Goal: Task Accomplishment & Management: Manage account settings

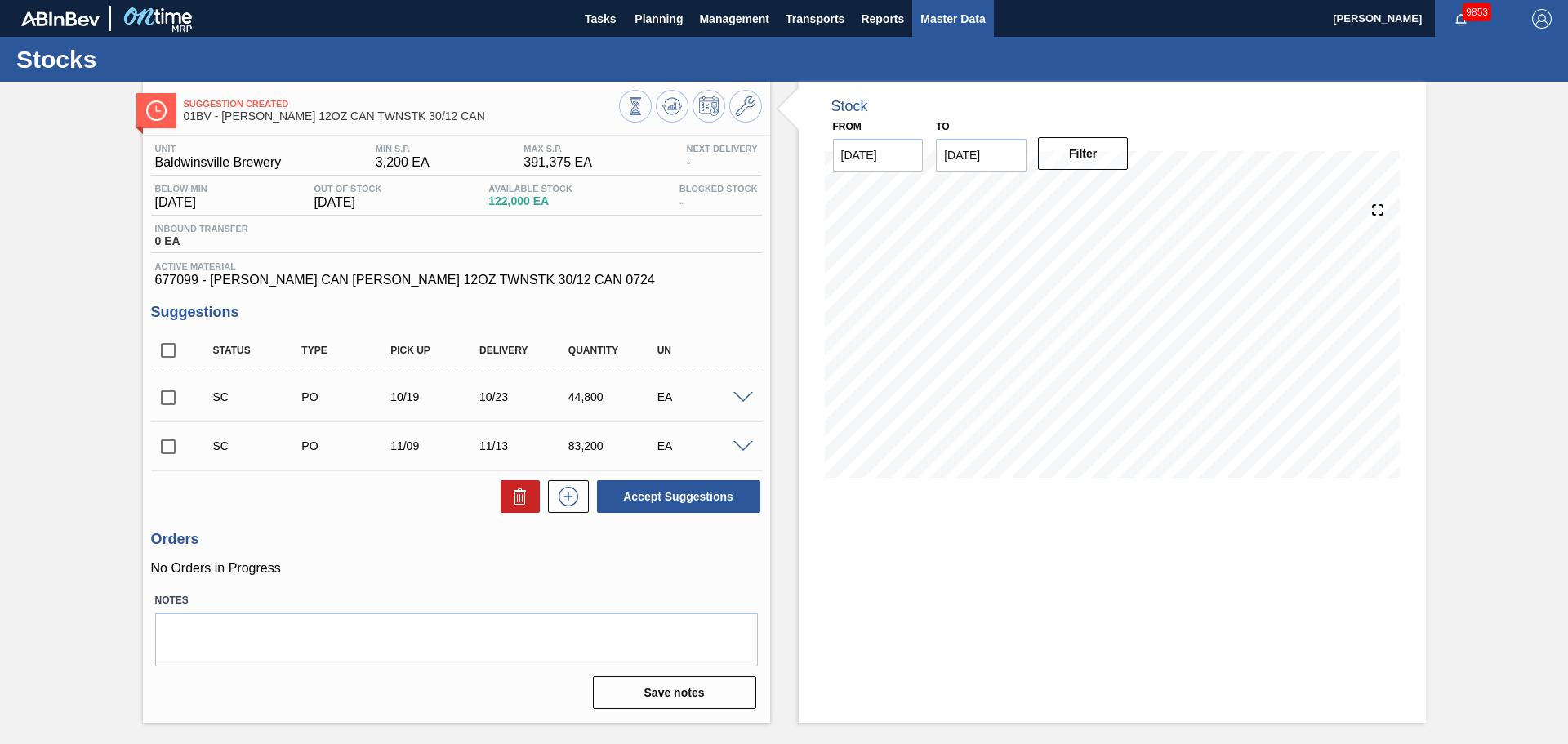
click at [953, 18] on span "Master Data" at bounding box center [953, 19] width 65 height 20
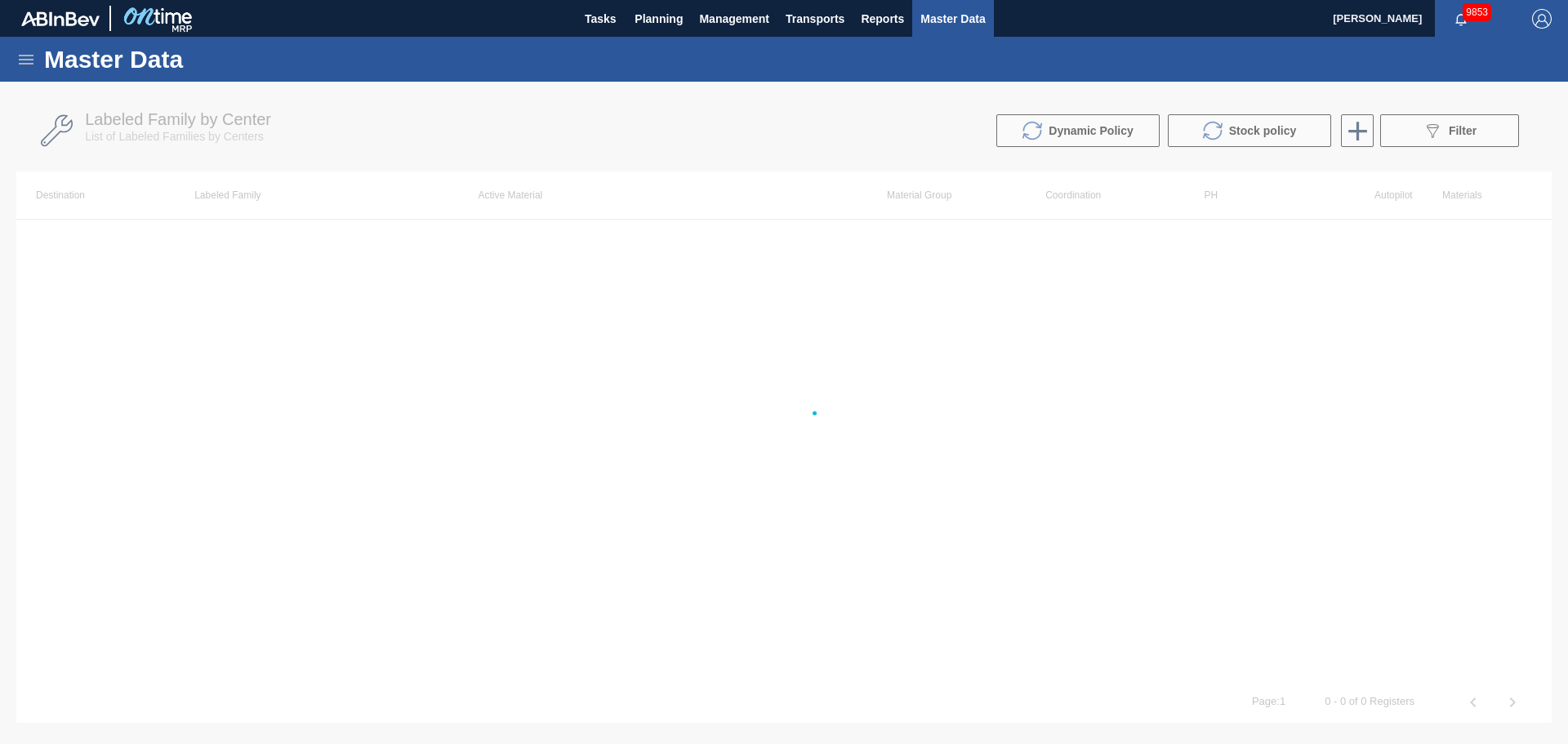
click at [30, 58] on icon at bounding box center [26, 59] width 20 height 20
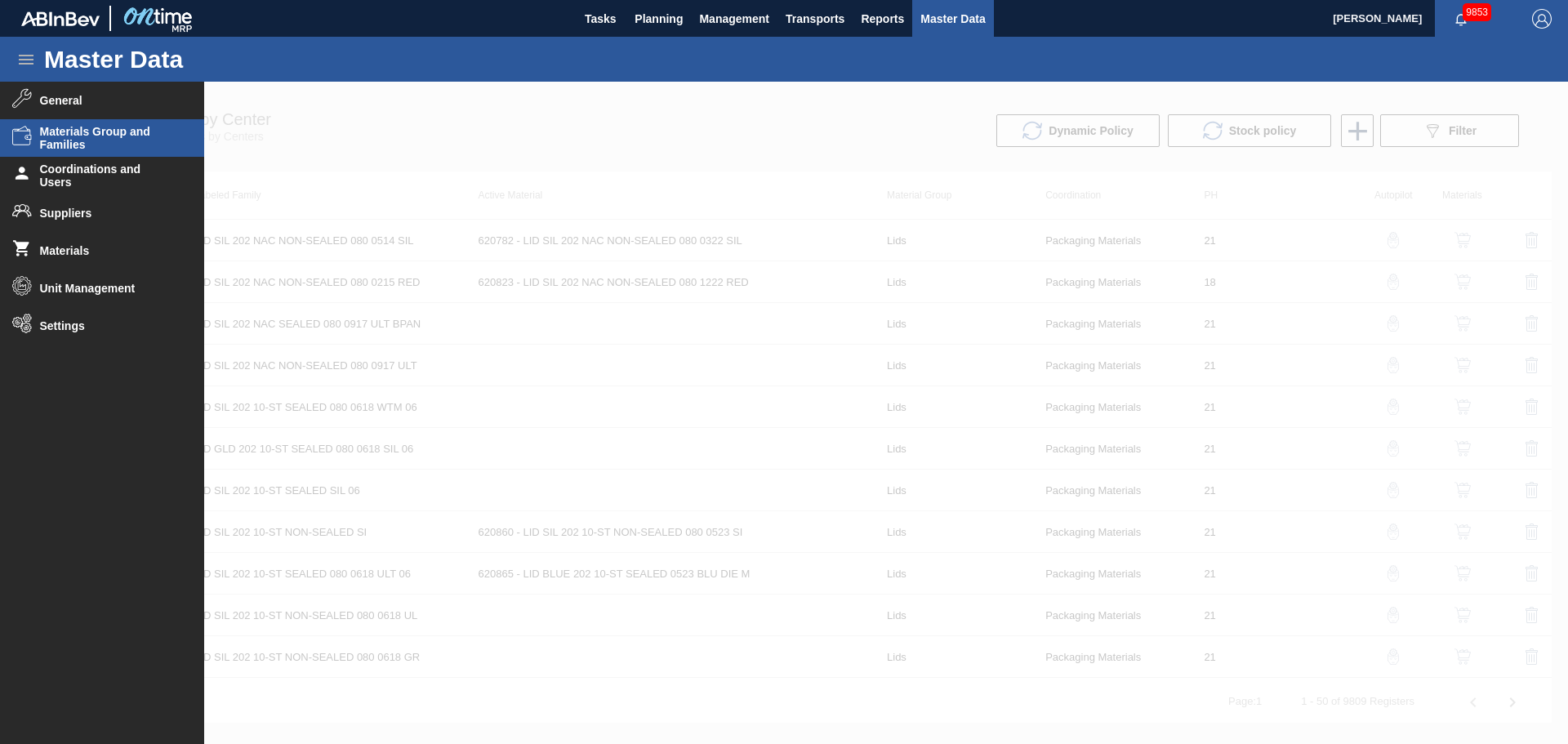
click at [89, 140] on span "Materials Group and Families" at bounding box center [107, 138] width 135 height 26
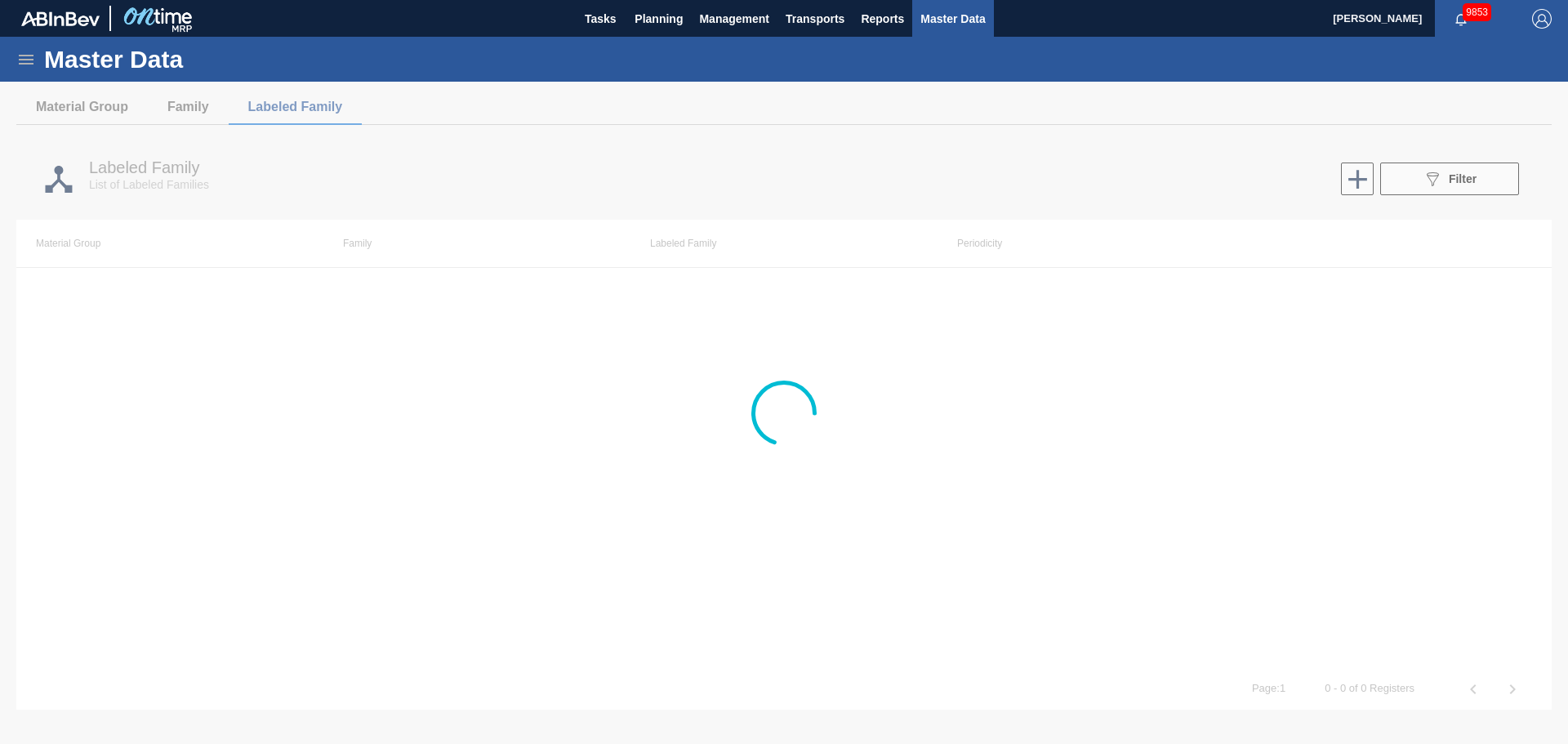
click at [68, 108] on div at bounding box center [784, 413] width 1568 height 662
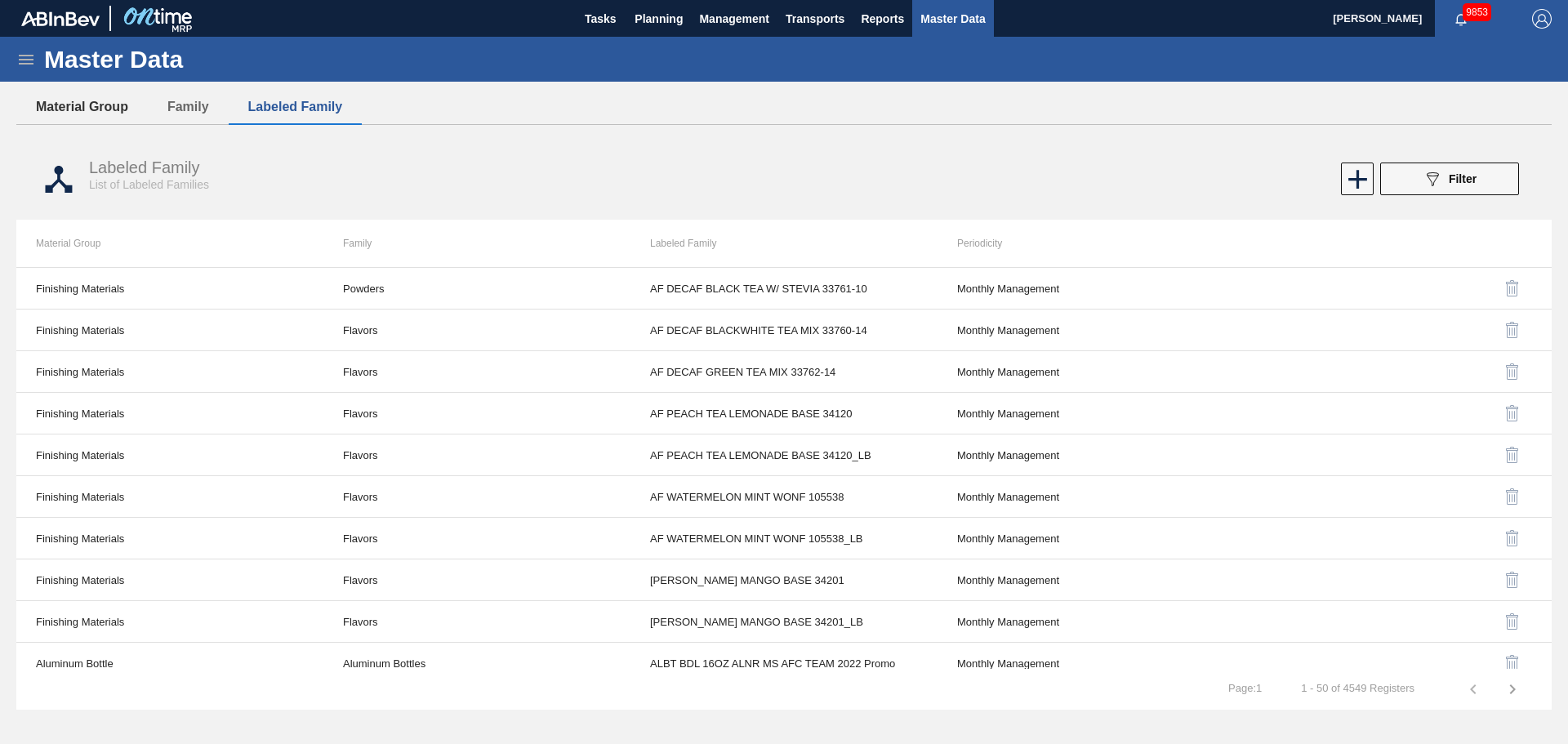
click at [98, 106] on button "Material Group" at bounding box center [82, 107] width 131 height 34
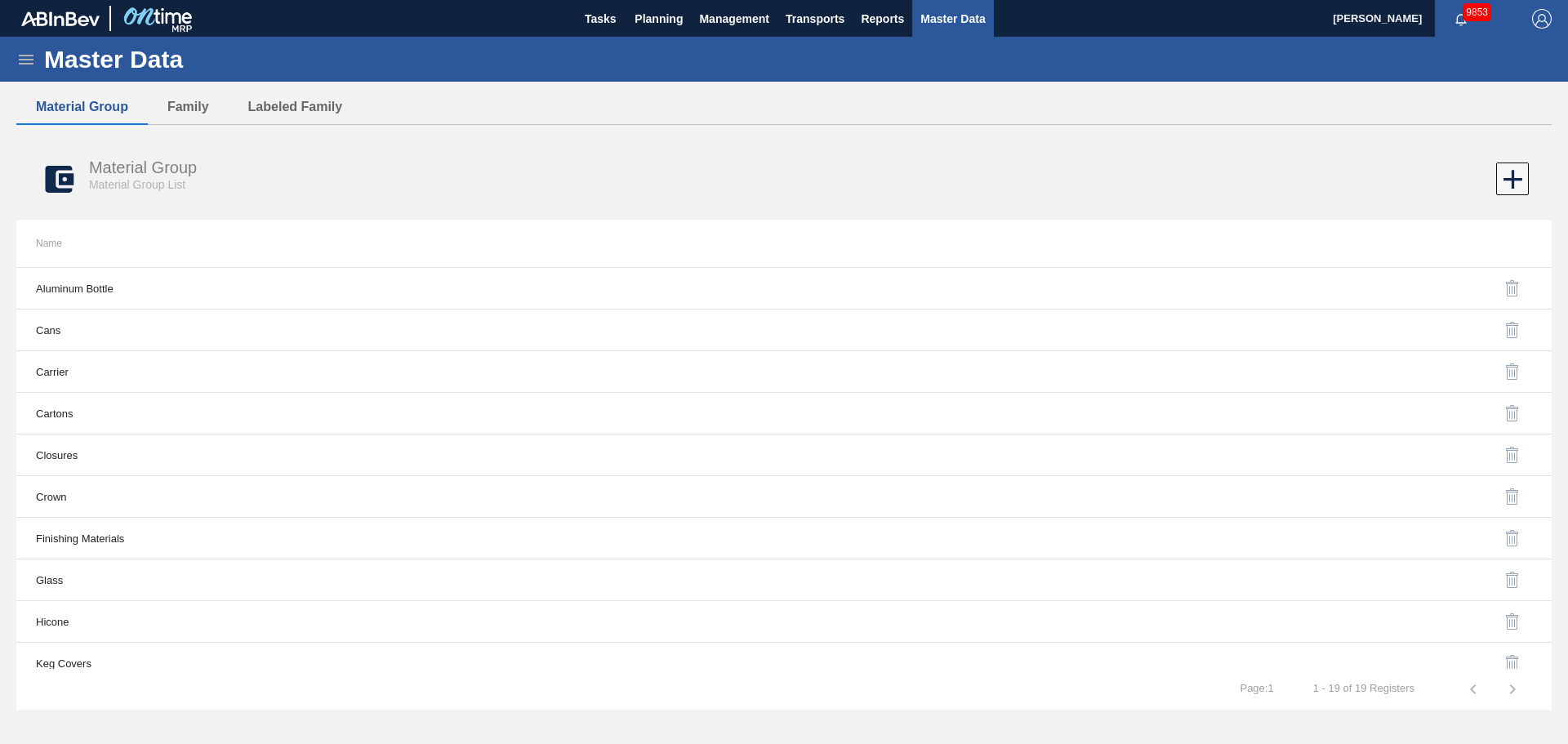
click at [1073, 280] on div at bounding box center [1168, 289] width 729 height 40
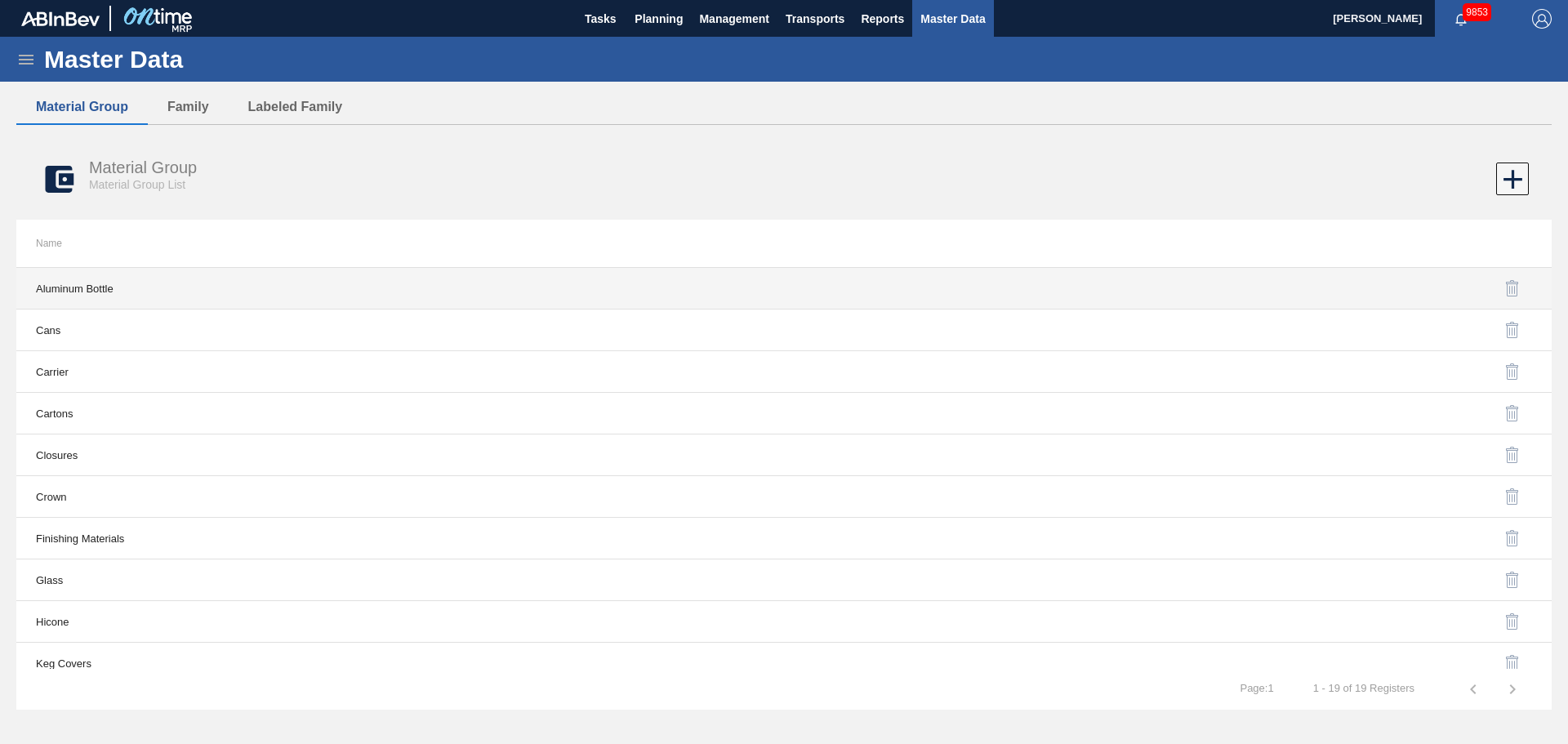
click at [131, 280] on td "Aluminum Bottle" at bounding box center [399, 289] width 767 height 41
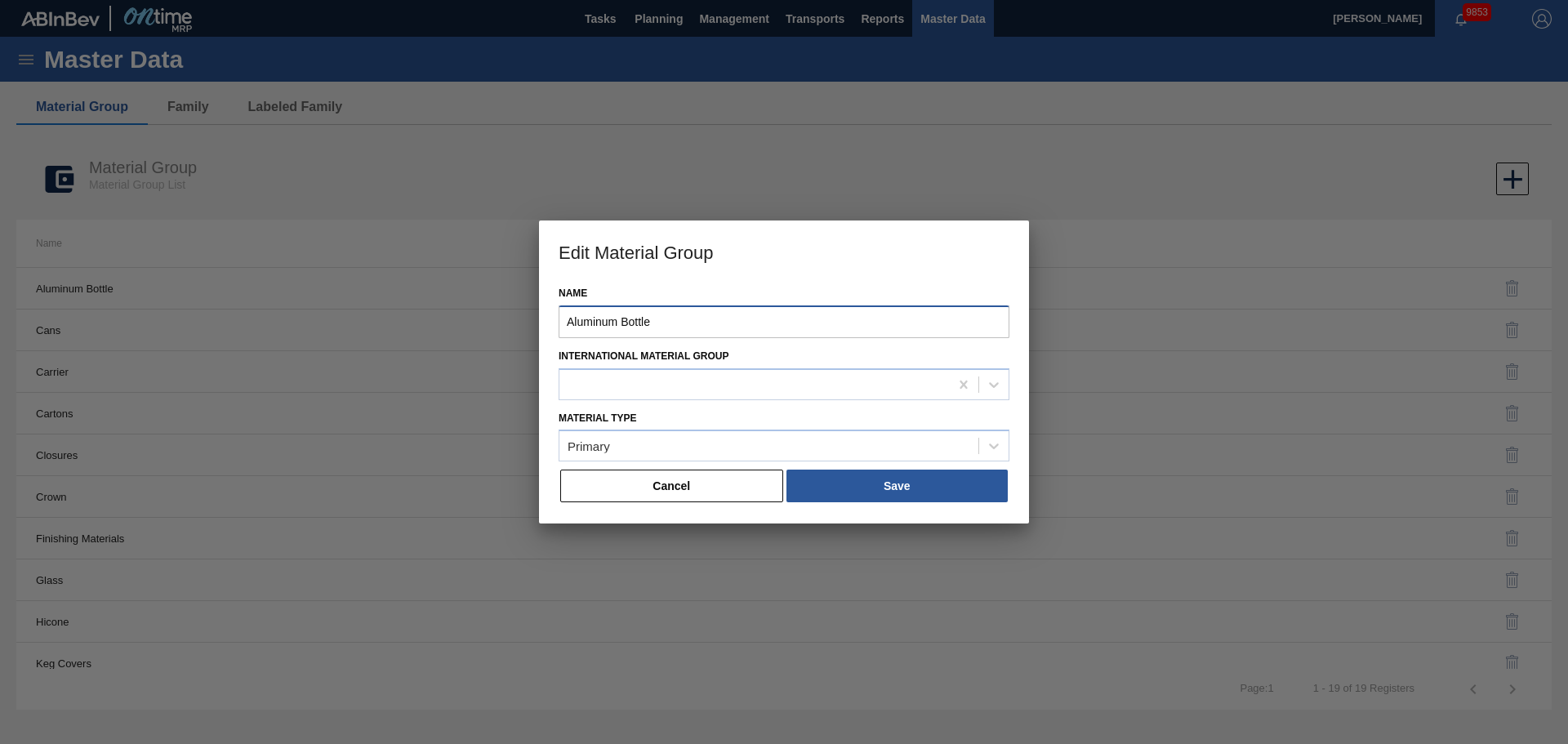
drag, startPoint x: 522, startPoint y: 321, endPoint x: 395, endPoint y: 321, distance: 127.0
click at [395, 321] on div "Edit Material Group Name Aluminum Bottle International Material [PERSON_NAME] T…" at bounding box center [784, 372] width 1568 height 744
type input "ALUMBOTL"
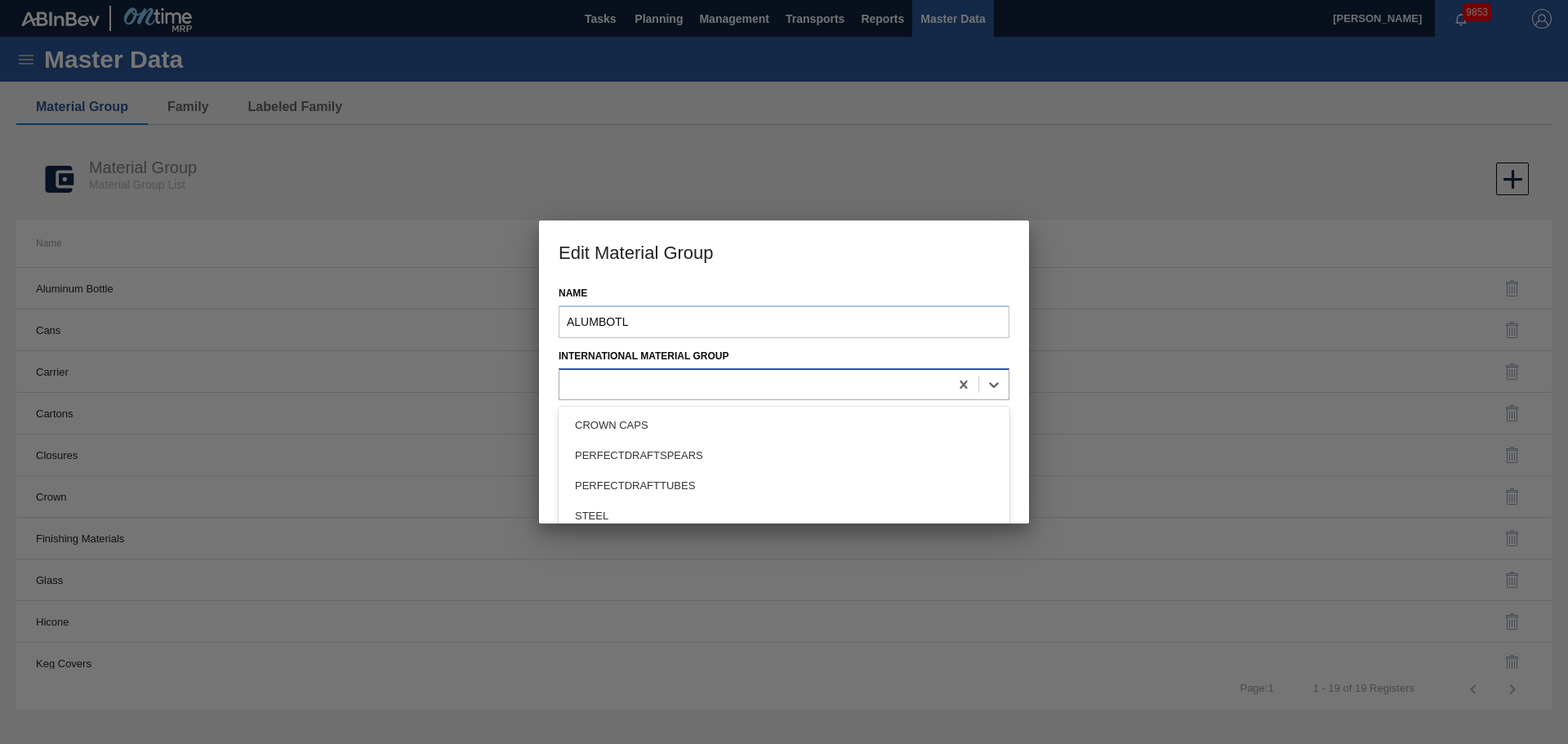
click at [738, 383] on div at bounding box center [754, 384] width 390 height 23
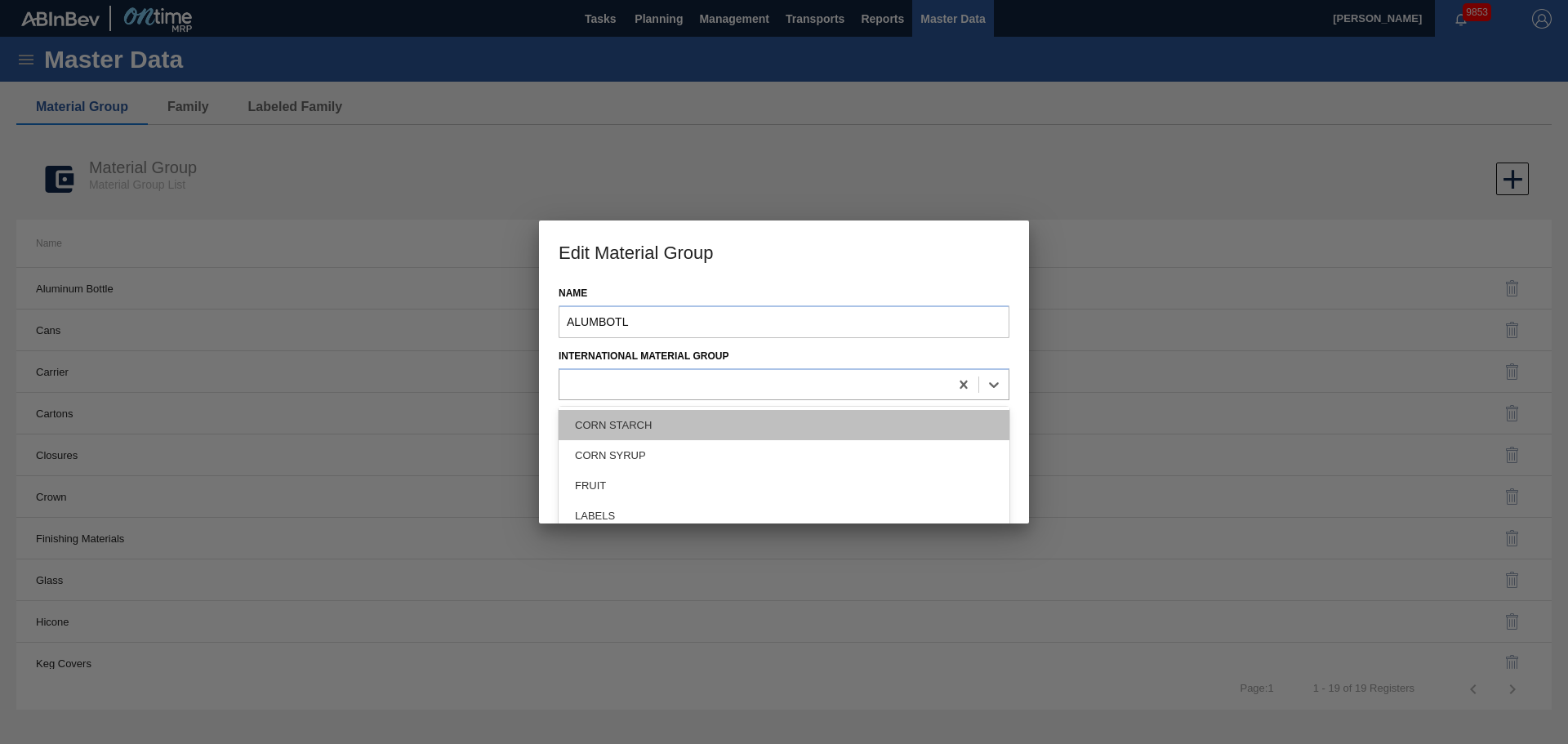
scroll to position [408, 0]
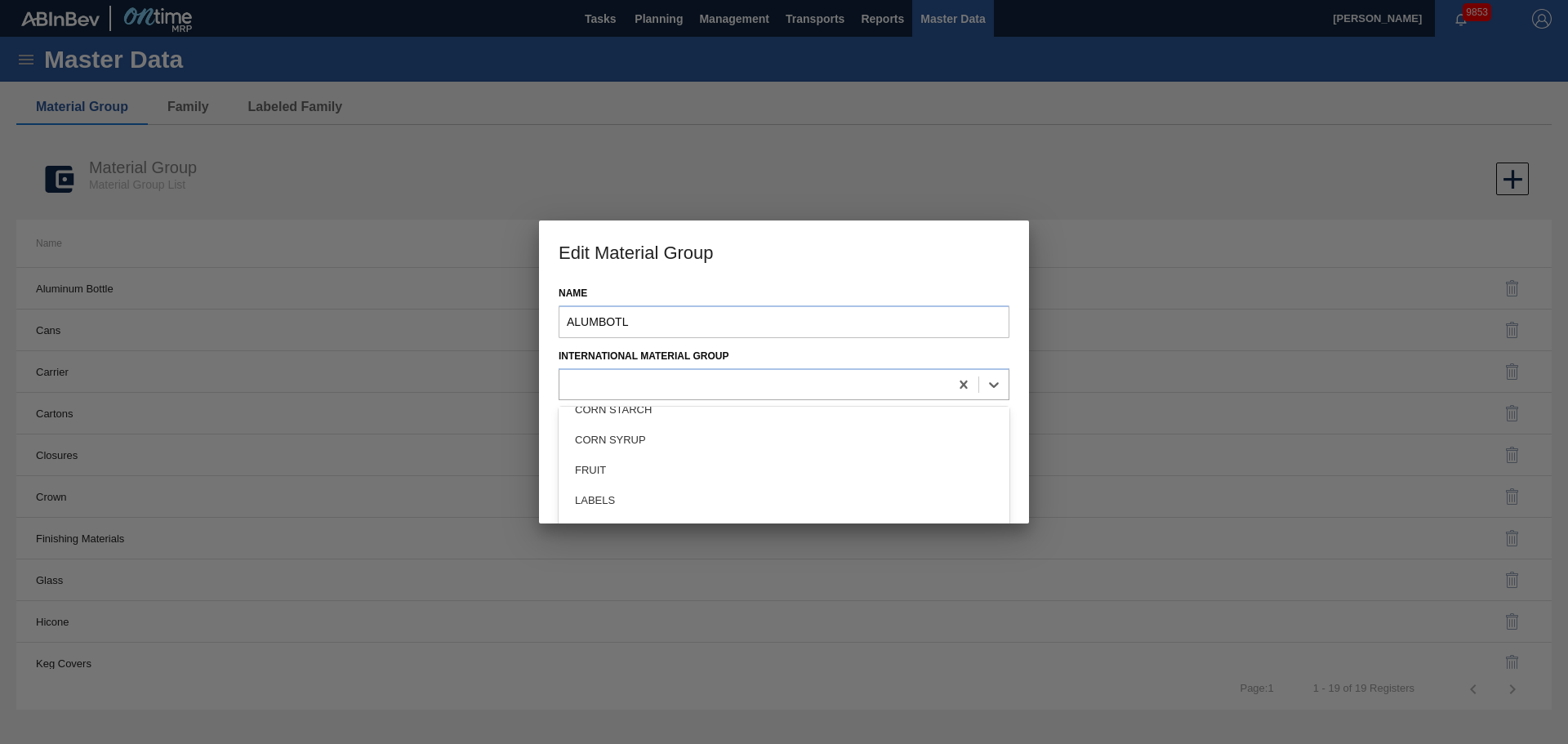
click at [548, 399] on div "Name ALUMBOTL International Material Group option CORN STARCH focused, 14 of 28…" at bounding box center [784, 402] width 490 height 242
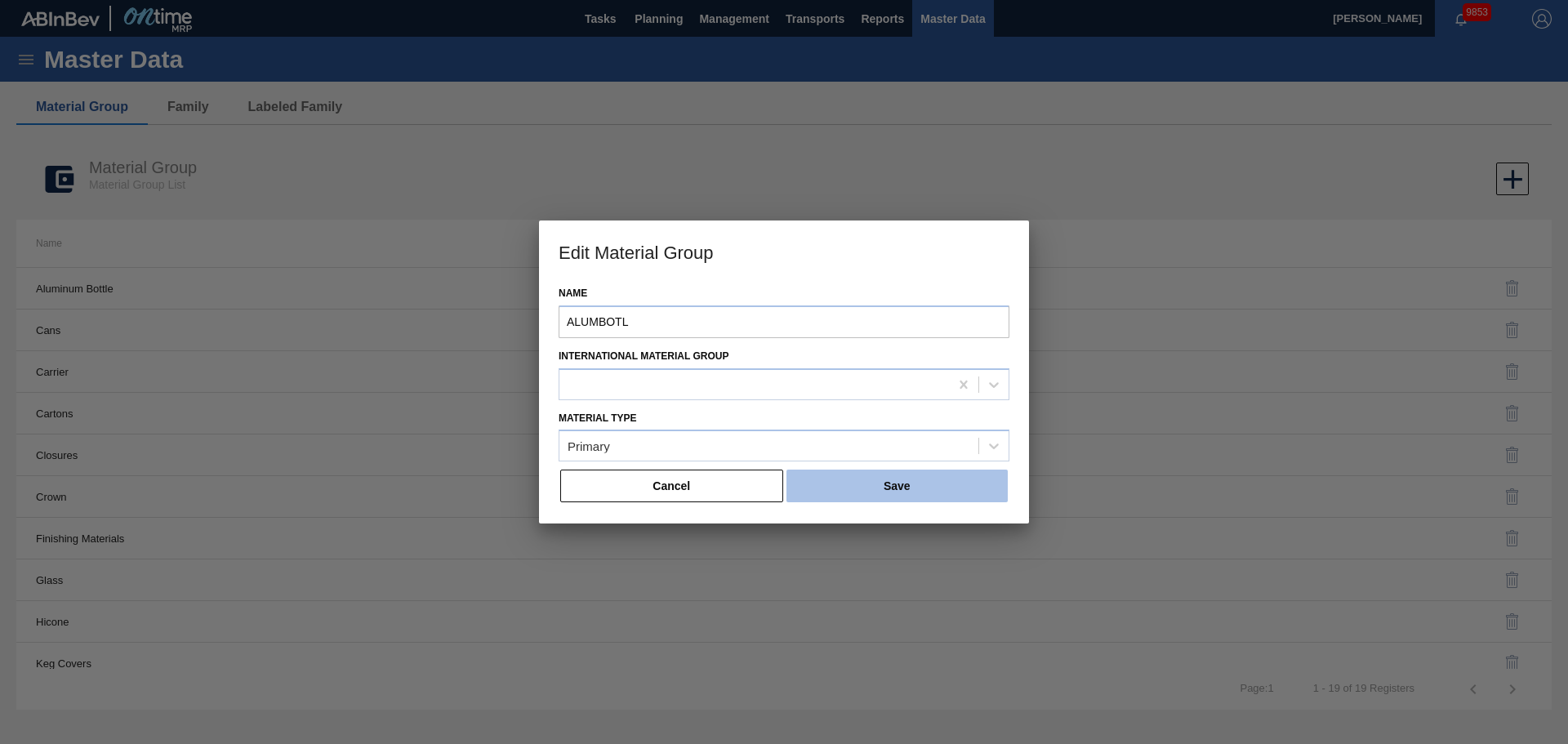
click at [861, 489] on button "Save" at bounding box center [897, 486] width 221 height 32
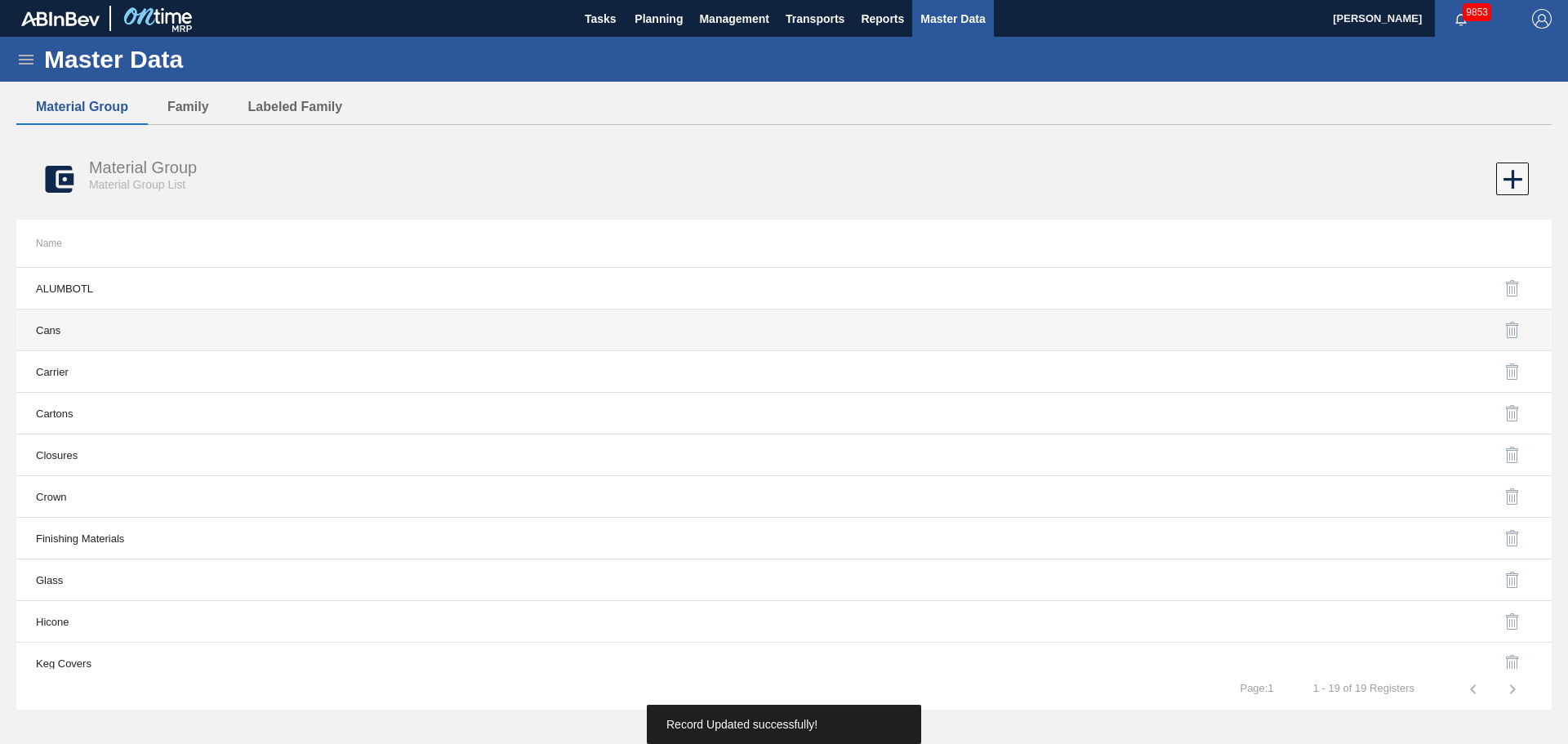
click at [72, 338] on td "Cans" at bounding box center [399, 330] width 767 height 41
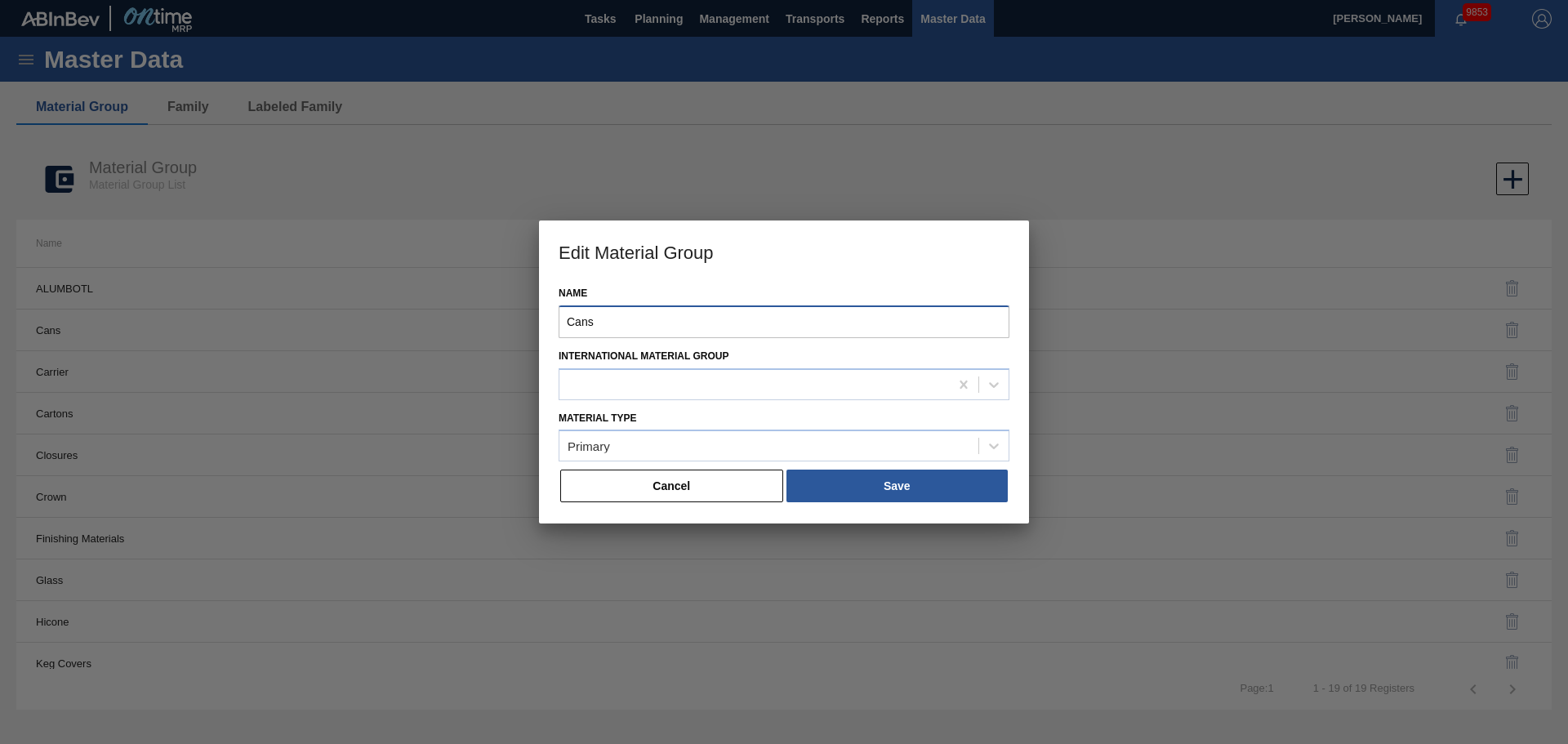
drag, startPoint x: 535, startPoint y: 320, endPoint x: 379, endPoint y: 293, distance: 158.3
click at [386, 306] on div "Edit Material Group Name Cans International Material [PERSON_NAME] Type Primary…" at bounding box center [784, 372] width 1568 height 744
type input "CANS"
click at [879, 482] on button "Save" at bounding box center [897, 486] width 221 height 32
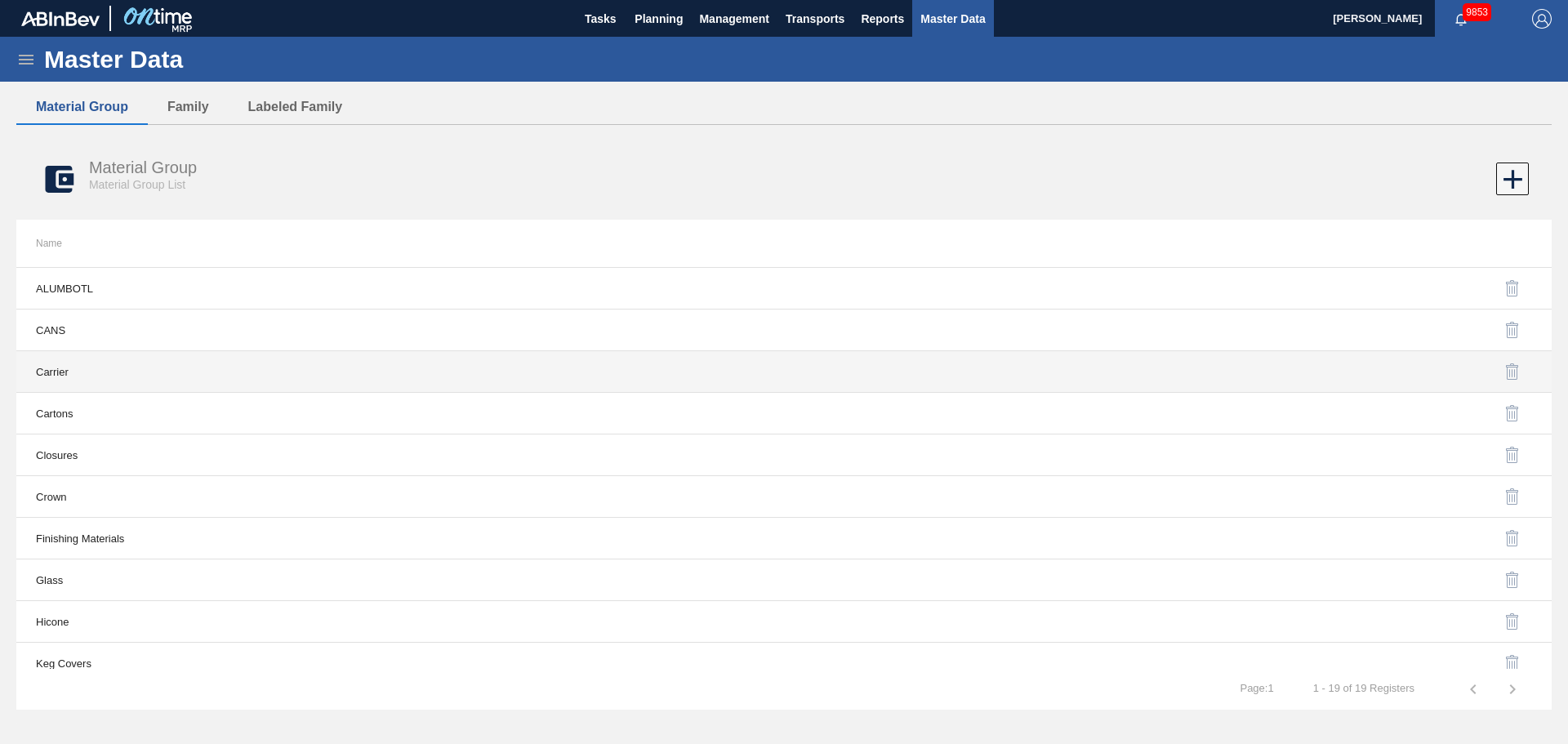
click at [66, 373] on td "Carrier" at bounding box center [399, 372] width 767 height 41
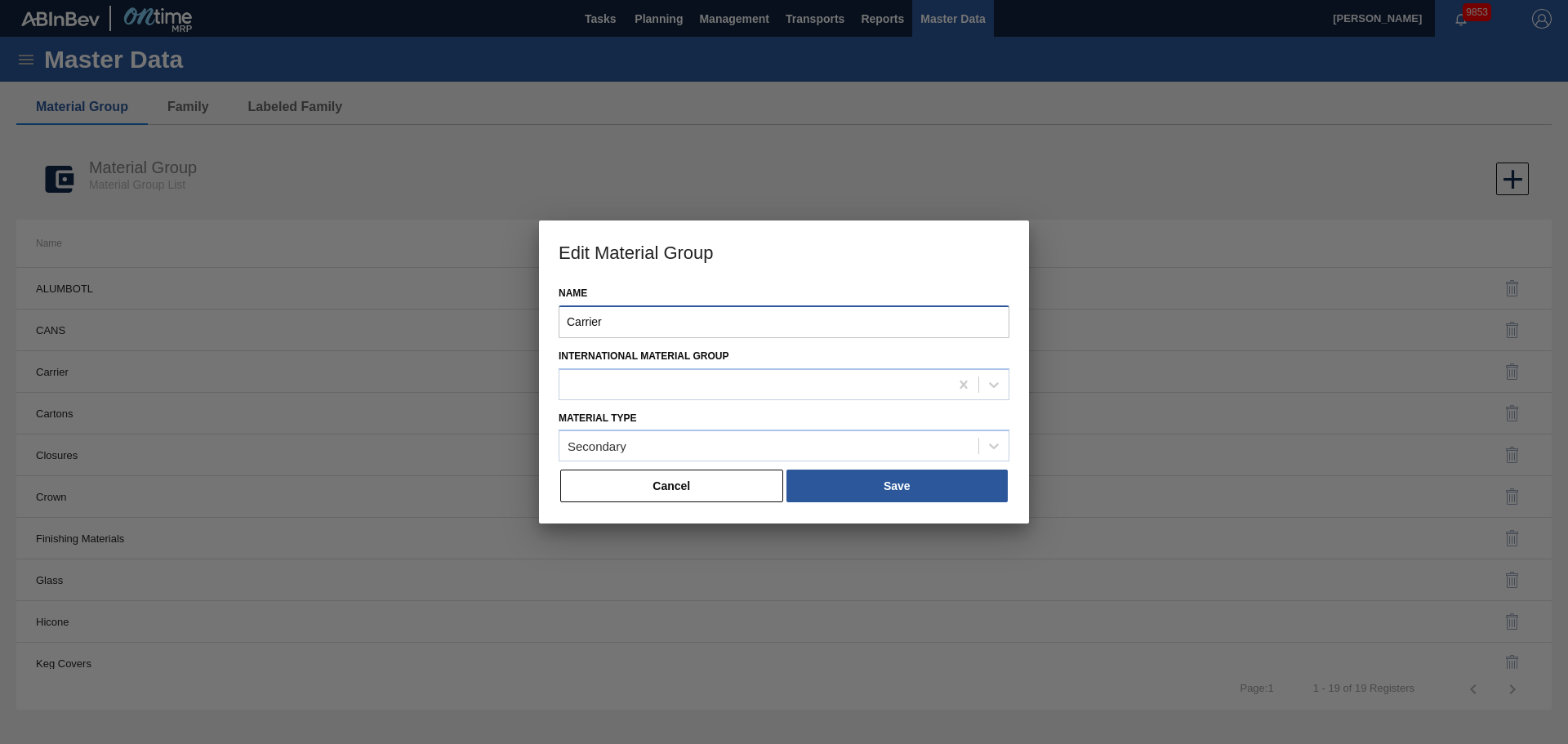
drag, startPoint x: 491, startPoint y: 329, endPoint x: 475, endPoint y: 330, distance: 16.0
click at [475, 330] on div "Edit Material Group Name Carrier International Material [PERSON_NAME] Type Seco…" at bounding box center [784, 372] width 1568 height 744
type input "CARRIER"
click at [873, 503] on div "Cancel Save" at bounding box center [784, 486] width 451 height 36
click at [878, 495] on button "Save" at bounding box center [897, 486] width 221 height 32
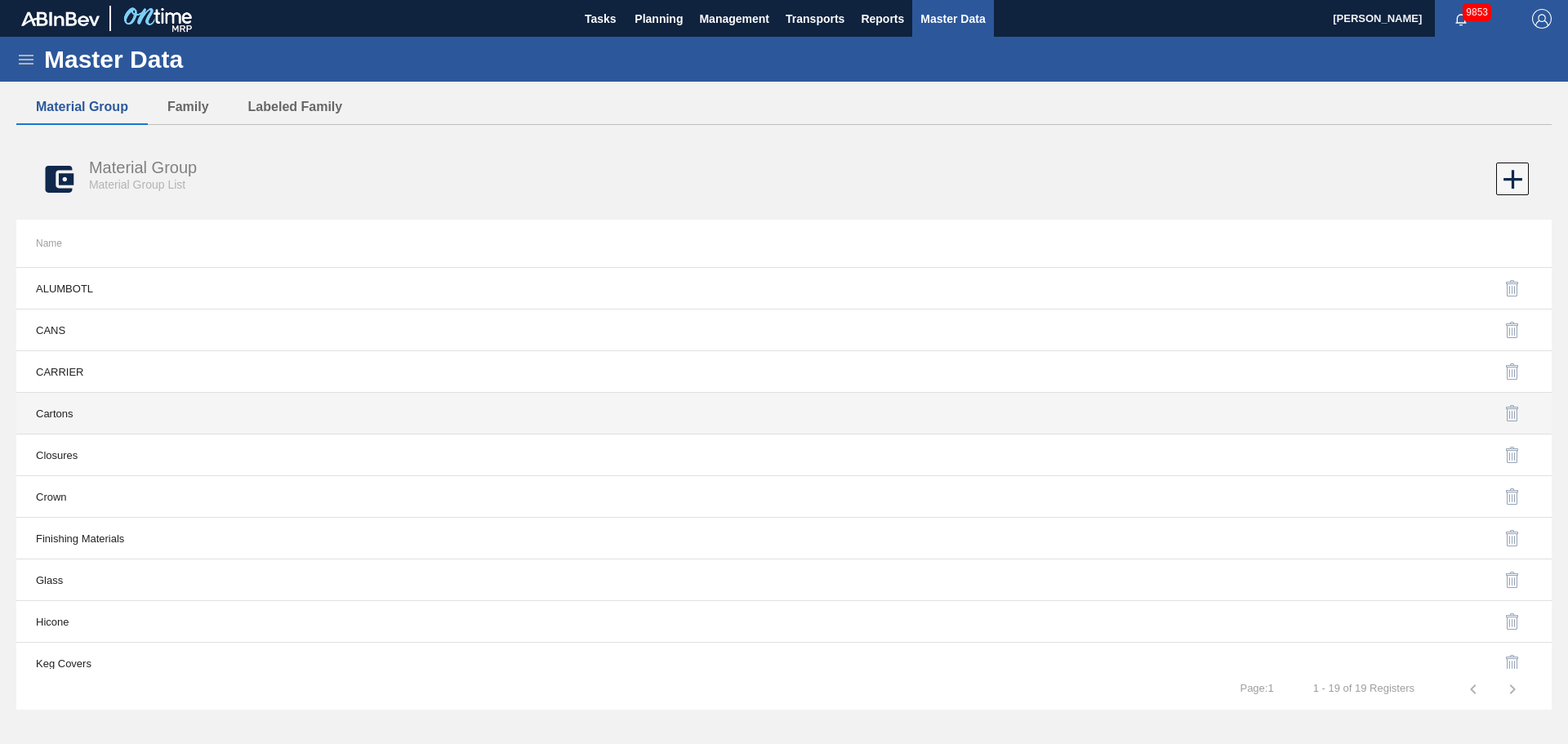
click at [64, 413] on td "Cartons" at bounding box center [399, 414] width 767 height 41
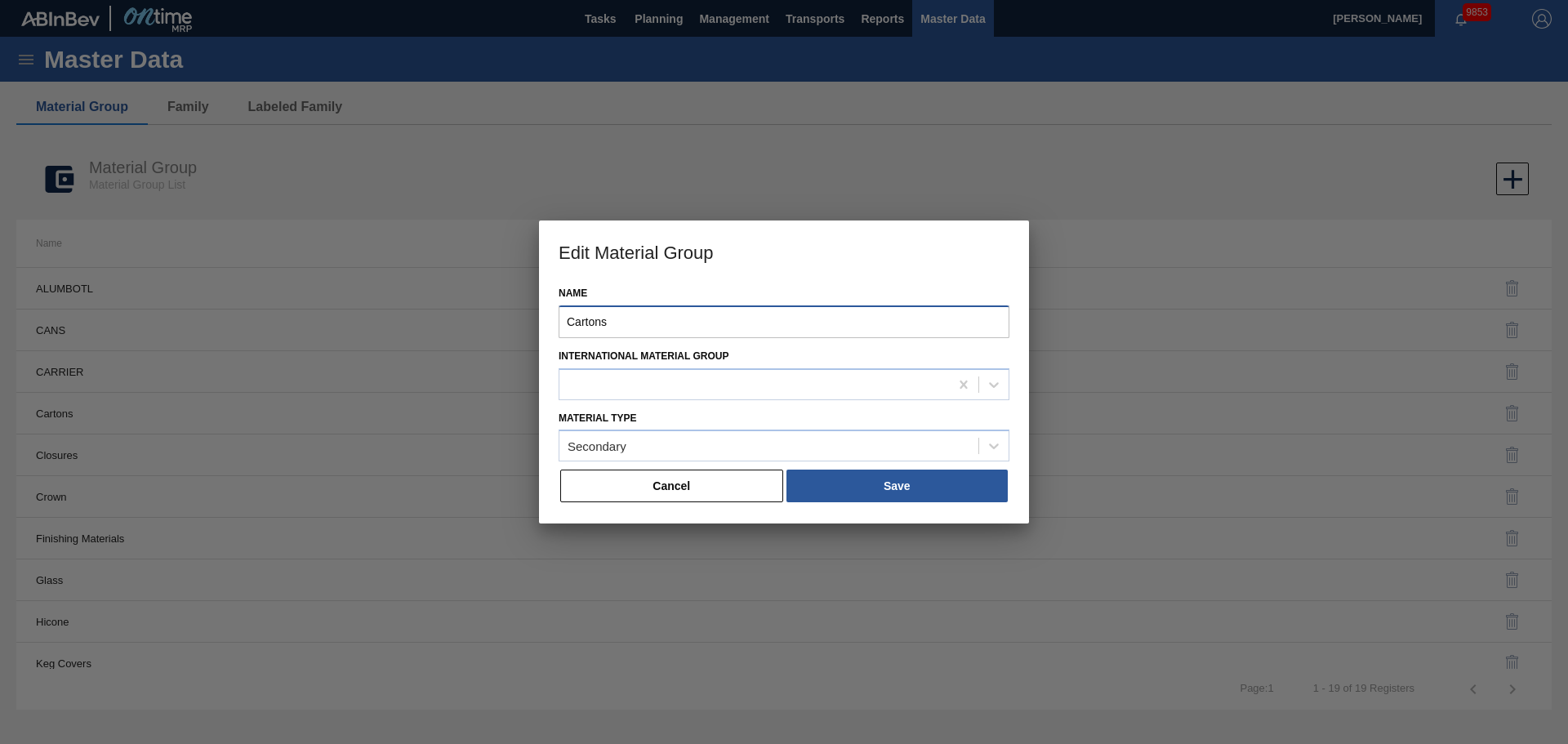
drag, startPoint x: 619, startPoint y: 320, endPoint x: 430, endPoint y: 320, distance: 189.0
click at [431, 320] on div "Edit Material Group Name Cartons International Material [PERSON_NAME] Type Seco…" at bounding box center [784, 372] width 1568 height 744
type input "CARTON"
click at [866, 472] on button "Save" at bounding box center [897, 486] width 221 height 32
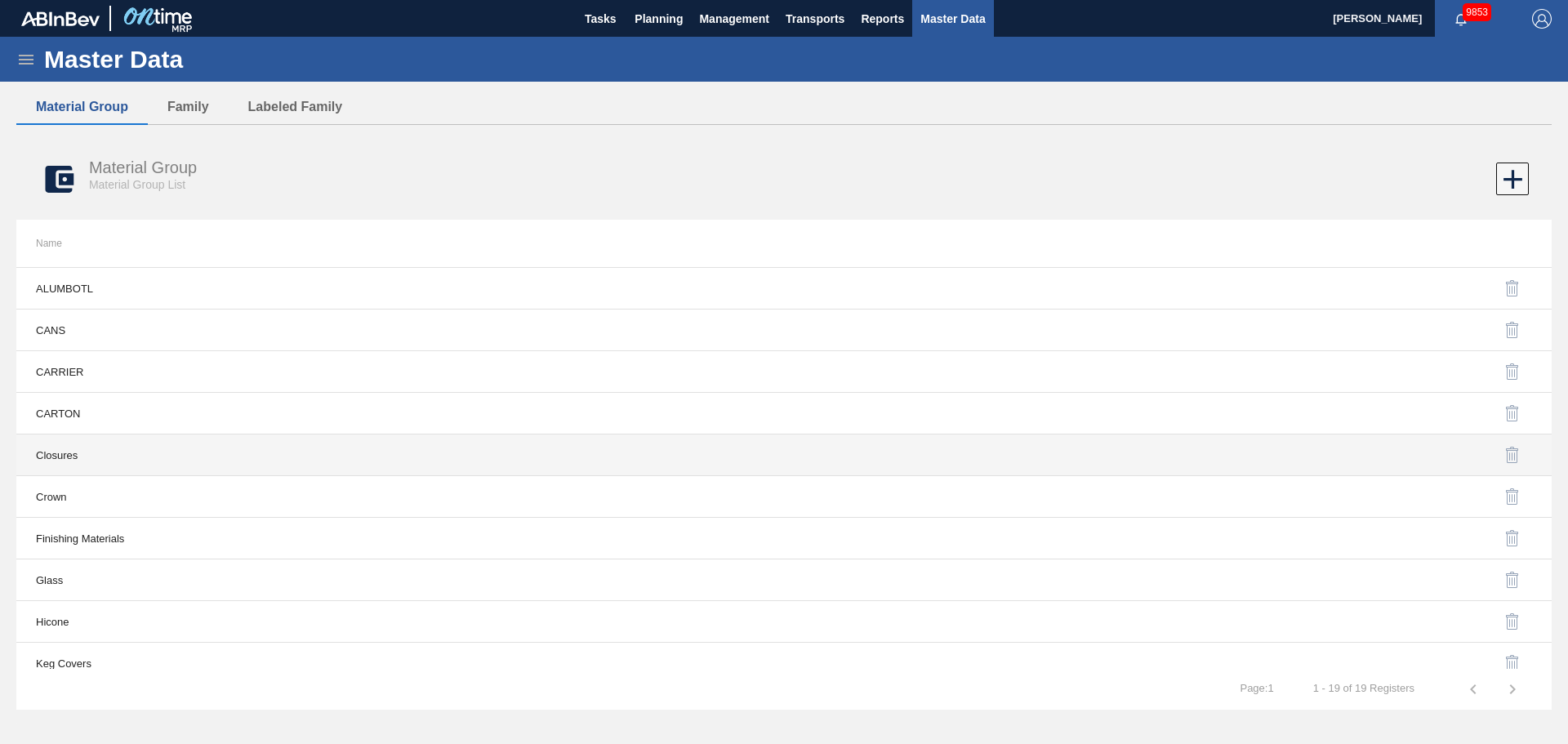
click at [72, 455] on td "Closures" at bounding box center [399, 455] width 767 height 41
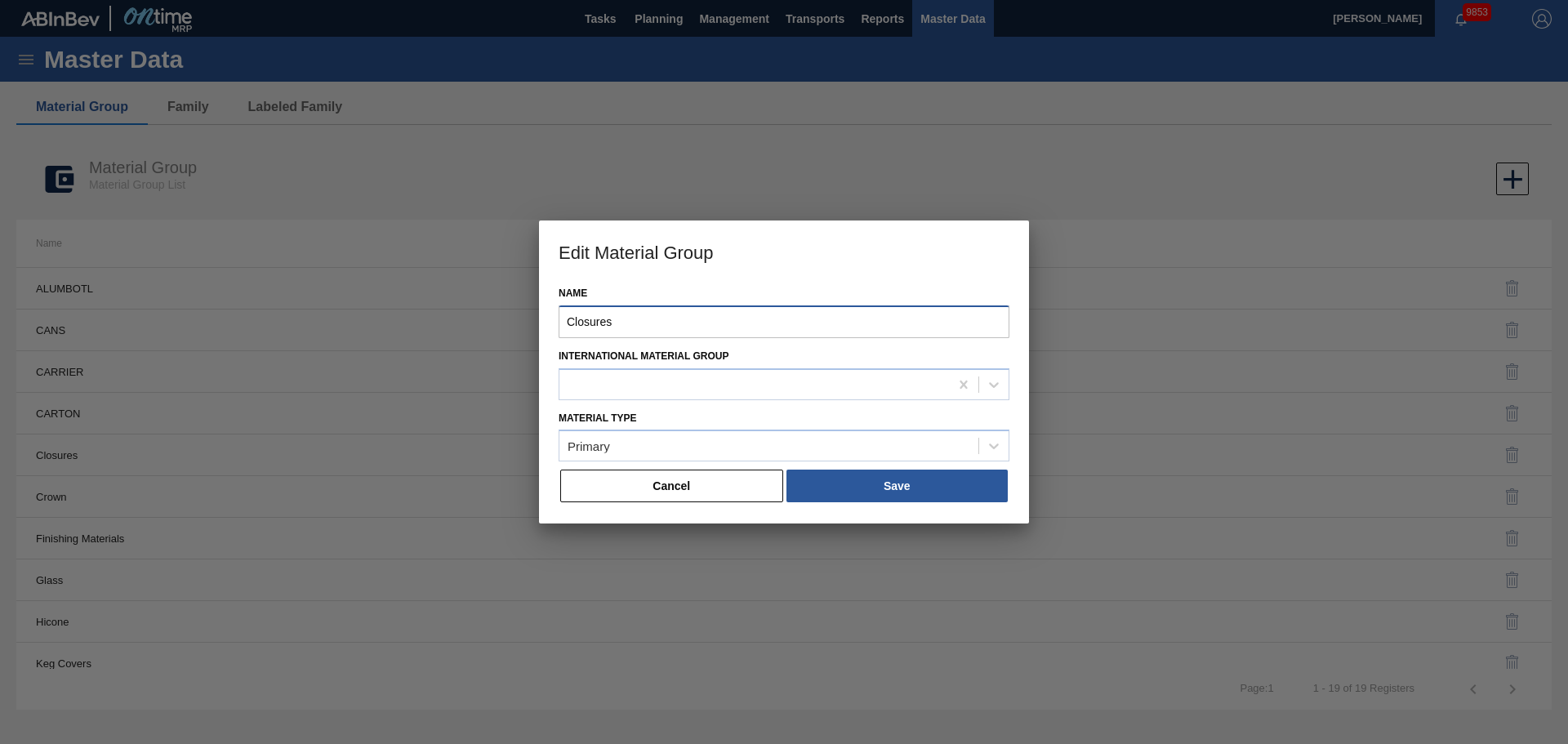
drag, startPoint x: 717, startPoint y: 325, endPoint x: 298, endPoint y: 314, distance: 419.1
click at [298, 314] on div "Edit Material Group Name Closures International Material [PERSON_NAME] Type Pri…" at bounding box center [784, 372] width 1568 height 744
type input "CLOSURE"
click at [899, 487] on button "Save" at bounding box center [897, 486] width 221 height 32
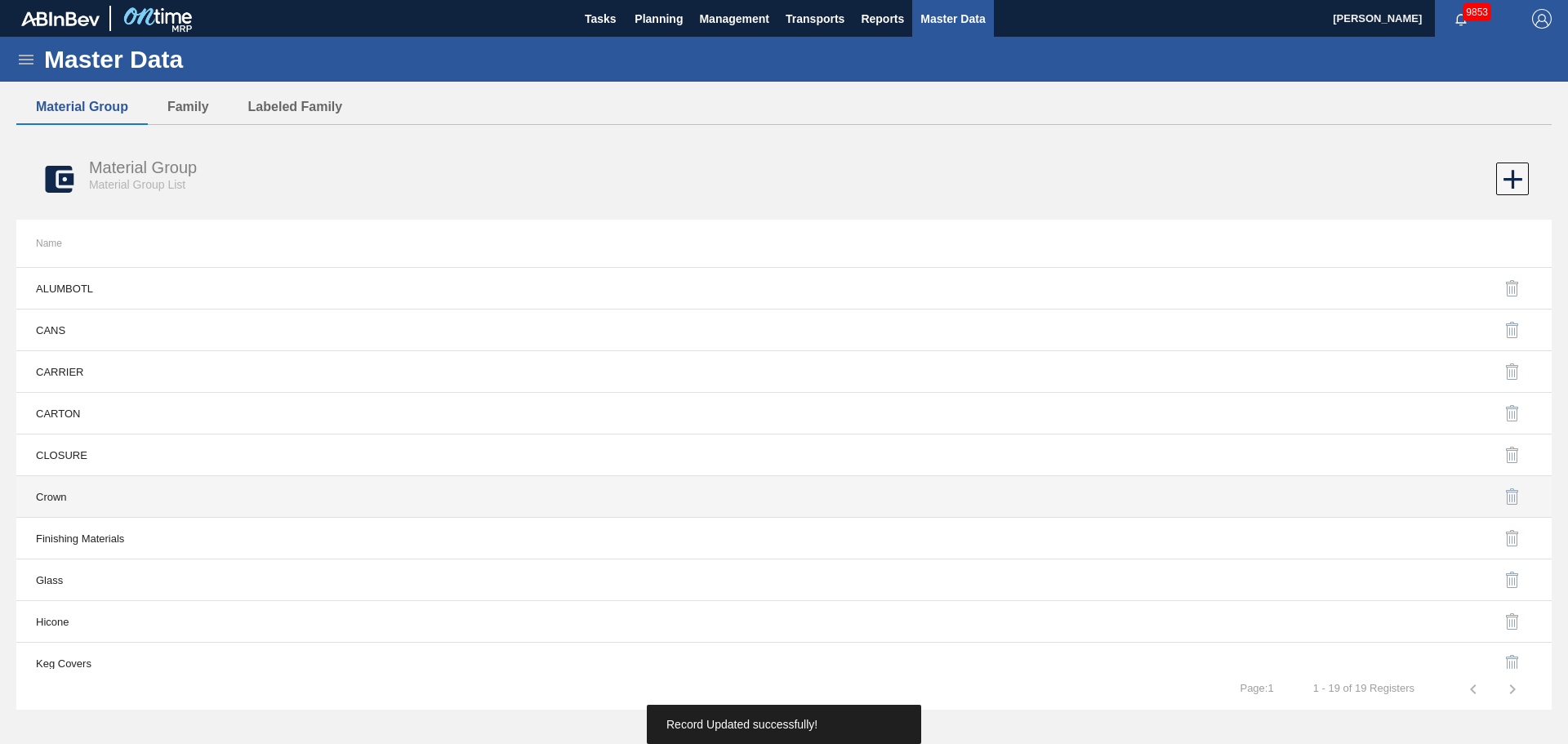
click at [63, 496] on td "Crown" at bounding box center [399, 497] width 767 height 41
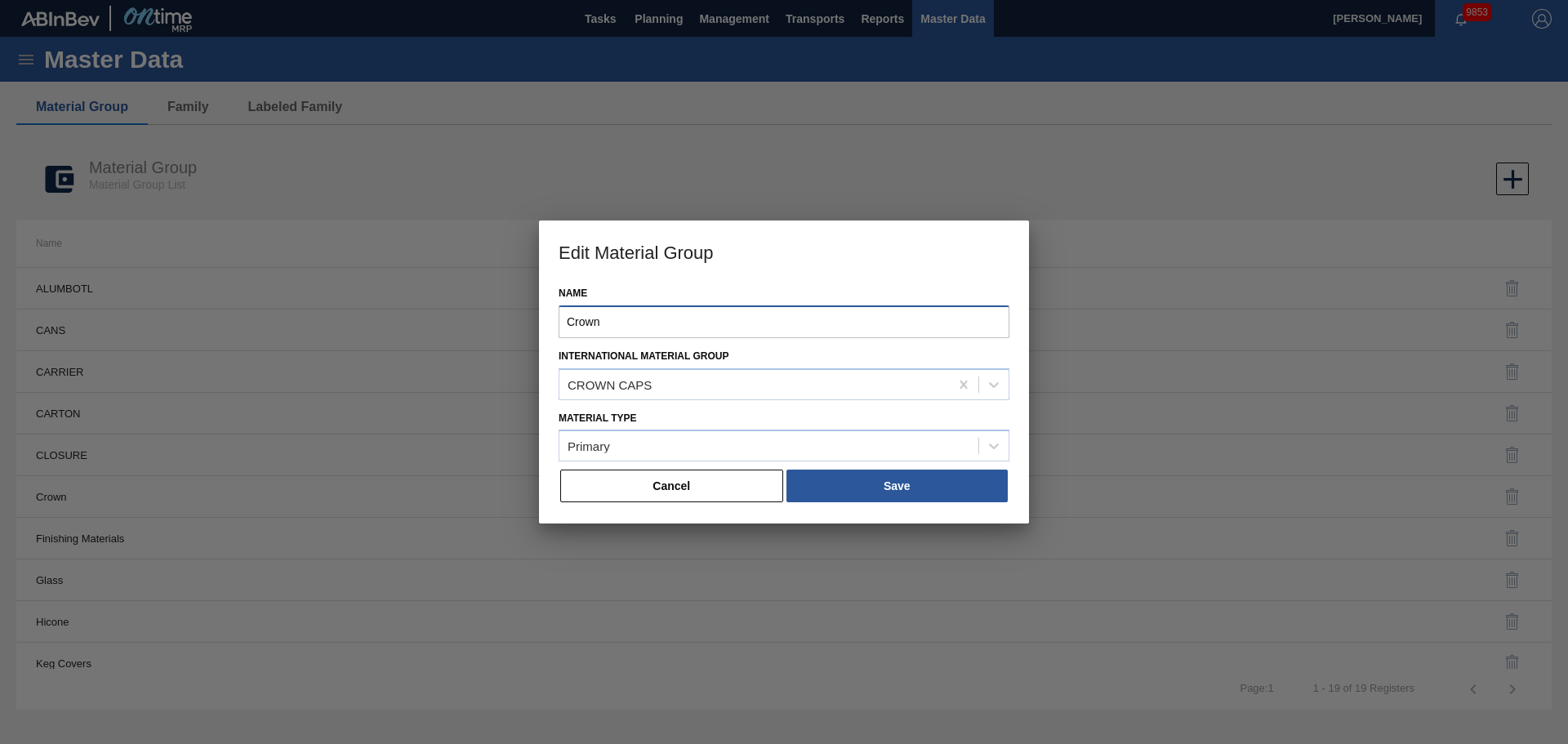
click at [350, 293] on div "Edit Material Group Name Crown International Material Group CROWN CAPS Material…" at bounding box center [784, 372] width 1568 height 744
type input "CROWN"
click at [892, 485] on button "Save" at bounding box center [897, 486] width 221 height 32
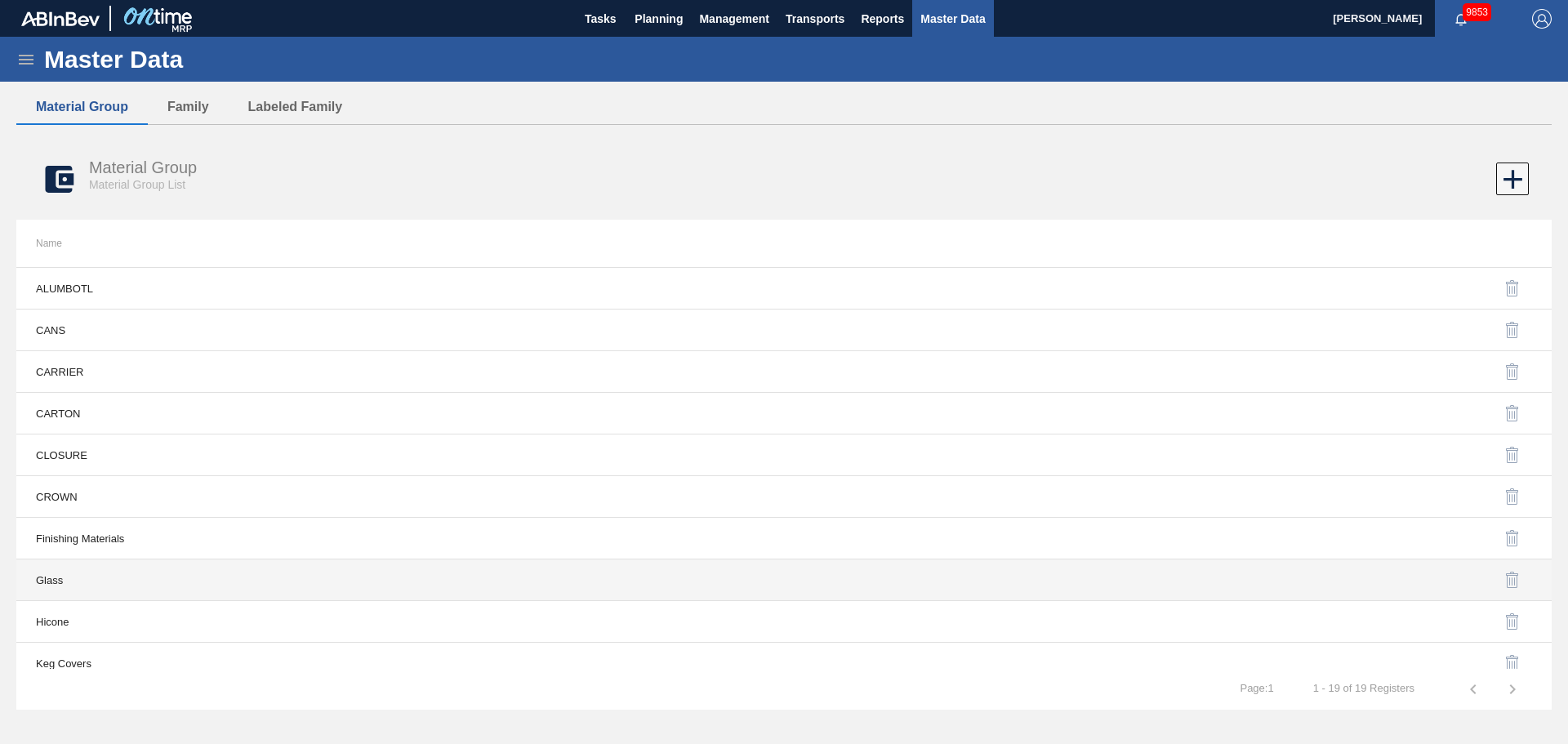
click at [56, 578] on td "Glass" at bounding box center [399, 580] width 767 height 41
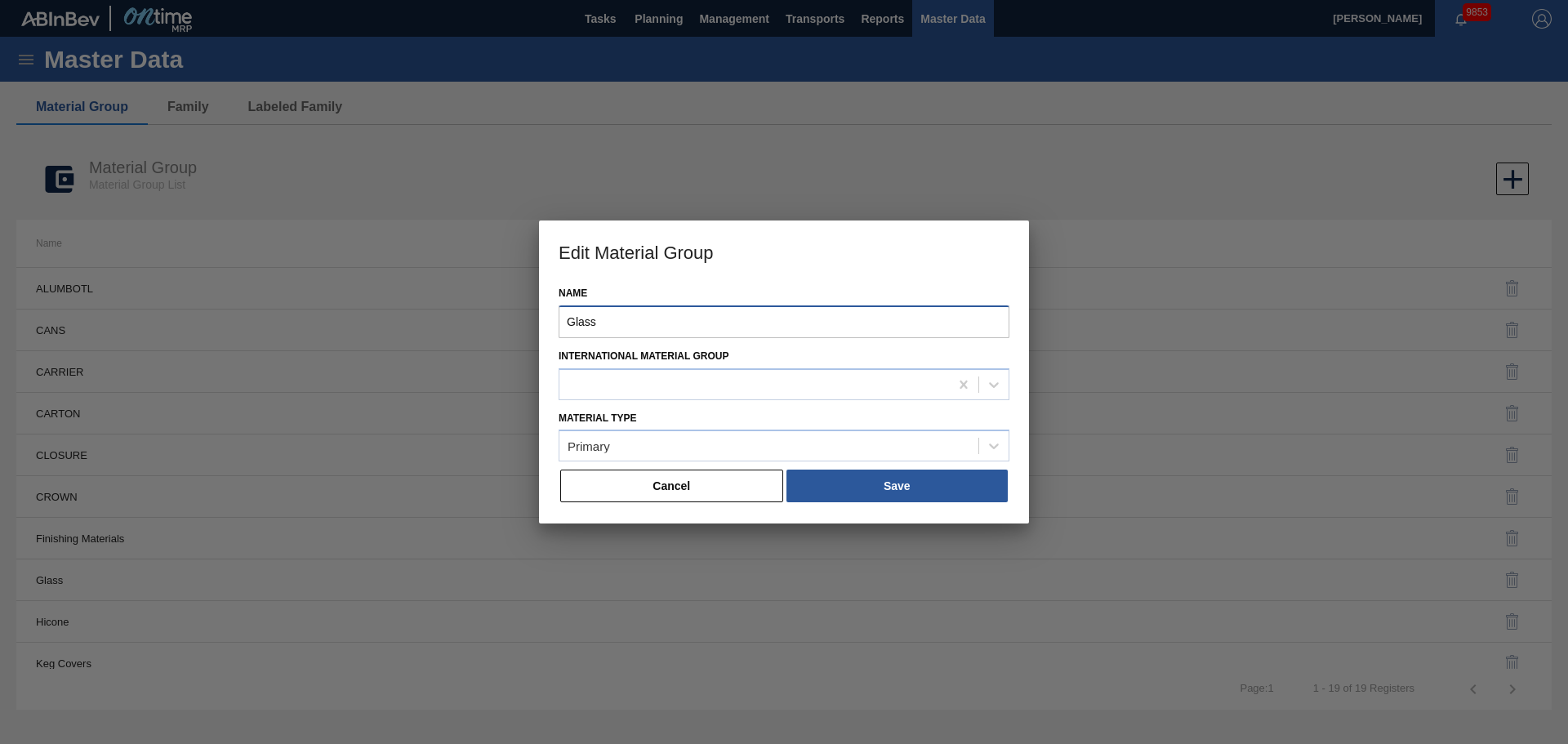
drag, startPoint x: 636, startPoint y: 322, endPoint x: 430, endPoint y: 325, distance: 206.0
click at [430, 325] on div "Edit Material Group Name Glass International Material [PERSON_NAME] Type Primar…" at bounding box center [784, 372] width 1568 height 744
type input "GLASS"
click at [881, 466] on div "Material Type Primary" at bounding box center [784, 437] width 451 height 62
click at [882, 491] on button "Save" at bounding box center [897, 486] width 221 height 32
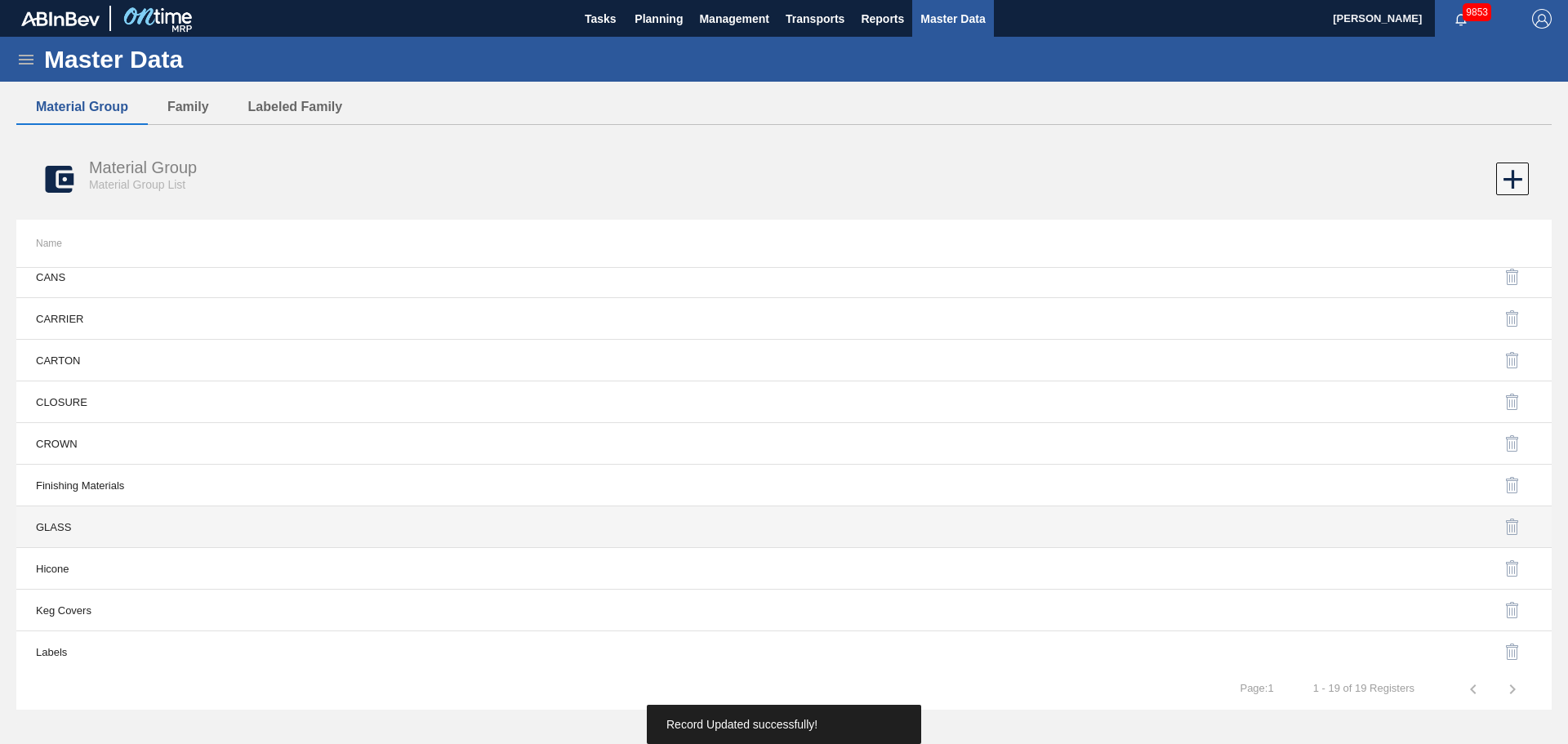
scroll to position [82, 0]
click at [52, 537] on td "Hicone" at bounding box center [399, 540] width 767 height 41
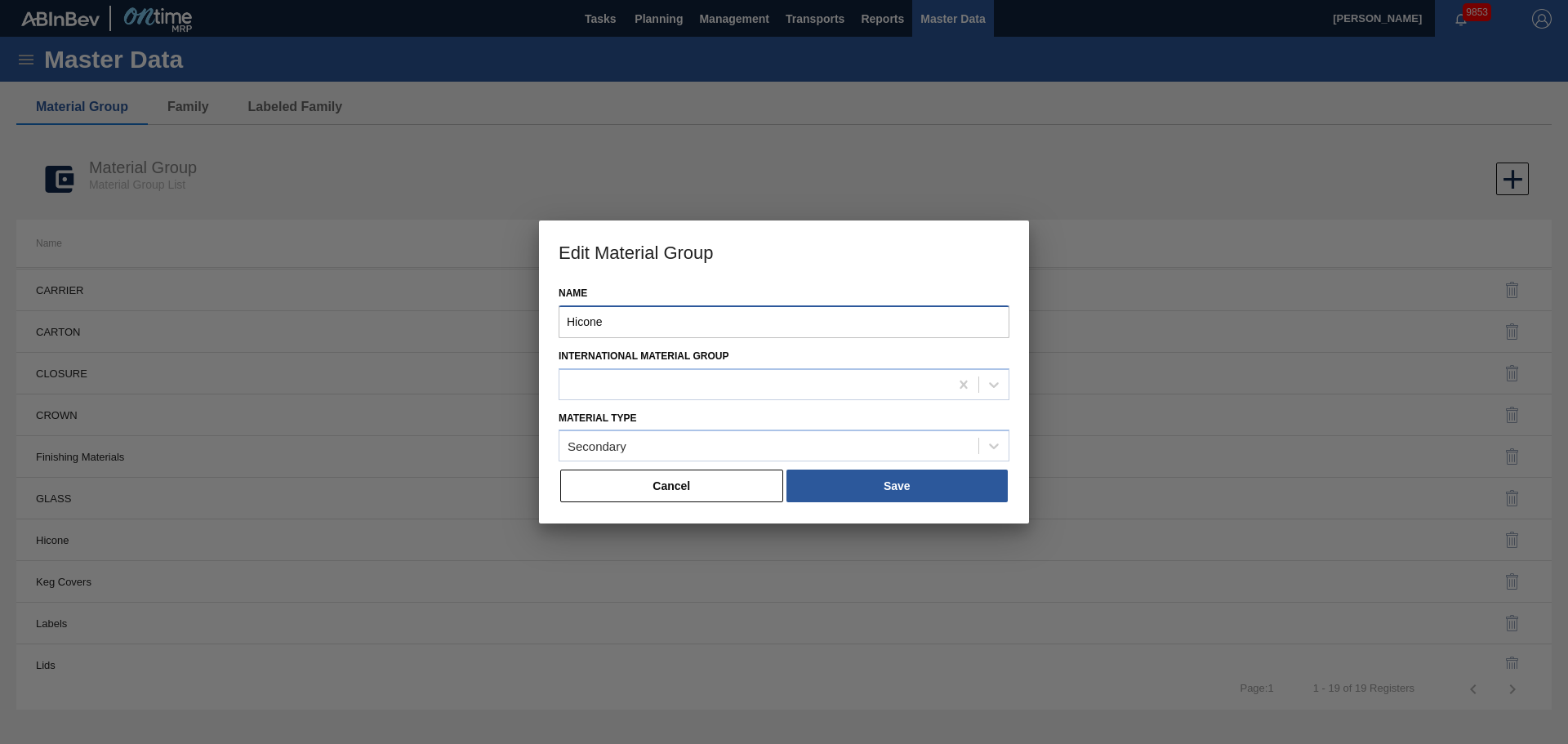
click at [414, 327] on div "Edit Material Group Name Hicone International Material [PERSON_NAME] Type Secon…" at bounding box center [784, 372] width 1568 height 744
type input "HICONE"
click at [795, 474] on button "Save" at bounding box center [897, 486] width 221 height 32
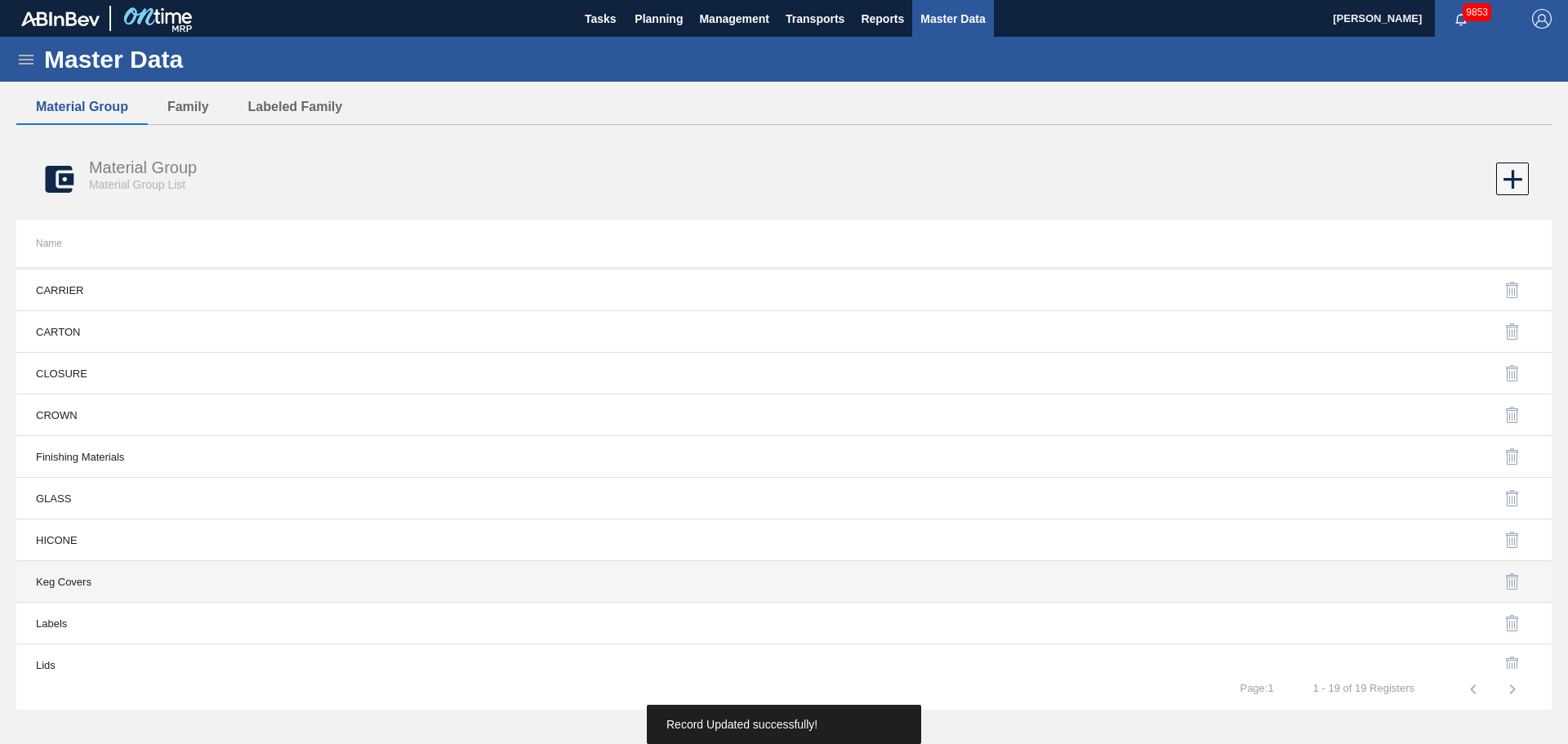
click at [83, 578] on td "Keg Covers" at bounding box center [399, 582] width 767 height 41
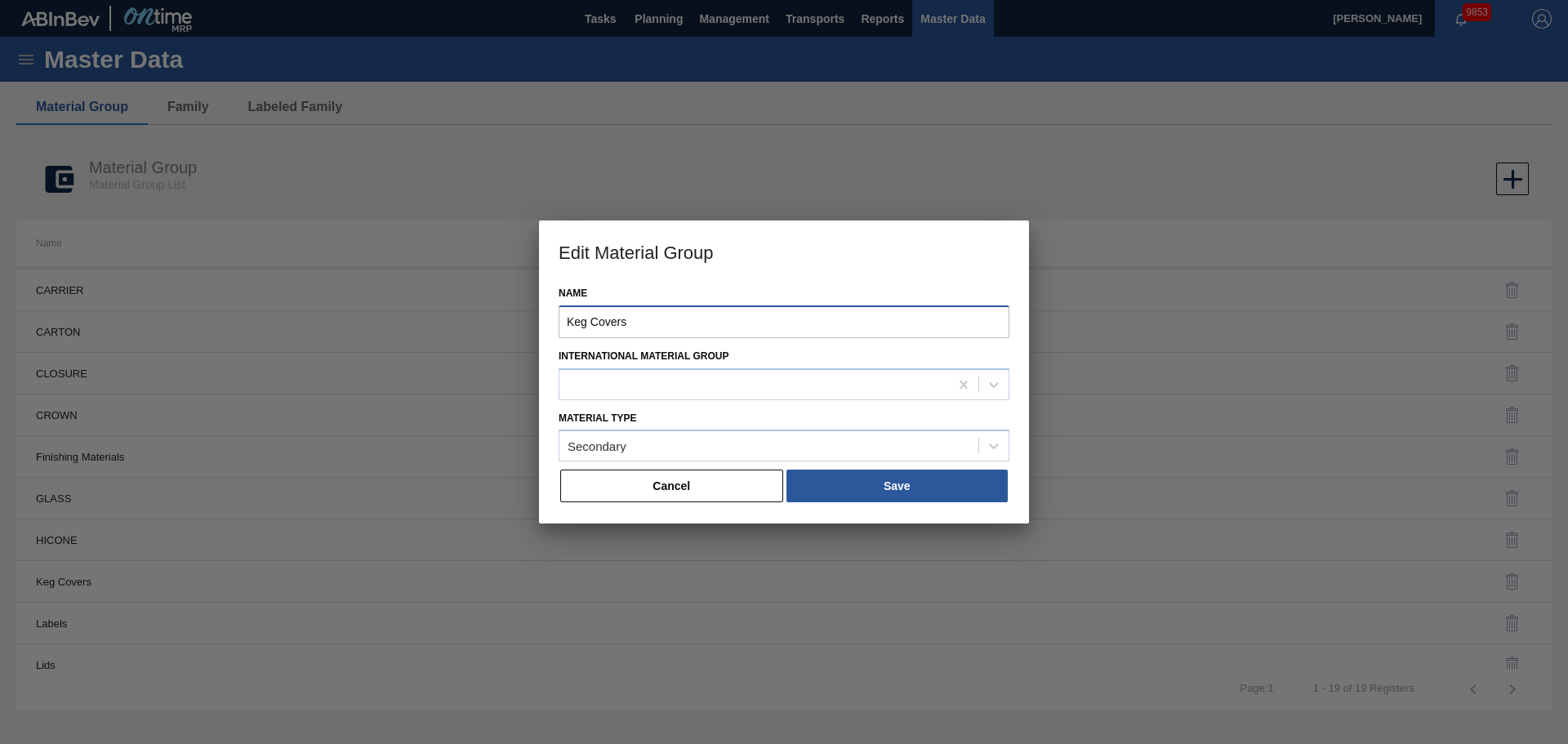
drag, startPoint x: 631, startPoint y: 322, endPoint x: 528, endPoint y: 322, distance: 103.0
click at [528, 322] on div "Edit Material Group Name Keg Covers International Material [PERSON_NAME] Type S…" at bounding box center [784, 372] width 1568 height 744
type input "COVER"
click at [919, 489] on button "Save" at bounding box center [897, 486] width 221 height 32
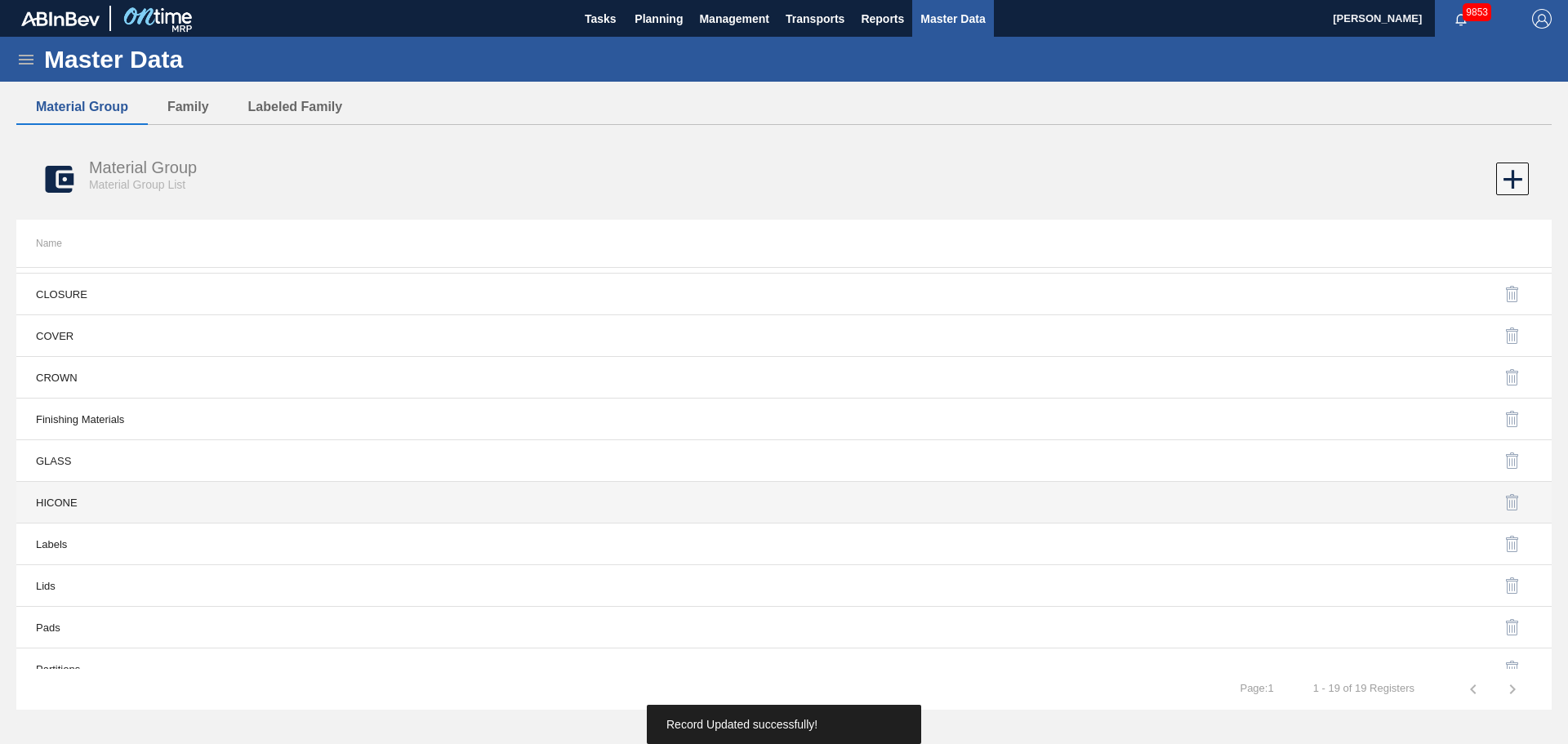
scroll to position [245, 0]
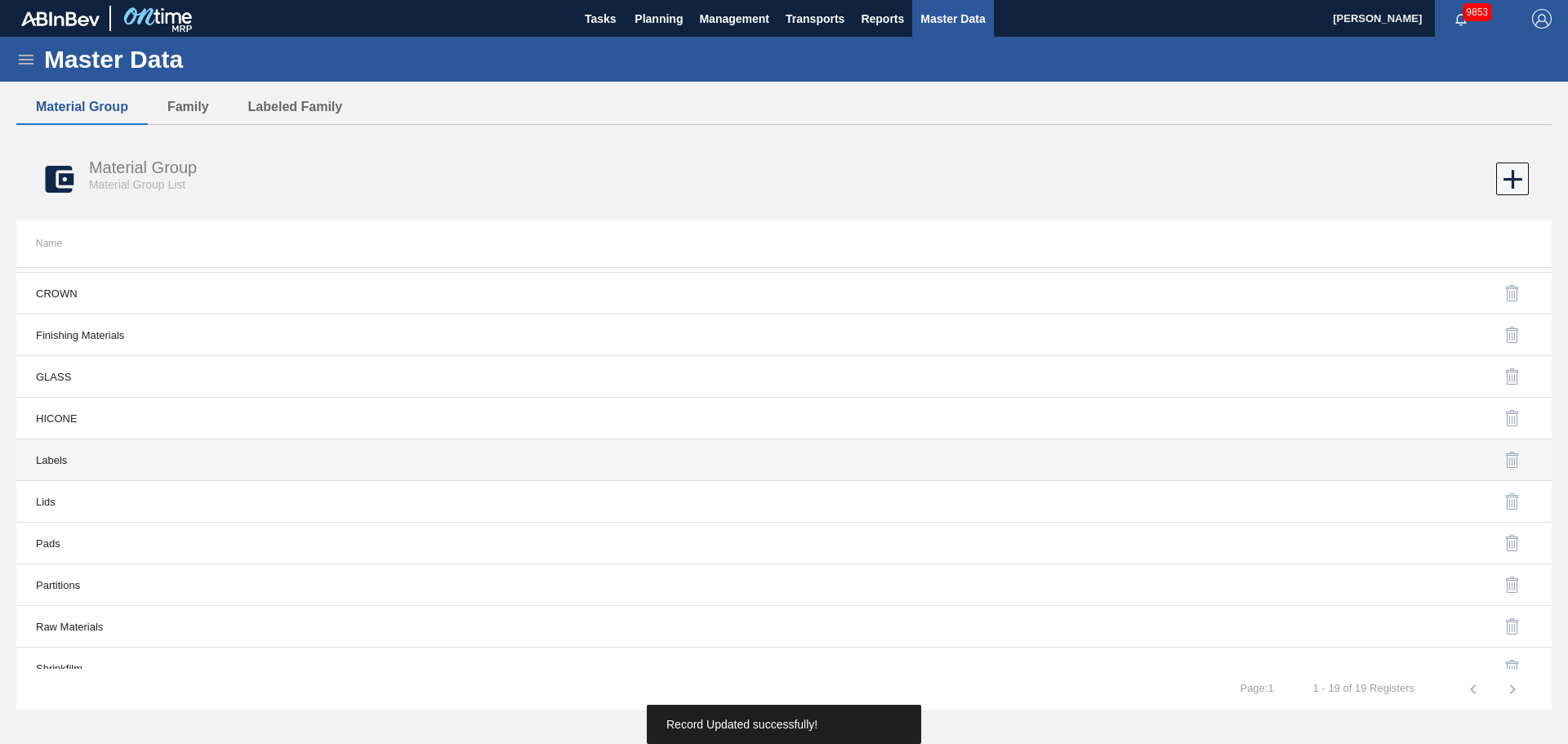
click at [49, 462] on td "Labels" at bounding box center [399, 460] width 767 height 41
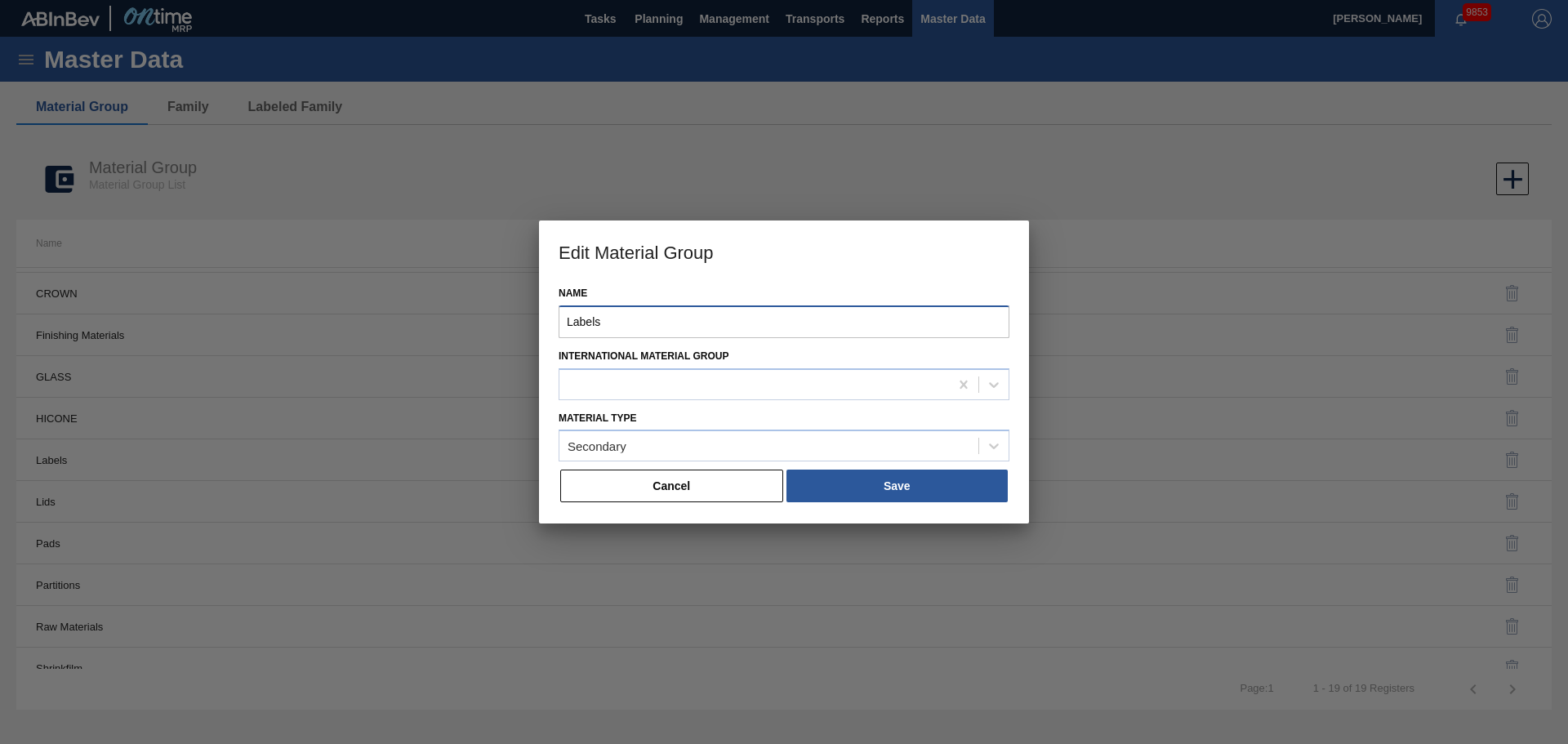
drag, startPoint x: 610, startPoint y: 321, endPoint x: 480, endPoint y: 321, distance: 130.0
click at [480, 321] on div "Edit Material Group Name Labels International Material [PERSON_NAME] Type Secon…" at bounding box center [784, 372] width 1568 height 744
type input "A"
type input "LABEL"
click at [911, 492] on button "Save" at bounding box center [897, 486] width 221 height 32
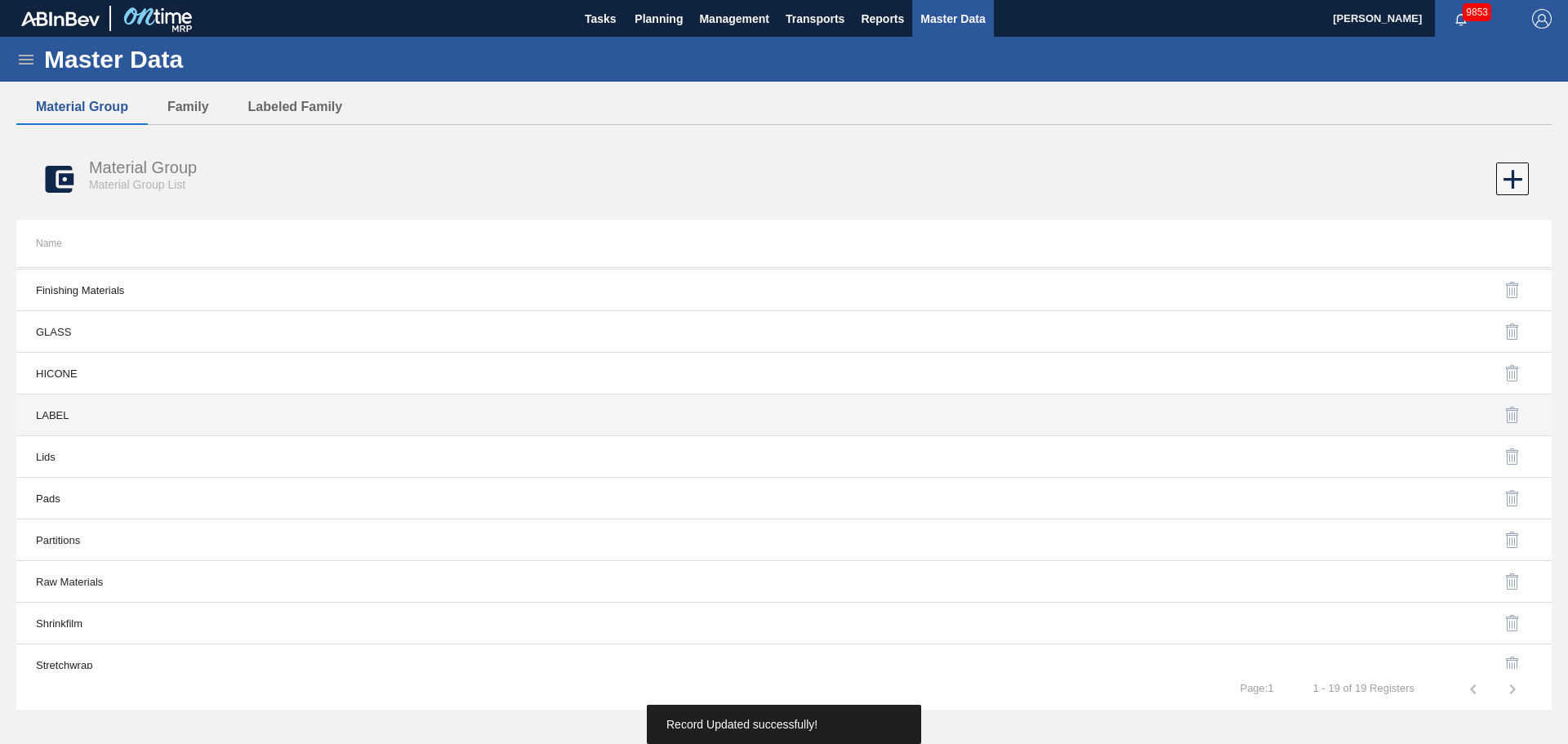
scroll to position [327, 0]
click at [55, 422] on td "Lids" at bounding box center [399, 420] width 767 height 41
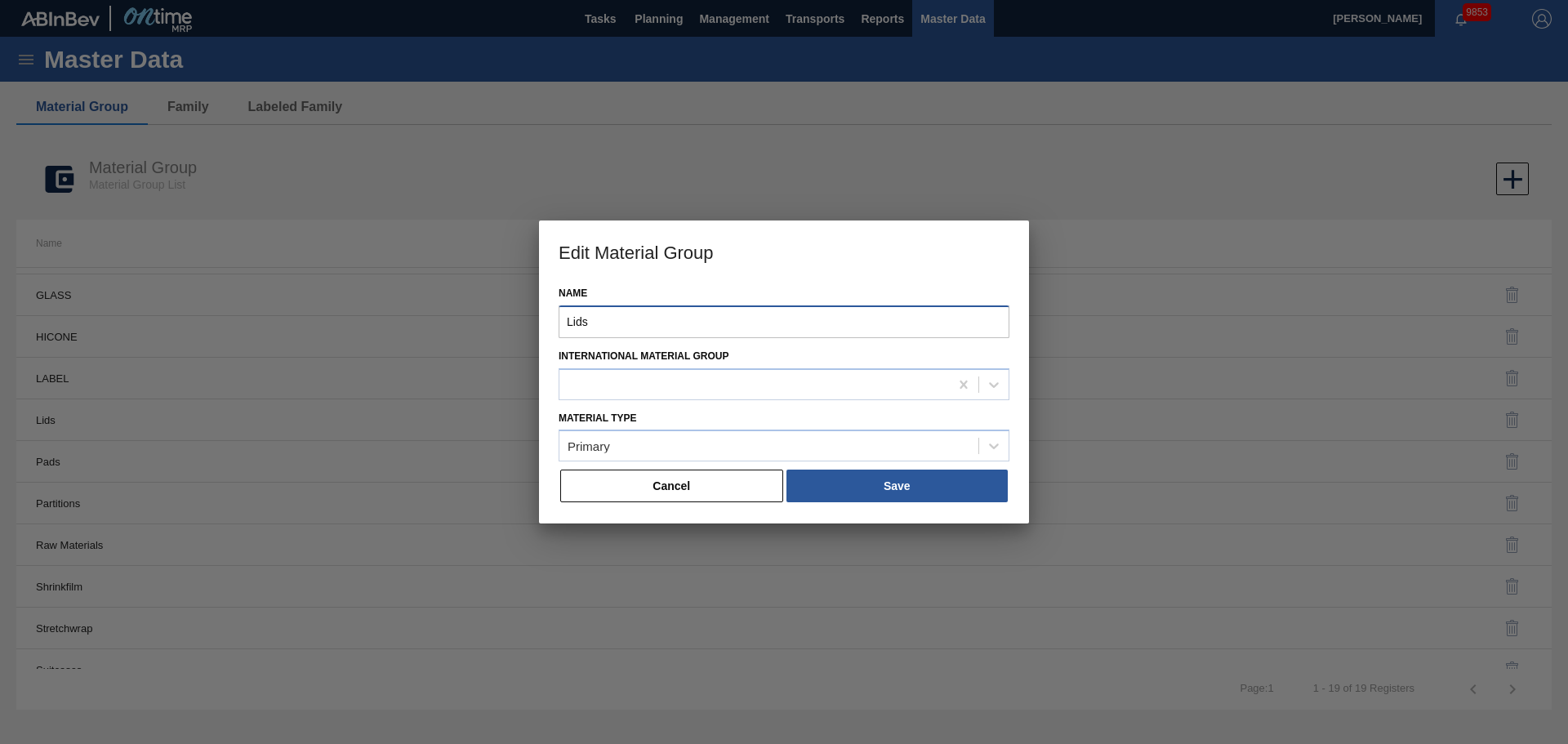
drag, startPoint x: 620, startPoint y: 324, endPoint x: 365, endPoint y: 290, distance: 257.3
click at [363, 298] on div "Edit Material Group Name Lids International Material [PERSON_NAME] Type Primary…" at bounding box center [784, 372] width 1568 height 744
type input "LID"
click at [916, 499] on button "Save" at bounding box center [897, 486] width 221 height 32
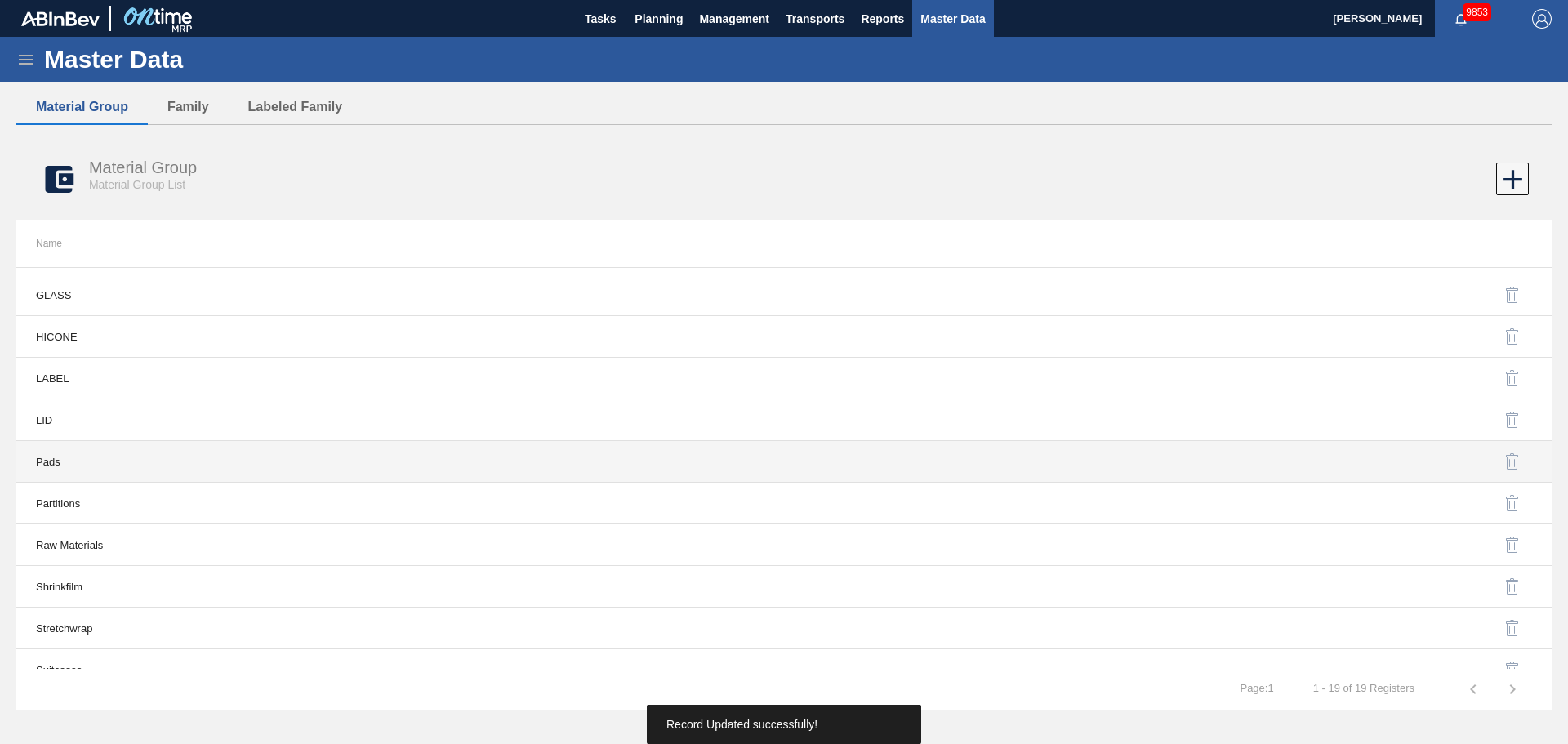
click at [41, 448] on td "Pads" at bounding box center [399, 462] width 767 height 41
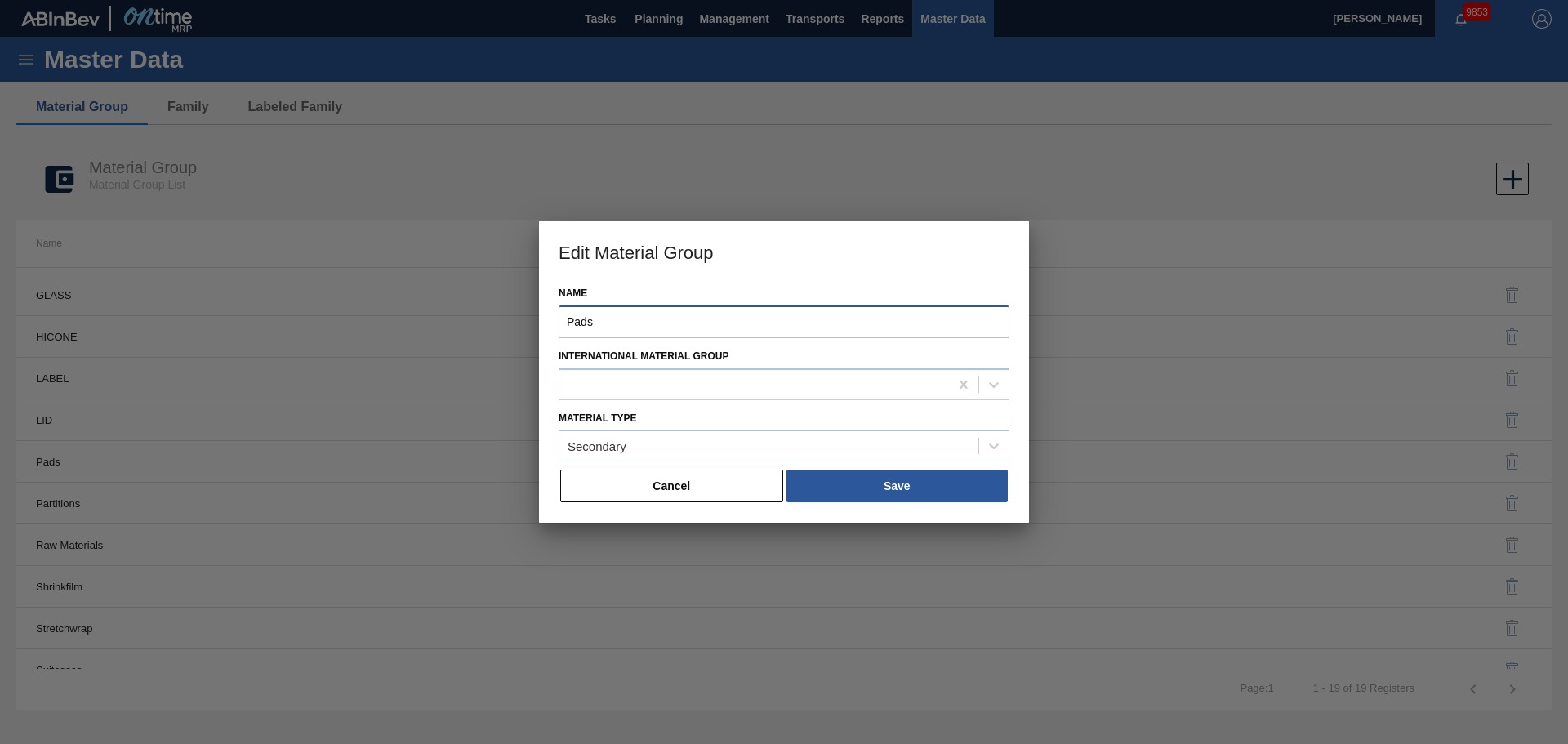
drag, startPoint x: 650, startPoint y: 324, endPoint x: 372, endPoint y: 324, distance: 278.0
click at [372, 324] on div "Edit Material Group Name Pads International Material [PERSON_NAME] Type Seconda…" at bounding box center [784, 372] width 1568 height 744
type input "PAD"
click at [925, 478] on button "Save" at bounding box center [897, 486] width 221 height 32
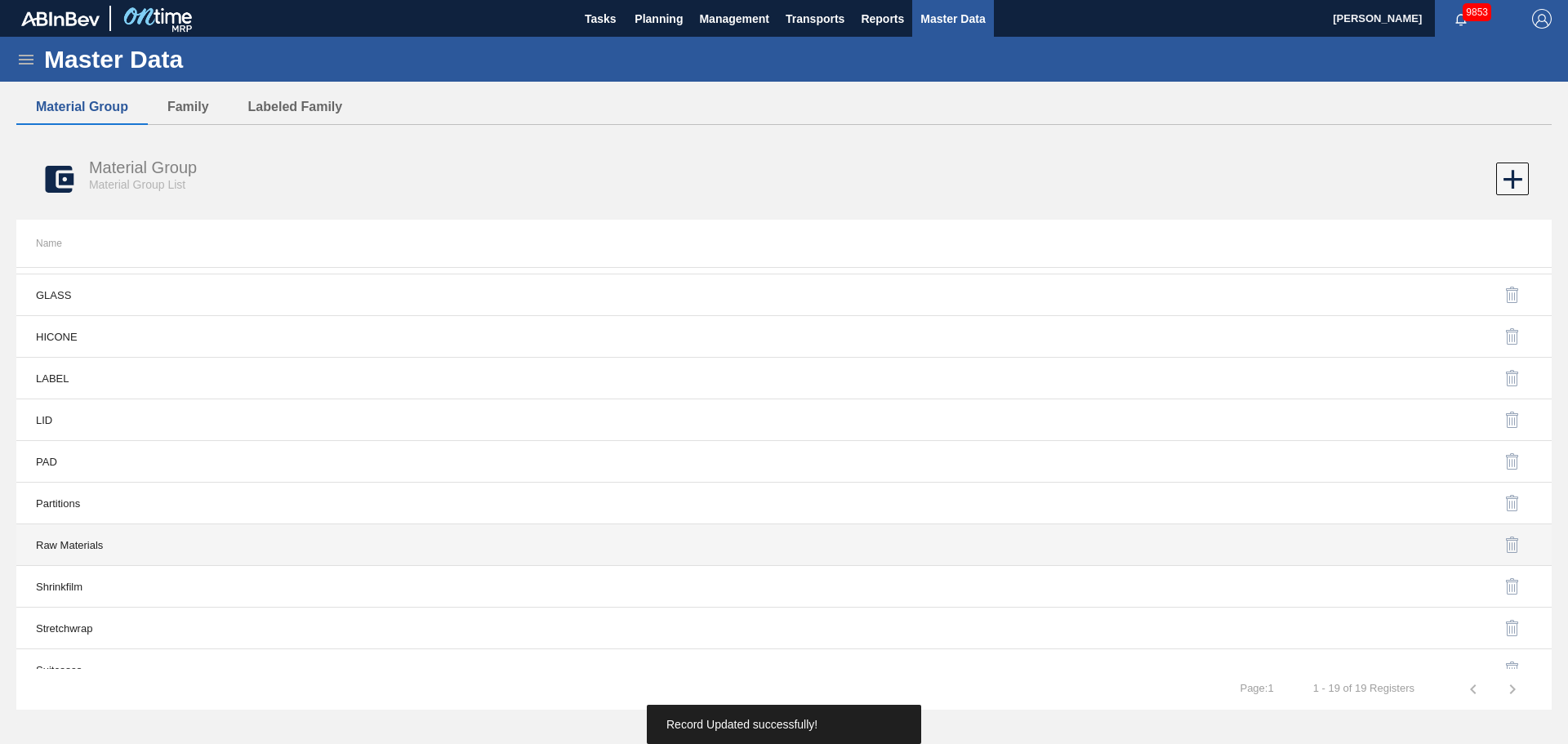
scroll to position [390, 0]
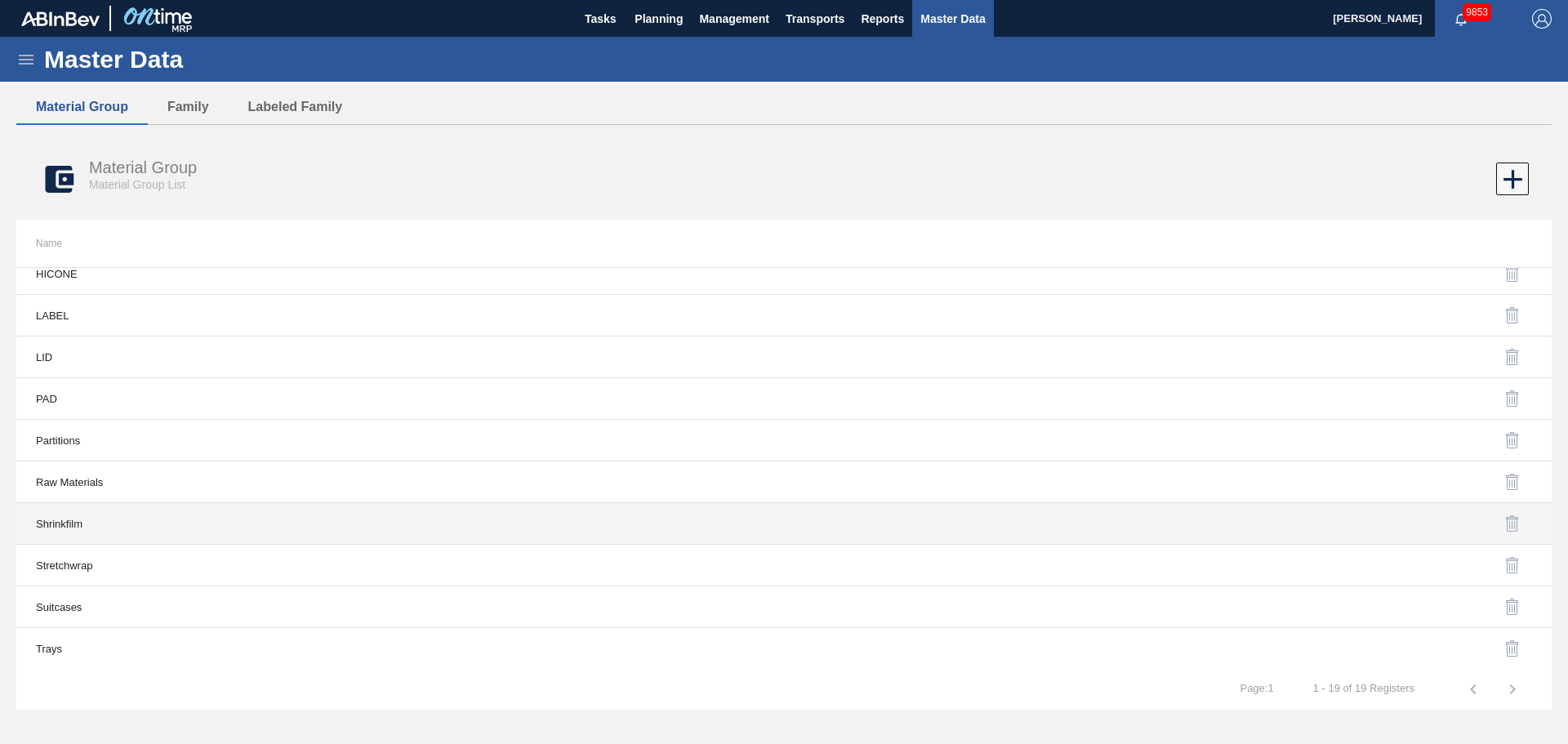
click at [59, 527] on td "Shrinkfilm" at bounding box center [399, 524] width 767 height 41
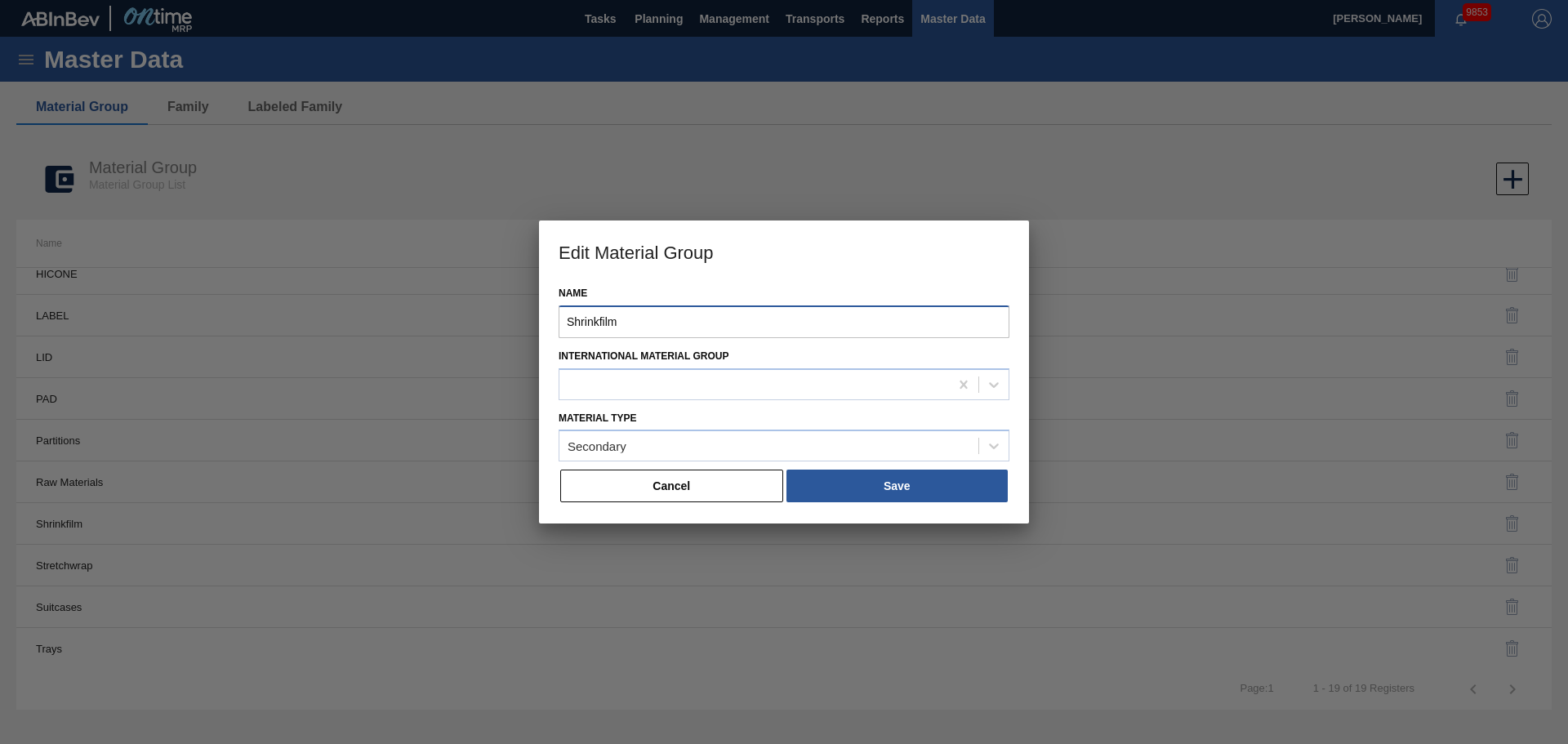
click at [410, 294] on div "Edit Material Group Name Shrinkfilm International Material [PERSON_NAME] Type S…" at bounding box center [784, 372] width 1568 height 744
type input "SHRINKFILM"
click at [892, 493] on button "Save" at bounding box center [897, 486] width 221 height 32
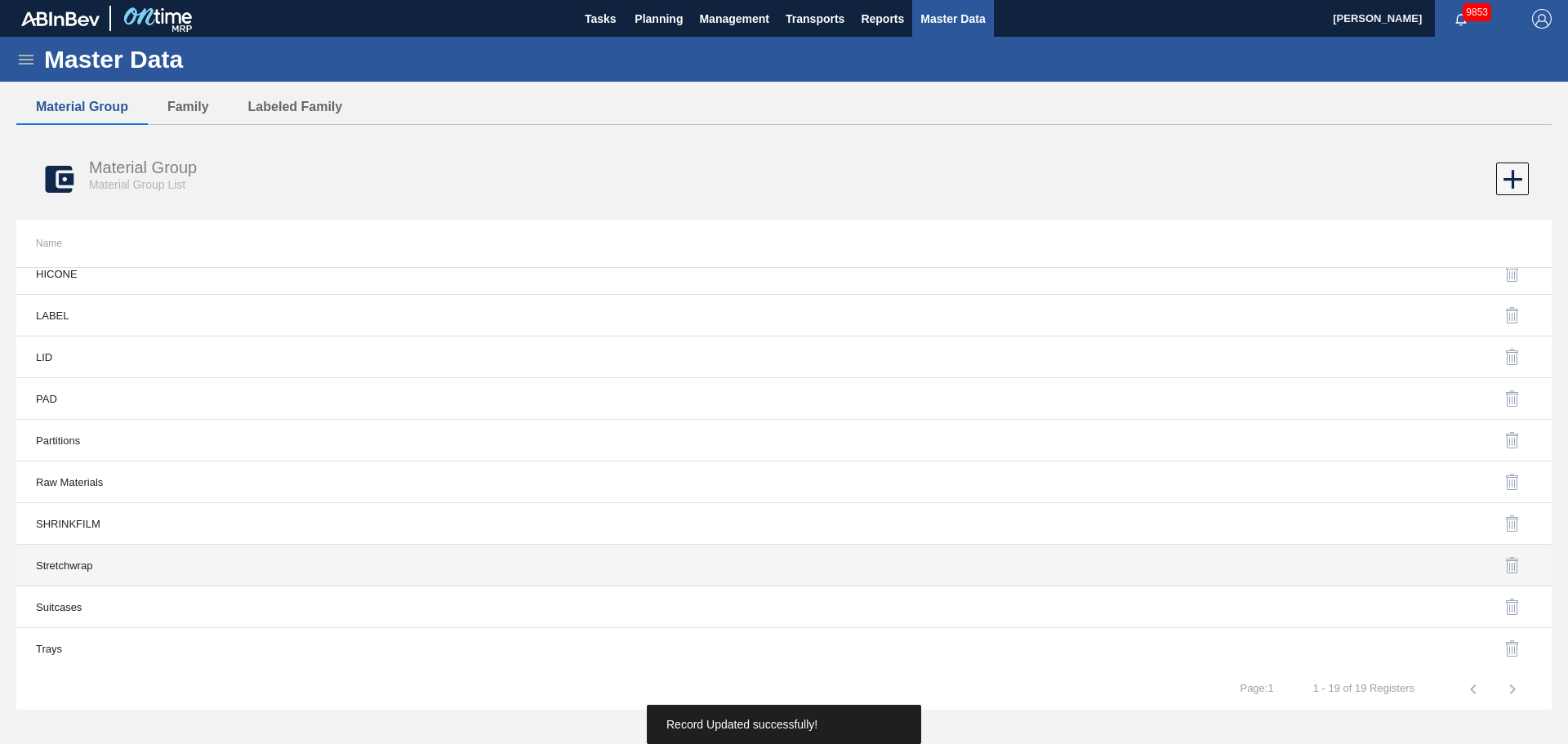
click at [75, 575] on td "Stretchwrap" at bounding box center [399, 566] width 767 height 41
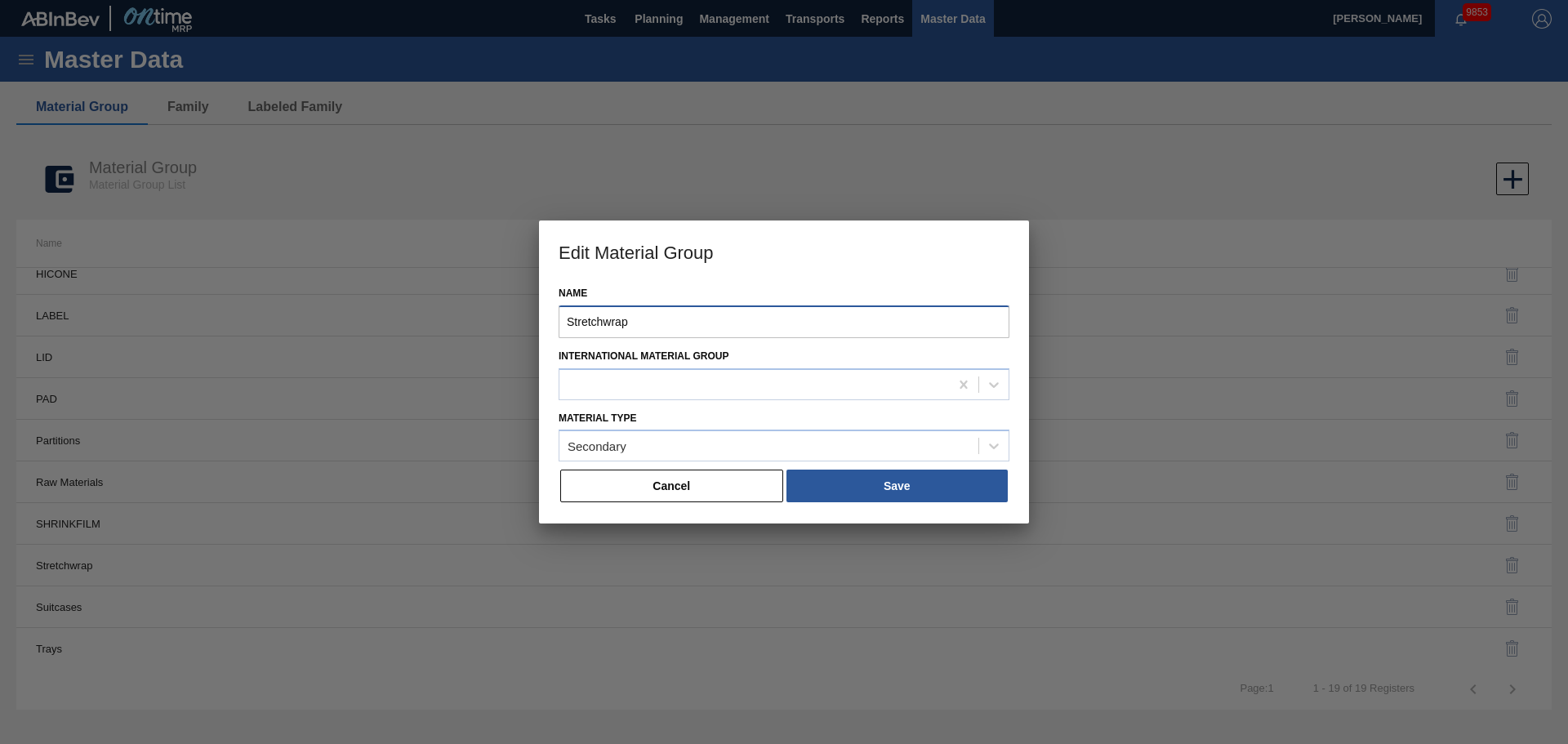
drag, startPoint x: 637, startPoint y: 318, endPoint x: 458, endPoint y: 311, distance: 179.1
click at [458, 315] on div "Edit Material Group Name Stretchwrap International Material [PERSON_NAME] Type …" at bounding box center [784, 372] width 1568 height 744
type input "STRETCHWRAP"
click at [896, 490] on button "Save" at bounding box center [897, 486] width 221 height 32
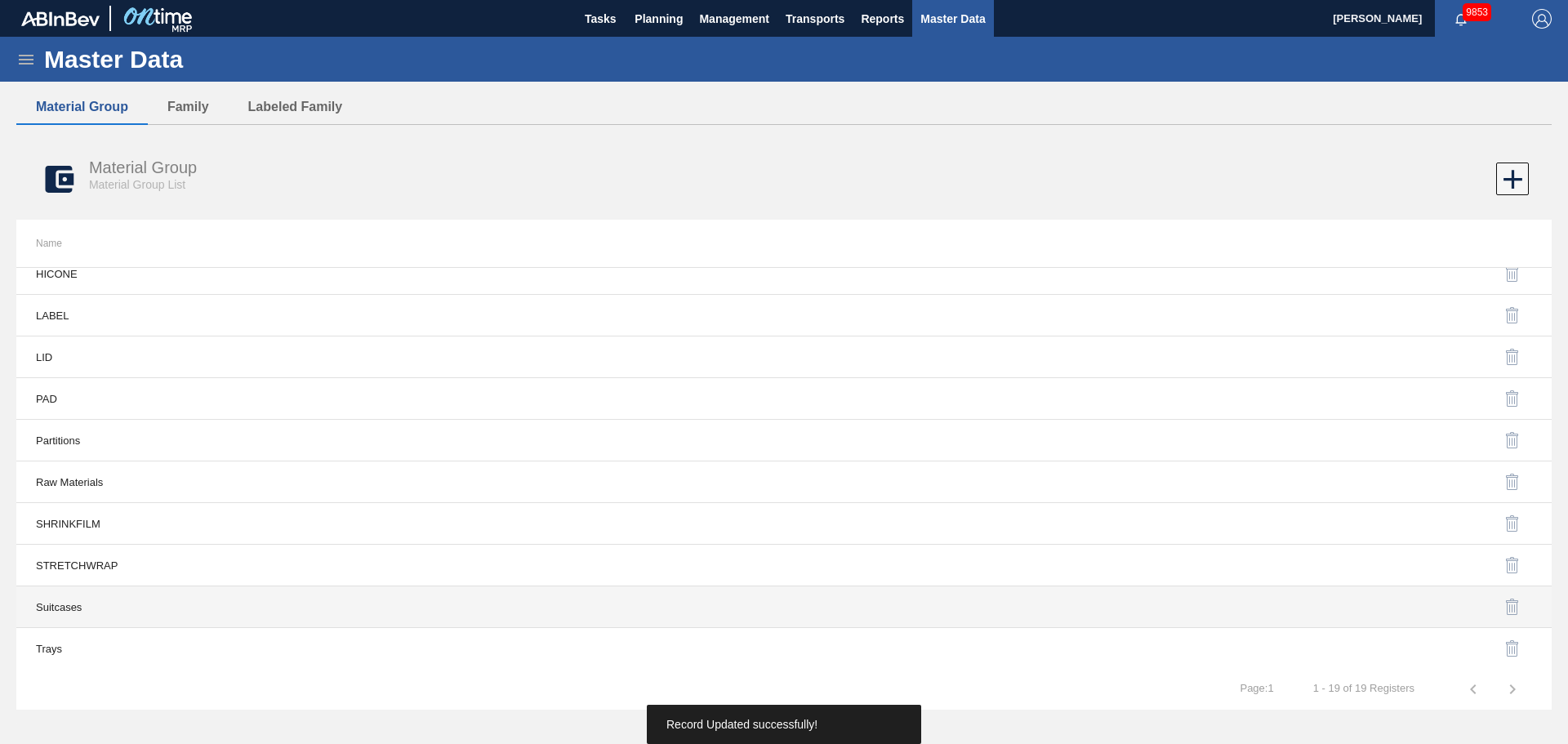
click at [76, 605] on td "Suitcases" at bounding box center [399, 607] width 767 height 41
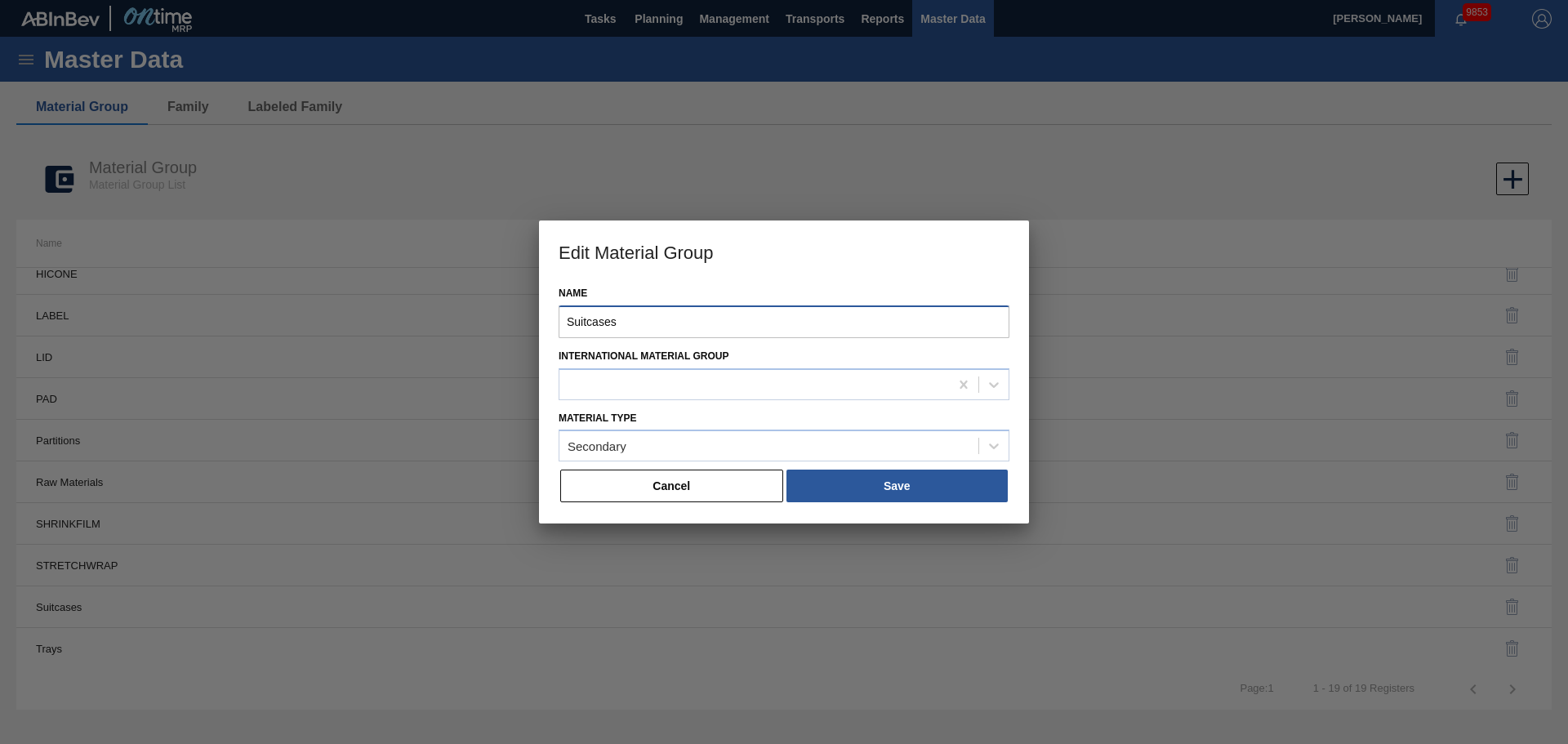
drag, startPoint x: 678, startPoint y: 325, endPoint x: 444, endPoint y: 315, distance: 234.2
click at [444, 315] on div "Edit Material Group Name Suitcases International Material [PERSON_NAME] Type Se…" at bounding box center [784, 372] width 1568 height 744
type input "SUITCASE"
click at [880, 489] on button "Save" at bounding box center [897, 486] width 221 height 32
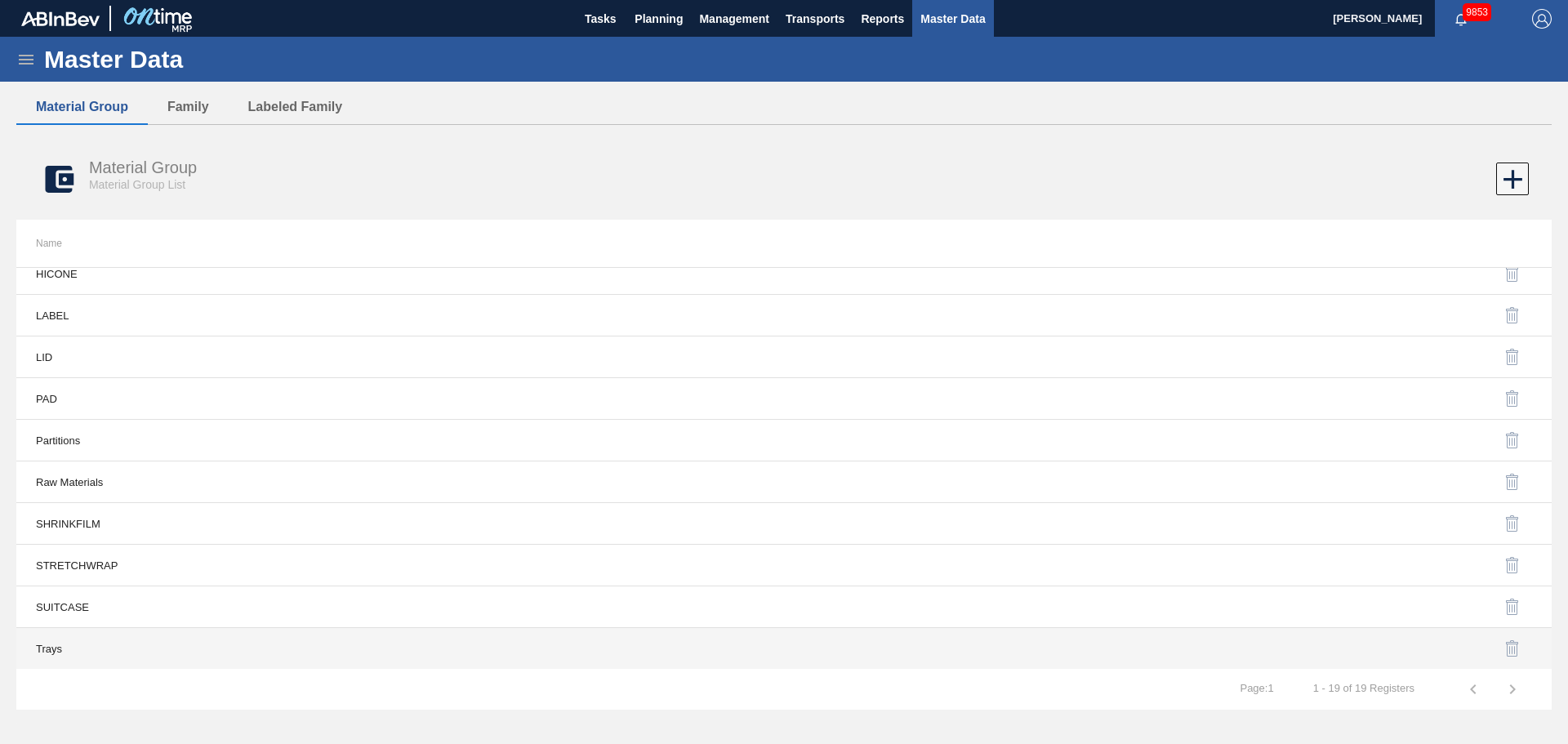
click at [51, 643] on td "Trays" at bounding box center [399, 649] width 767 height 41
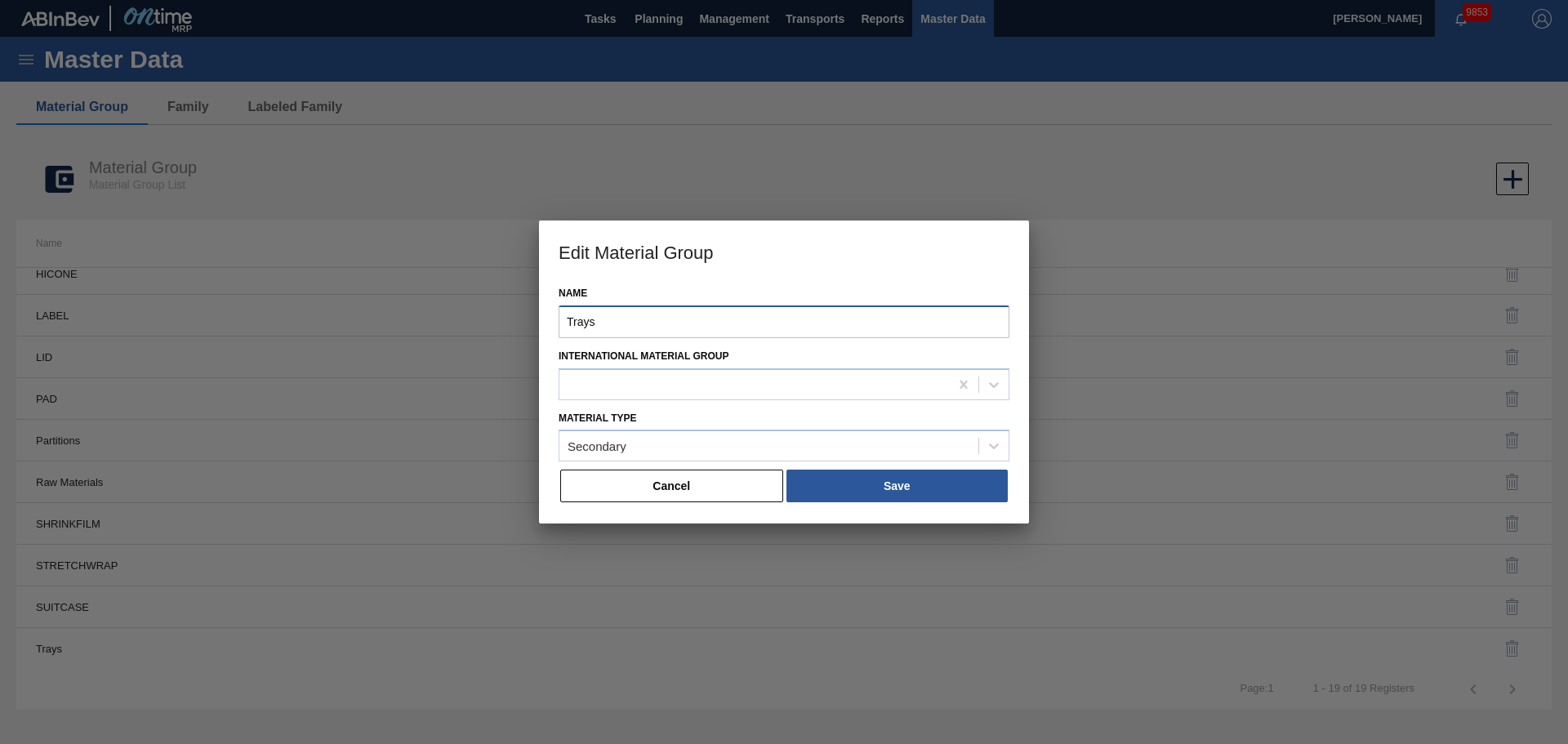
drag, startPoint x: 654, startPoint y: 326, endPoint x: 399, endPoint y: 327, distance: 255.0
click at [399, 327] on div "Edit Material Group Name Trays International Material [PERSON_NAME] Type Second…" at bounding box center [784, 372] width 1568 height 744
type input "TRAY"
click at [871, 477] on button "Save" at bounding box center [897, 486] width 221 height 32
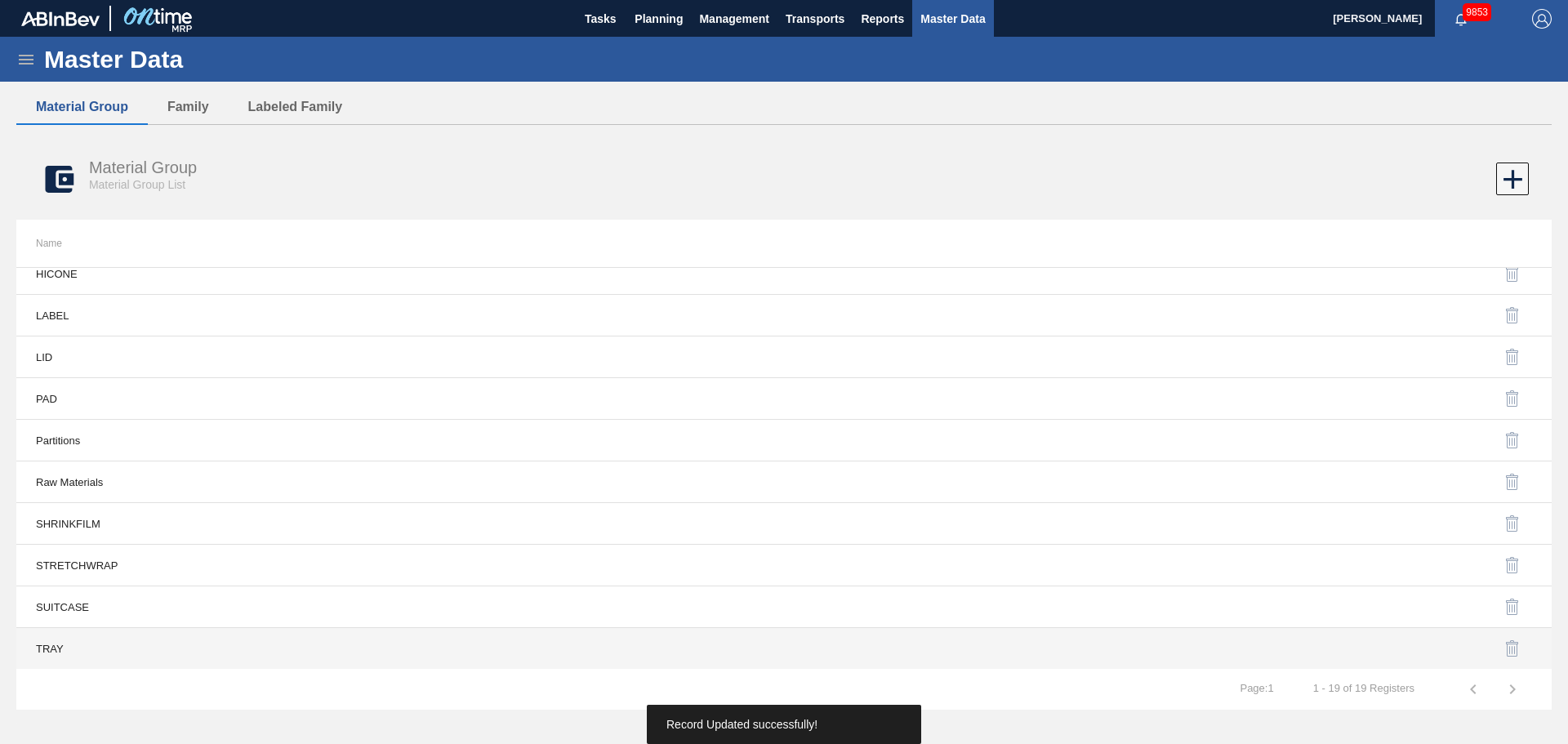
click at [559, 668] on td "TRAY" at bounding box center [399, 649] width 767 height 41
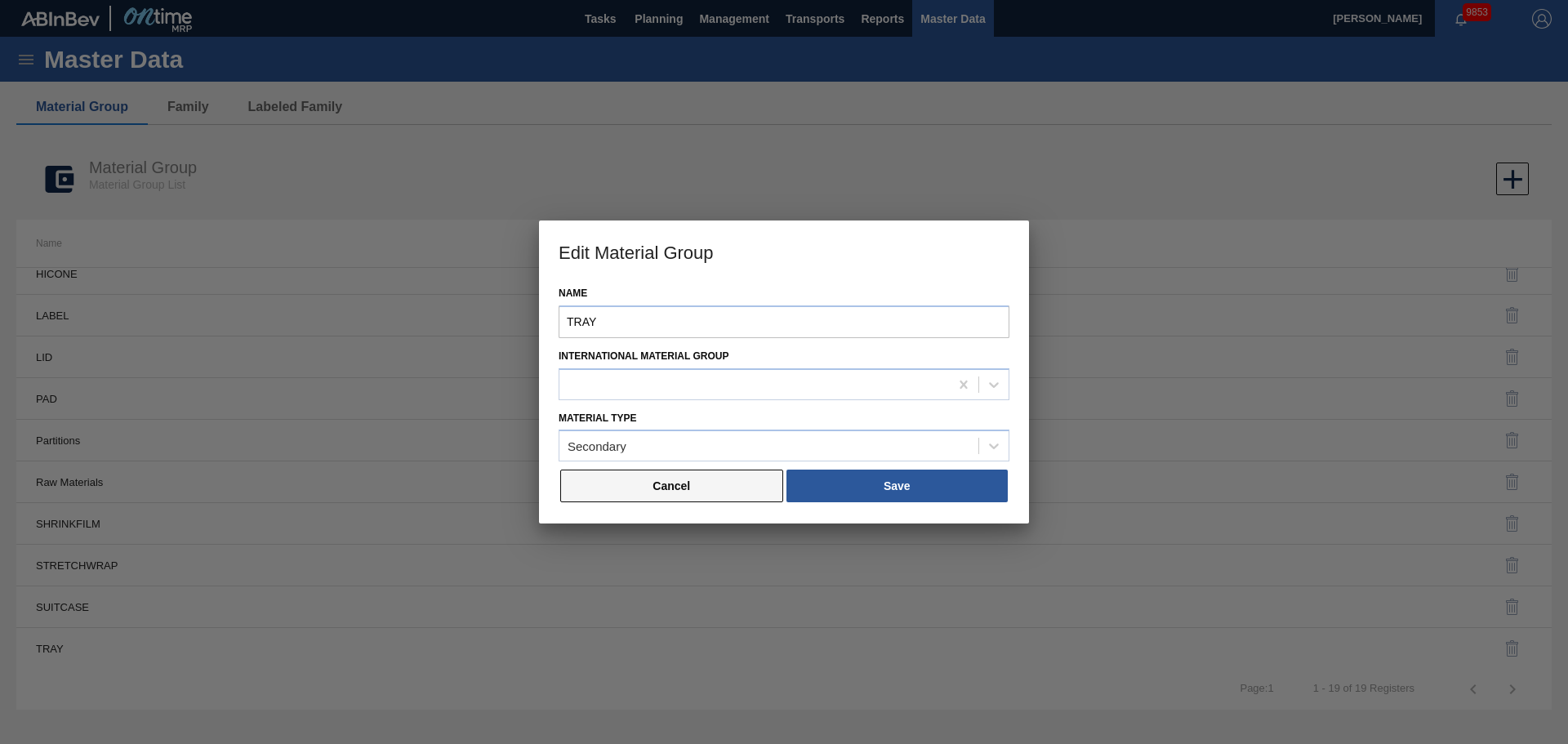
click at [706, 496] on button "Cancel" at bounding box center [672, 486] width 223 height 32
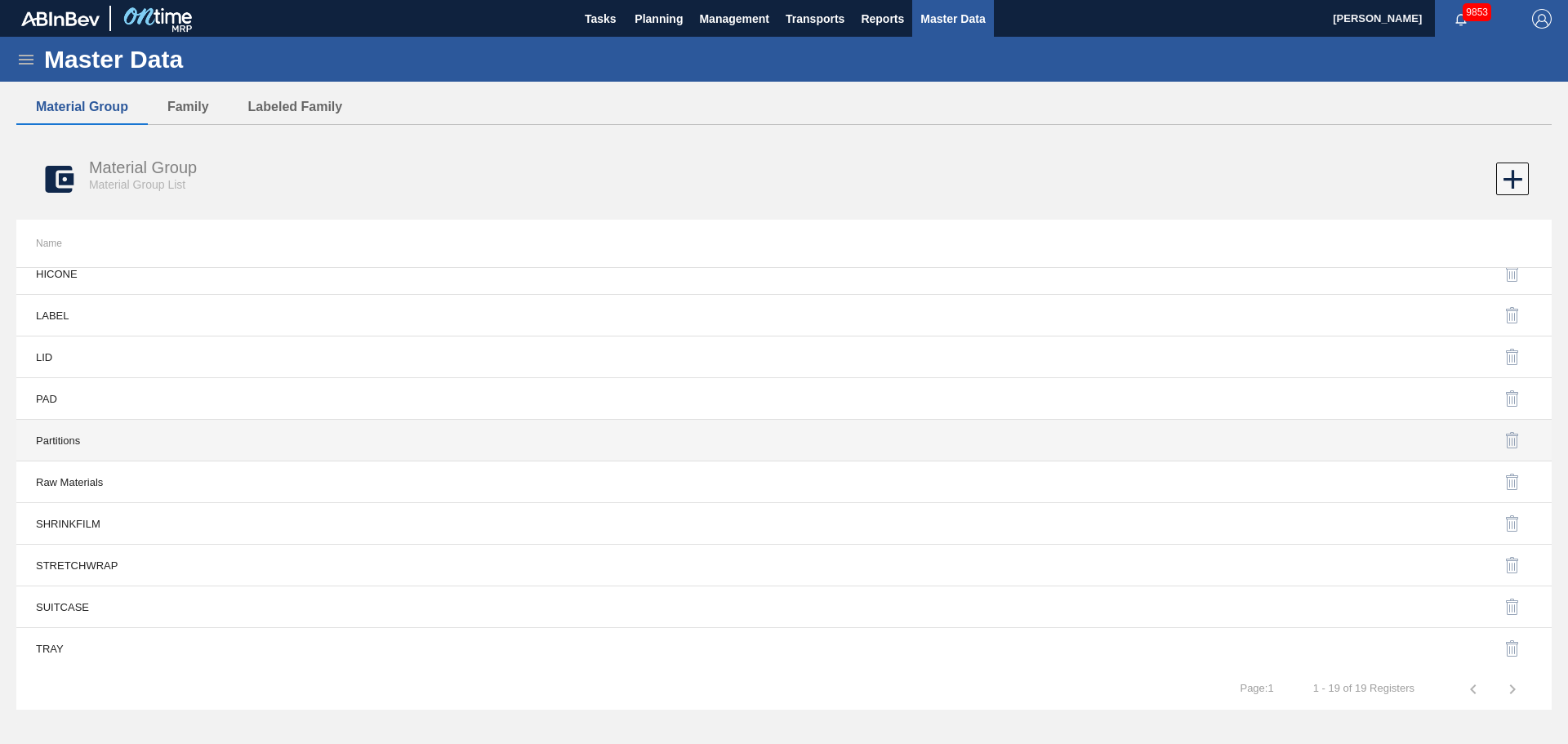
click at [58, 434] on td "Partitions" at bounding box center [399, 441] width 767 height 41
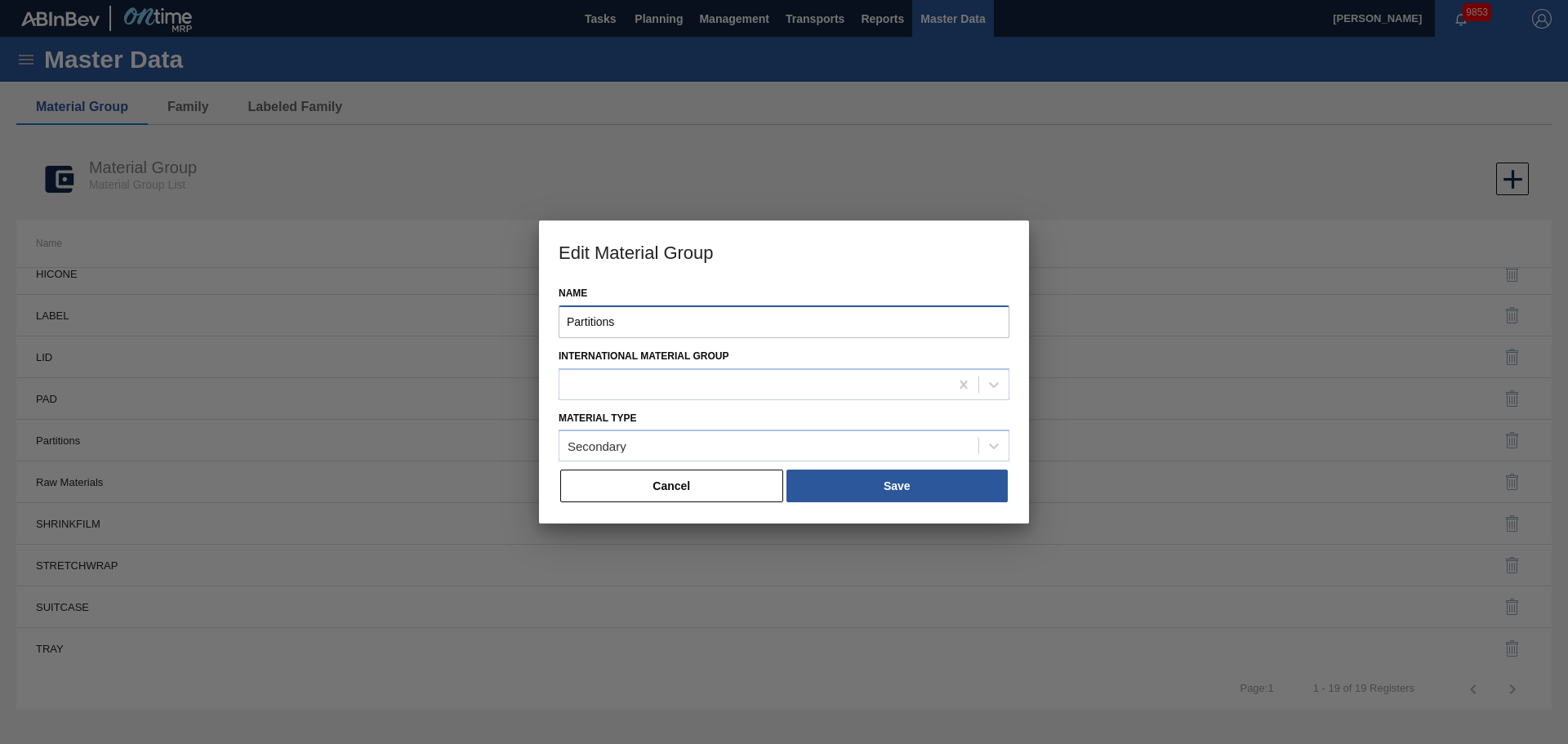
drag, startPoint x: 669, startPoint y: 324, endPoint x: 379, endPoint y: 325, distance: 290.0
click at [379, 325] on div "Edit Material Group Name Partitions International Material [PERSON_NAME] Type S…" at bounding box center [784, 372] width 1568 height 744
type input "PARTITION"
click at [869, 491] on button "Save" at bounding box center [897, 486] width 221 height 32
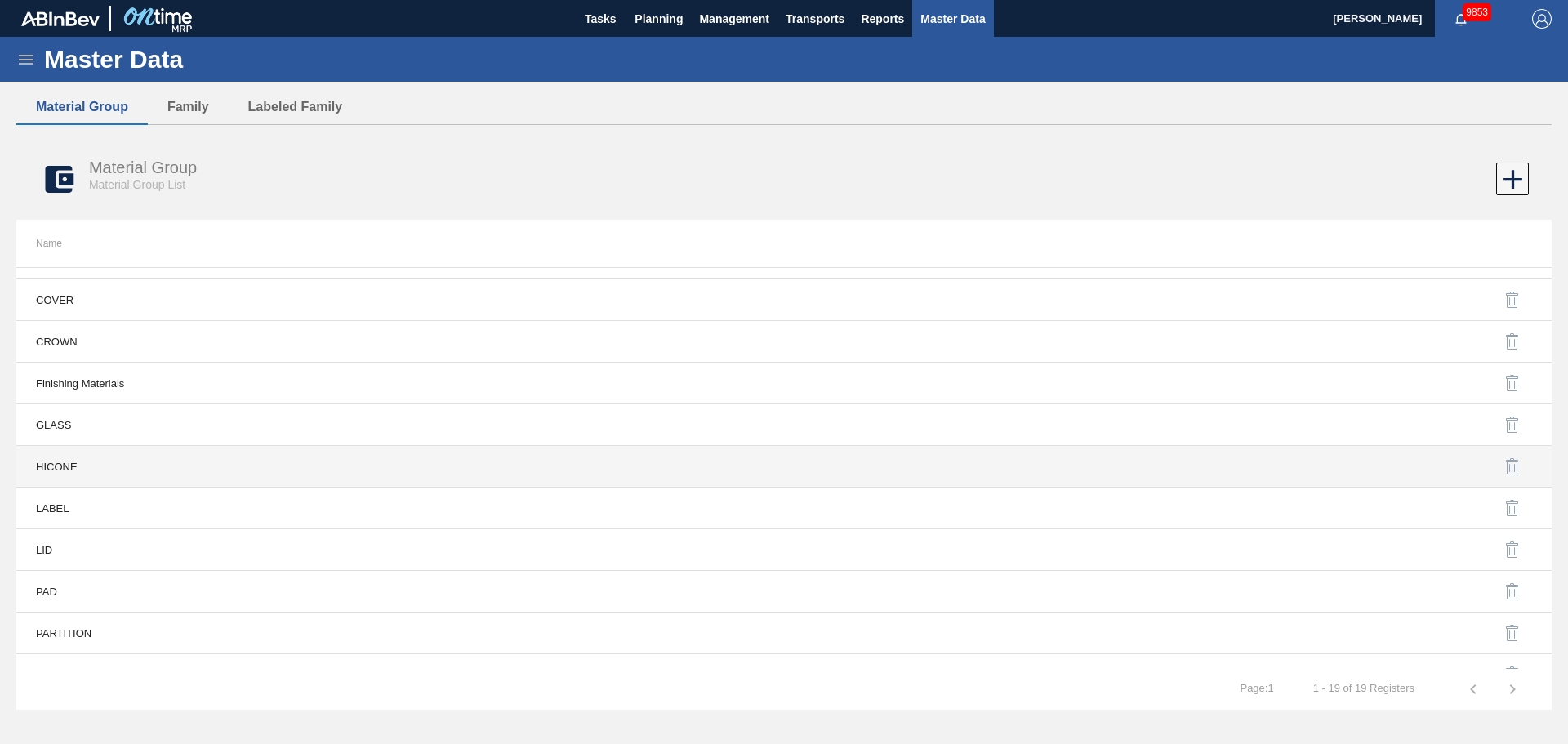
scroll to position [145, 0]
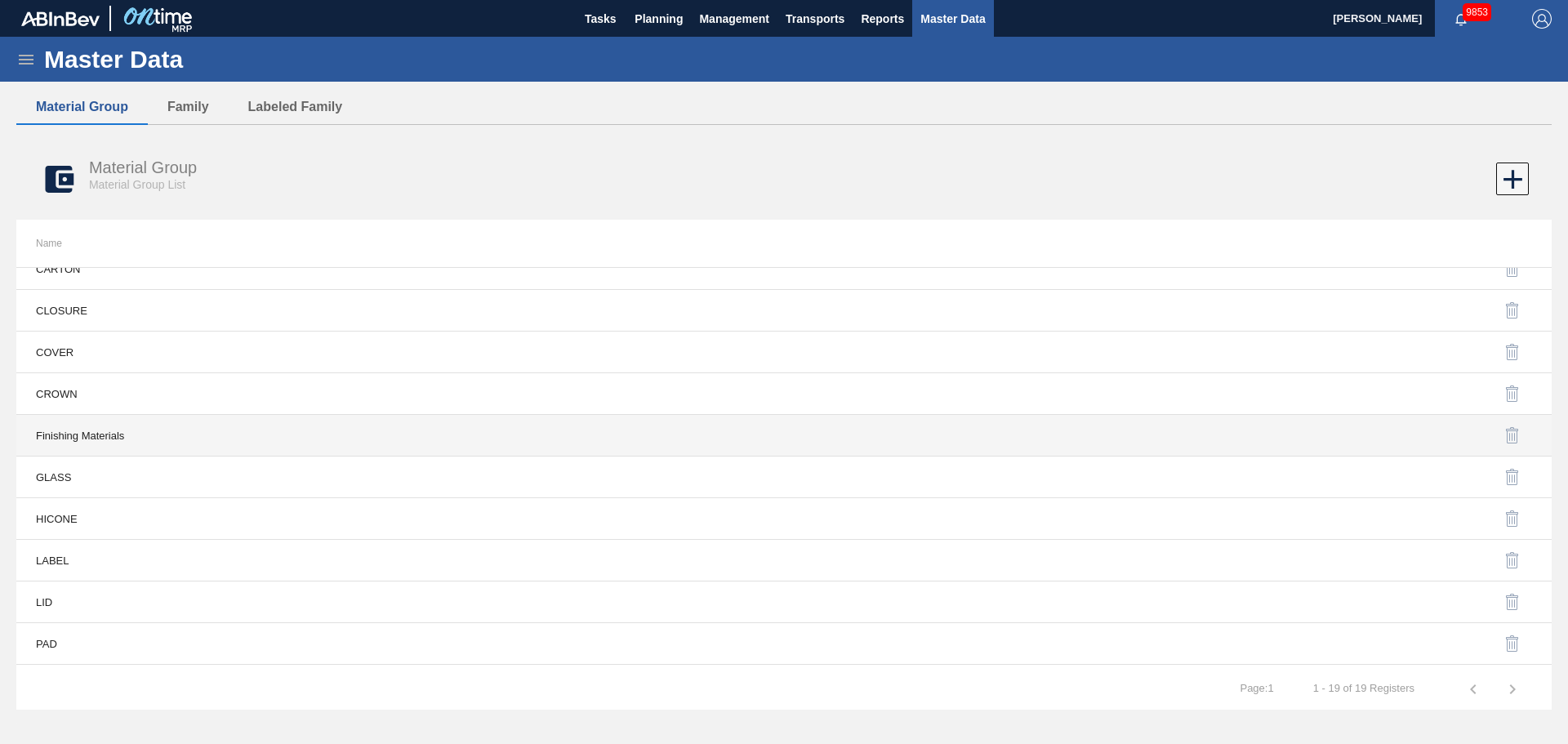
click at [106, 439] on td "Finishing Materials" at bounding box center [399, 435] width 767 height 41
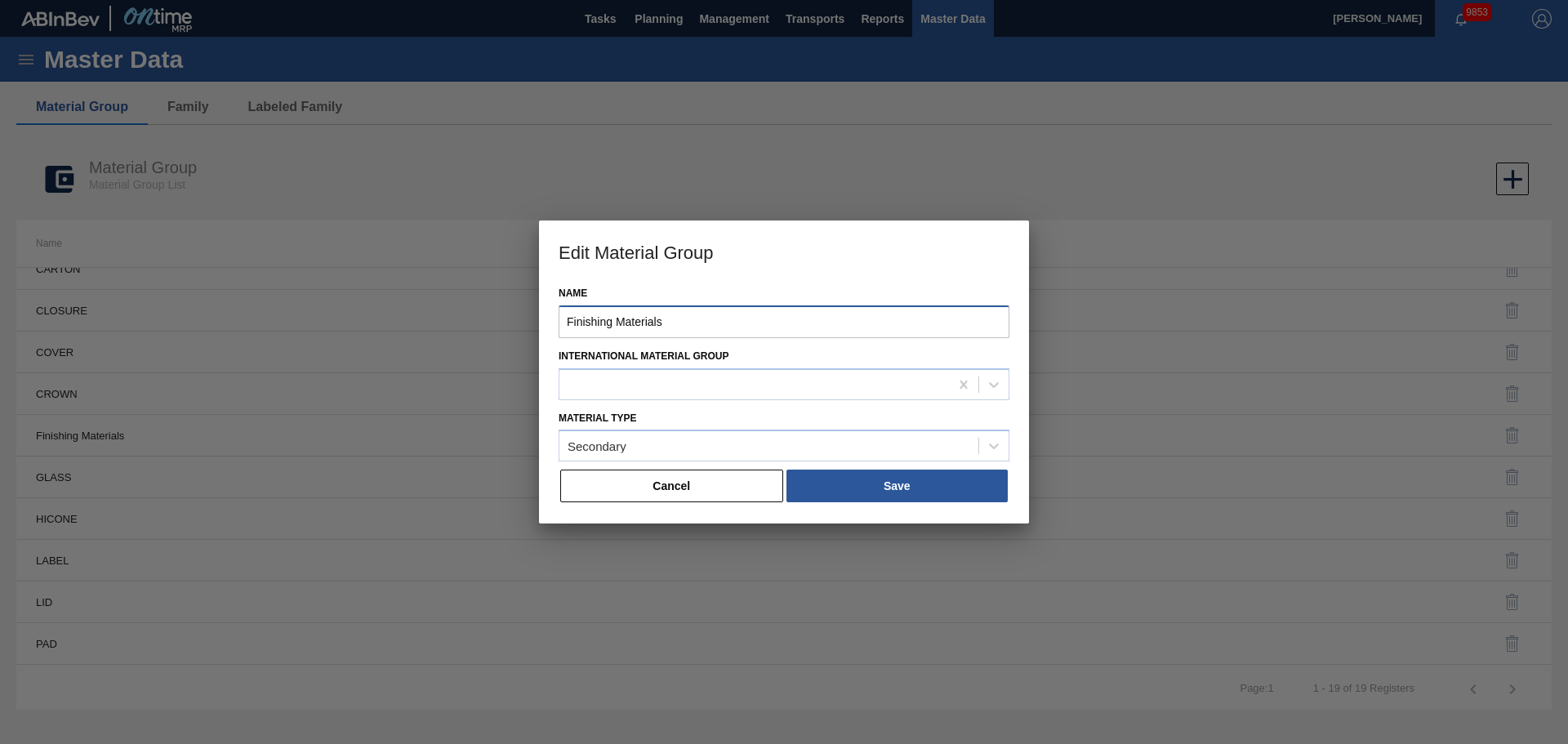
drag, startPoint x: 483, startPoint y: 317, endPoint x: 327, endPoint y: 318, distance: 156.0
click at [327, 318] on div "Edit Material Group Name Finishing Materials International Material [PERSON_NAM…" at bounding box center [784, 372] width 1568 height 744
type input "FINISHING MATERIAL"
click at [883, 492] on button "Save" at bounding box center [897, 486] width 221 height 32
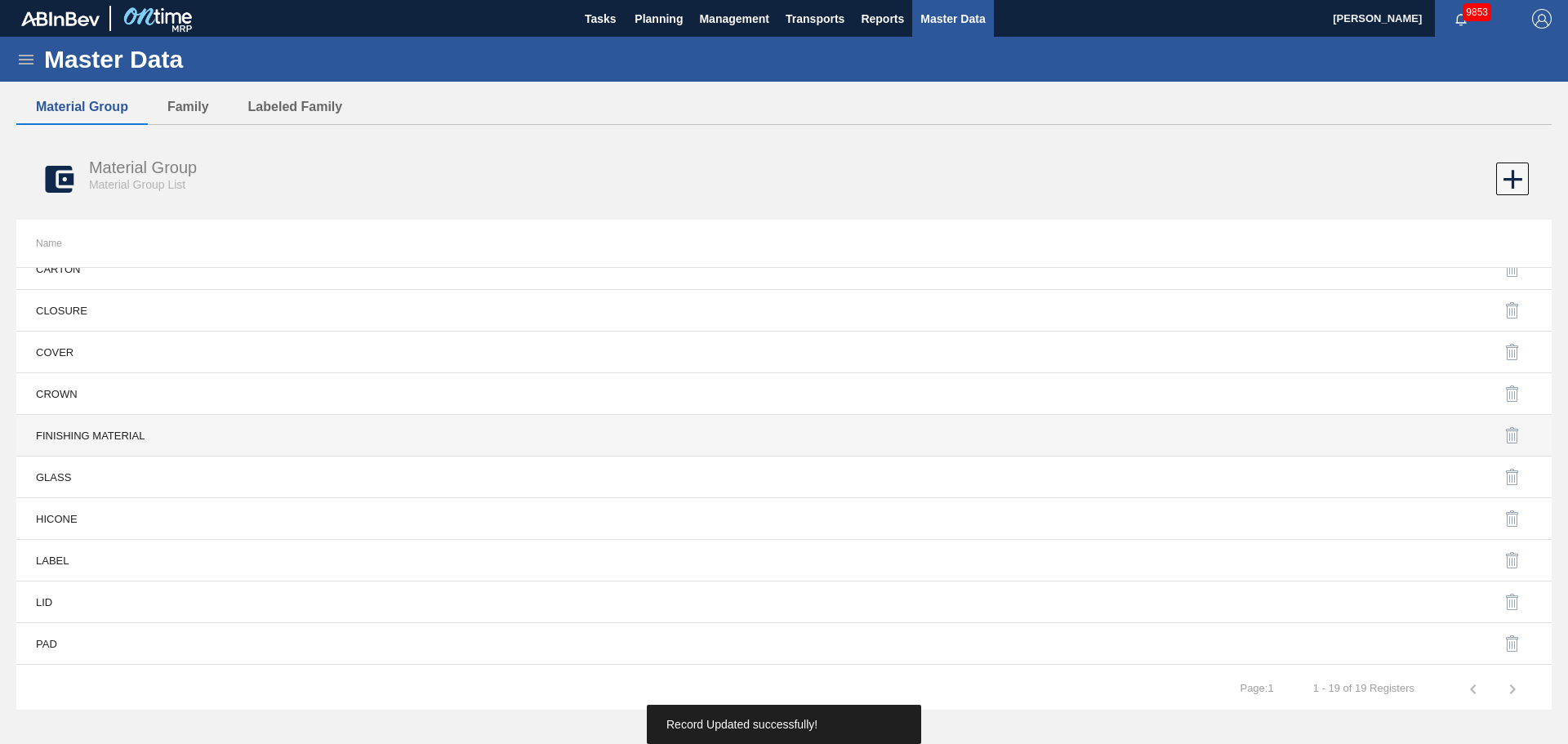
click at [128, 434] on td "FINISHING MATERIAL" at bounding box center [399, 435] width 767 height 41
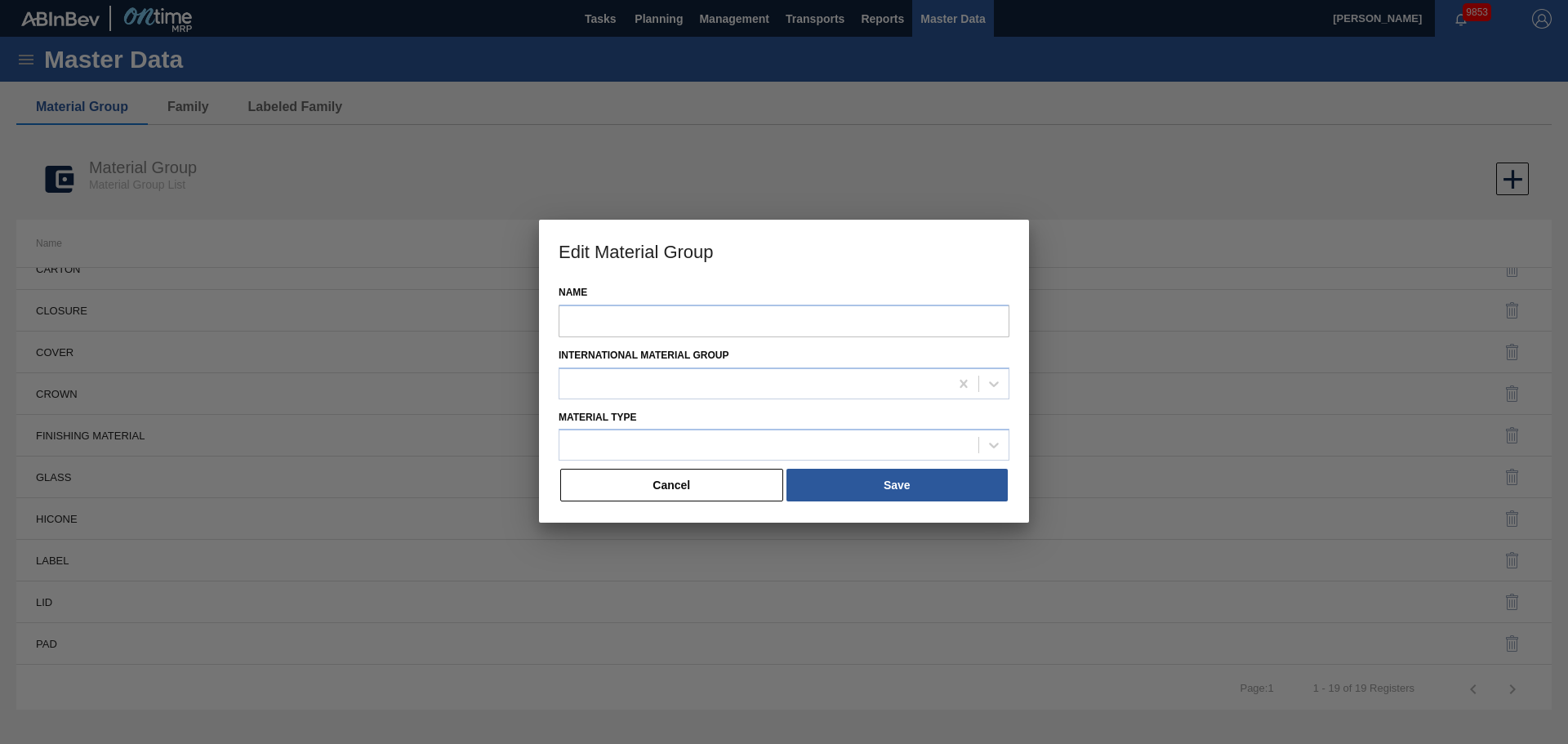
type input "FINISHING MATERIAL"
click at [712, 455] on div "Secondary" at bounding box center [769, 446] width 419 height 23
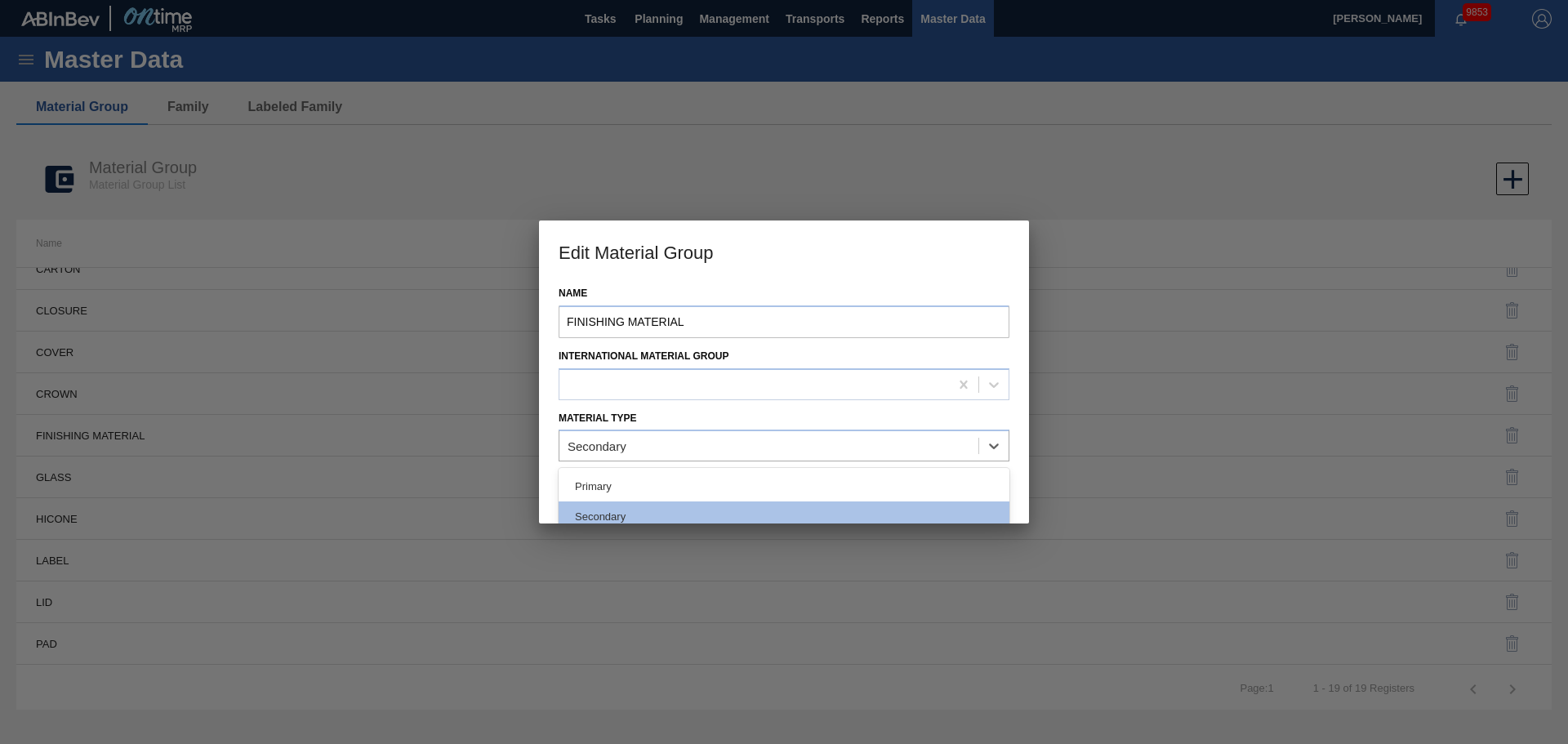
click at [533, 401] on div at bounding box center [784, 372] width 1568 height 744
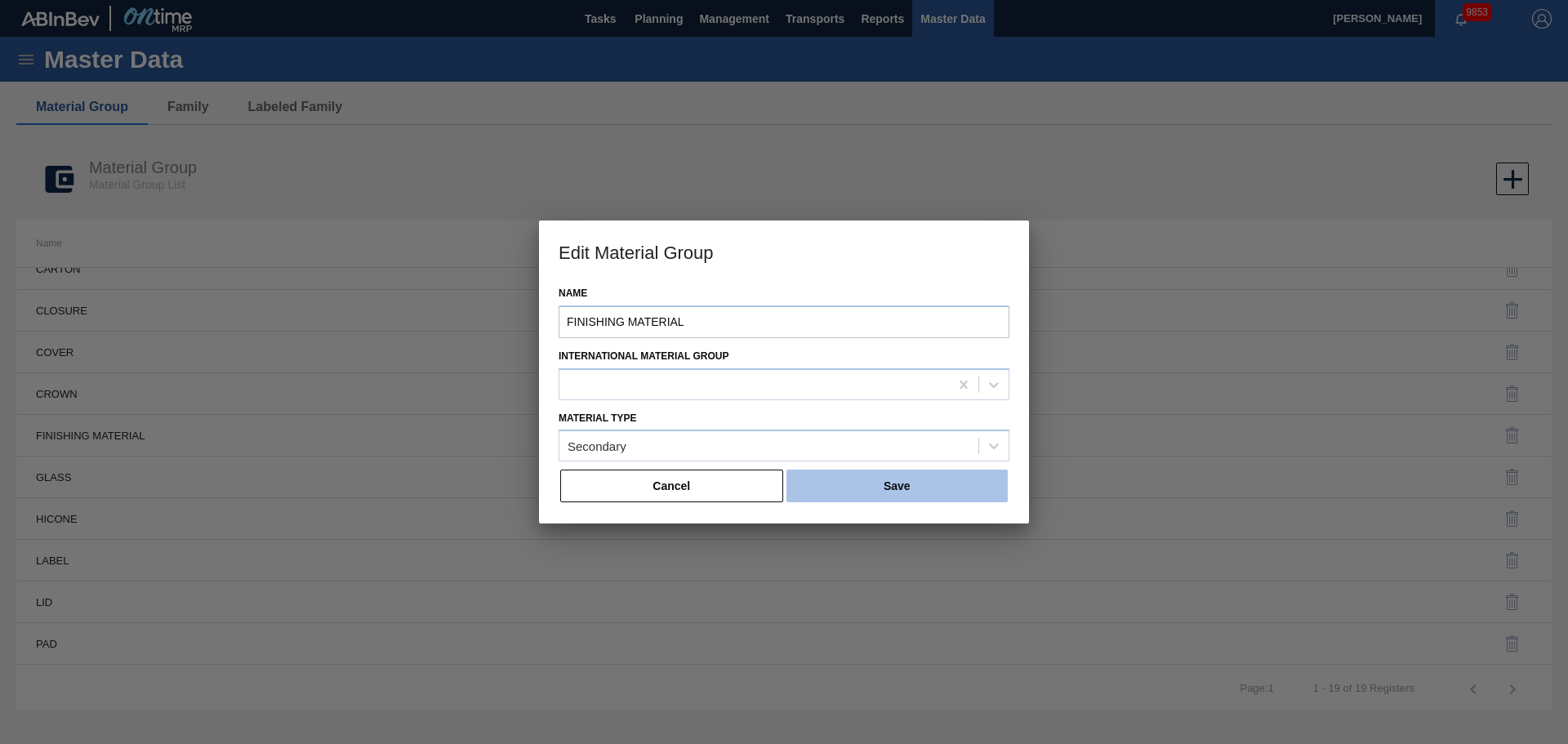
click at [890, 480] on button "Save" at bounding box center [897, 486] width 221 height 32
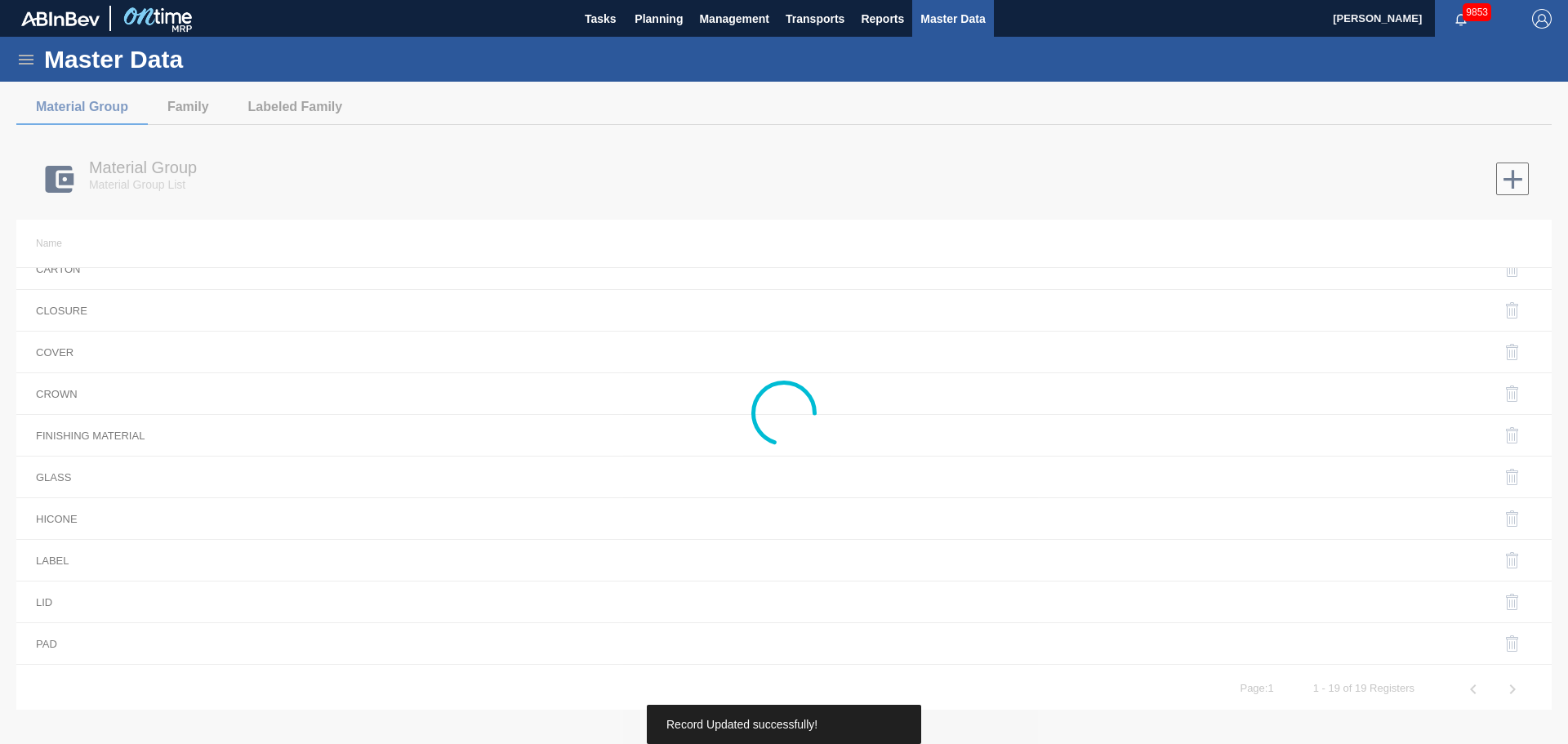
click at [191, 108] on div at bounding box center [784, 413] width 1568 height 662
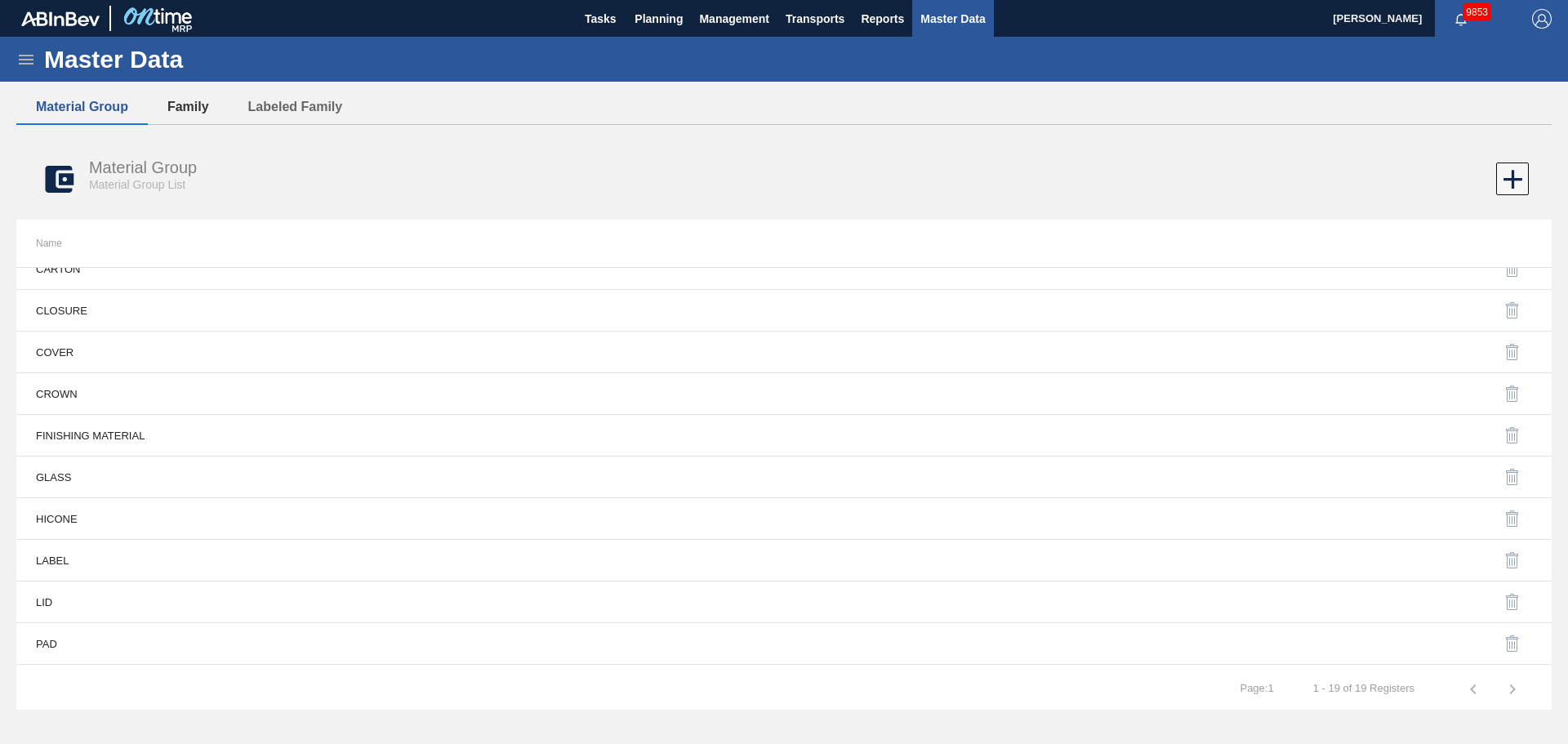
click at [194, 109] on button "Family" at bounding box center [188, 107] width 81 height 34
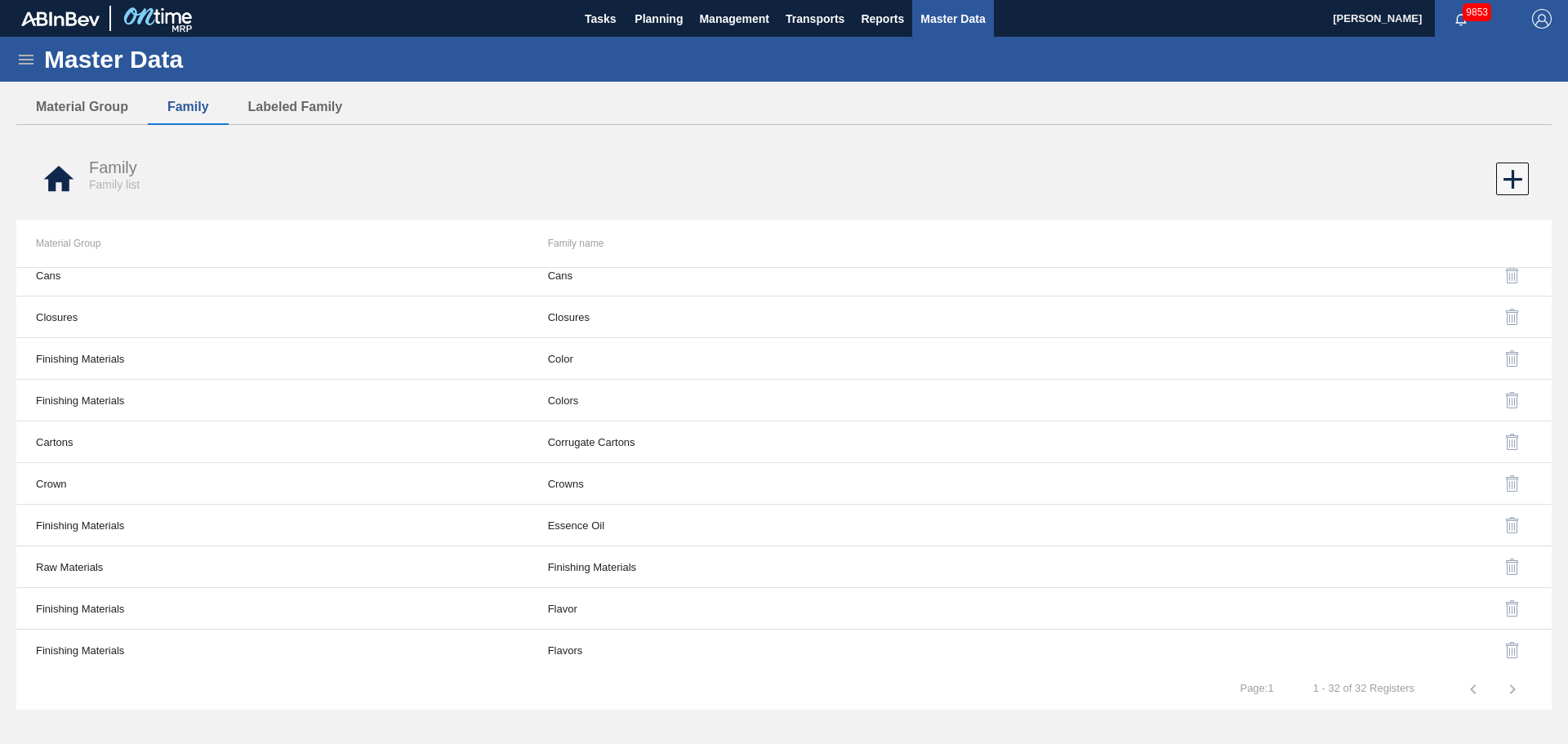
scroll to position [0, 0]
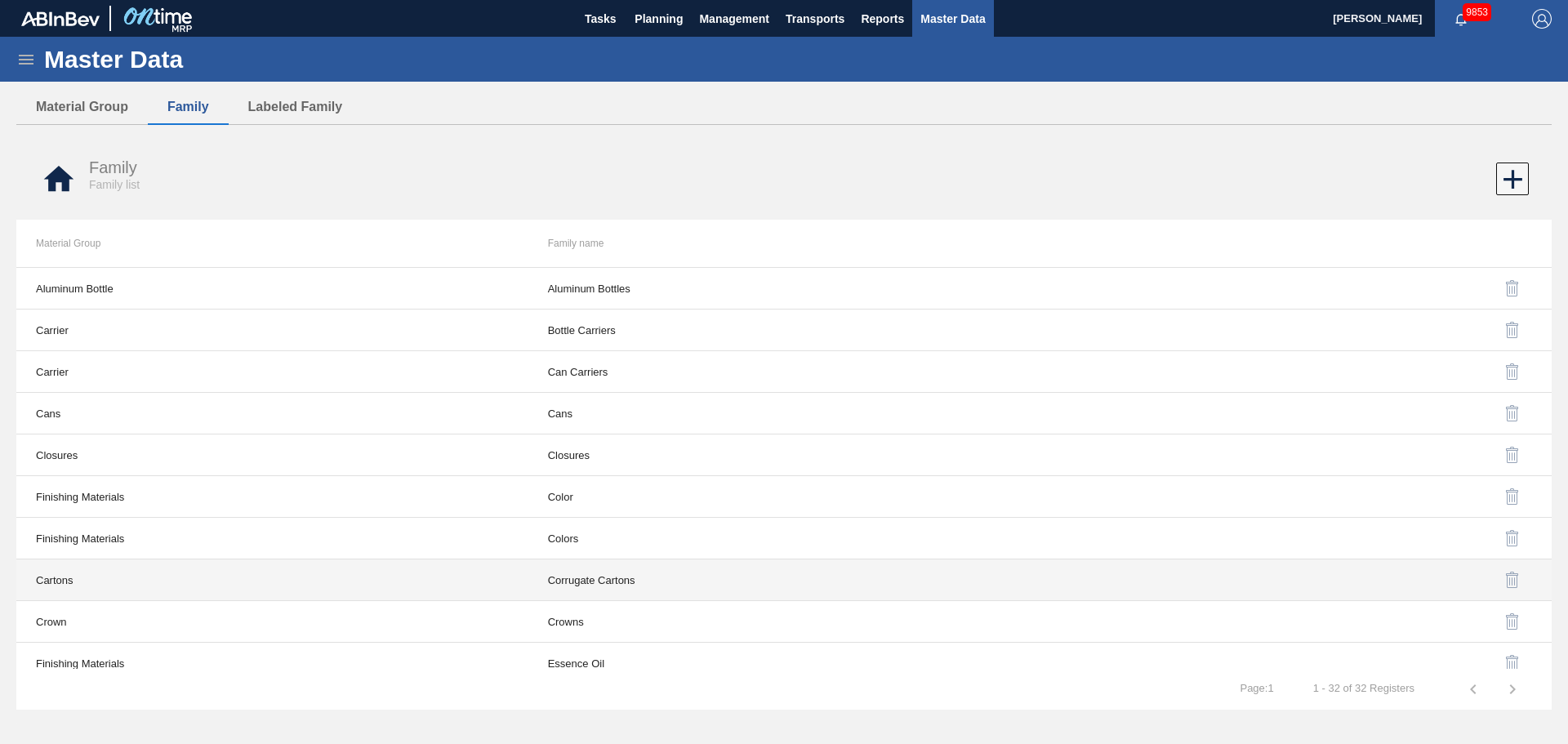
click at [634, 585] on td "Corrugate Cartons" at bounding box center [784, 580] width 512 height 41
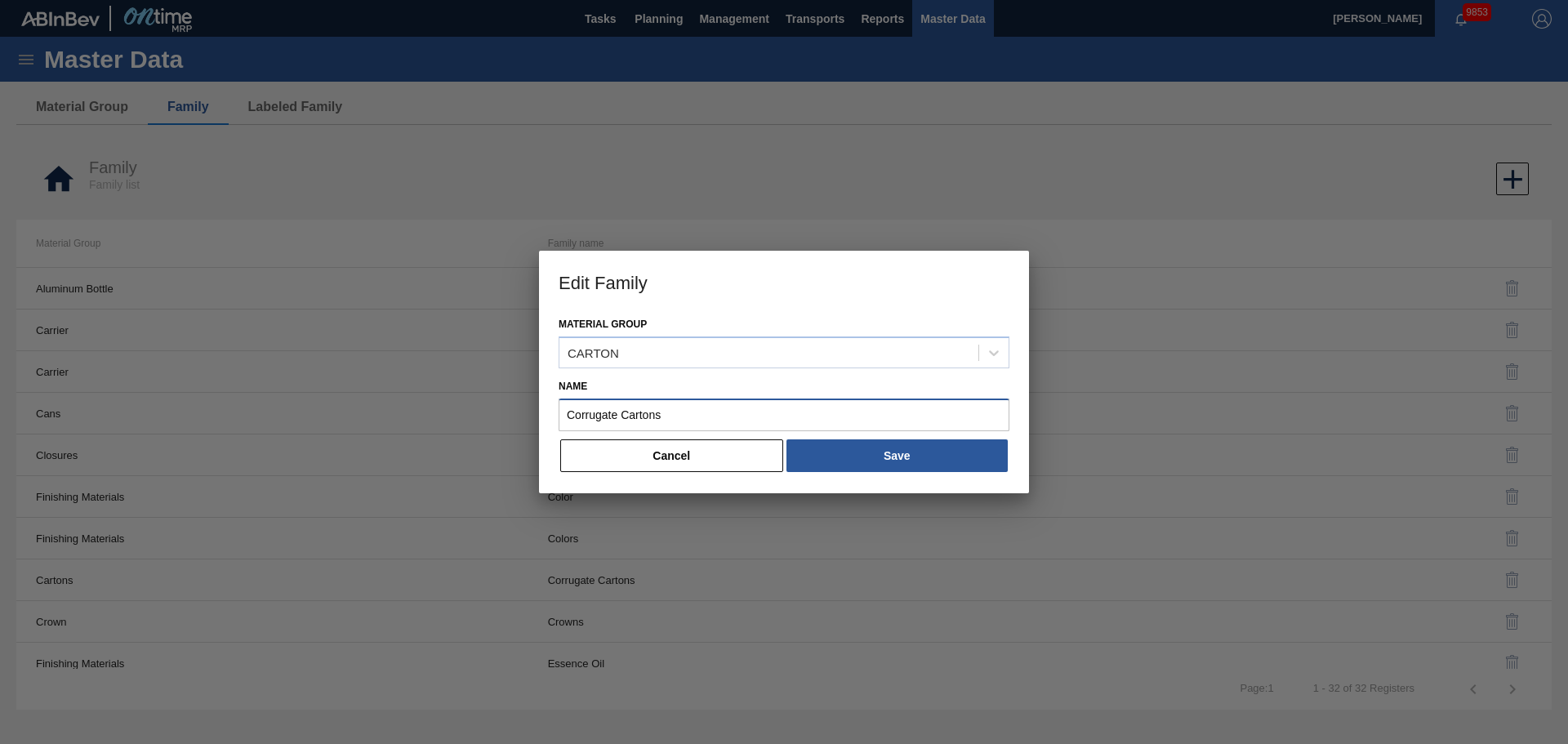
click at [679, 419] on input "Corrugate Cartons" at bounding box center [784, 415] width 451 height 32
type input "Corrugate Carton"
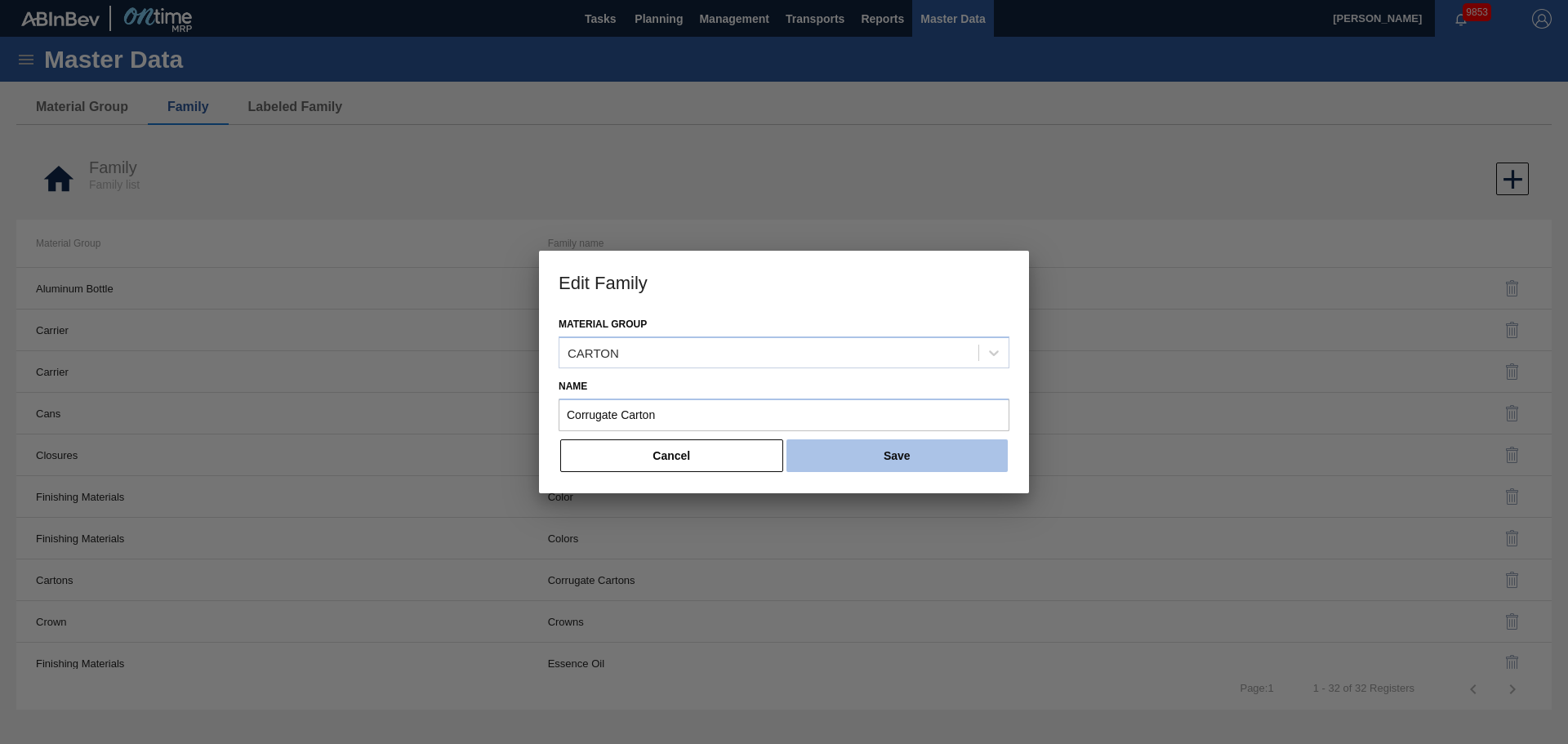
click at [860, 461] on button "Save" at bounding box center [897, 455] width 221 height 32
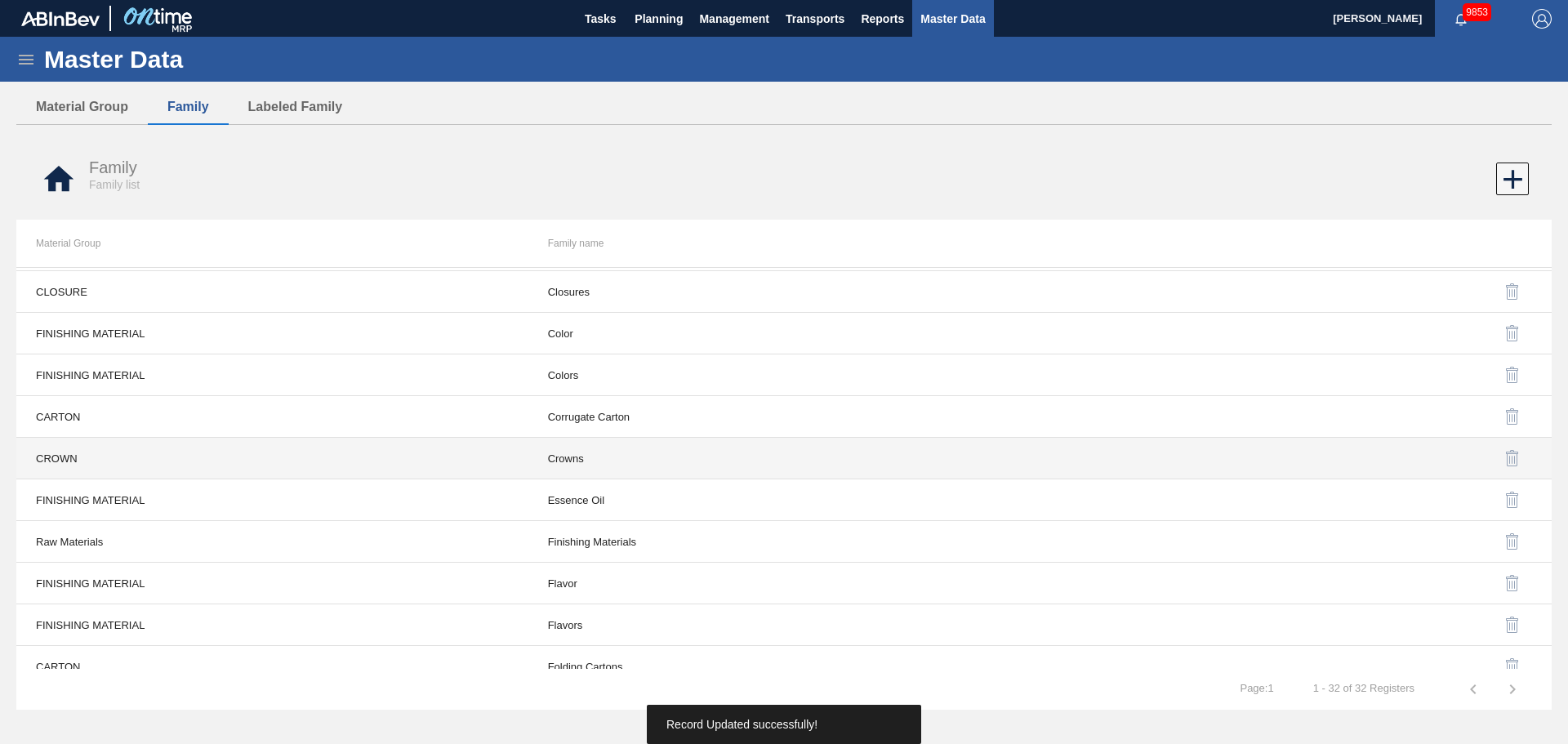
scroll to position [245, 0]
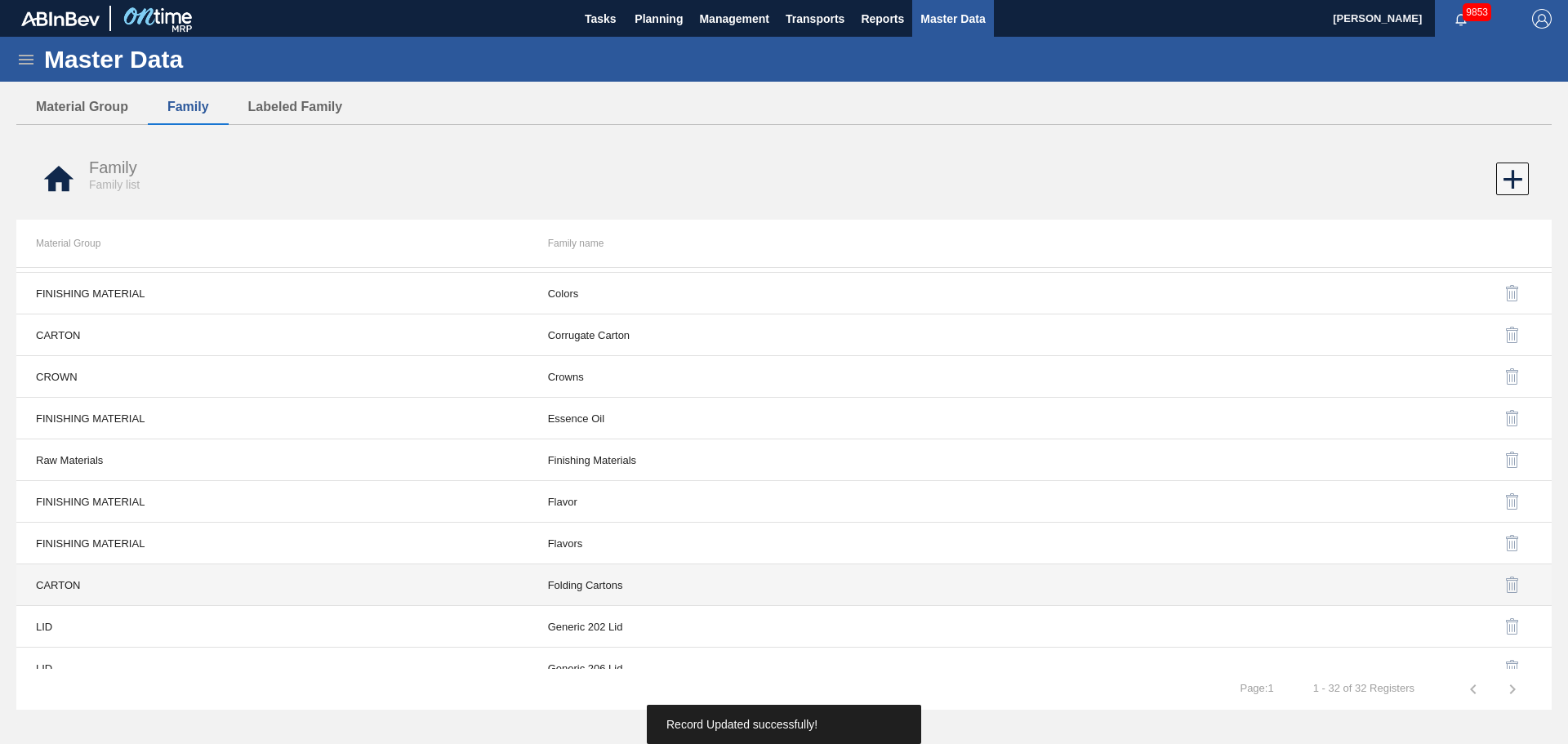
click at [620, 586] on td "Folding Cartons" at bounding box center [784, 585] width 512 height 41
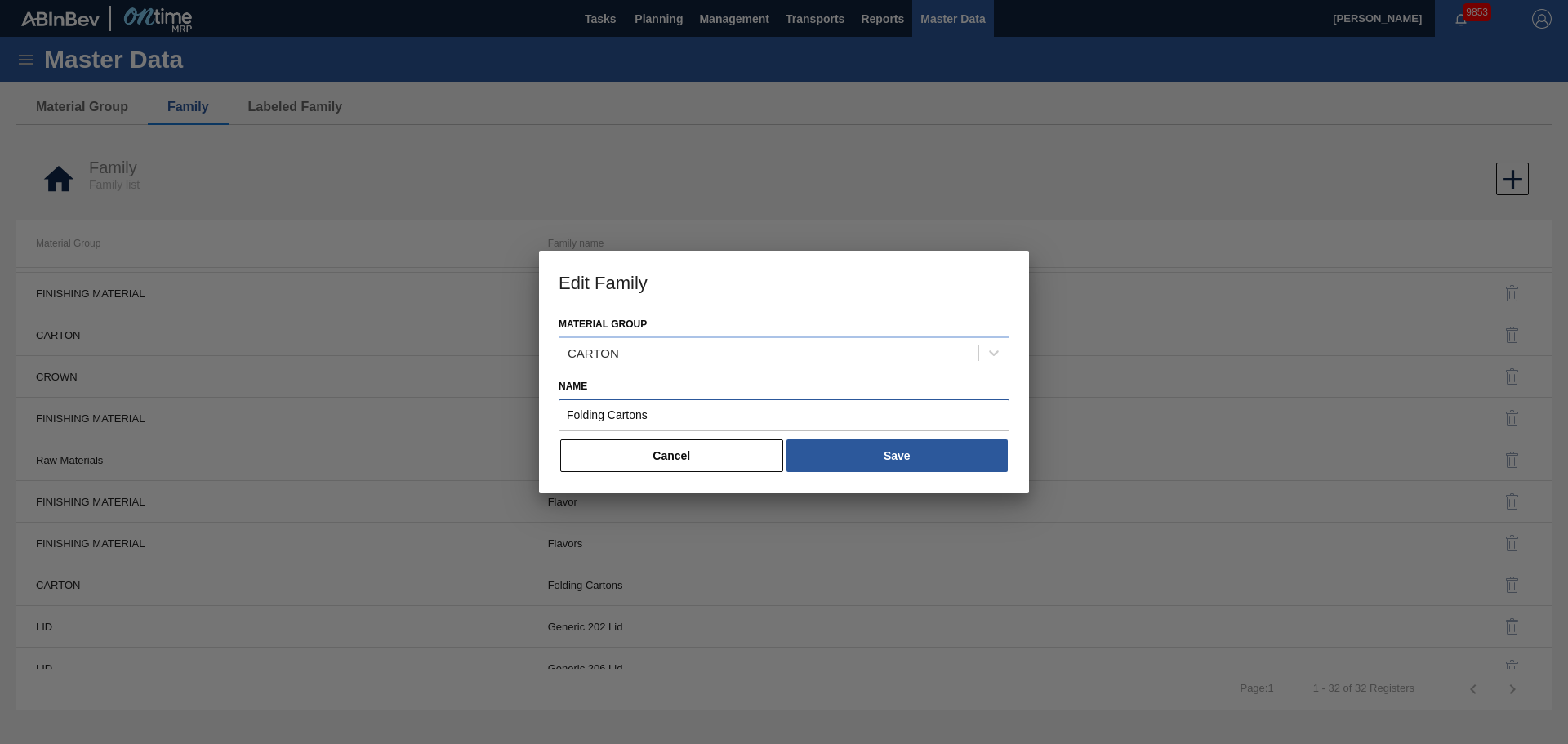
click at [704, 409] on input "Folding Cartons" at bounding box center [784, 415] width 451 height 32
type input "Folding Carton"
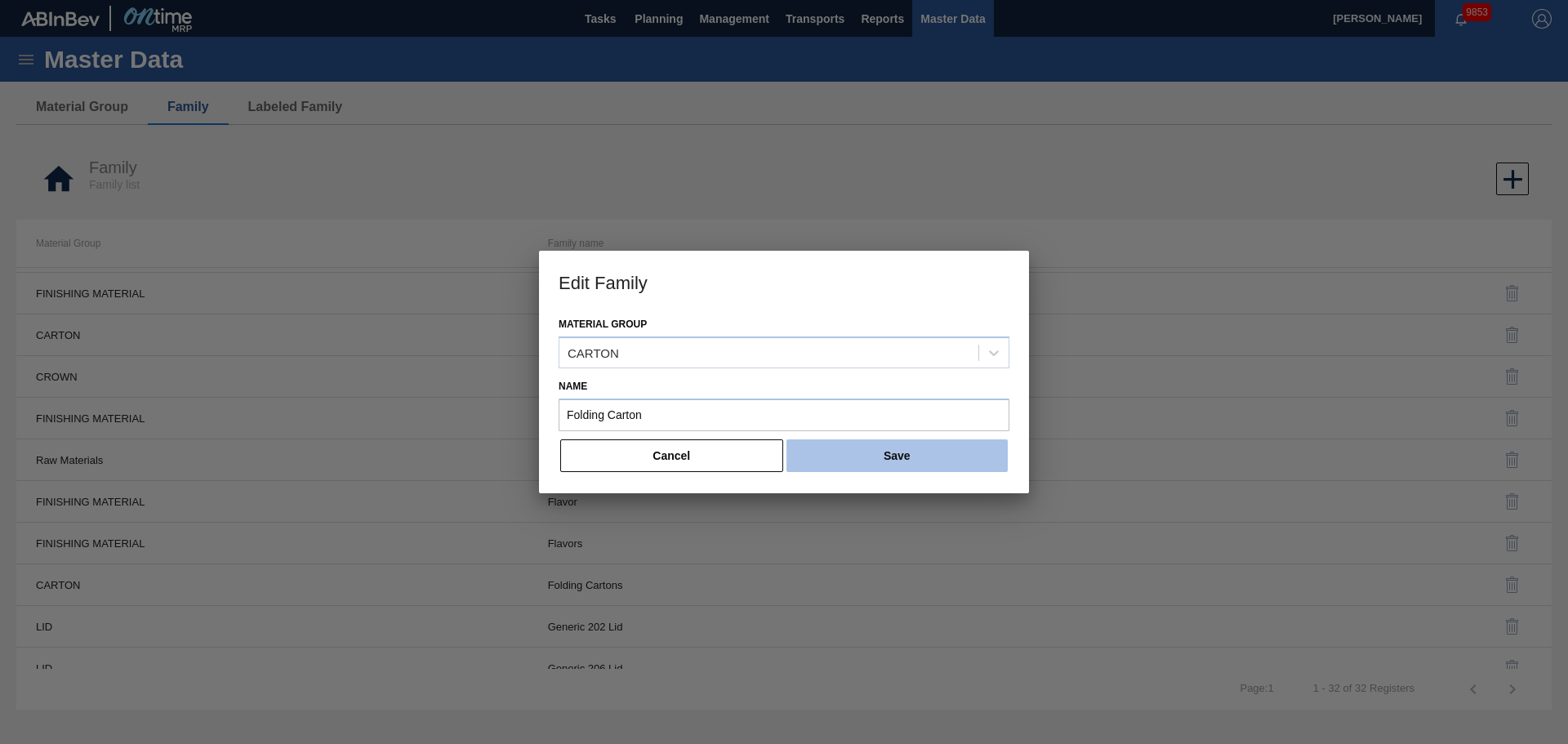
click at [877, 457] on button "Save" at bounding box center [897, 455] width 221 height 32
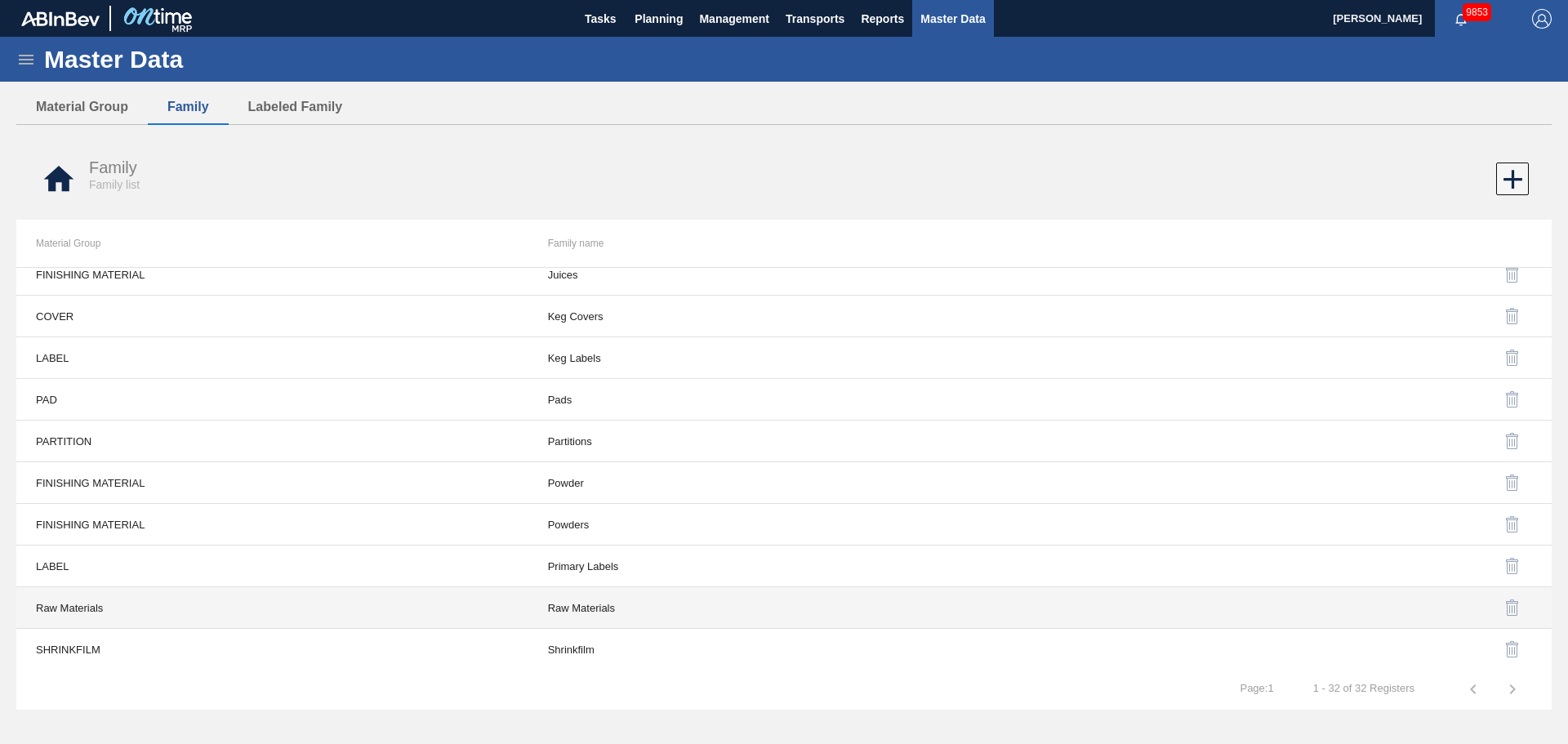
scroll to position [767, 0]
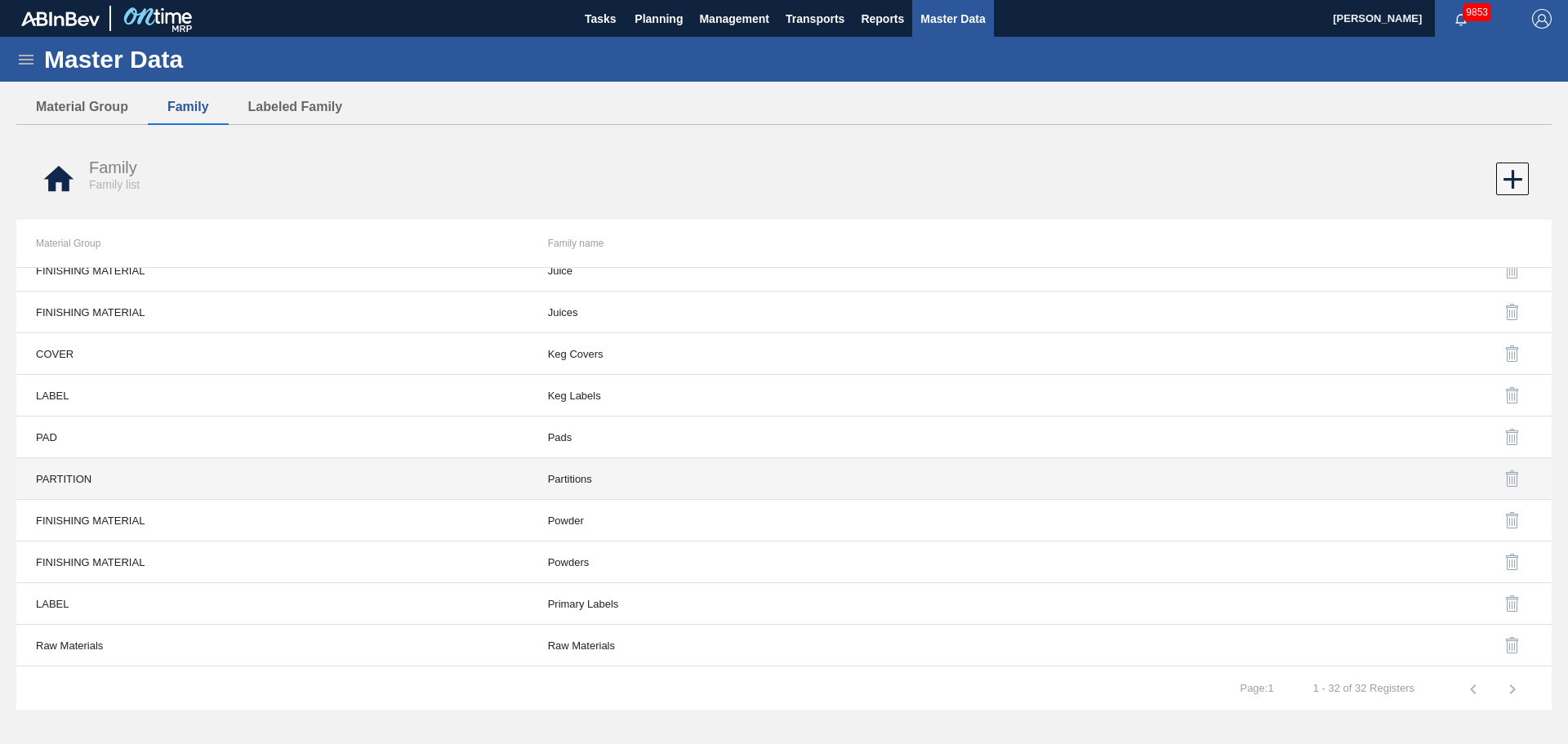
click at [574, 484] on td "Partitions" at bounding box center [784, 479] width 512 height 41
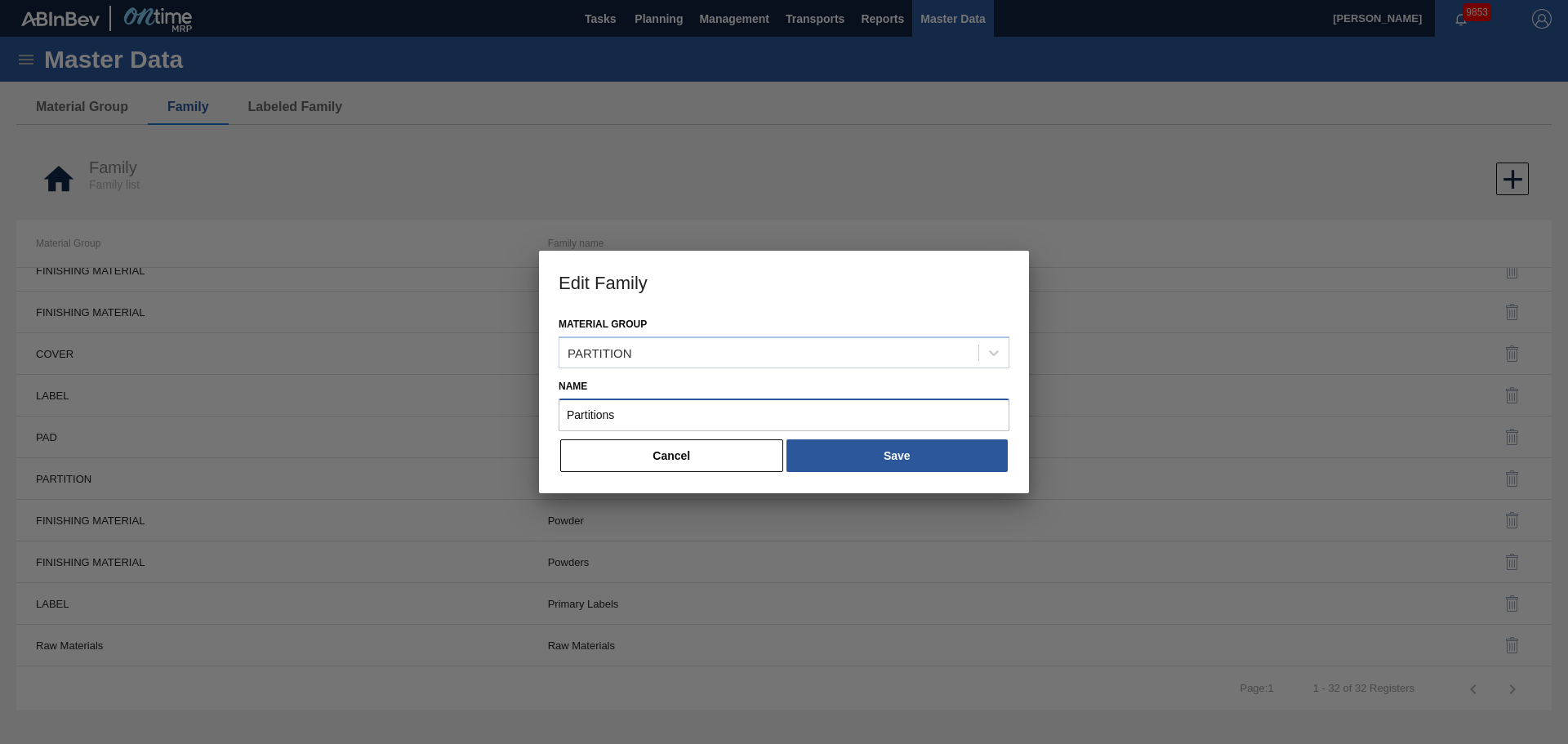
click at [679, 421] on input "Partitions" at bounding box center [784, 415] width 451 height 32
type input "Partition"
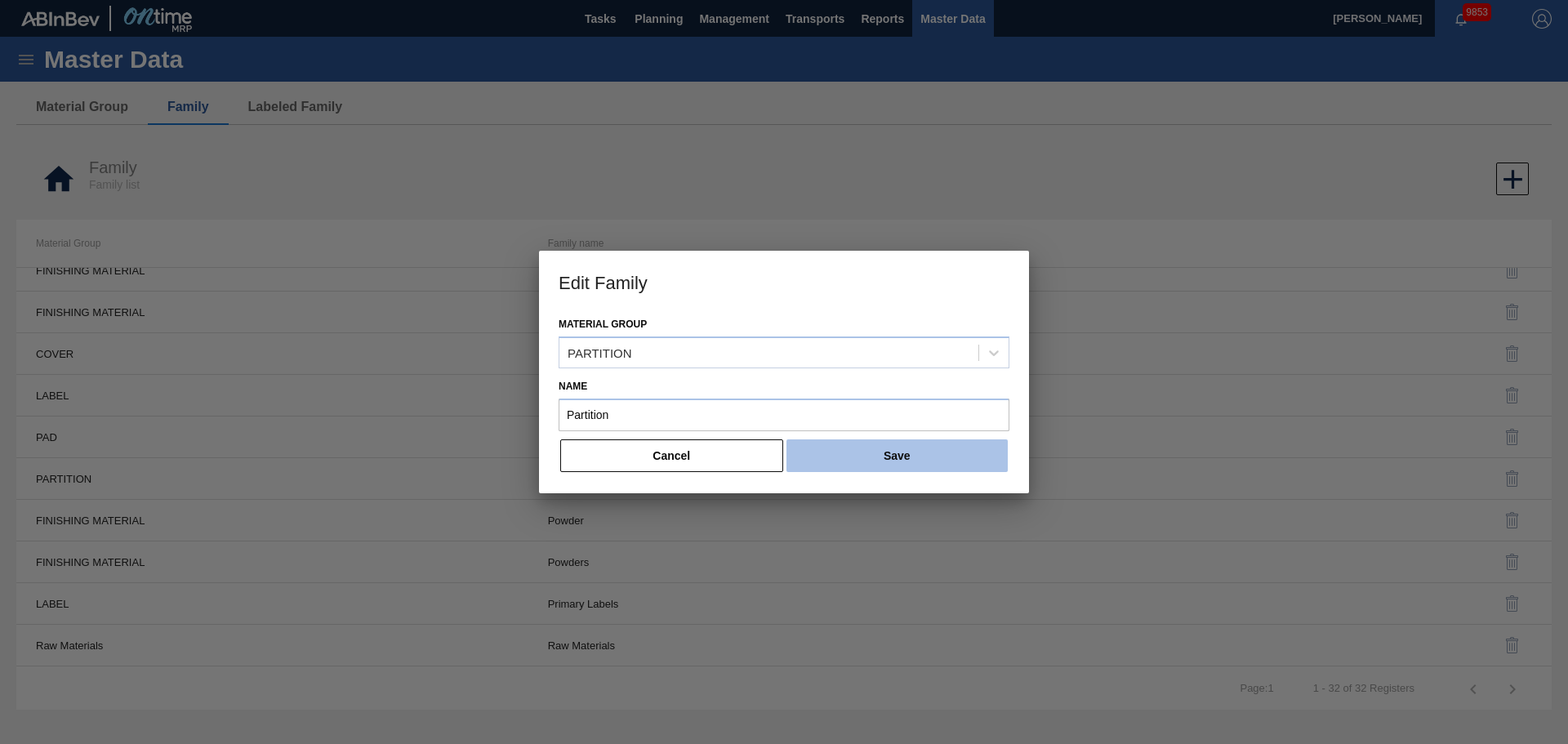
click at [846, 456] on button "Save" at bounding box center [897, 455] width 221 height 32
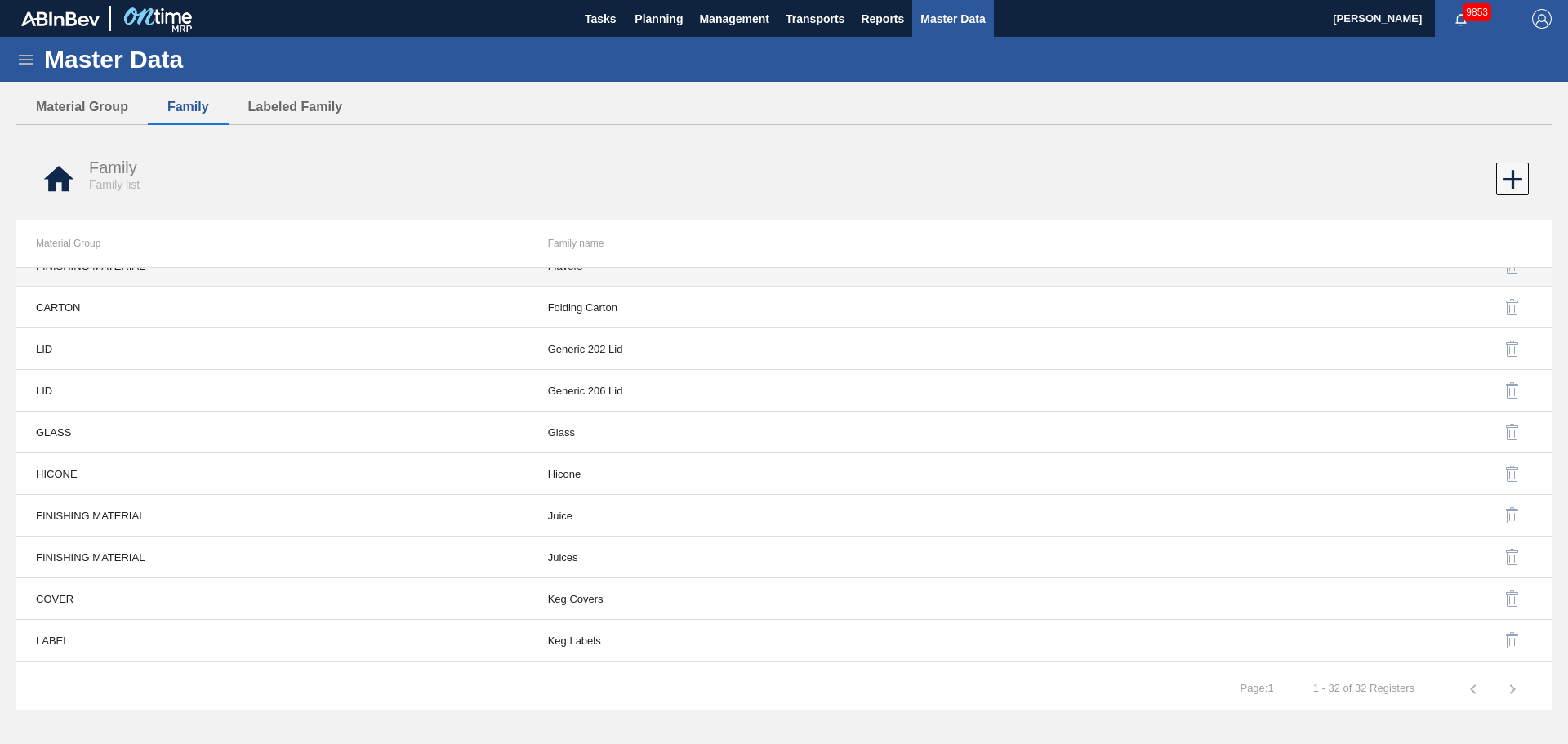
click at [73, 242] on th "Material Group" at bounding box center [272, 243] width 512 height 48
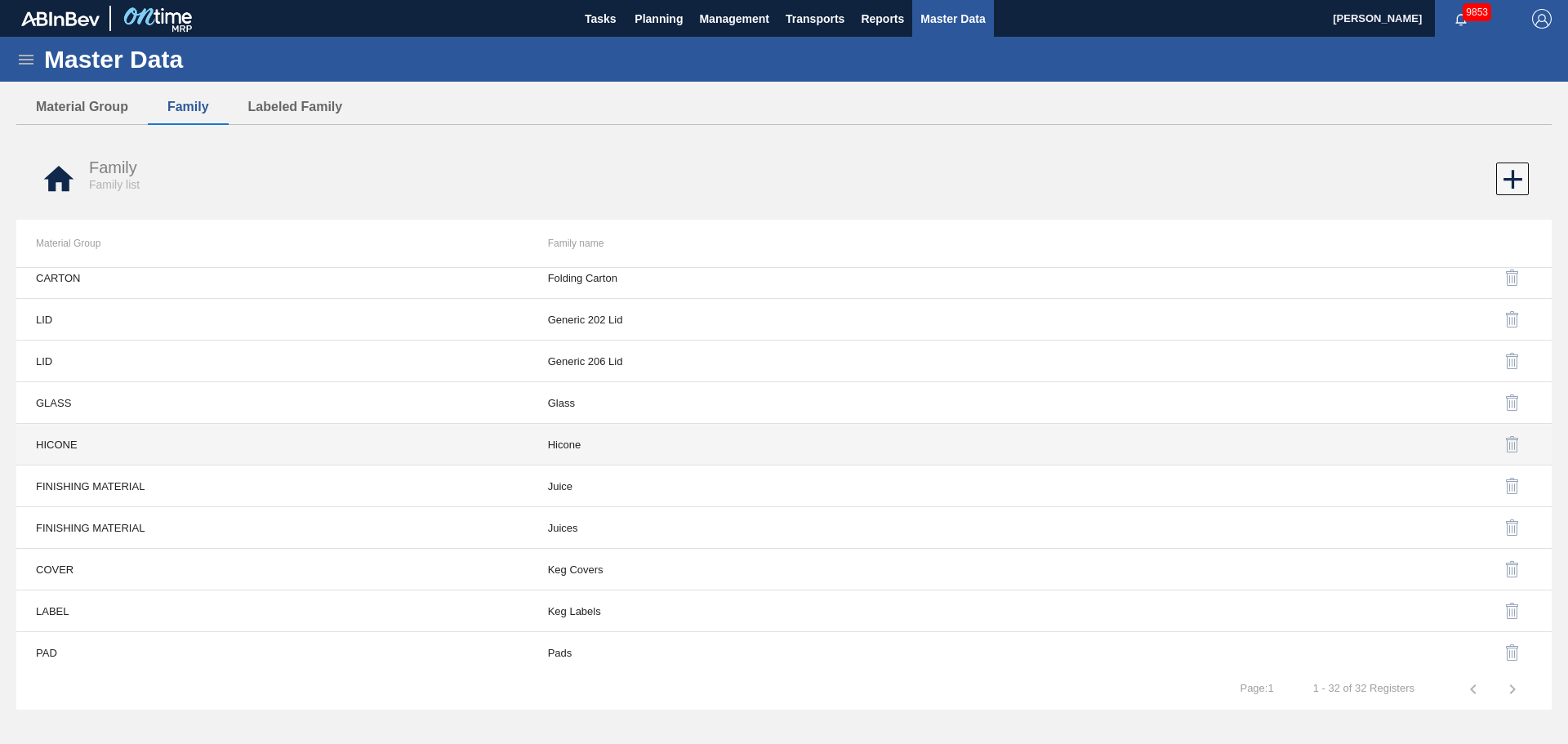
scroll to position [523, 0]
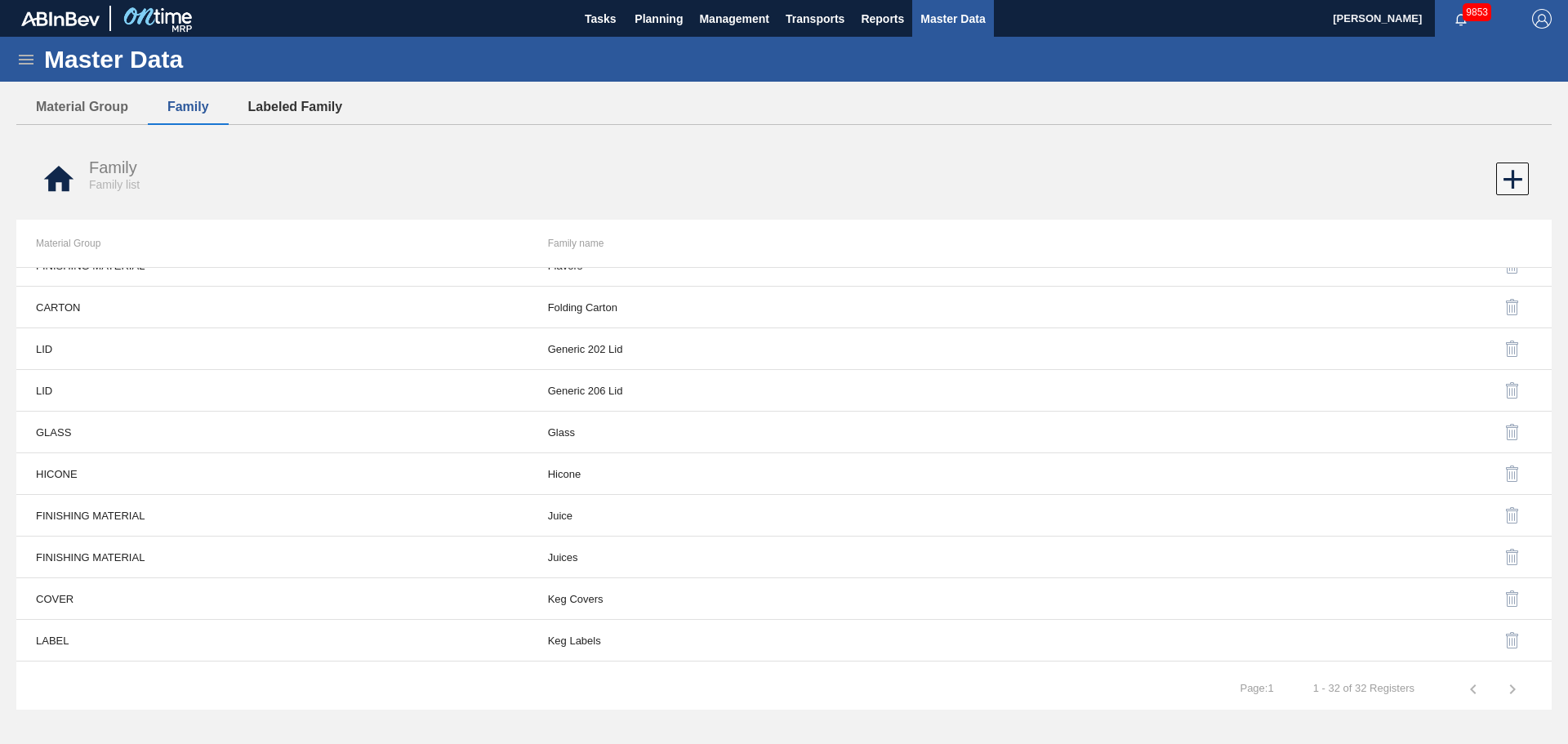
click at [315, 102] on button "Labeled Family" at bounding box center [295, 107] width 134 height 34
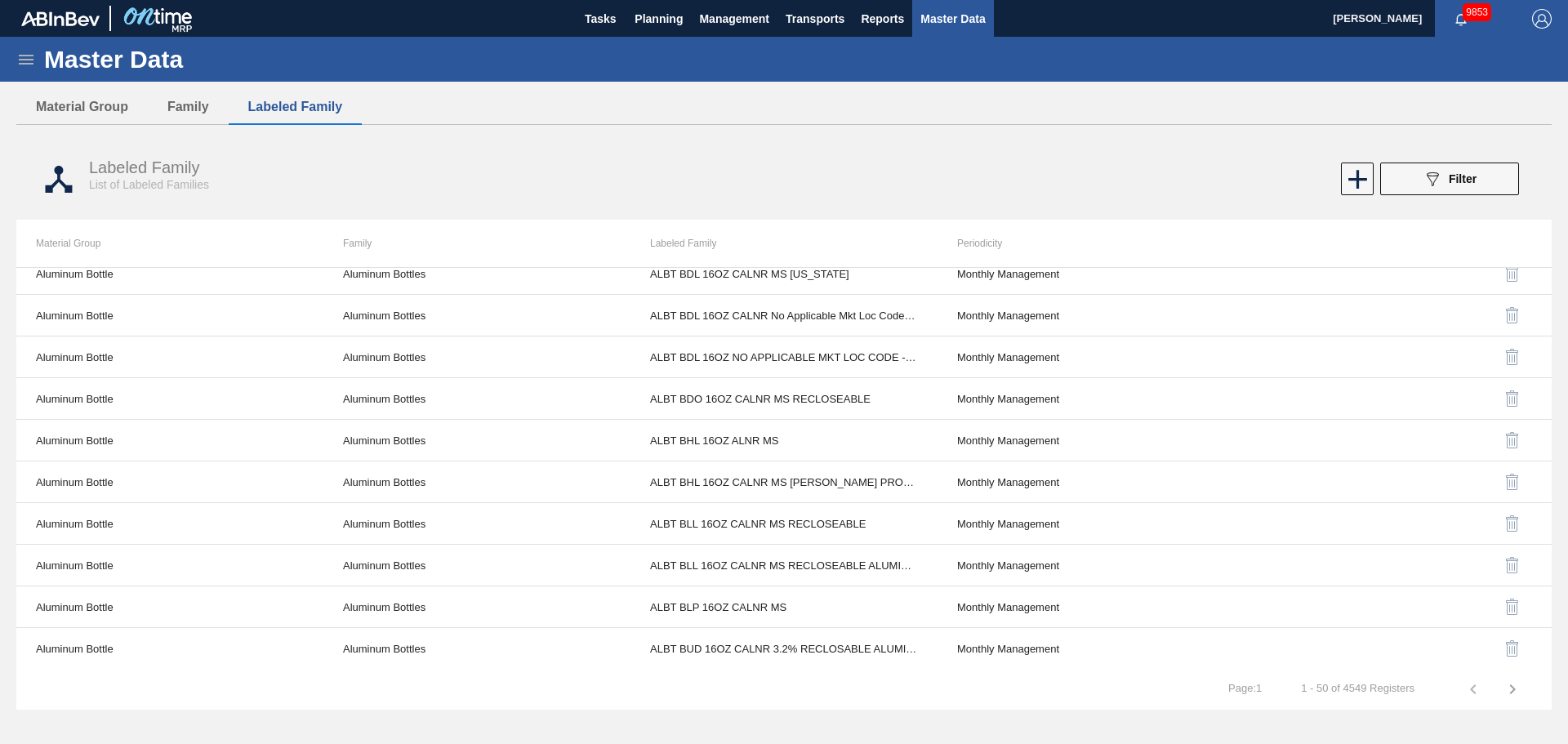
scroll to position [0, 0]
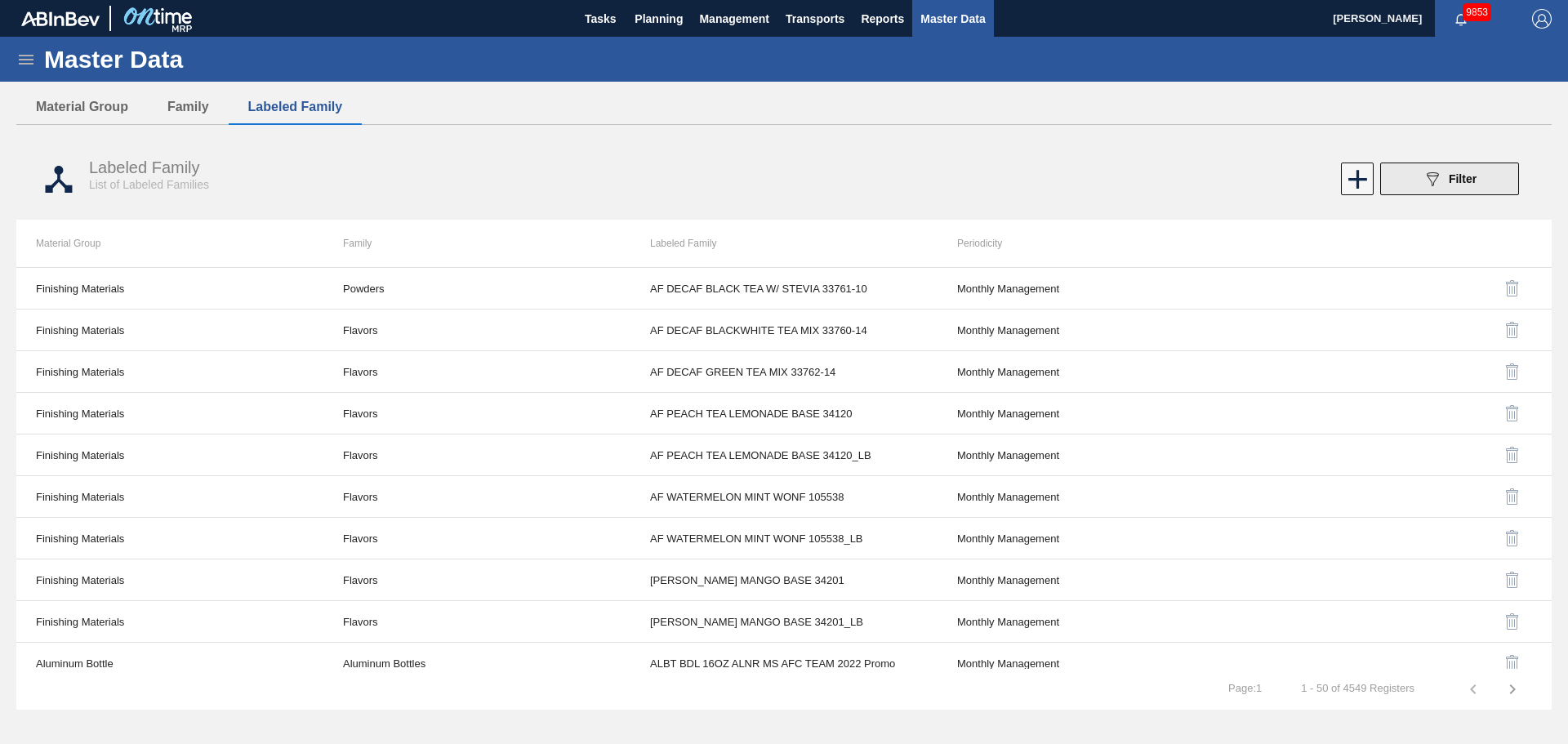
click at [1450, 187] on div "089F7B8B-B2A5-4AFE-B5C0-19BA573D28AC Filter" at bounding box center [1450, 179] width 54 height 20
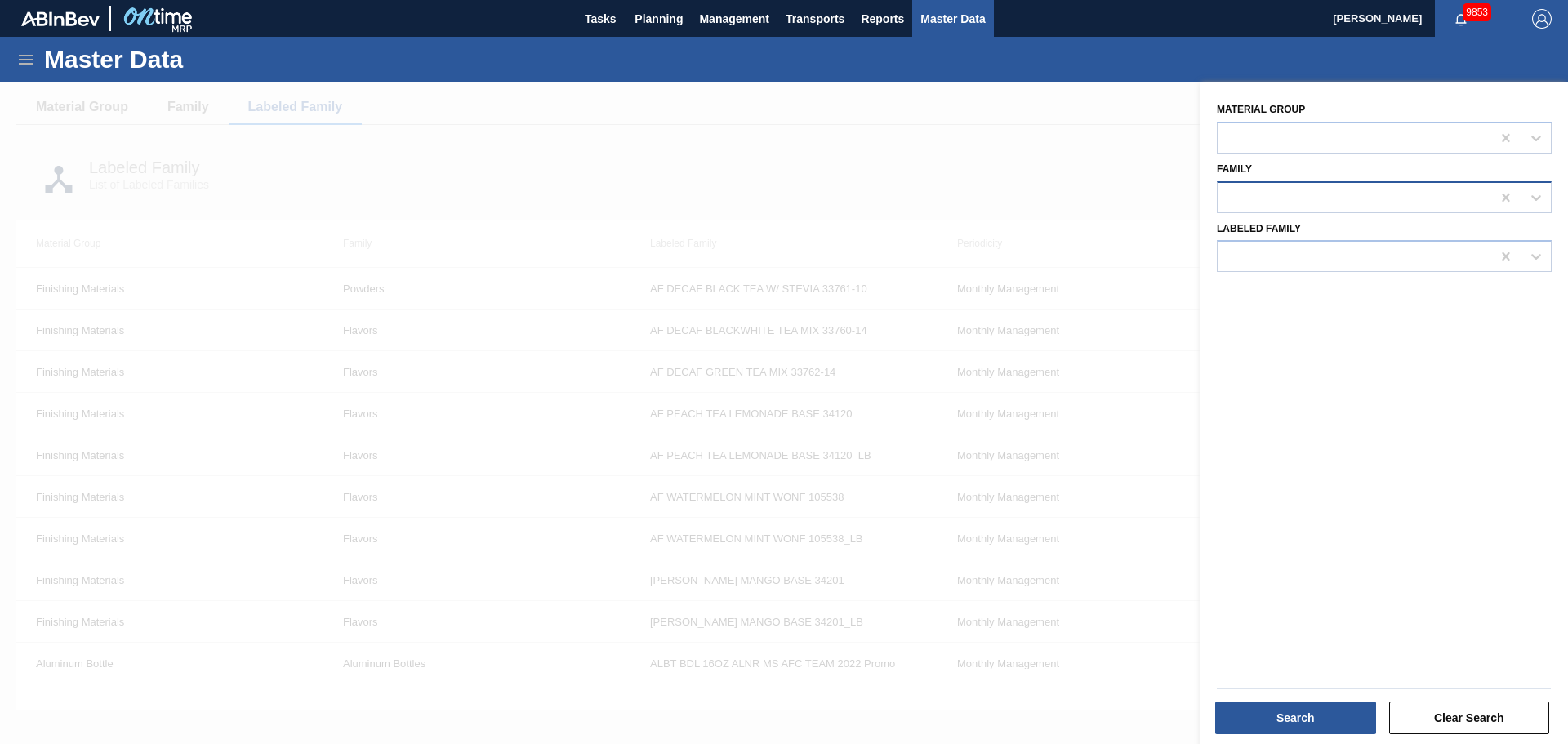
click at [1283, 195] on div at bounding box center [1355, 197] width 273 height 23
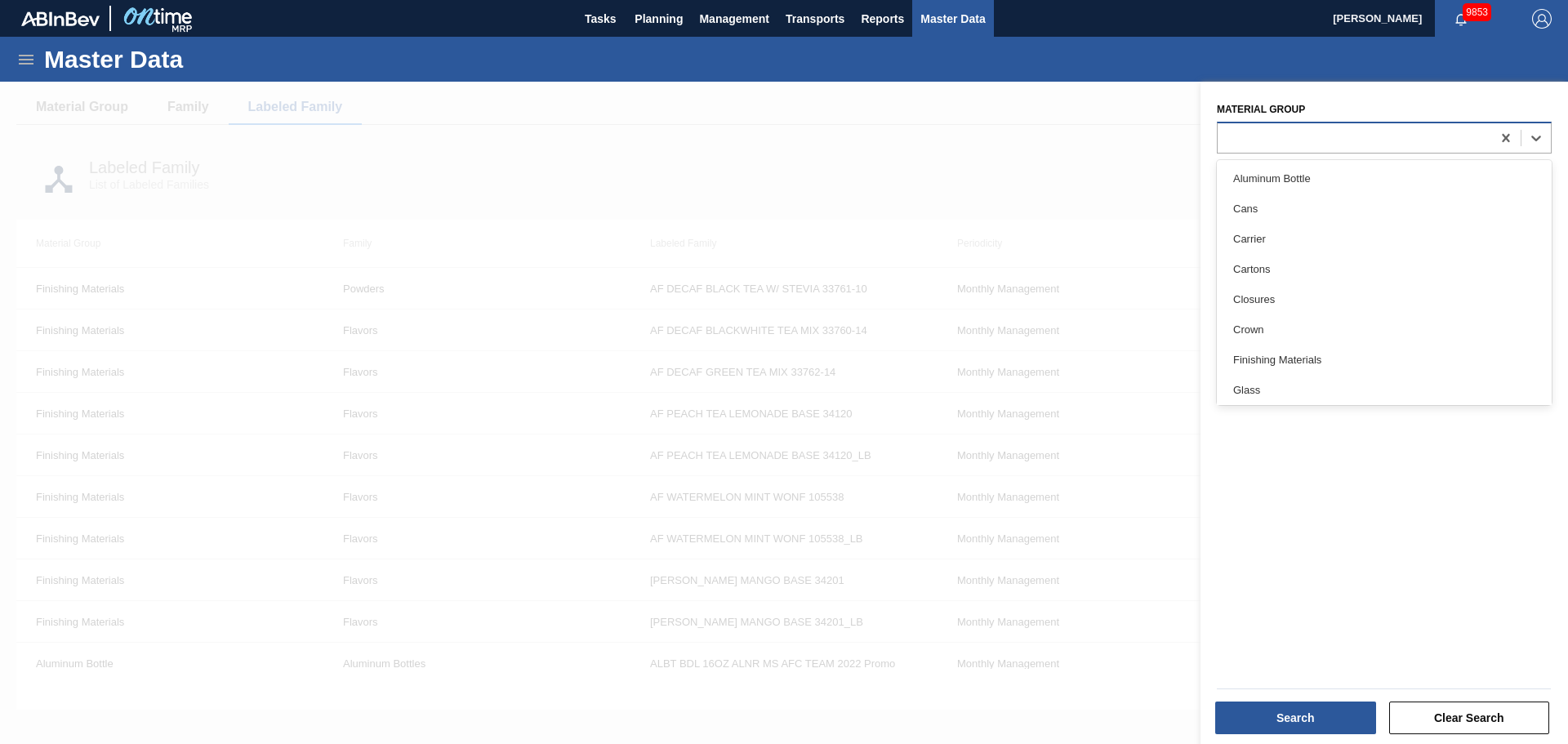
click at [1288, 127] on div at bounding box center [1355, 138] width 273 height 23
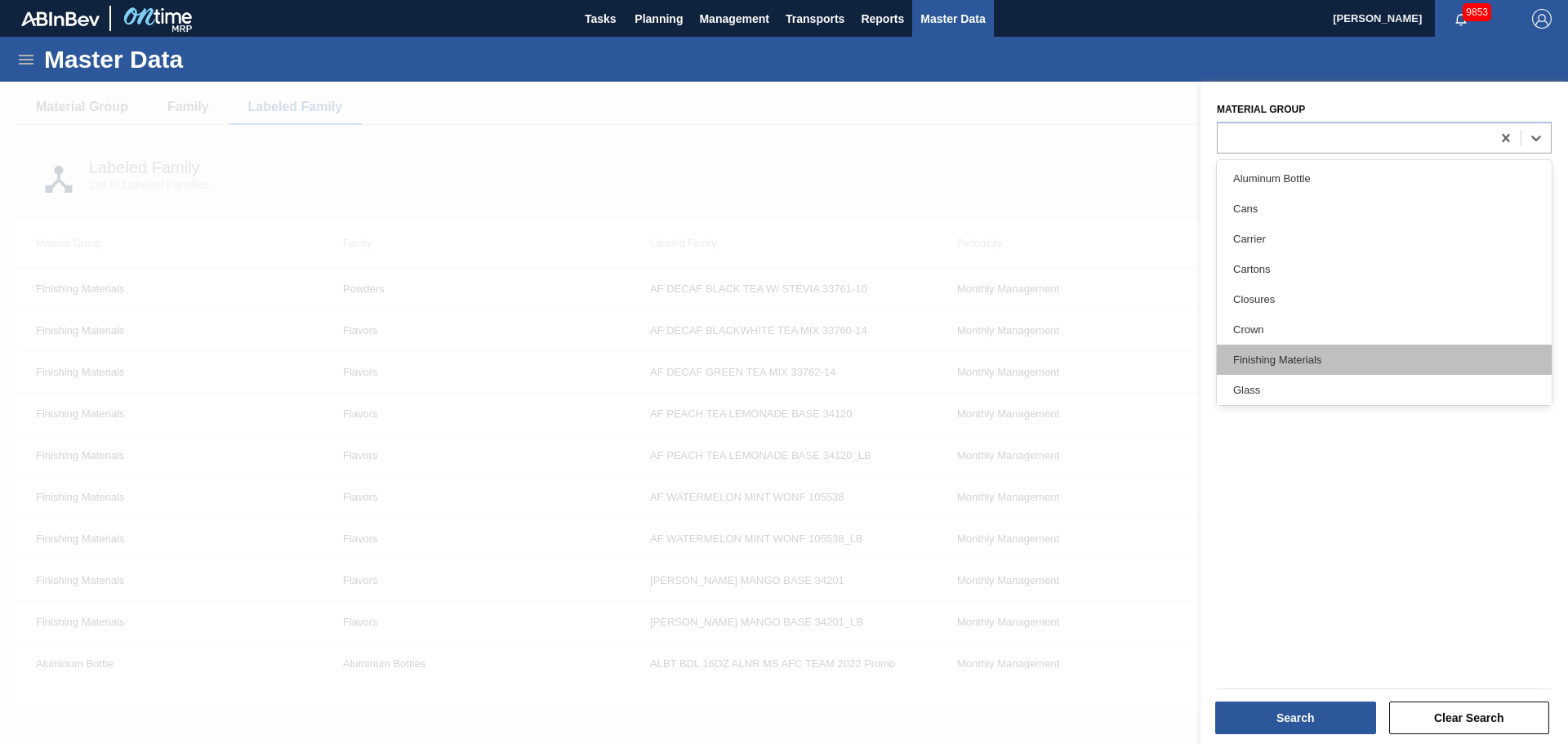
click at [1265, 355] on div "Finishing Materials" at bounding box center [1384, 360] width 335 height 31
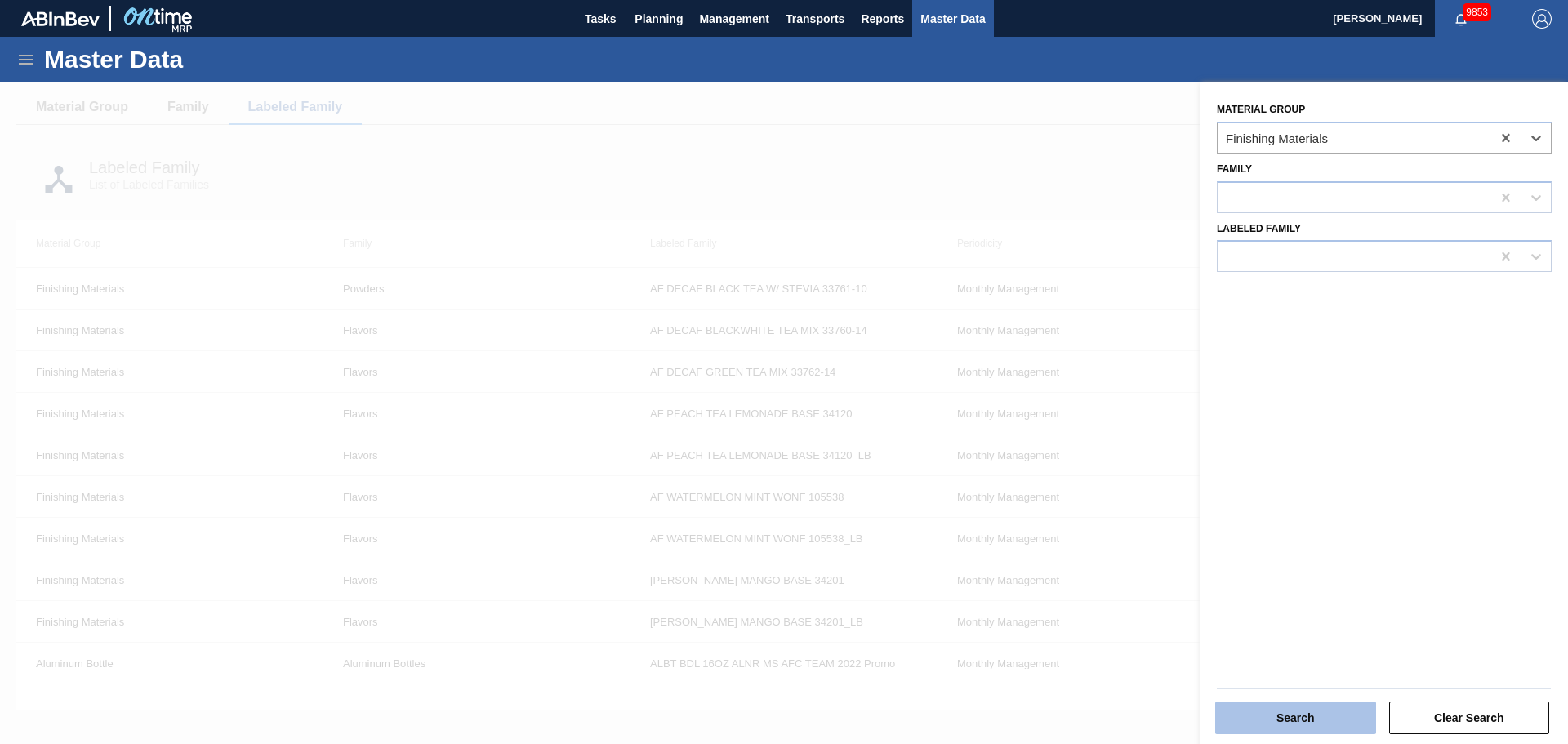
click at [1335, 721] on button "Search" at bounding box center [1295, 718] width 161 height 32
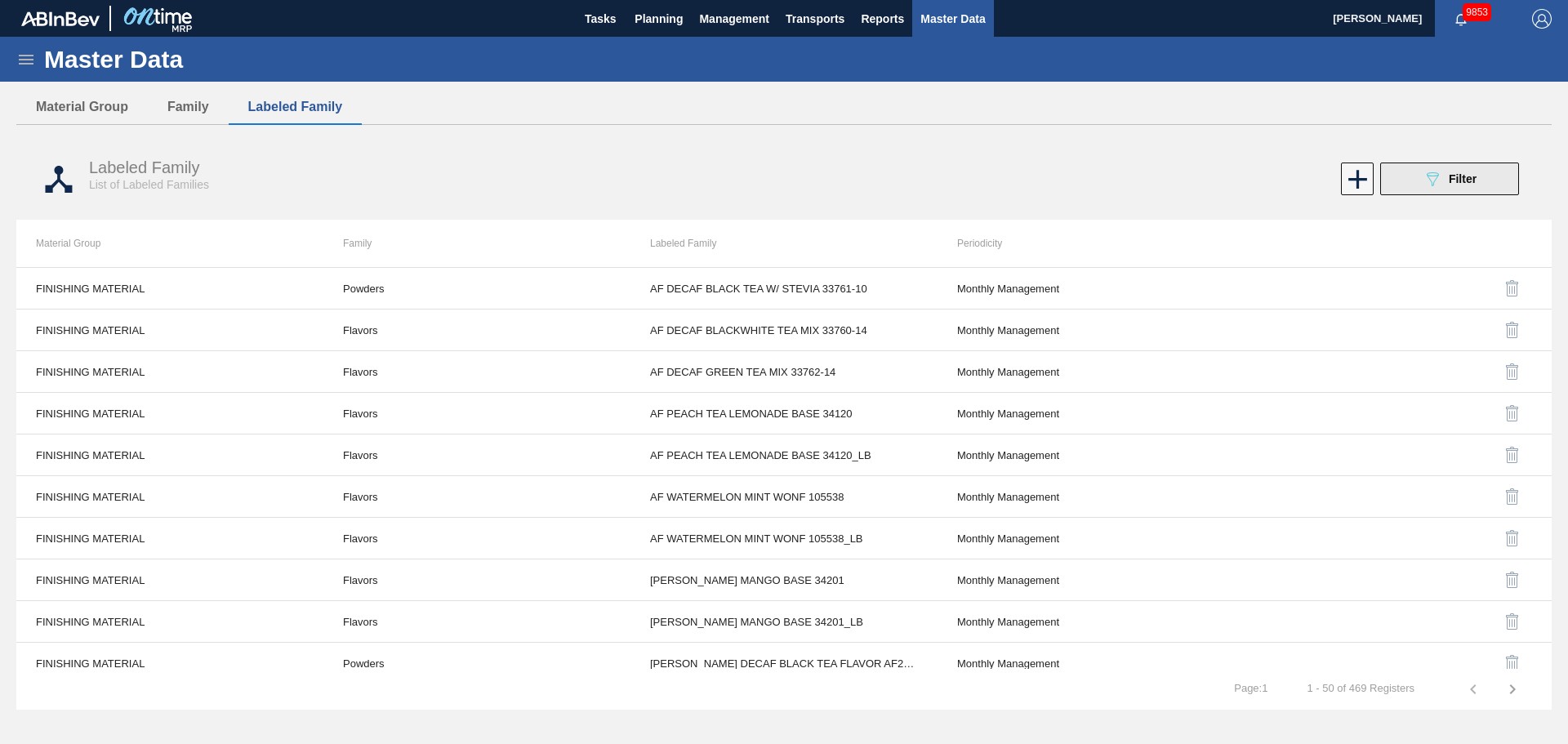
click at [1441, 177] on icon "089F7B8B-B2A5-4AFE-B5C0-19BA573D28AC" at bounding box center [1433, 179] width 20 height 20
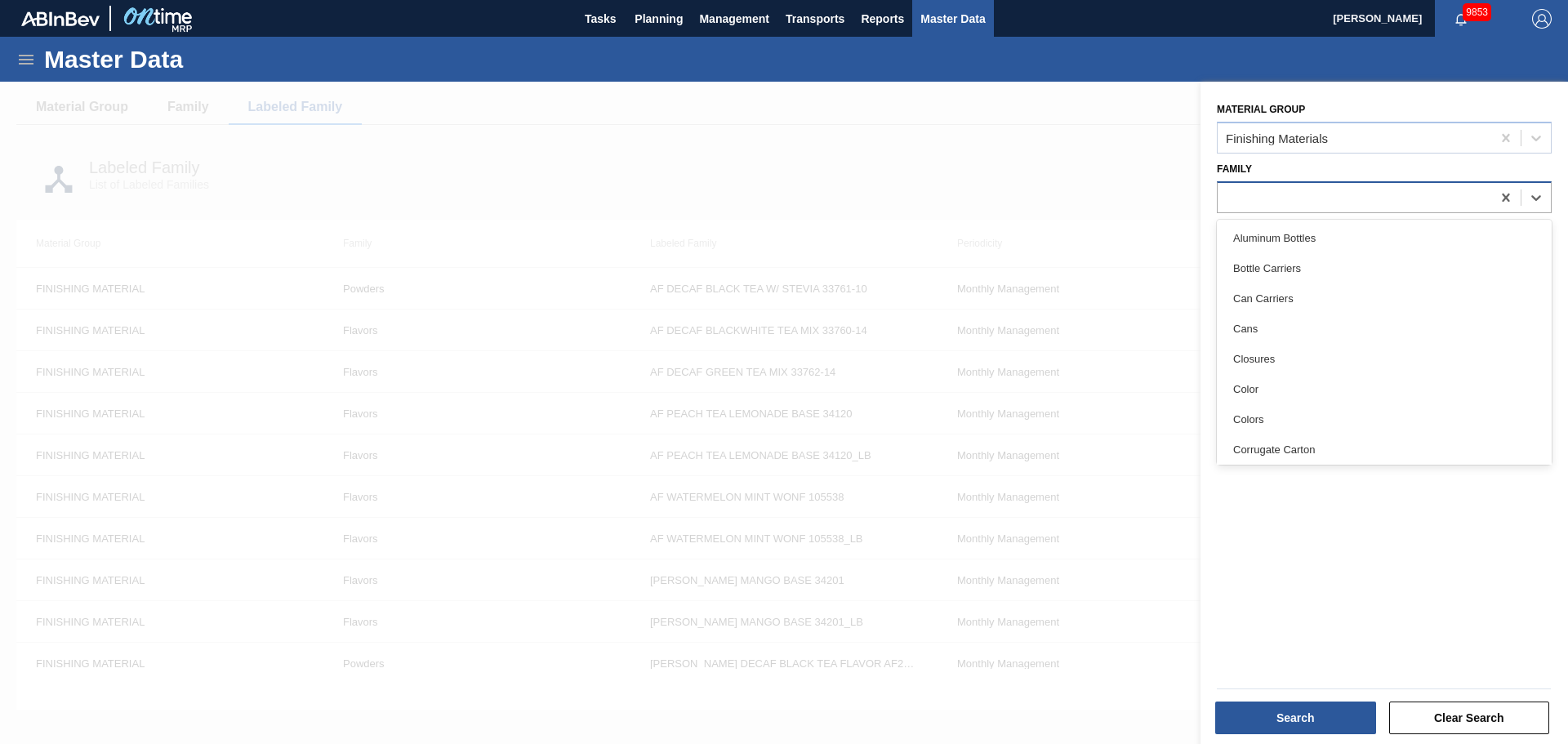
click at [1265, 197] on div at bounding box center [1355, 197] width 273 height 23
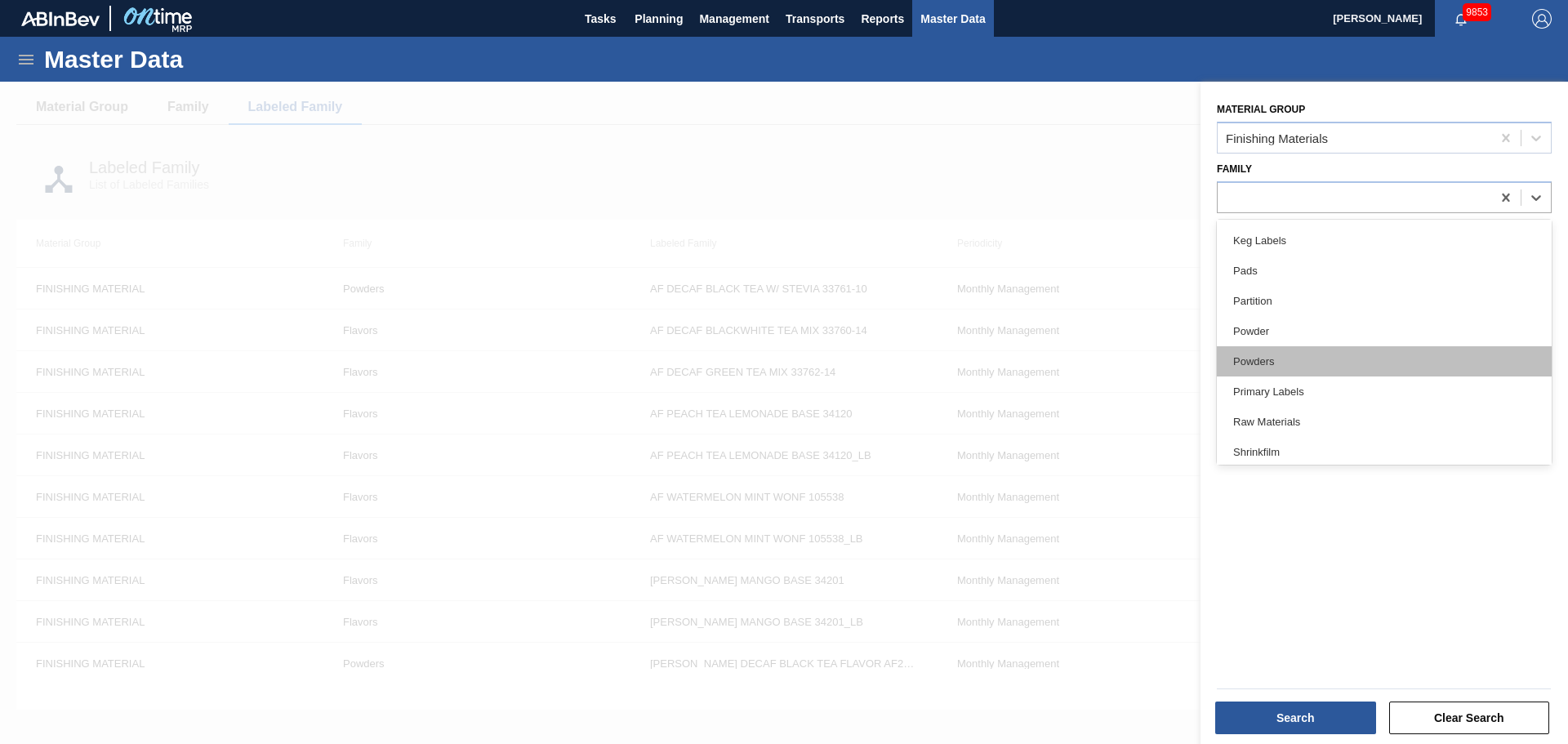
click at [1278, 358] on div "Powders" at bounding box center [1384, 362] width 335 height 31
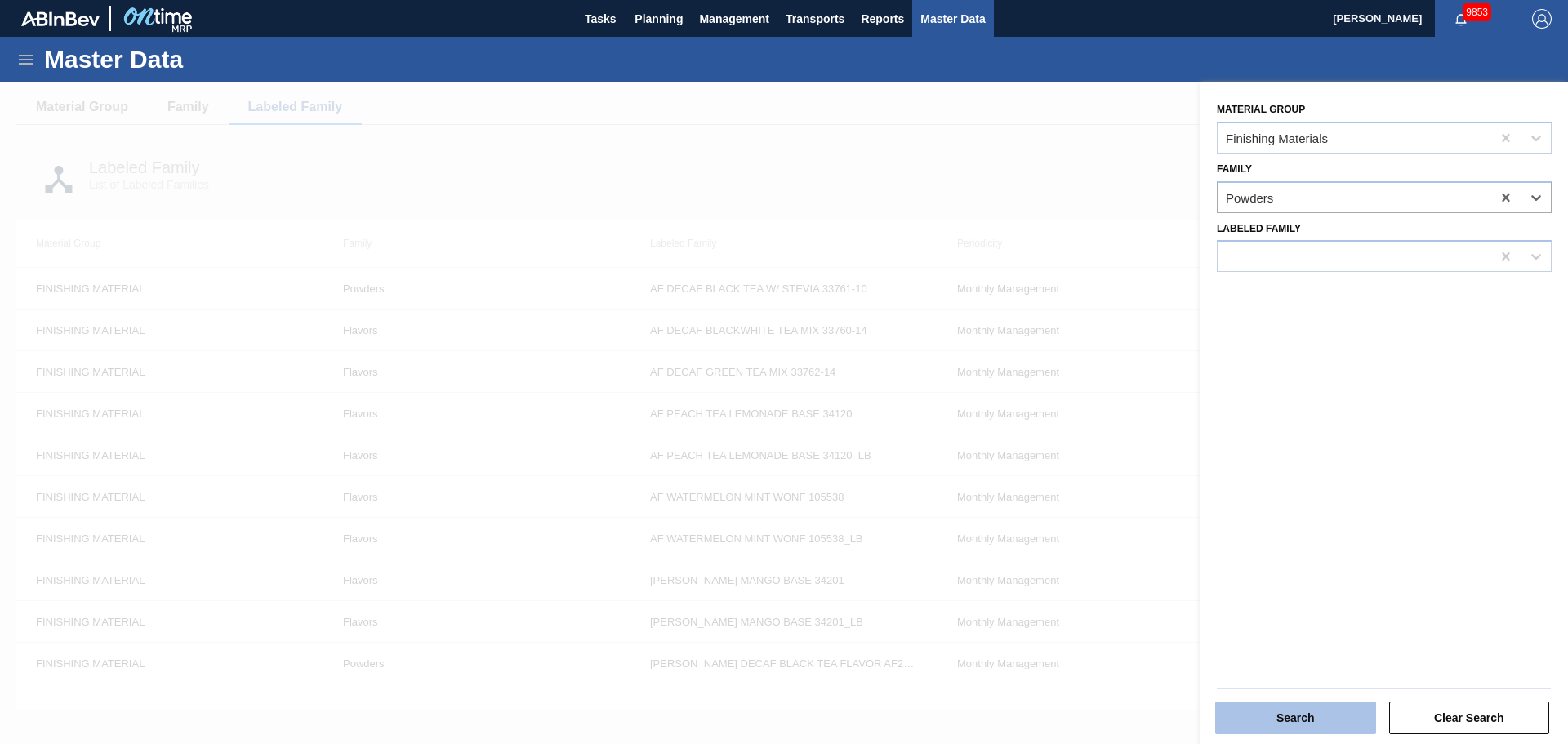
click at [1341, 723] on button "Search" at bounding box center [1295, 718] width 161 height 32
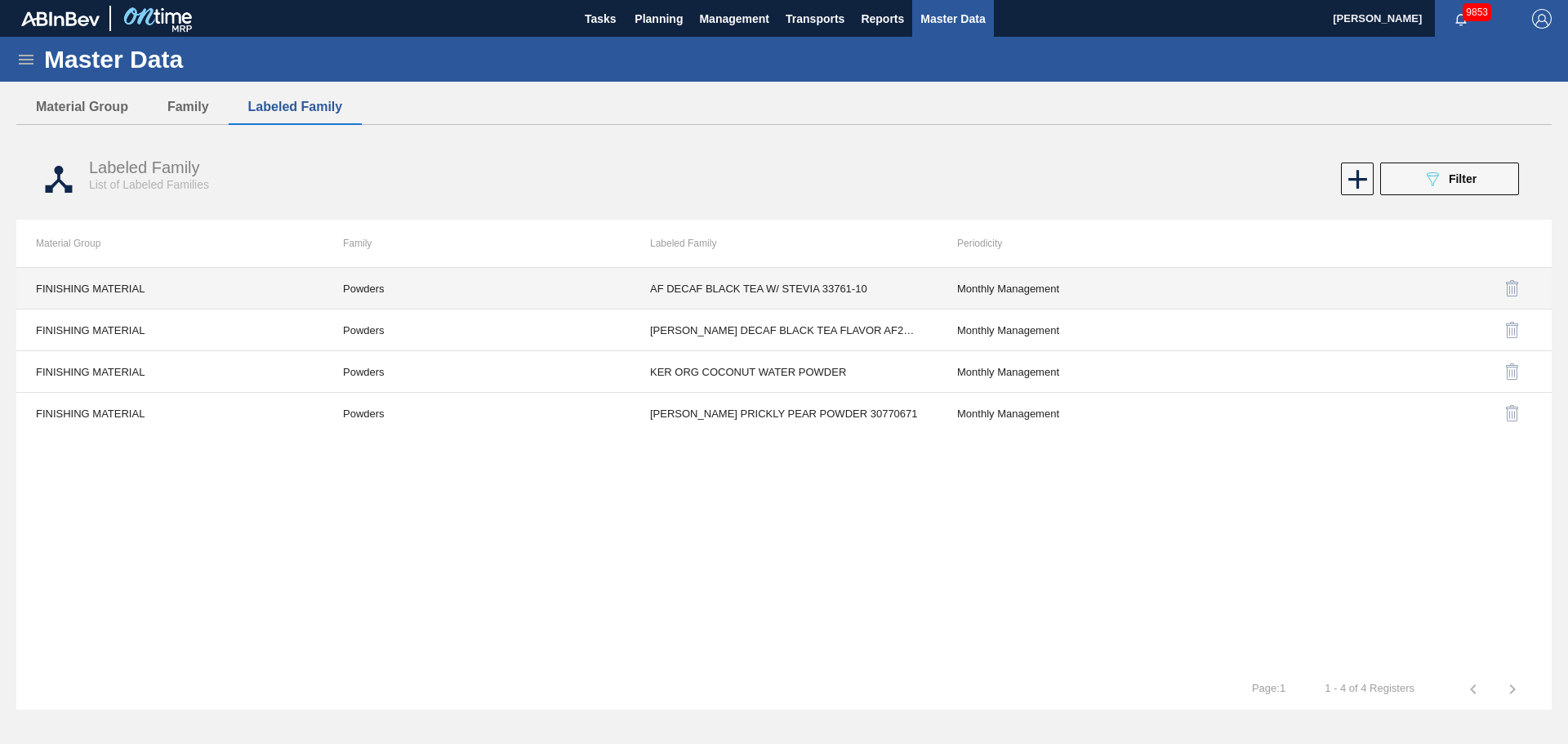
click at [371, 282] on td "Powders" at bounding box center [477, 289] width 307 height 41
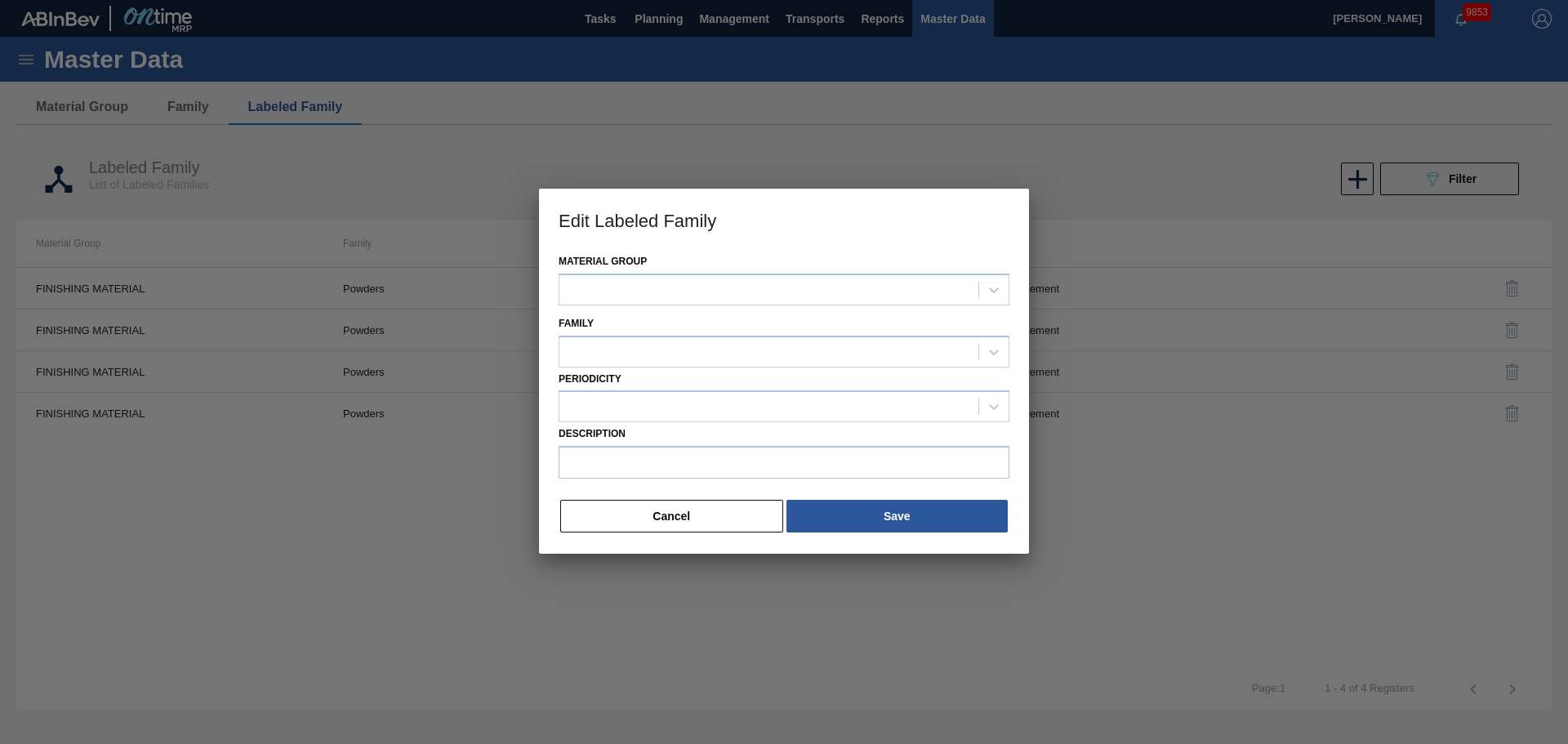
type input "AF DECAF BLACK TEA W/ STEVIA 33761-10"
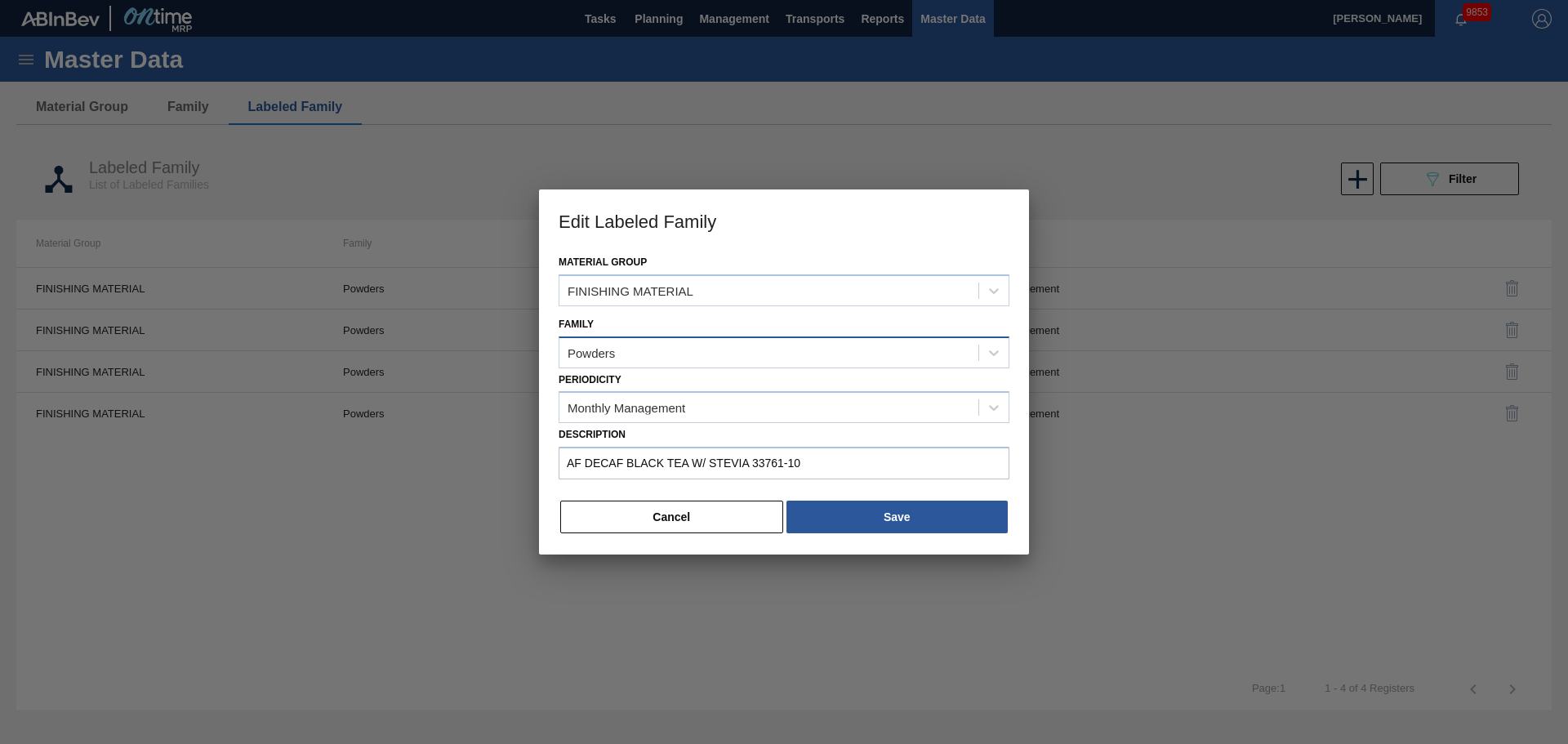
click at [618, 341] on div "Powders" at bounding box center [769, 353] width 419 height 23
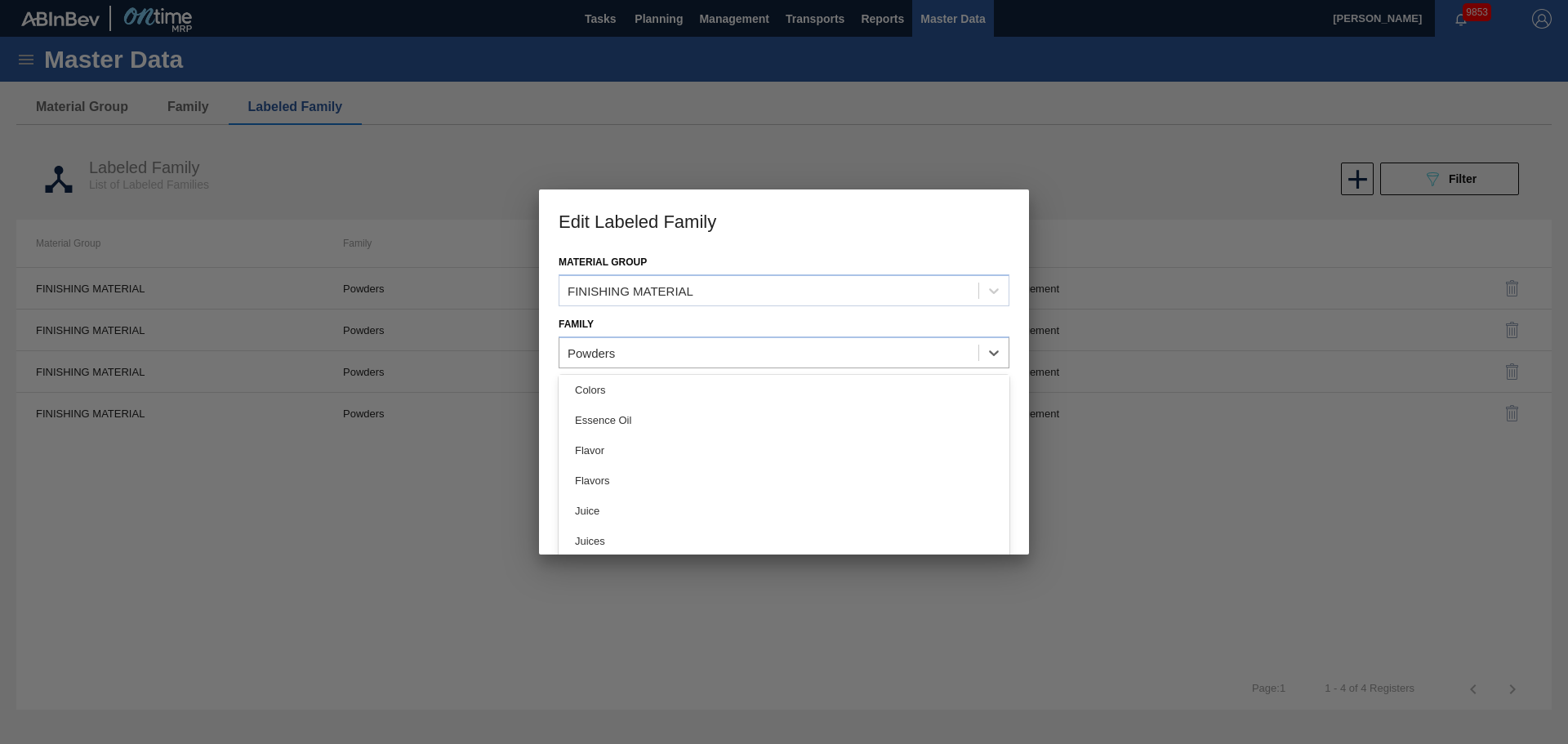
scroll to position [66, 0]
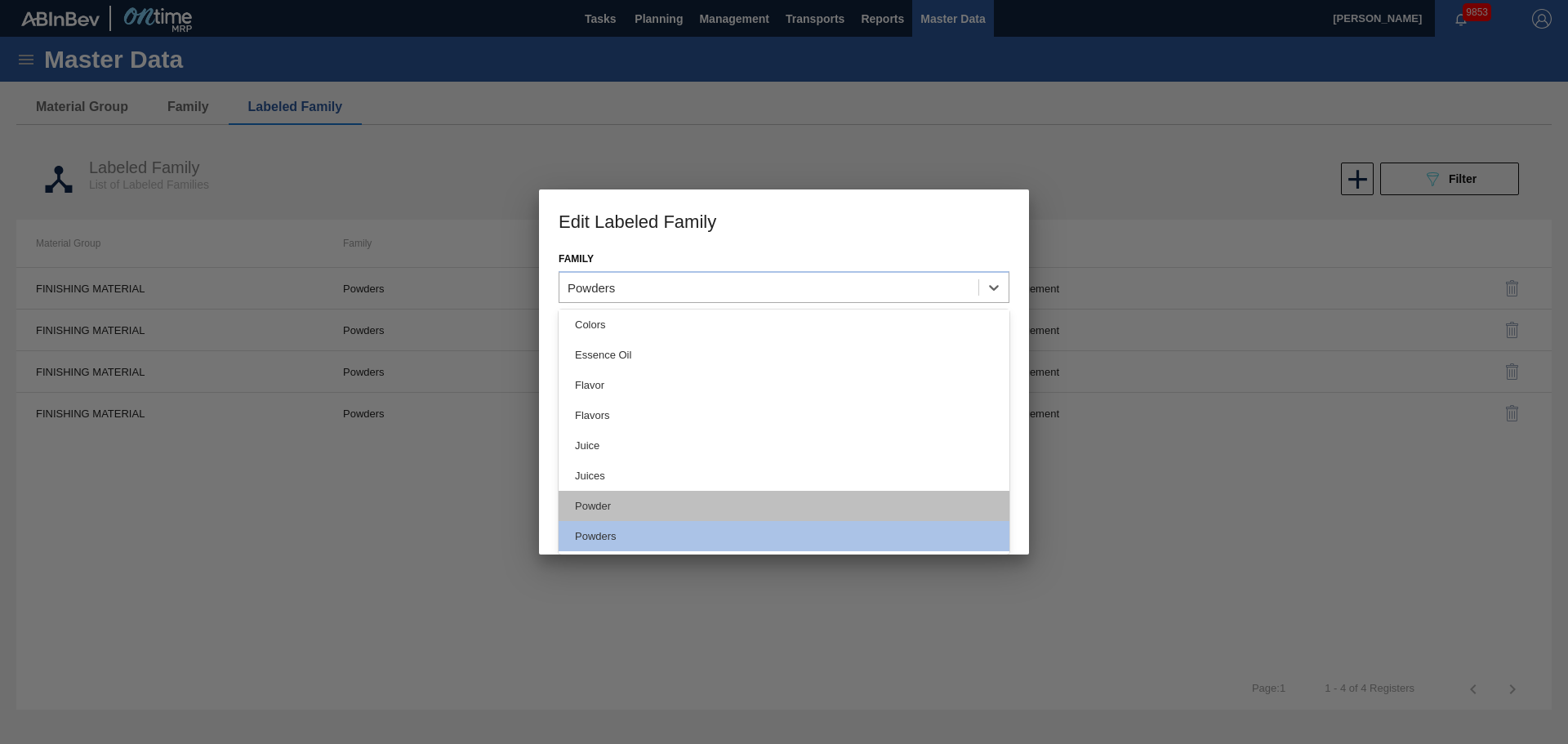
click at [604, 512] on div "Powder" at bounding box center [784, 506] width 451 height 31
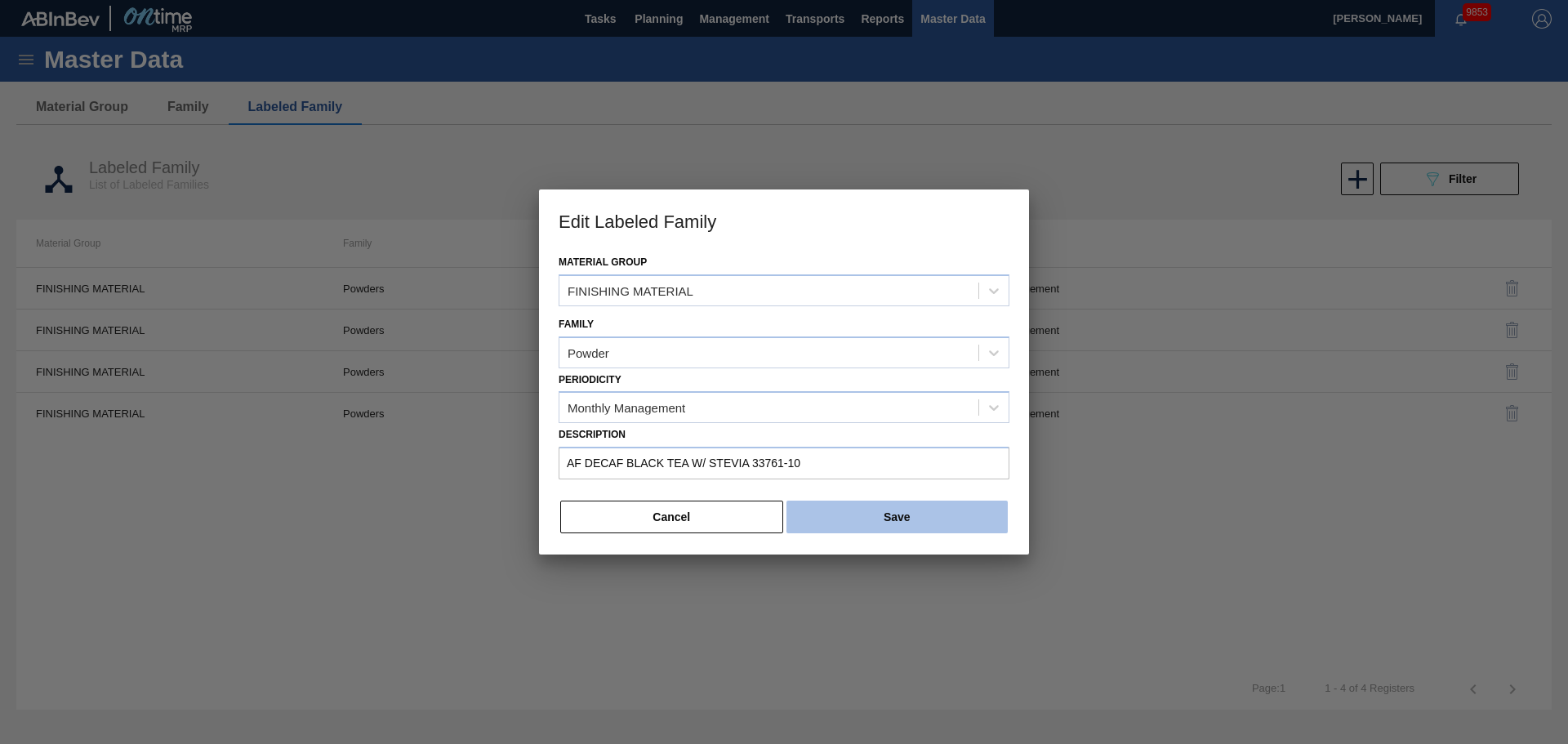
click at [875, 519] on button "Save" at bounding box center [897, 517] width 221 height 32
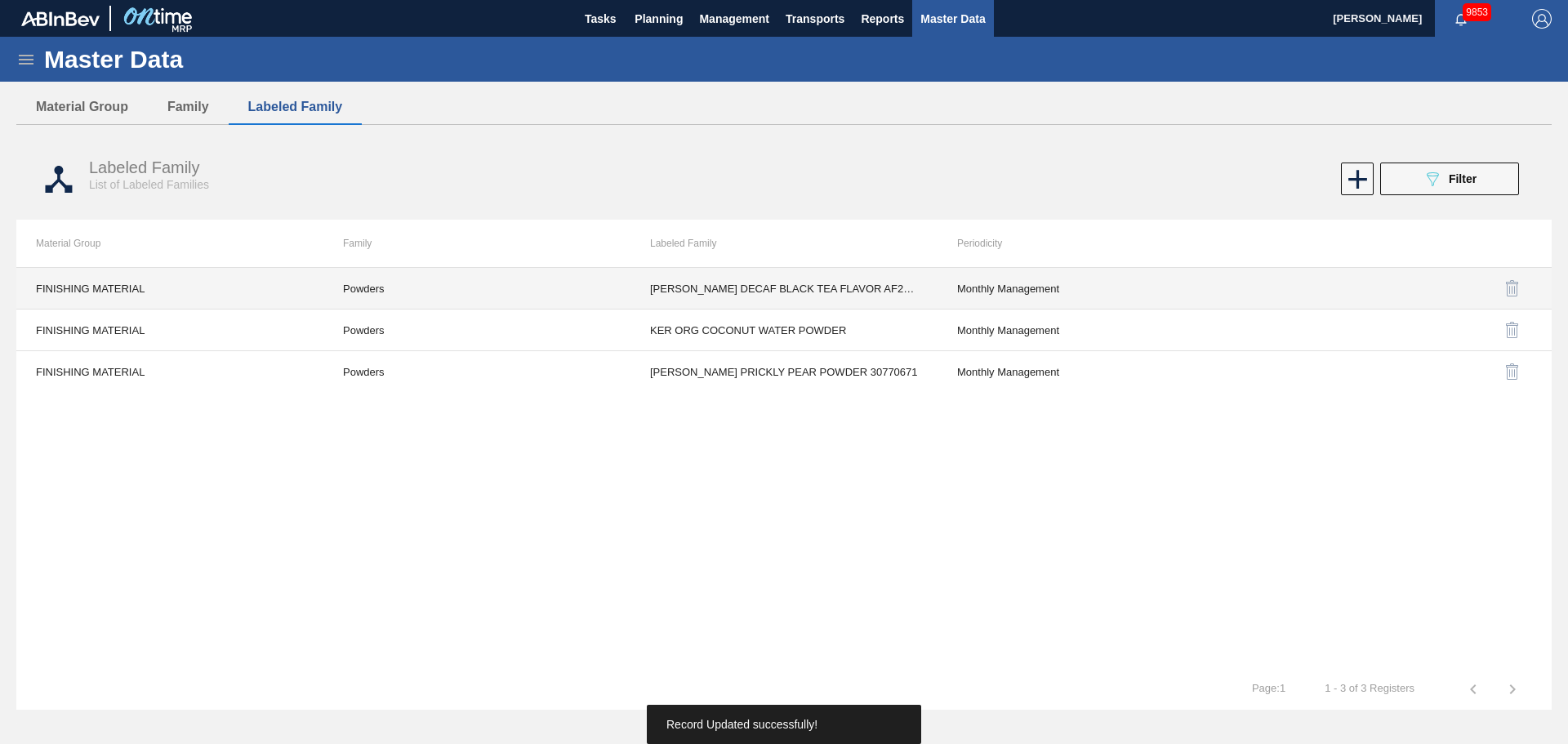
click at [366, 297] on td "Powders" at bounding box center [477, 289] width 307 height 41
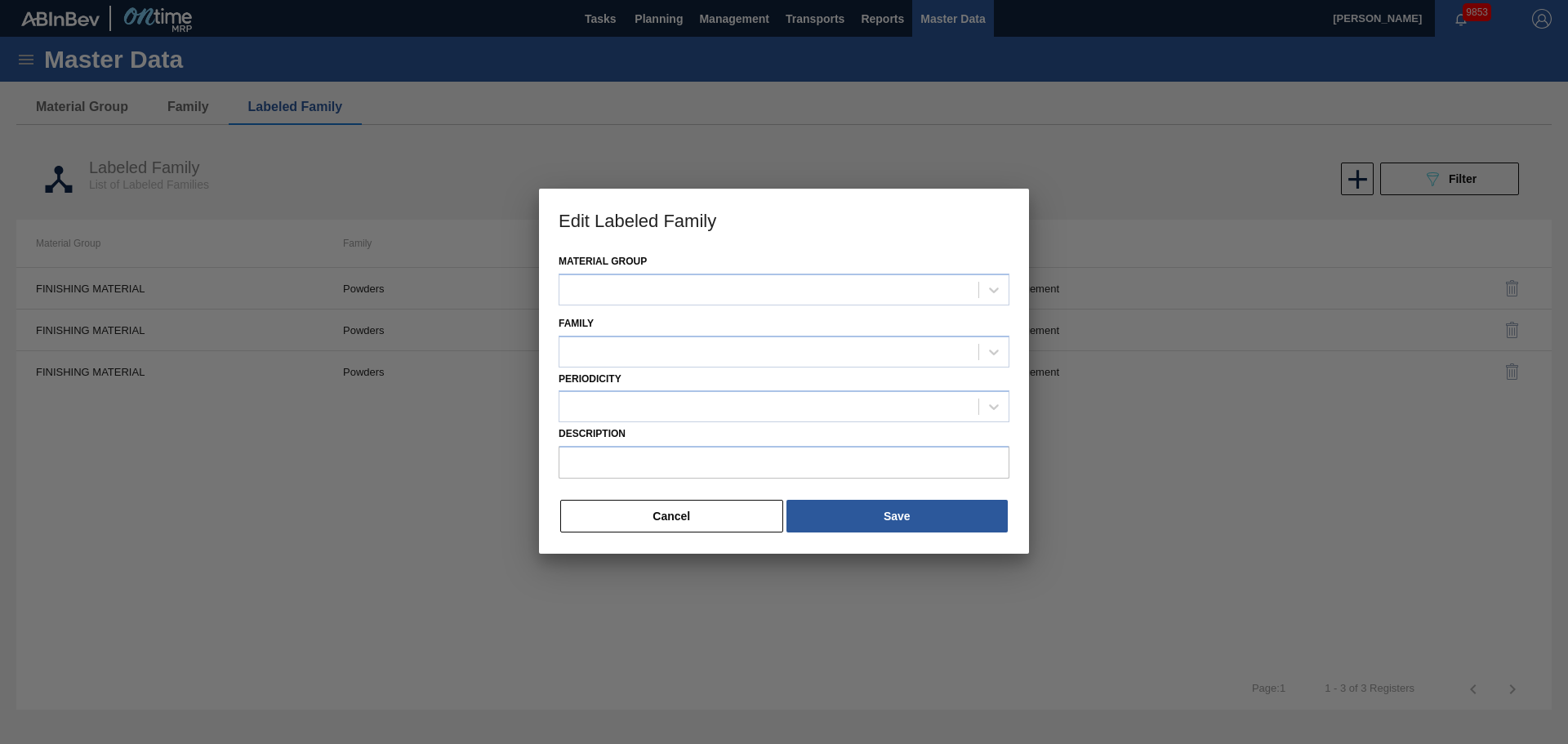
type input "[PERSON_NAME] DECAF BLACK TEA FLAVOR AF28352"
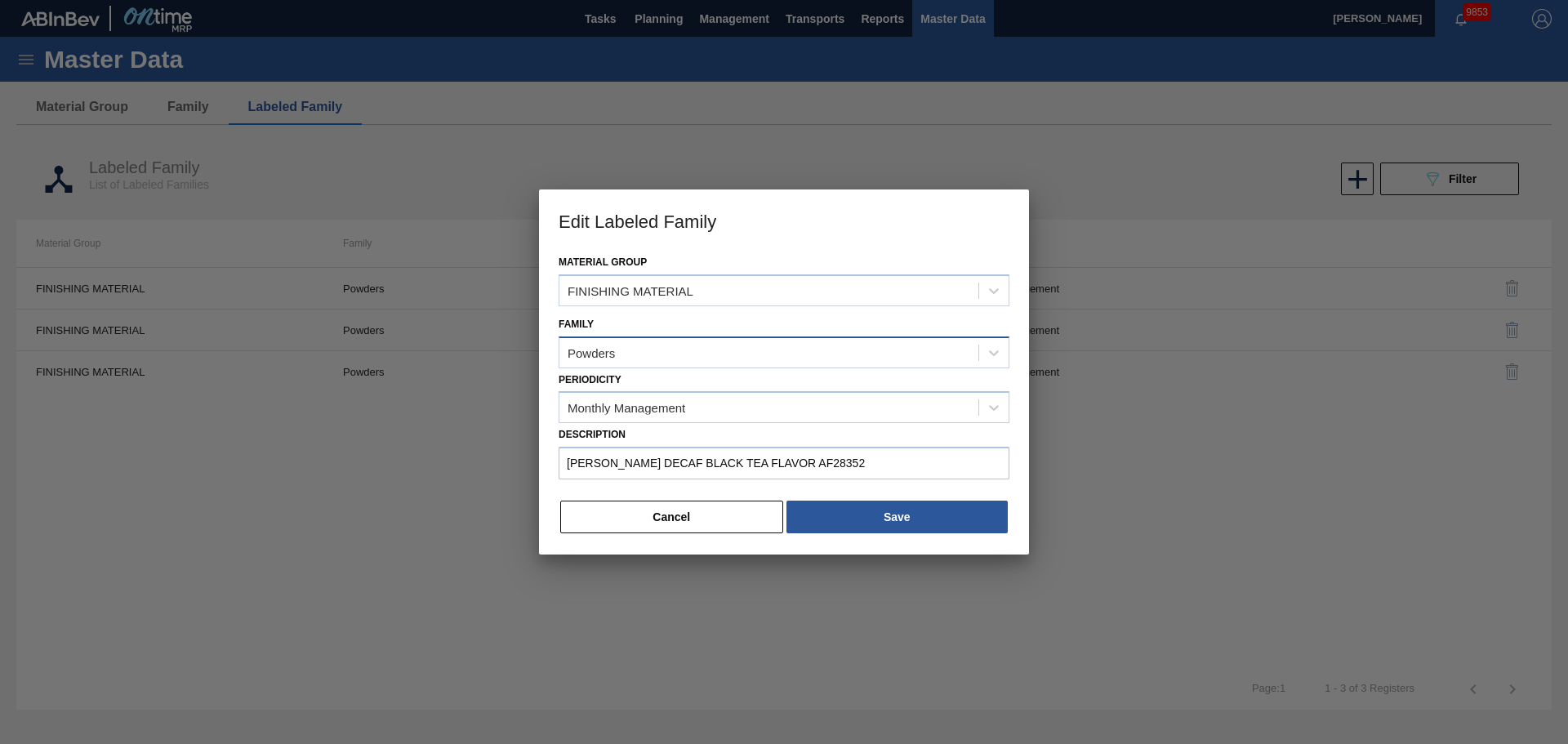
click at [659, 345] on div "Powders" at bounding box center [769, 353] width 419 height 23
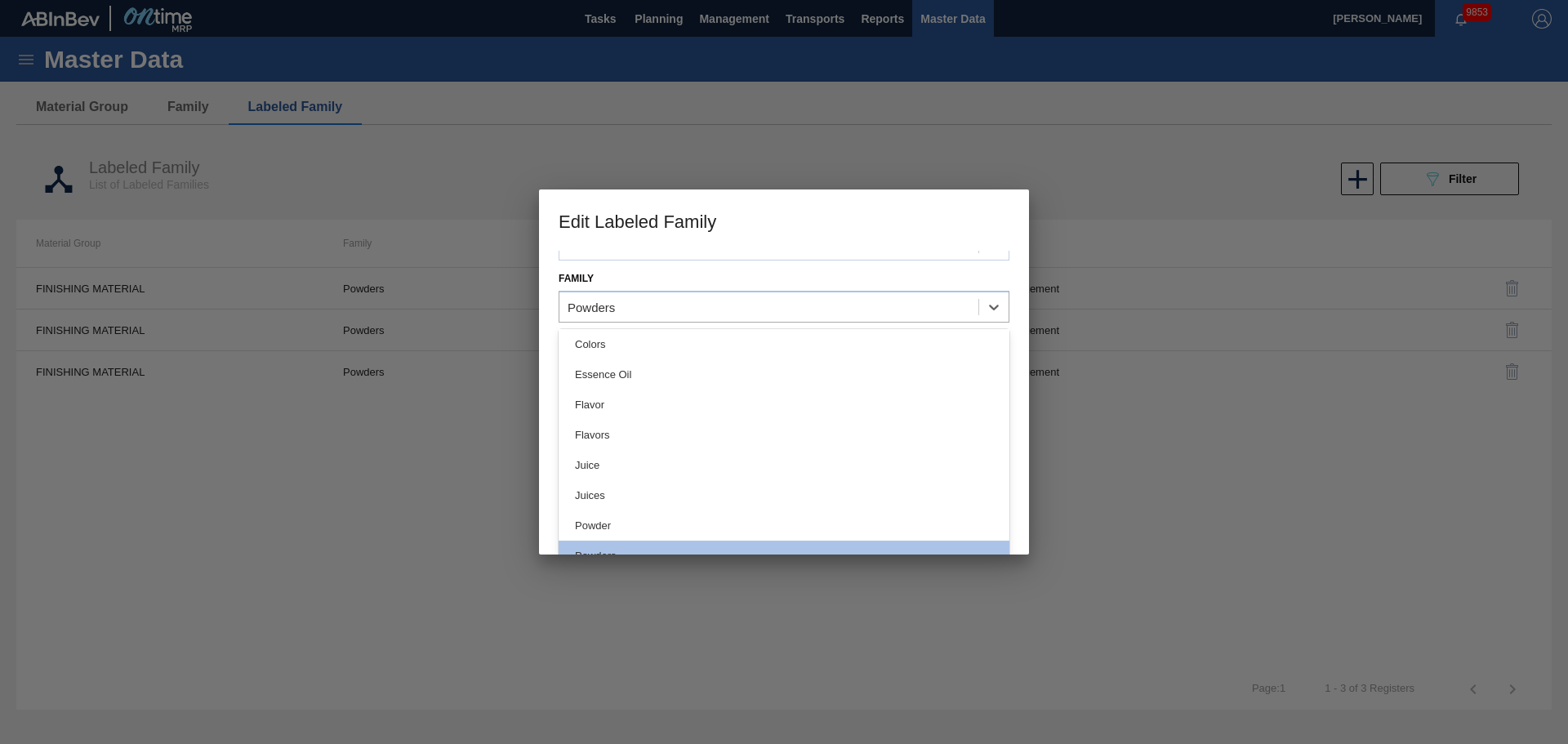
scroll to position [66, 0]
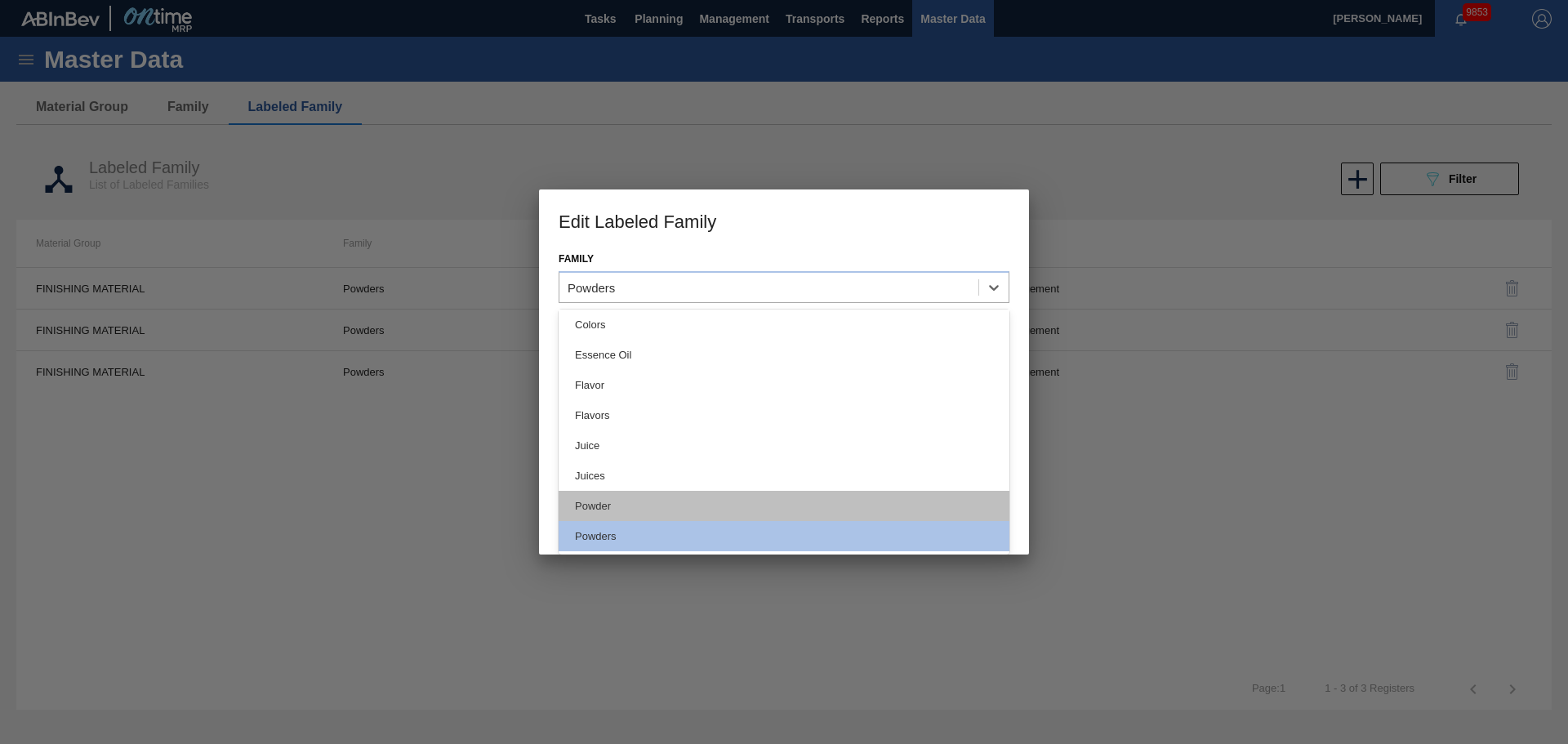
click at [627, 507] on div "Powder" at bounding box center [784, 506] width 451 height 31
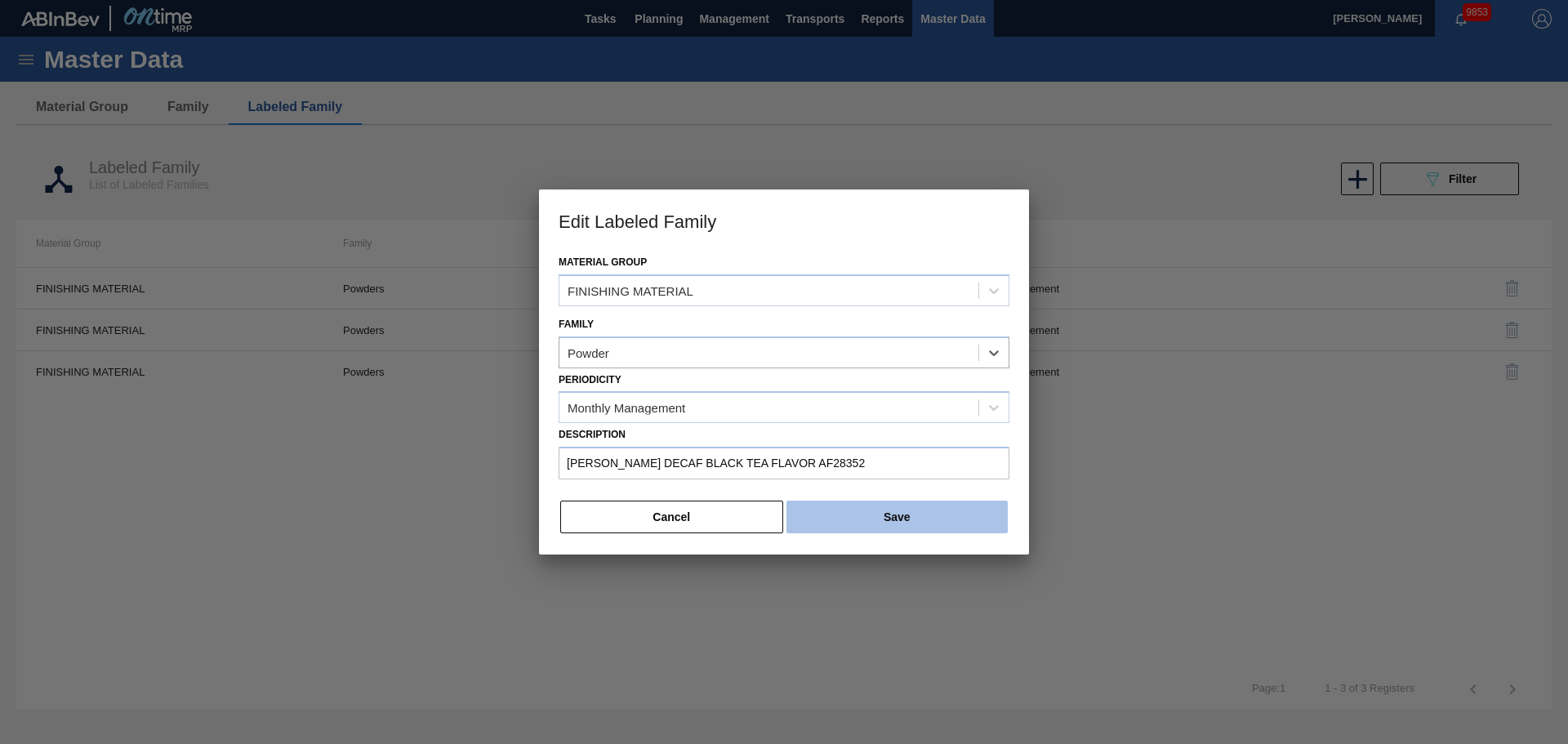
scroll to position [0, 0]
click at [931, 519] on button "Save" at bounding box center [897, 517] width 221 height 32
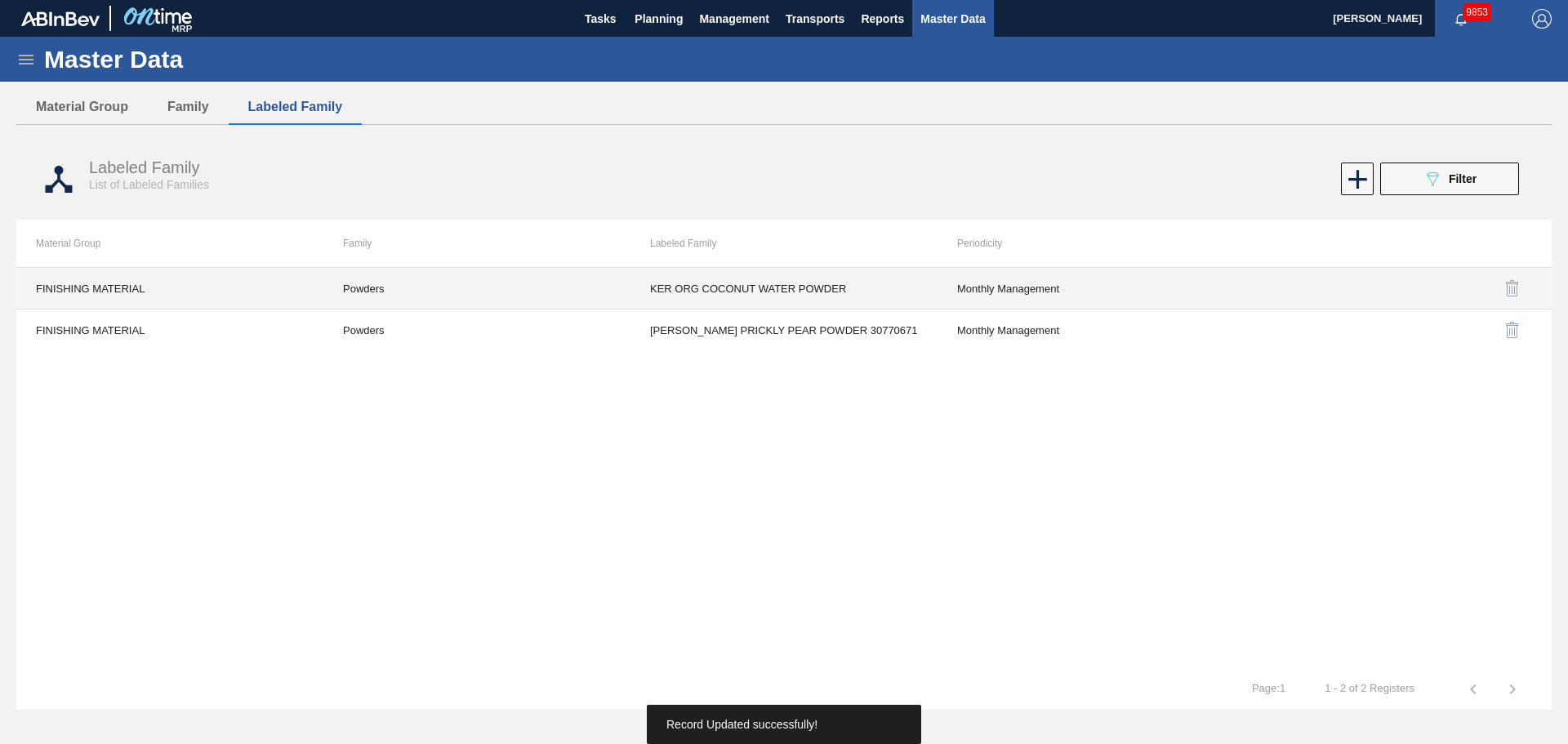
click at [378, 290] on td "Powders" at bounding box center [477, 289] width 307 height 41
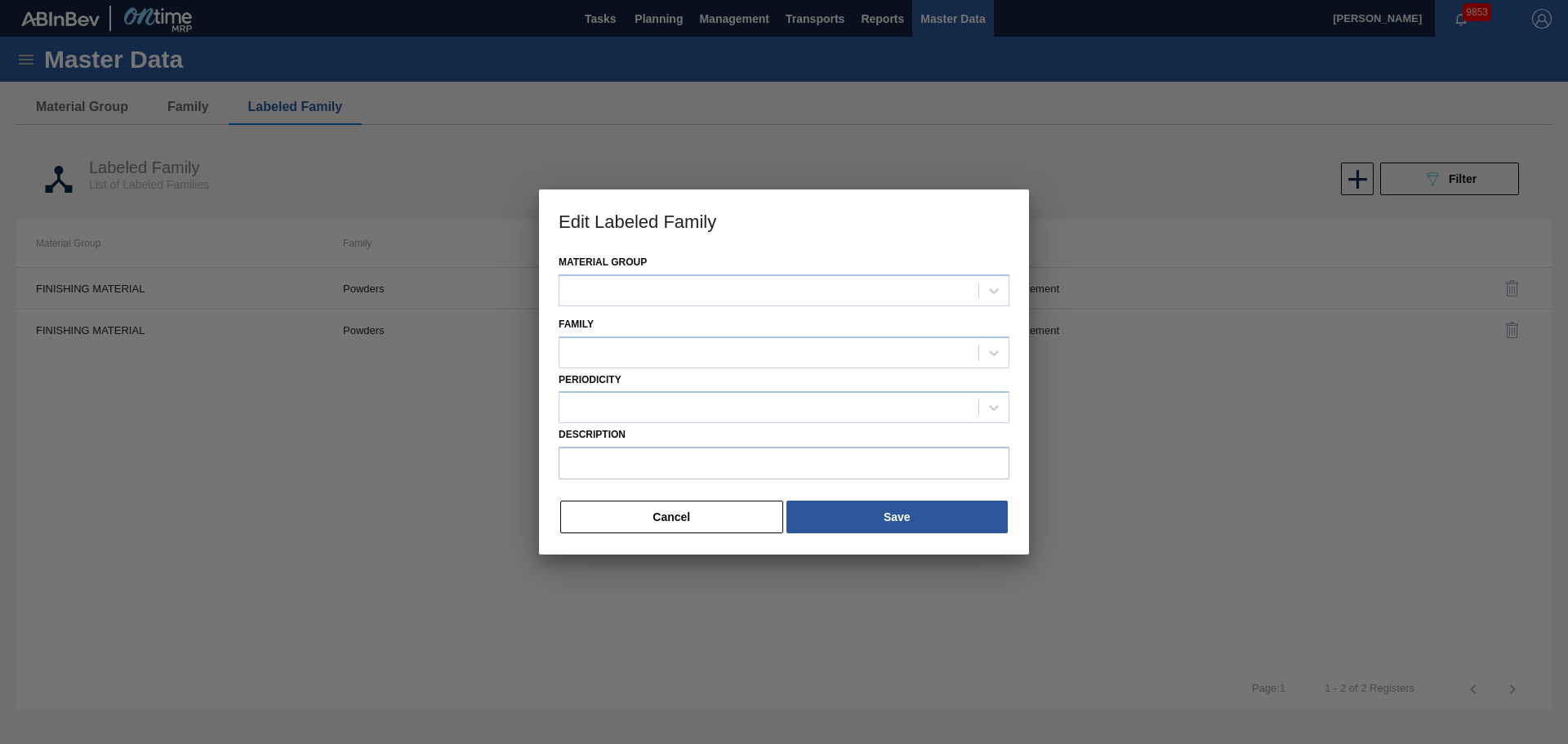
type input "KER ORG COCONUT WATER POWDER"
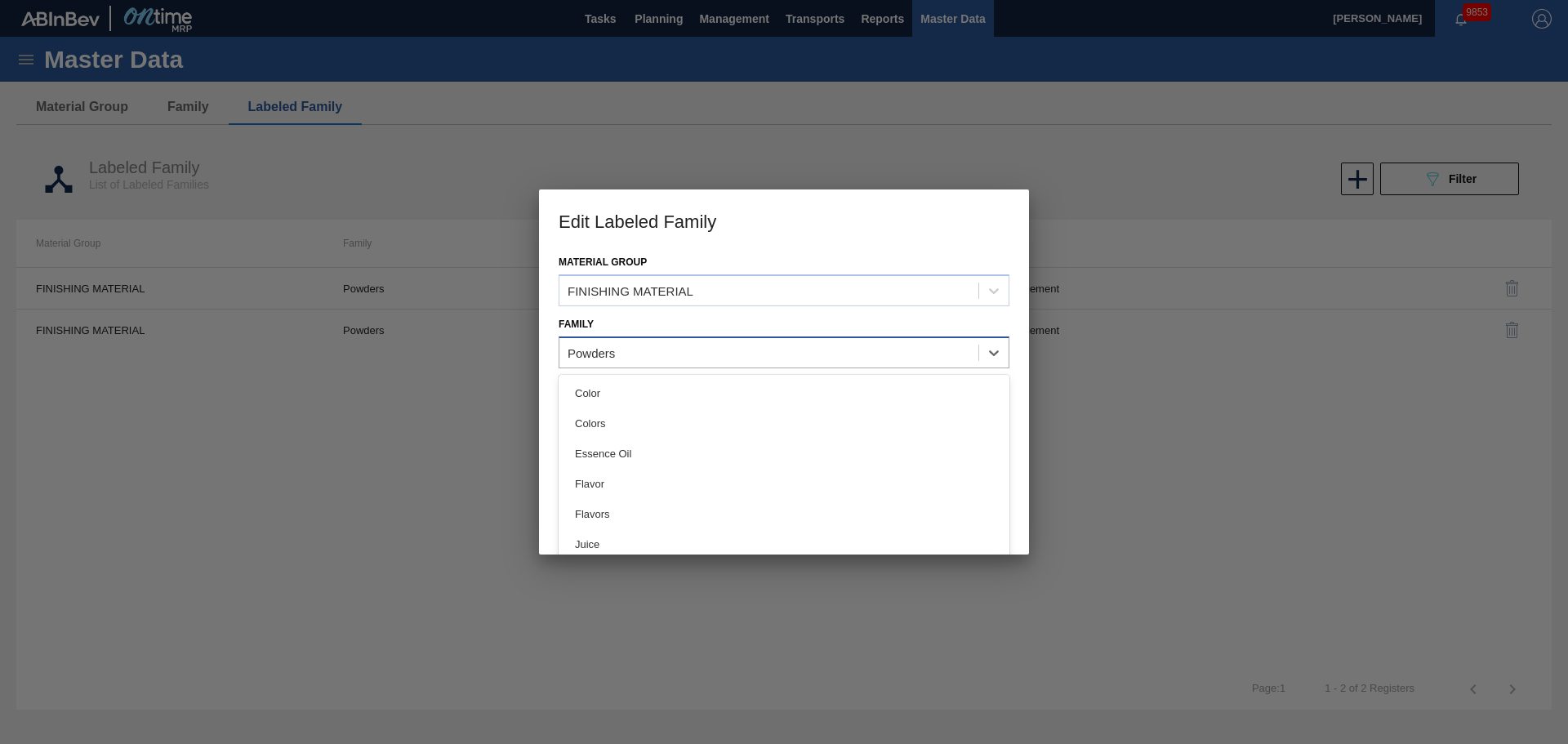
click at [623, 362] on div "Powders" at bounding box center [769, 353] width 419 height 23
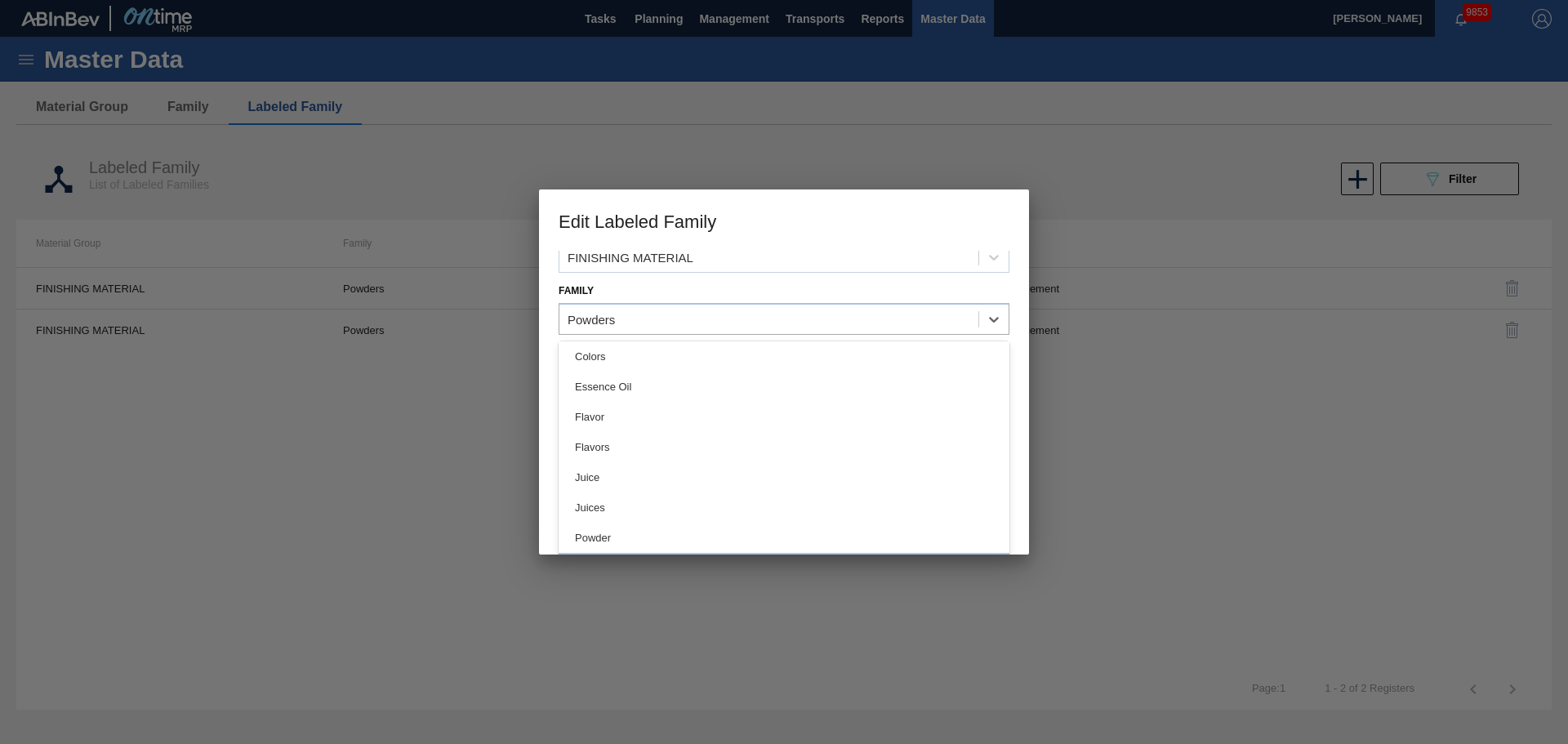
scroll to position [66, 0]
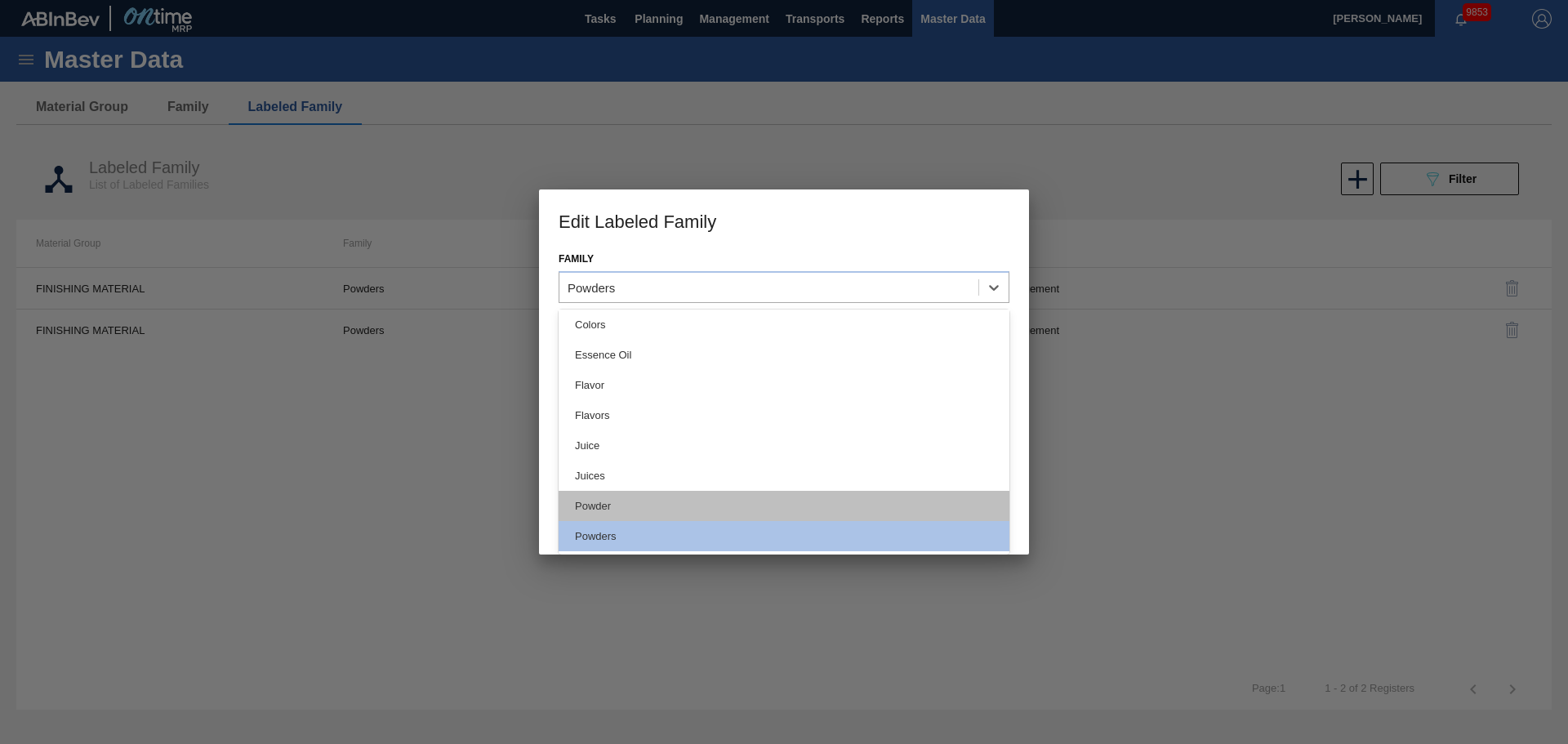
click at [634, 501] on div "Powder" at bounding box center [784, 506] width 451 height 31
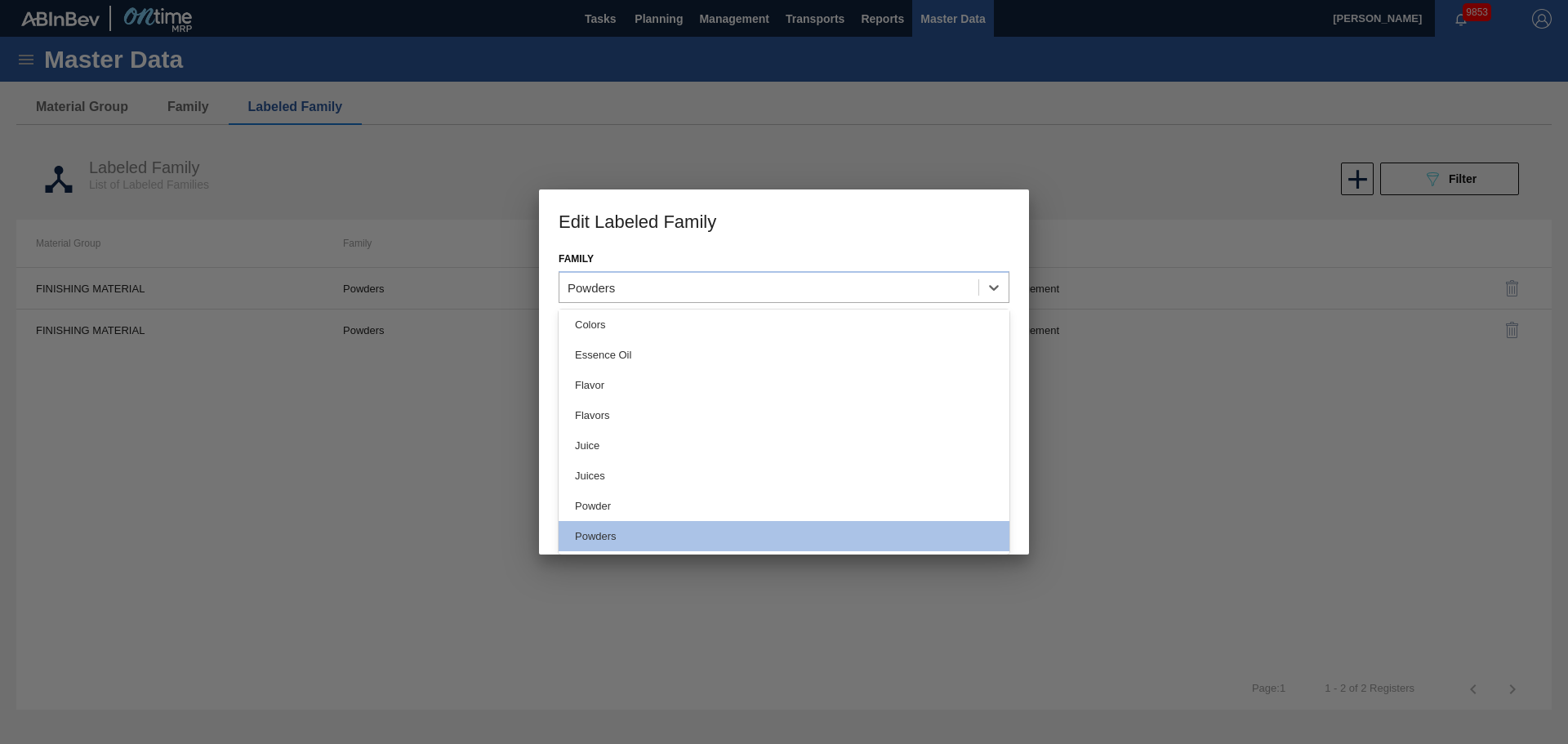
scroll to position [0, 0]
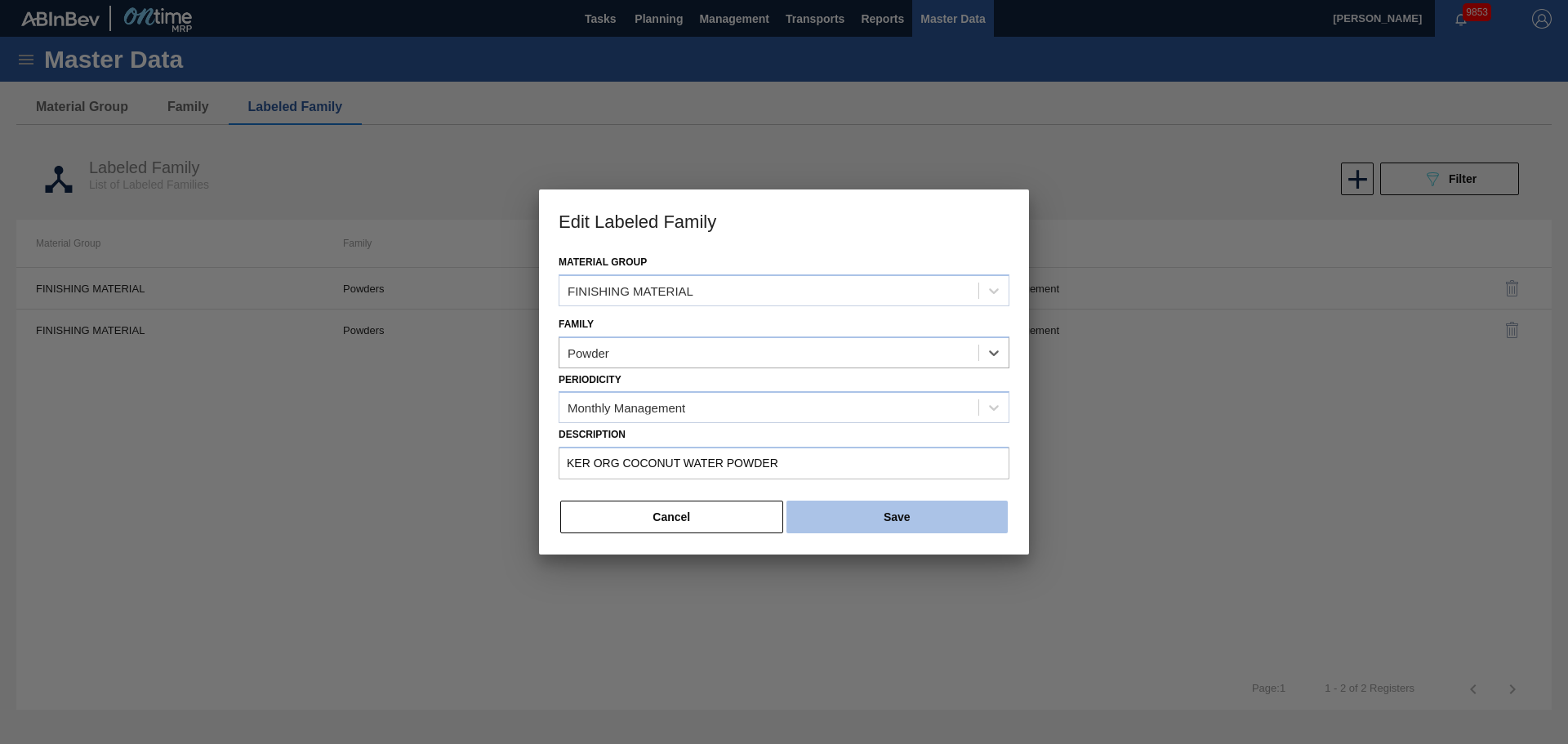
click at [926, 528] on button "Save" at bounding box center [897, 517] width 221 height 32
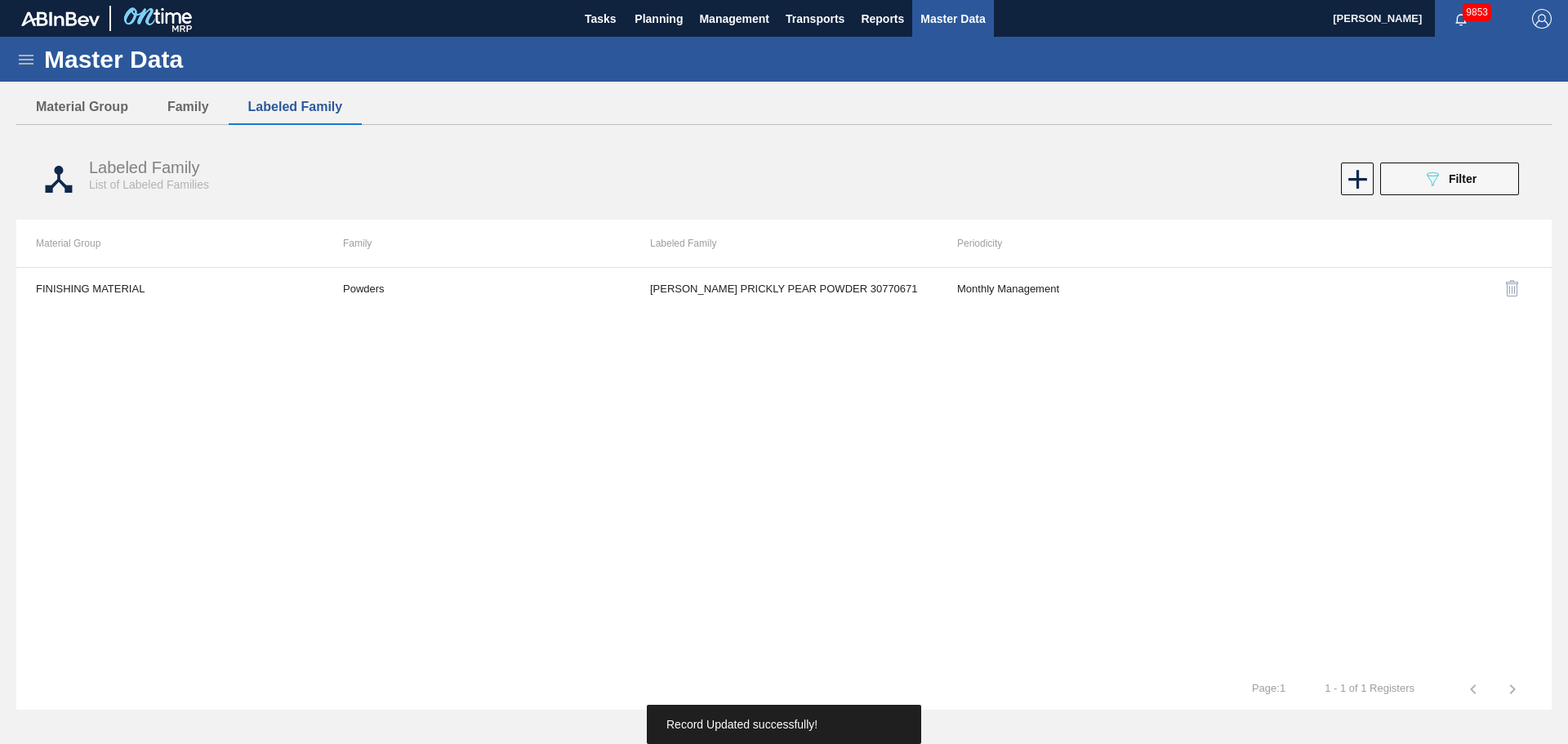
click at [385, 294] on td "Powders" at bounding box center [477, 288] width 307 height 40
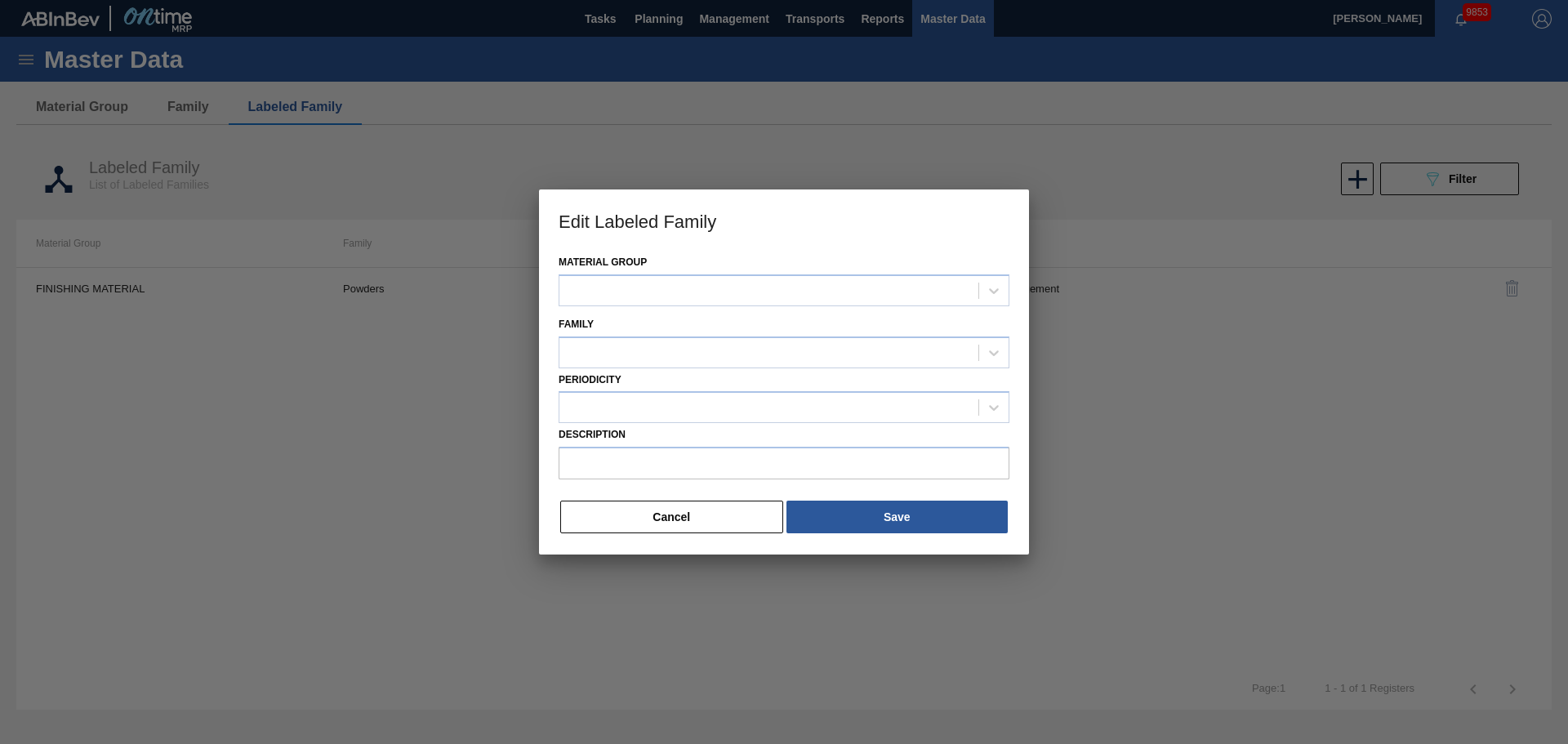
type input "[PERSON_NAME] PRICKLY PEAR POWDER 30770671"
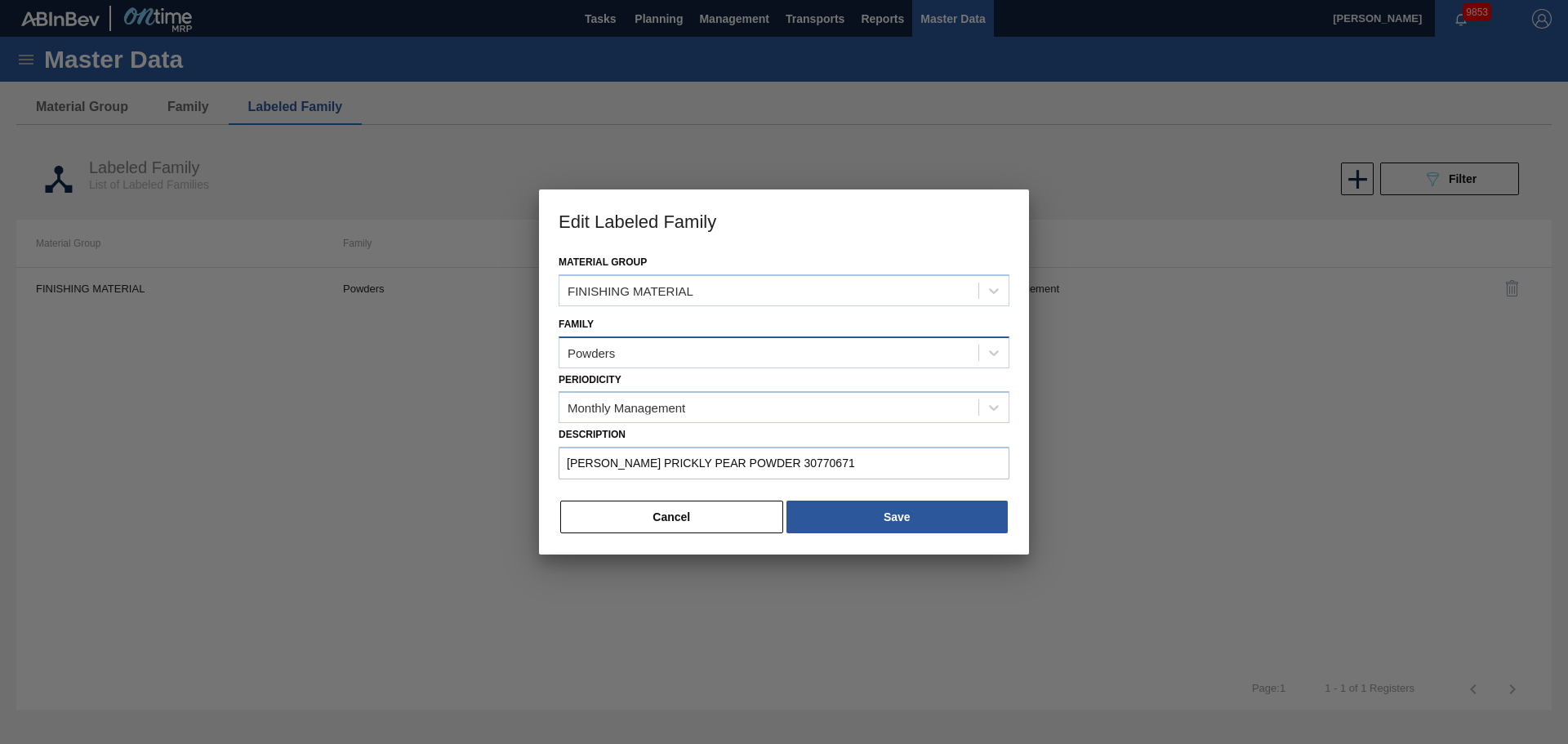
click at [685, 354] on div "Powders" at bounding box center [769, 353] width 419 height 23
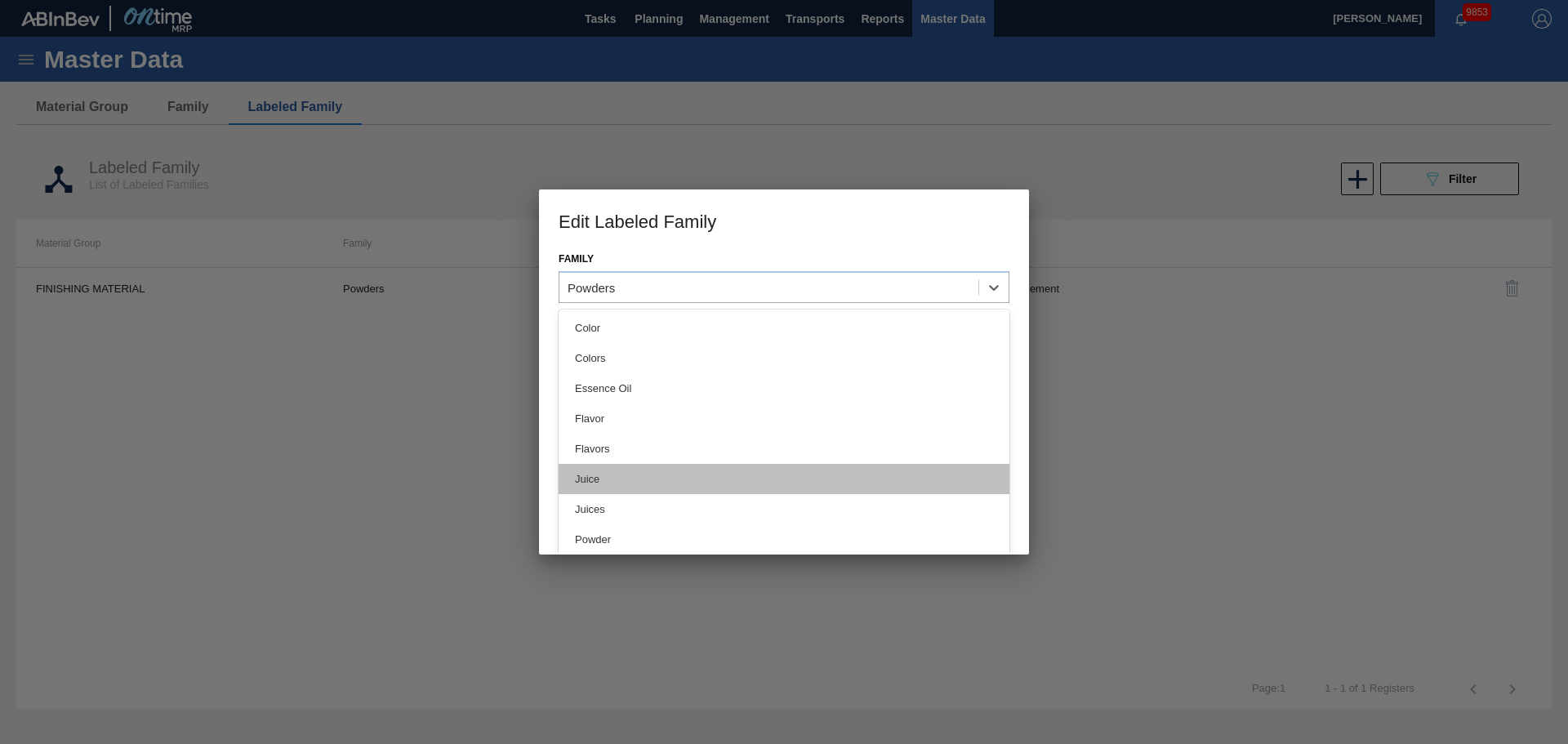
scroll to position [33, 0]
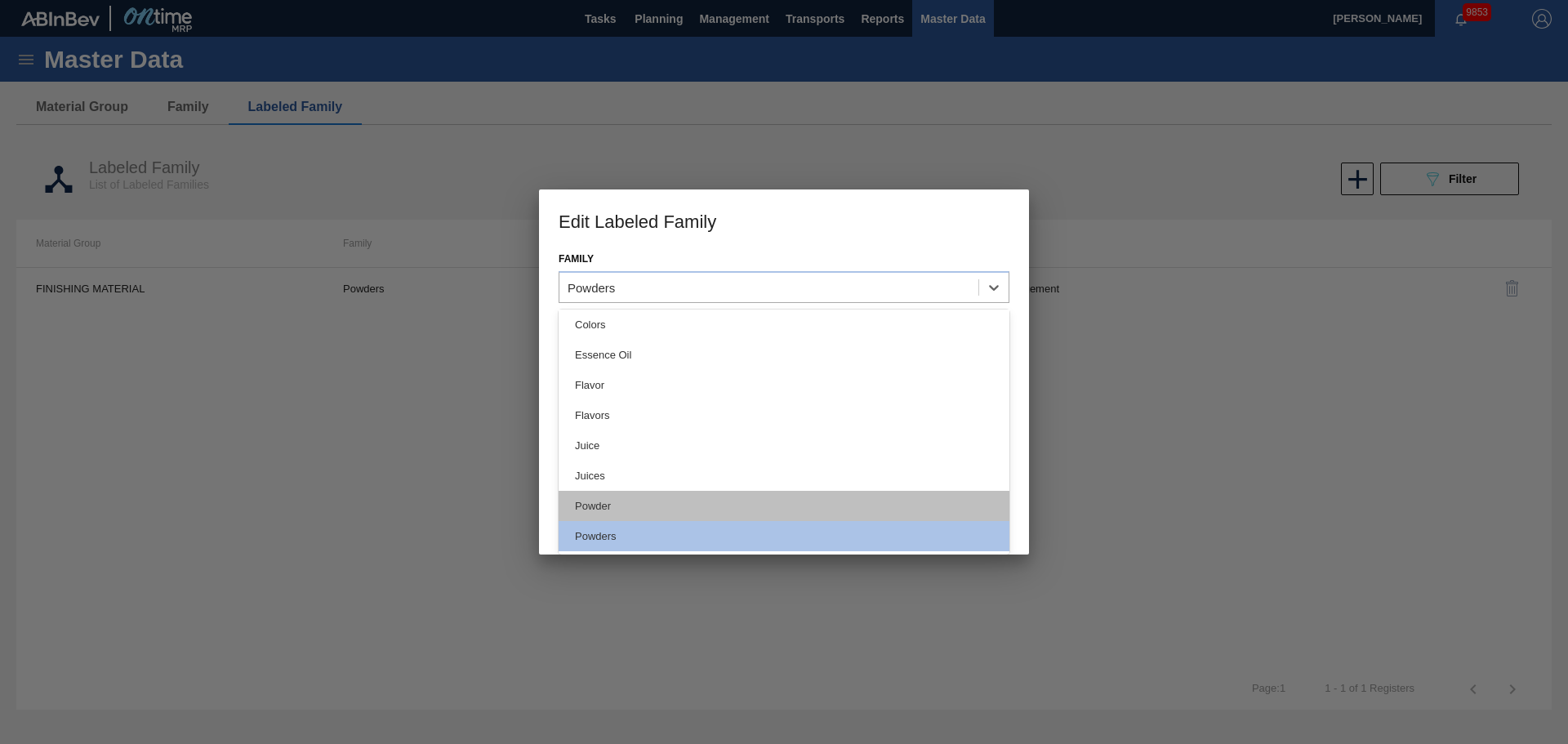
click at [634, 498] on div "Powder" at bounding box center [784, 506] width 451 height 31
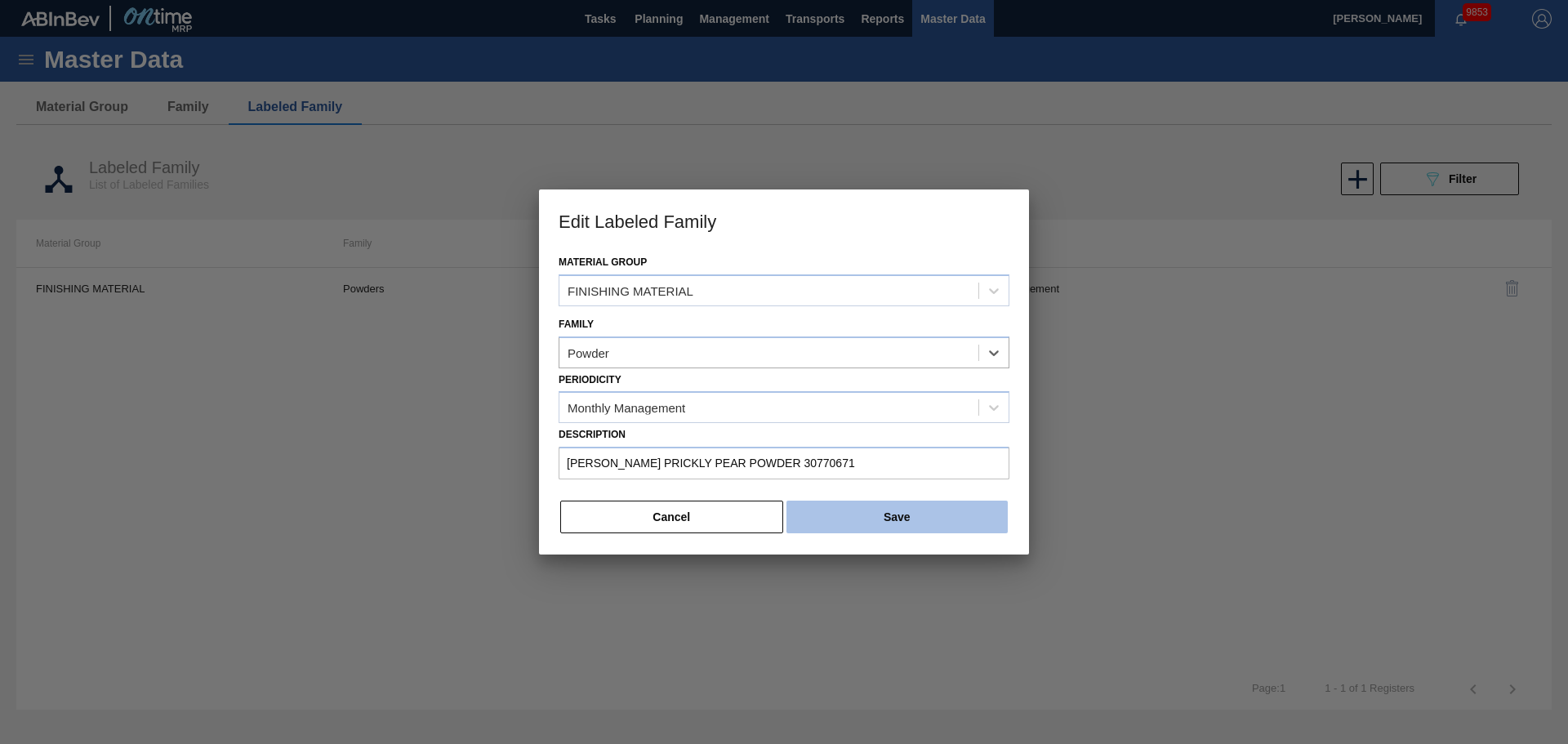
scroll to position [0, 0]
click at [898, 506] on button "Save" at bounding box center [897, 517] width 221 height 32
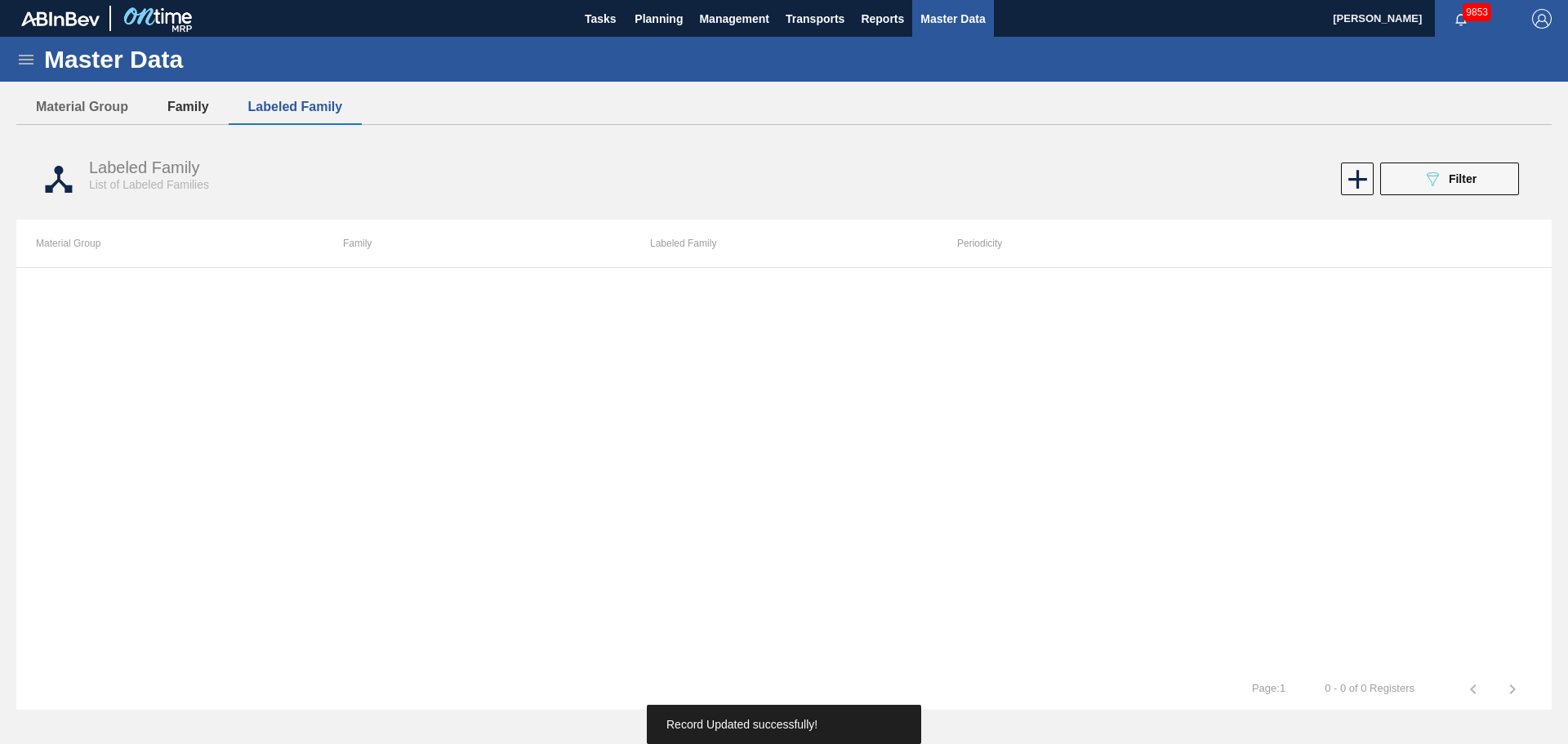
click at [199, 121] on button "Family" at bounding box center [188, 107] width 81 height 34
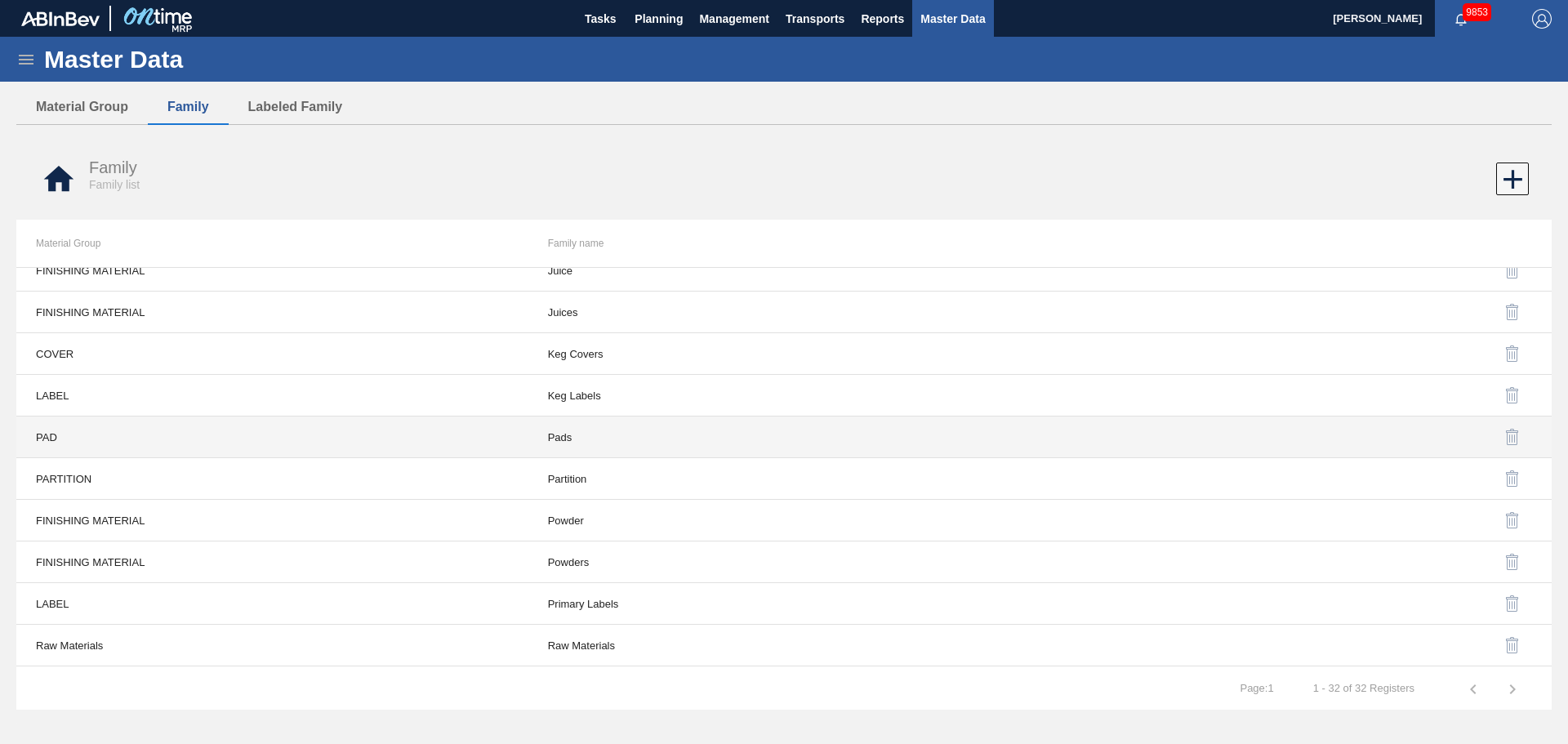
scroll to position [686, 0]
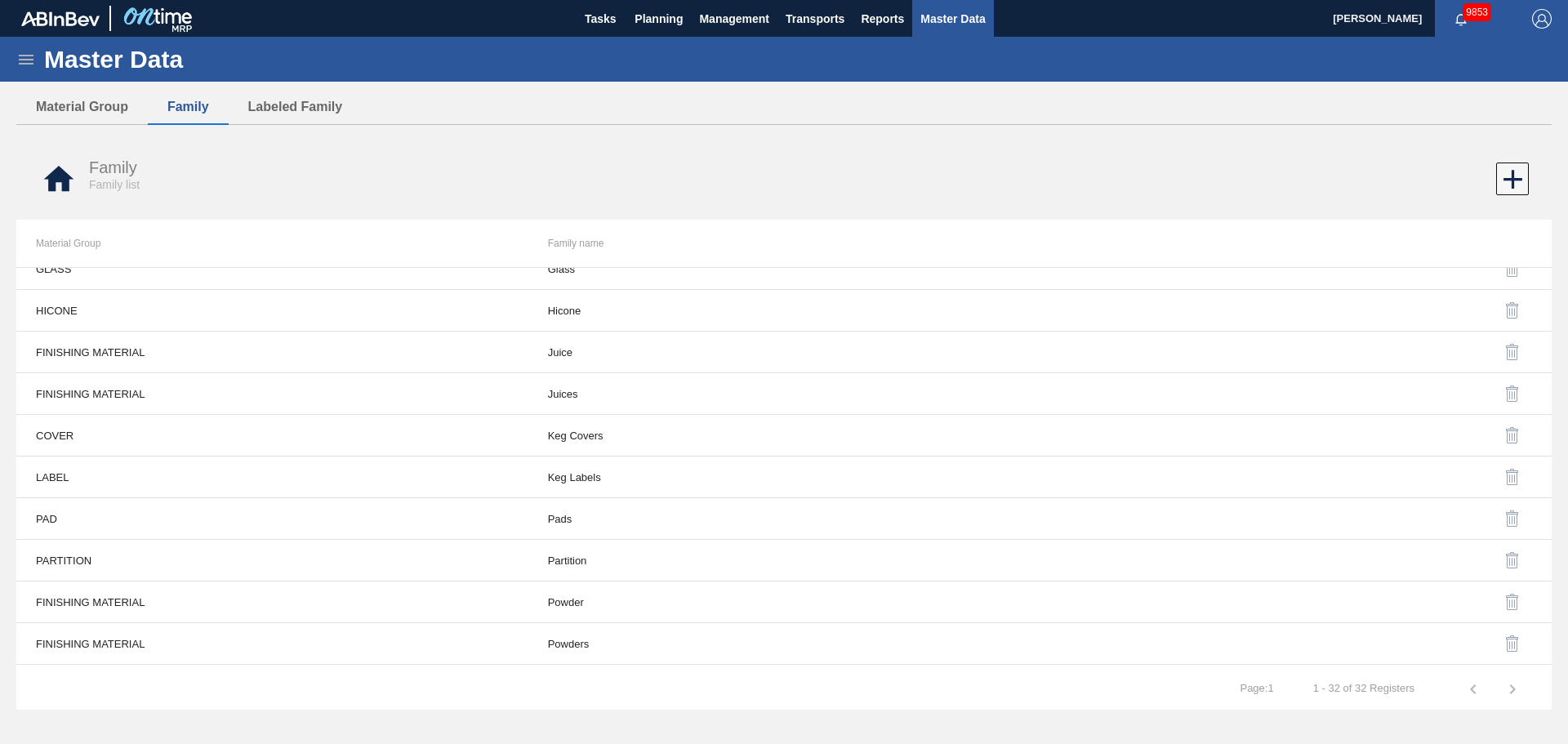
click at [1508, 643] on img "button" at bounding box center [1513, 644] width 20 height 20
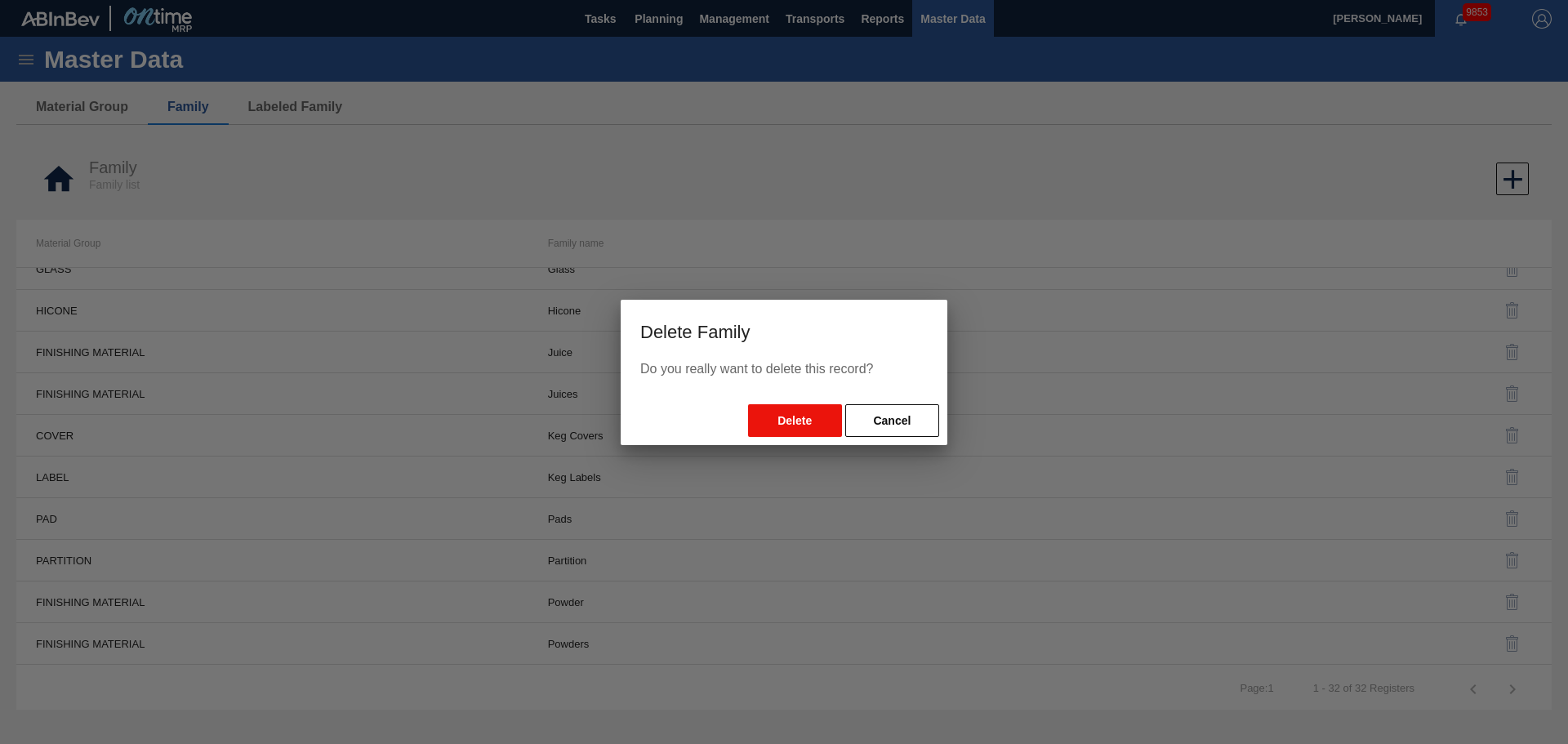
click at [805, 420] on button "Delete" at bounding box center [795, 420] width 94 height 32
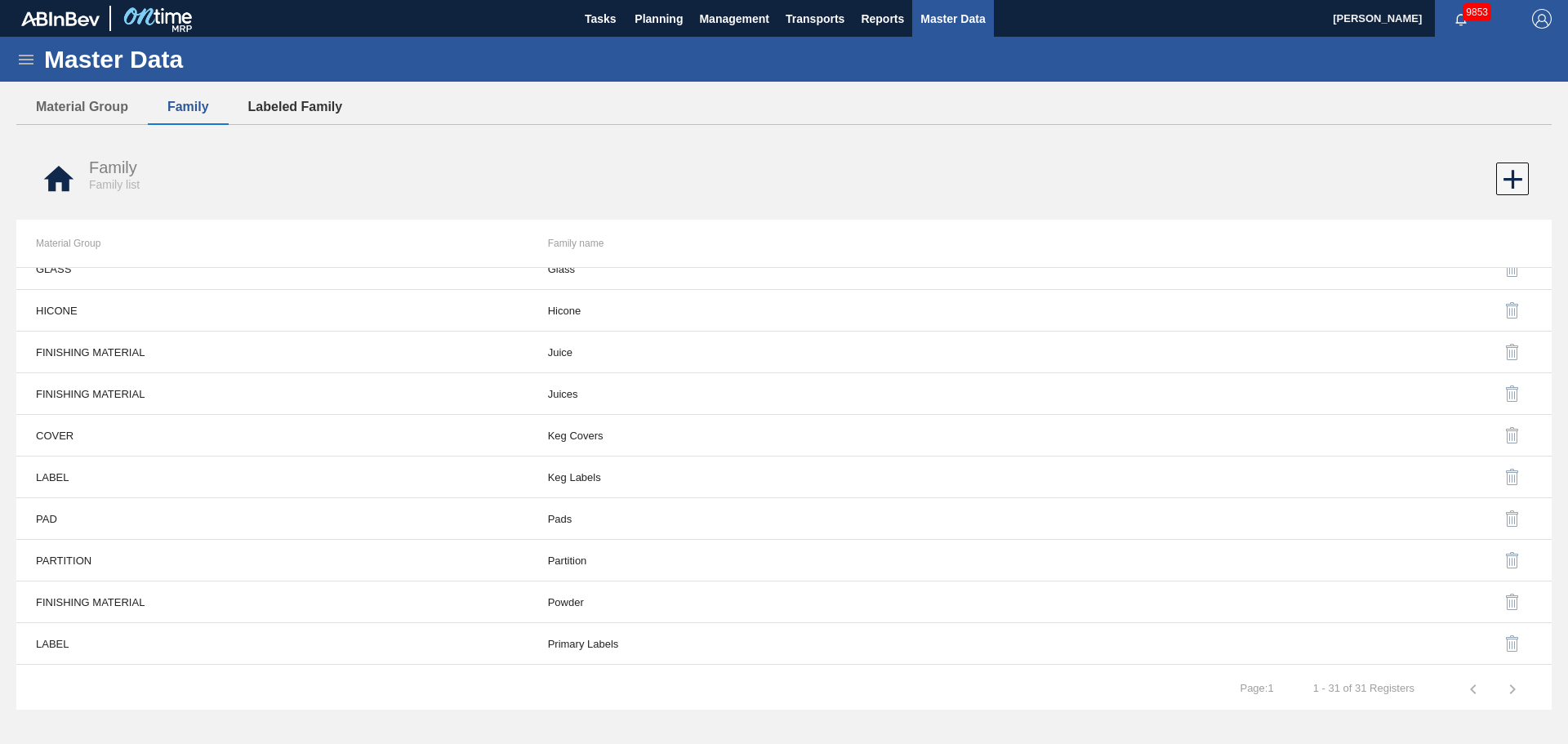
click at [289, 115] on button "Labeled Family" at bounding box center [295, 107] width 134 height 34
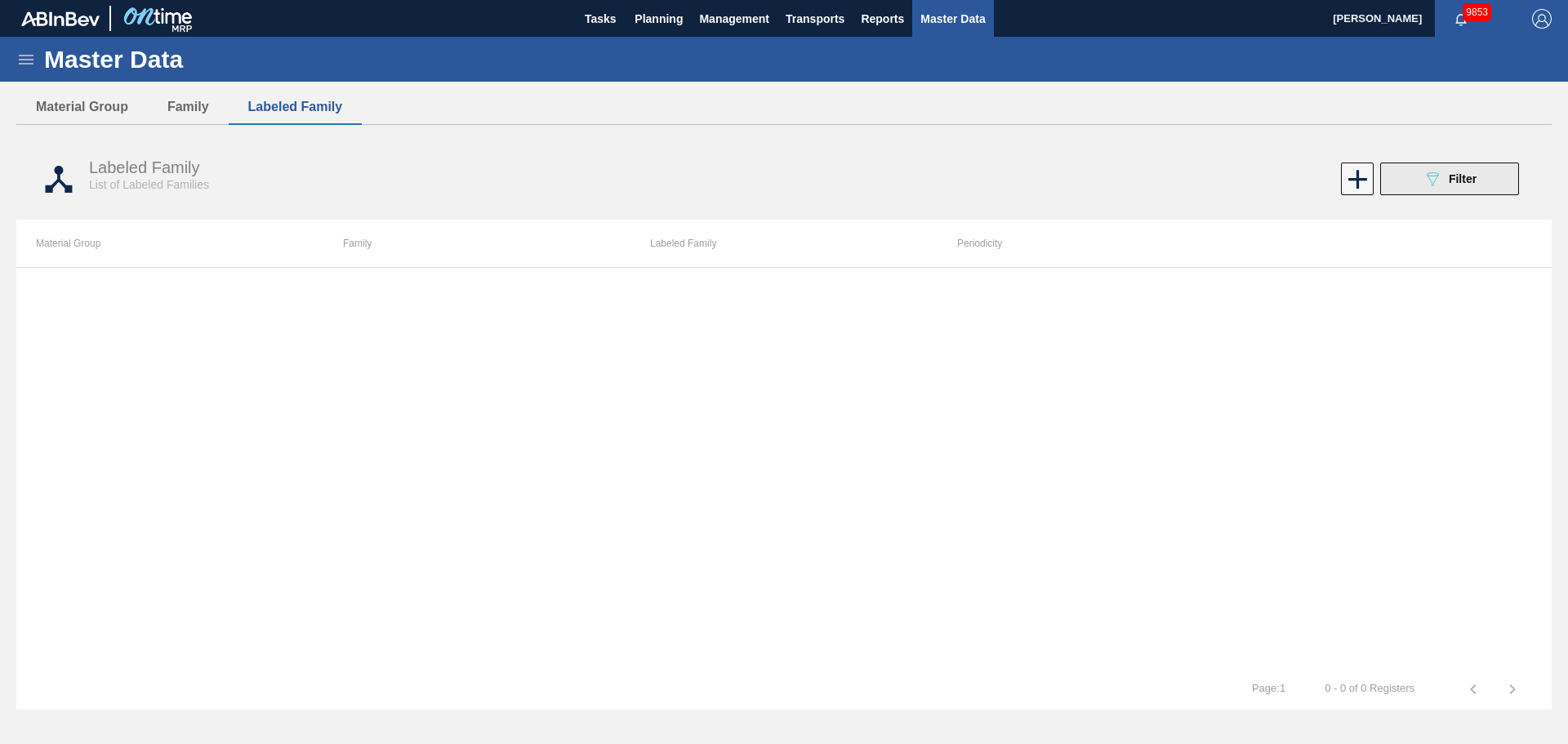
click at [1457, 187] on div "089F7B8B-B2A5-4AFE-B5C0-19BA573D28AC Filter" at bounding box center [1450, 179] width 54 height 20
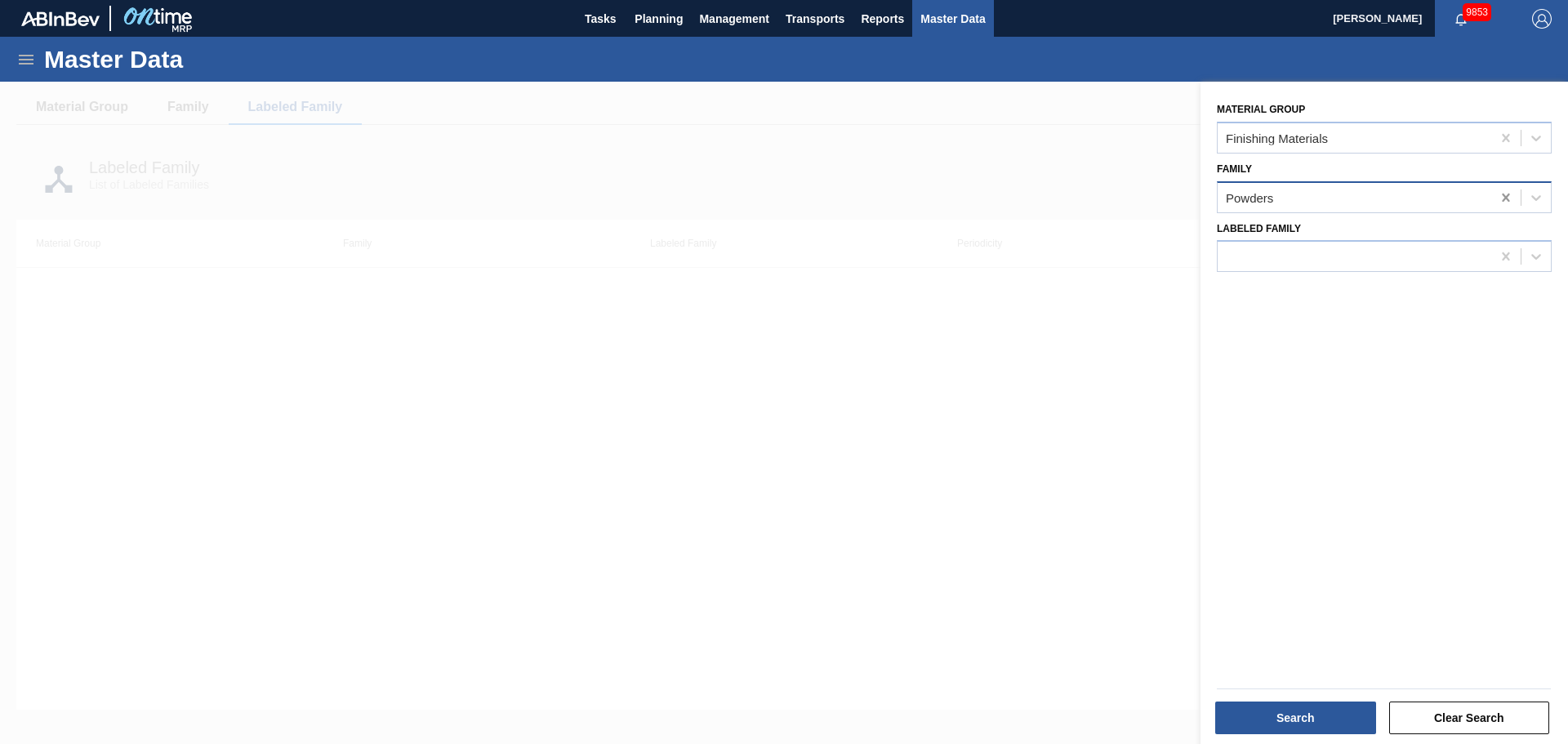
click at [1501, 199] on icon at bounding box center [1506, 198] width 16 height 16
type input "flav"
click at [1429, 249] on div "Flavor" at bounding box center [1384, 238] width 335 height 31
click at [1295, 735] on div "Search" at bounding box center [1297, 718] width 174 height 36
click at [1296, 714] on button "Search" at bounding box center [1295, 718] width 161 height 32
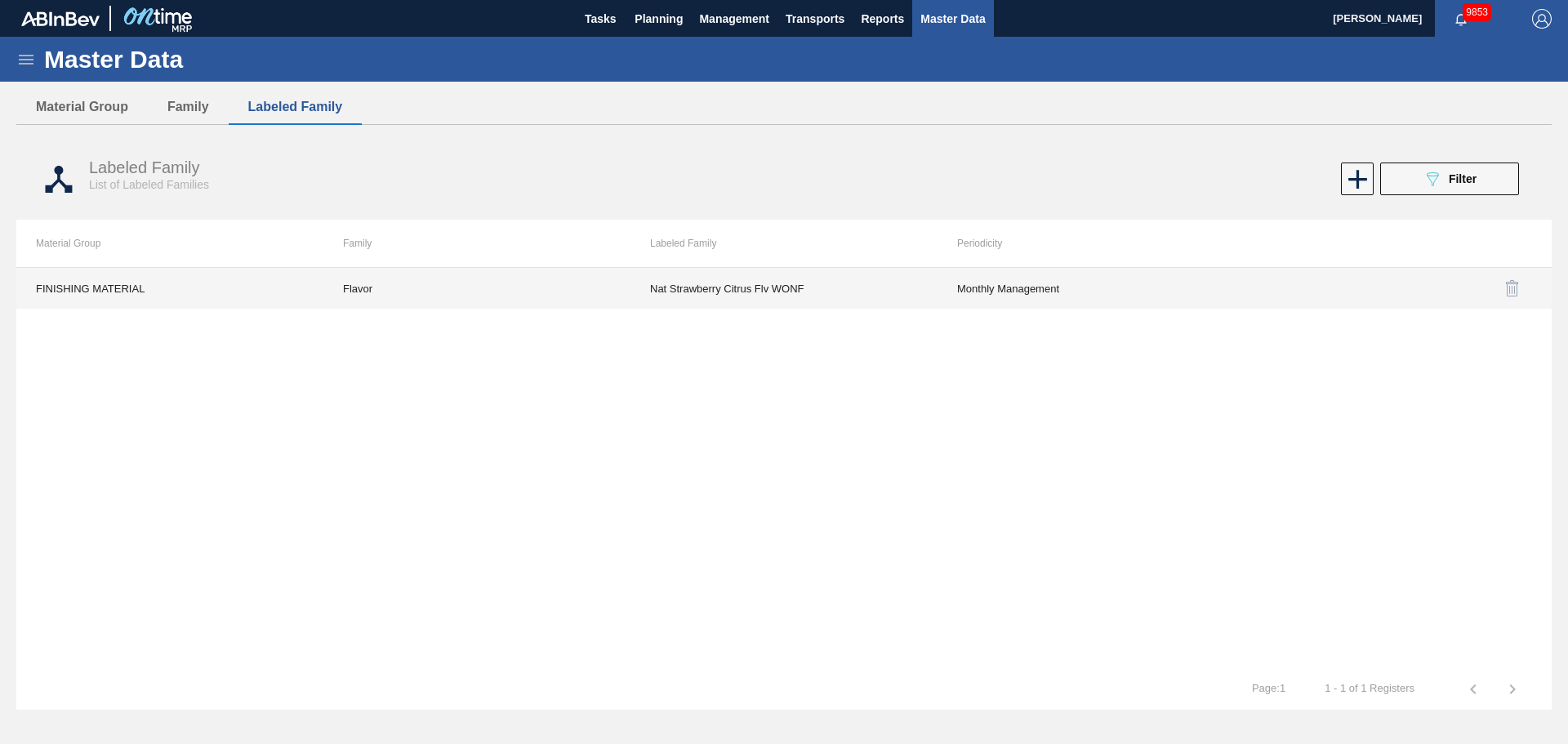
click at [365, 300] on td "Flavor" at bounding box center [477, 288] width 307 height 40
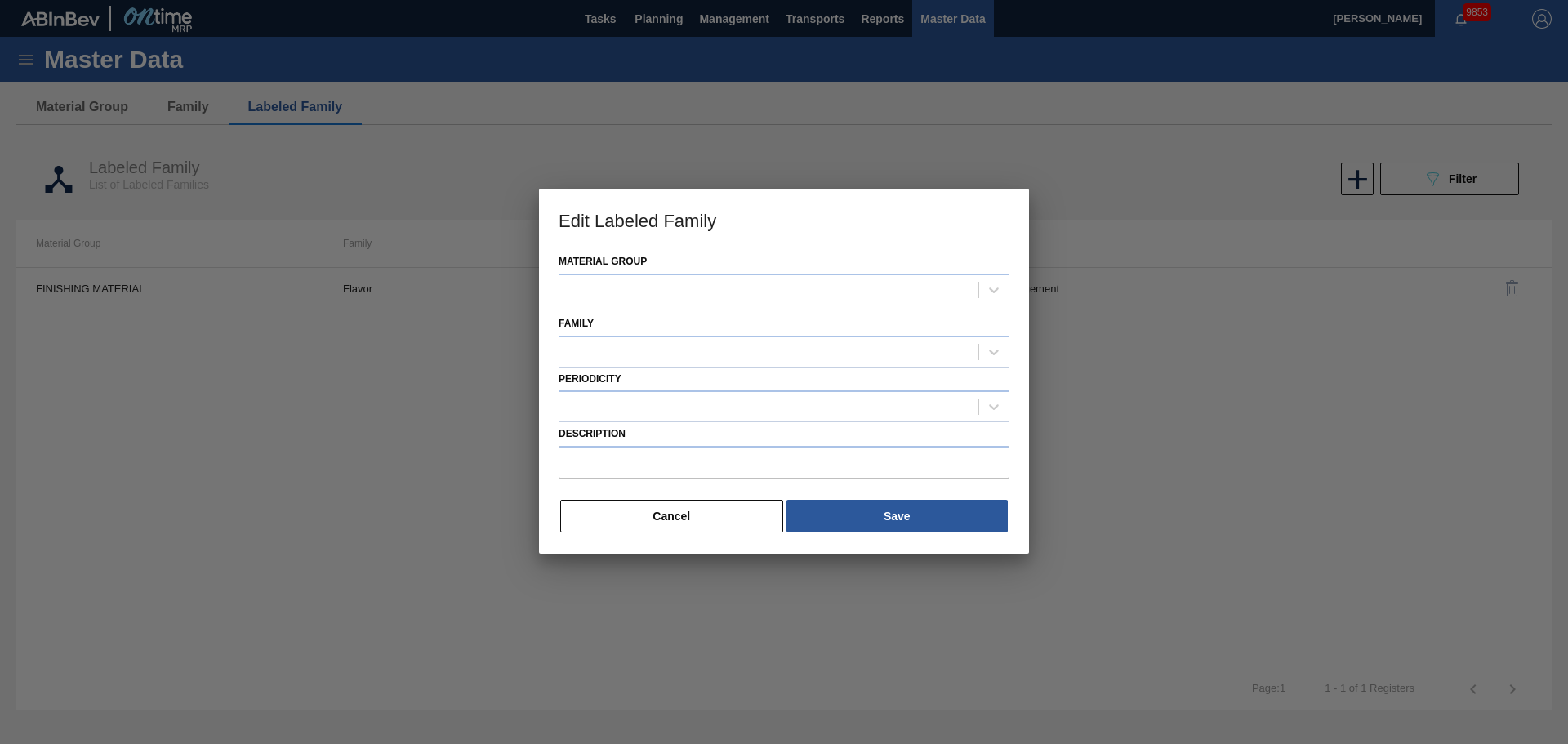
type input "Nat Strawberry Citrus Flv WONF"
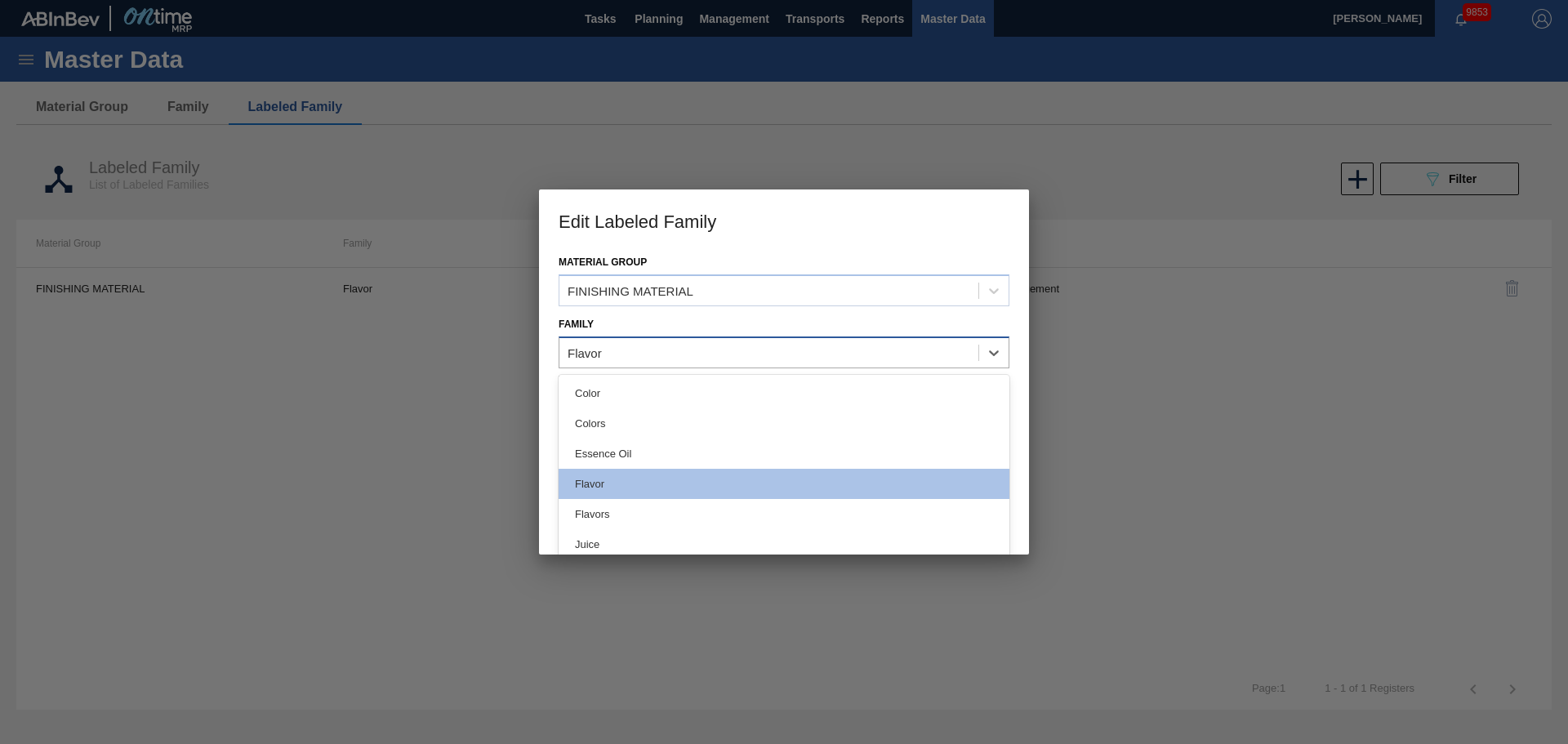
click at [666, 342] on div "Flavor" at bounding box center [769, 353] width 419 height 23
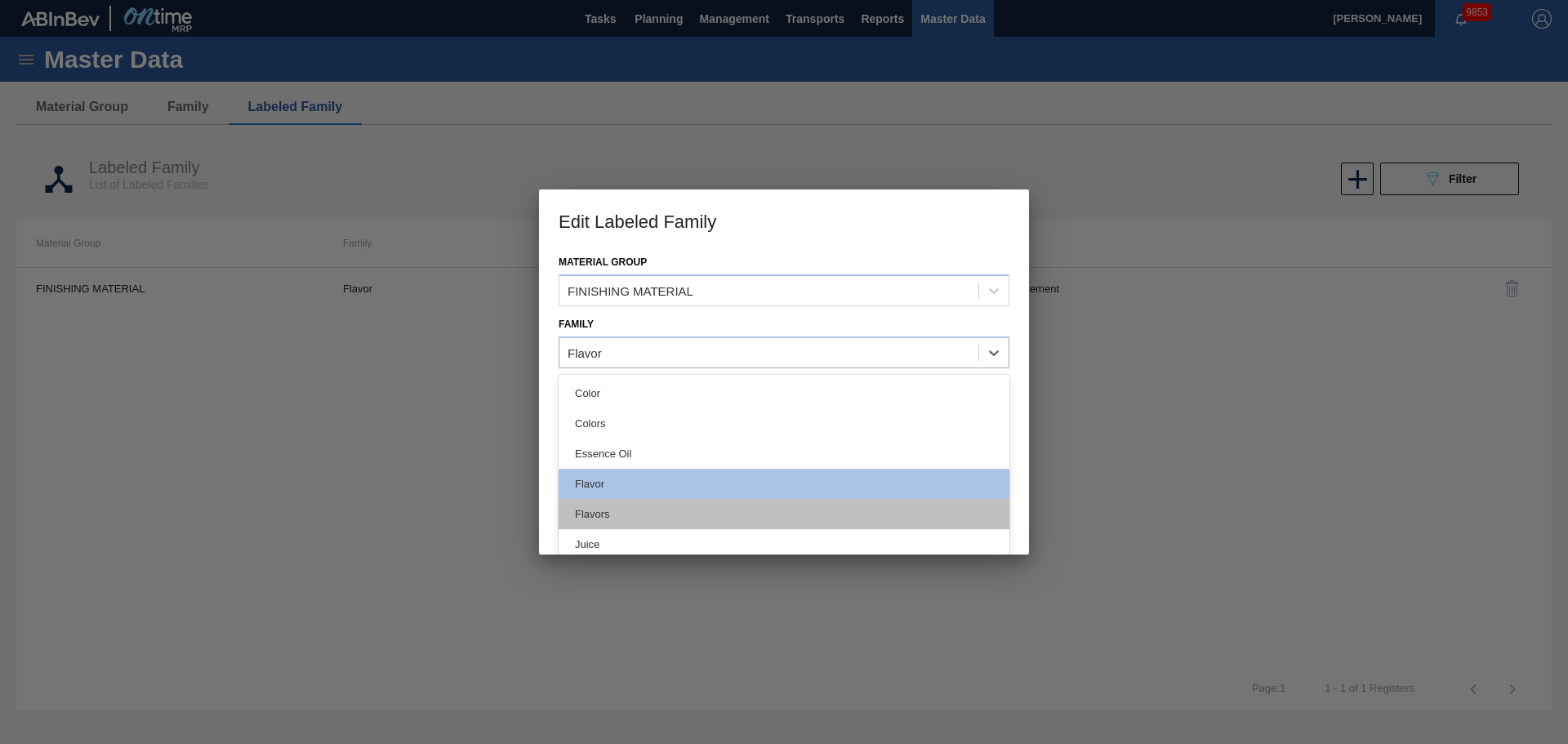
click at [607, 507] on div "Flavors" at bounding box center [784, 515] width 451 height 31
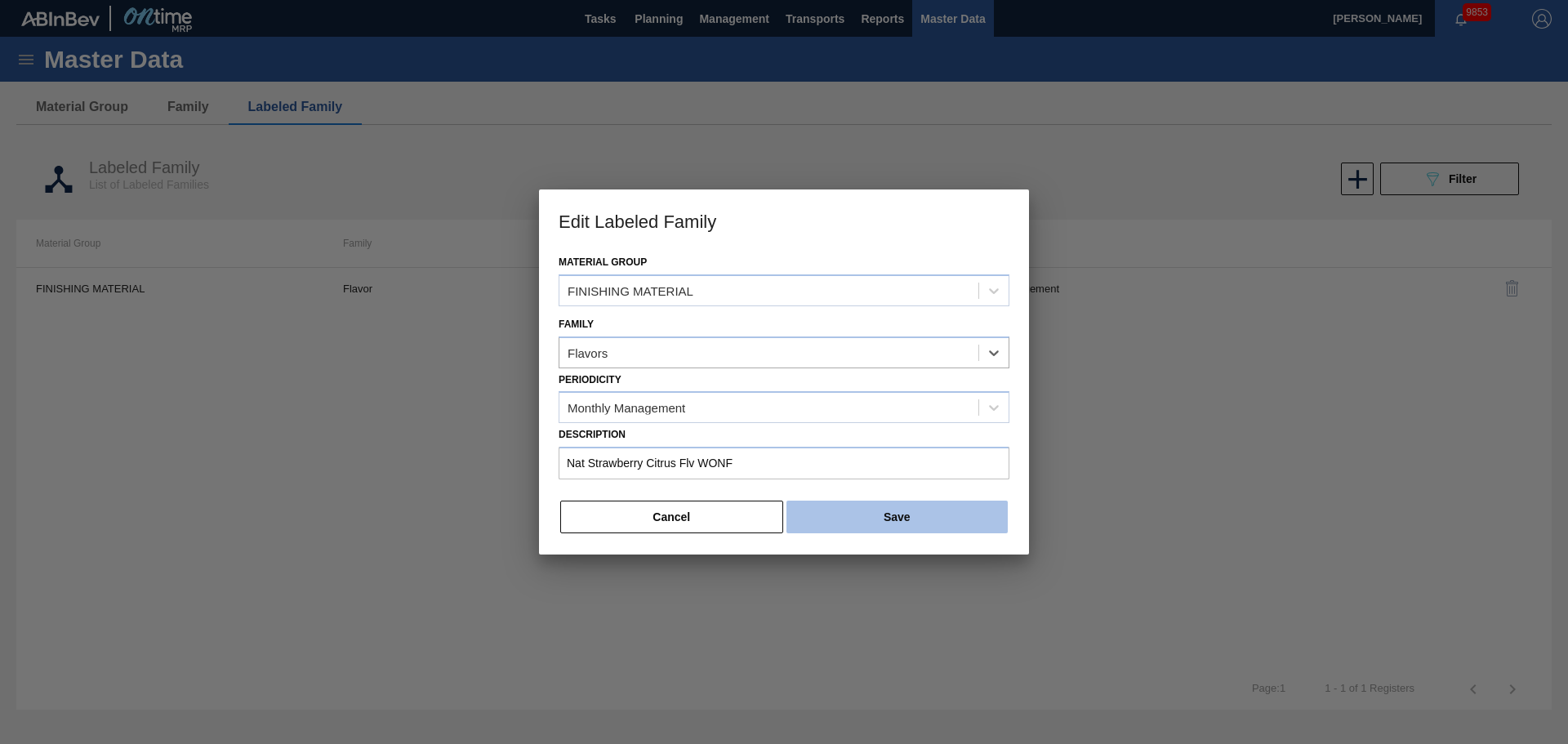
click at [859, 519] on button "Save" at bounding box center [897, 517] width 221 height 32
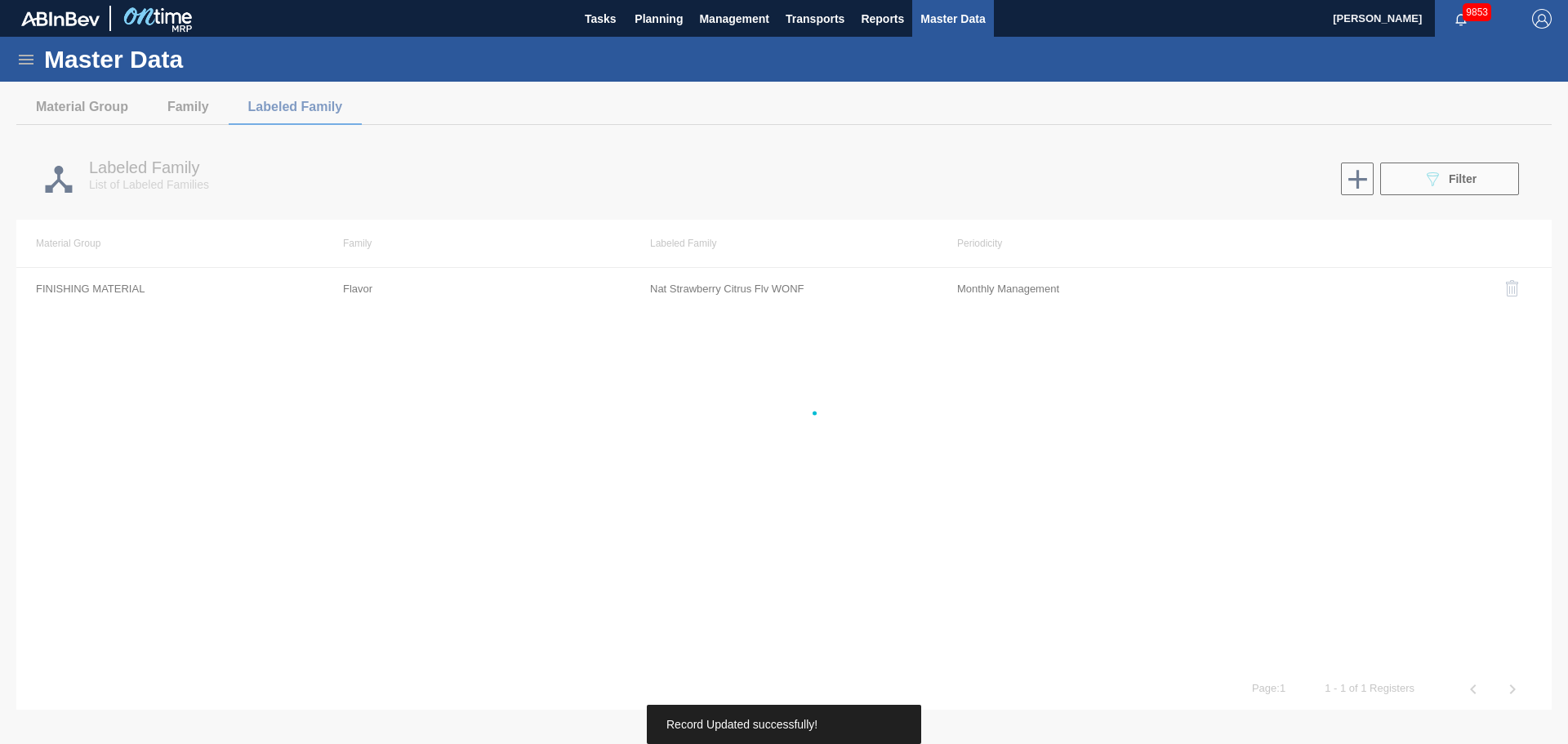
click at [878, 519] on div at bounding box center [784, 413] width 1568 height 662
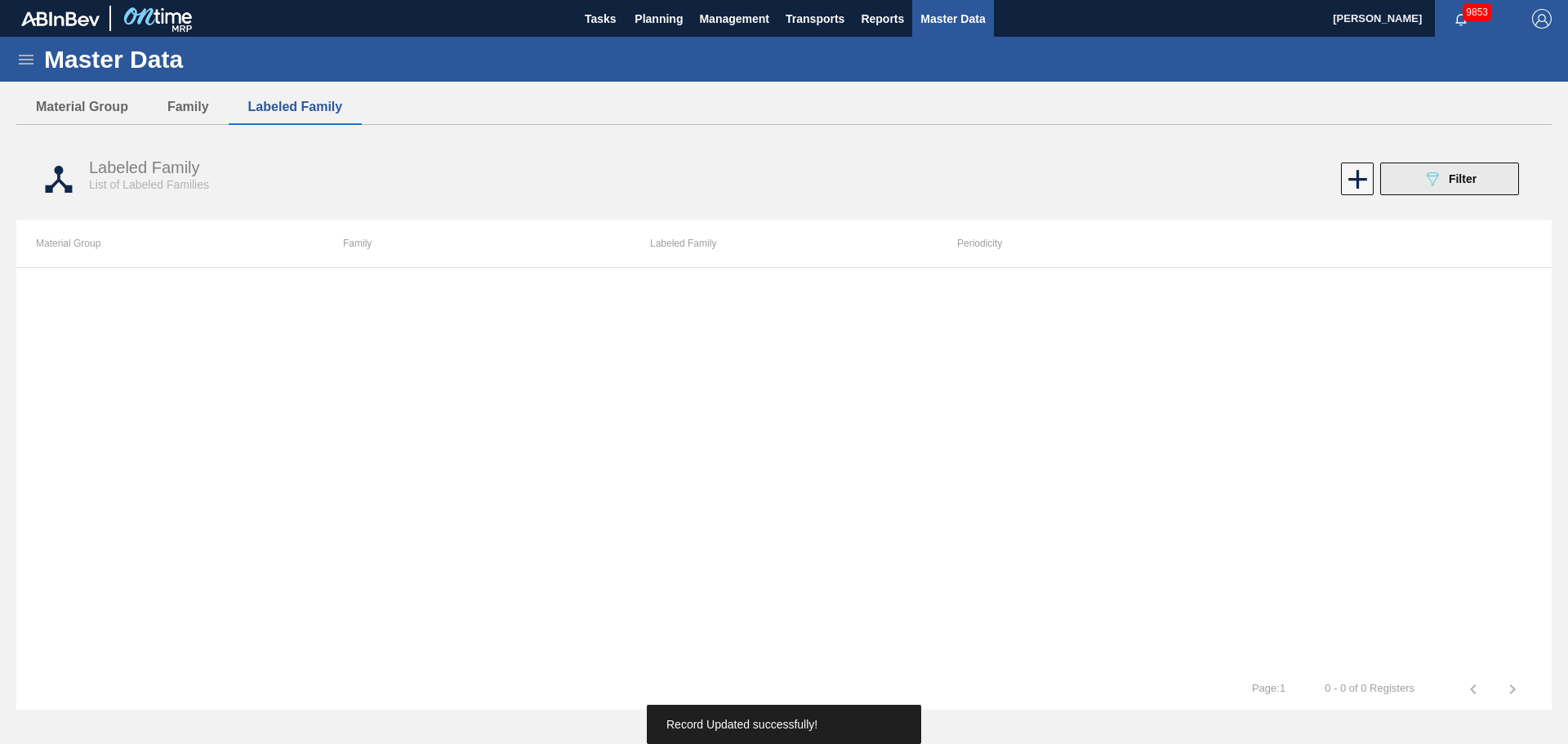
click at [1420, 191] on button "089F7B8B-B2A5-4AFE-B5C0-19BA573D28AC Filter" at bounding box center [1449, 179] width 139 height 32
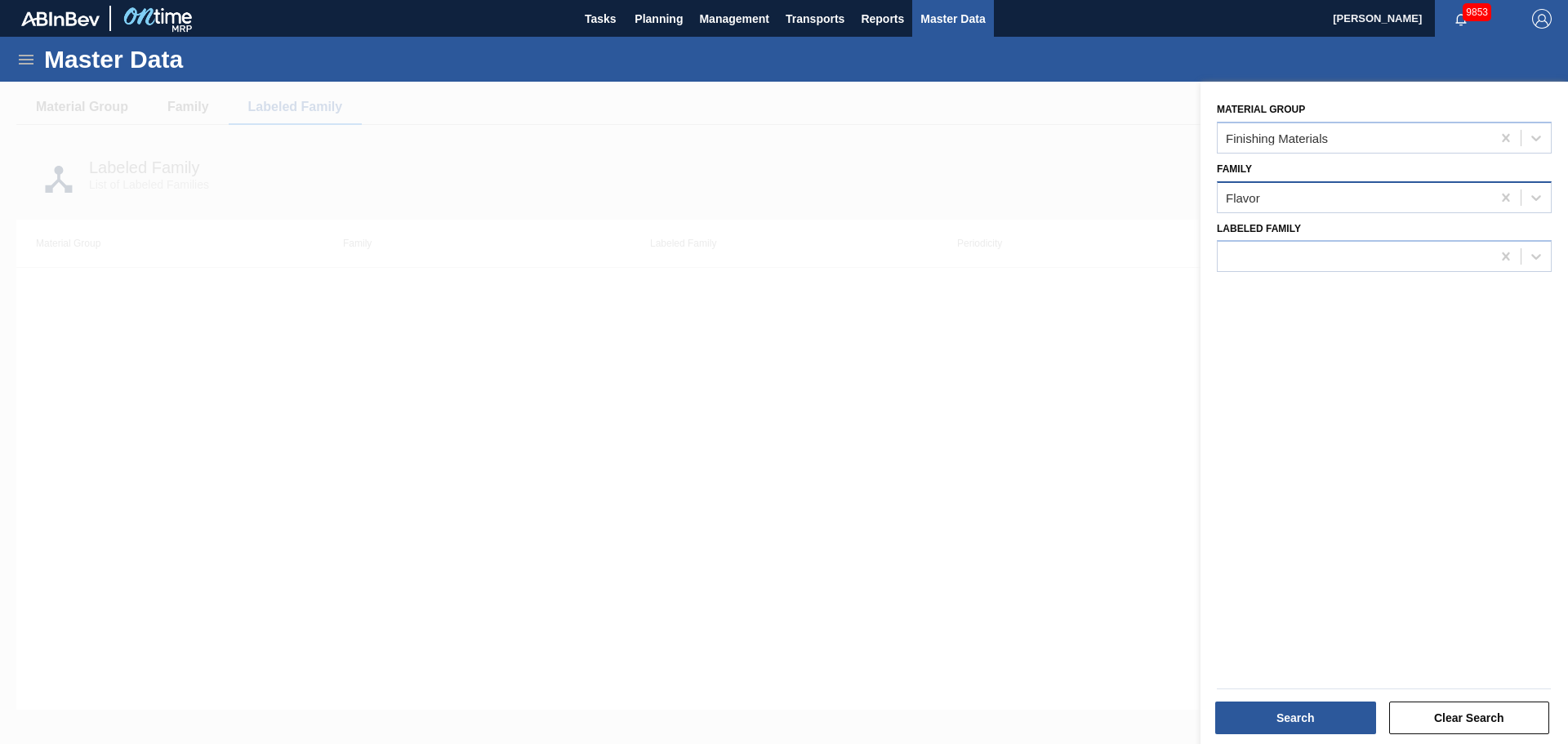
click at [1265, 199] on div "Flavor" at bounding box center [1355, 197] width 273 height 23
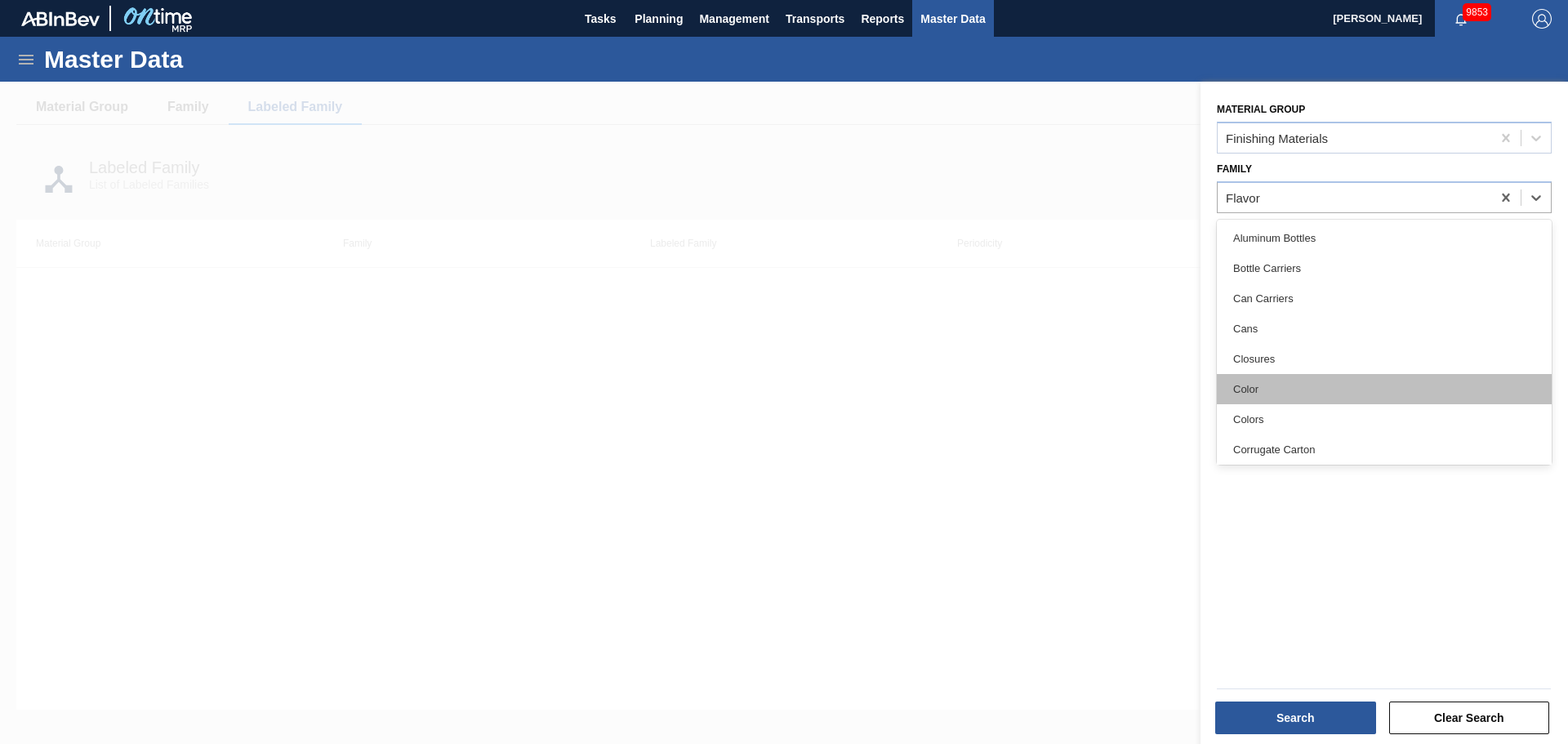
scroll to position [245, 0]
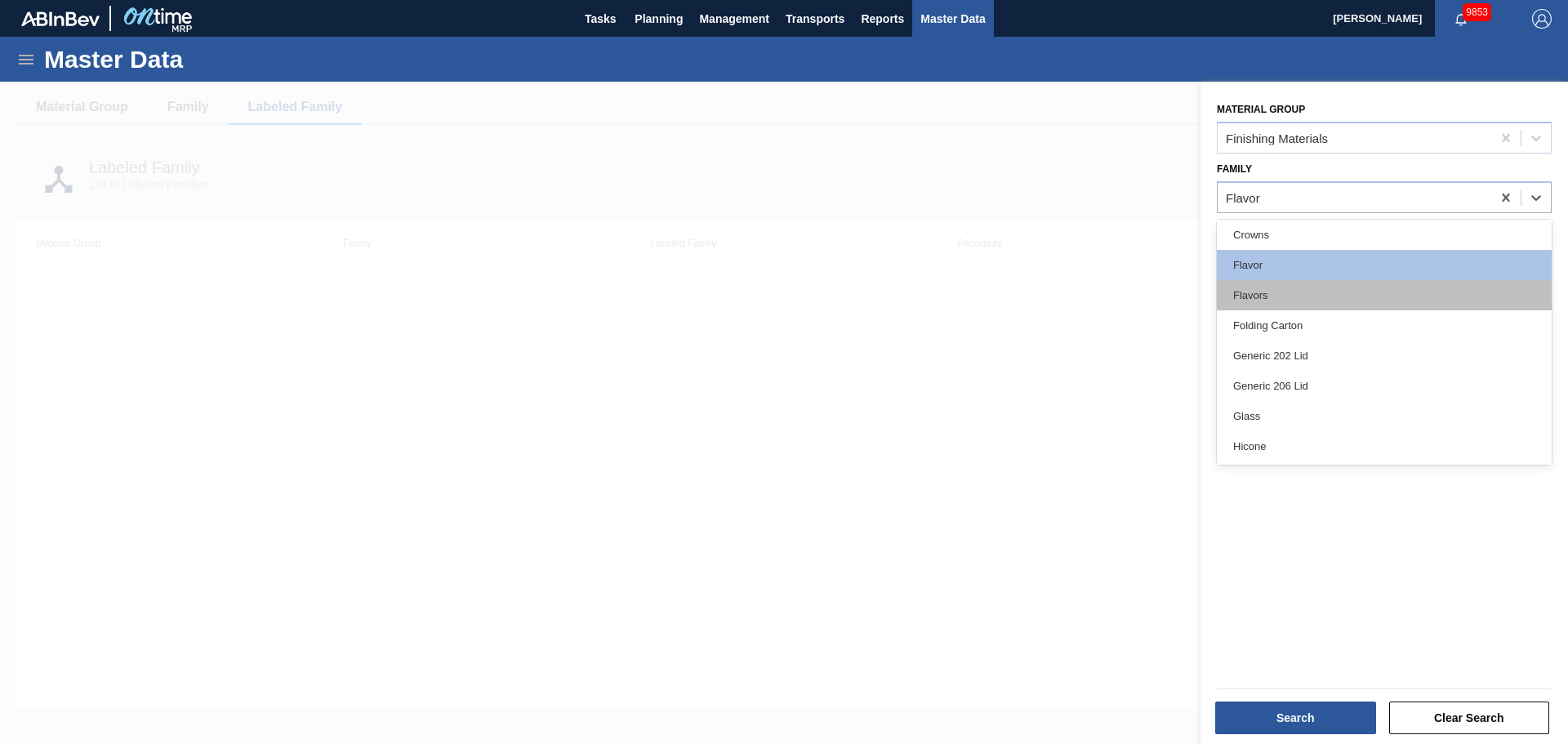
click at [1273, 280] on div "Flavors" at bounding box center [1384, 295] width 335 height 31
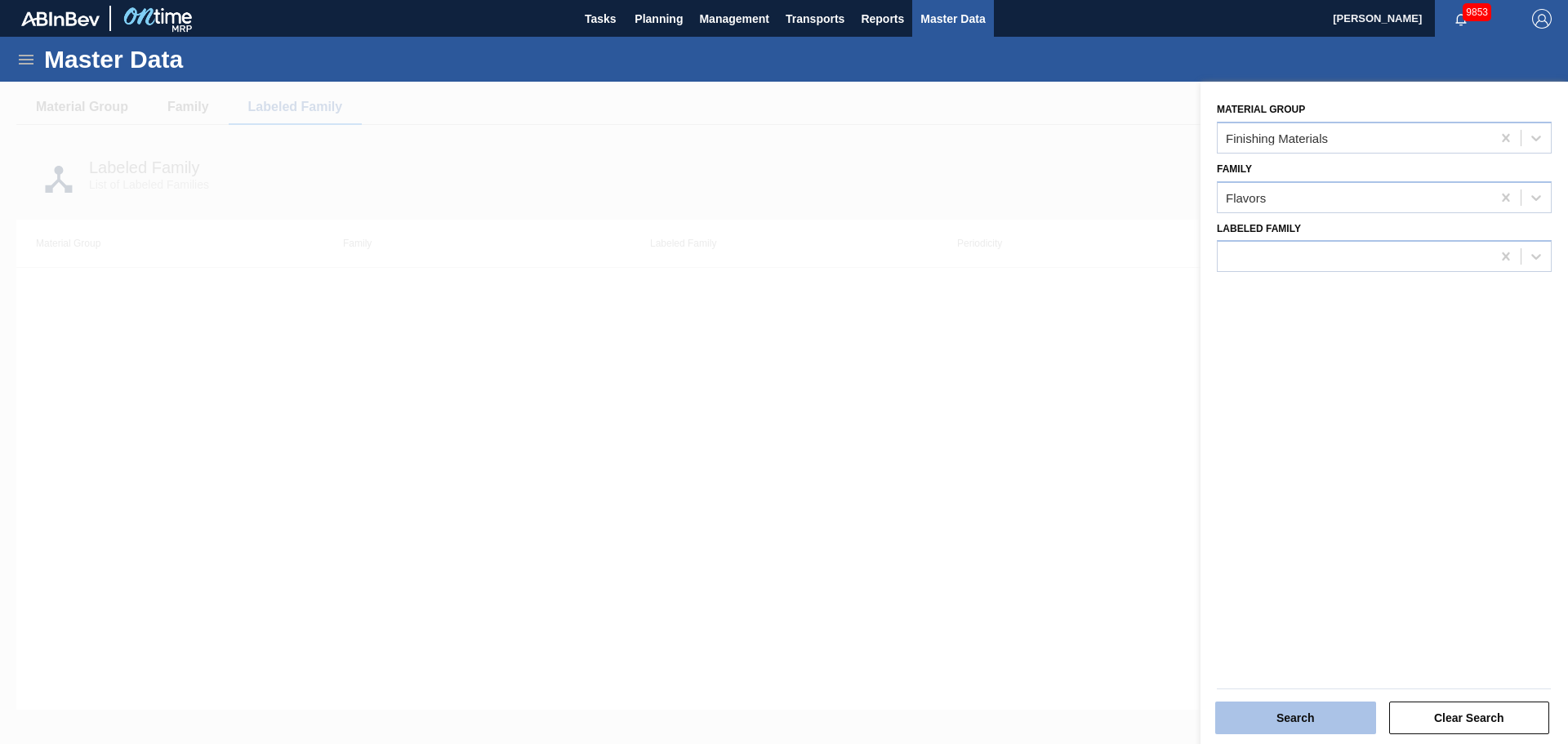
click at [1301, 712] on button "Search" at bounding box center [1295, 718] width 161 height 32
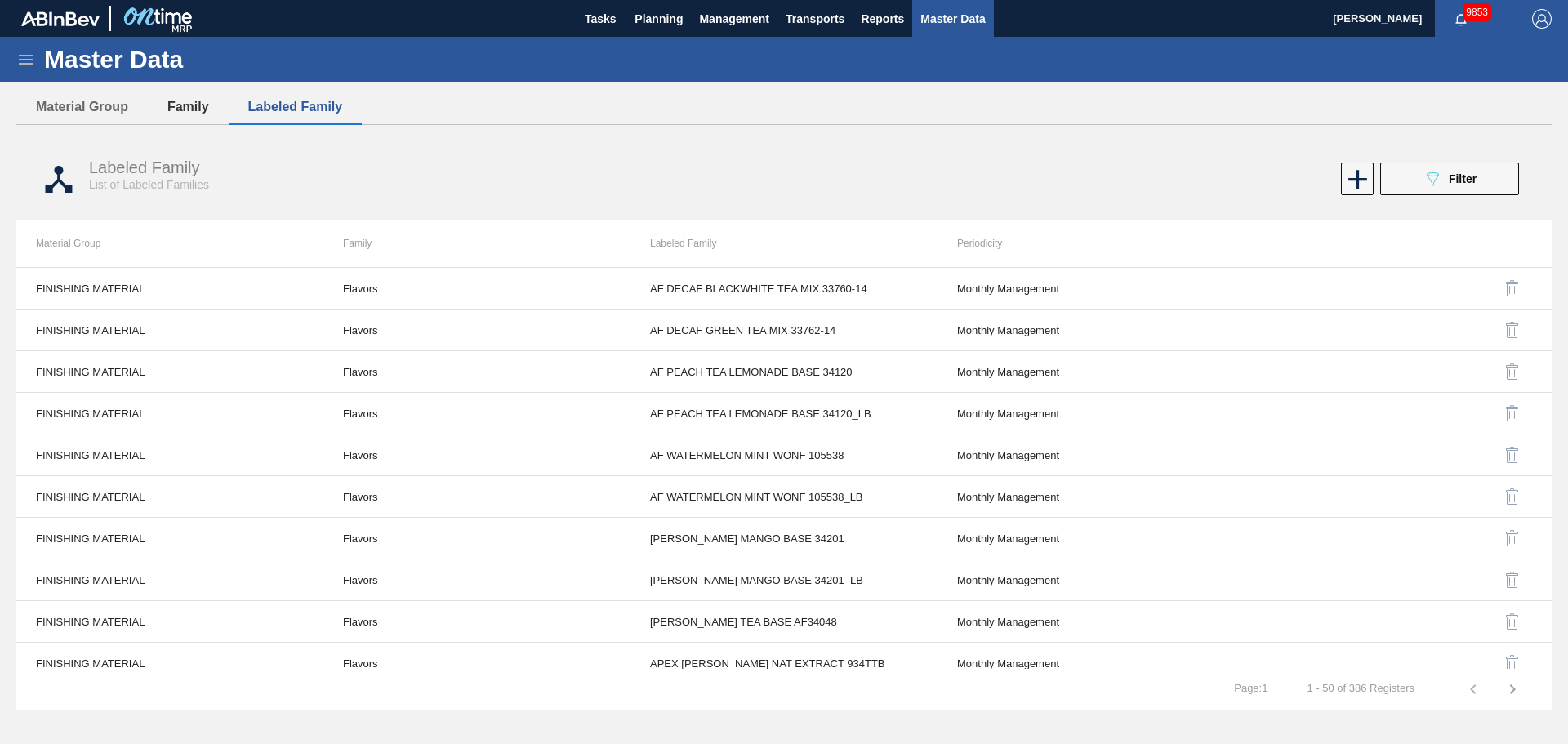
click at [184, 111] on button "Family" at bounding box center [188, 107] width 81 height 34
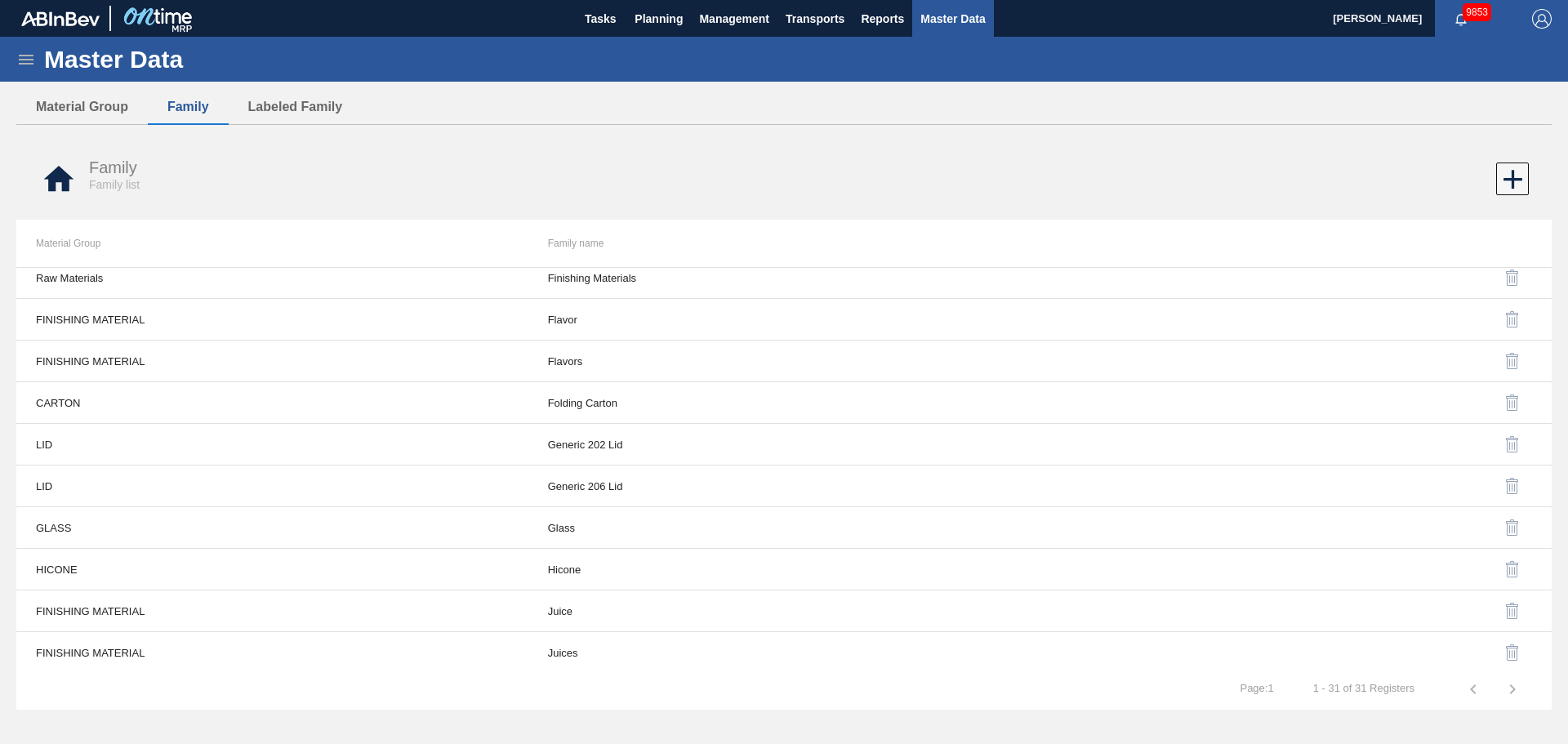
scroll to position [399, 0]
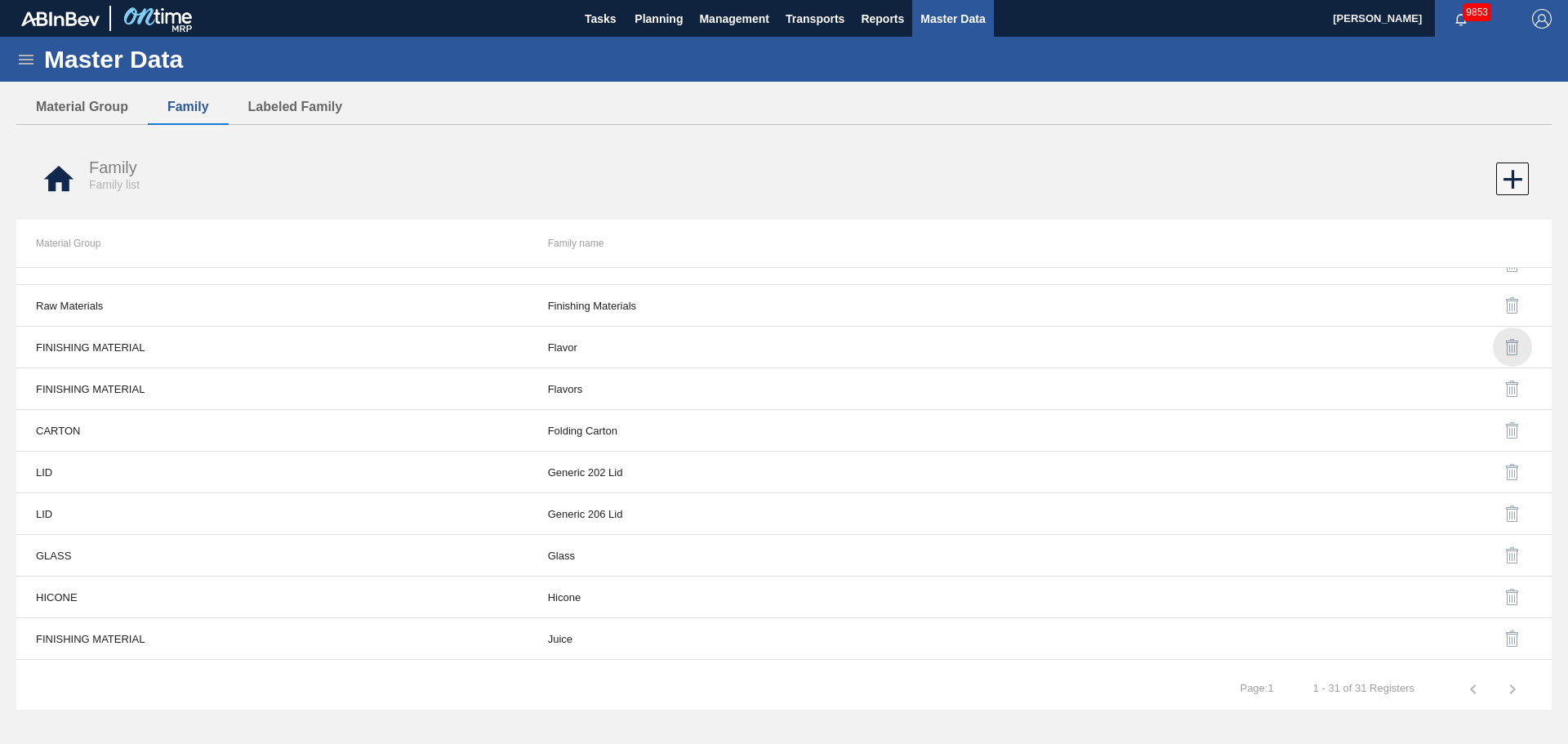
click at [1508, 345] on img "button" at bounding box center [1513, 347] width 20 height 20
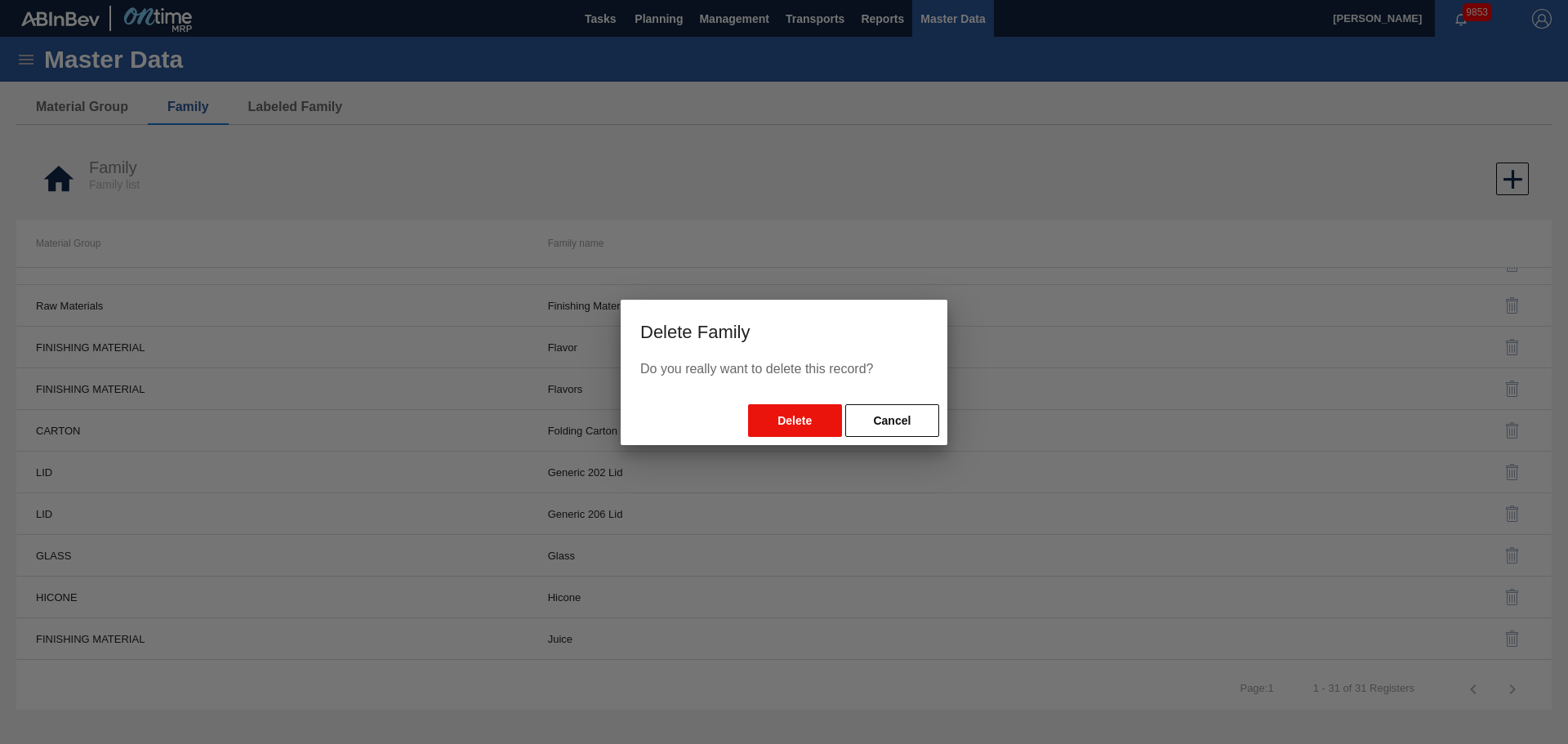
click at [761, 422] on button "Delete" at bounding box center [795, 420] width 94 height 32
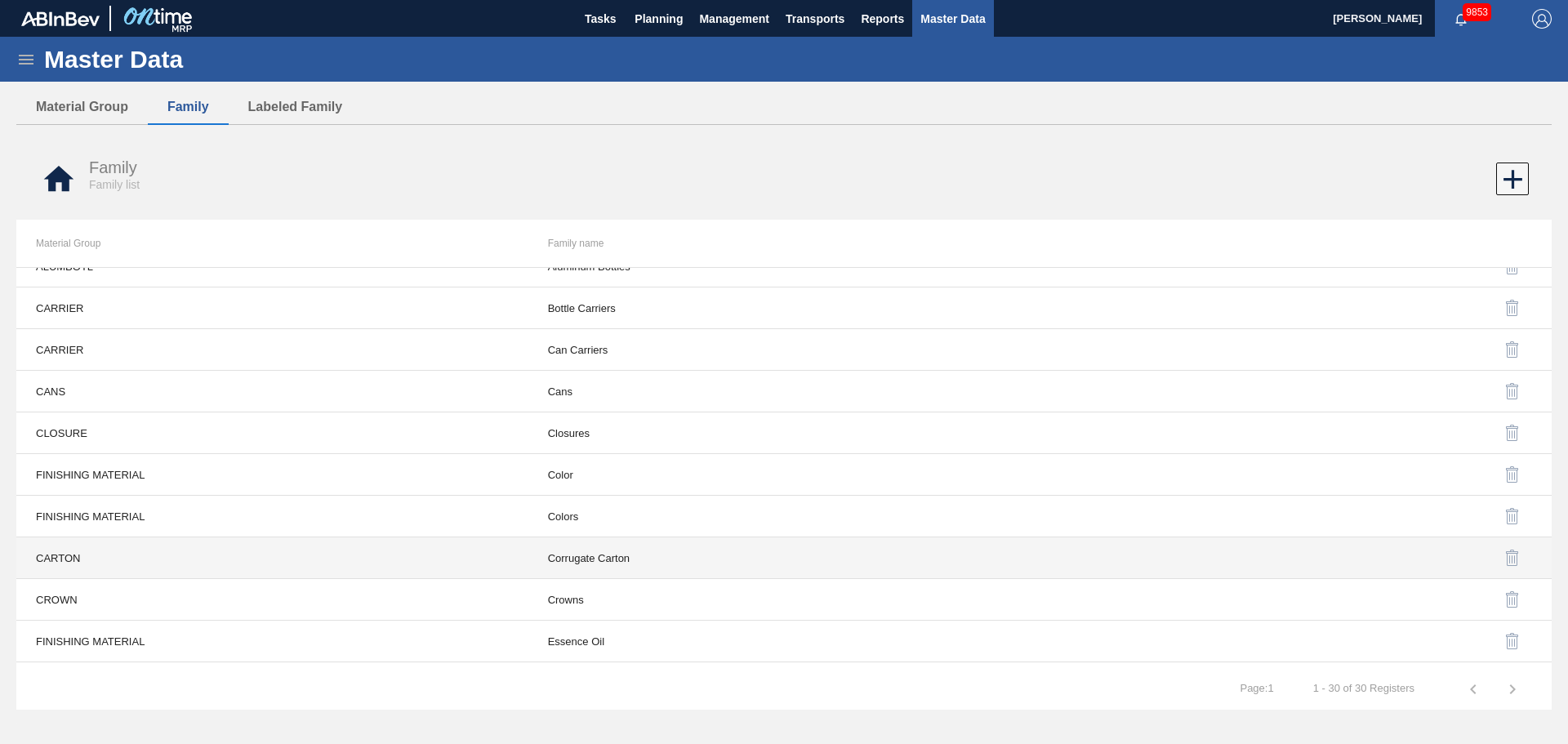
scroll to position [0, 0]
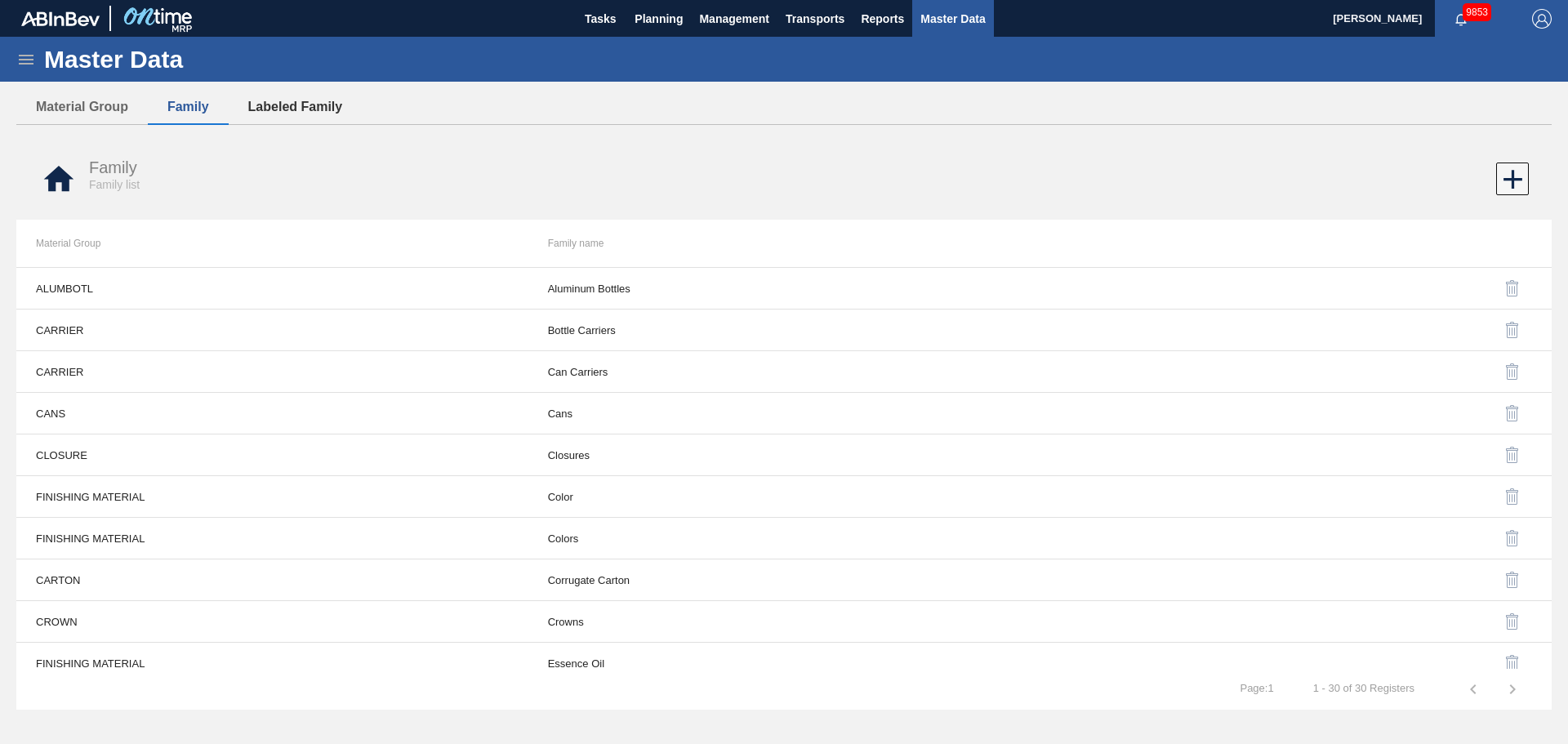
click at [266, 102] on button "Labeled Family" at bounding box center [295, 107] width 134 height 34
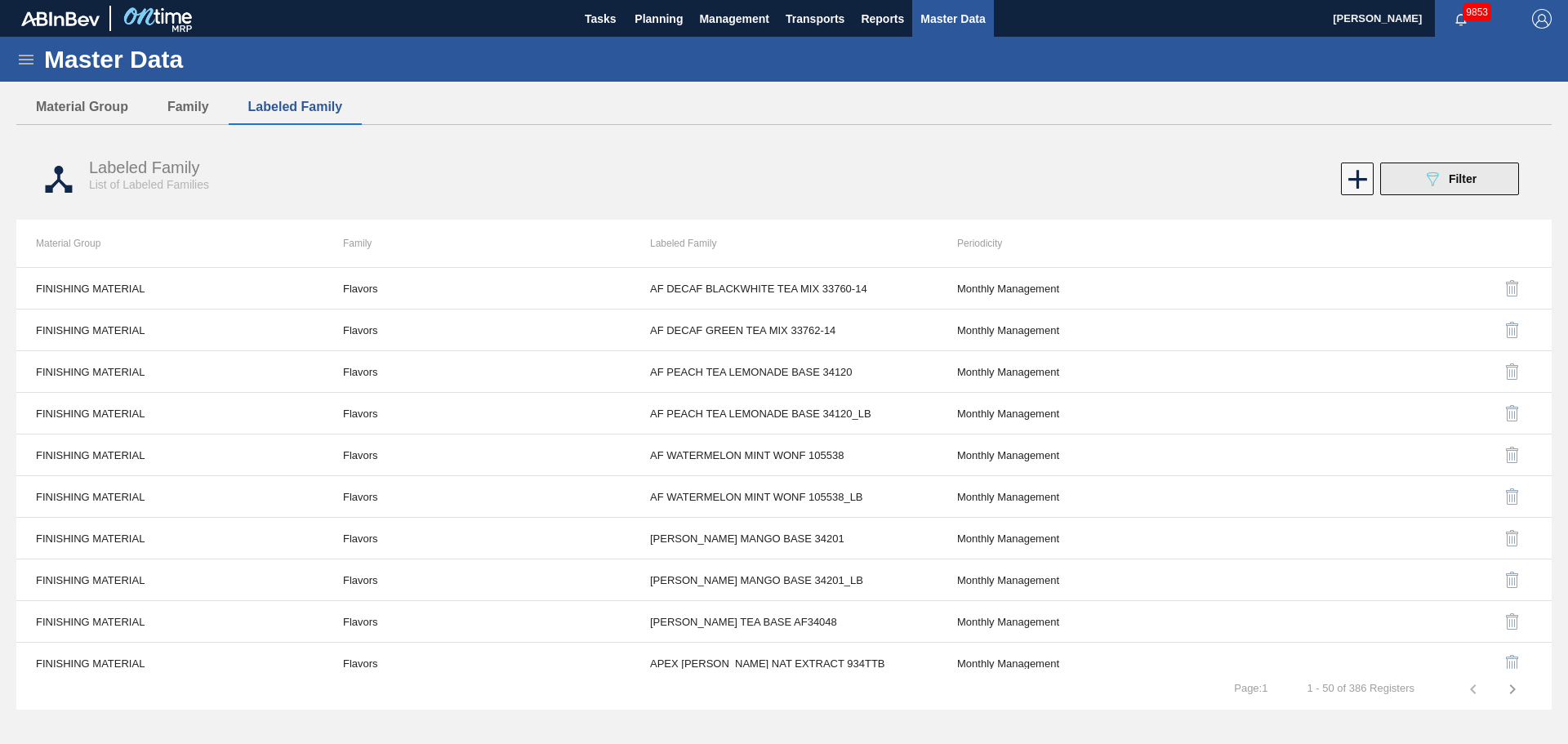
click at [1478, 180] on button "089F7B8B-B2A5-4AFE-B5C0-19BA573D28AC Filter" at bounding box center [1449, 179] width 139 height 32
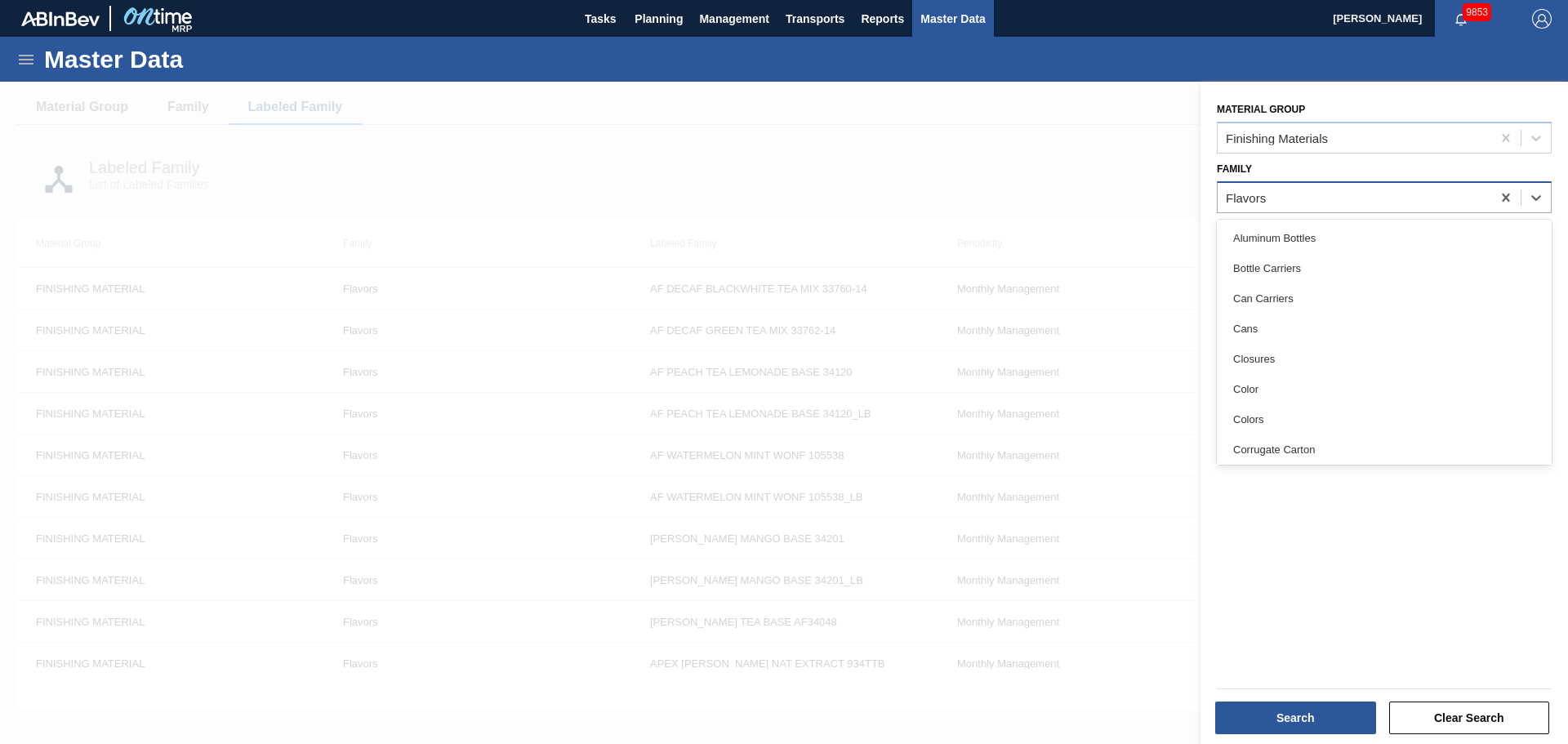
click at [1291, 191] on div "Flavors" at bounding box center [1355, 197] width 273 height 23
type input "col"
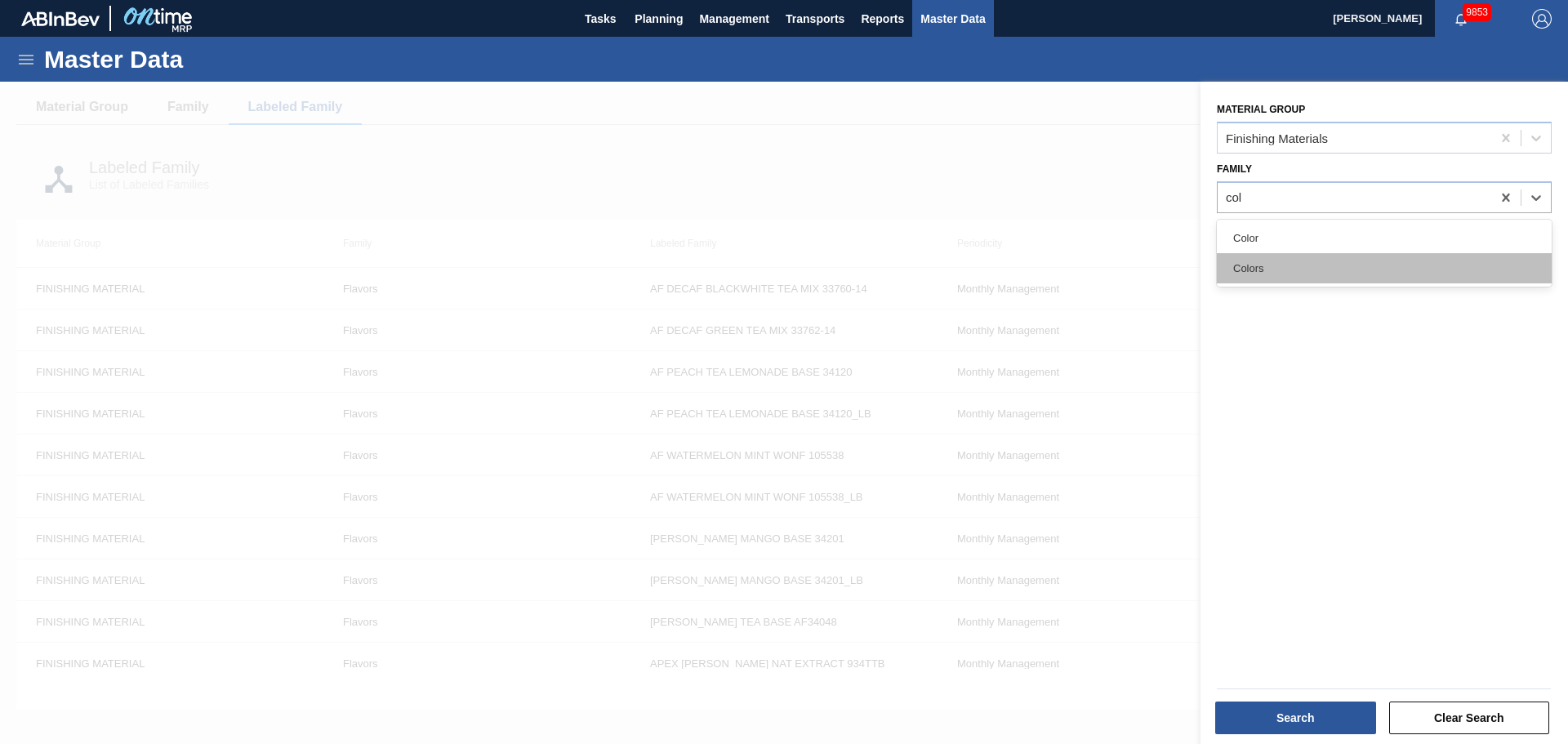
click at [1297, 264] on div "Colors" at bounding box center [1384, 268] width 335 height 31
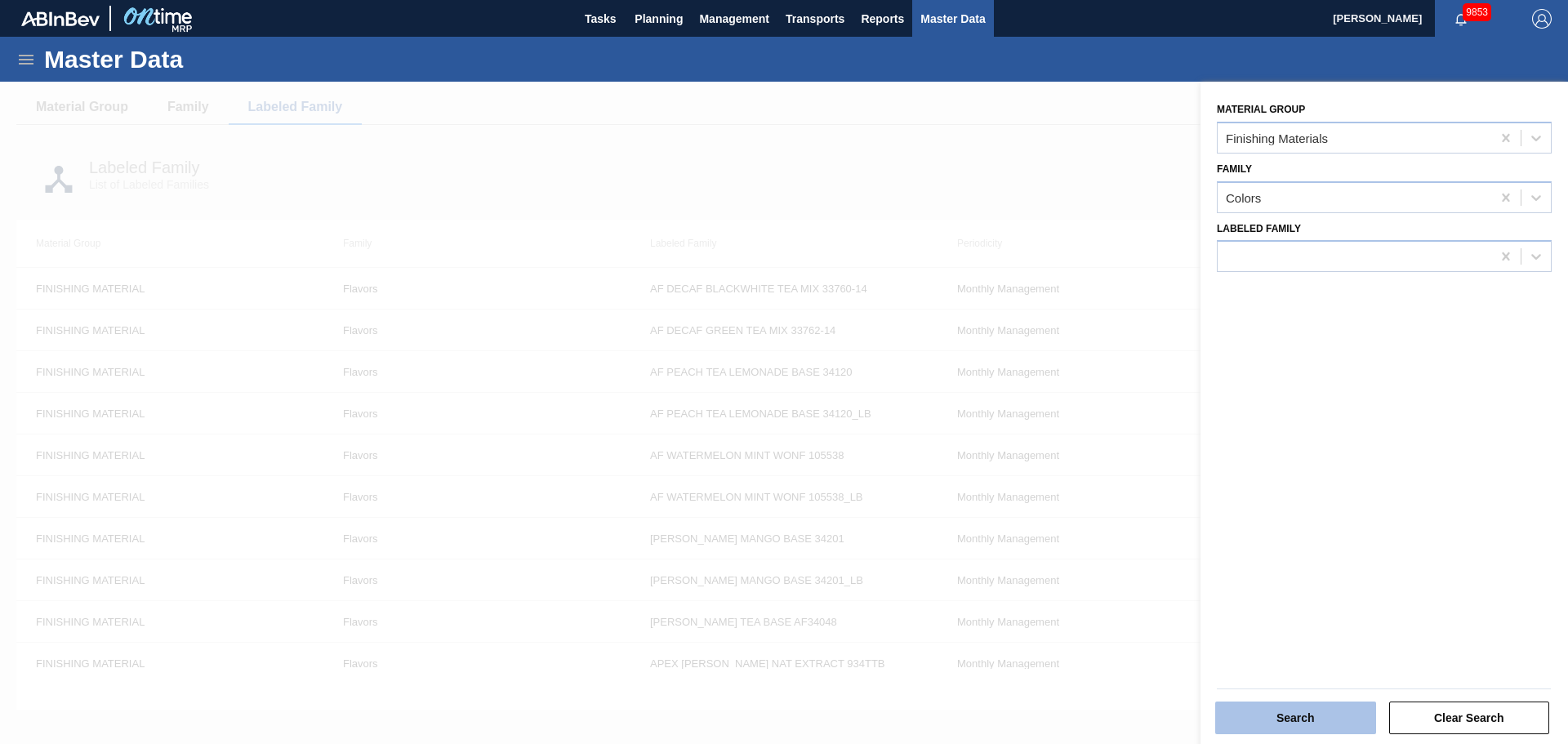
click at [1277, 730] on button "Search" at bounding box center [1295, 718] width 161 height 32
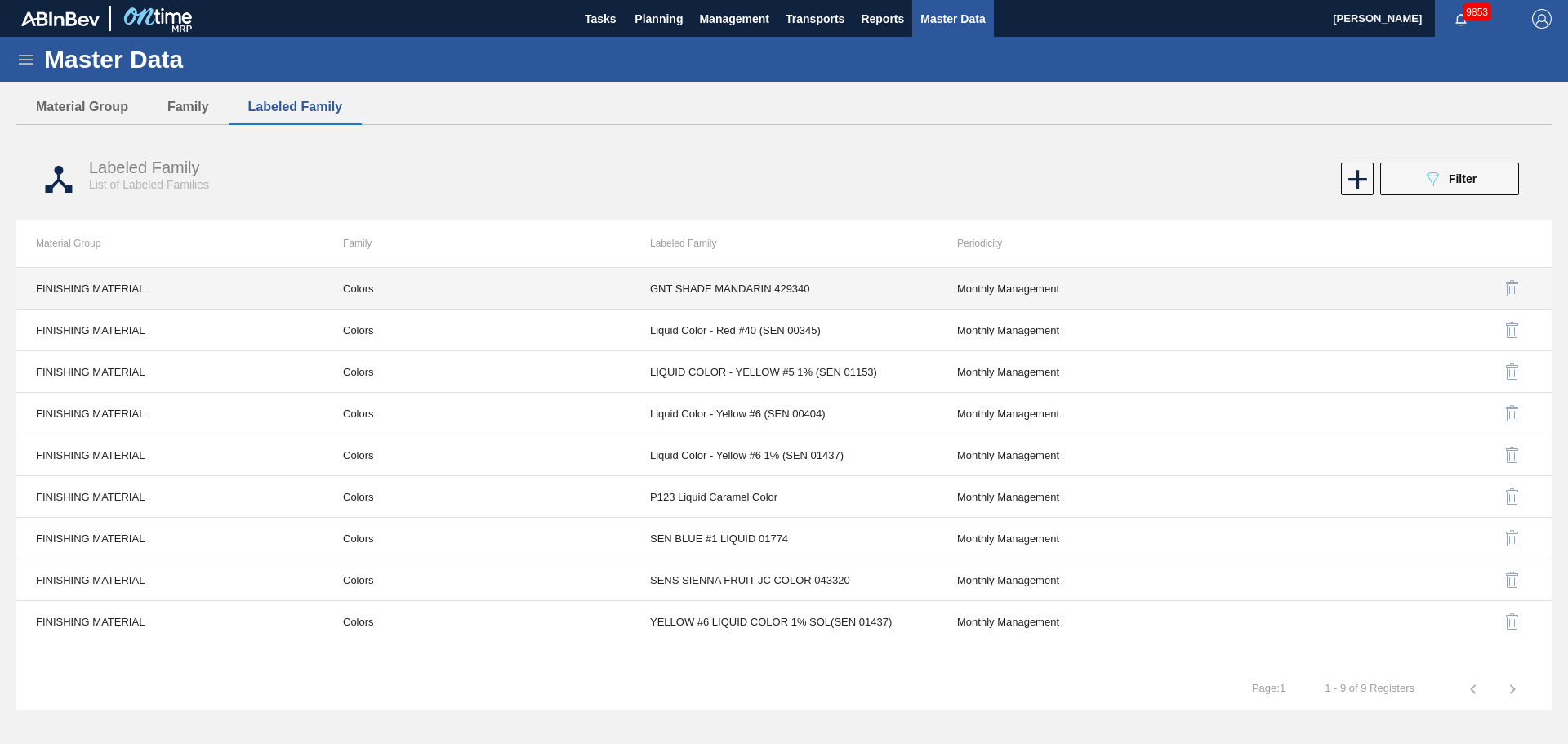
click at [358, 289] on td "Colors" at bounding box center [477, 289] width 307 height 41
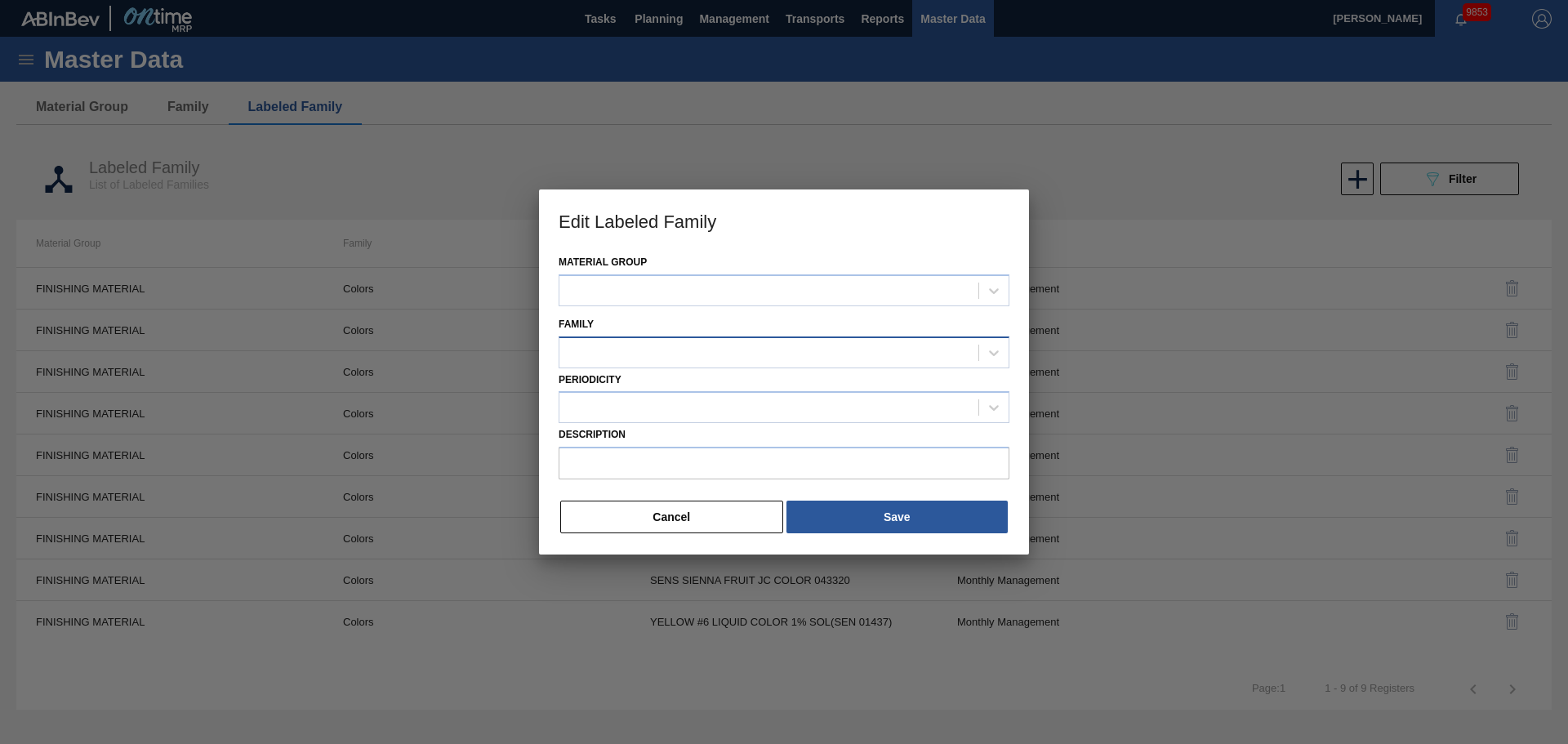
type input "GNT SHADE MANDARIN 429340"
click at [659, 357] on div at bounding box center [769, 353] width 419 height 23
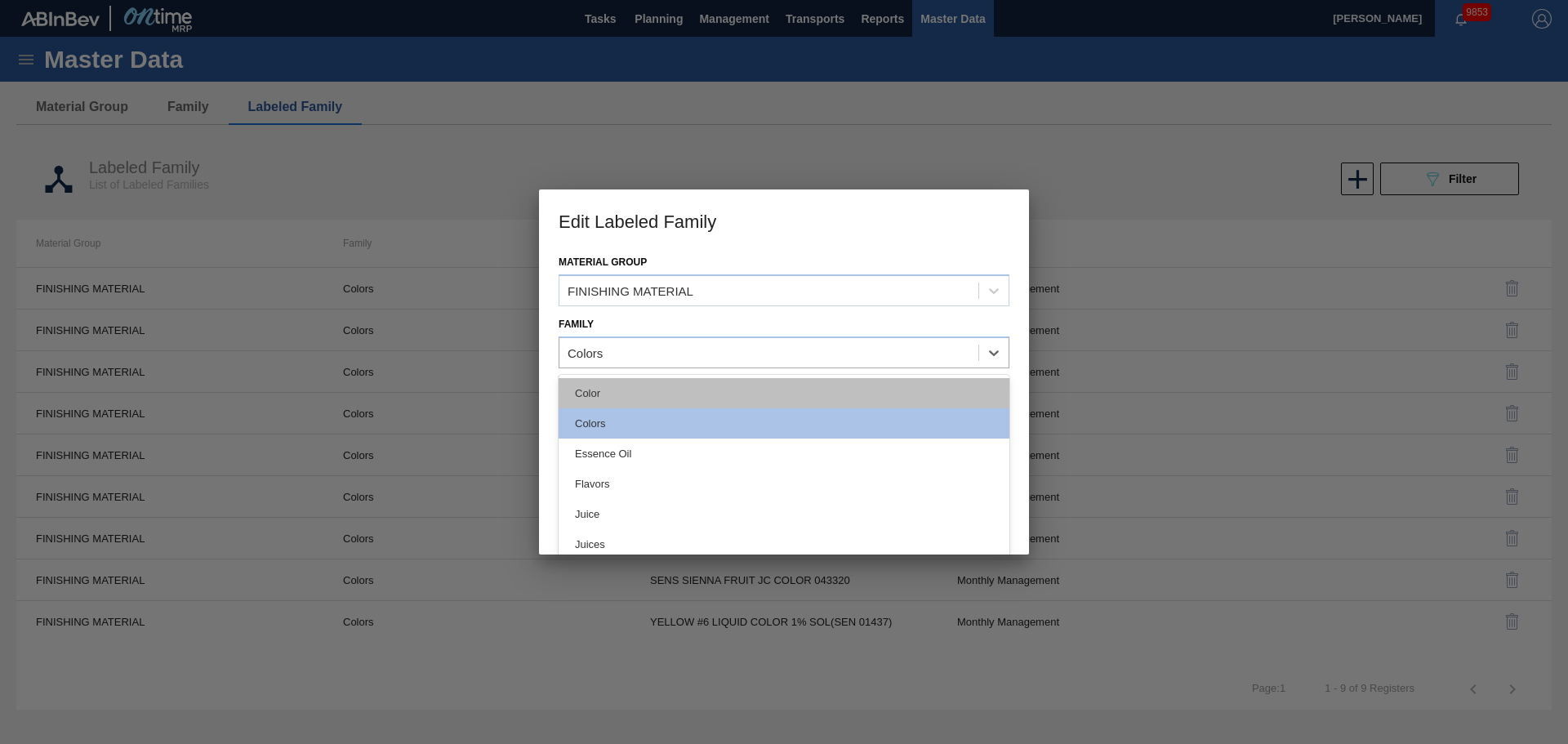
click at [623, 405] on div "Color" at bounding box center [784, 393] width 451 height 31
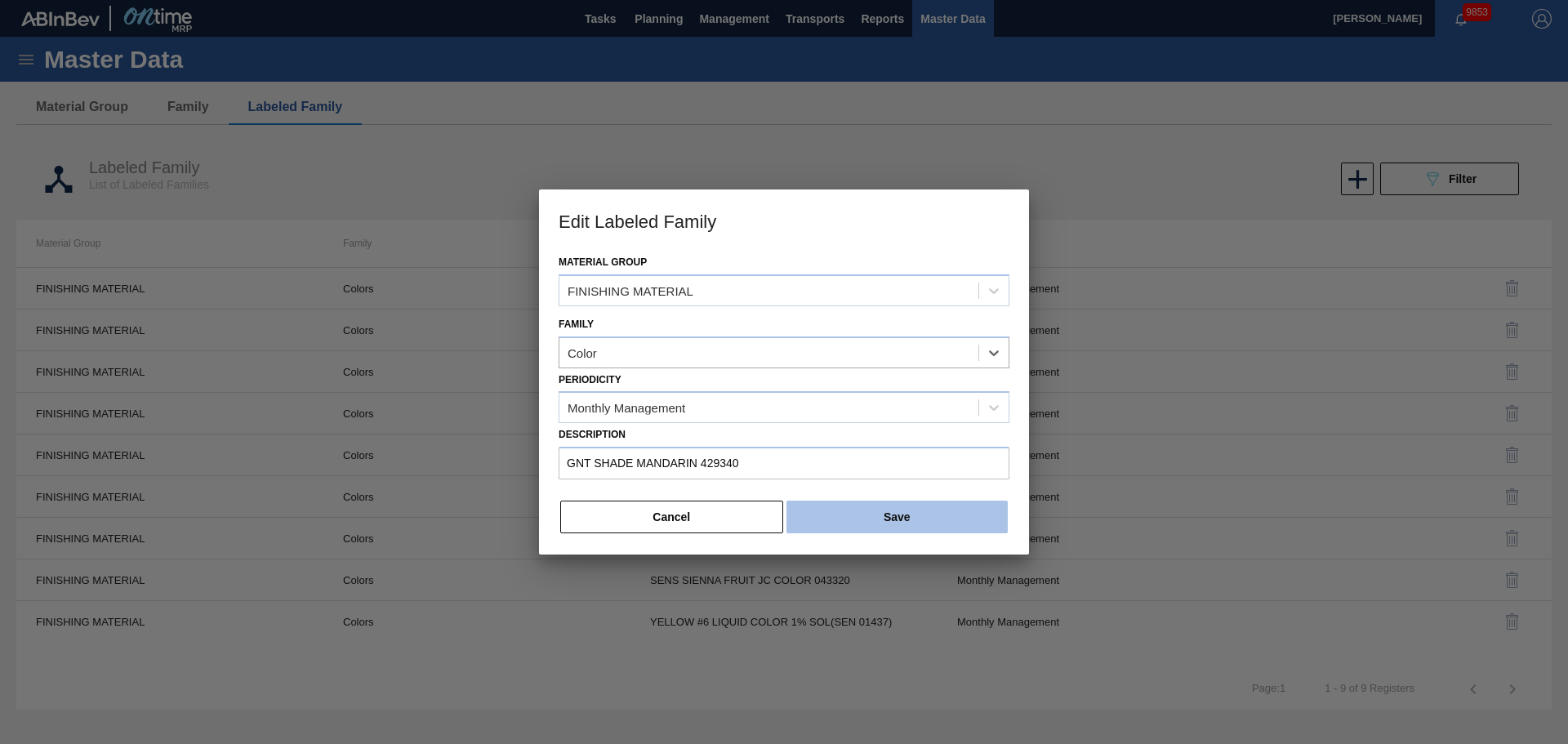
click at [846, 508] on button "Save" at bounding box center [897, 517] width 221 height 32
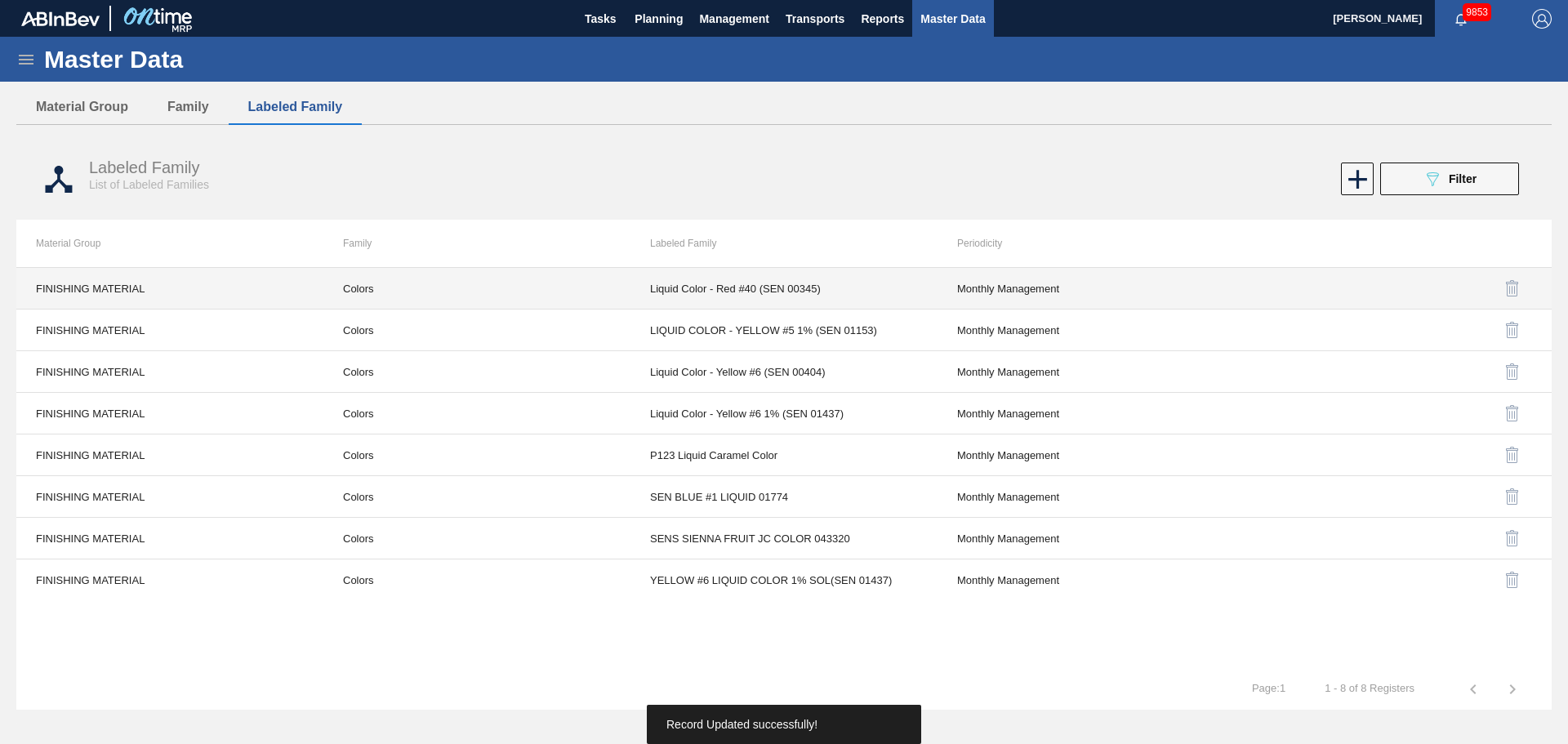
click at [359, 276] on td "Colors" at bounding box center [477, 289] width 307 height 41
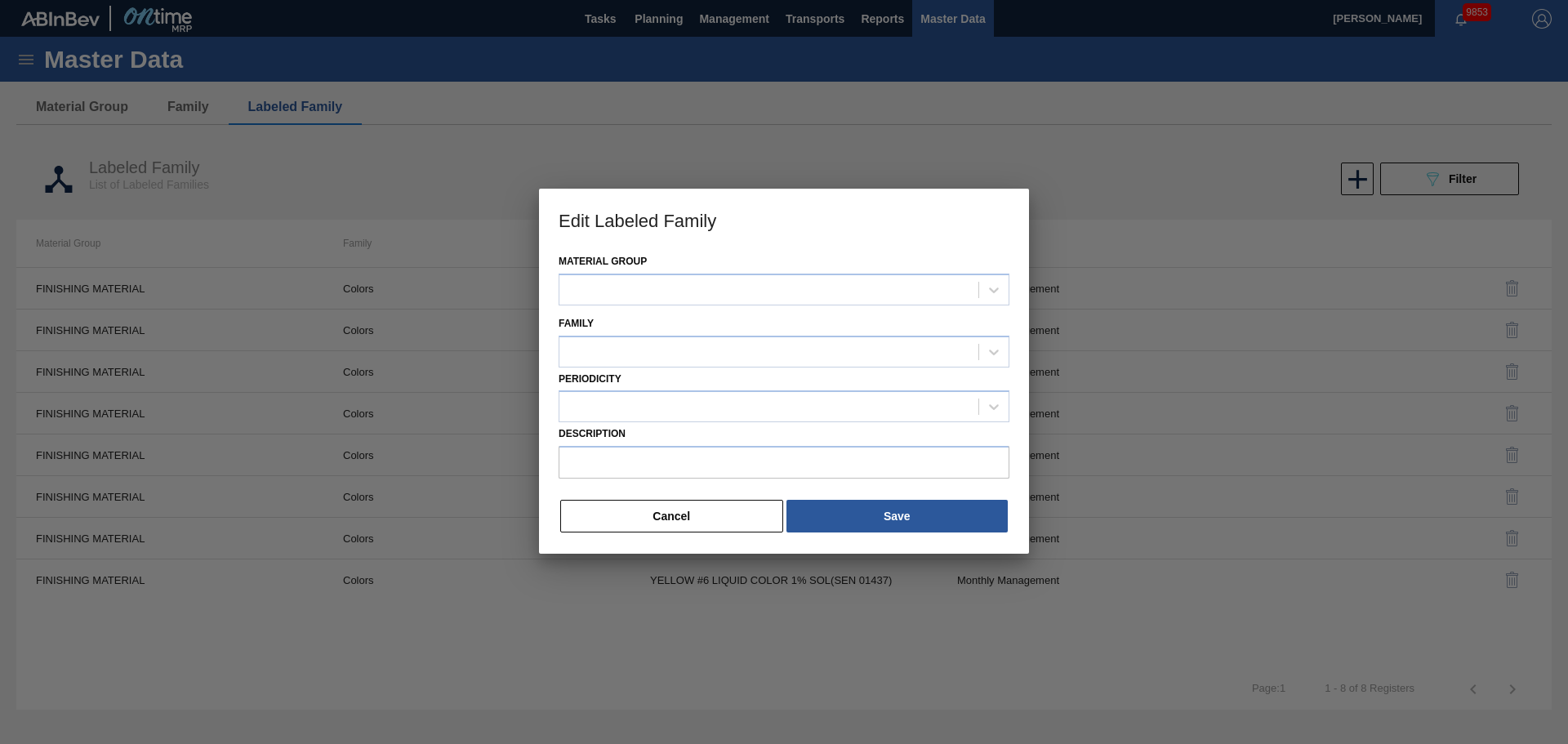
type input "Liquid Color - Red #40 (SEN 00345)"
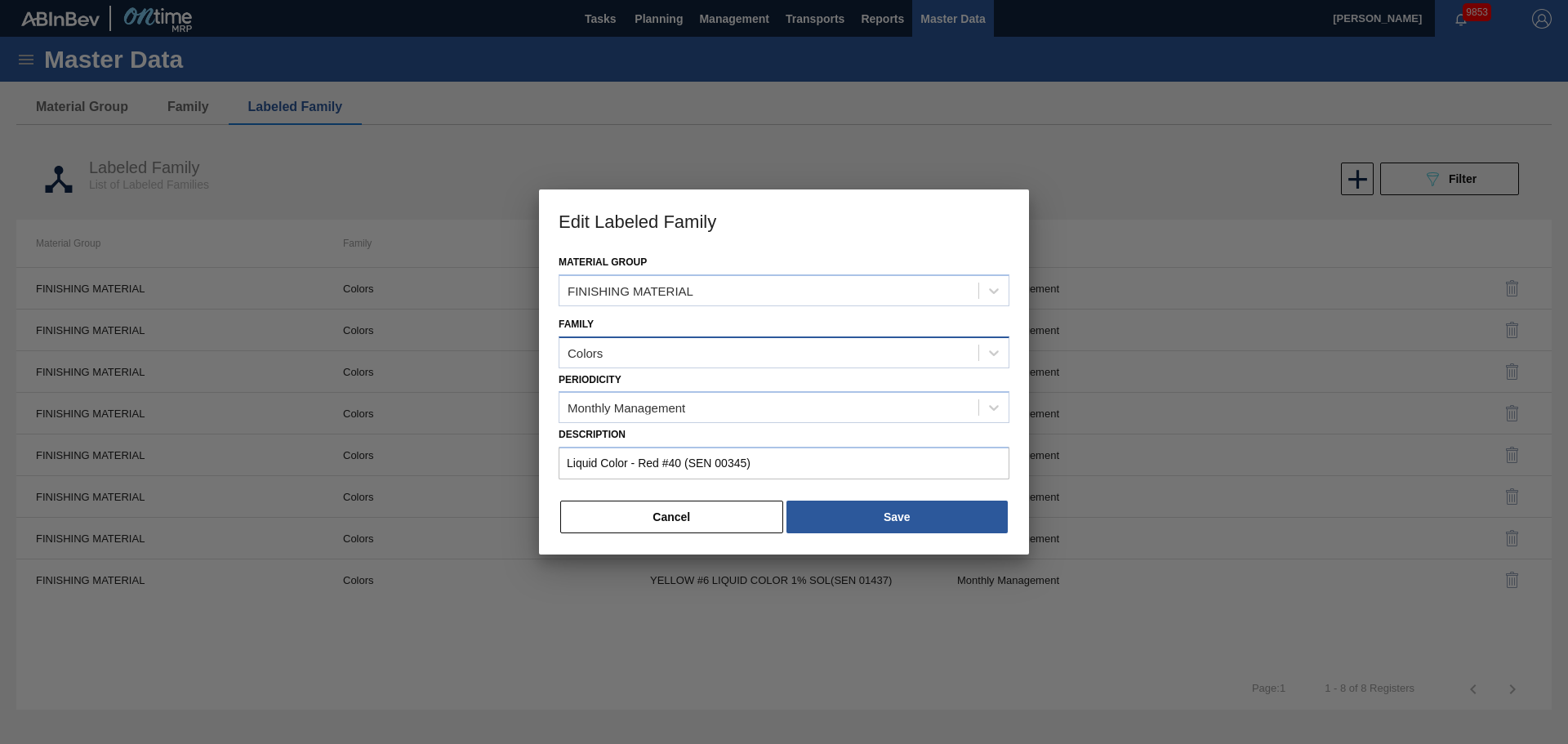
click at [670, 361] on div "Colors" at bounding box center [769, 353] width 419 height 23
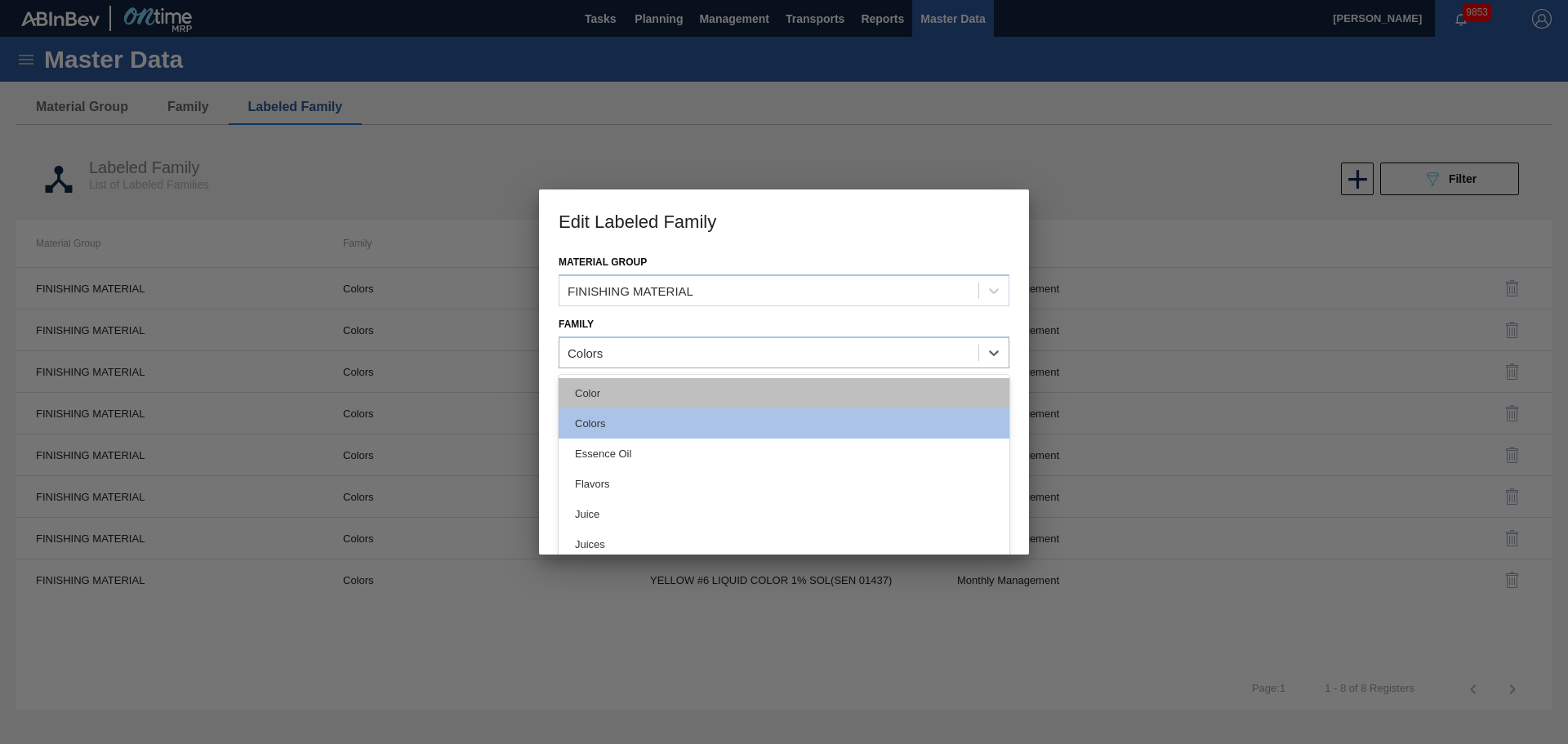
click at [642, 400] on div "Color" at bounding box center [784, 393] width 451 height 31
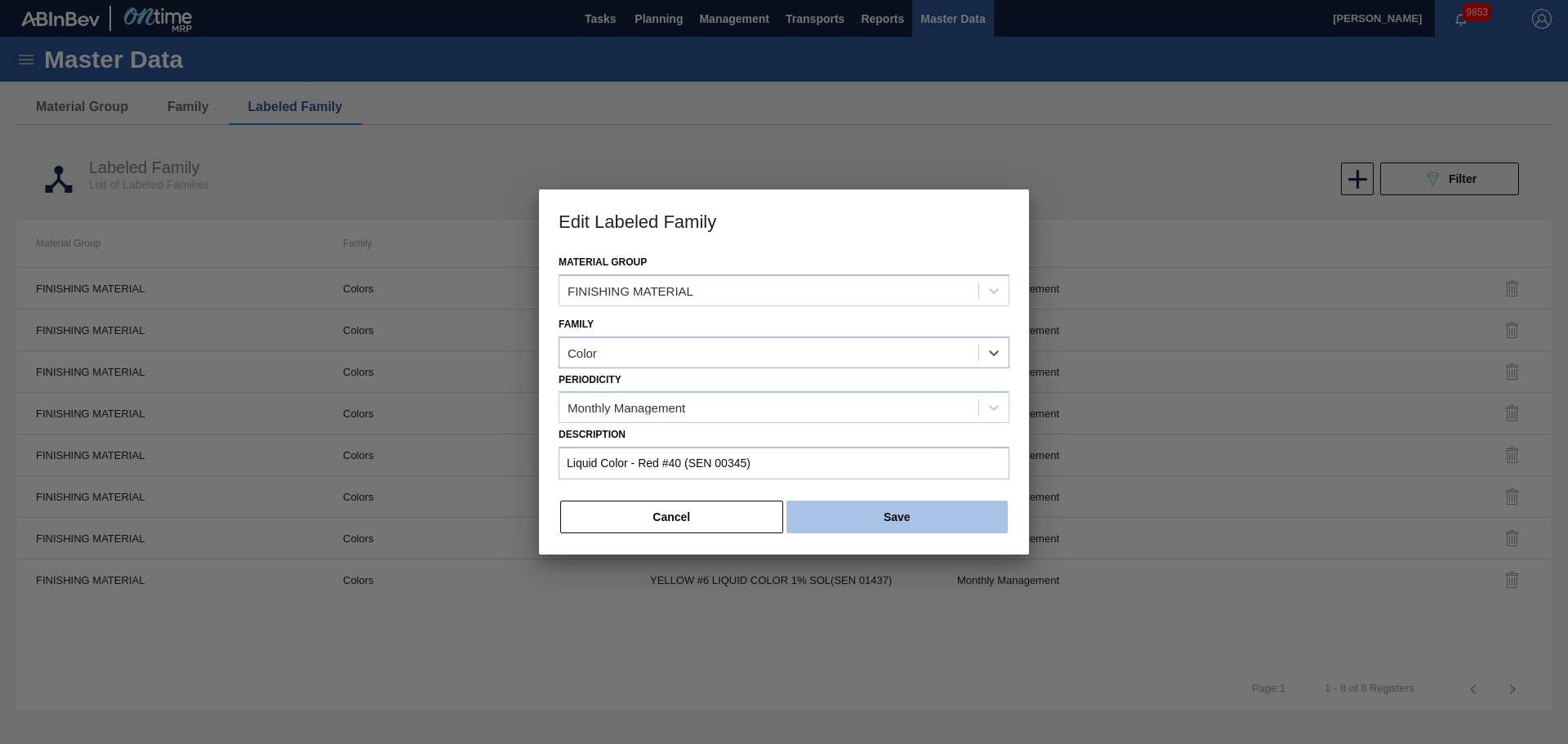
click at [882, 505] on button "Save" at bounding box center [897, 517] width 221 height 32
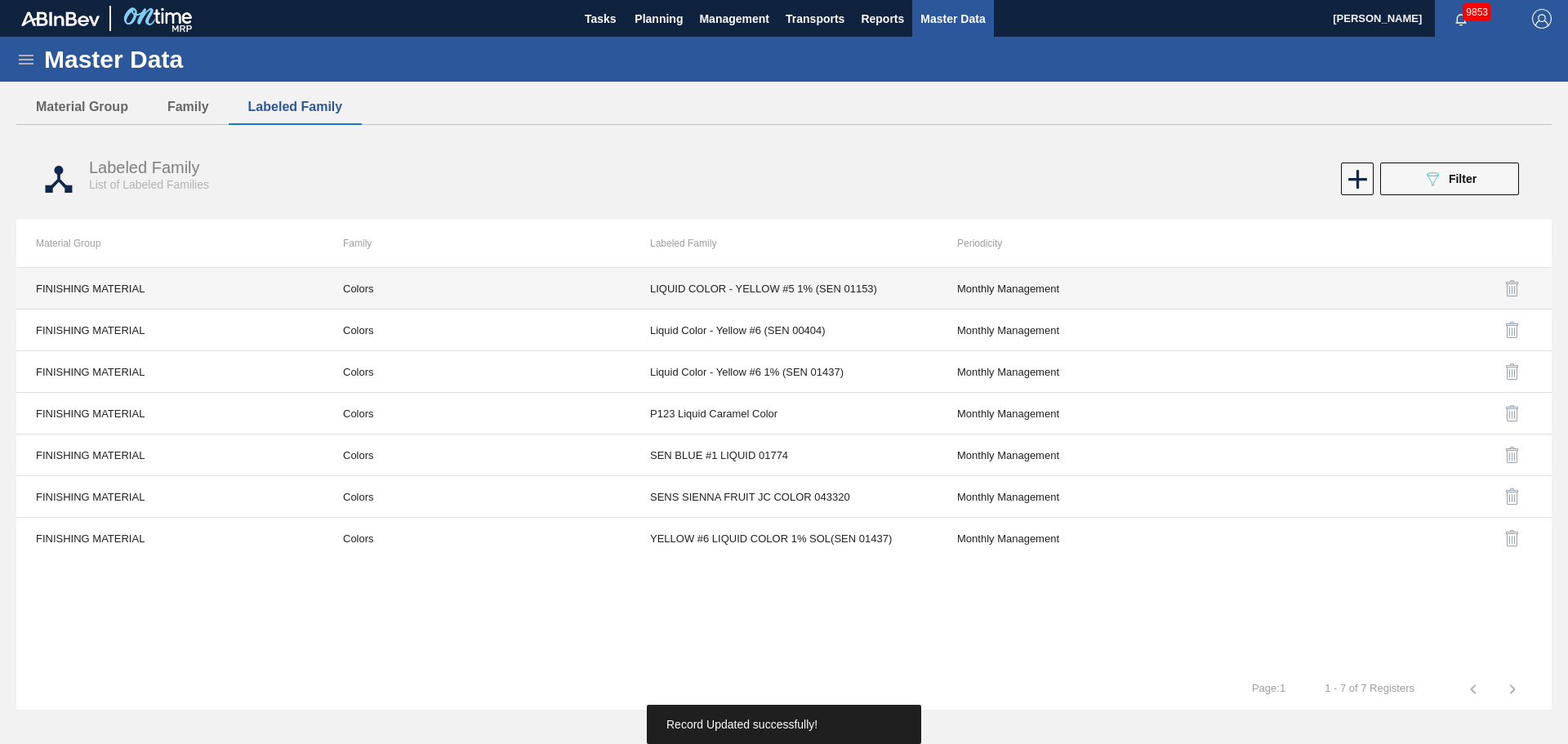
click at [372, 289] on td "Colors" at bounding box center [477, 289] width 307 height 41
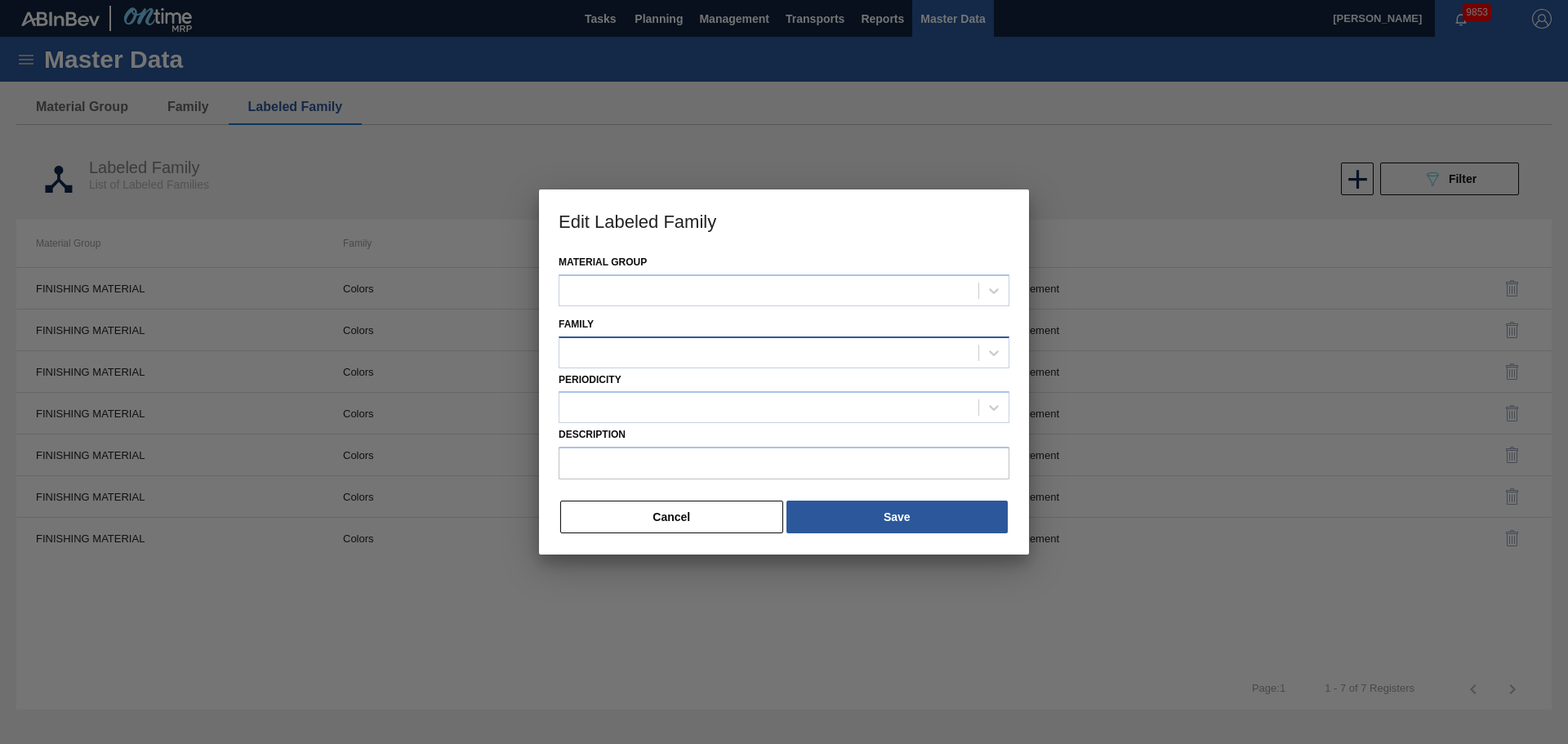
click at [692, 356] on div at bounding box center [769, 353] width 419 height 23
type input "LIQUID COLOR - YELLOW #5 1% (SEN 01153)"
click at [692, 356] on div at bounding box center [769, 353] width 419 height 23
click at [697, 363] on div at bounding box center [769, 353] width 419 height 23
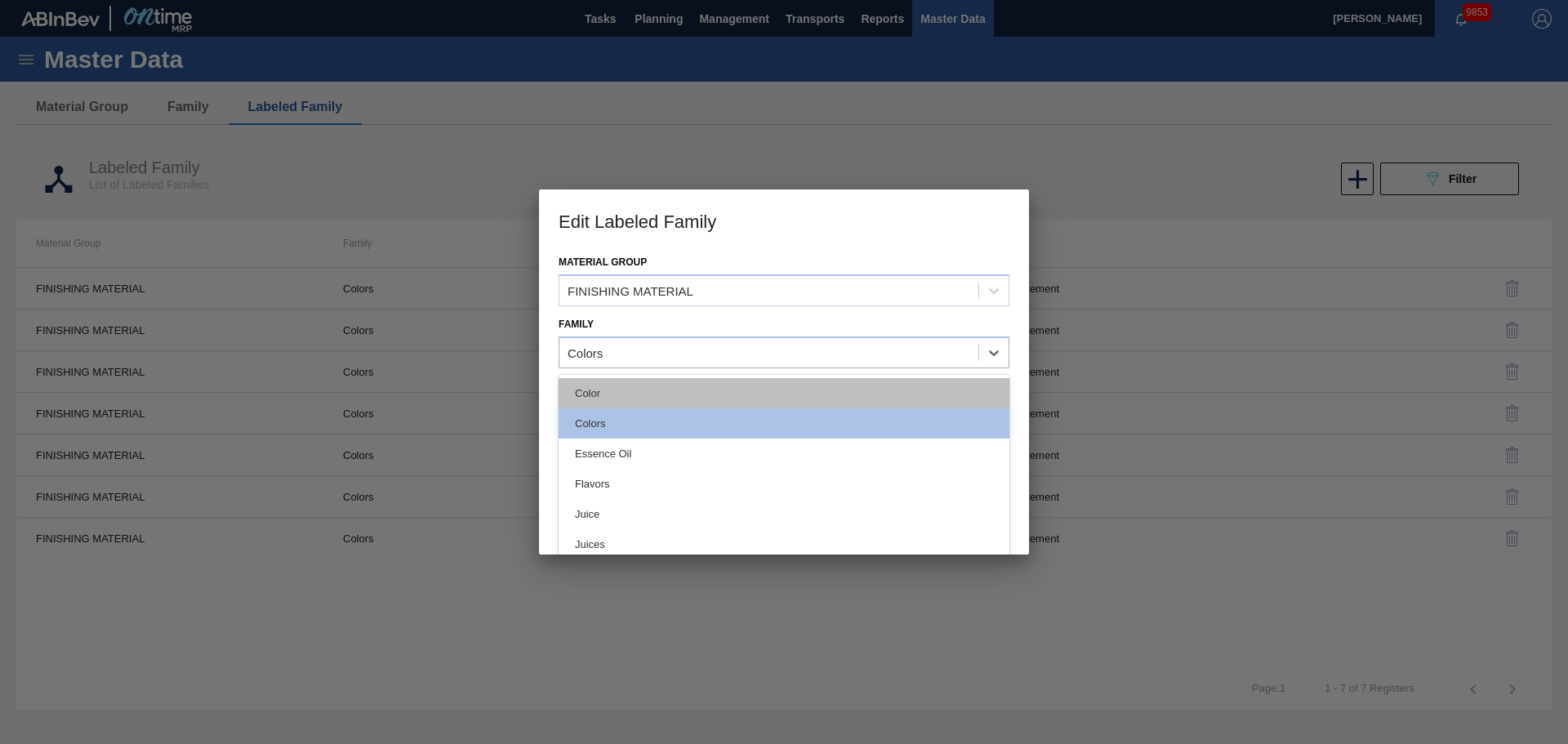
click at [744, 396] on div "Color" at bounding box center [784, 393] width 451 height 31
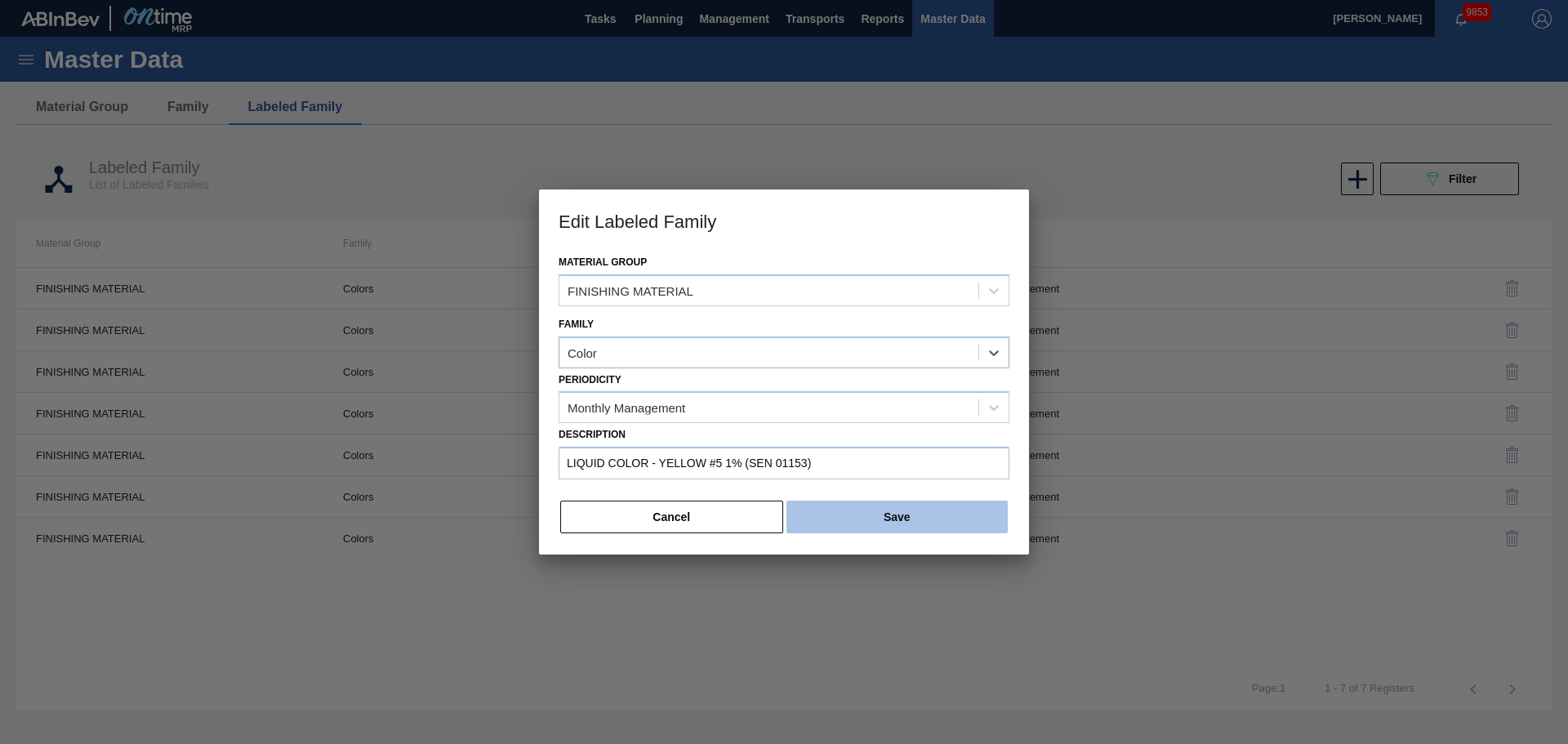
click at [909, 512] on button "Save" at bounding box center [897, 517] width 221 height 32
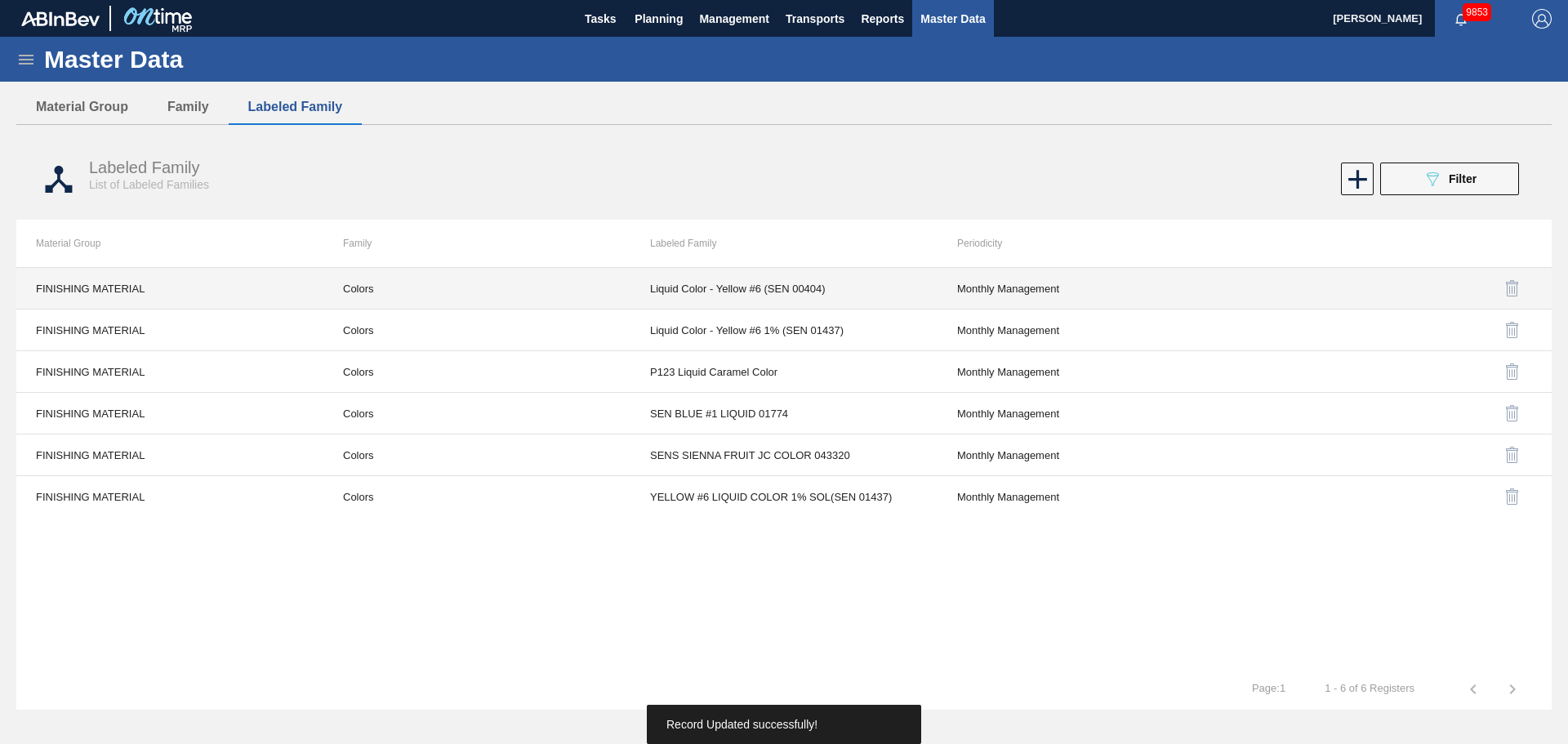
click at [357, 289] on td "Colors" at bounding box center [477, 289] width 307 height 41
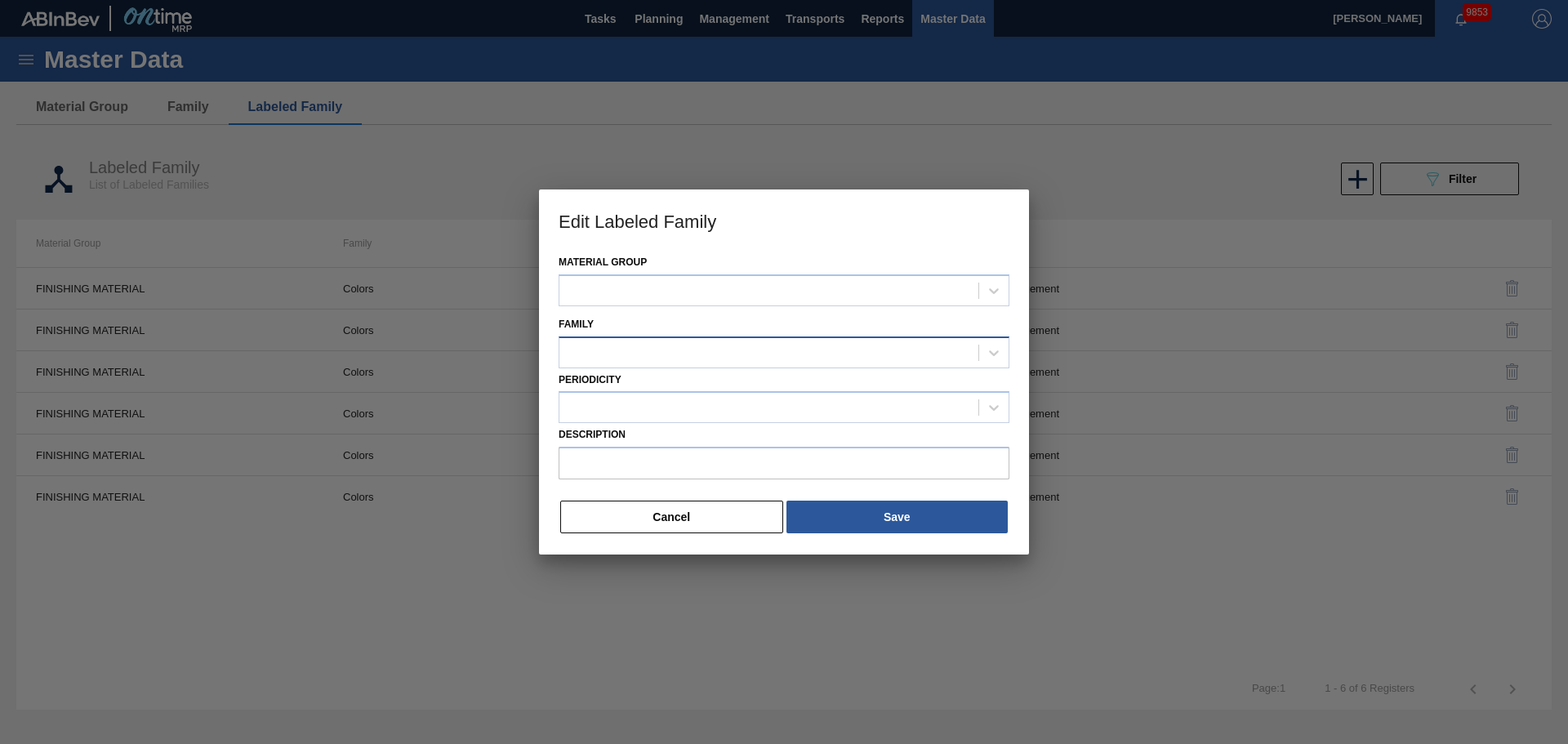
type input "Liquid Color - Yellow #6 (SEN 00404)"
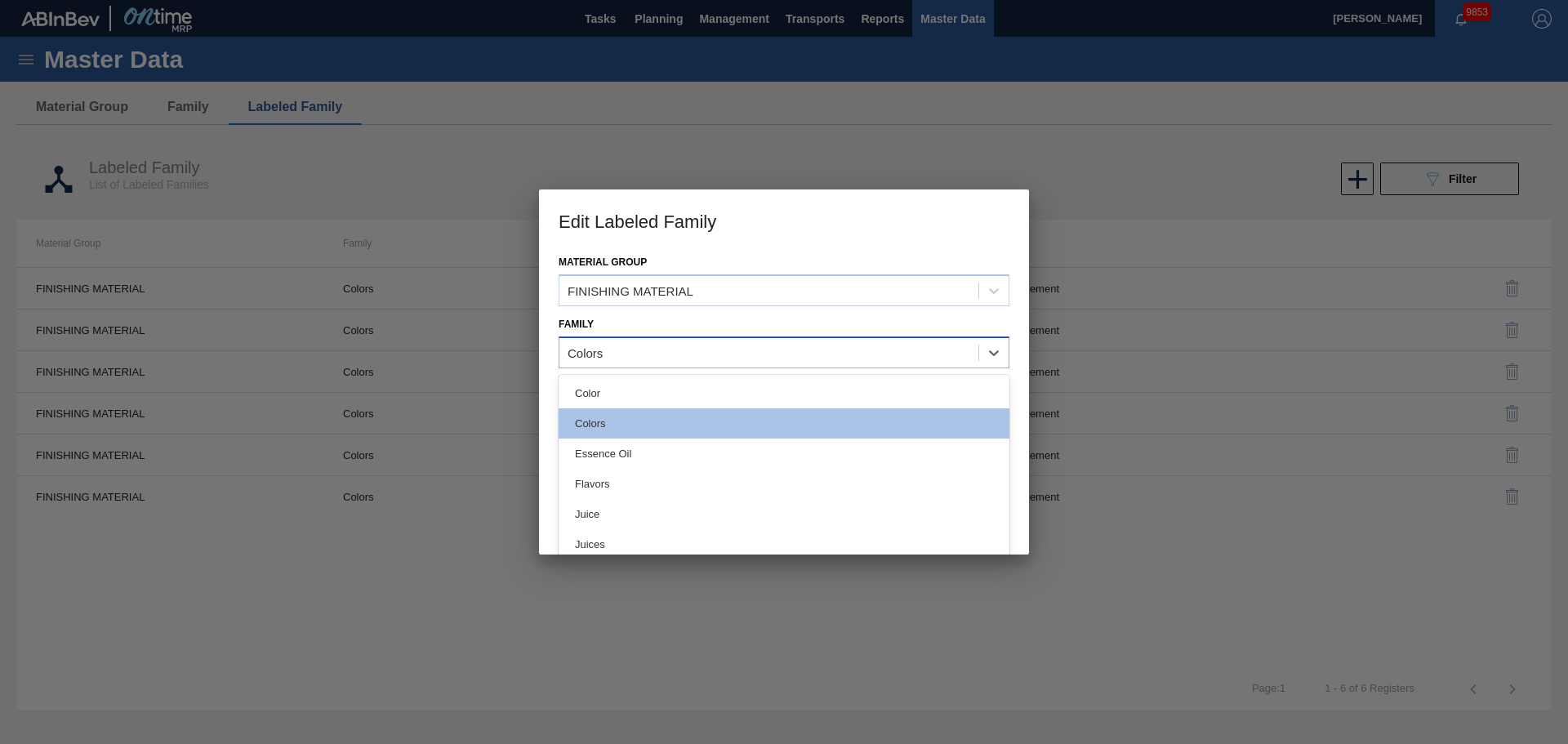
click at [704, 358] on div "Colors" at bounding box center [769, 353] width 419 height 23
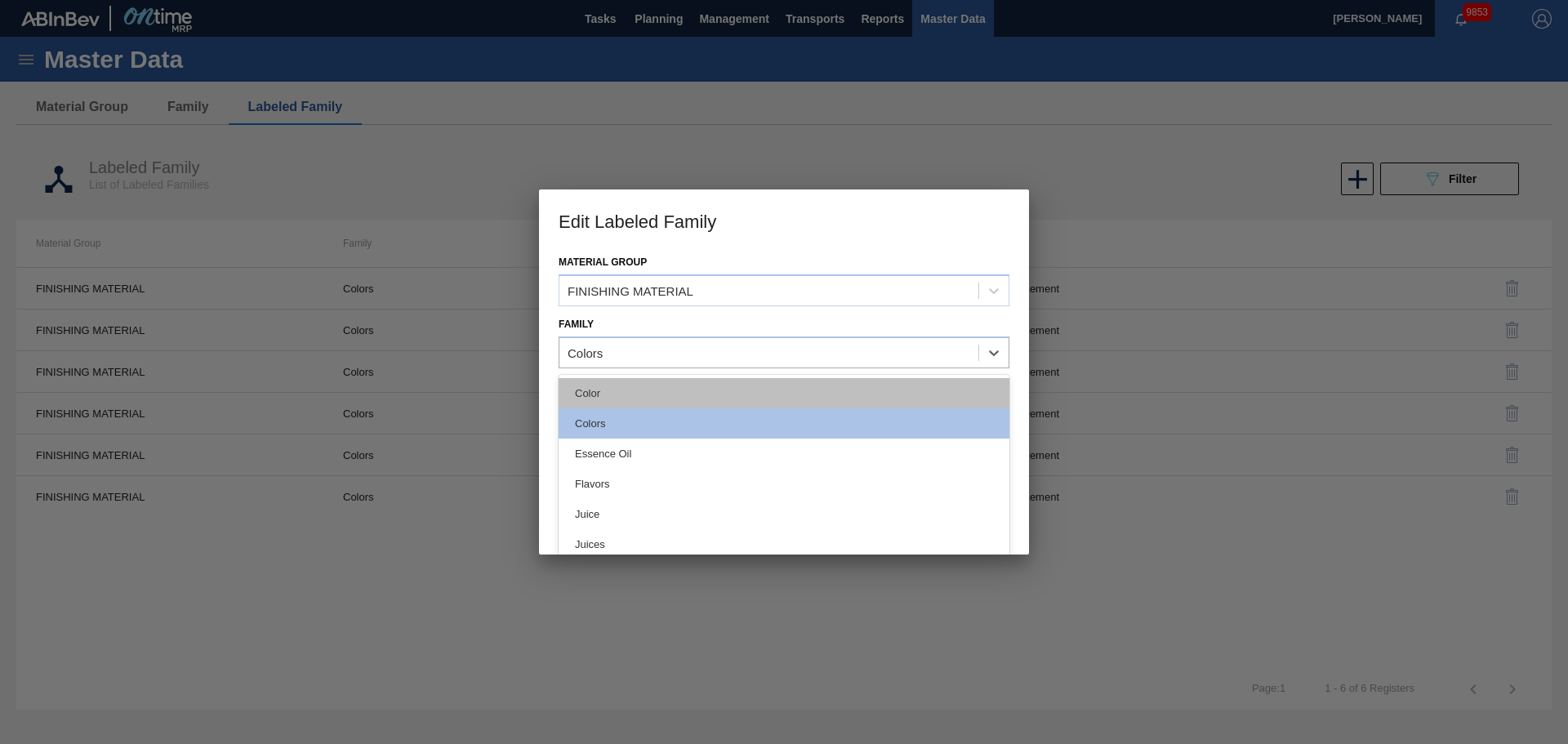
click at [670, 398] on div "Color" at bounding box center [784, 393] width 451 height 31
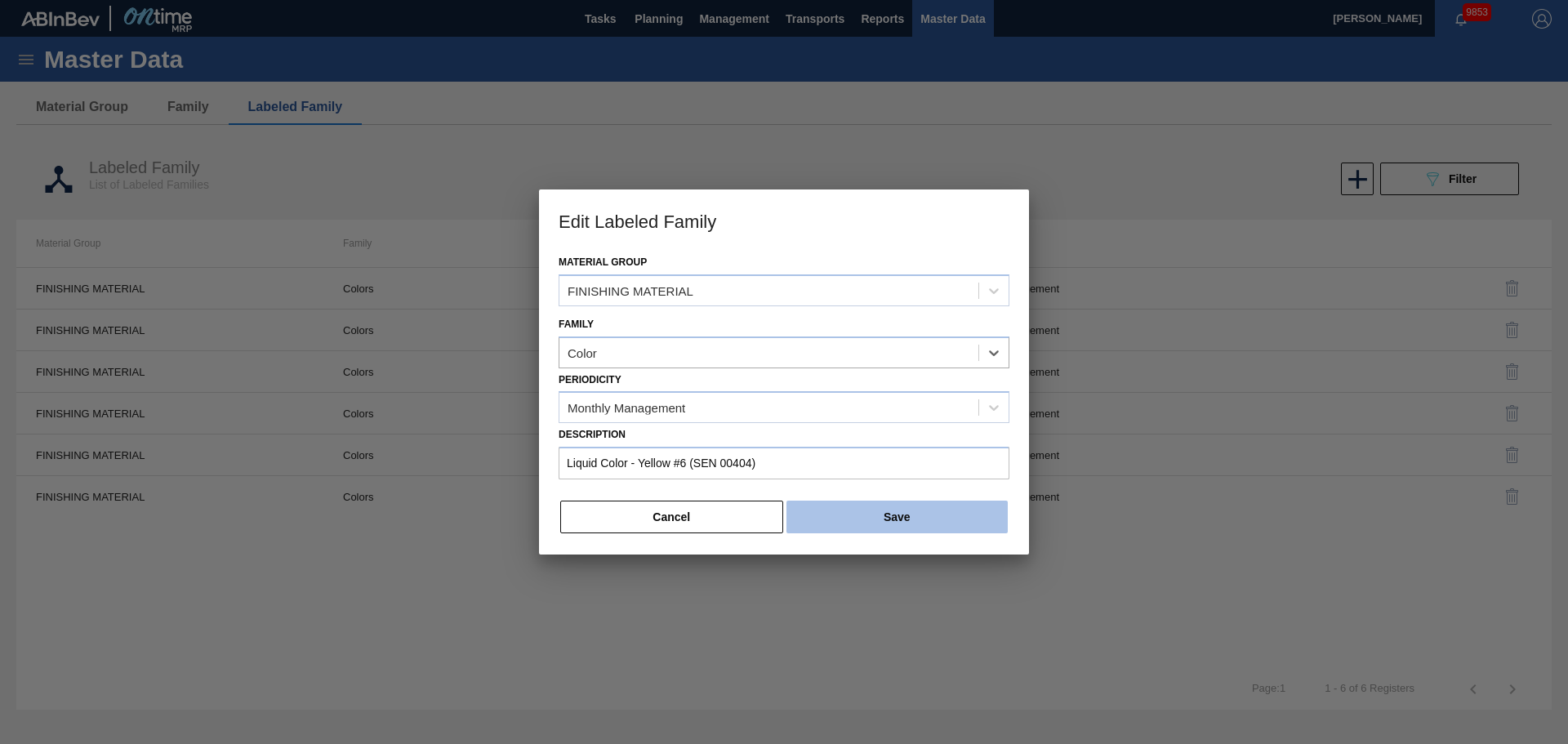
click at [883, 506] on button "Save" at bounding box center [897, 517] width 221 height 32
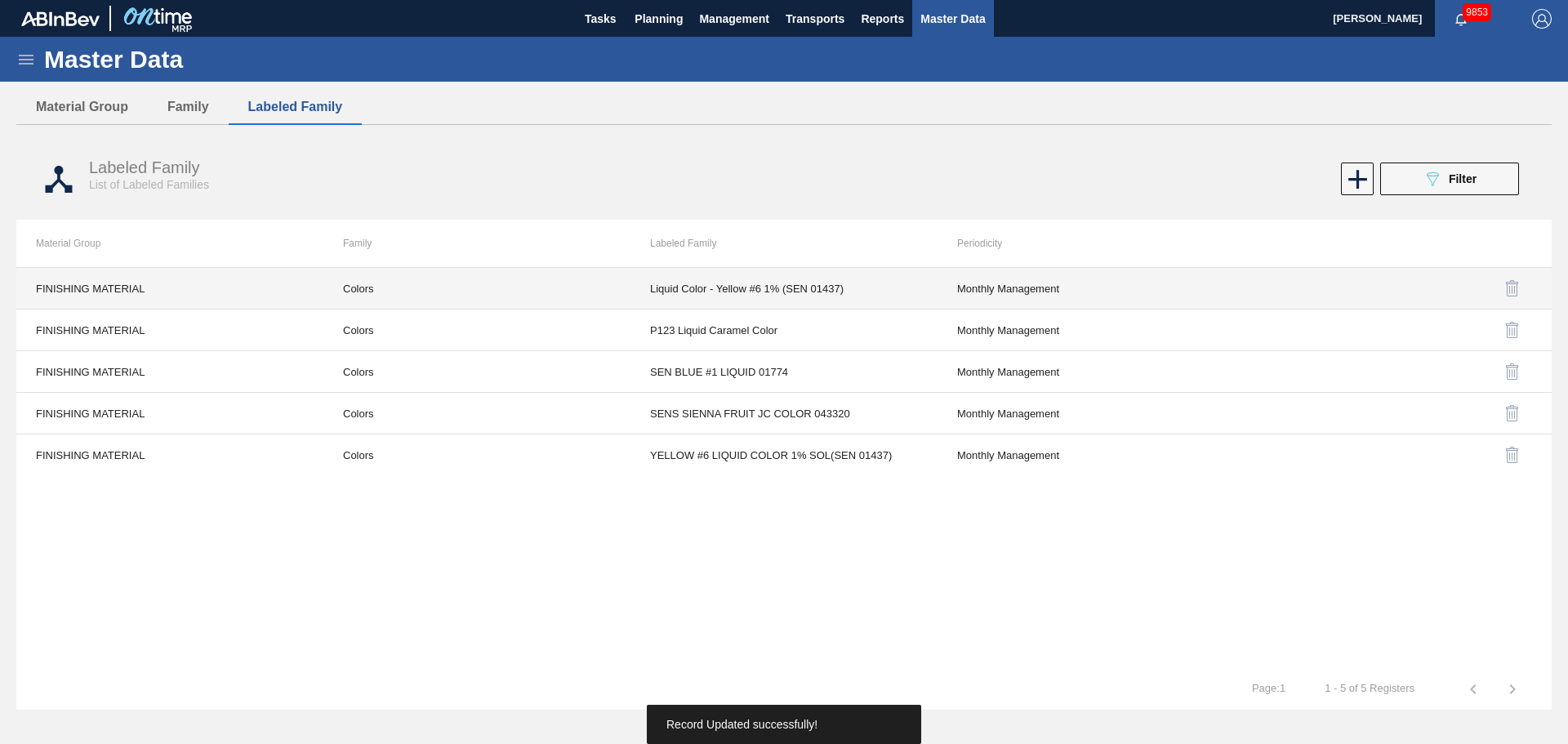
click at [332, 283] on td "Colors" at bounding box center [477, 289] width 307 height 41
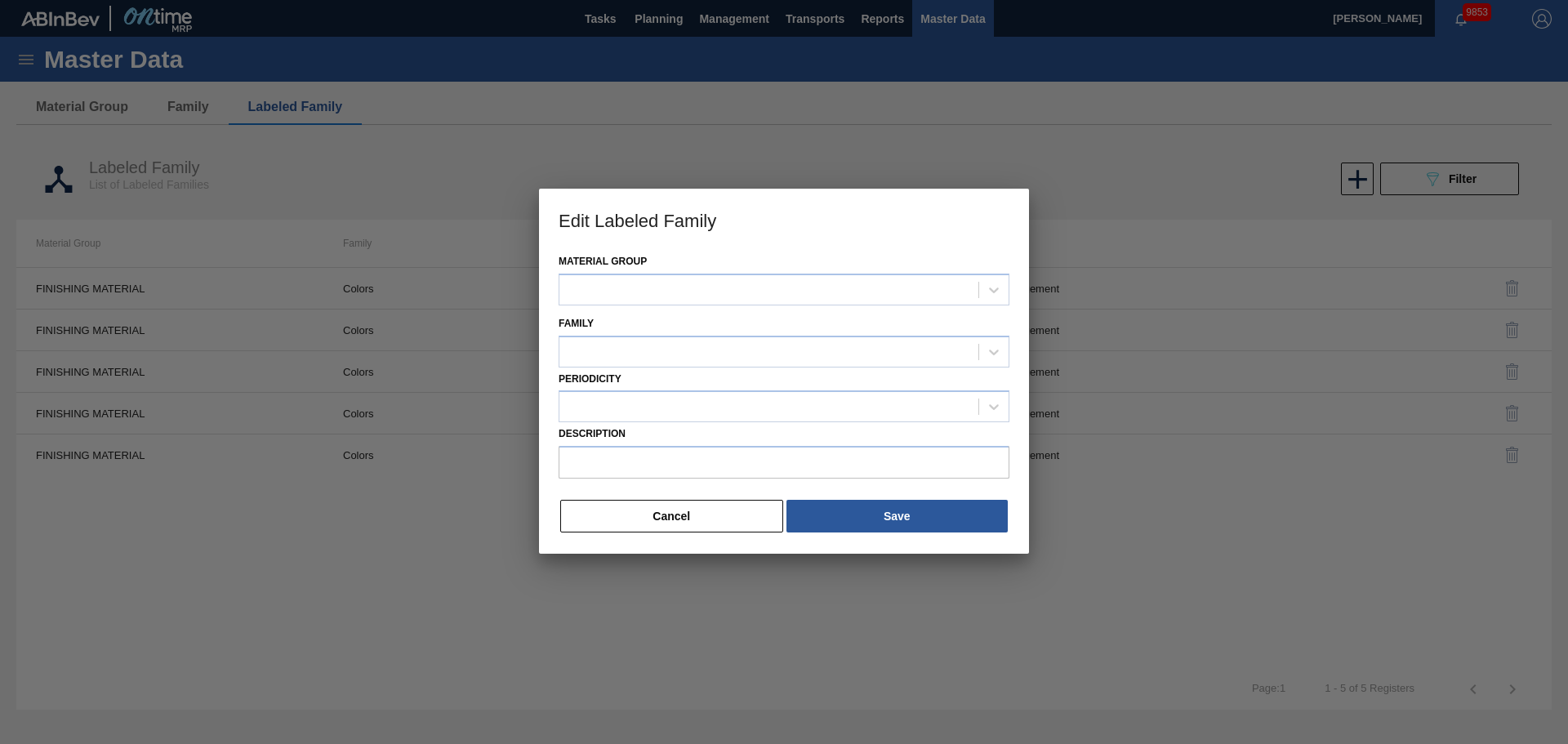
type input "Liquid Color - Yellow #6 1% (SEN 01437)"
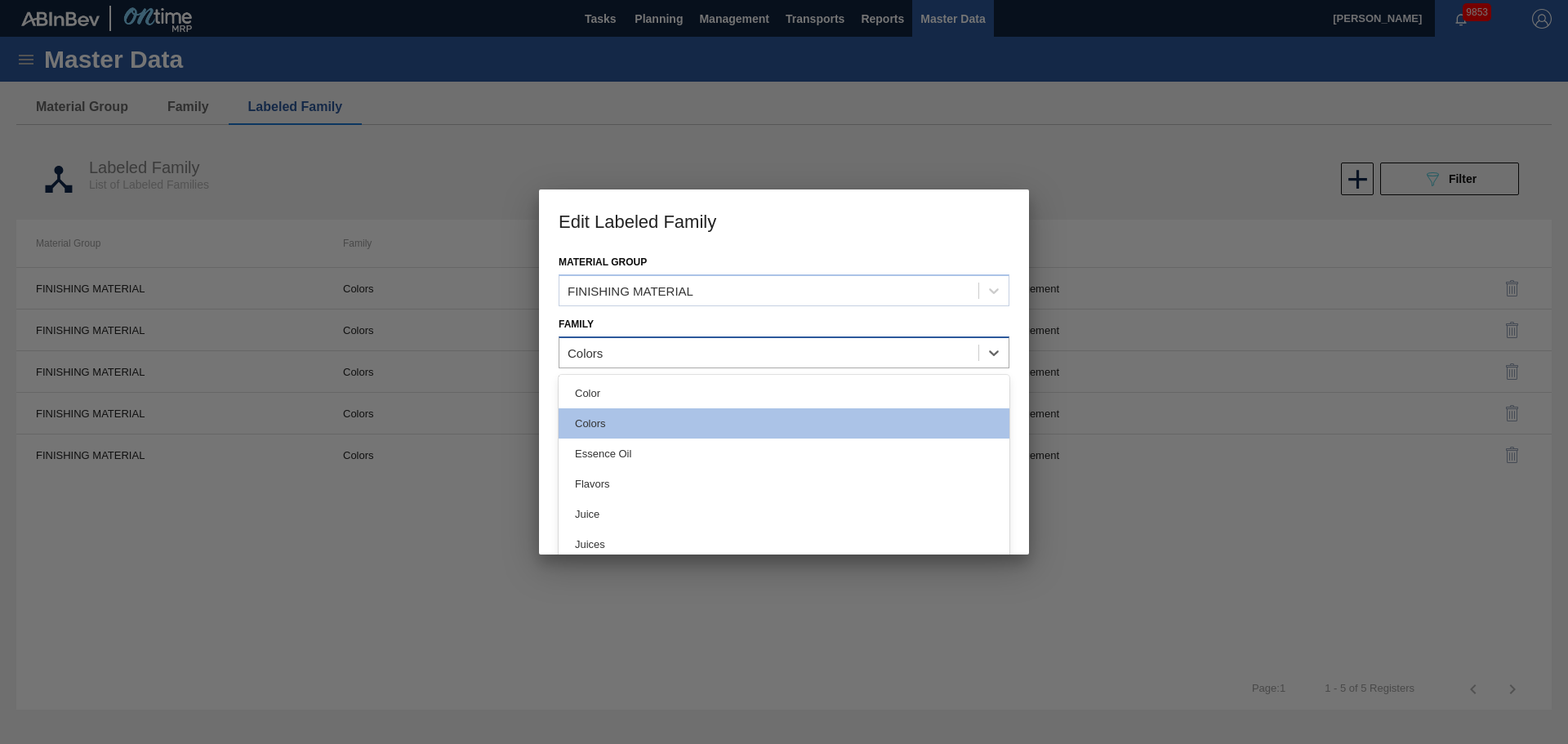
click at [712, 349] on div "Colors" at bounding box center [769, 353] width 419 height 23
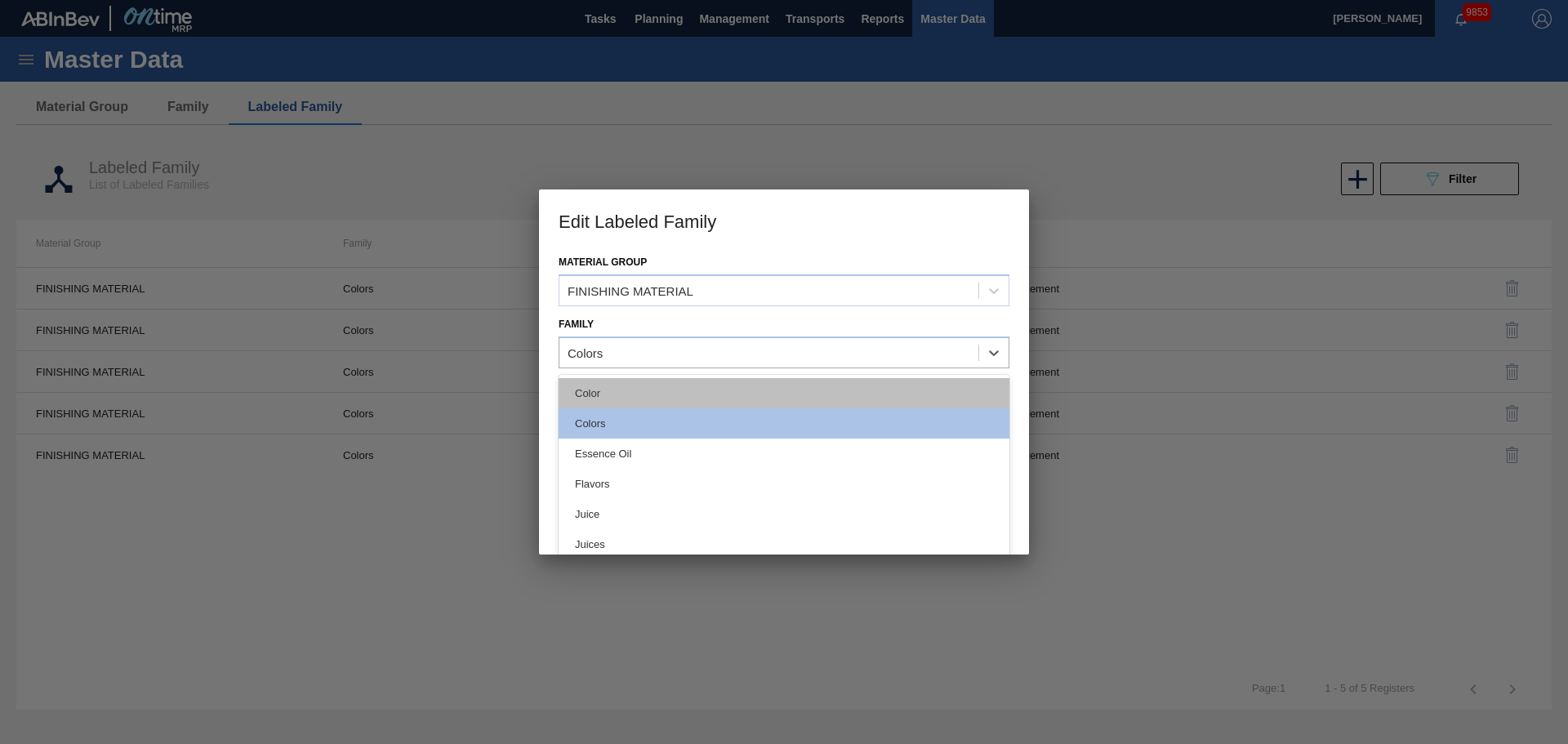
click at [708, 395] on div "Color" at bounding box center [784, 393] width 451 height 31
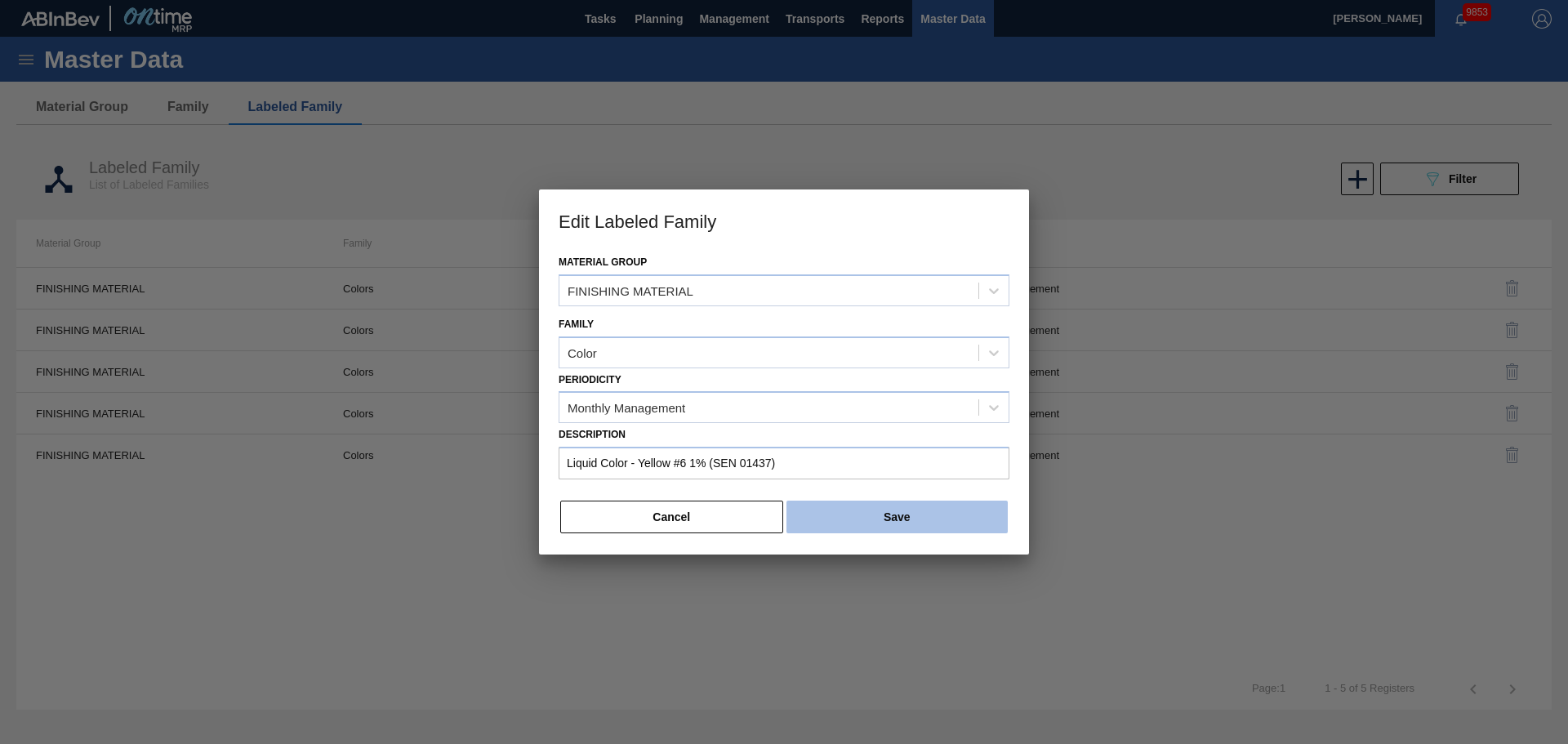
drag, startPoint x: 900, startPoint y: 488, endPoint x: 898, endPoint y: 507, distance: 19.1
click at [900, 489] on div "Material Group FINISHING MATERIAL Family Color Periodicity Monthly Management D…" at bounding box center [784, 403] width 490 height 304
click at [897, 508] on button "Save" at bounding box center [897, 517] width 221 height 32
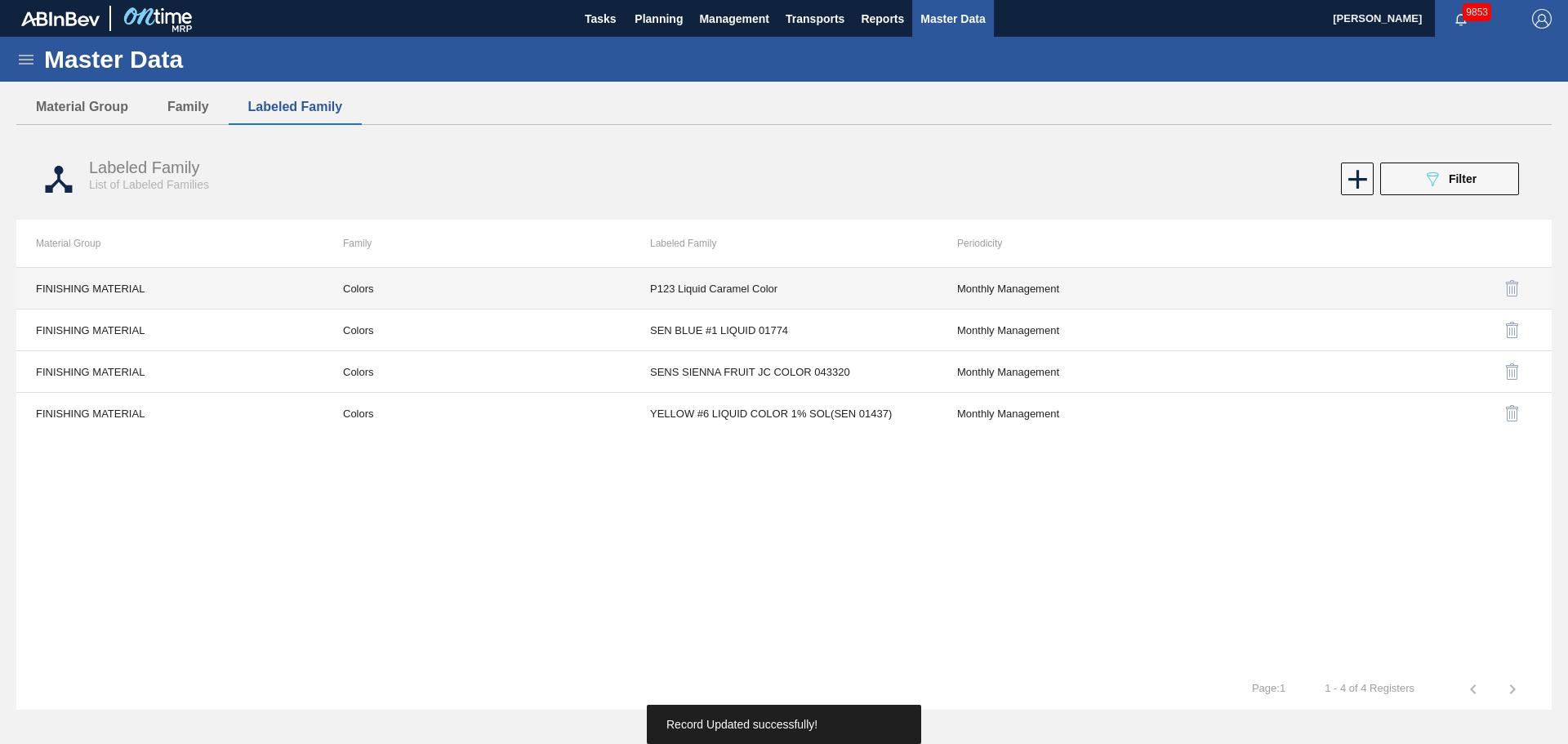
click at [362, 288] on td "Colors" at bounding box center [477, 289] width 307 height 41
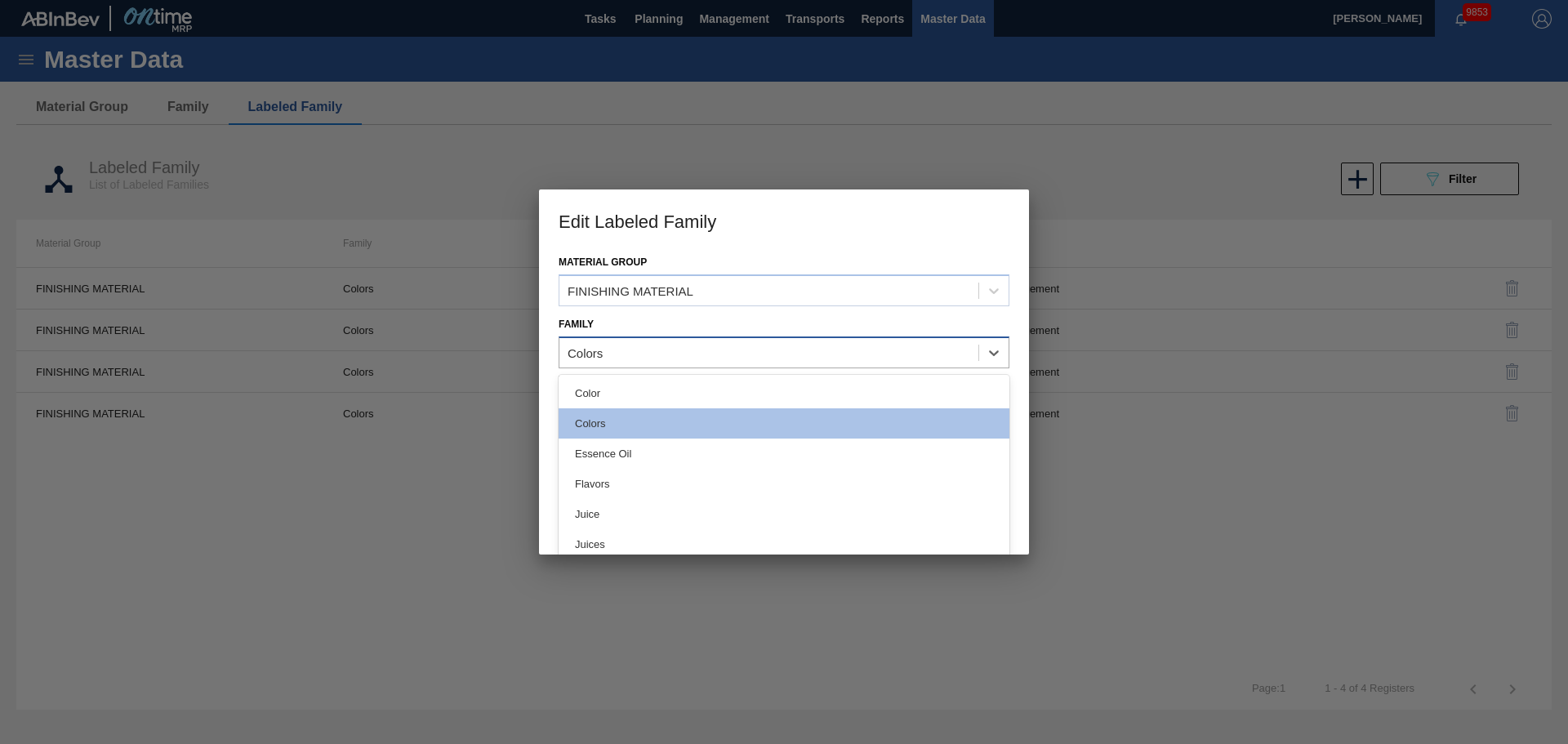
click at [703, 364] on div "Colors" at bounding box center [769, 353] width 419 height 23
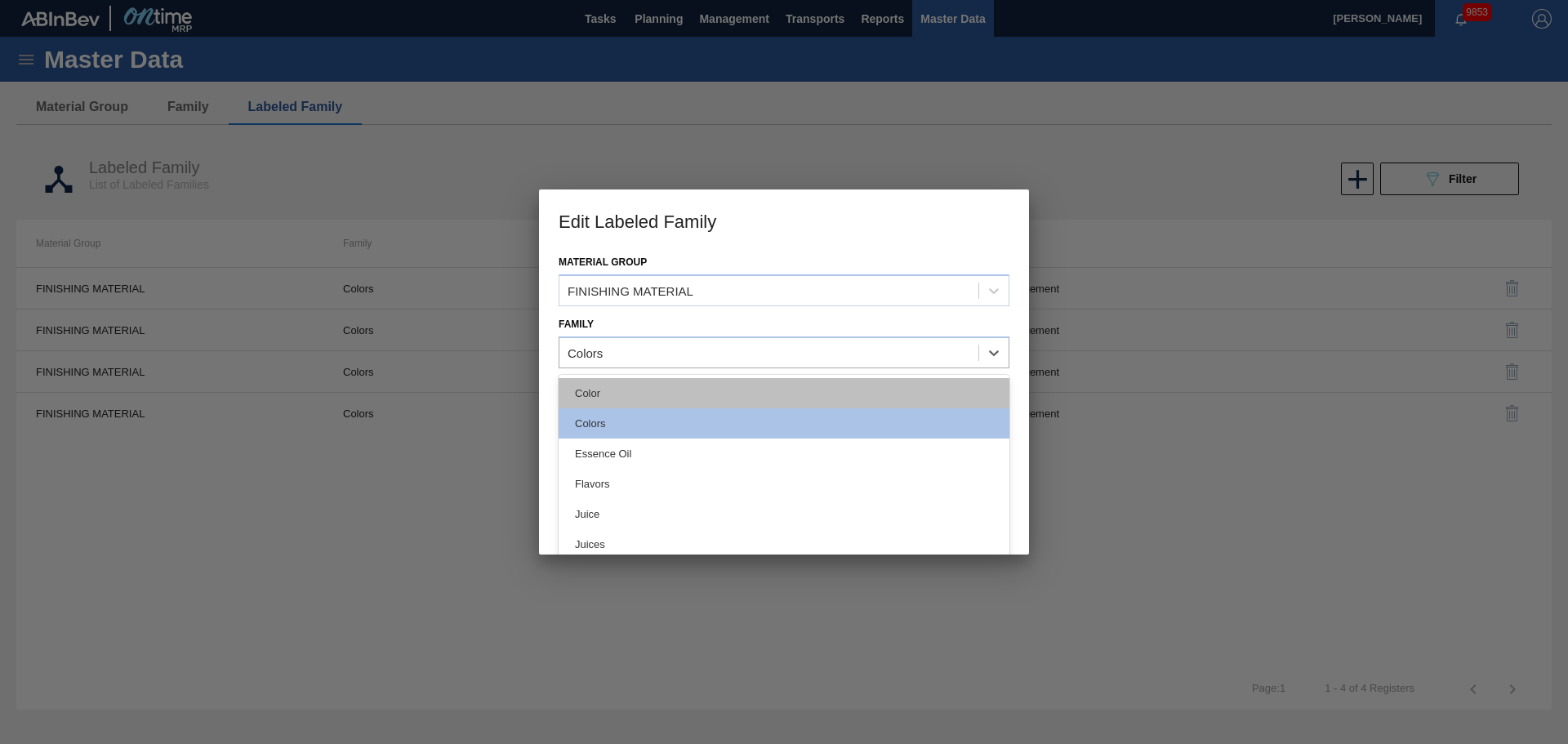
click at [702, 399] on div "Color" at bounding box center [784, 393] width 451 height 31
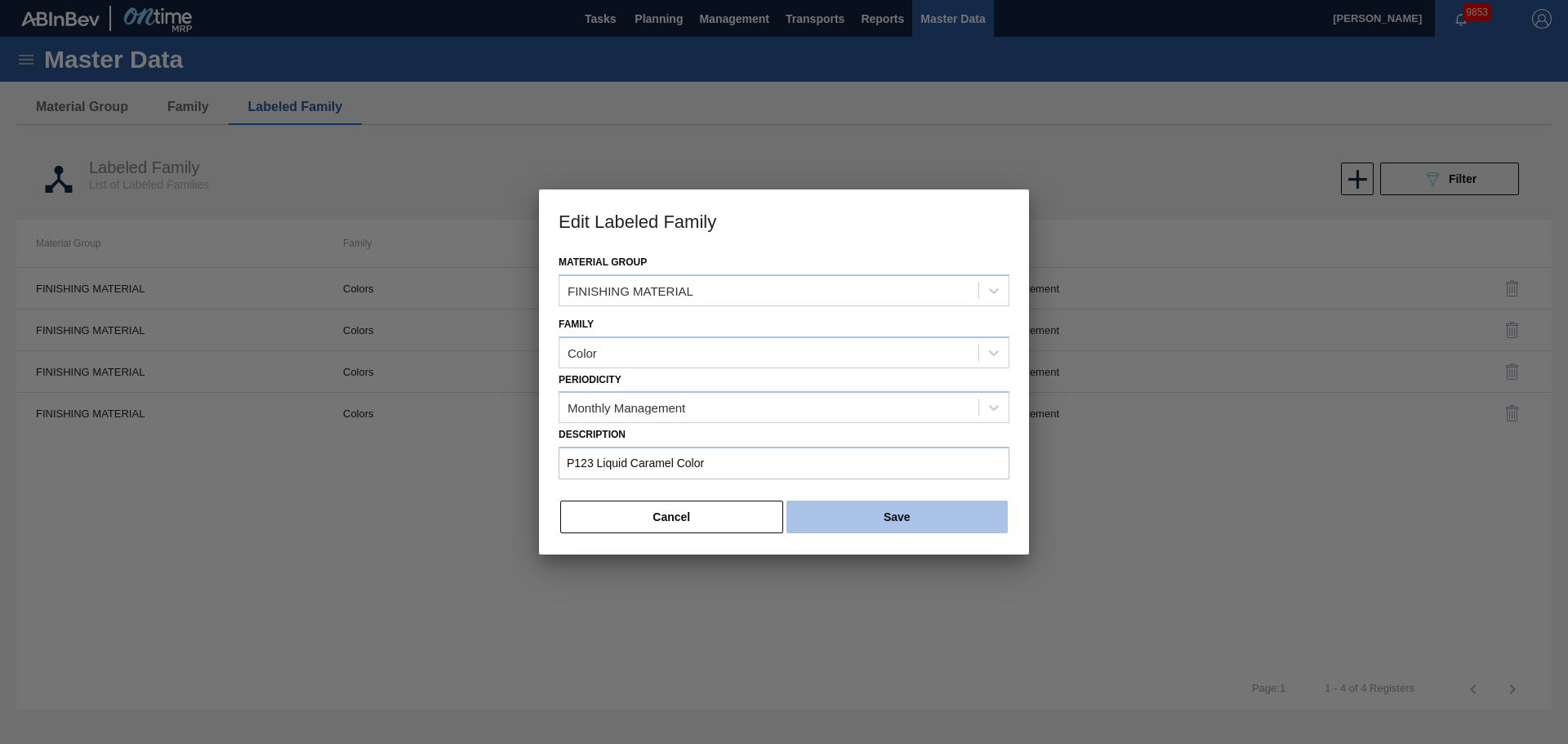
click at [898, 521] on button "Save" at bounding box center [897, 517] width 221 height 32
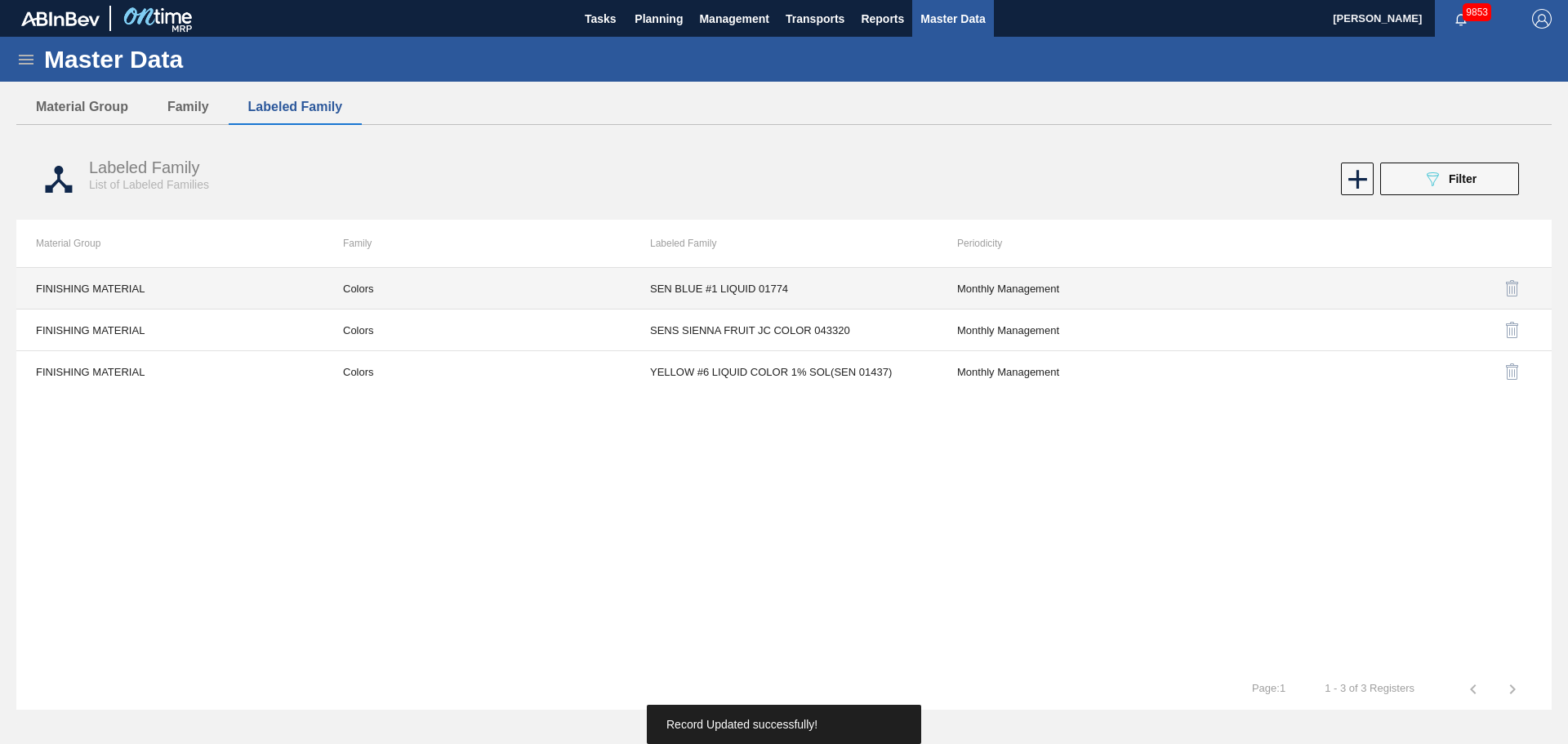
click at [342, 290] on td "Colors" at bounding box center [477, 289] width 307 height 41
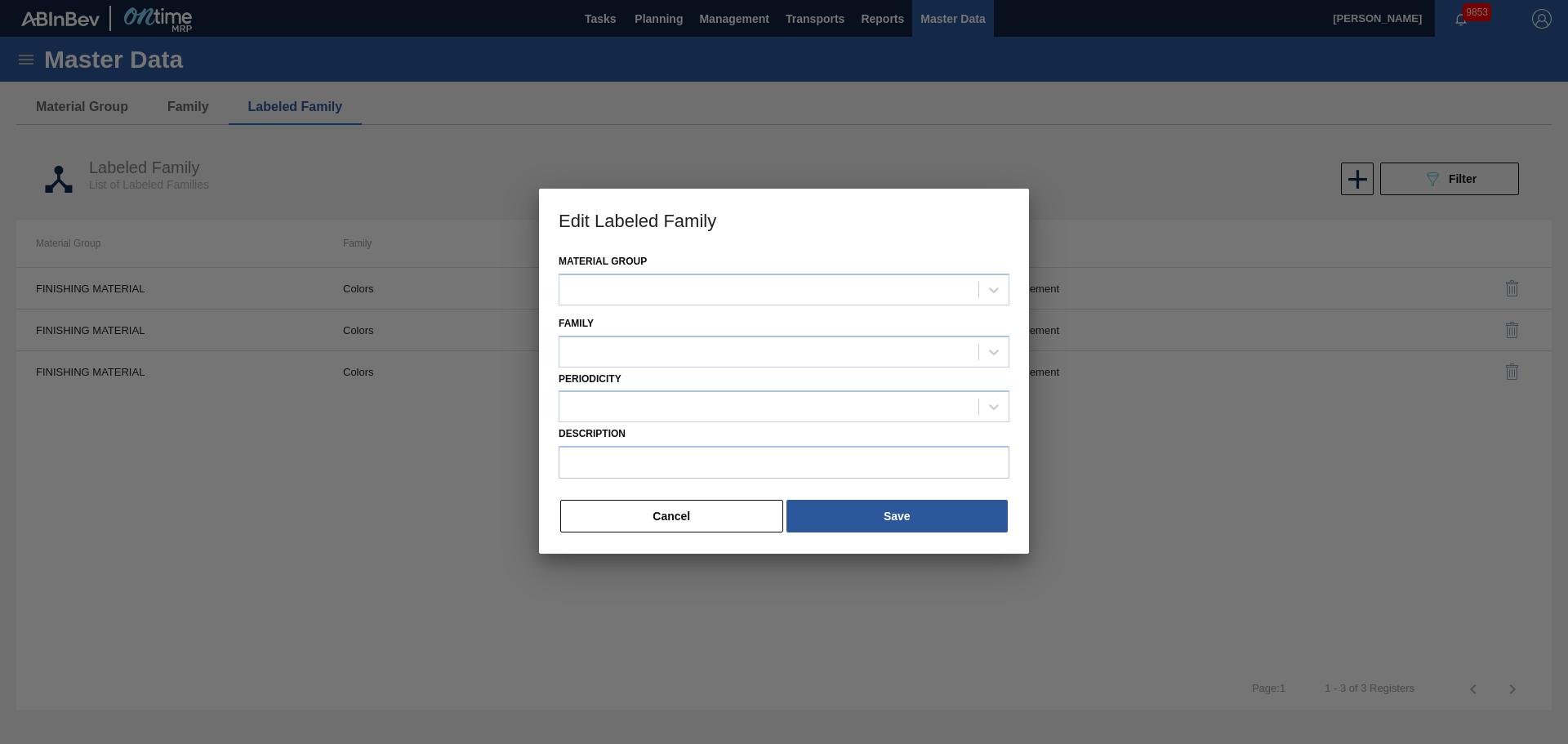
type input "SEN BLUE #1 LIQUID 01774"
click at [651, 354] on div "Colors" at bounding box center [769, 353] width 419 height 23
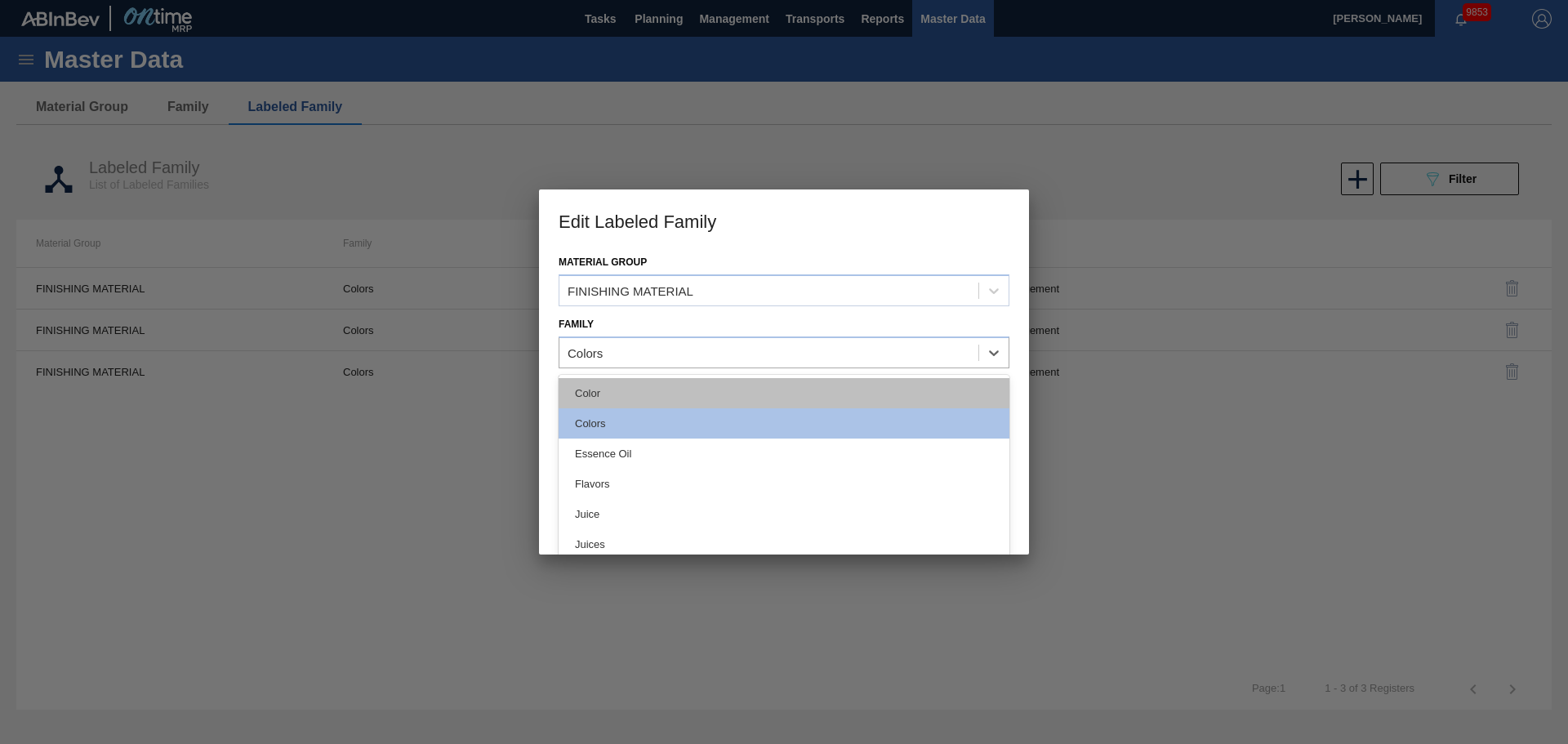
click at [652, 394] on div "Color" at bounding box center [784, 393] width 451 height 31
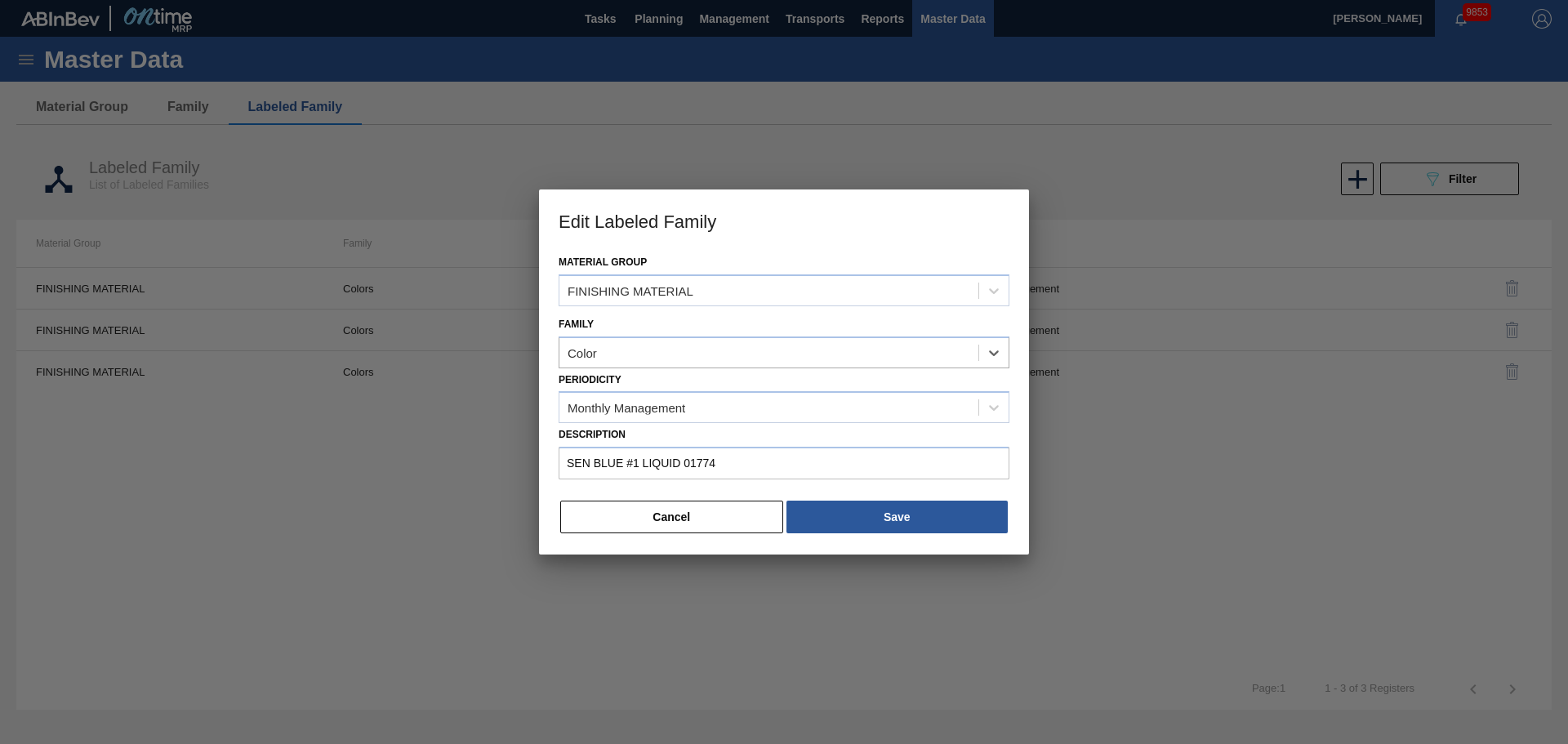
click at [900, 492] on div "Material Group FINISHING MATERIAL Family option Color, selected. Select is focu…" at bounding box center [784, 403] width 490 height 304
click at [900, 510] on button "Save" at bounding box center [897, 517] width 221 height 32
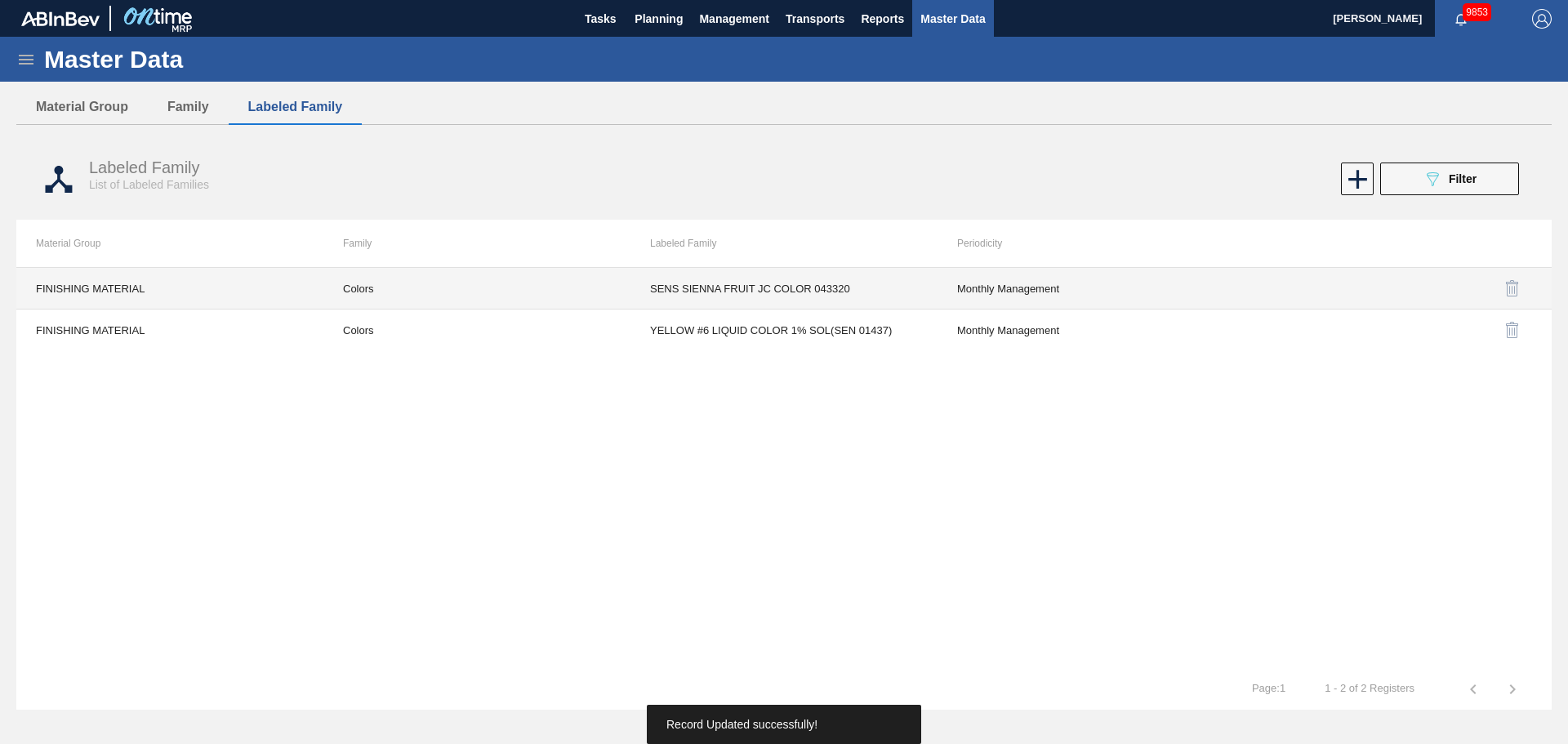
click at [364, 294] on td "Colors" at bounding box center [477, 289] width 307 height 41
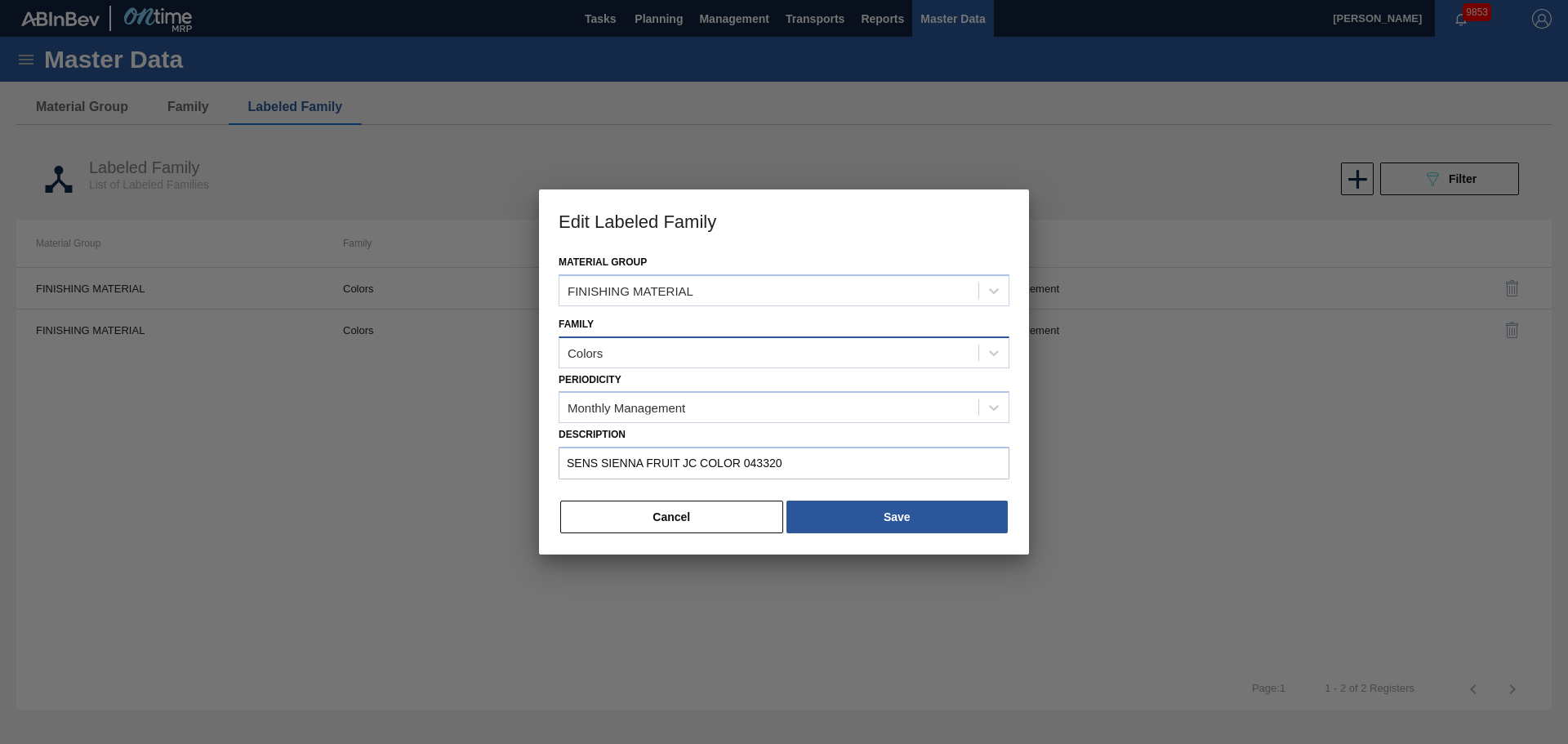
click at [621, 351] on div "Colors" at bounding box center [769, 353] width 419 height 23
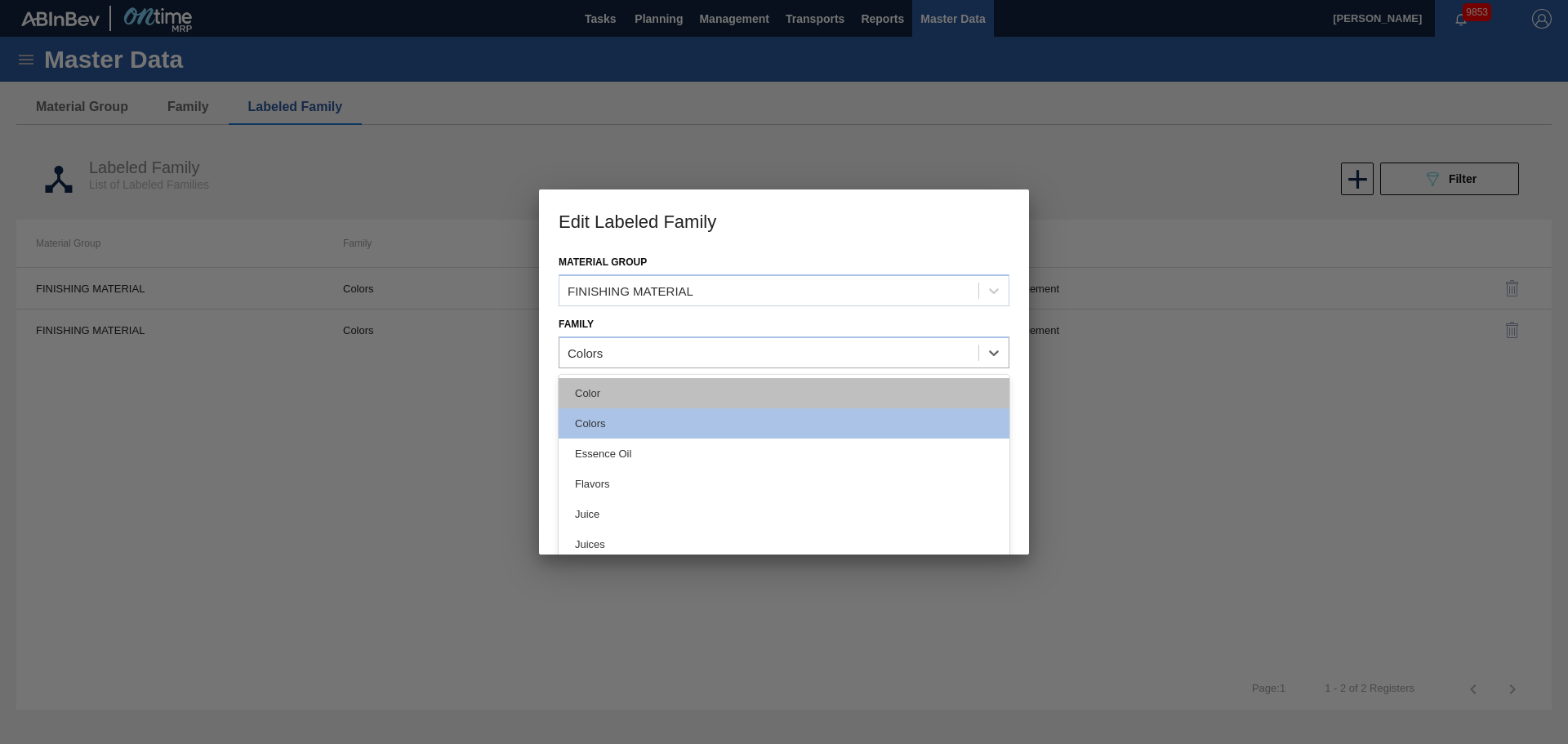
click at [621, 384] on div "Color" at bounding box center [784, 393] width 451 height 31
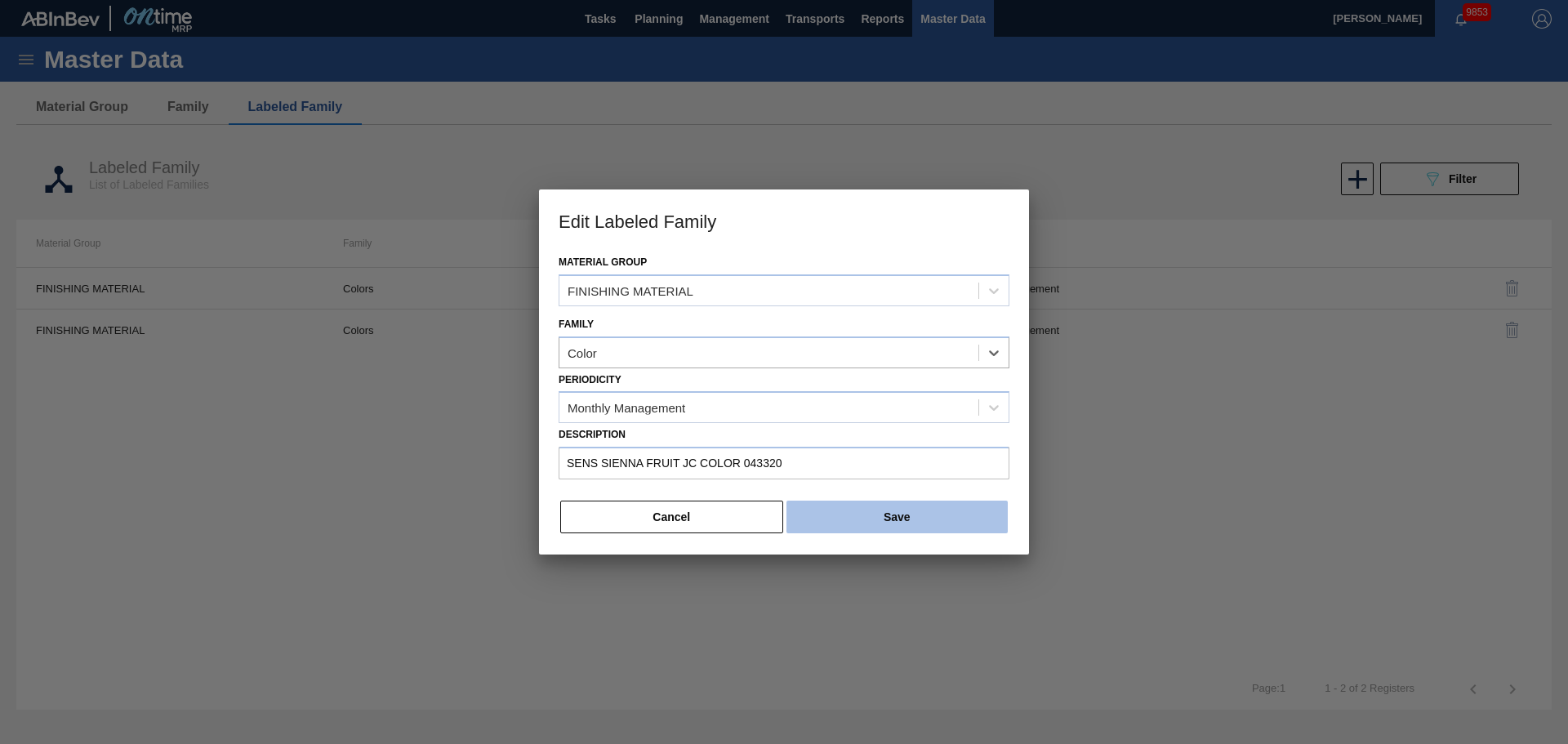
click at [892, 518] on button "Save" at bounding box center [897, 517] width 221 height 32
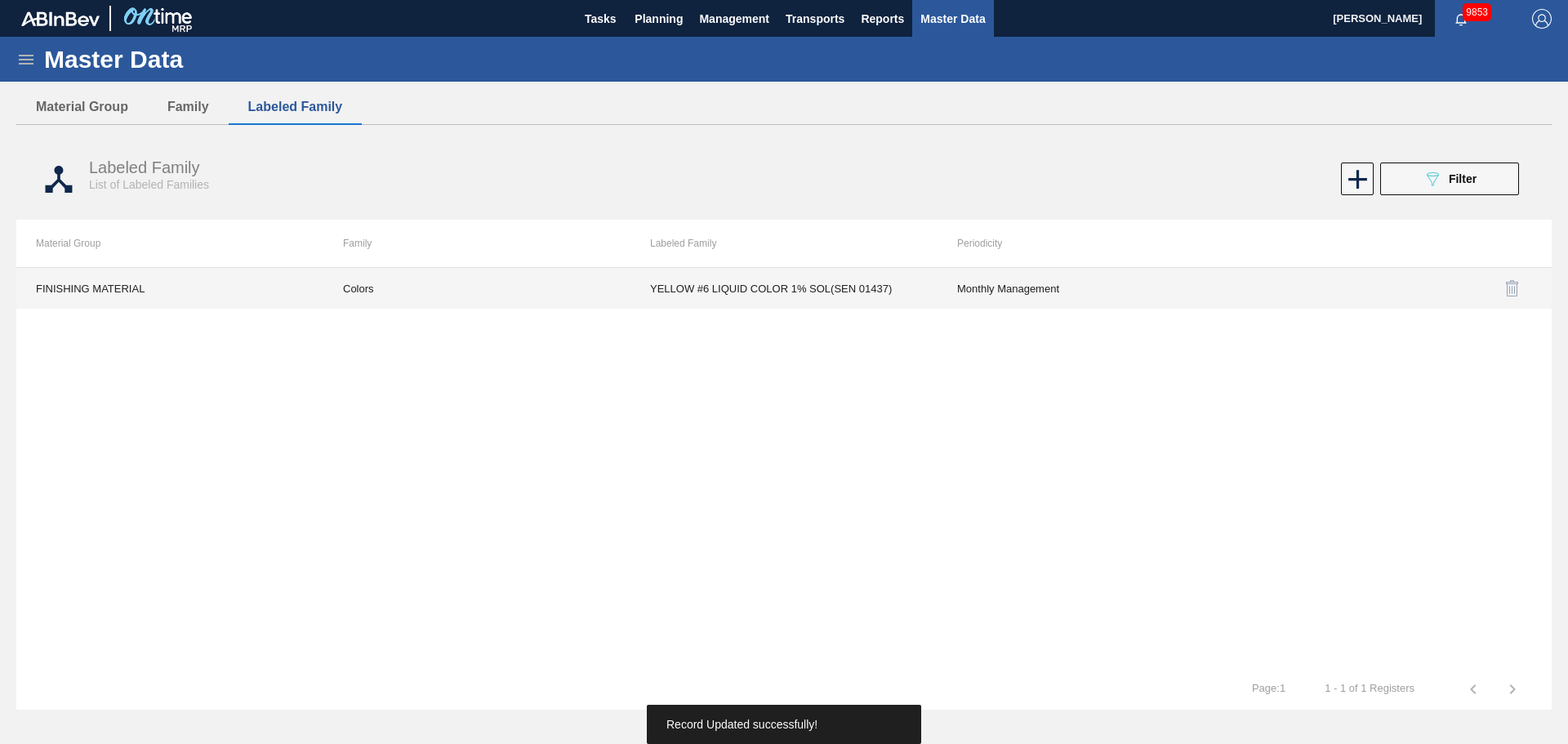
click at [345, 286] on td "Colors" at bounding box center [477, 288] width 307 height 40
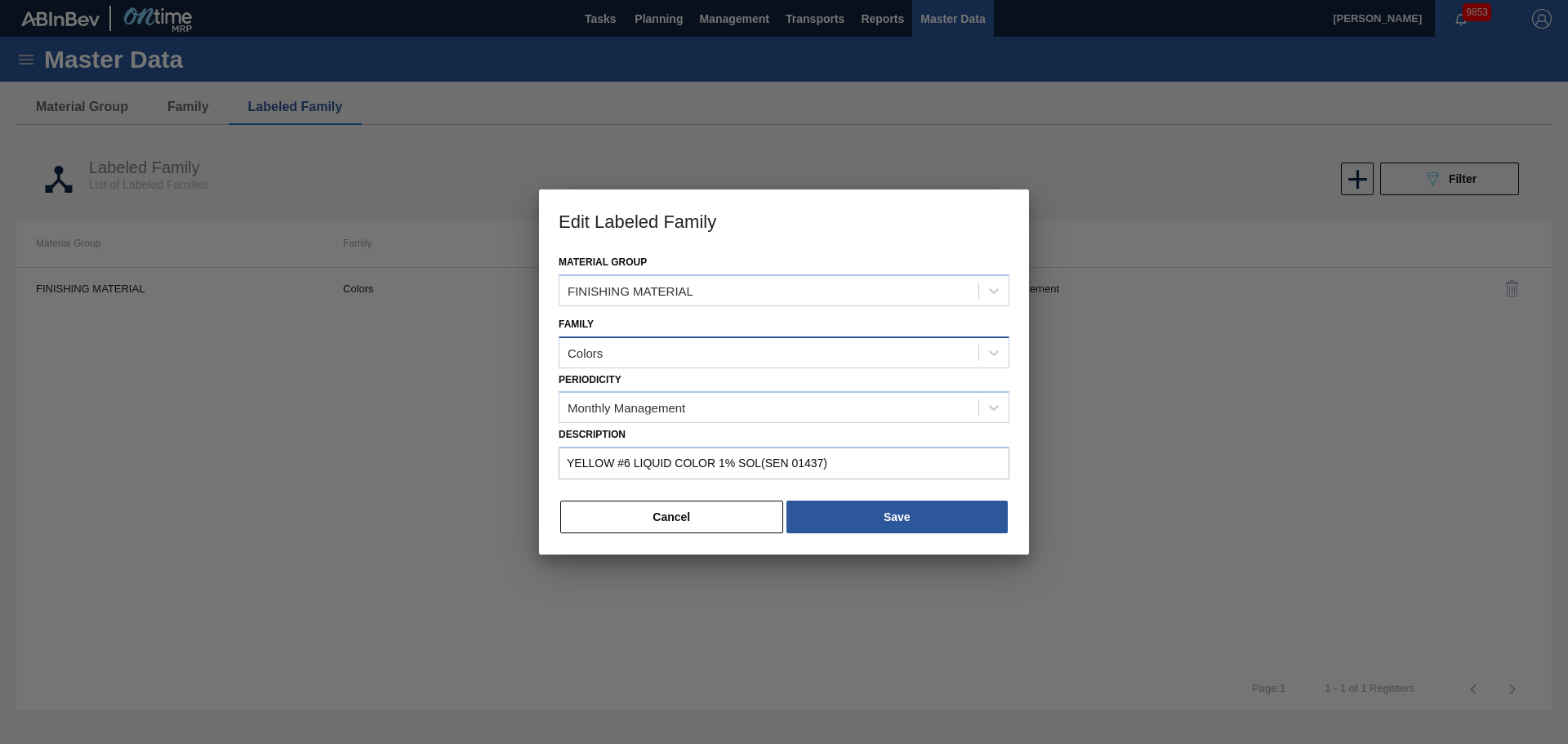
click at [656, 363] on div "Colors" at bounding box center [769, 353] width 419 height 23
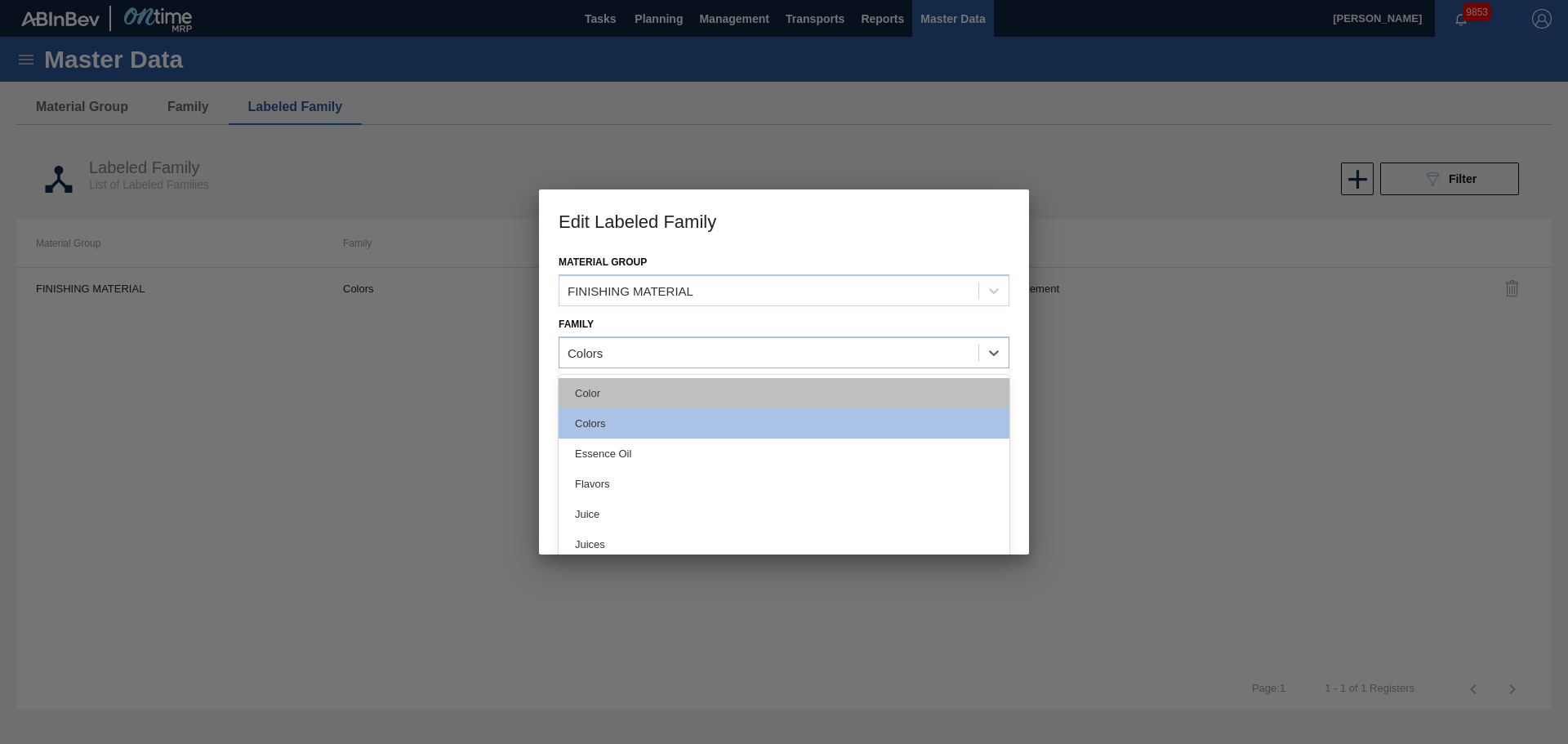
click at [649, 401] on div "Color" at bounding box center [784, 393] width 451 height 31
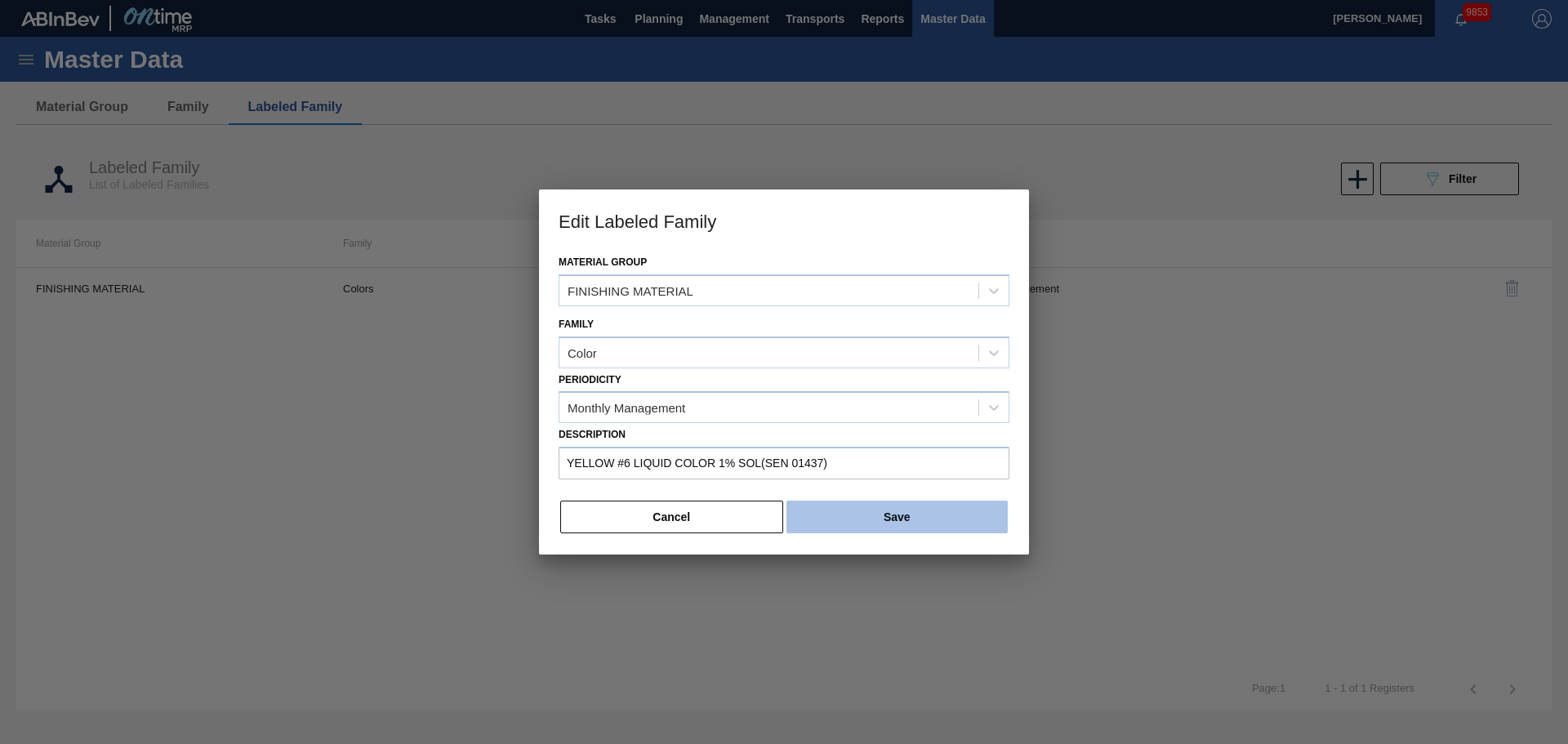
click at [980, 510] on button "Save" at bounding box center [897, 517] width 221 height 32
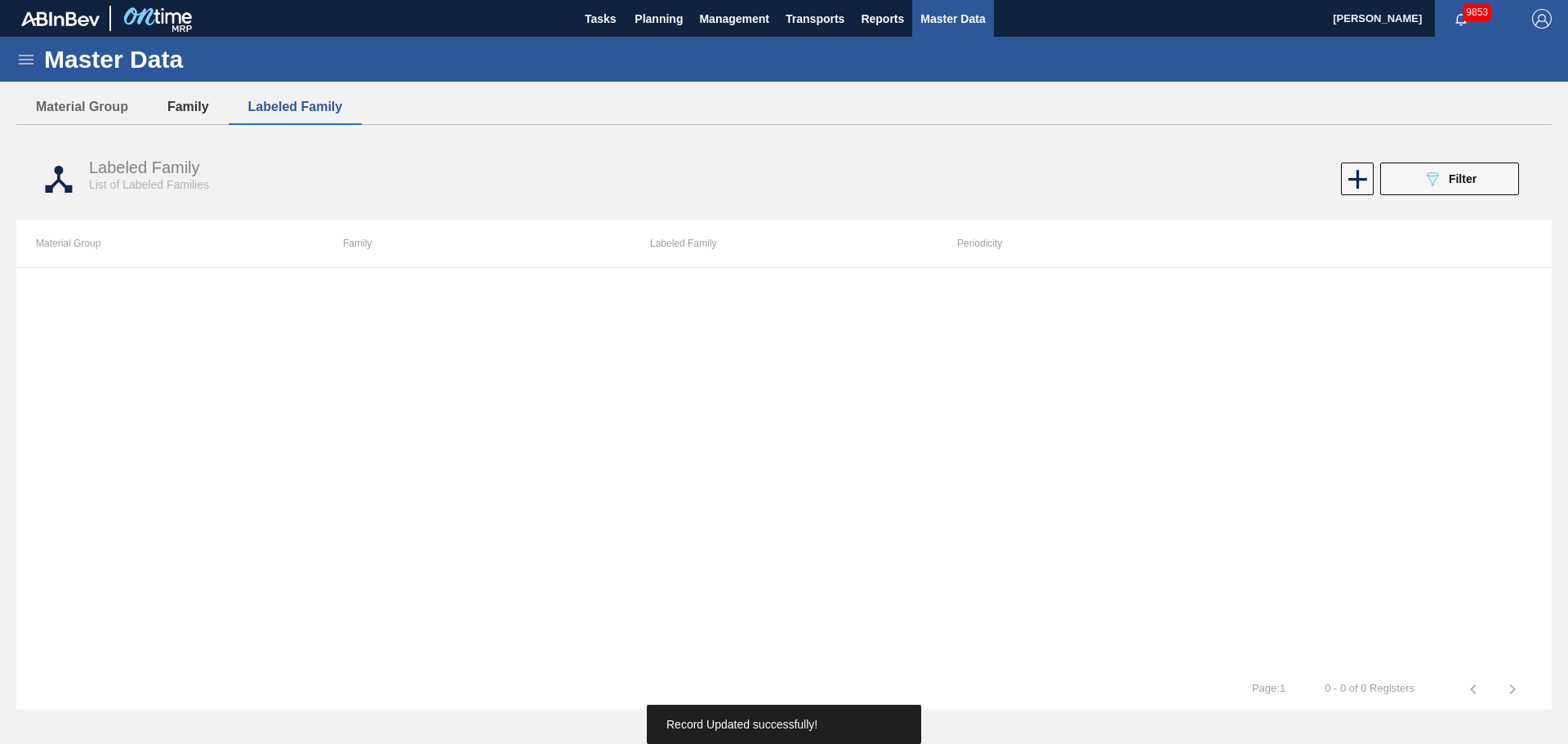
click at [202, 109] on button "Family" at bounding box center [188, 107] width 81 height 34
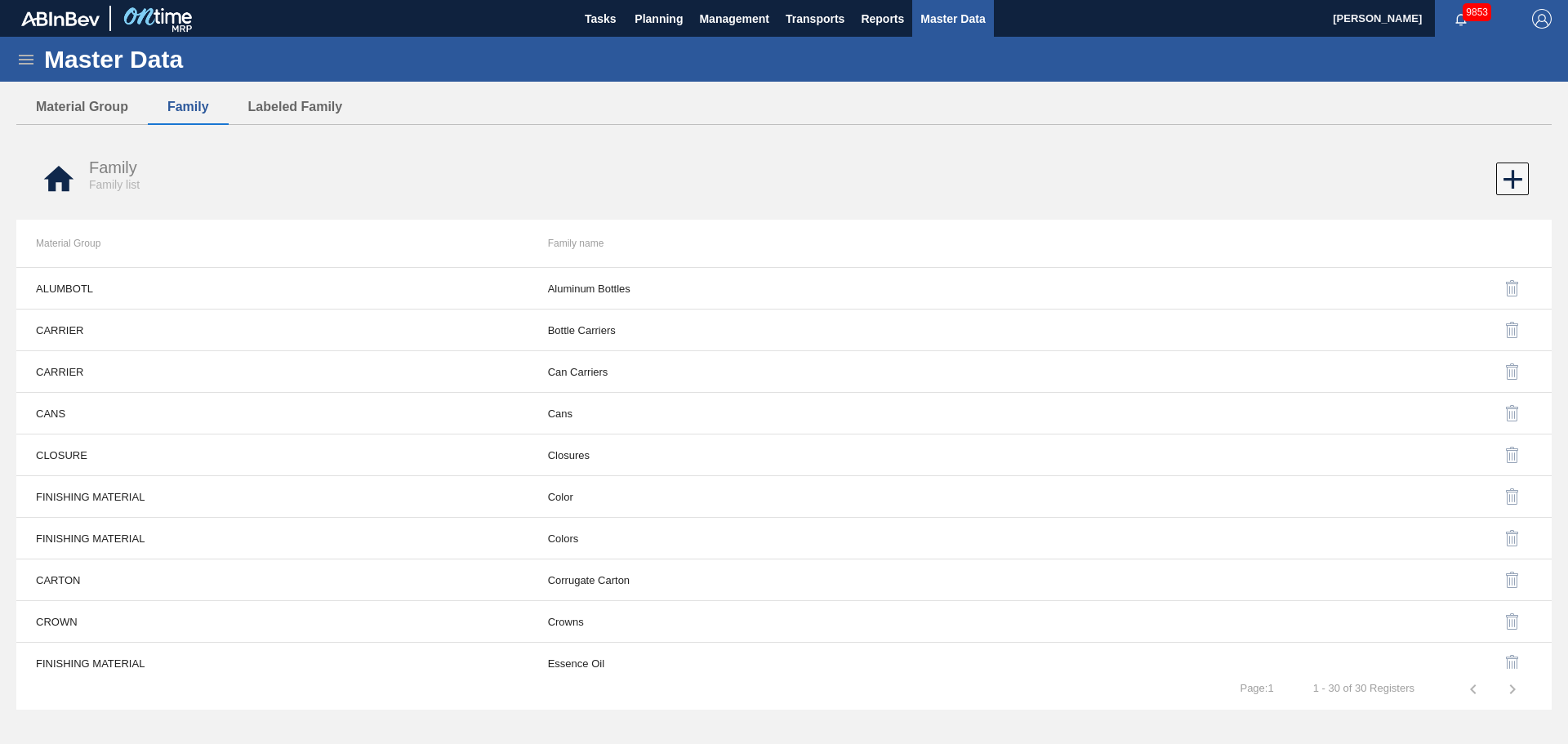
click at [1500, 532] on button "button" at bounding box center [1513, 539] width 40 height 40
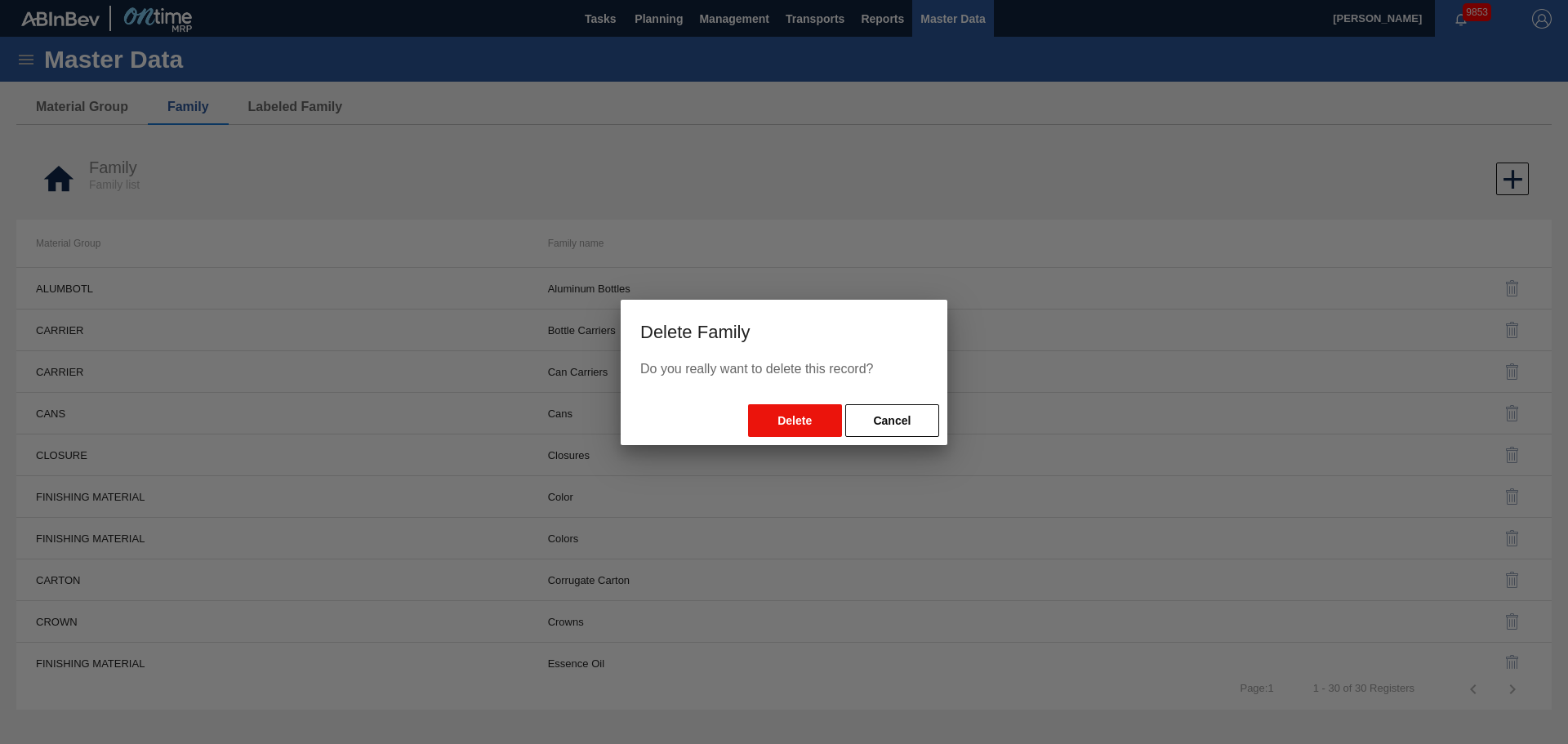
click at [776, 416] on button "Delete" at bounding box center [795, 420] width 94 height 32
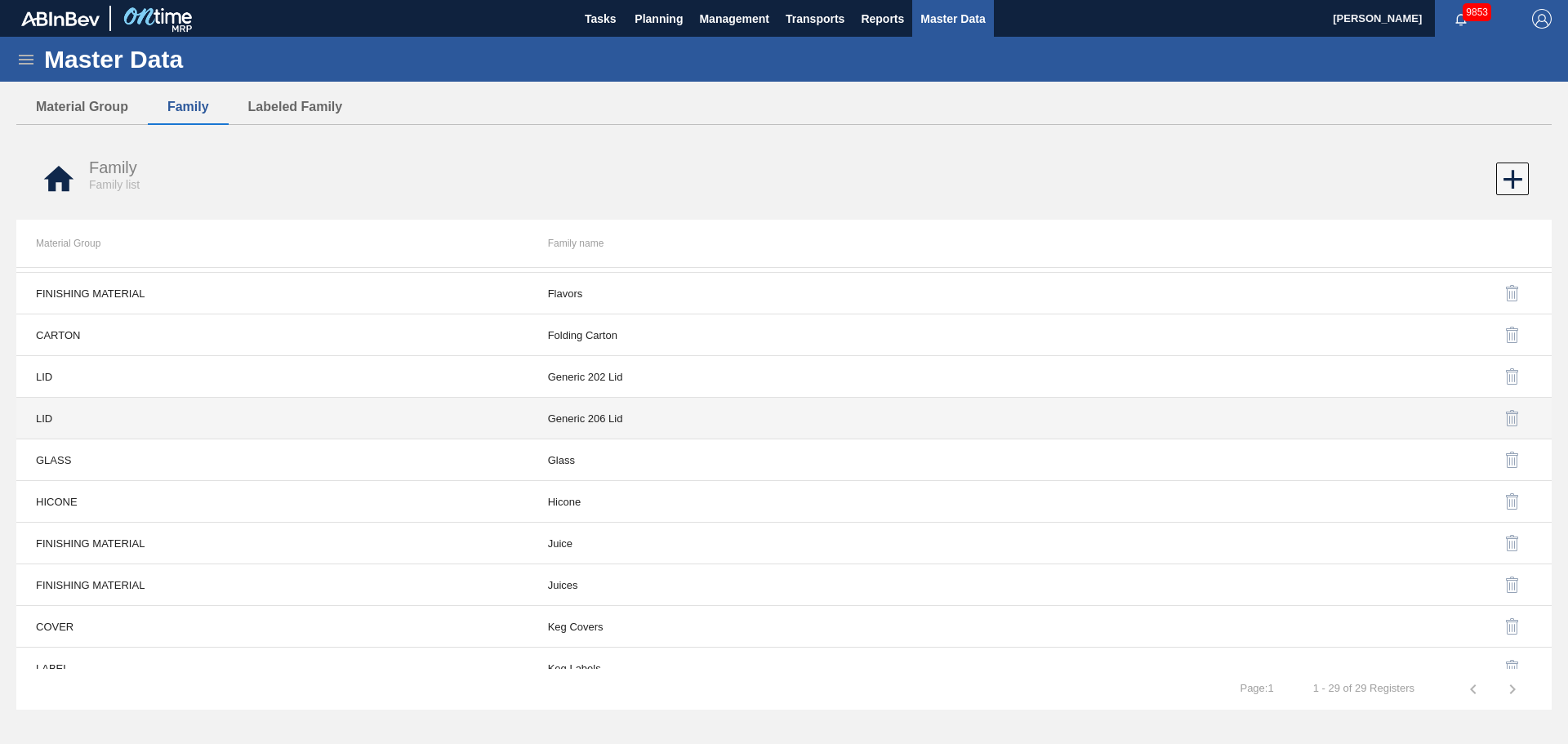
scroll to position [490, 0]
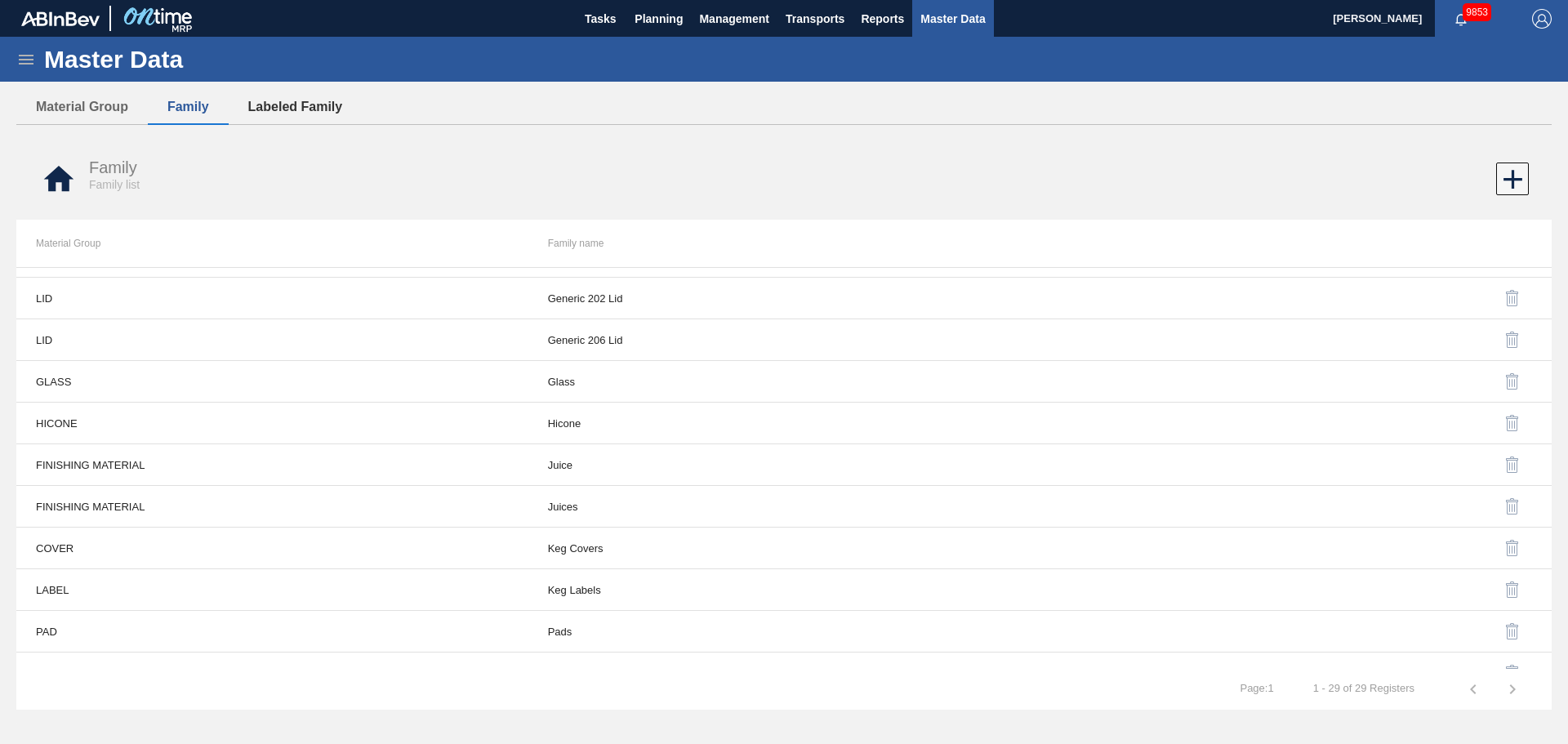
click at [336, 108] on button "Labeled Family" at bounding box center [295, 107] width 134 height 34
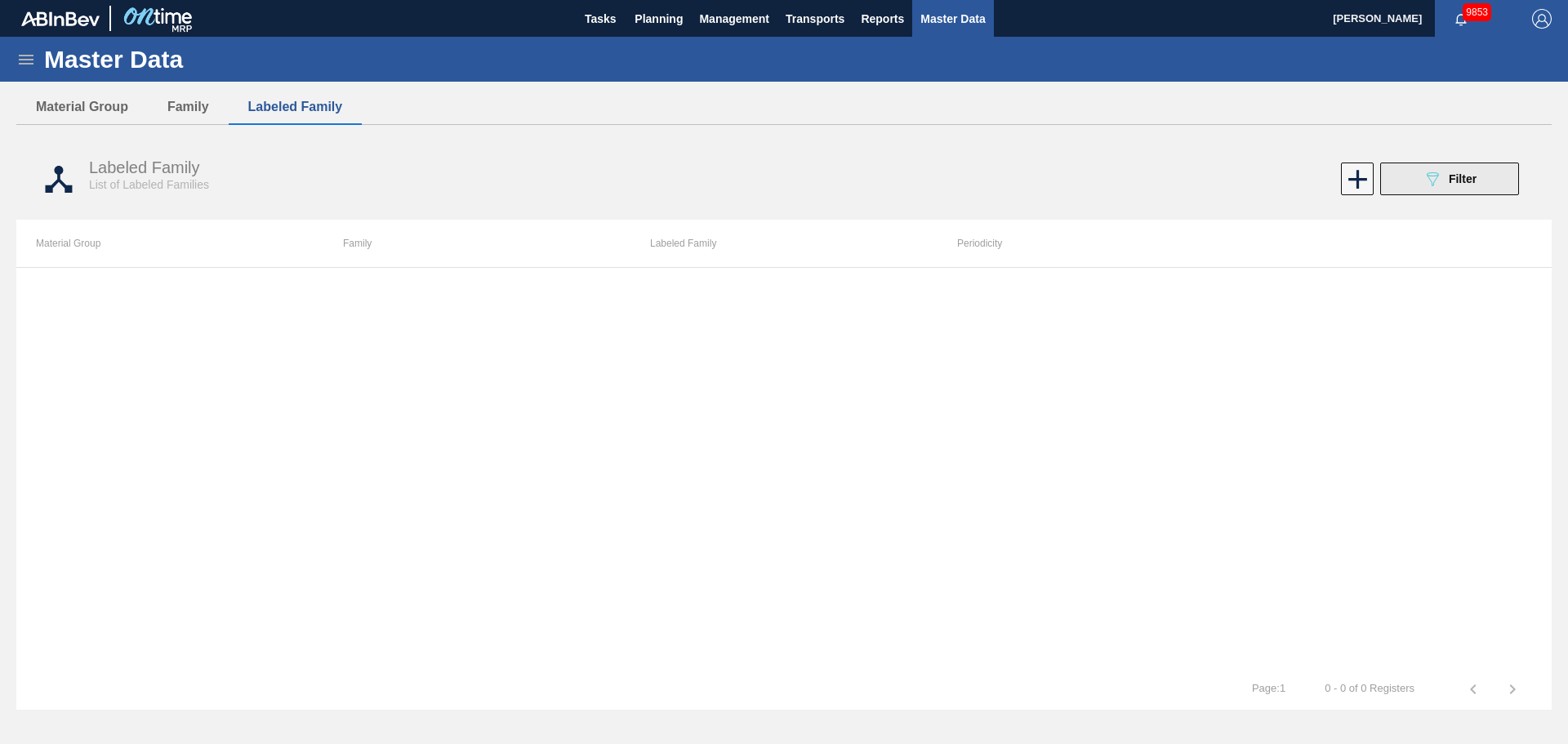
click at [1449, 182] on span "Filter" at bounding box center [1463, 179] width 28 height 13
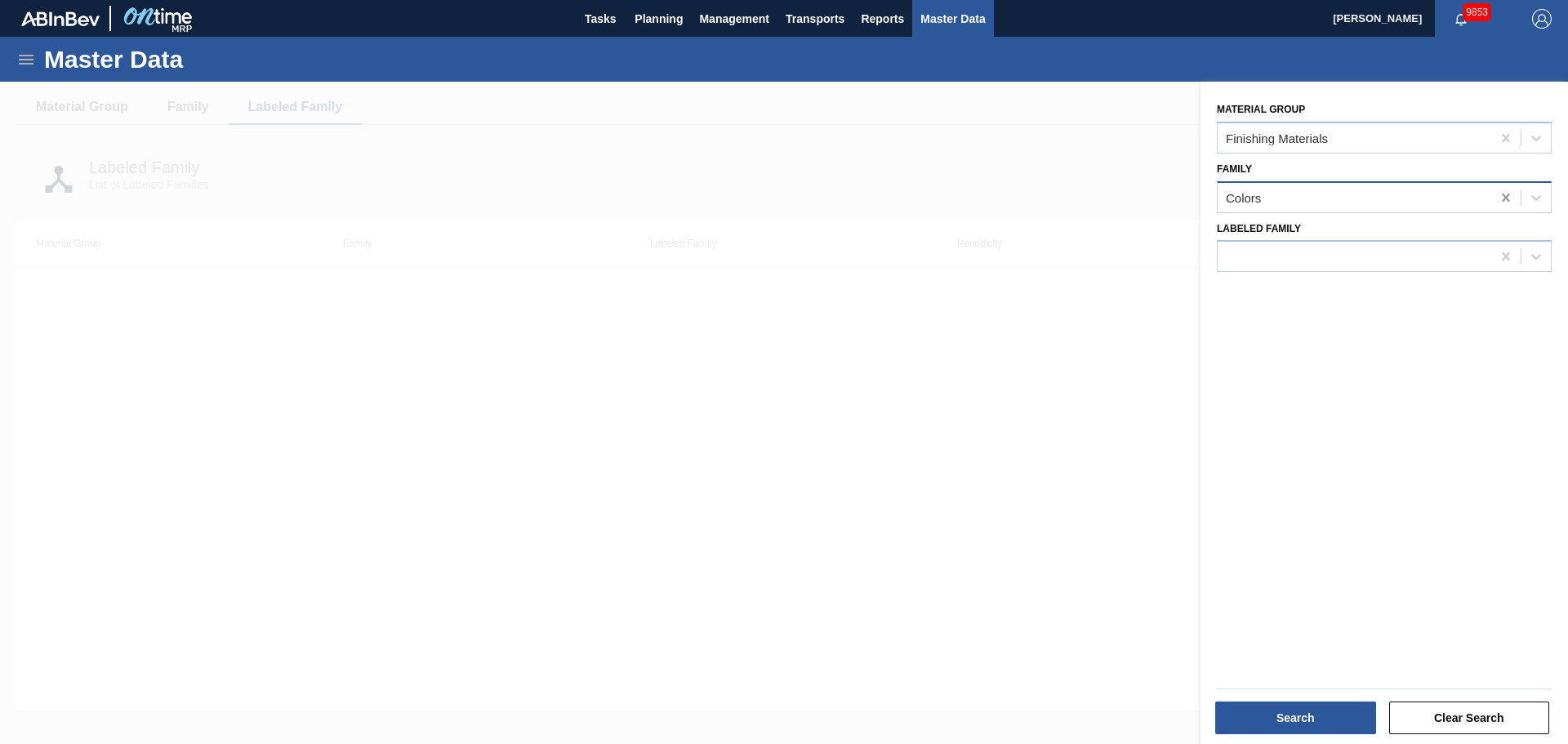
click at [1500, 199] on icon at bounding box center [1506, 198] width 16 height 16
type input "juic"
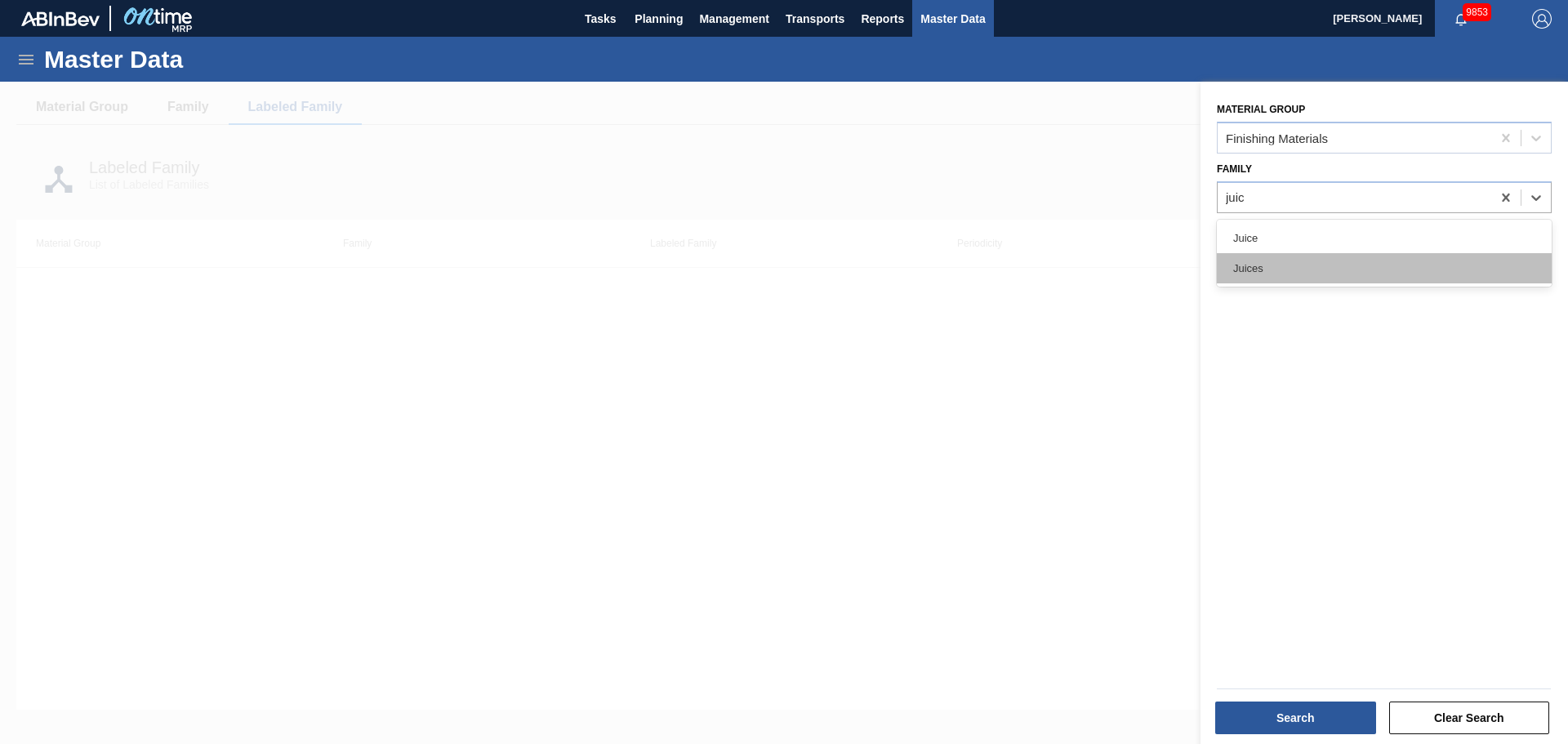
click at [1274, 272] on div "Juices" at bounding box center [1384, 268] width 335 height 31
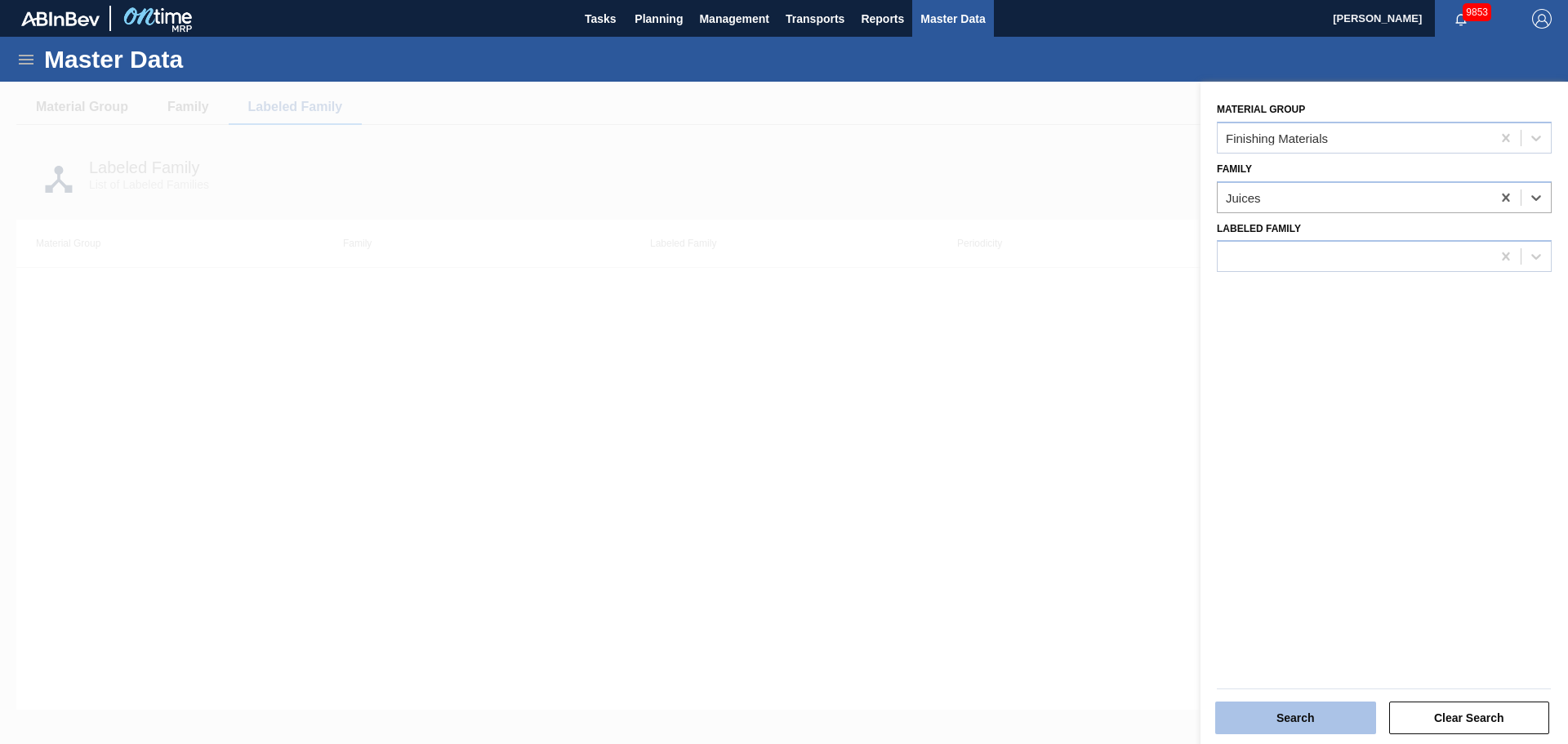
click at [1331, 714] on button "Search" at bounding box center [1295, 718] width 161 height 32
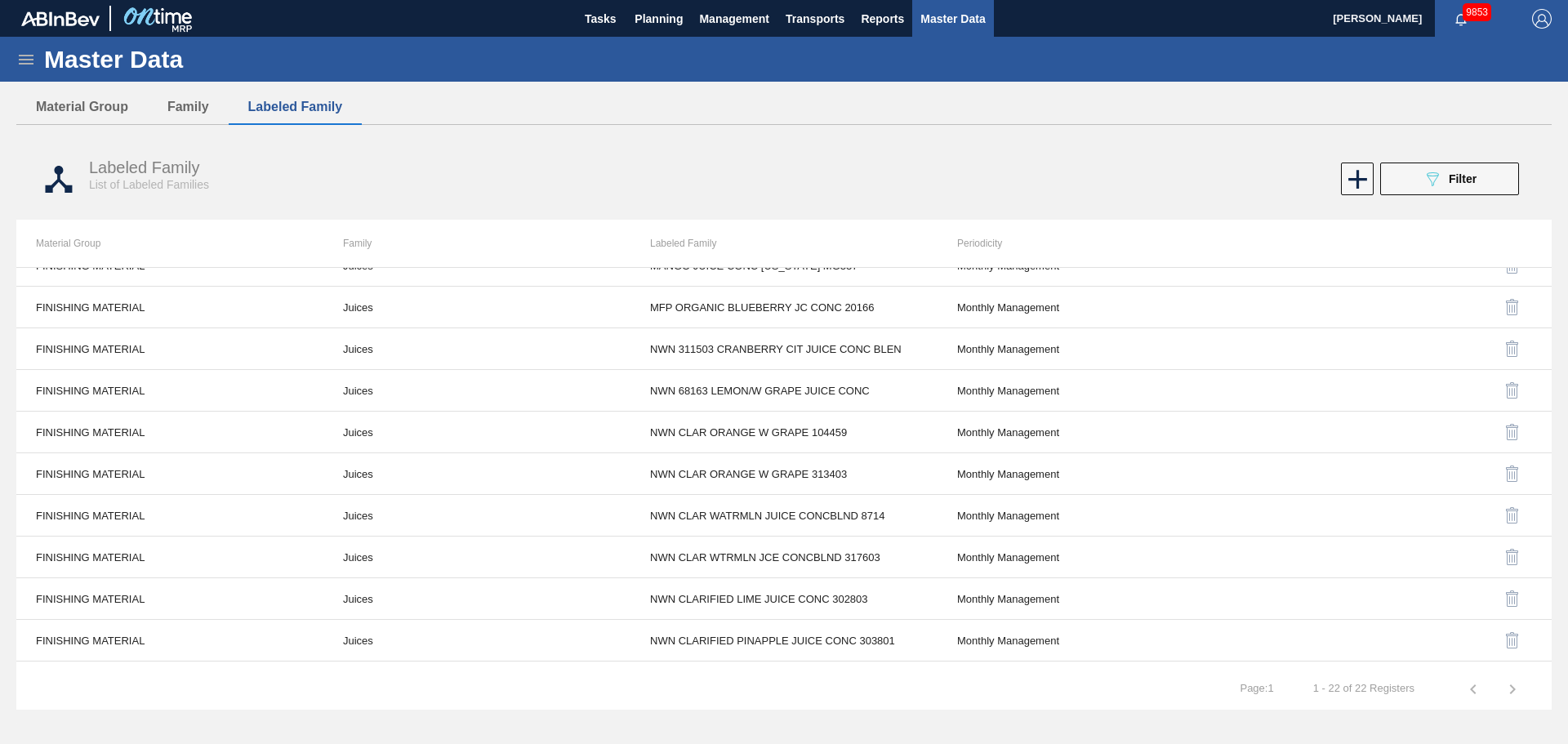
scroll to position [0, 0]
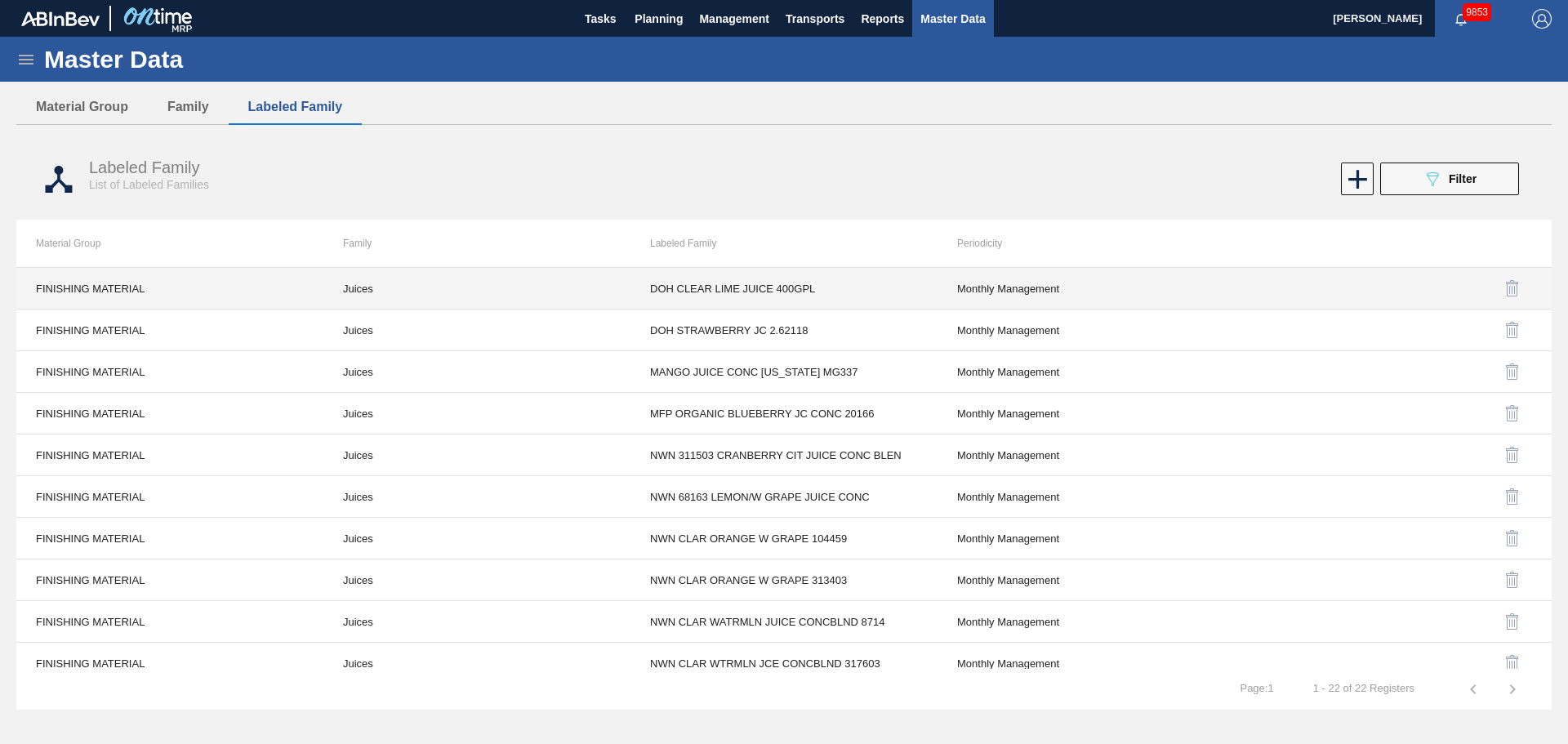
click at [360, 300] on td "Juices" at bounding box center [477, 289] width 307 height 41
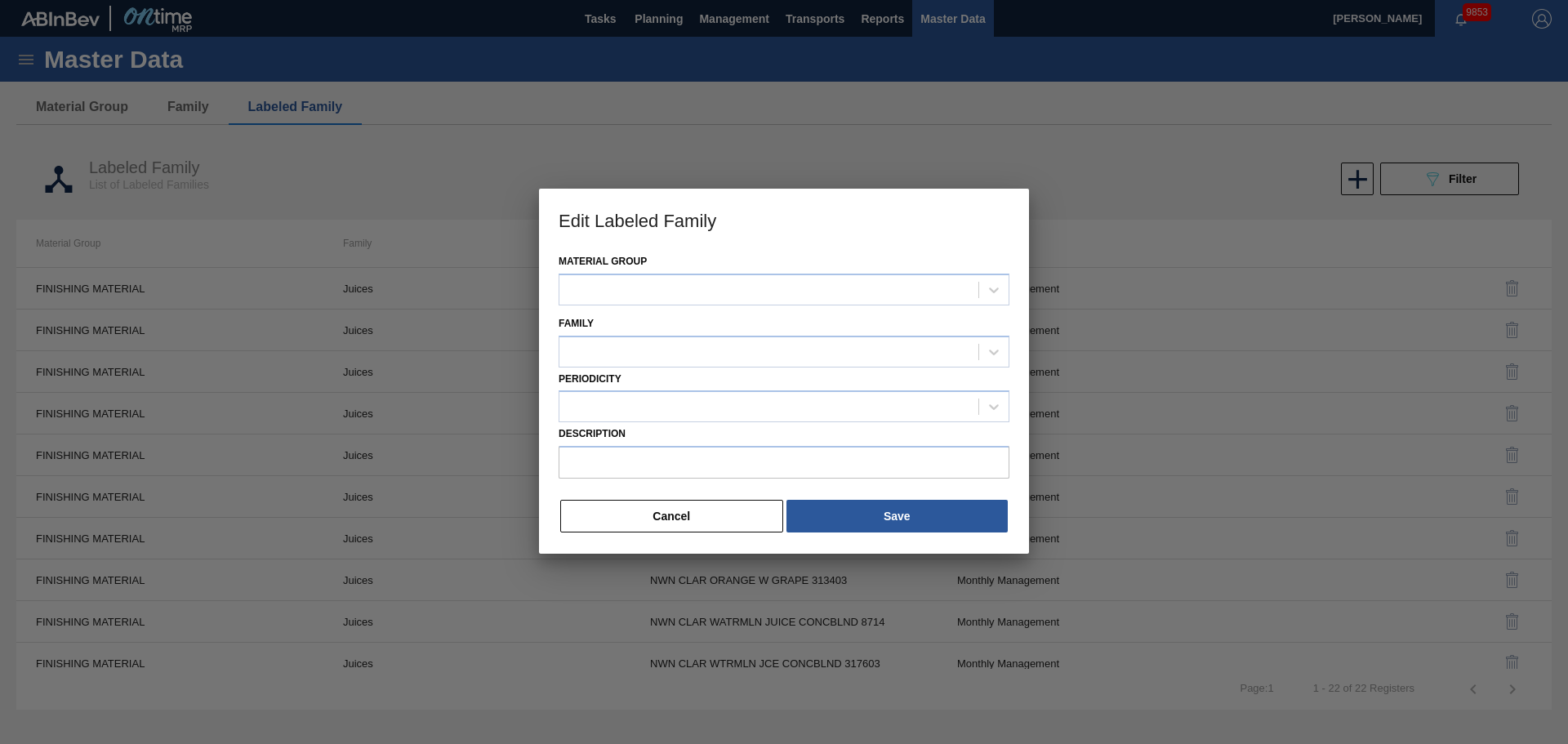
type input "DOH CLEAR LIME JUICE 400GPL"
click at [686, 355] on div "Juices" at bounding box center [769, 353] width 419 height 23
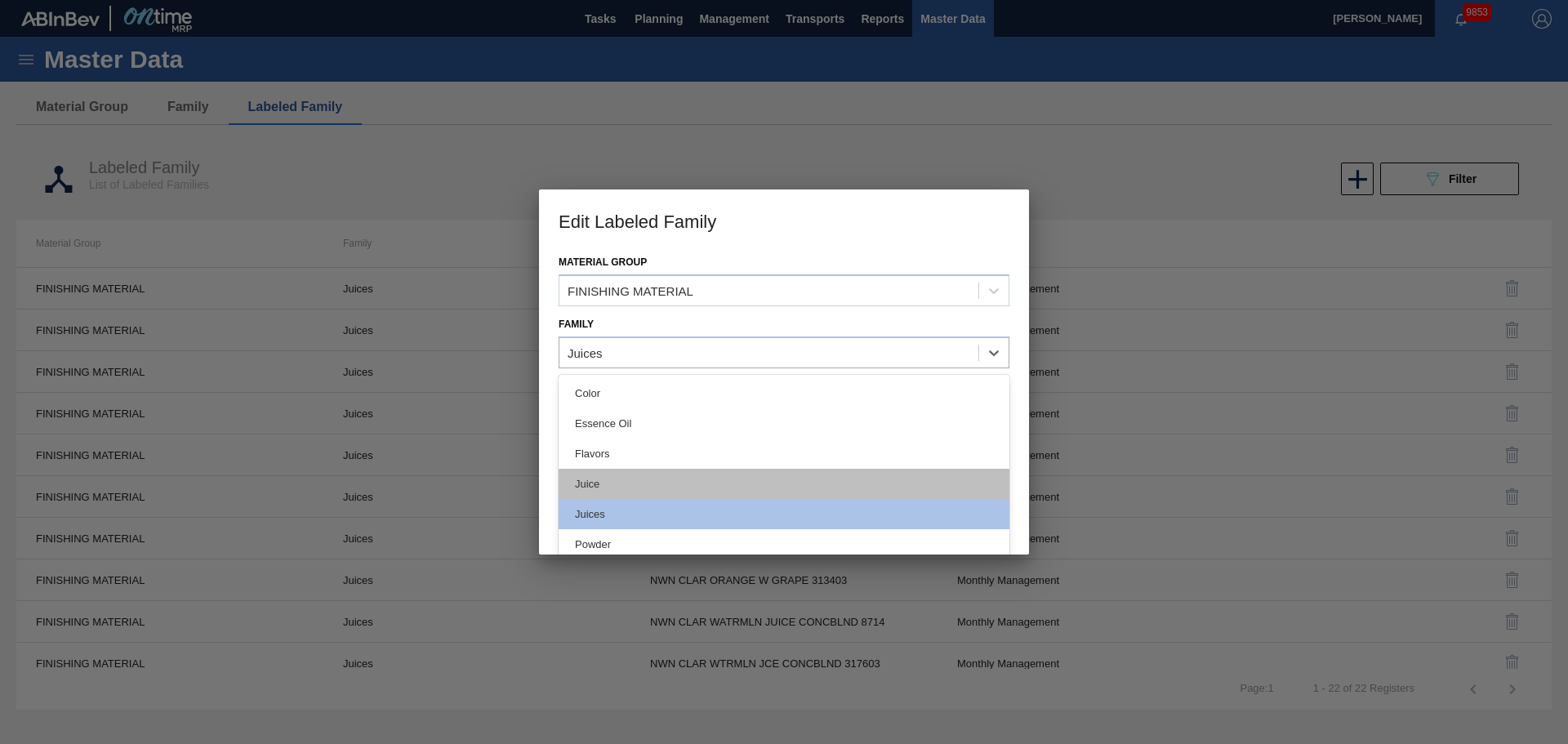
click at [620, 480] on div "Juice" at bounding box center [784, 484] width 451 height 31
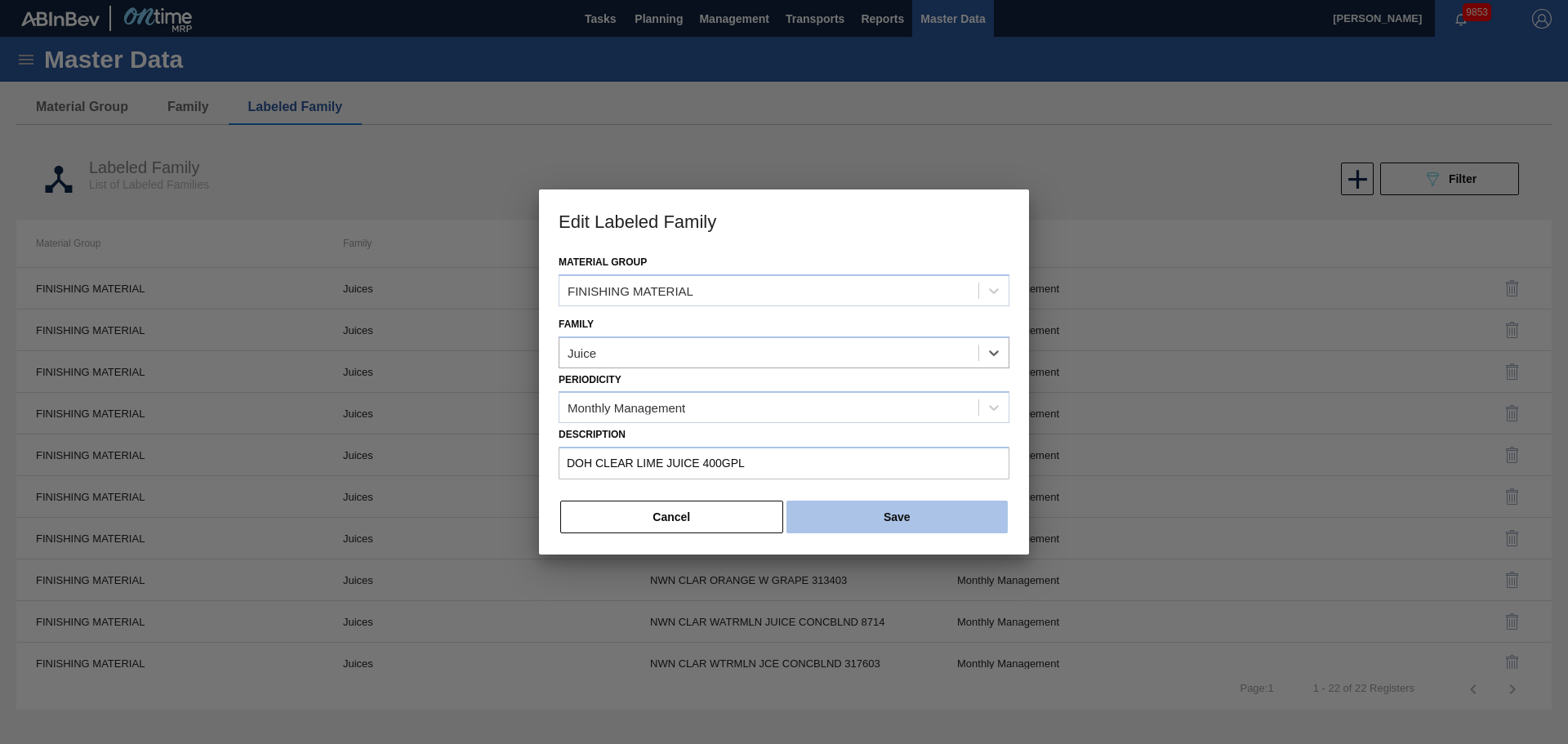
click at [927, 529] on button "Save" at bounding box center [897, 517] width 221 height 32
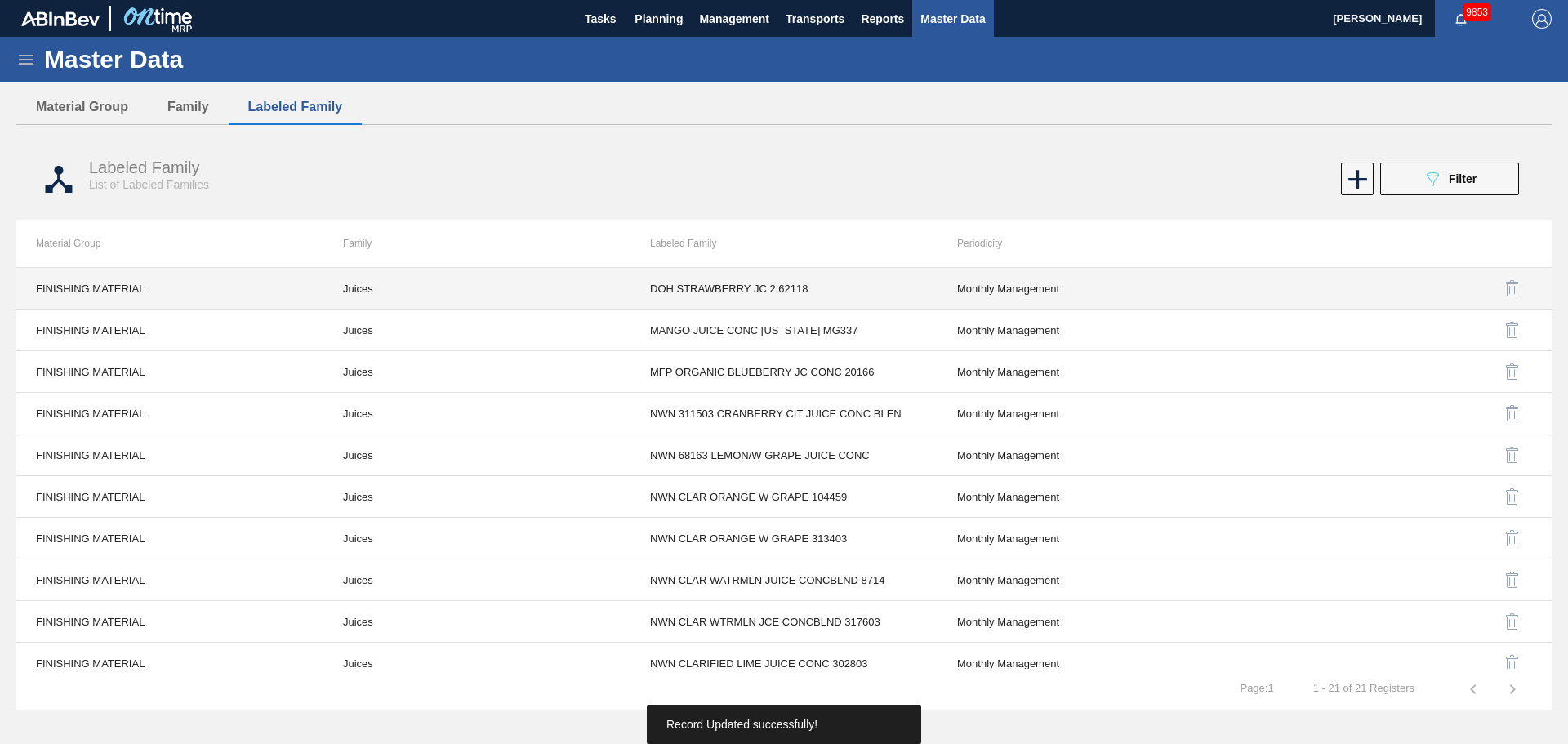
click at [357, 292] on td "Juices" at bounding box center [477, 289] width 307 height 41
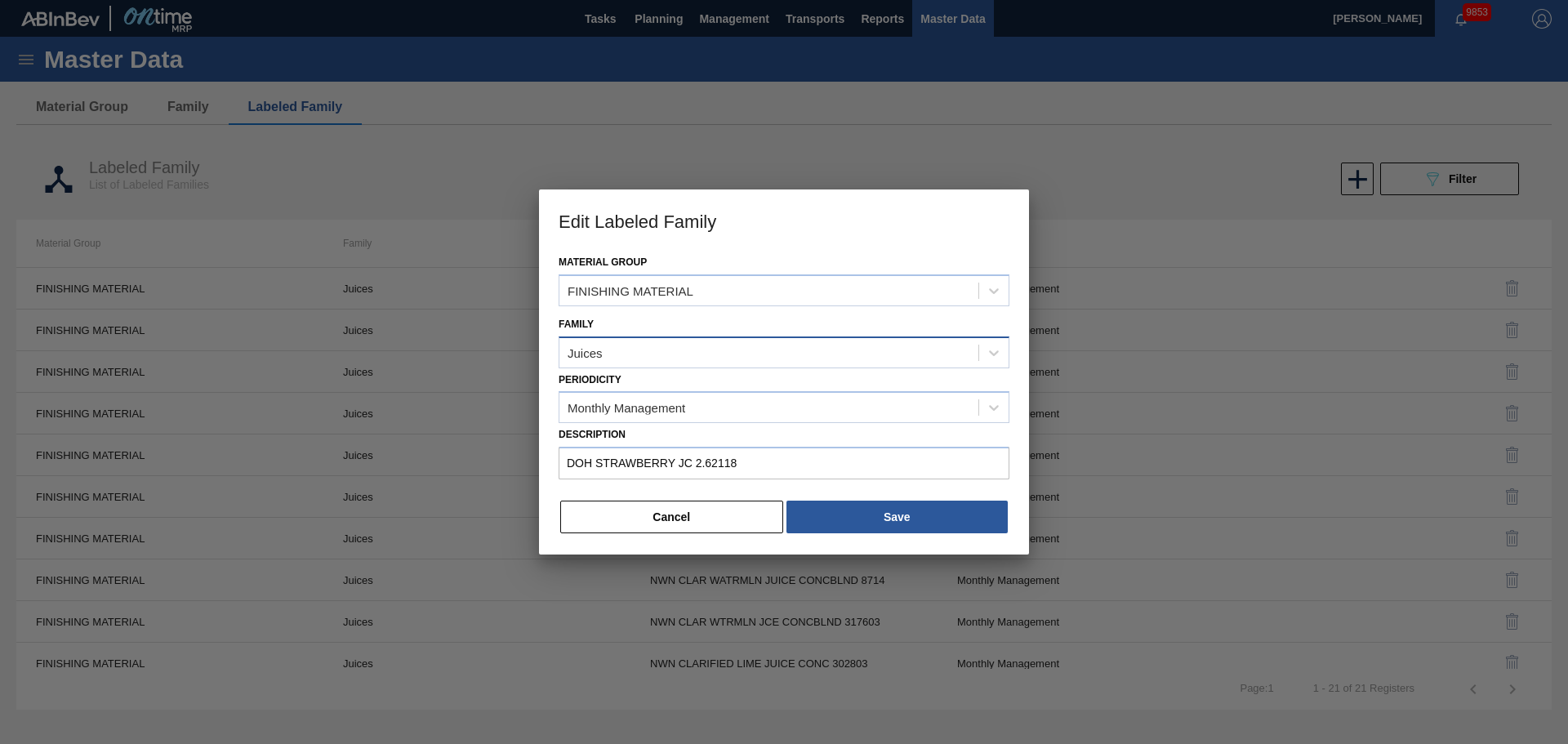
click at [676, 351] on div "Juices" at bounding box center [769, 353] width 419 height 23
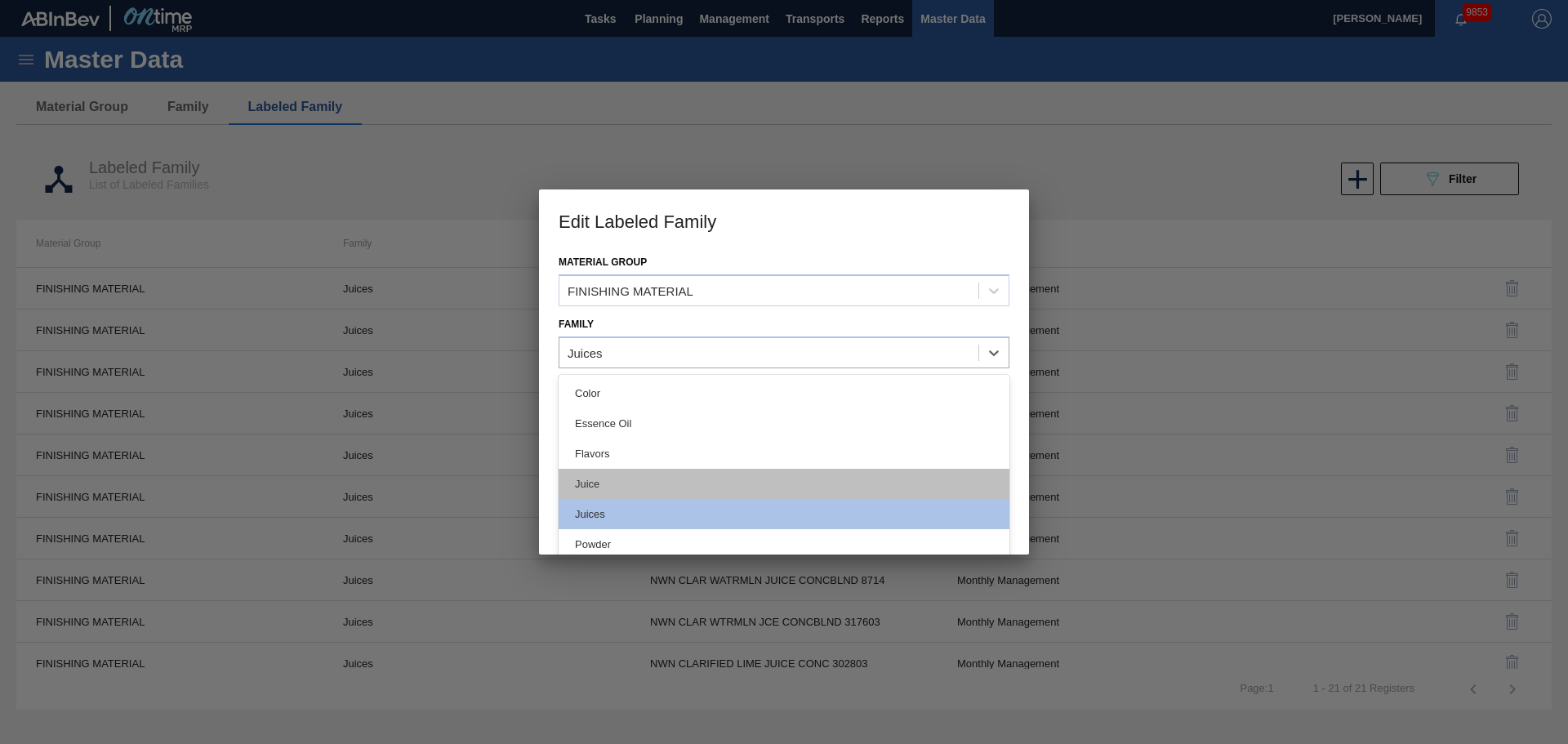
click at [626, 479] on div "Juice" at bounding box center [784, 484] width 451 height 31
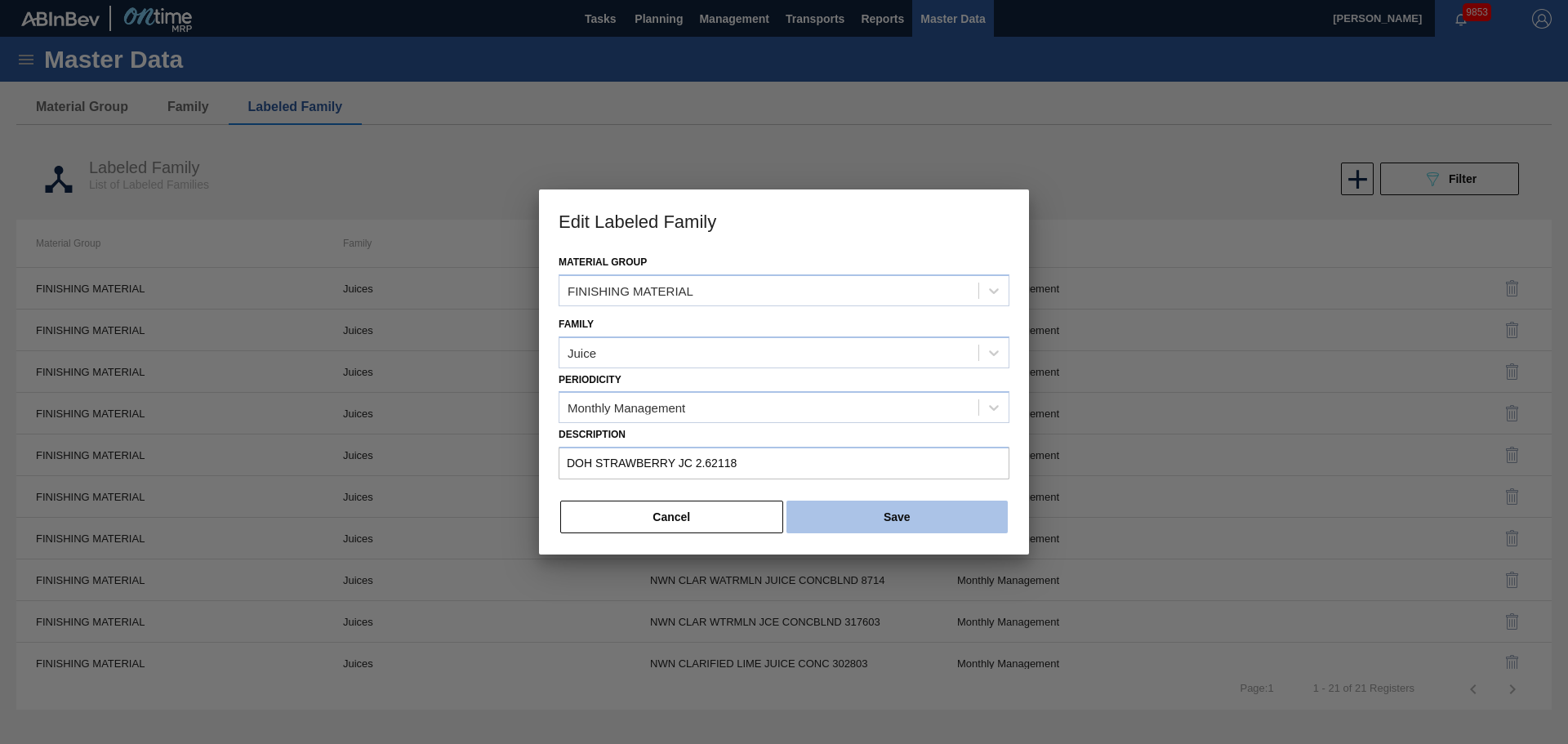
click at [921, 510] on button "Save" at bounding box center [897, 517] width 221 height 32
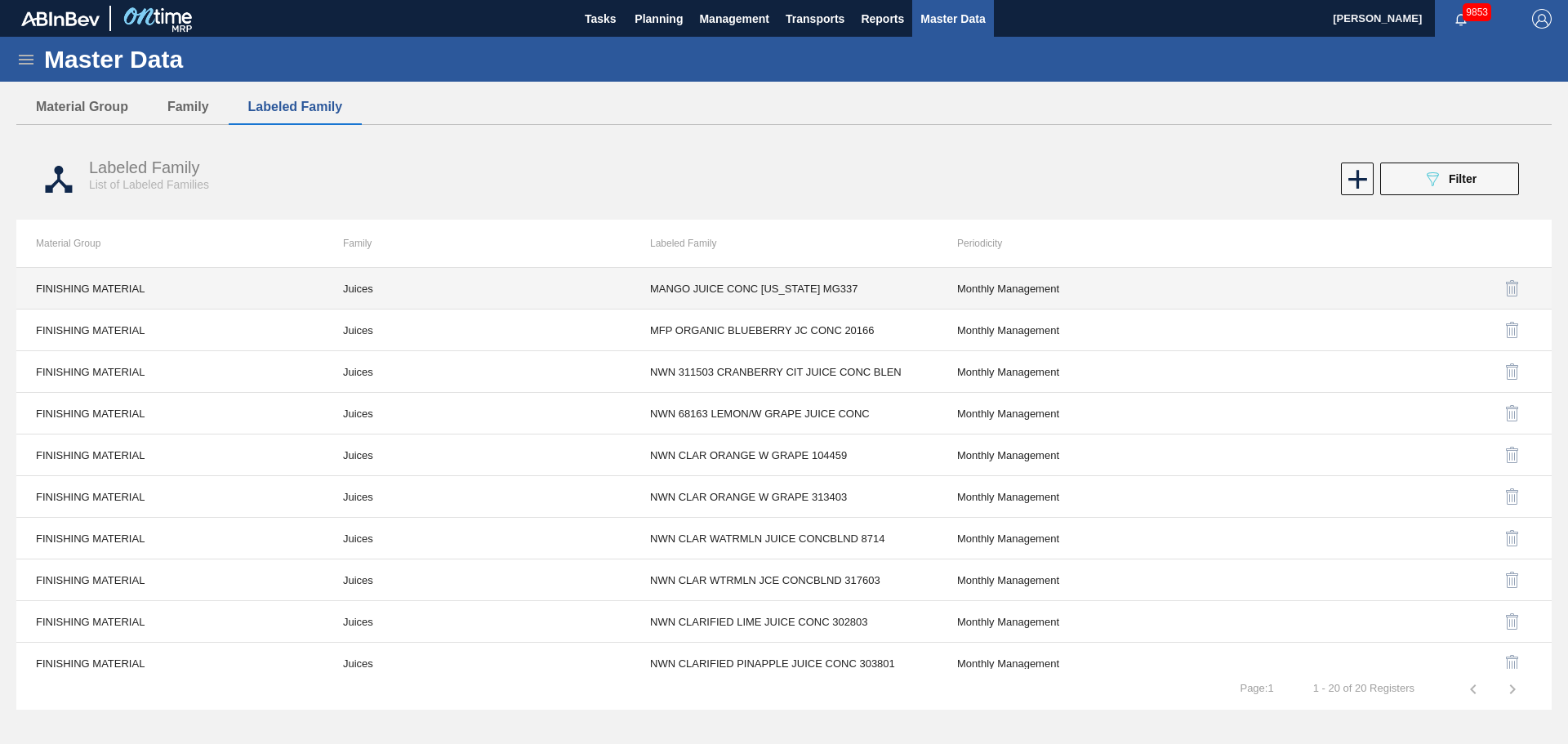
click at [370, 292] on td "Juices" at bounding box center [477, 289] width 307 height 41
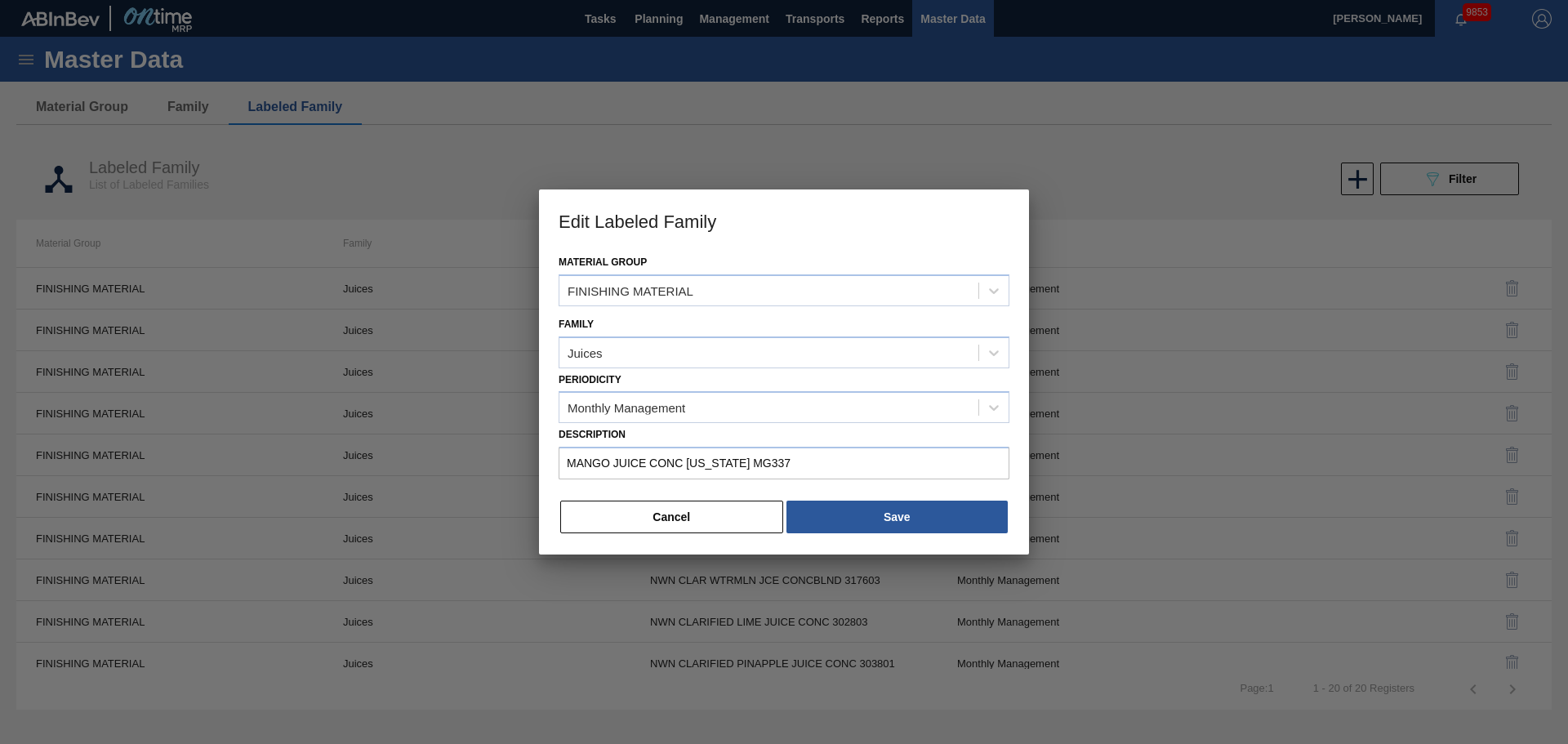
click at [655, 327] on div "Family Juices" at bounding box center [784, 341] width 451 height 56
click at [653, 347] on div "Juices" at bounding box center [769, 353] width 419 height 23
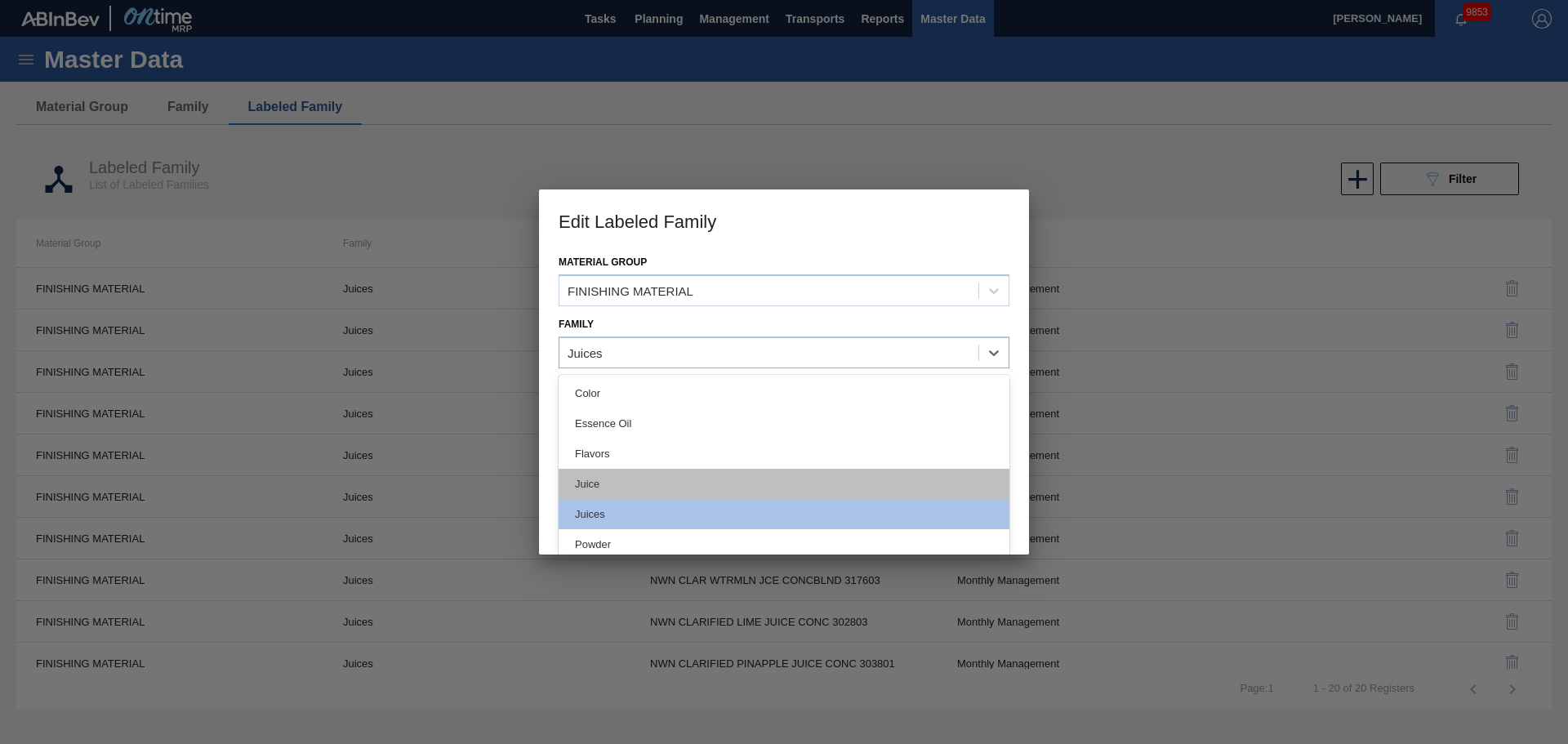
click at [611, 480] on div "Juice" at bounding box center [784, 484] width 451 height 31
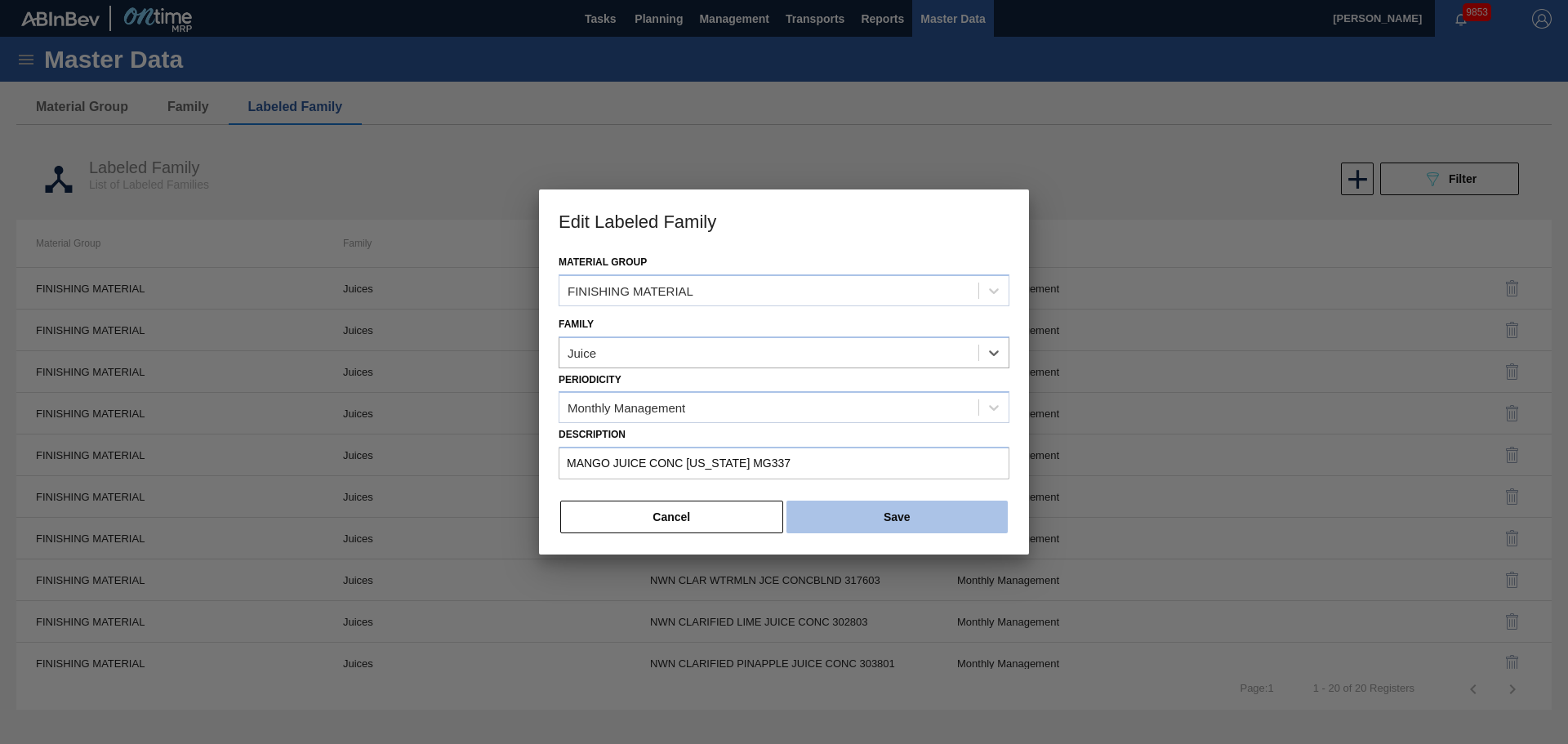
click at [888, 510] on button "Save" at bounding box center [897, 517] width 221 height 32
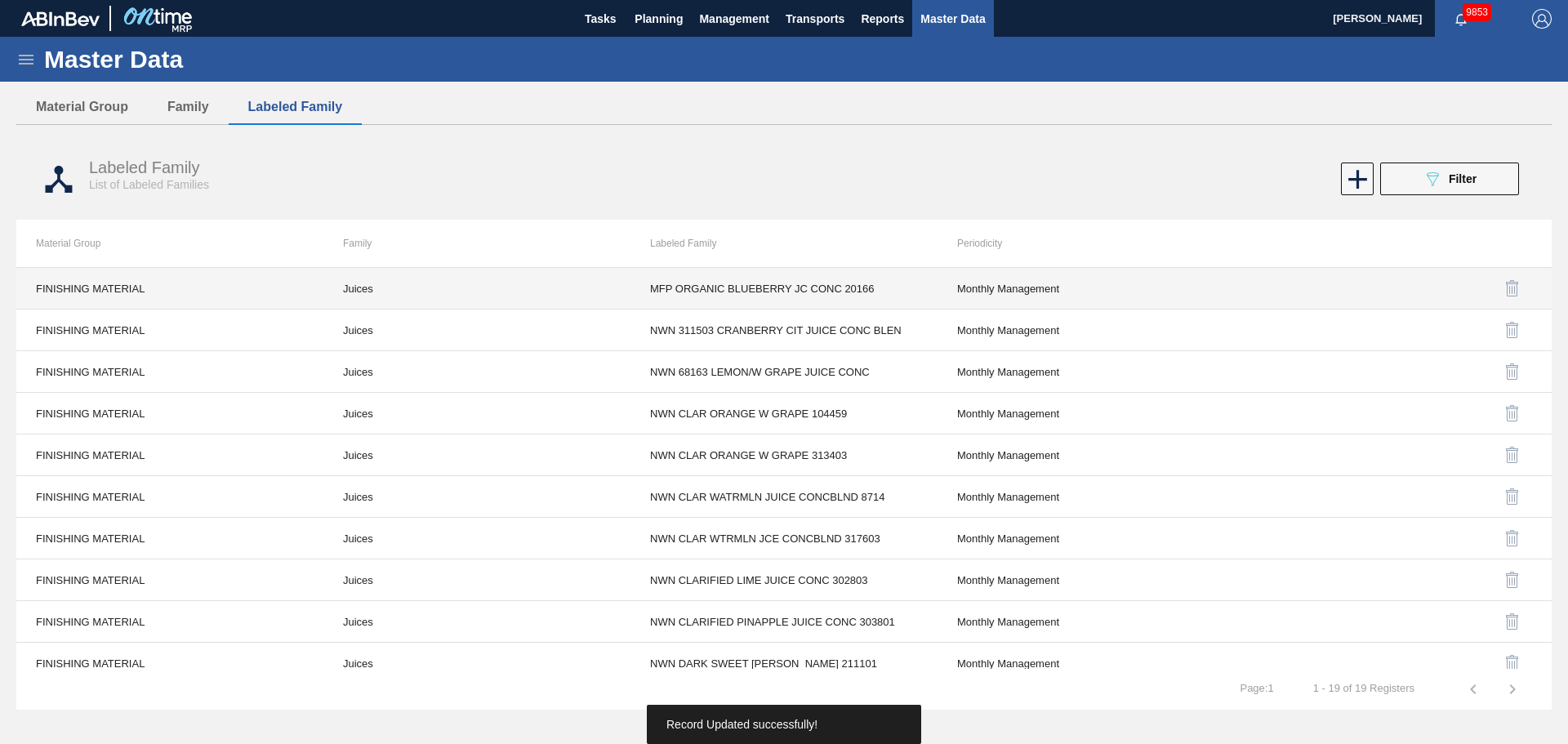
click at [361, 288] on td "Juices" at bounding box center [477, 289] width 307 height 41
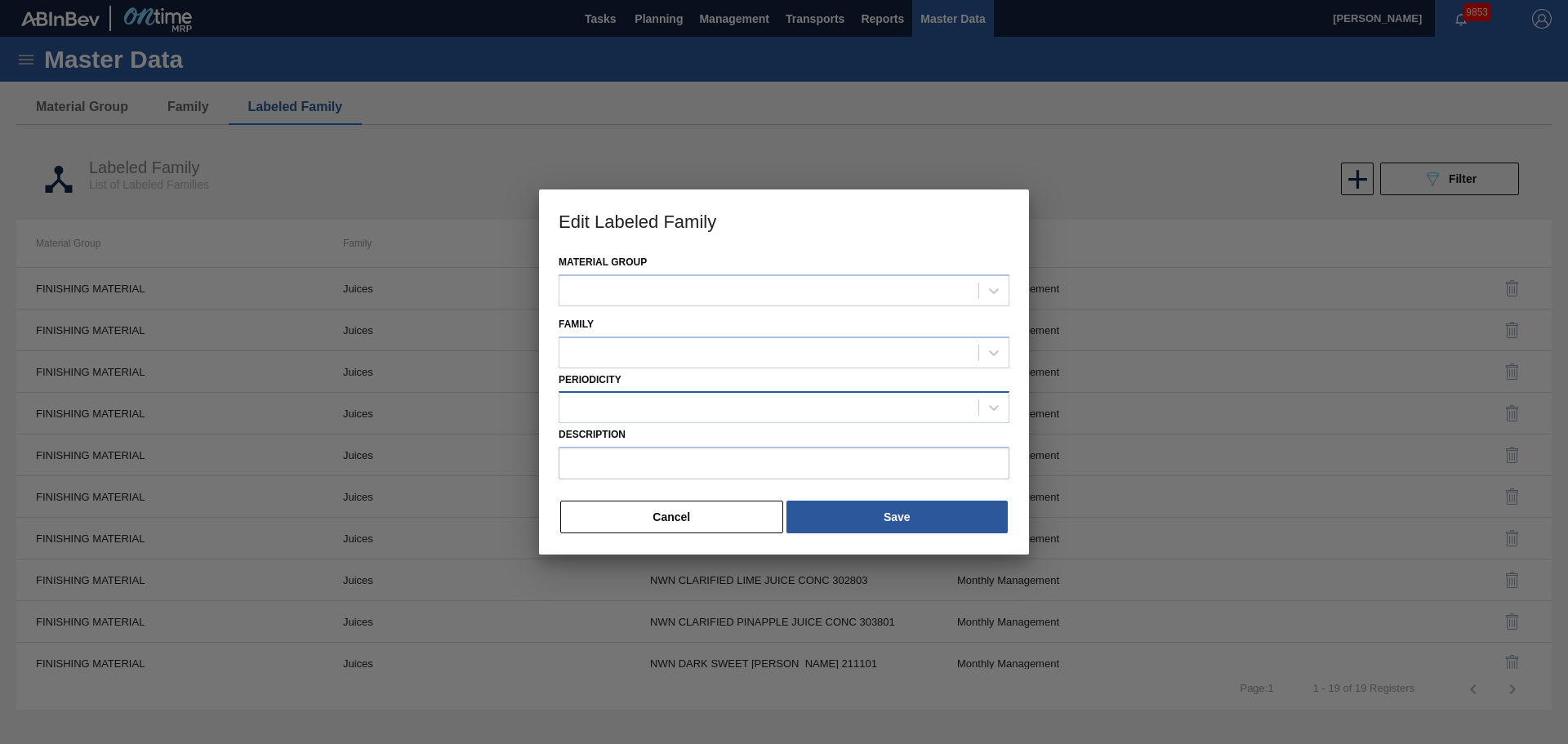
type input "MFP ORGANIC BLUEBERRY JC CONC 20166"
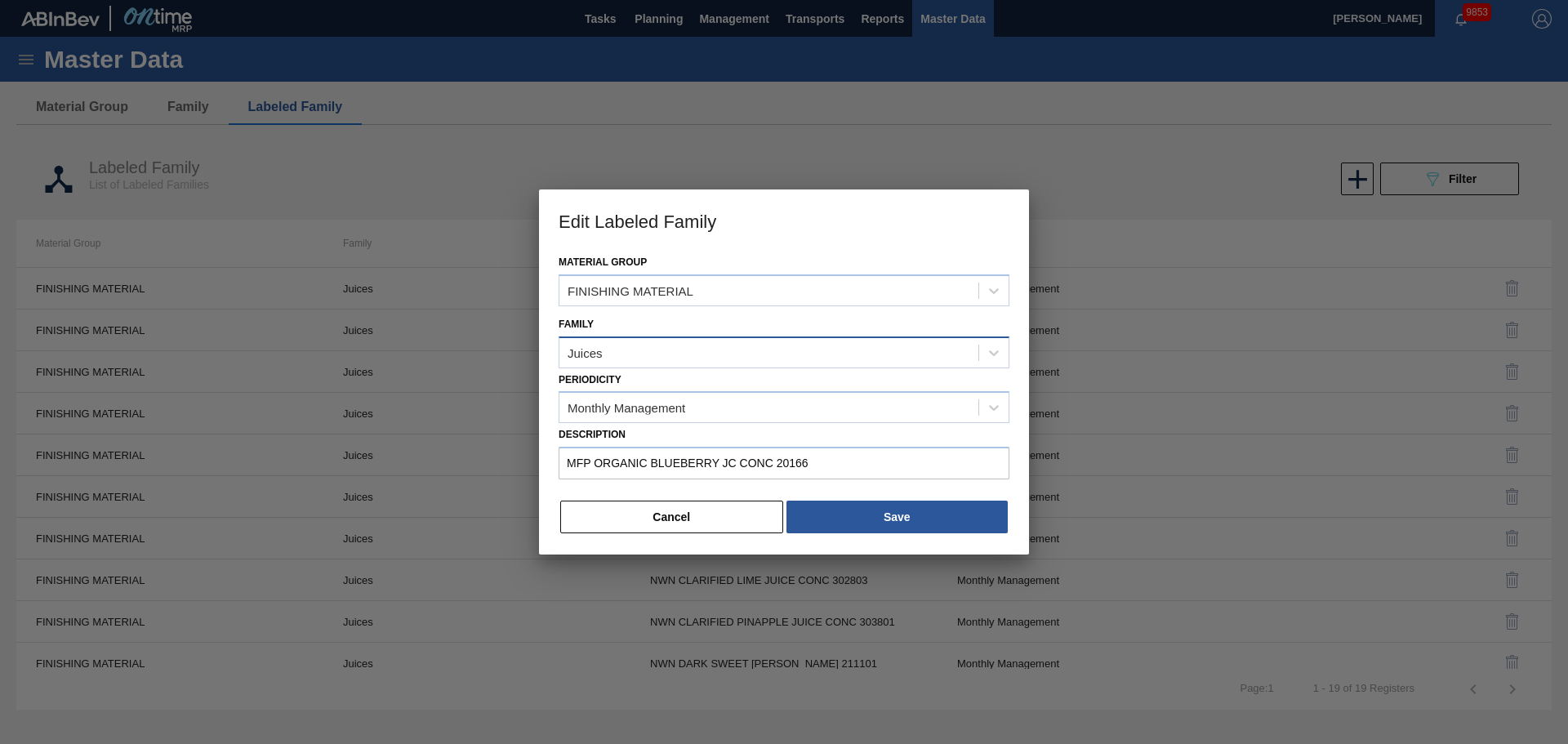
click at [633, 356] on div "Juices" at bounding box center [769, 353] width 419 height 23
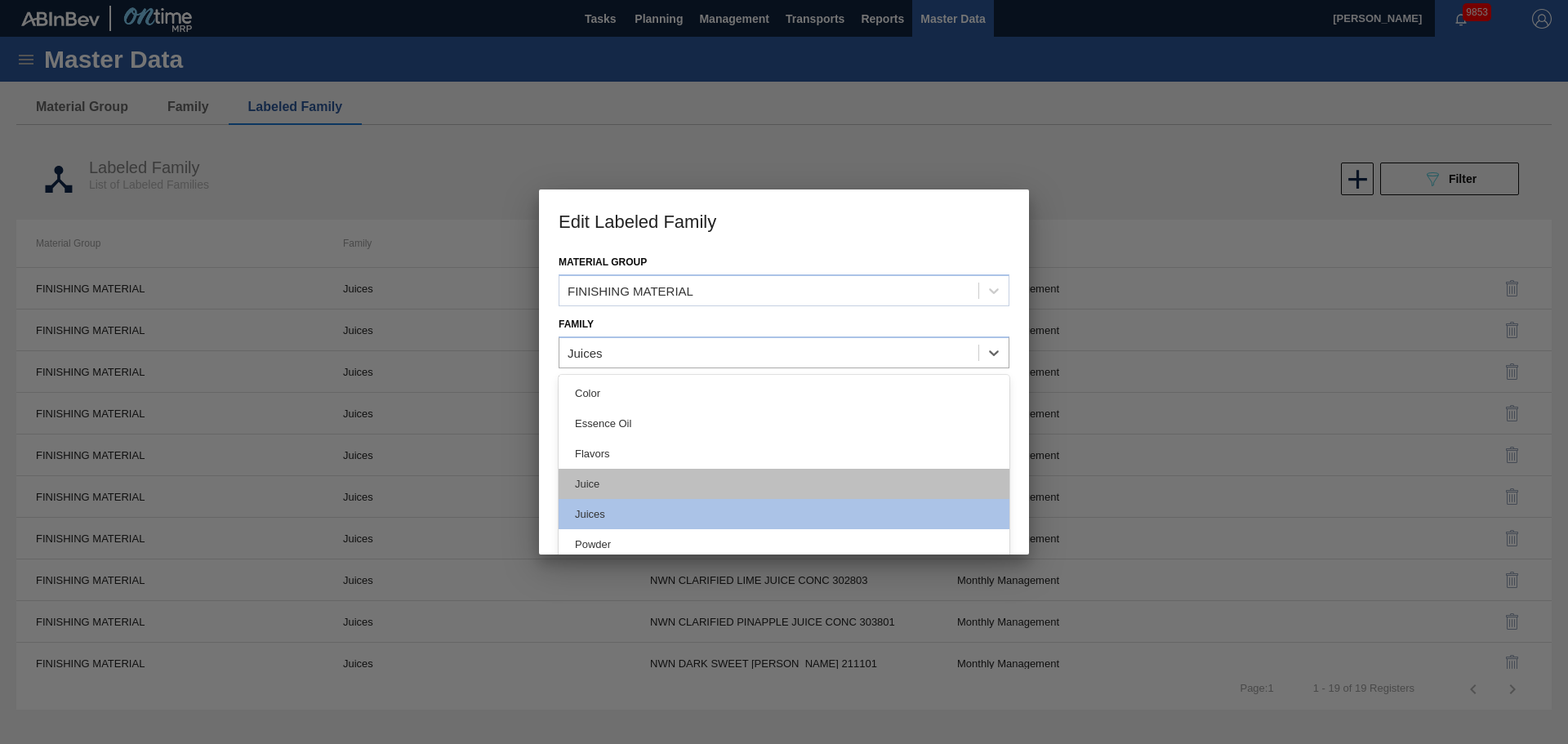
click at [603, 482] on div "Juice" at bounding box center [784, 484] width 451 height 31
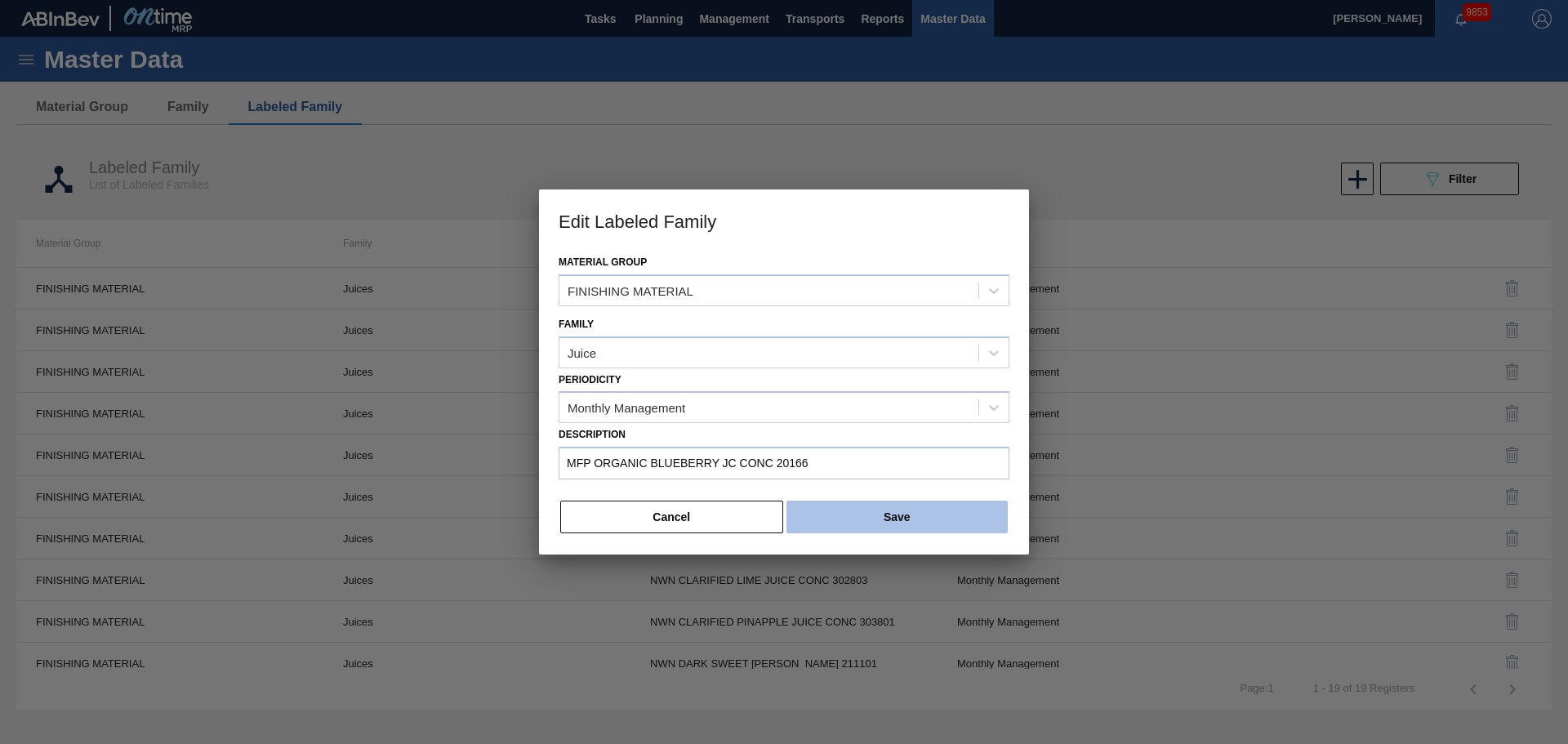
click at [905, 513] on button "Save" at bounding box center [897, 517] width 221 height 32
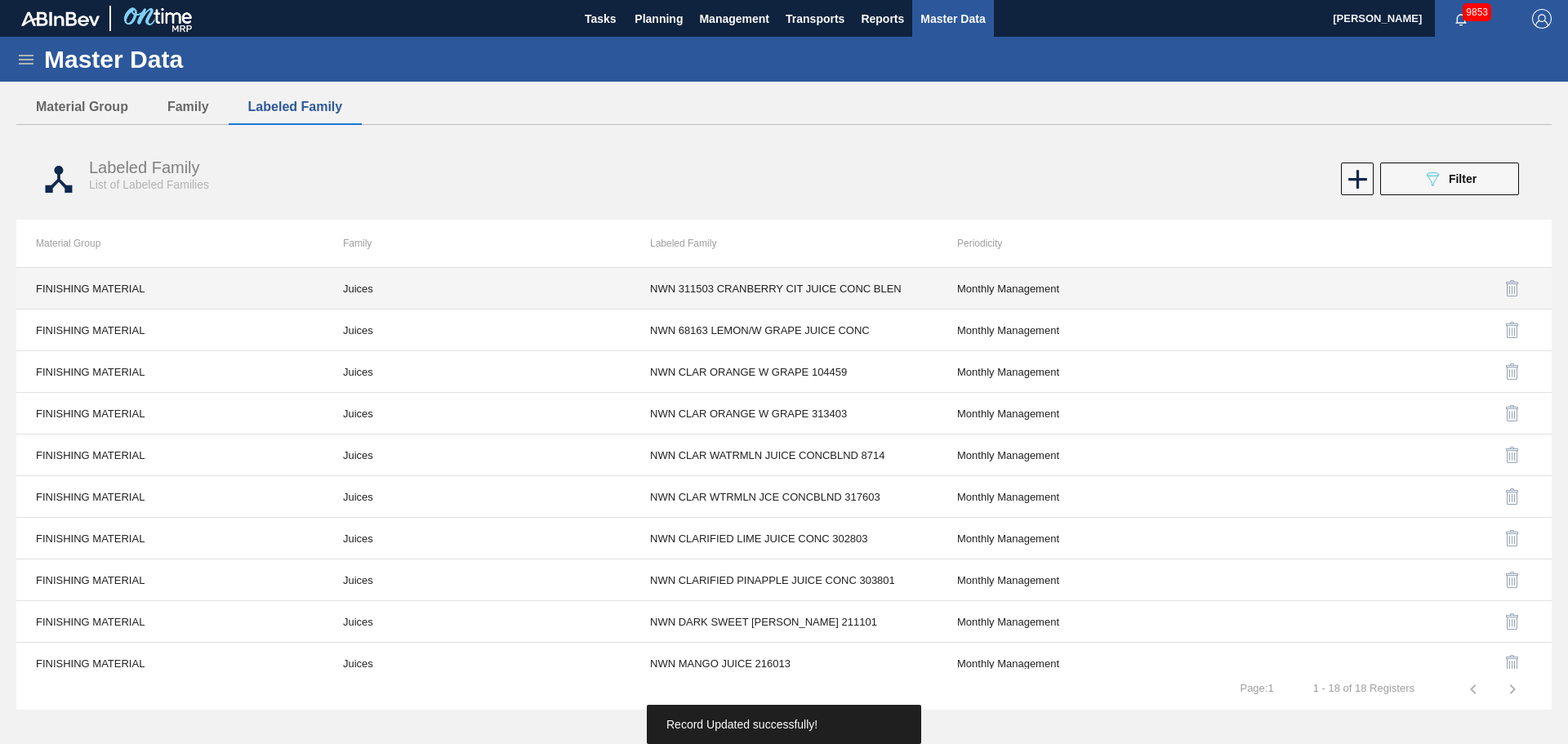
click at [363, 282] on td "Juices" at bounding box center [477, 289] width 307 height 41
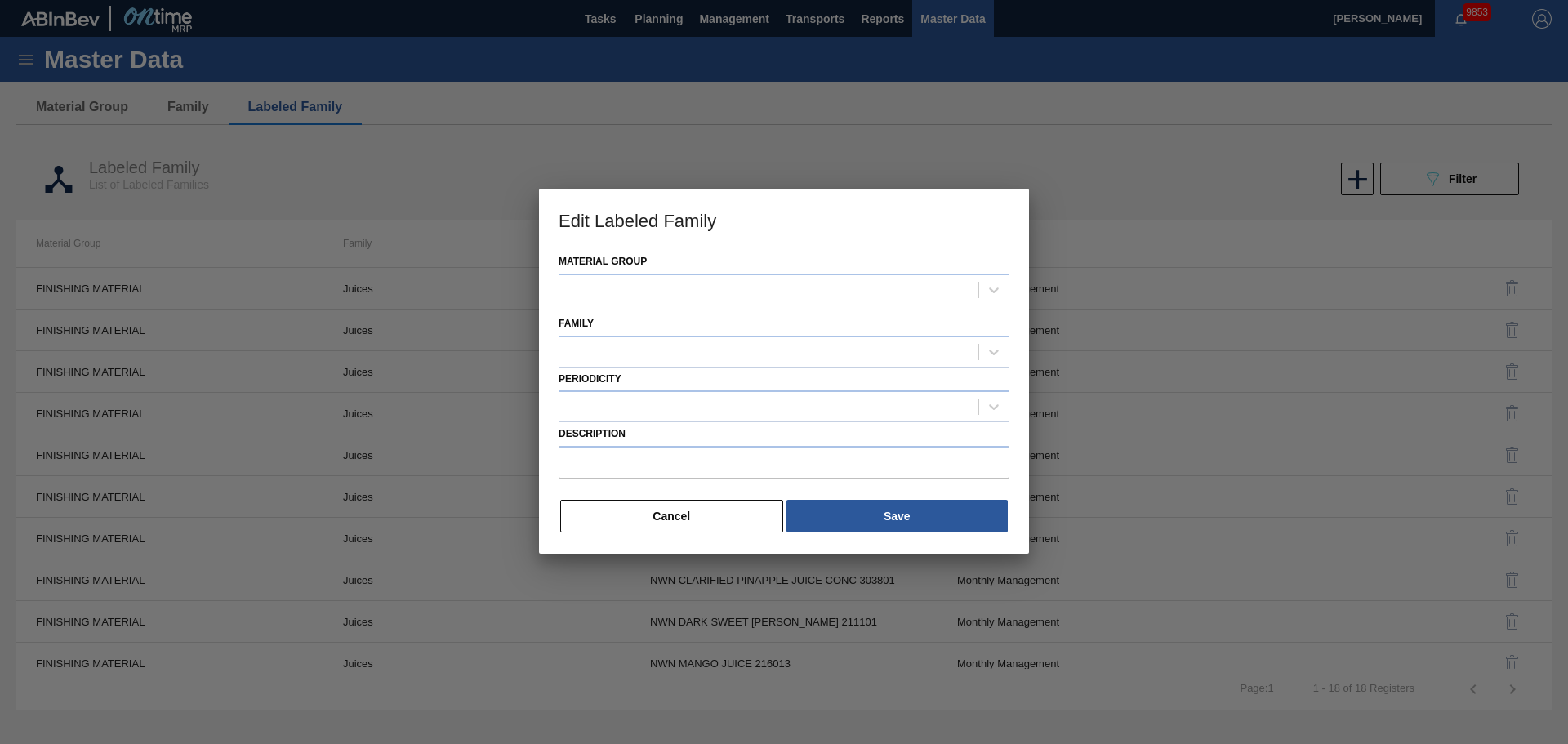
type input "NWN 311503 CRANBERRY CIT JUICE CONC BLEN"
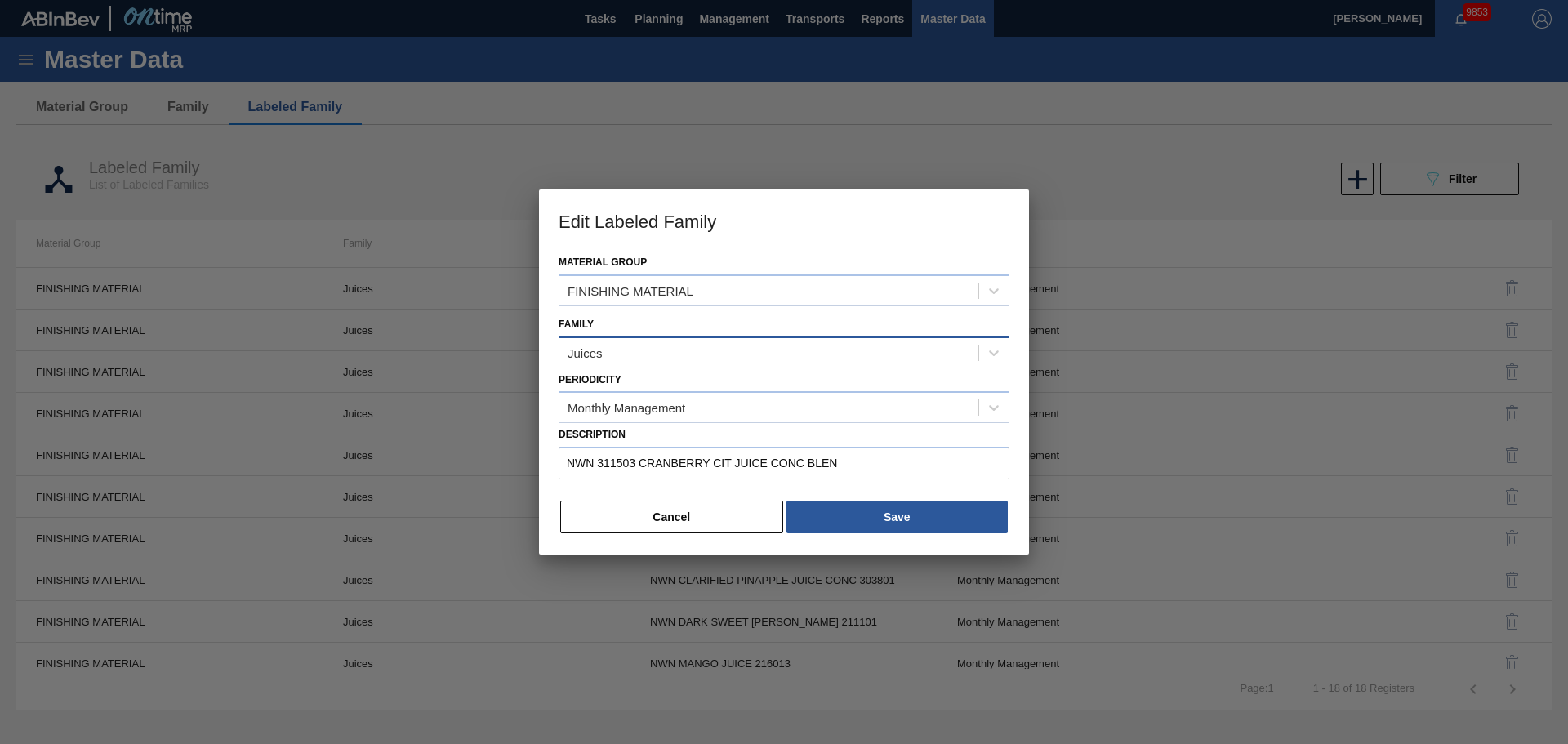
click at [618, 363] on div "Juices" at bounding box center [769, 353] width 419 height 23
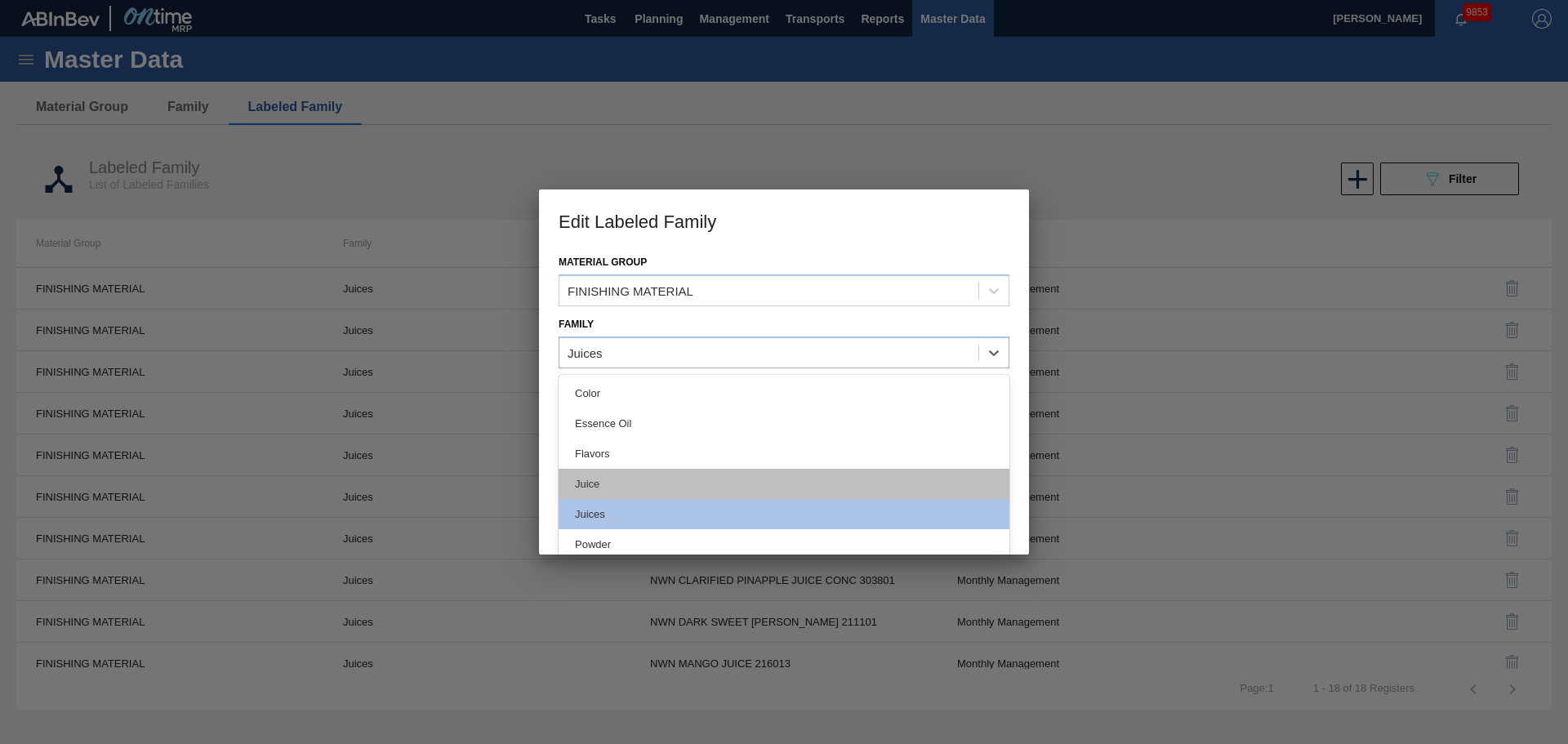
click at [607, 489] on div "Juice" at bounding box center [784, 484] width 451 height 31
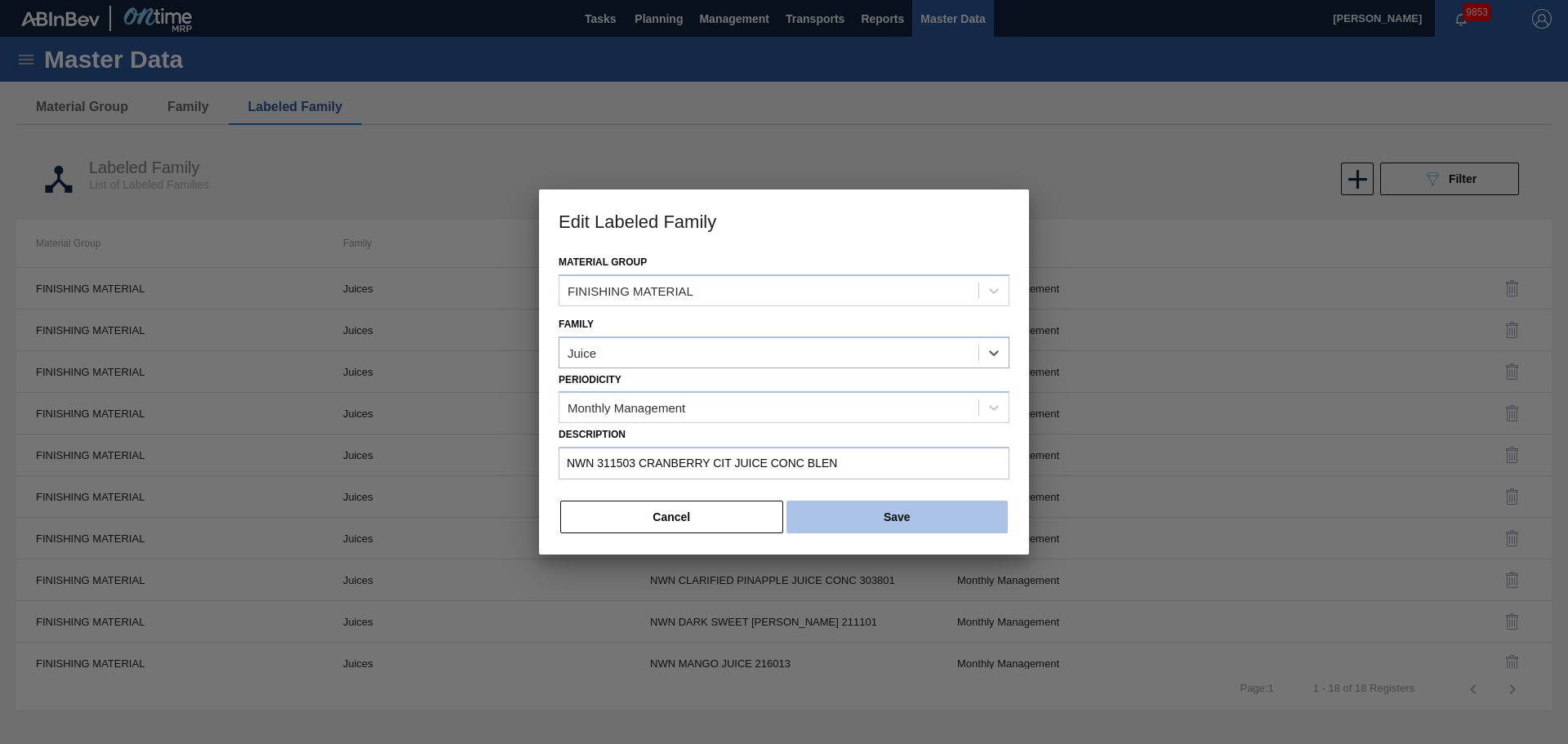
click at [909, 511] on button "Save" at bounding box center [897, 517] width 221 height 32
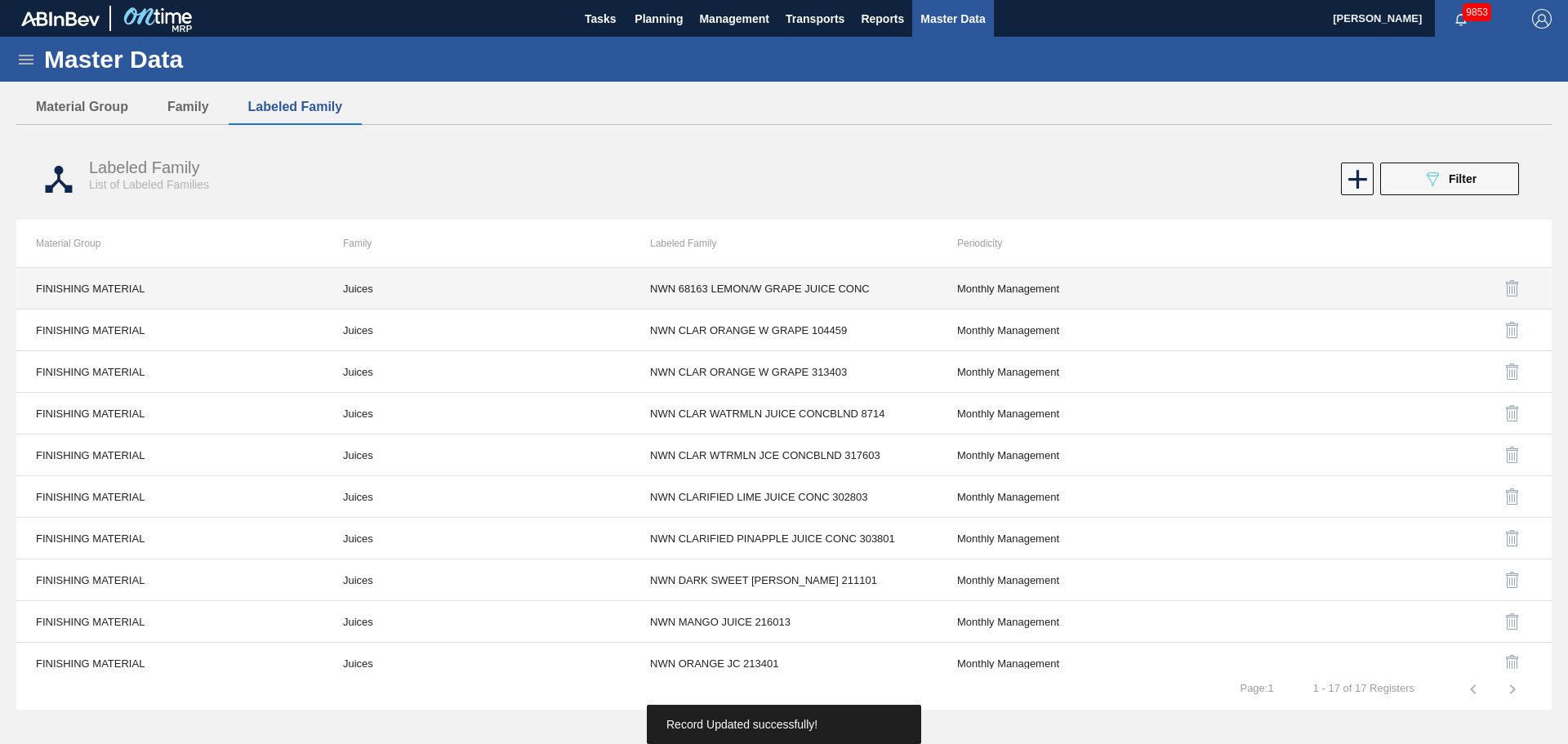
click at [370, 288] on td "Juices" at bounding box center [477, 289] width 307 height 41
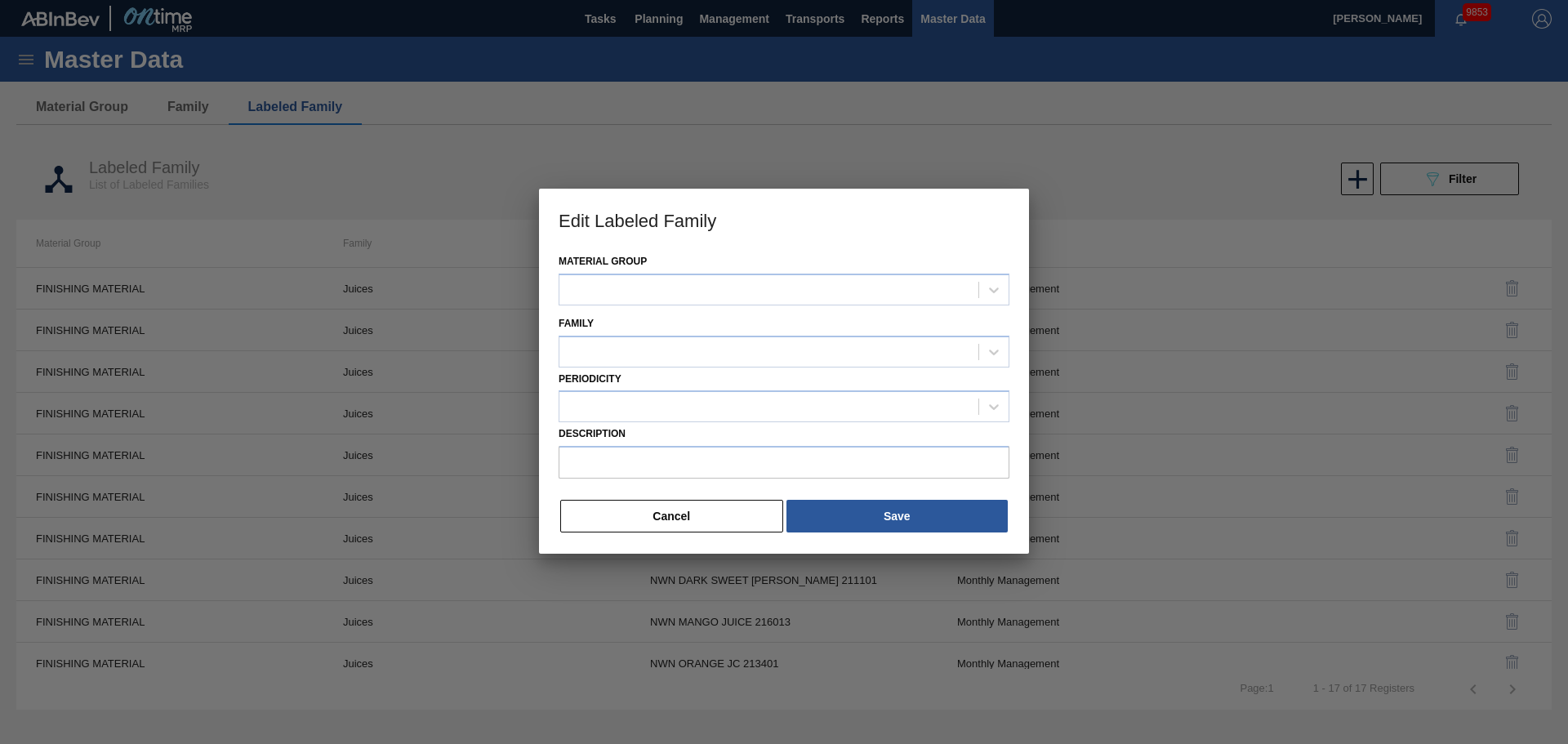
type input "NWN 68163 LEMON/W GRAPE JUICE CONC"
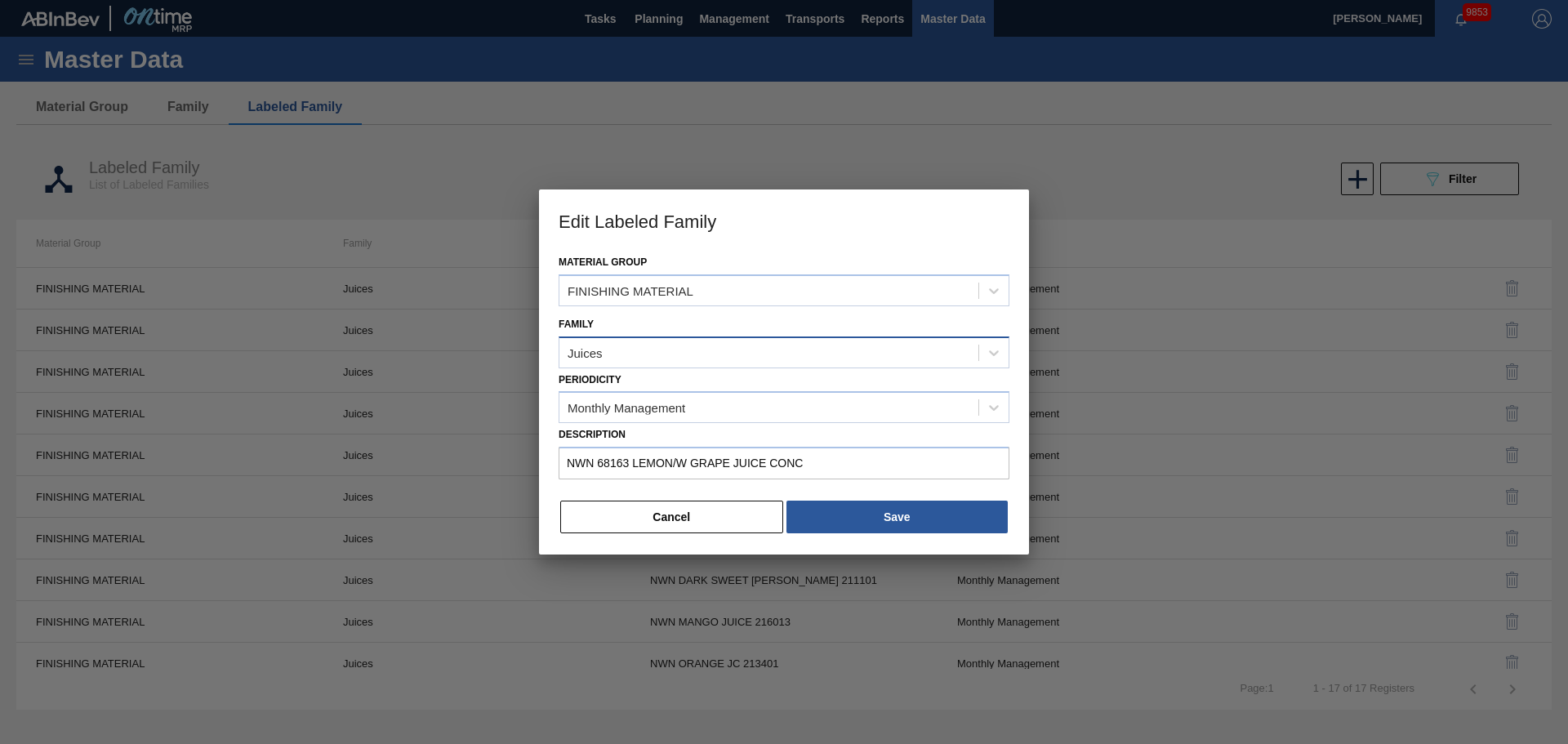
click at [635, 360] on div "Juices" at bounding box center [769, 353] width 419 height 23
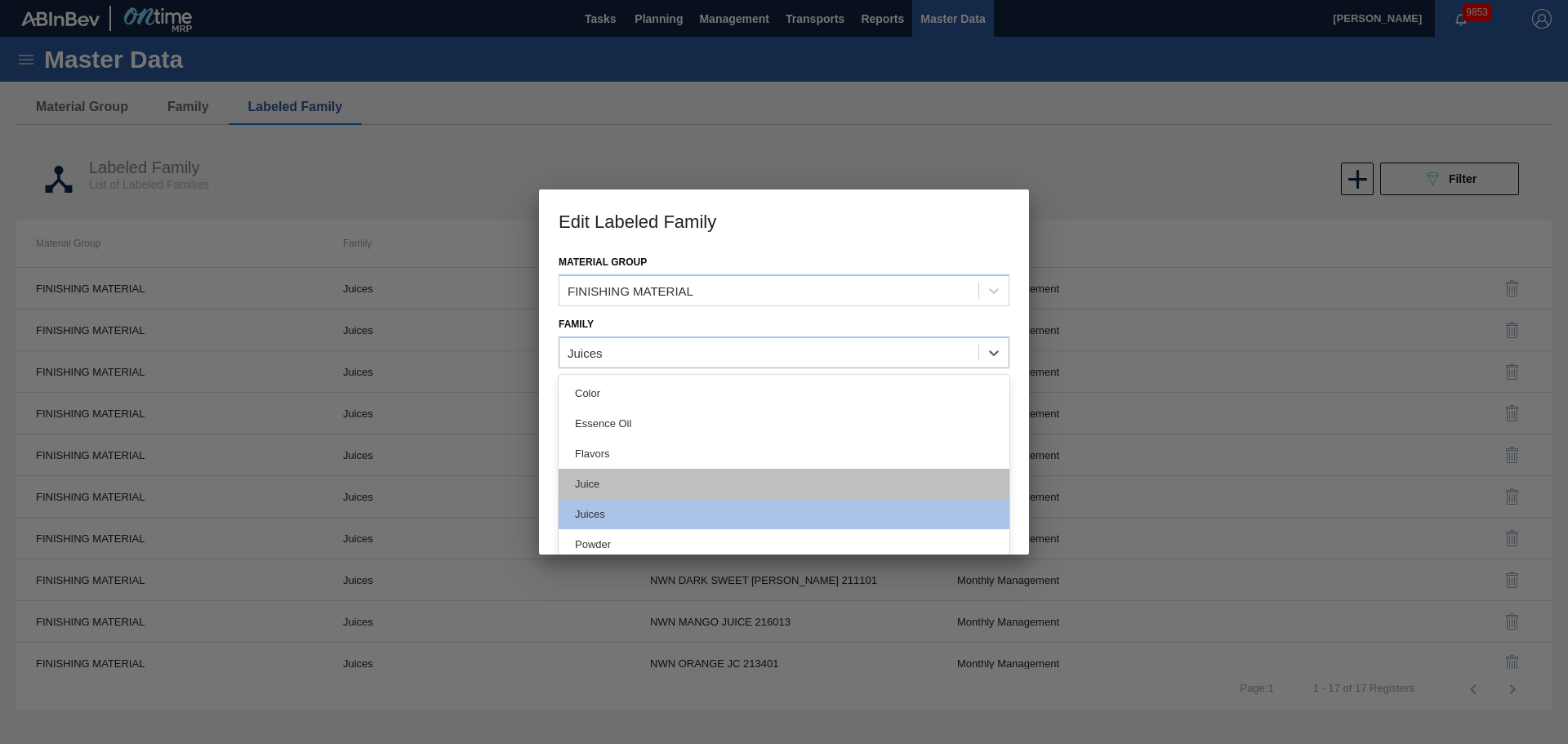
click at [599, 483] on div "Juice" at bounding box center [784, 484] width 451 height 31
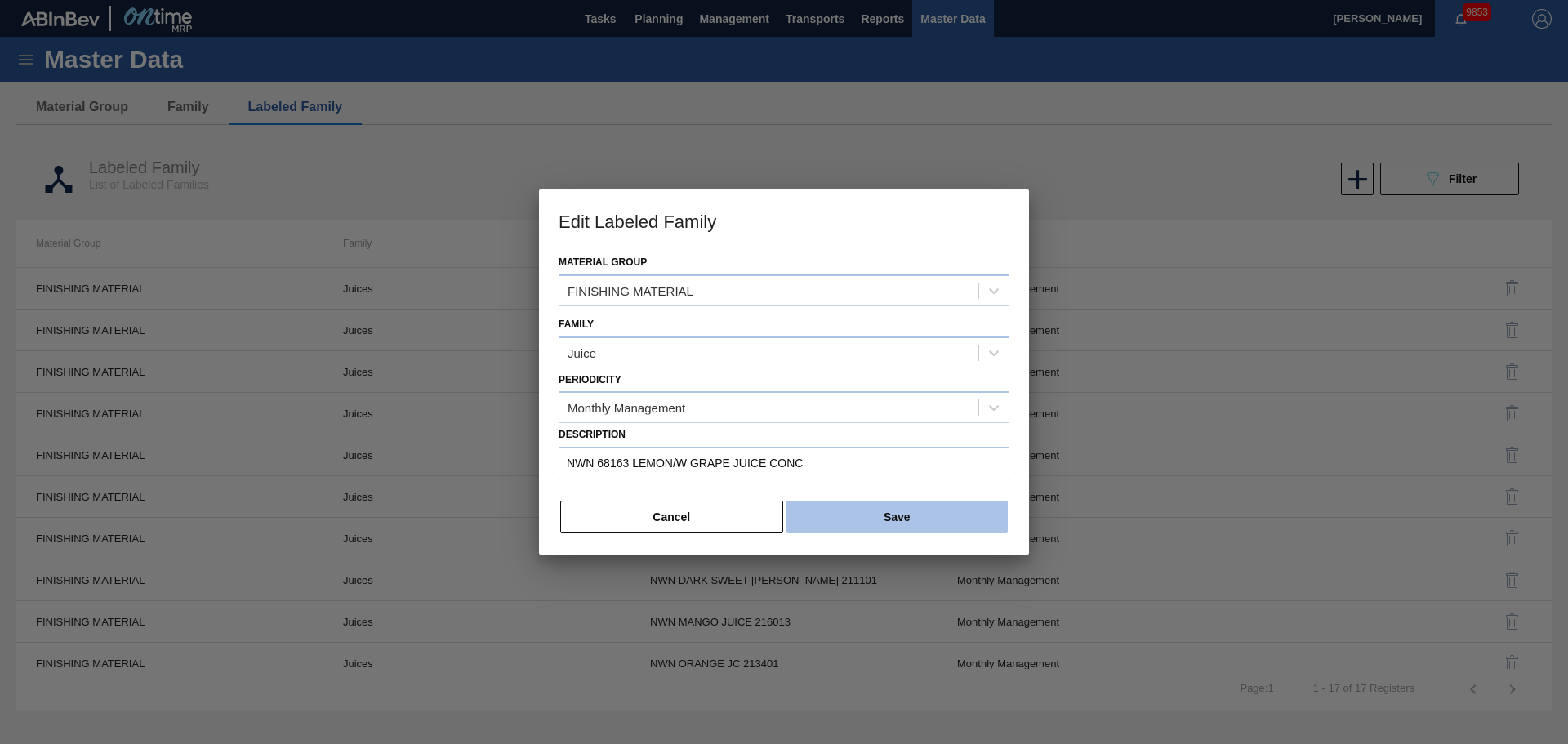
click at [892, 519] on button "Save" at bounding box center [897, 517] width 221 height 32
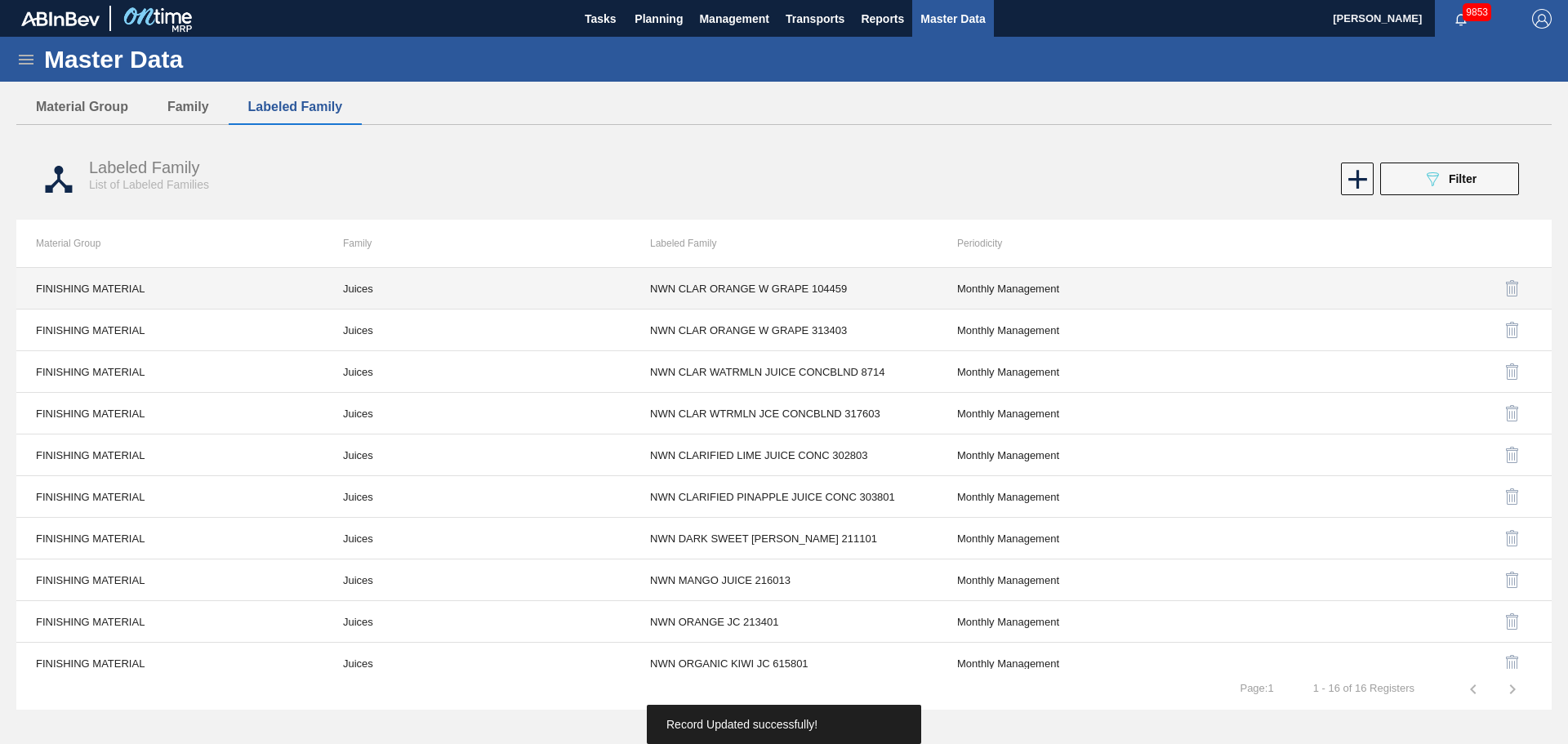
click at [362, 293] on td "Juices" at bounding box center [477, 289] width 307 height 41
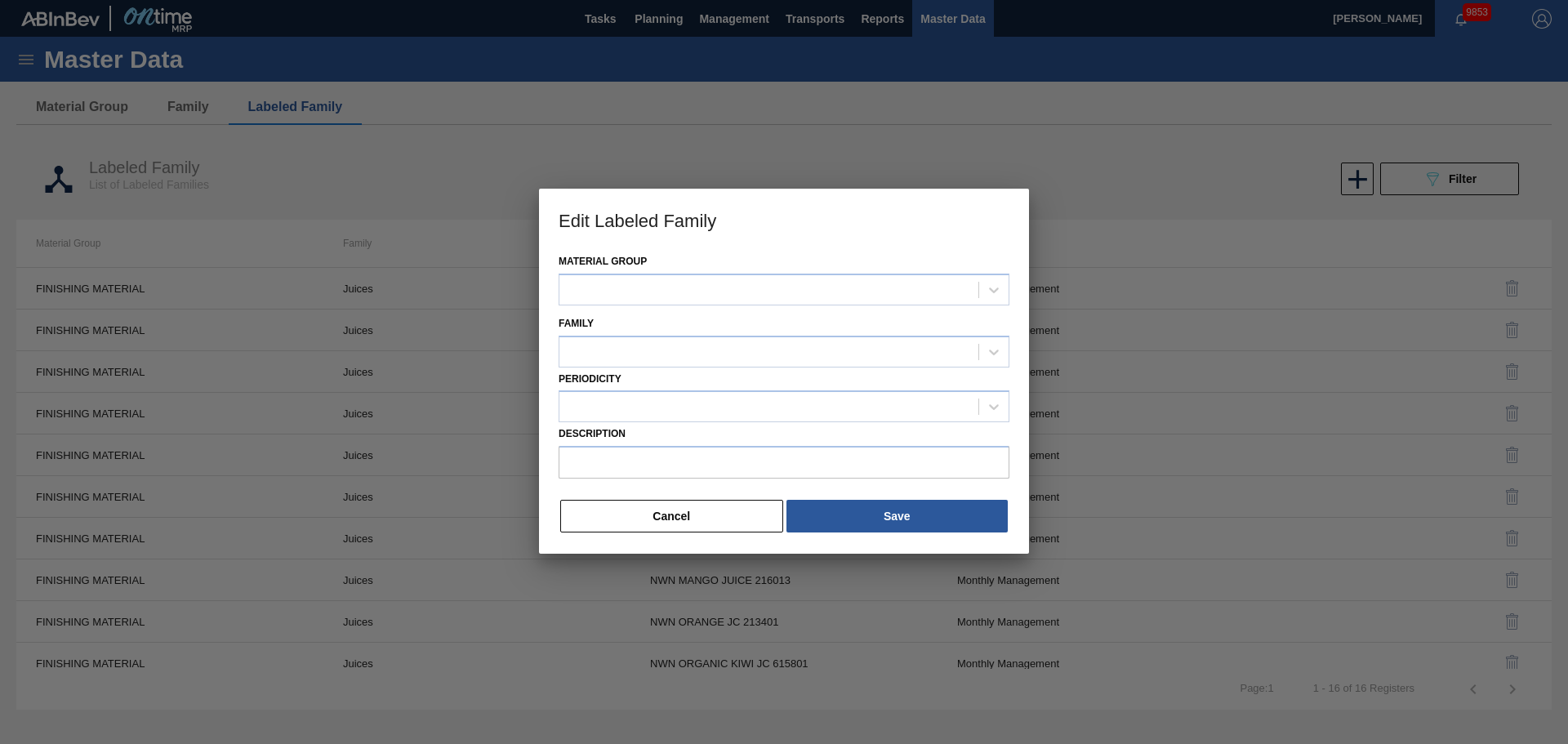
type input "NWN CLAR ORANGE W GRAPE 104459"
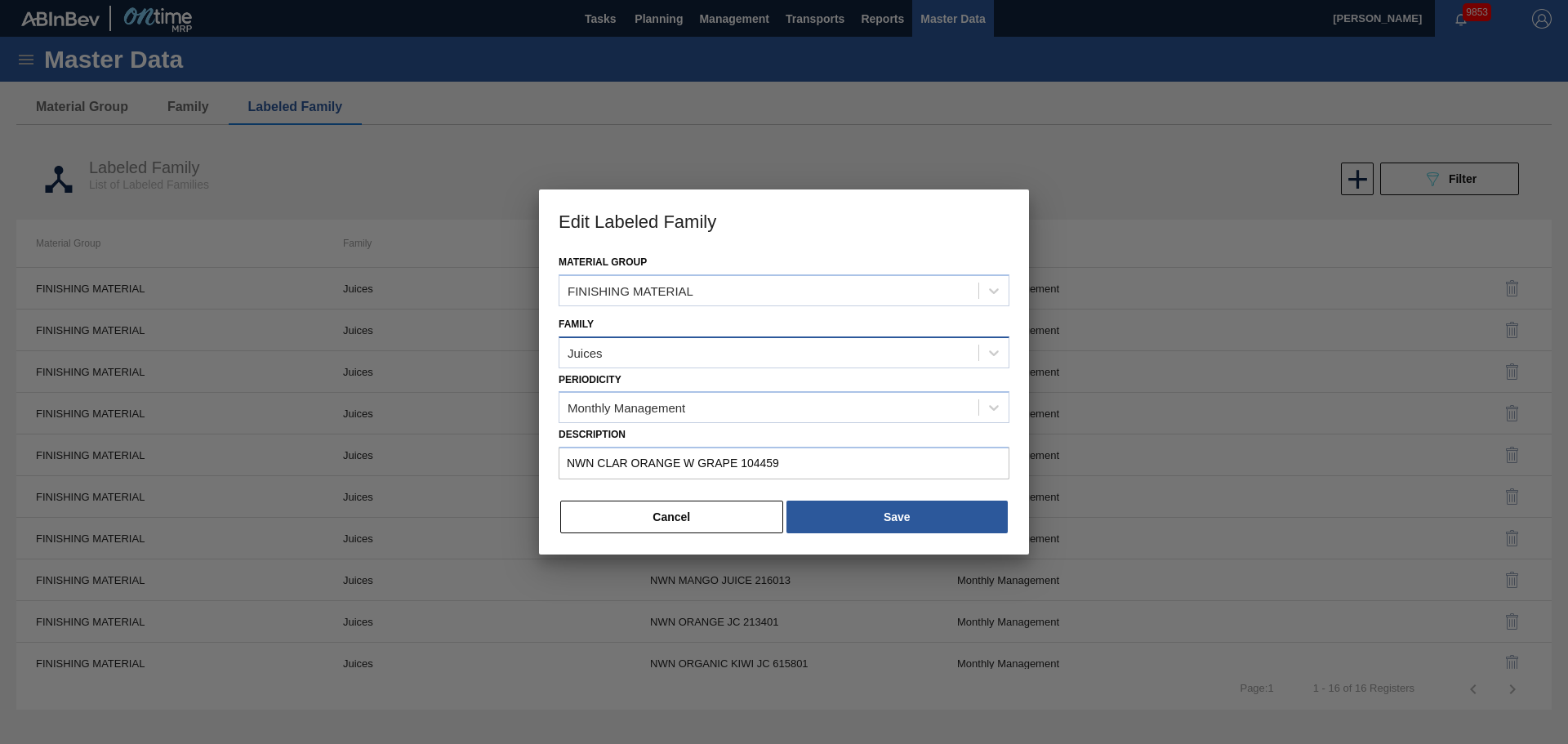
click at [650, 363] on div "Juices" at bounding box center [769, 353] width 419 height 23
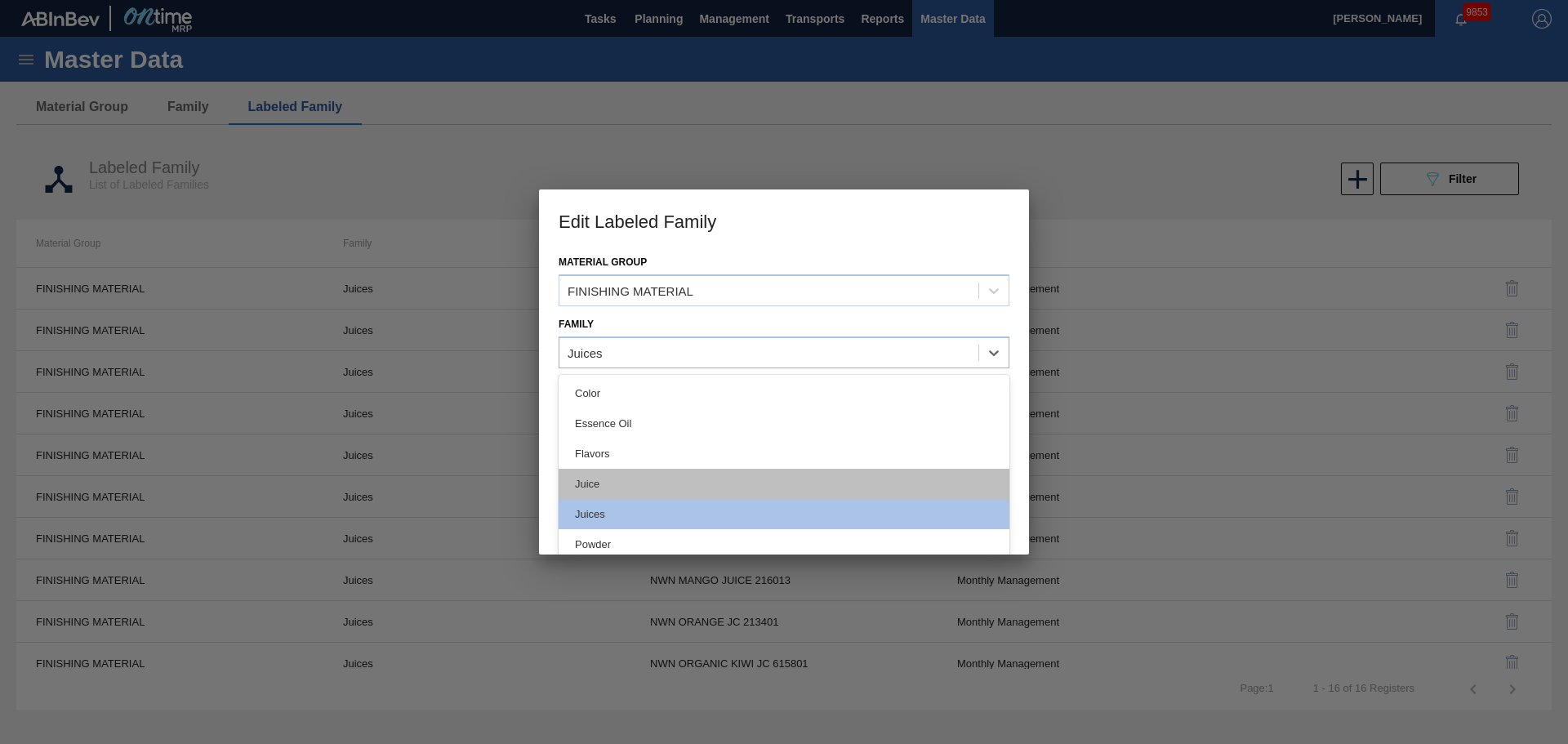
click at [609, 492] on div "Juice" at bounding box center [784, 484] width 451 height 31
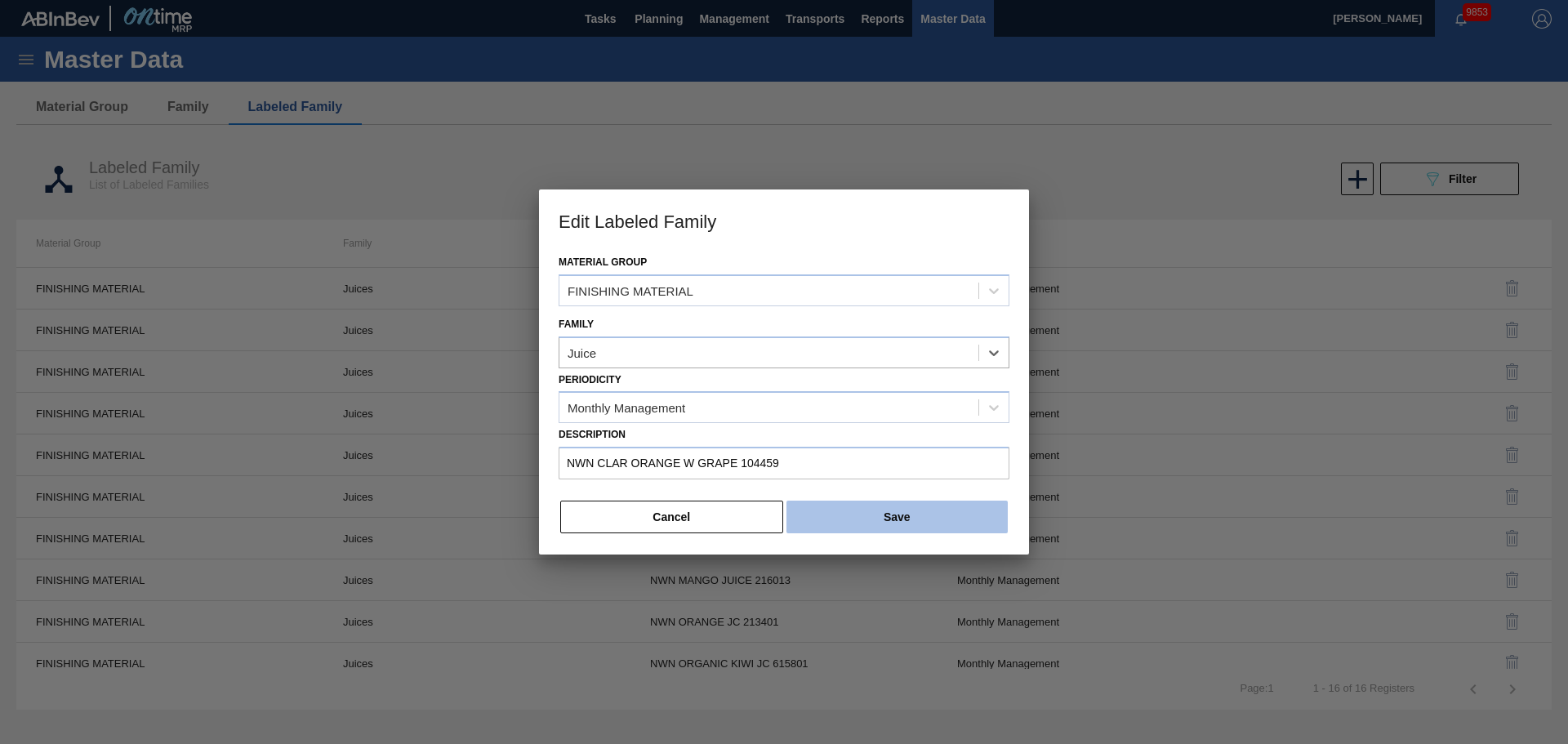
click at [945, 532] on button "Save" at bounding box center [897, 517] width 221 height 32
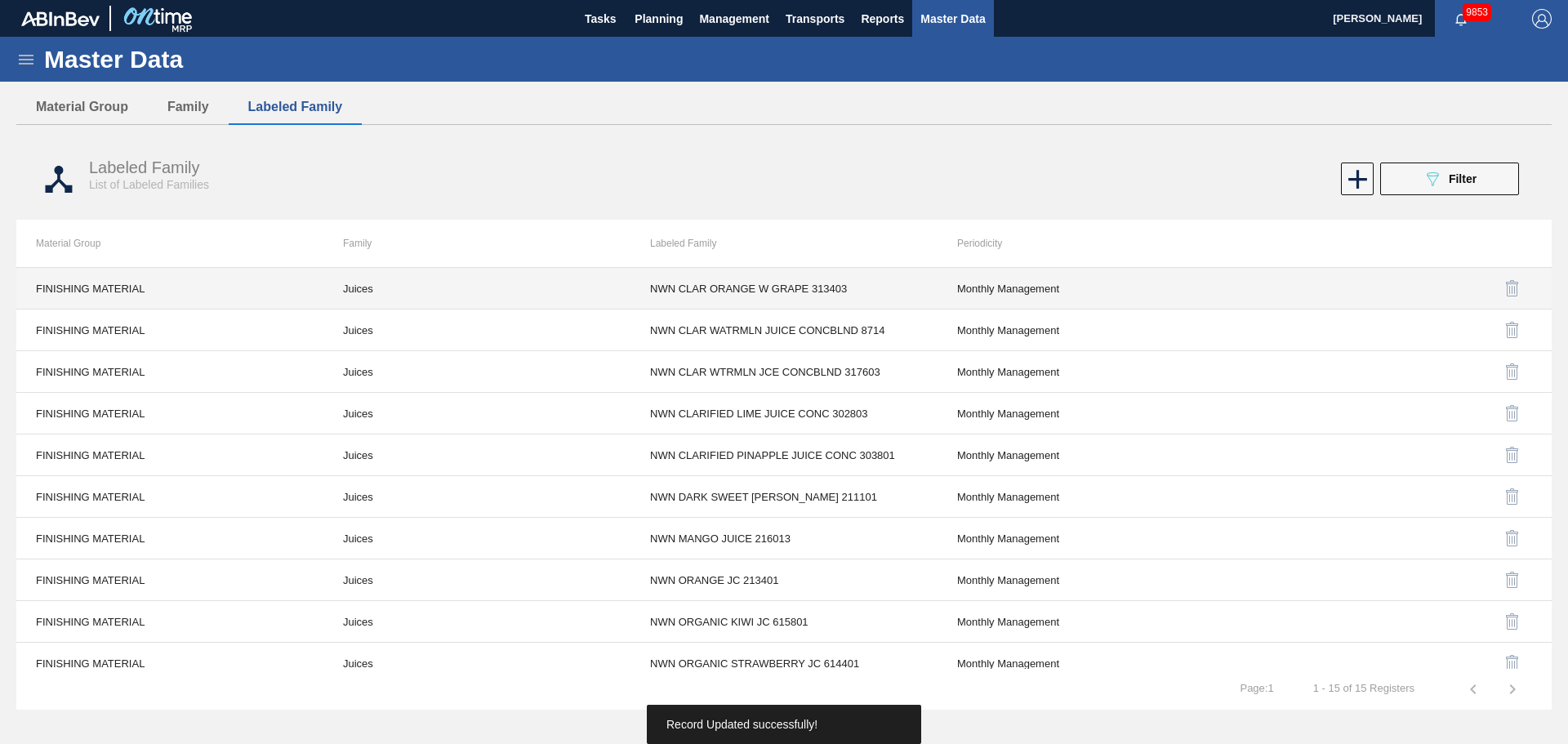
click at [383, 295] on td "Juices" at bounding box center [477, 289] width 307 height 41
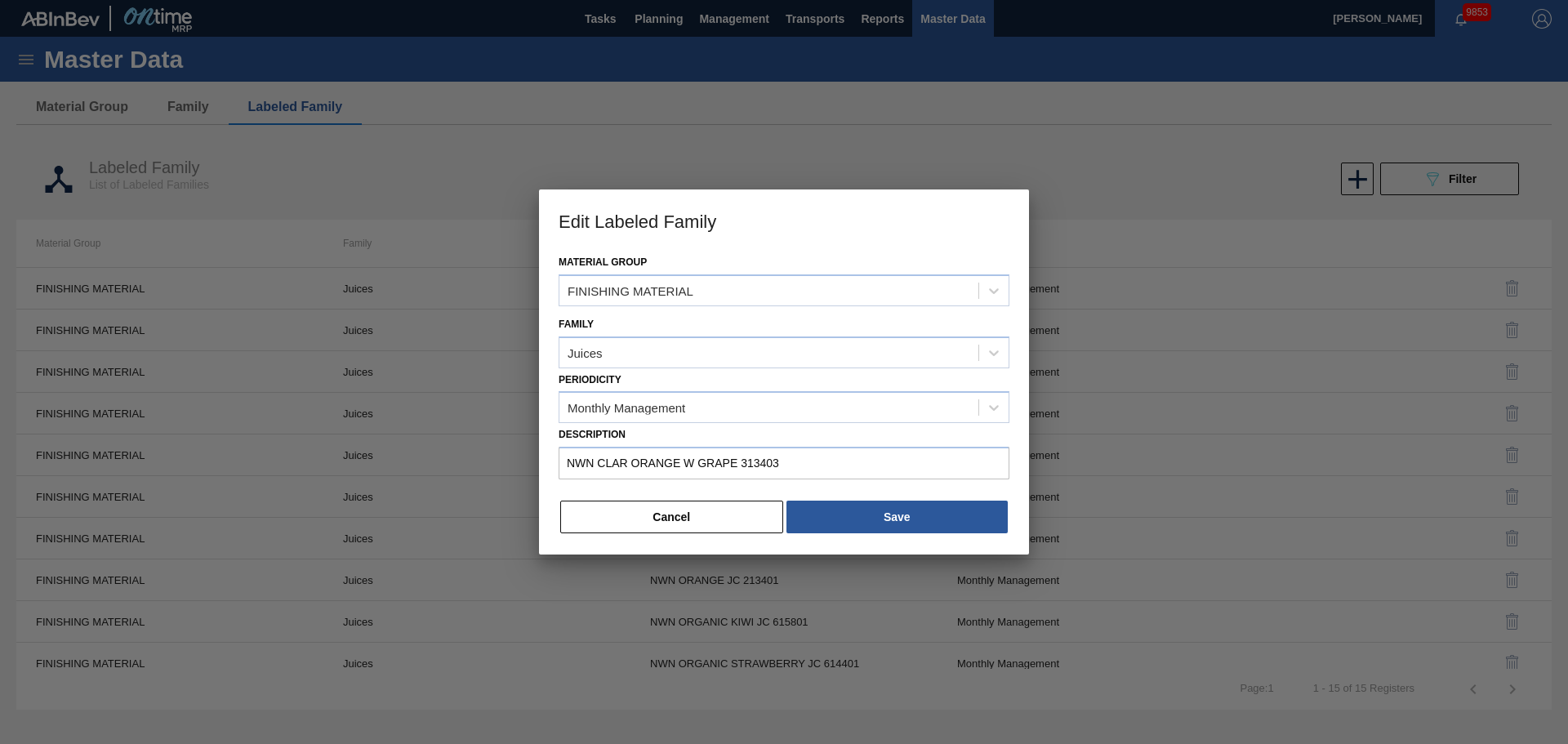
click at [618, 369] on div "Periodicity Monthly Management" at bounding box center [784, 396] width 451 height 56
click at [618, 357] on div "Juices" at bounding box center [769, 353] width 419 height 23
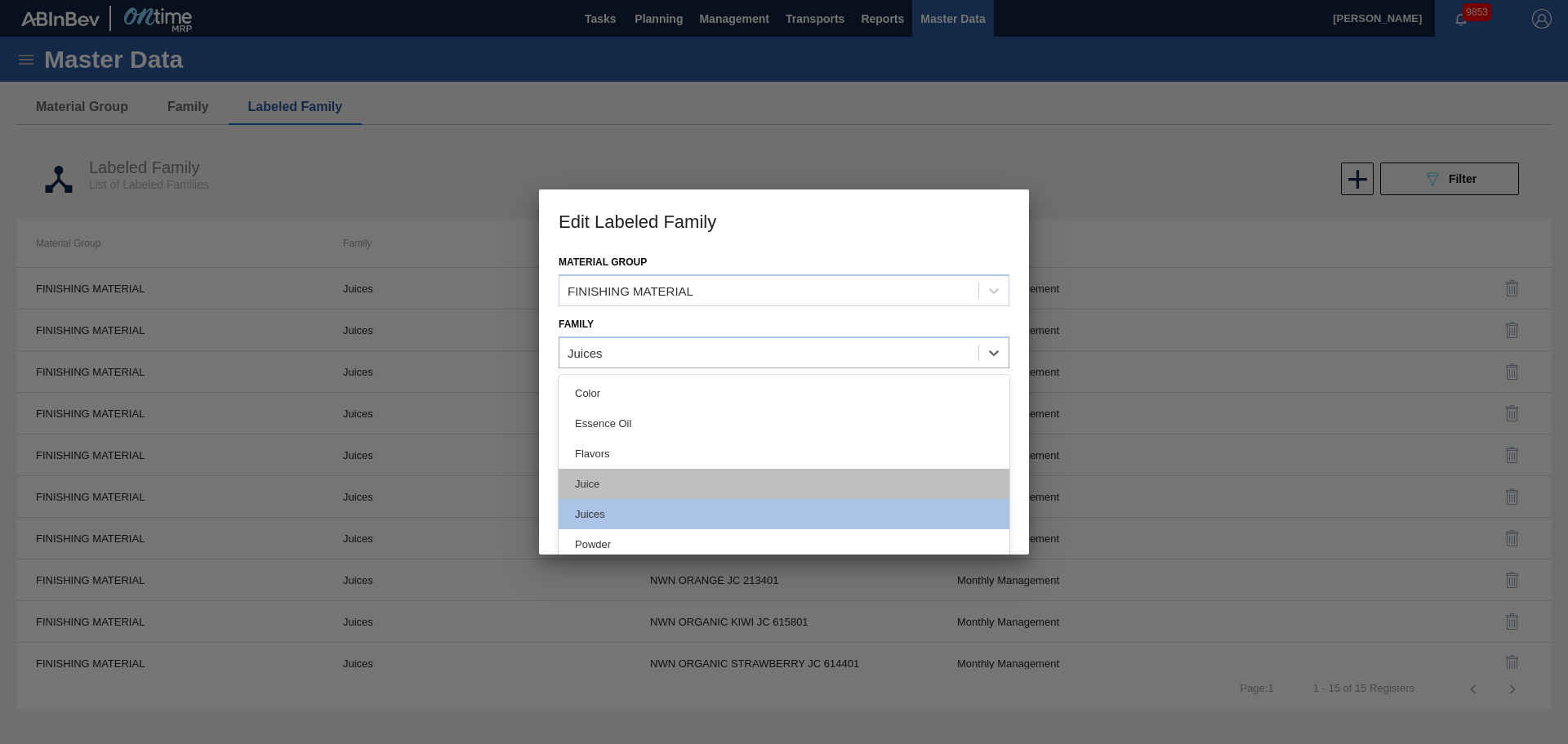
click at [622, 472] on div "Juice" at bounding box center [784, 484] width 451 height 31
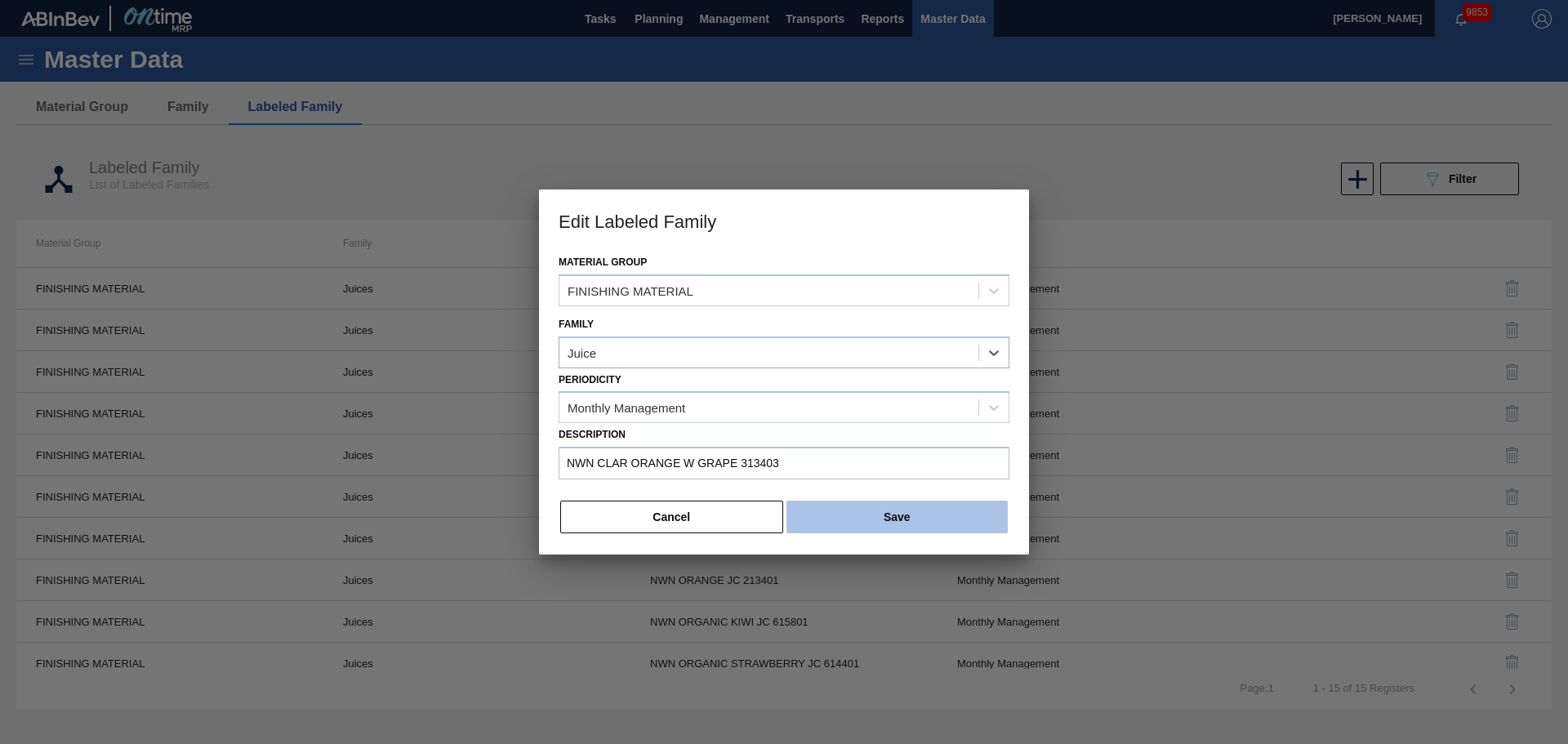
click at [874, 507] on button "Save" at bounding box center [897, 517] width 221 height 32
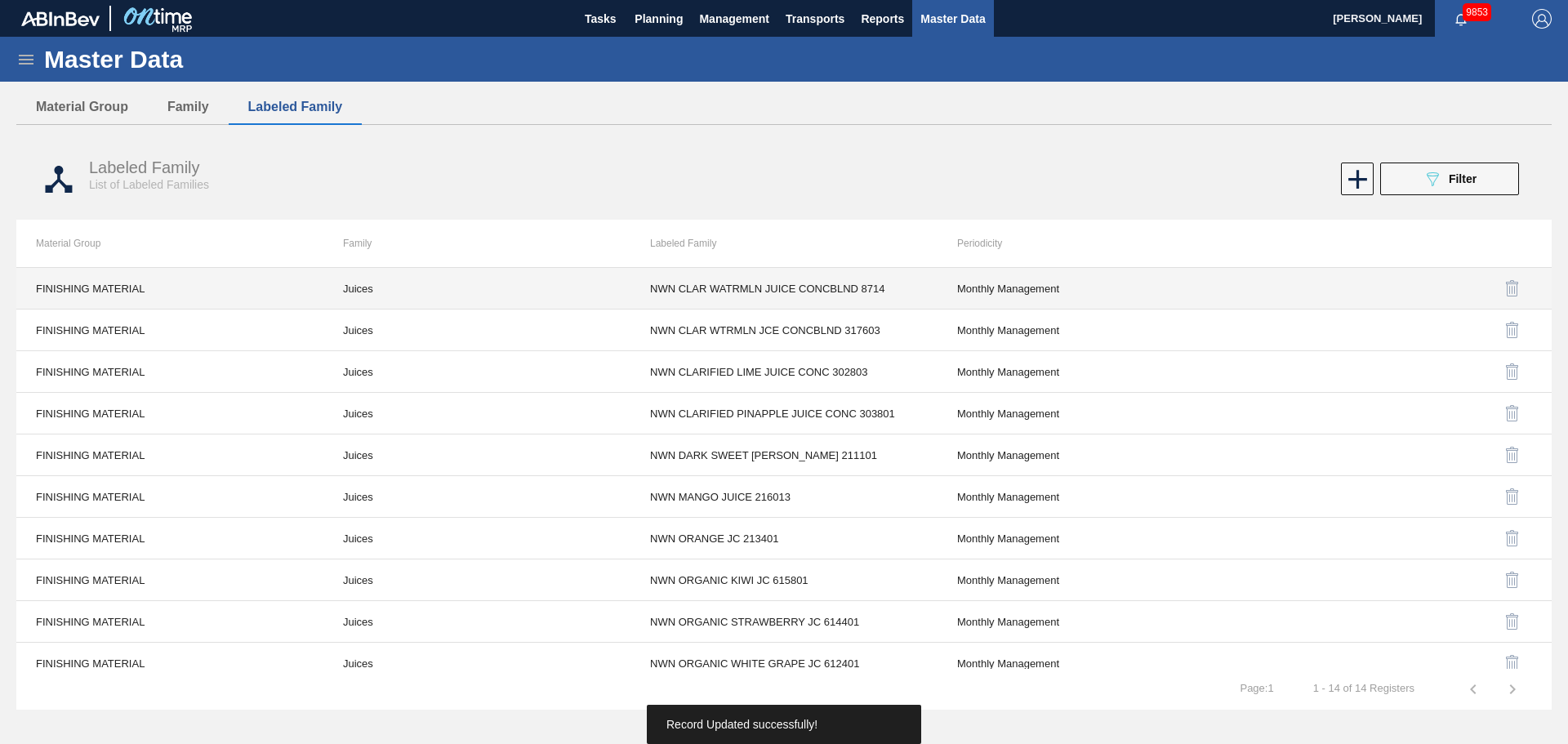
click at [372, 298] on td "Juices" at bounding box center [477, 289] width 307 height 41
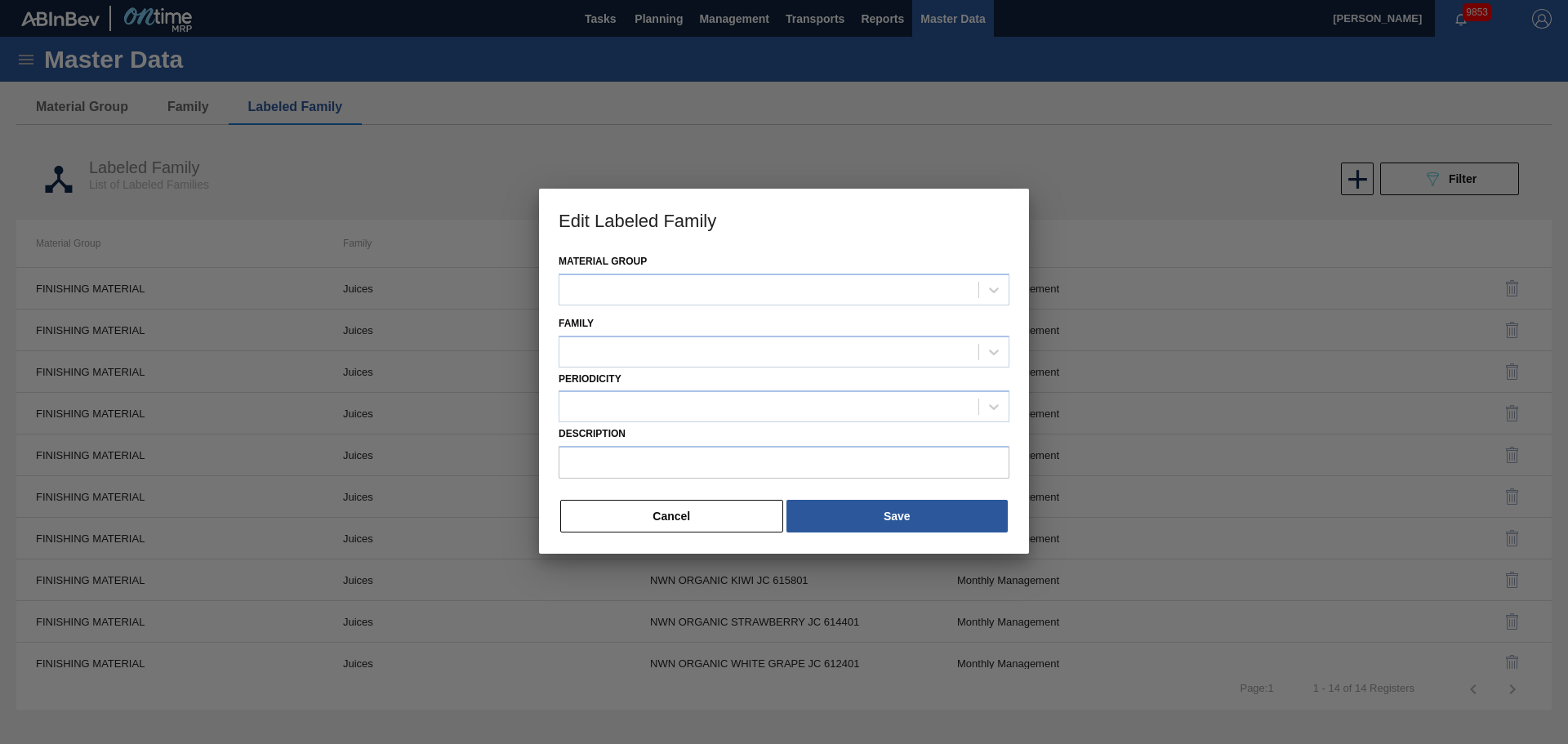
type input "NWN CLAR WATRMLN JUICE CONCBLND 8714"
click at [593, 375] on label "Periodicity" at bounding box center [590, 380] width 63 height 12
click at [569, 401] on input "Periodicity" at bounding box center [569, 408] width 2 height 13
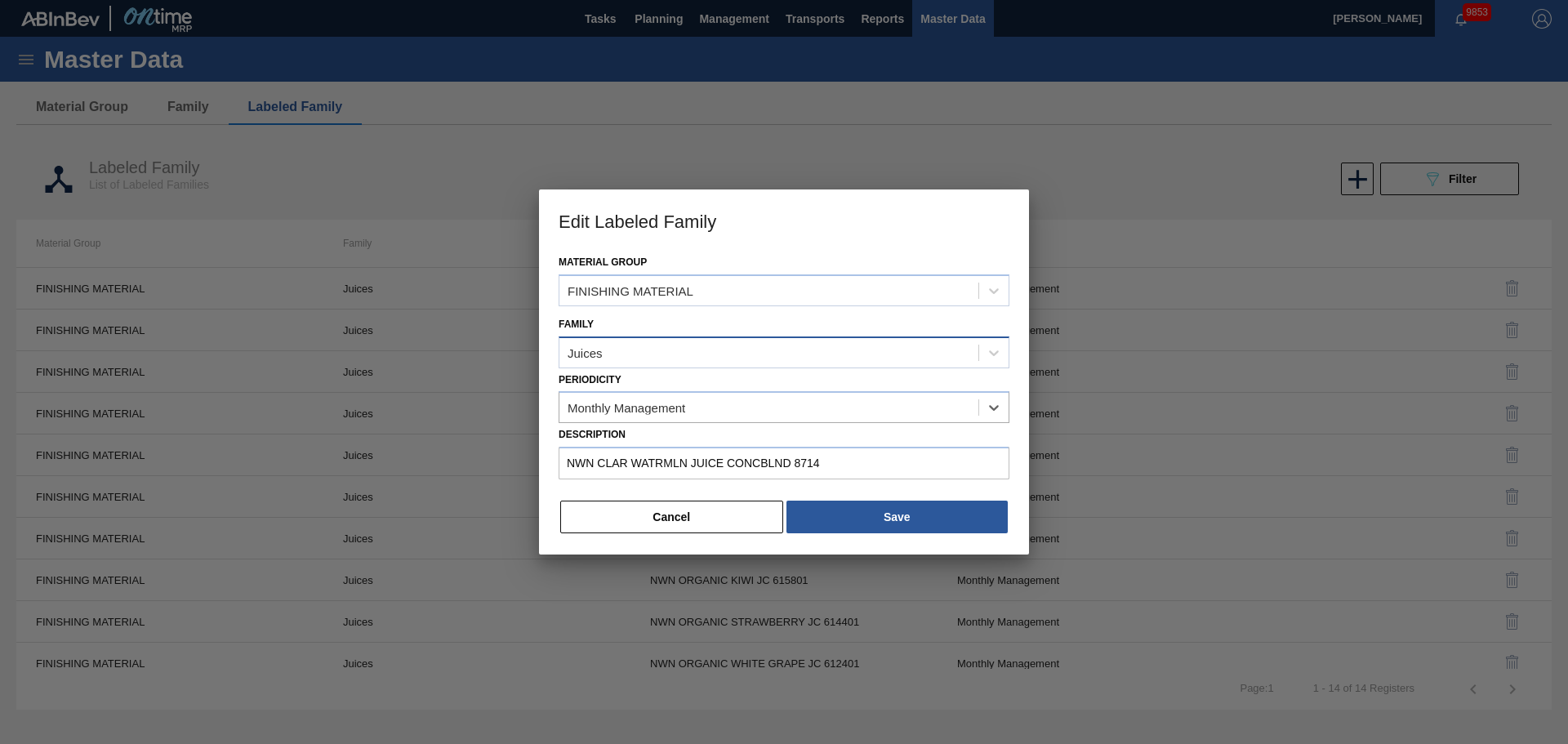
click at [597, 358] on div "Juices" at bounding box center [585, 352] width 35 height 13
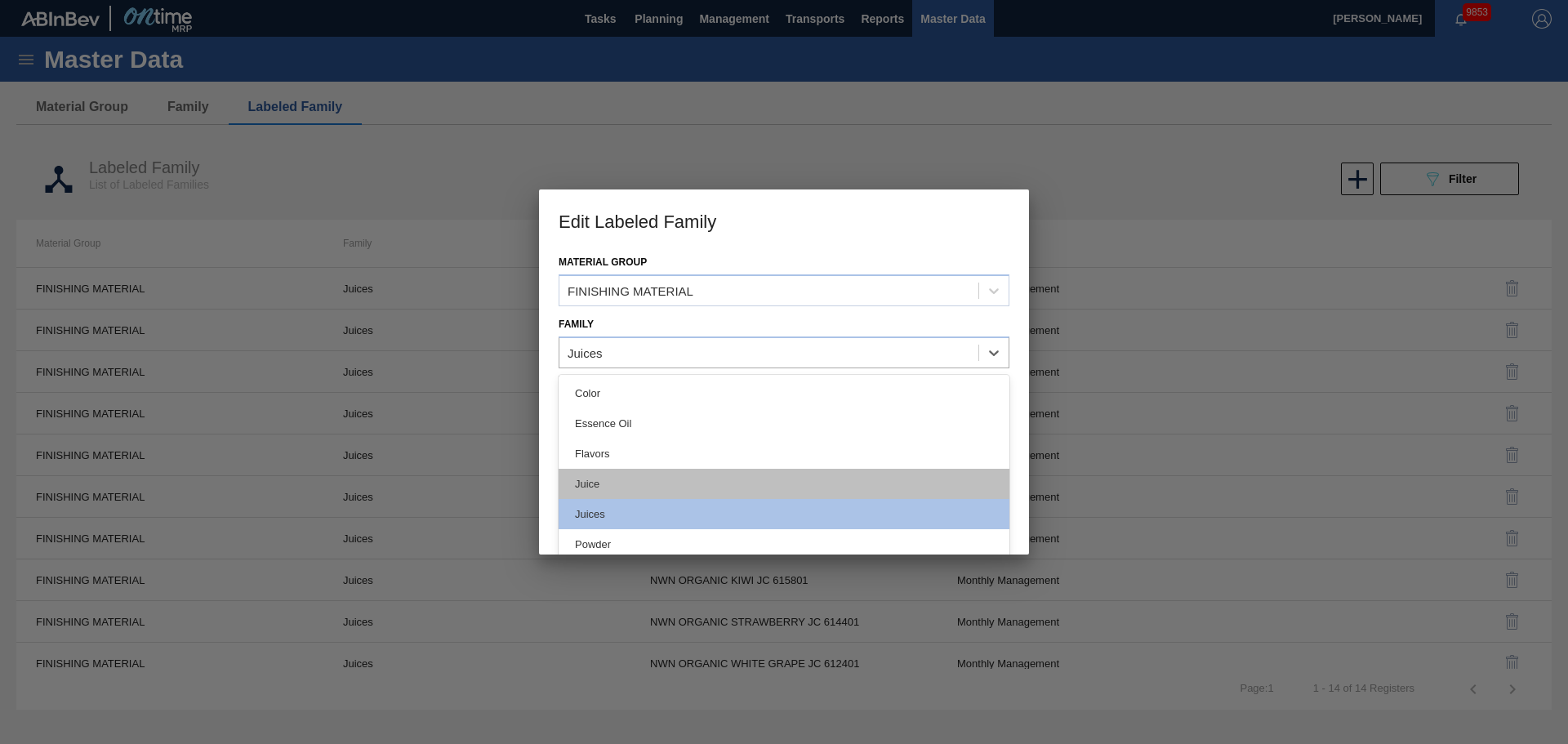
click at [598, 487] on div "Juice" at bounding box center [784, 484] width 451 height 31
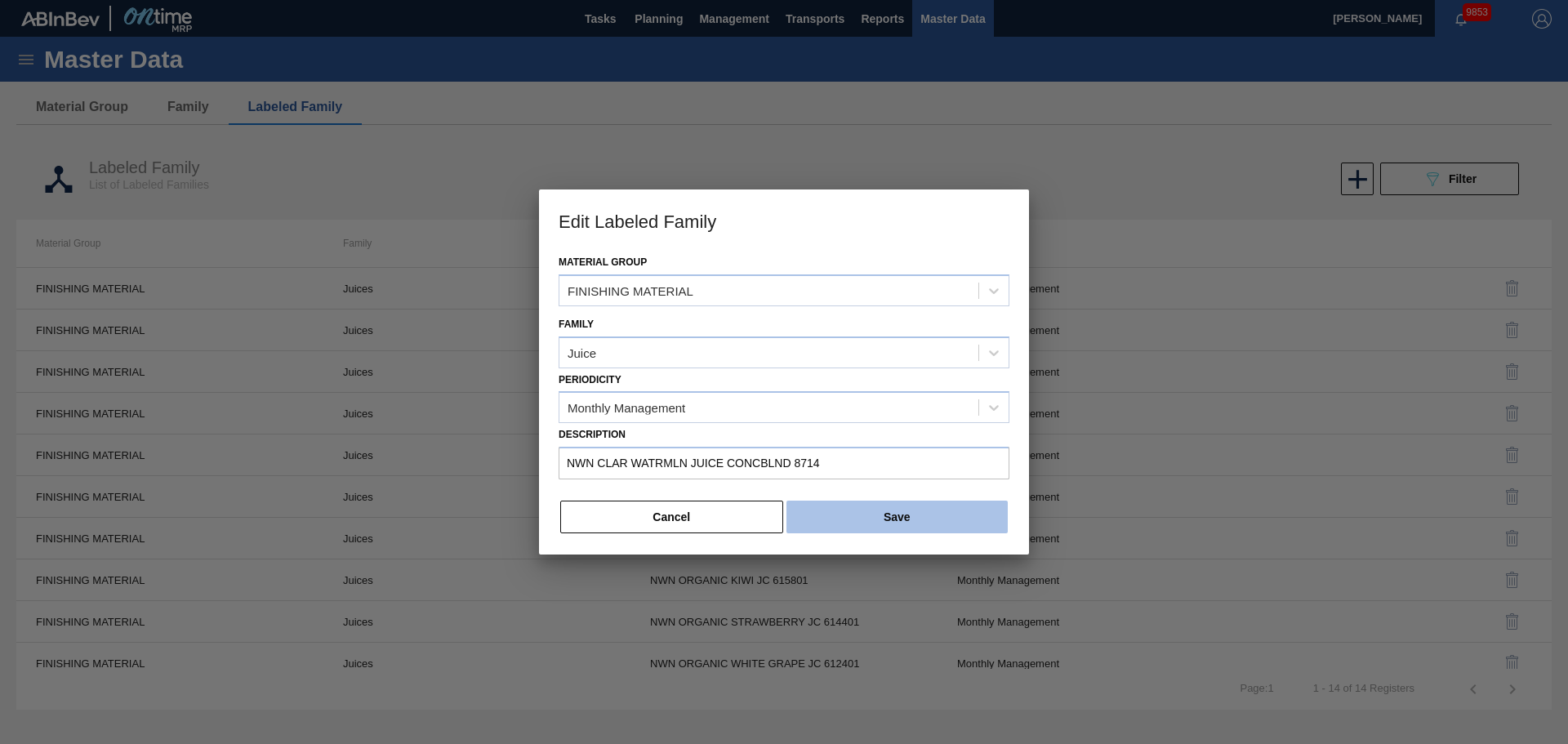
click at [905, 520] on button "Save" at bounding box center [897, 517] width 221 height 32
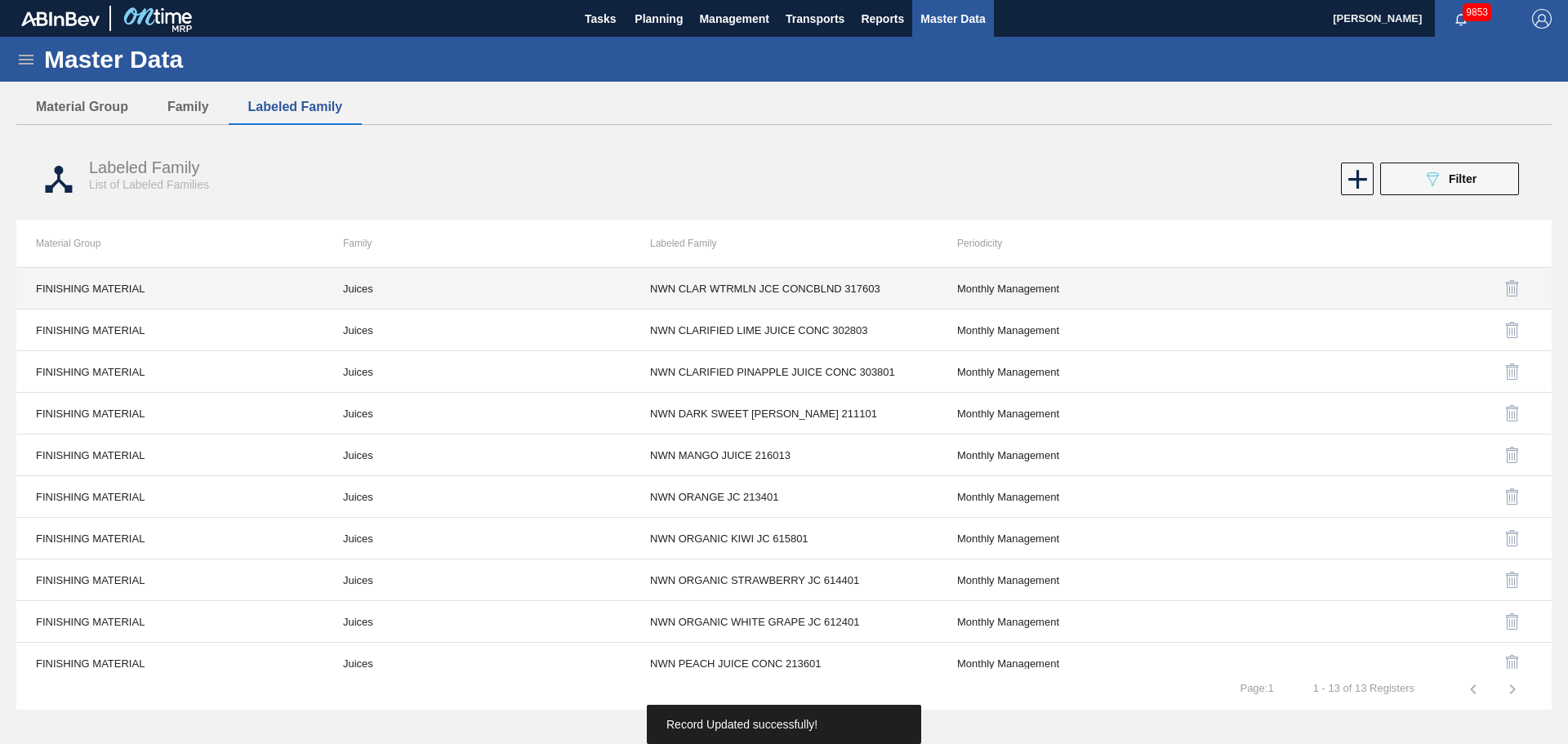
click at [359, 289] on td "Juices" at bounding box center [477, 289] width 307 height 41
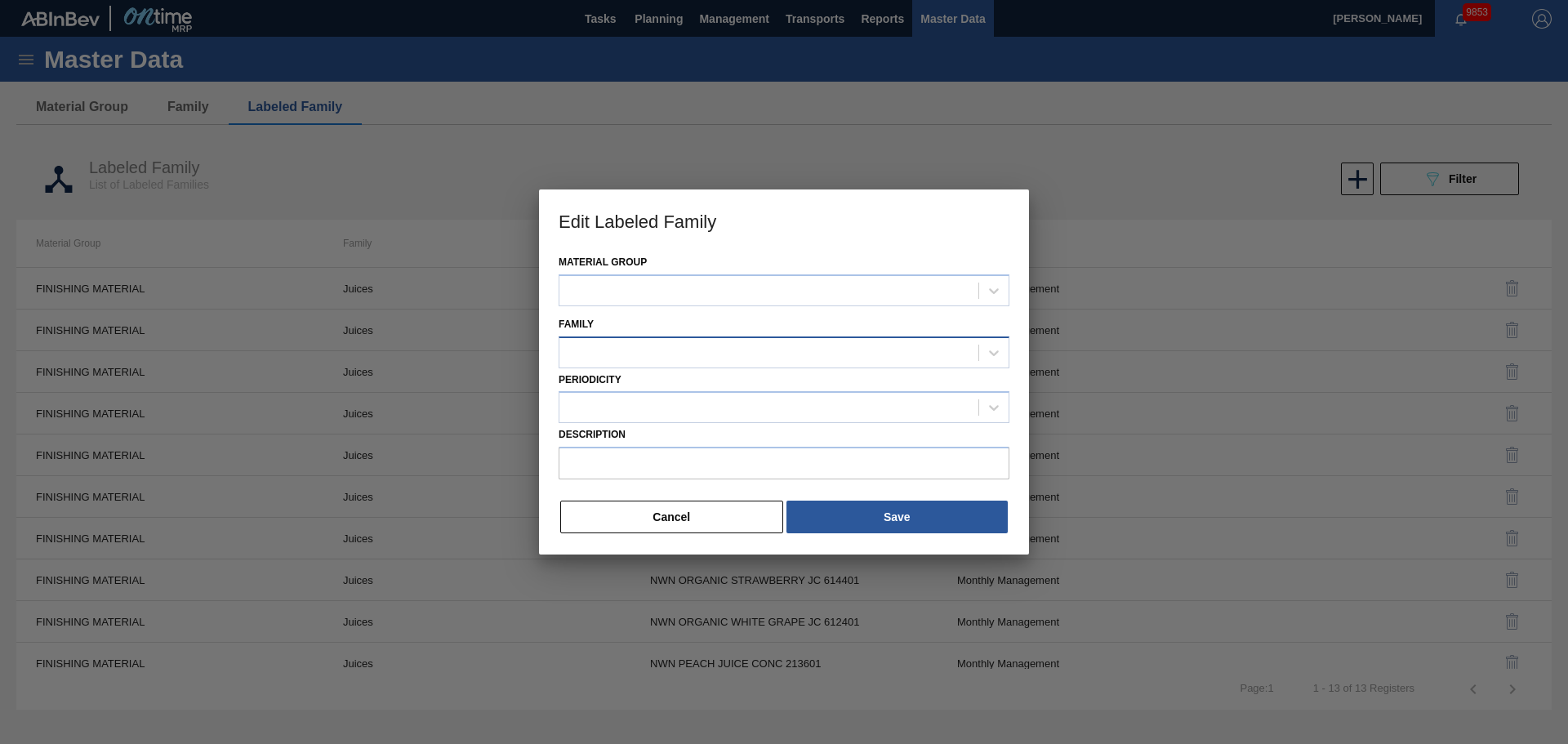
type input "NWN CLAR WTRMLN JCE CONCBLND 317603"
click at [635, 361] on div "Juices" at bounding box center [769, 353] width 419 height 23
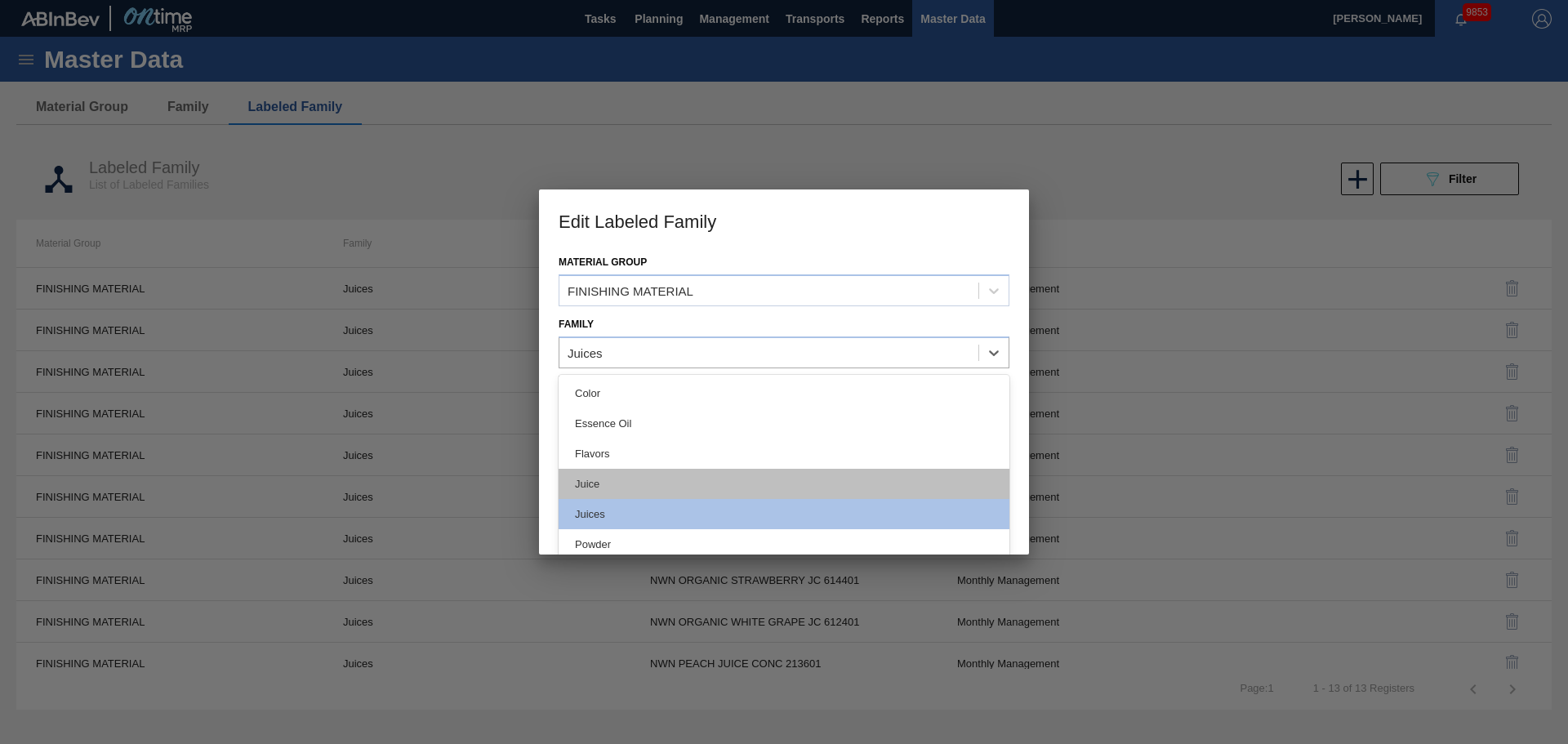
click at [605, 485] on div "Juice" at bounding box center [784, 484] width 451 height 31
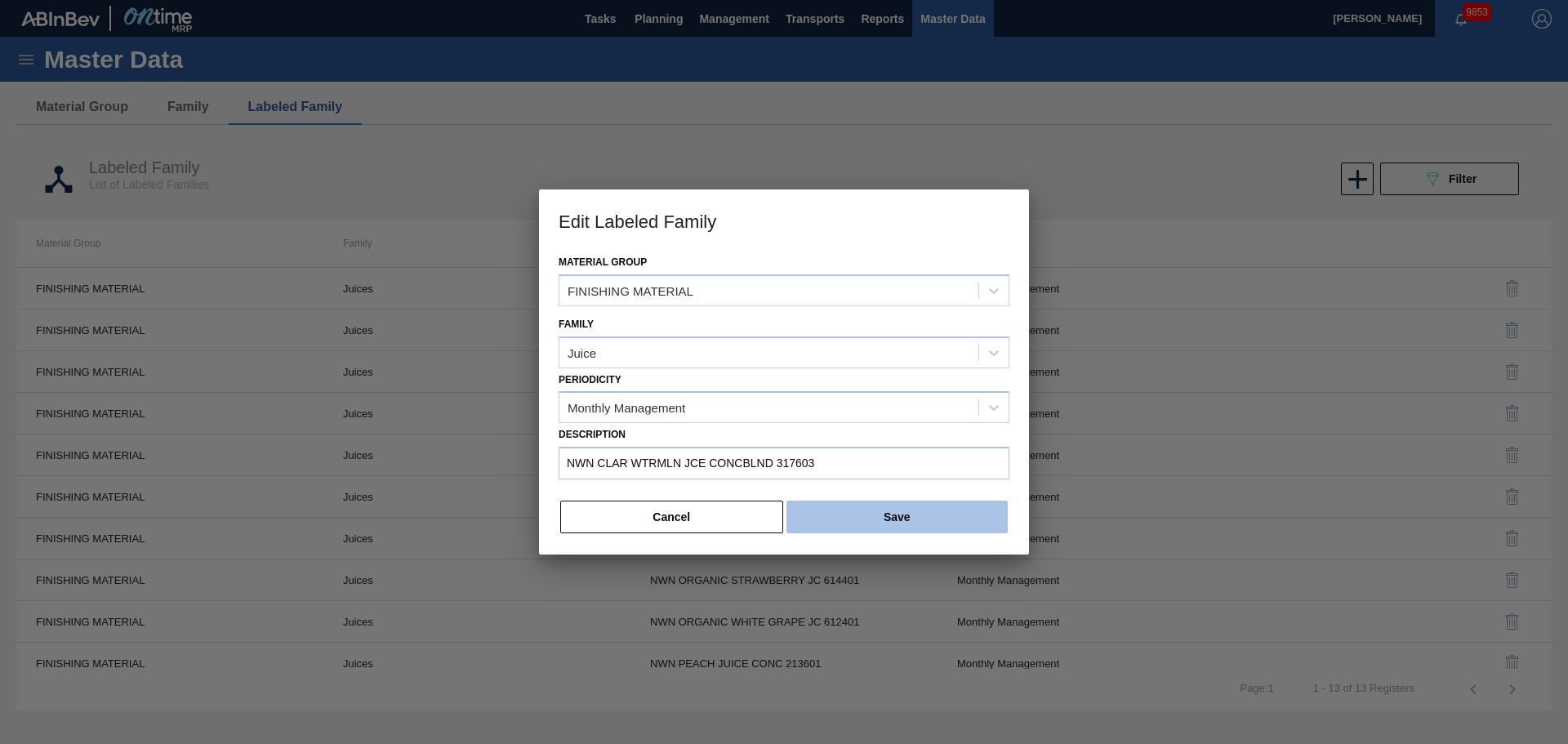
click at [875, 515] on button "Save" at bounding box center [897, 517] width 221 height 32
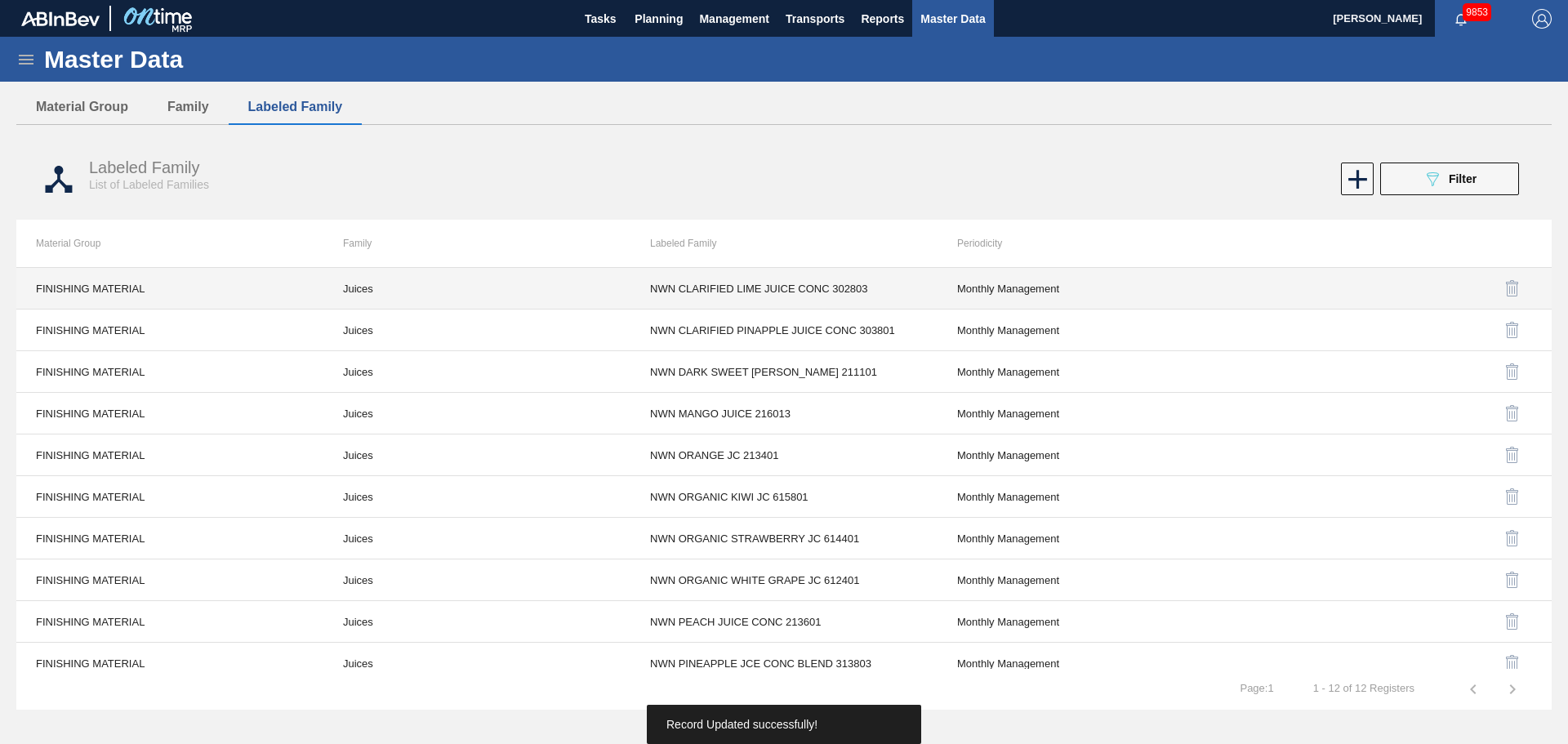
click at [342, 290] on td "Juices" at bounding box center [477, 289] width 307 height 41
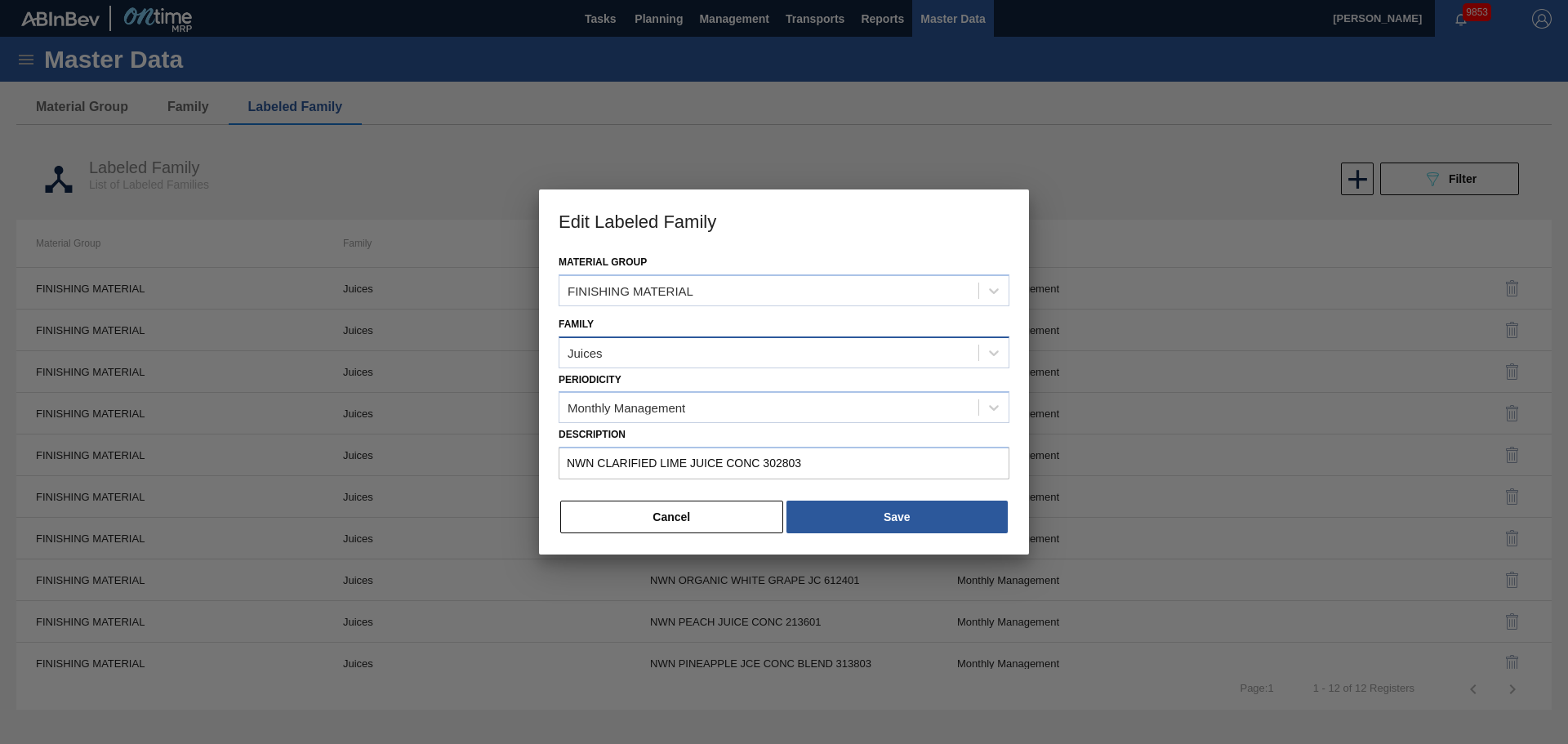
click at [620, 354] on div "Juices" at bounding box center [769, 353] width 419 height 23
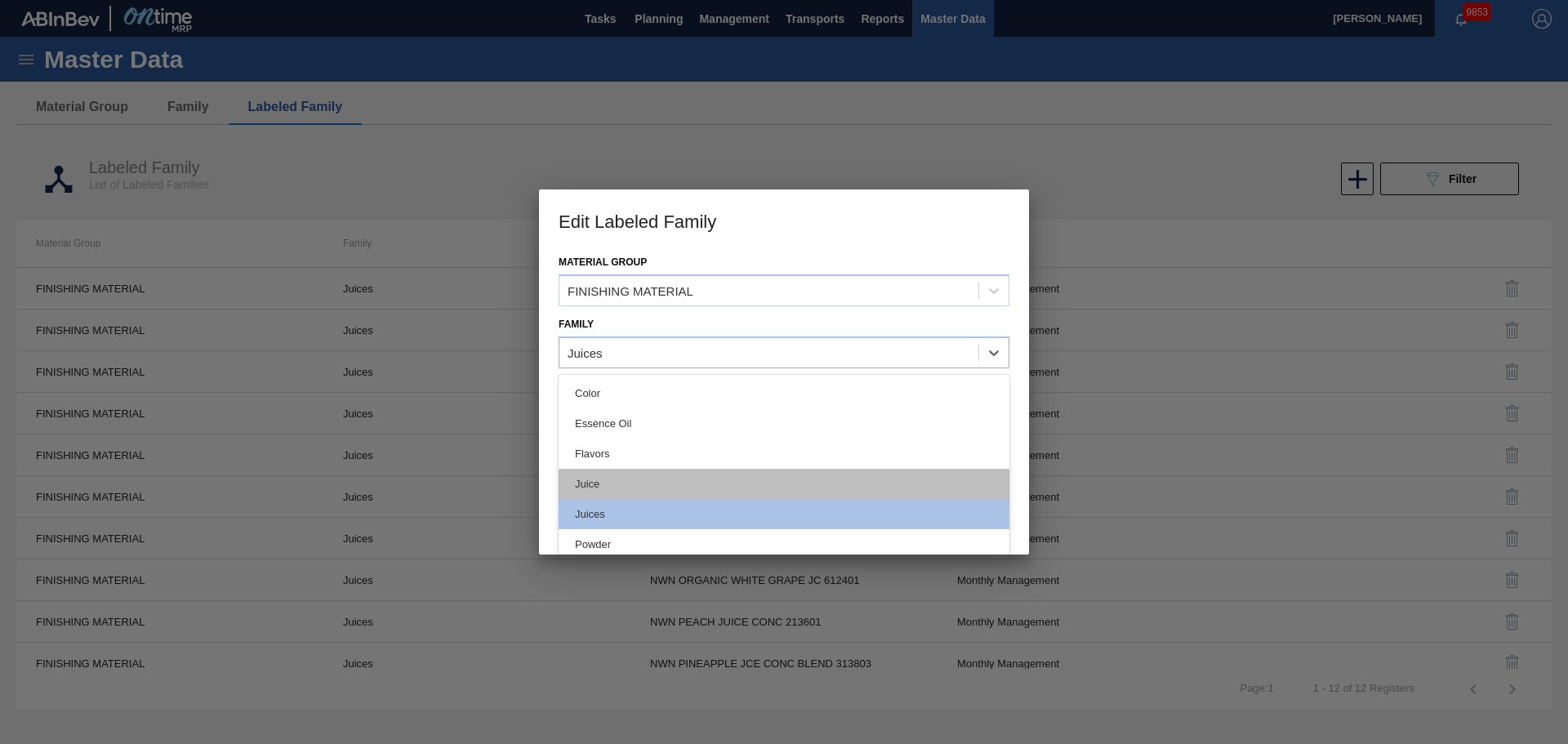
click at [611, 475] on div "Juice" at bounding box center [784, 484] width 451 height 31
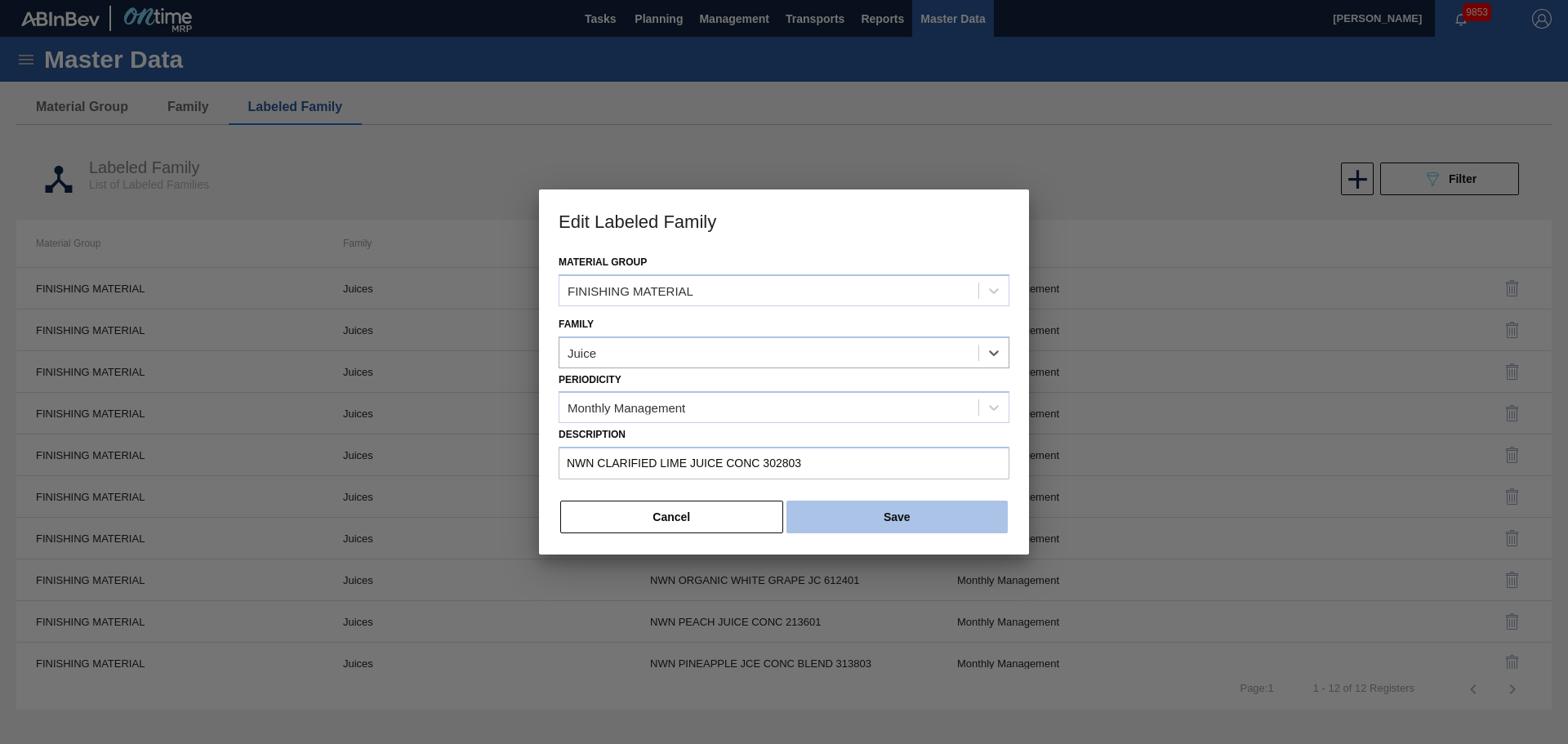
click at [915, 529] on button "Save" at bounding box center [897, 517] width 221 height 32
click at [911, 521] on button "Save" at bounding box center [897, 517] width 221 height 32
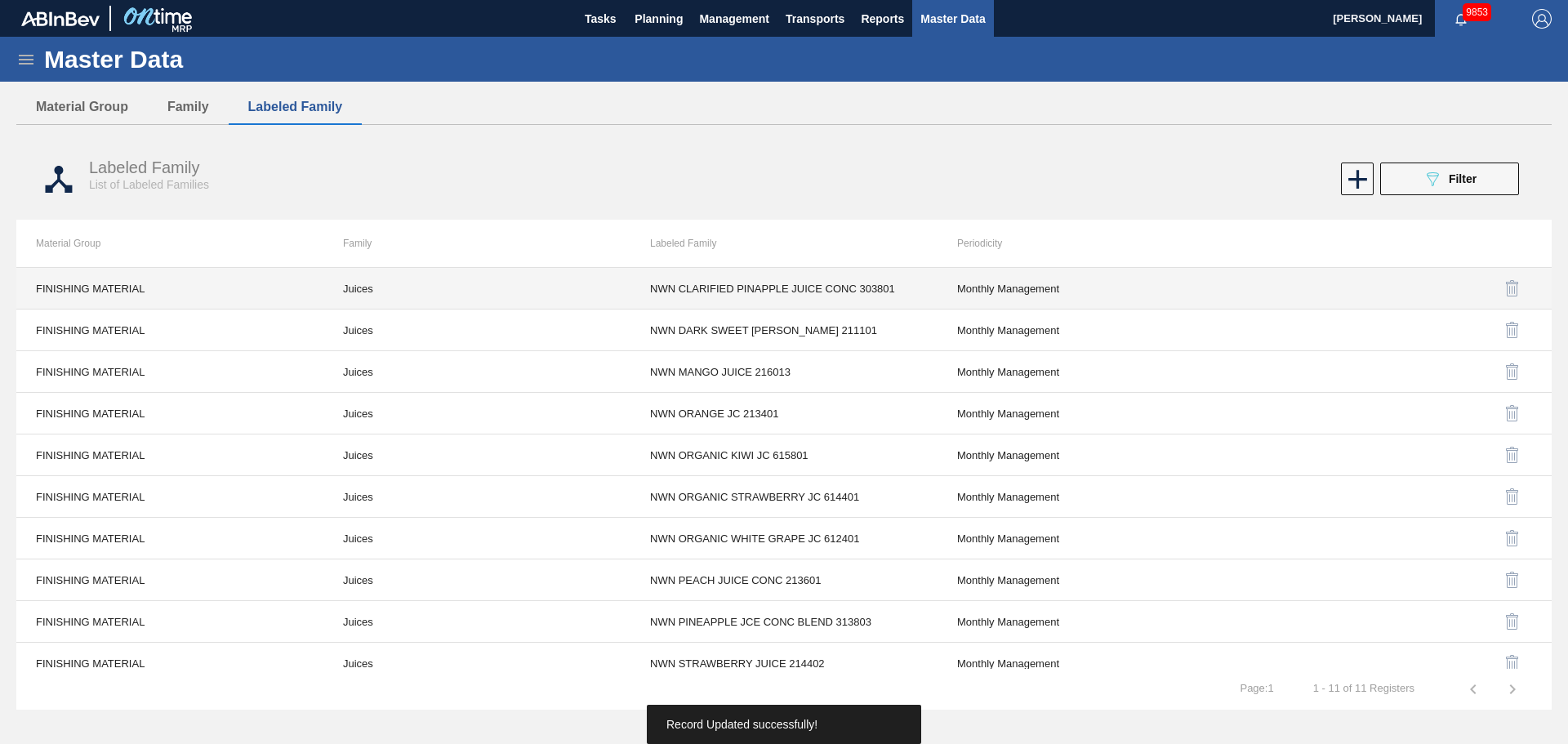
click at [359, 289] on td "Juices" at bounding box center [477, 289] width 307 height 41
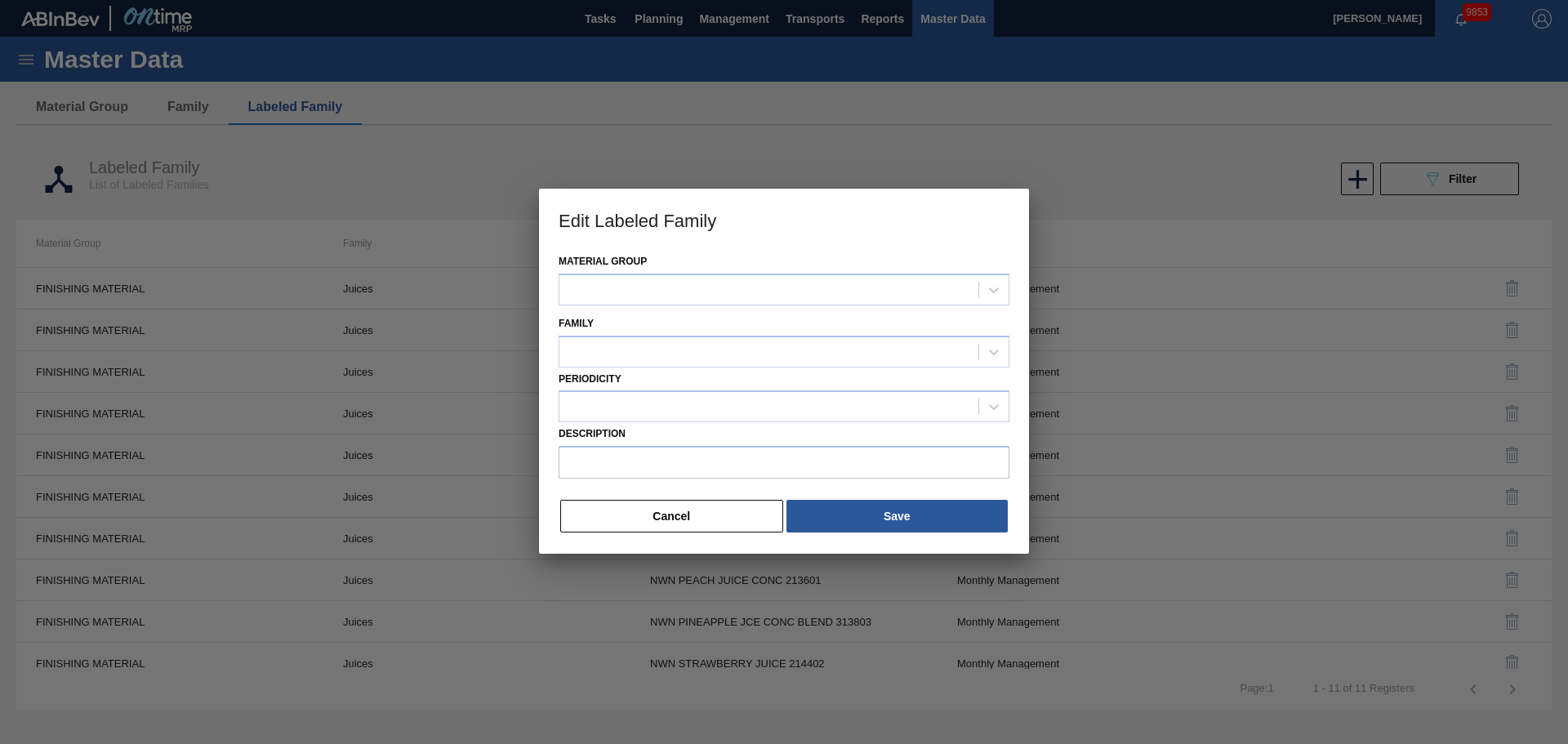
type input "NWN CLARIFIED PINAPPLE JUICE CONC 303801"
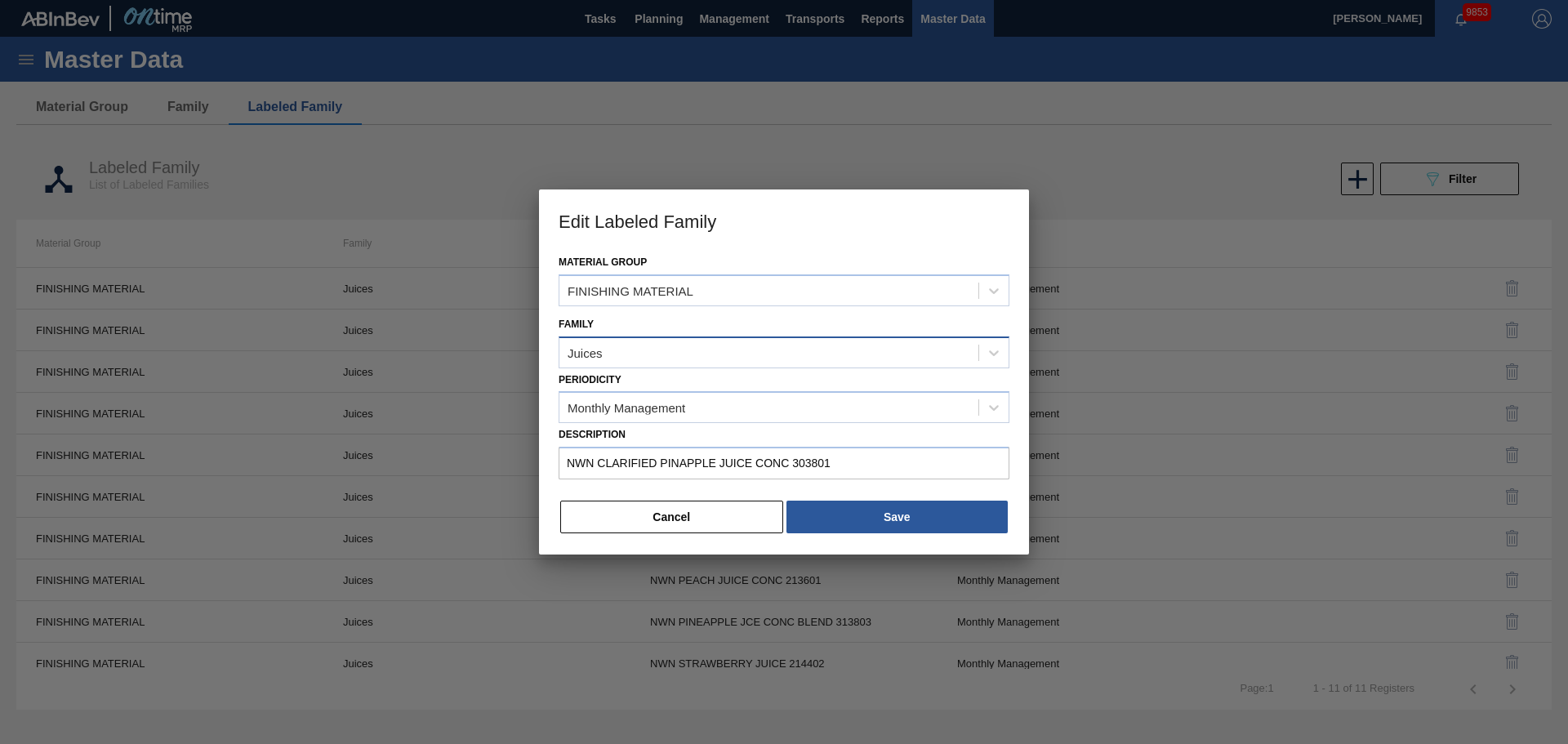
click at [627, 363] on div "Juices" at bounding box center [769, 353] width 419 height 23
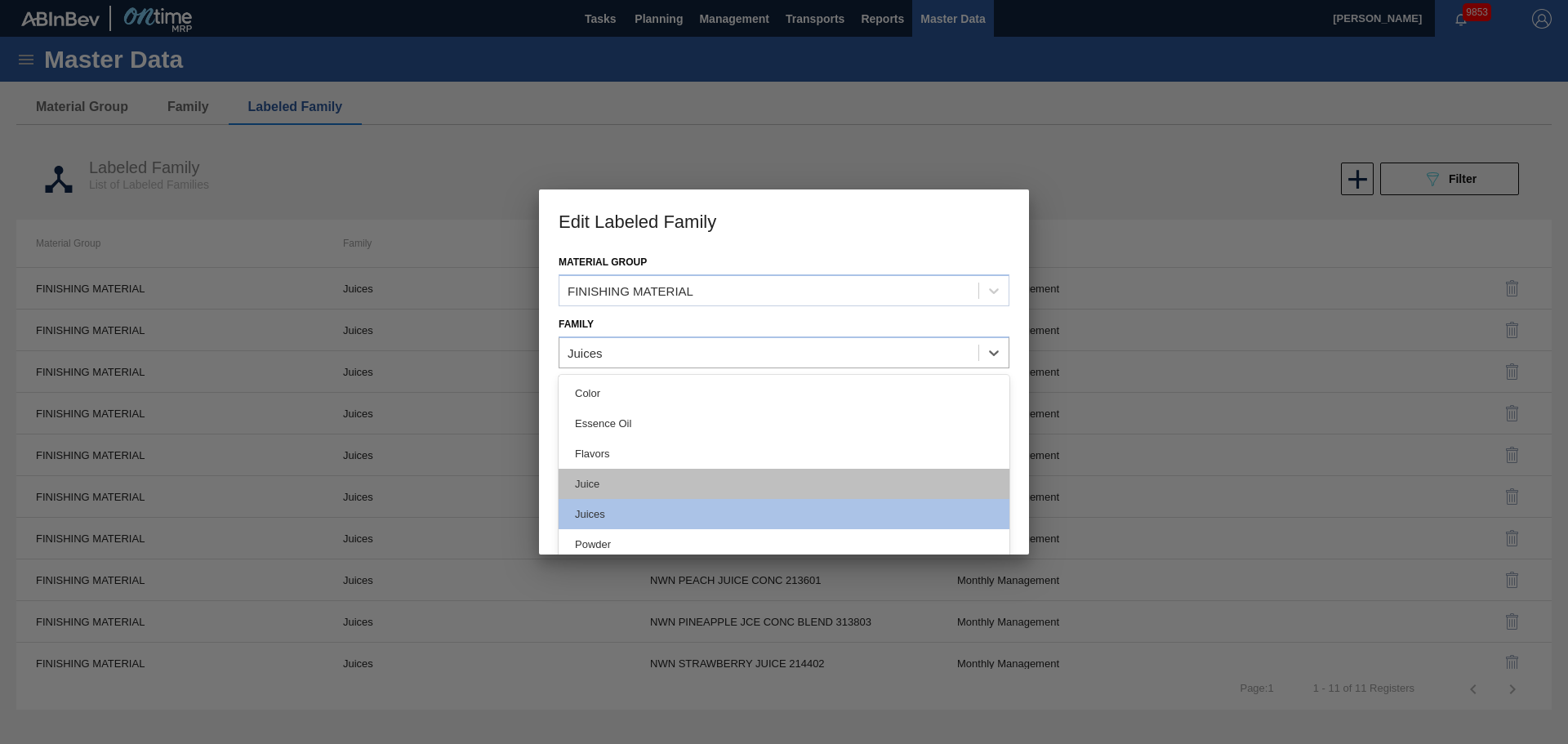
click at [600, 476] on div "Juice" at bounding box center [784, 484] width 451 height 31
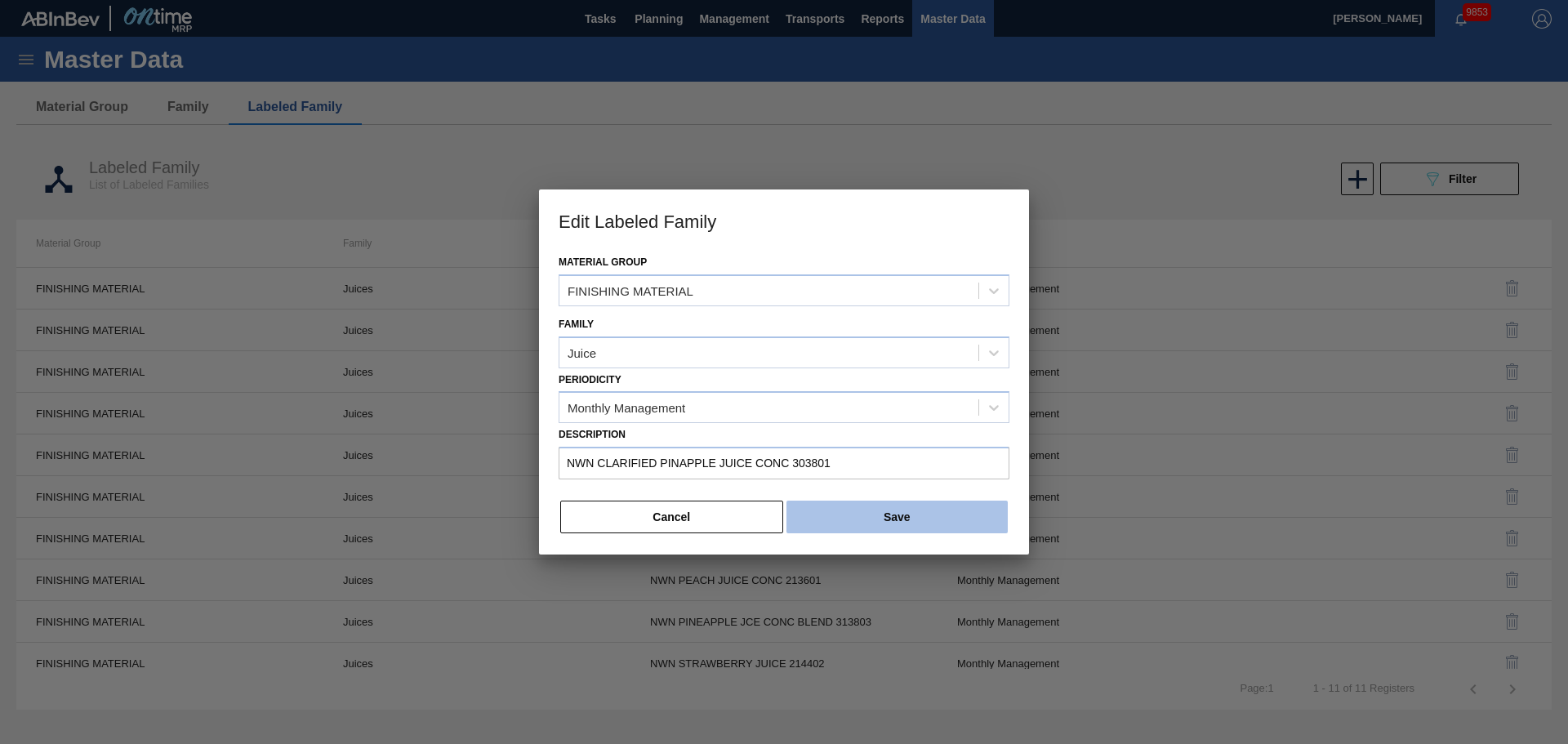
click at [887, 517] on button "Save" at bounding box center [897, 517] width 221 height 32
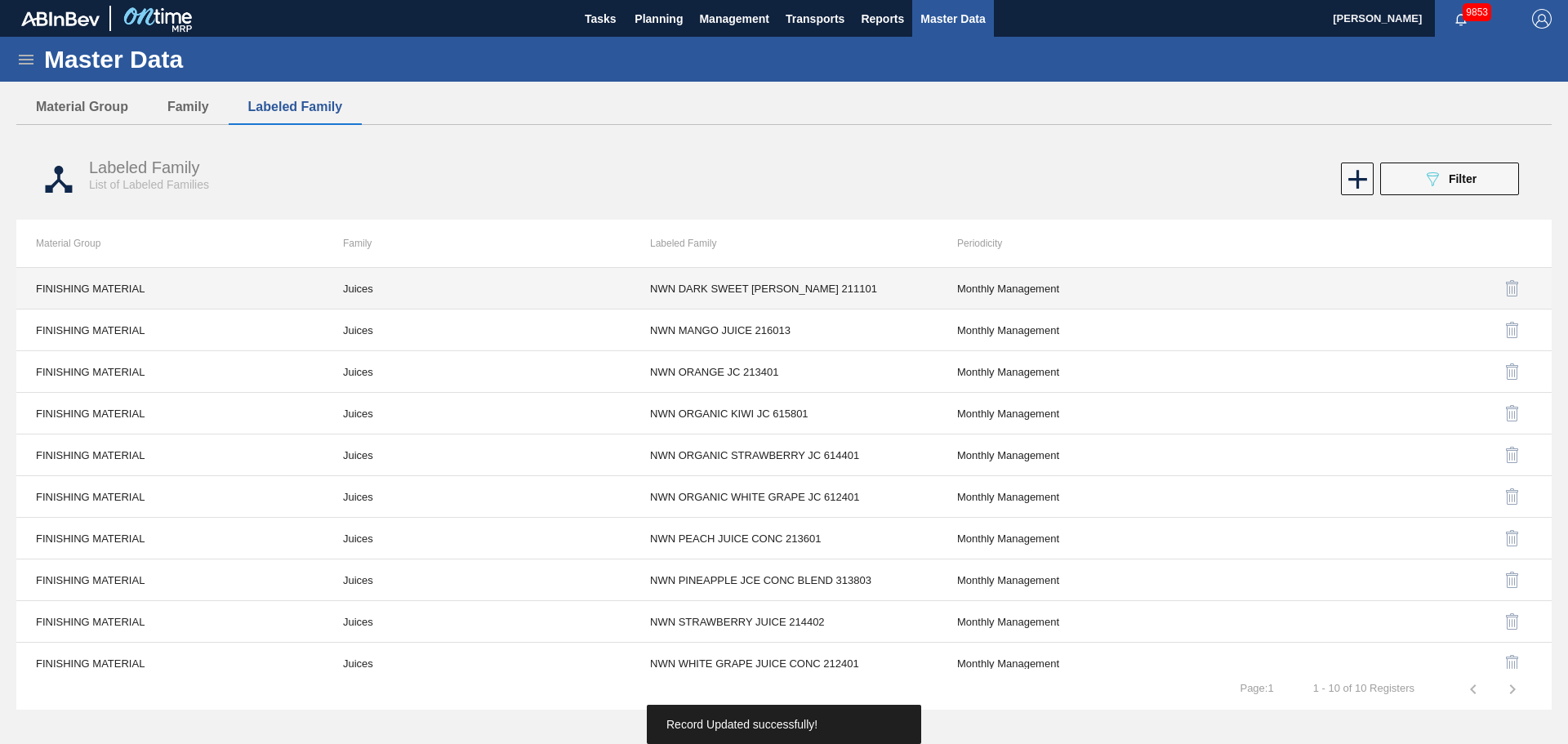
click at [376, 289] on td "Juices" at bounding box center [477, 289] width 307 height 41
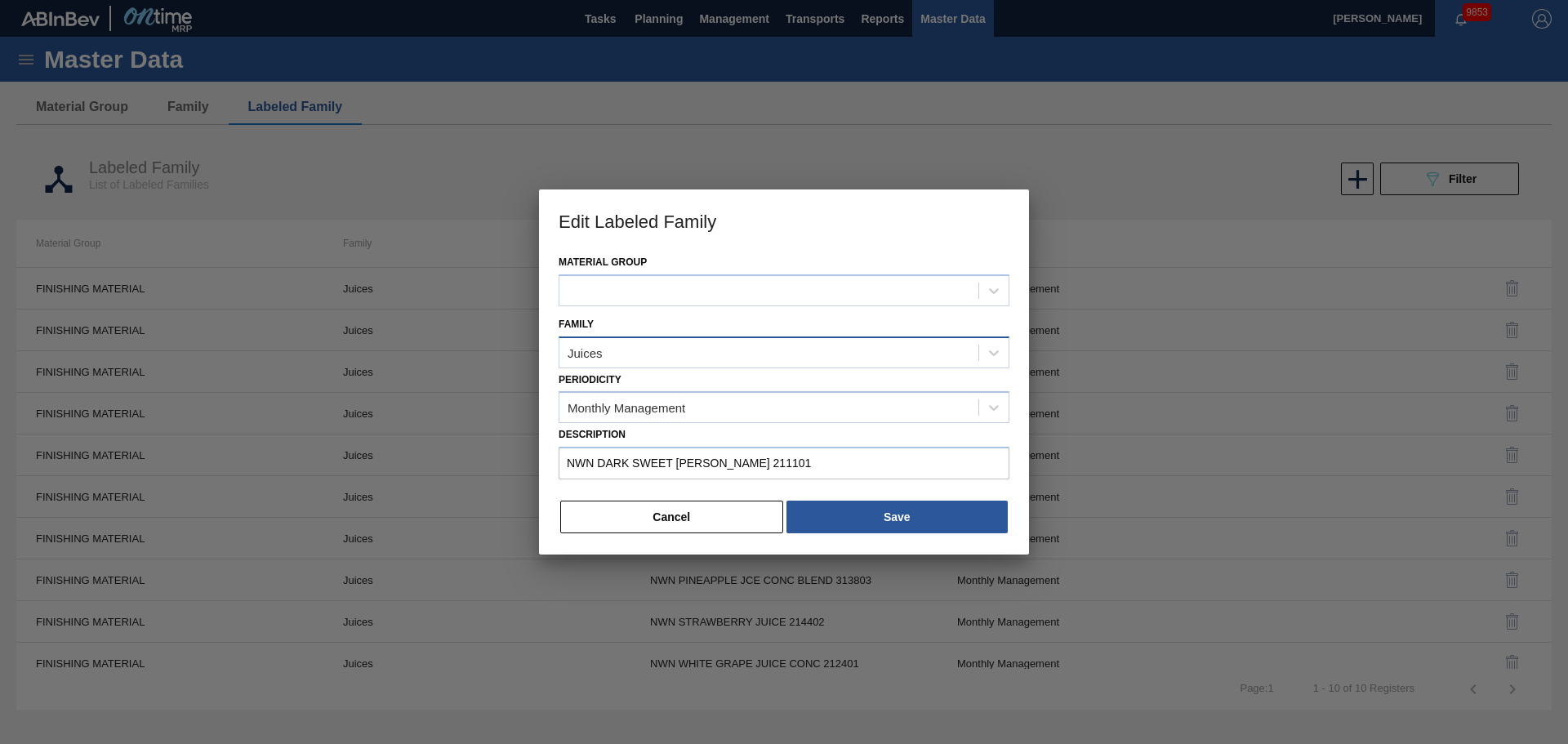
click at [609, 363] on div "Juices" at bounding box center [769, 353] width 419 height 23
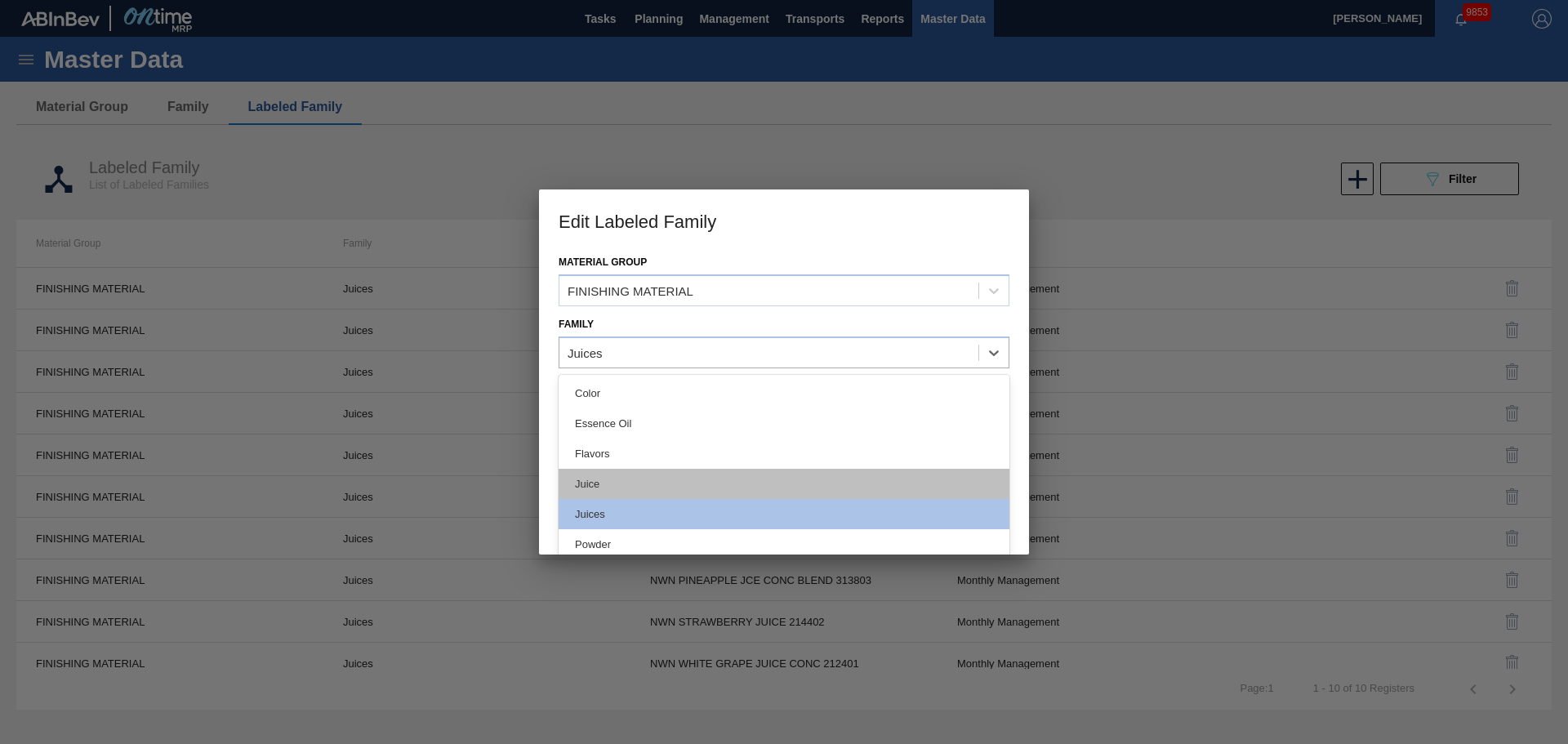
click at [641, 480] on div "Juice" at bounding box center [784, 484] width 451 height 31
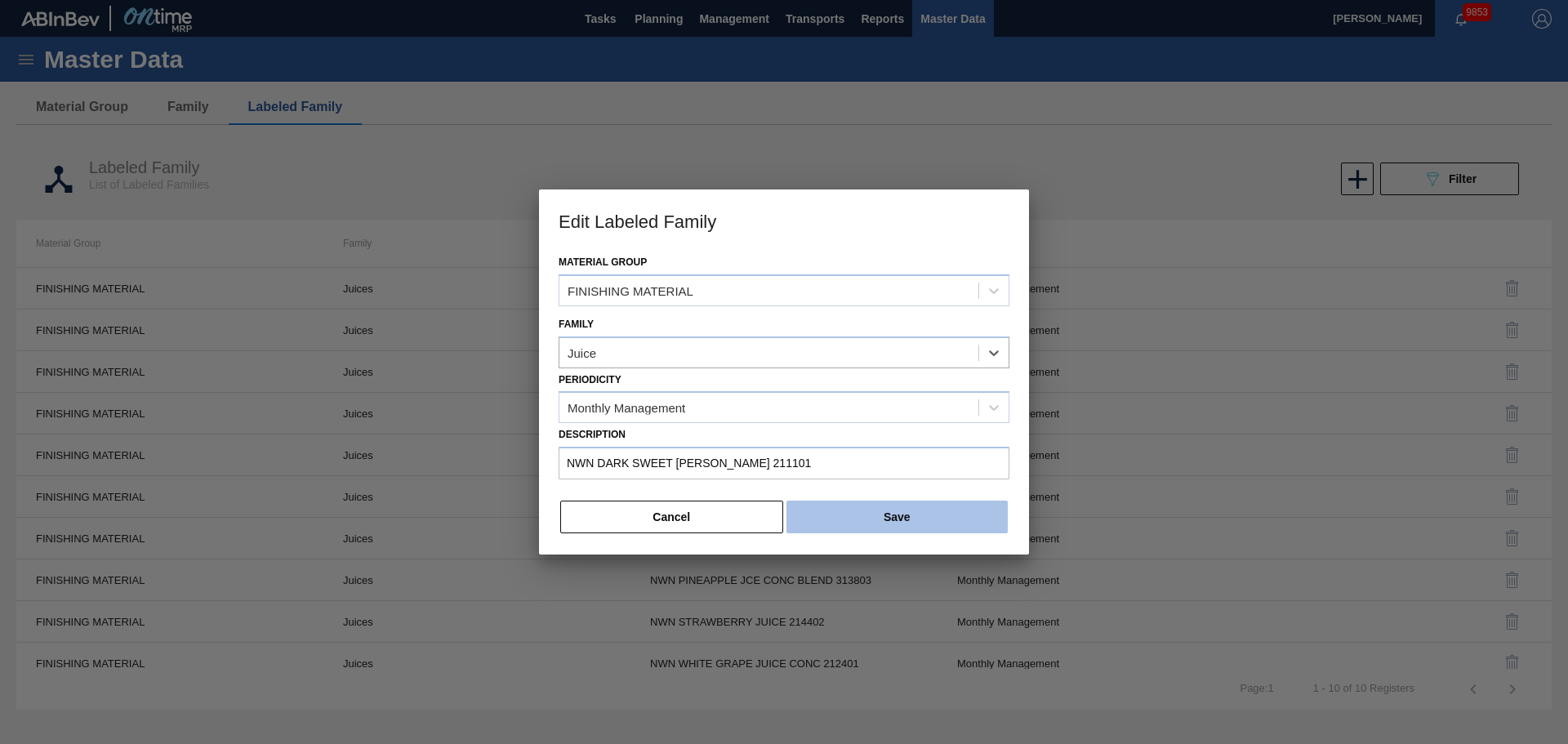
click at [887, 527] on button "Save" at bounding box center [897, 517] width 221 height 32
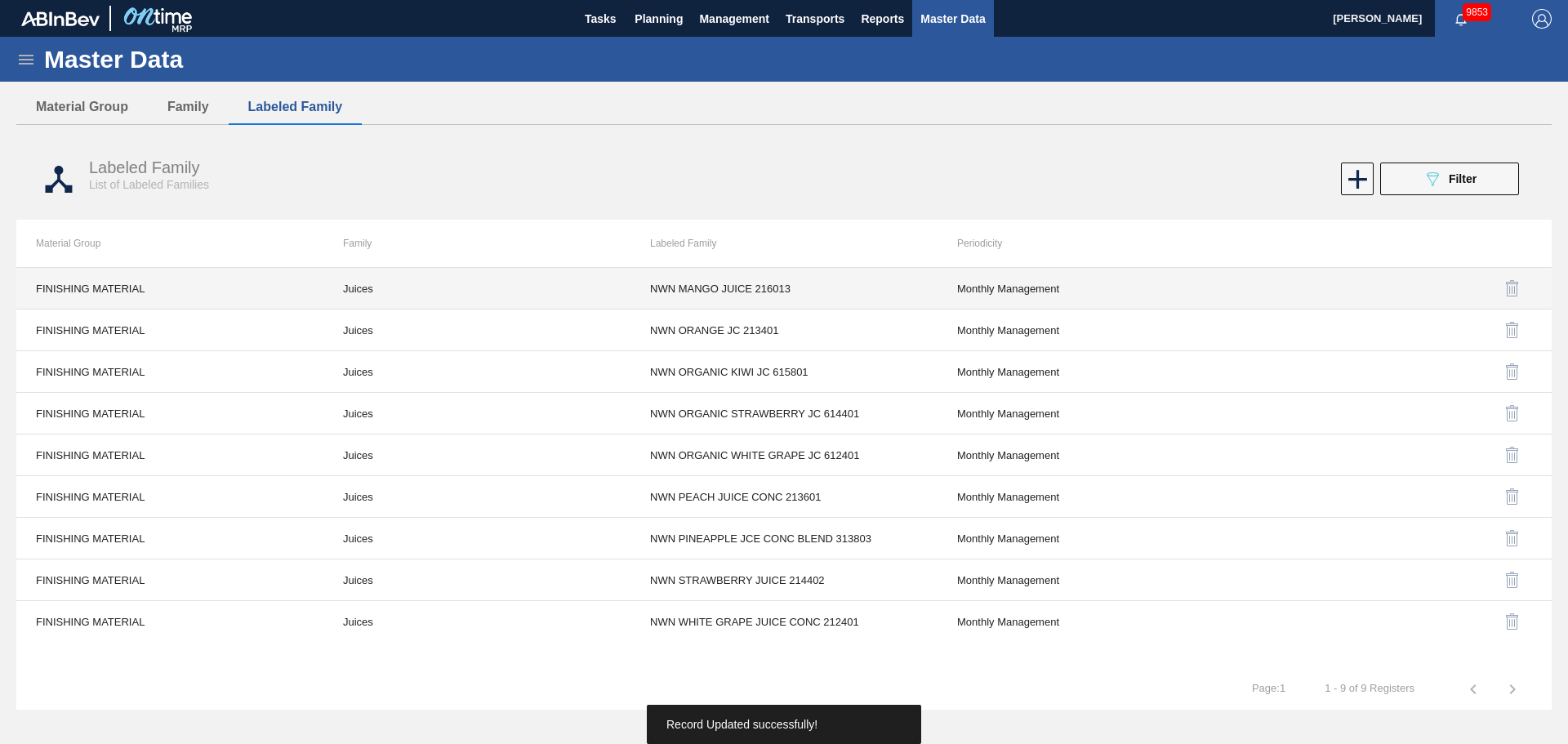
click at [336, 283] on td "Juices" at bounding box center [477, 289] width 307 height 41
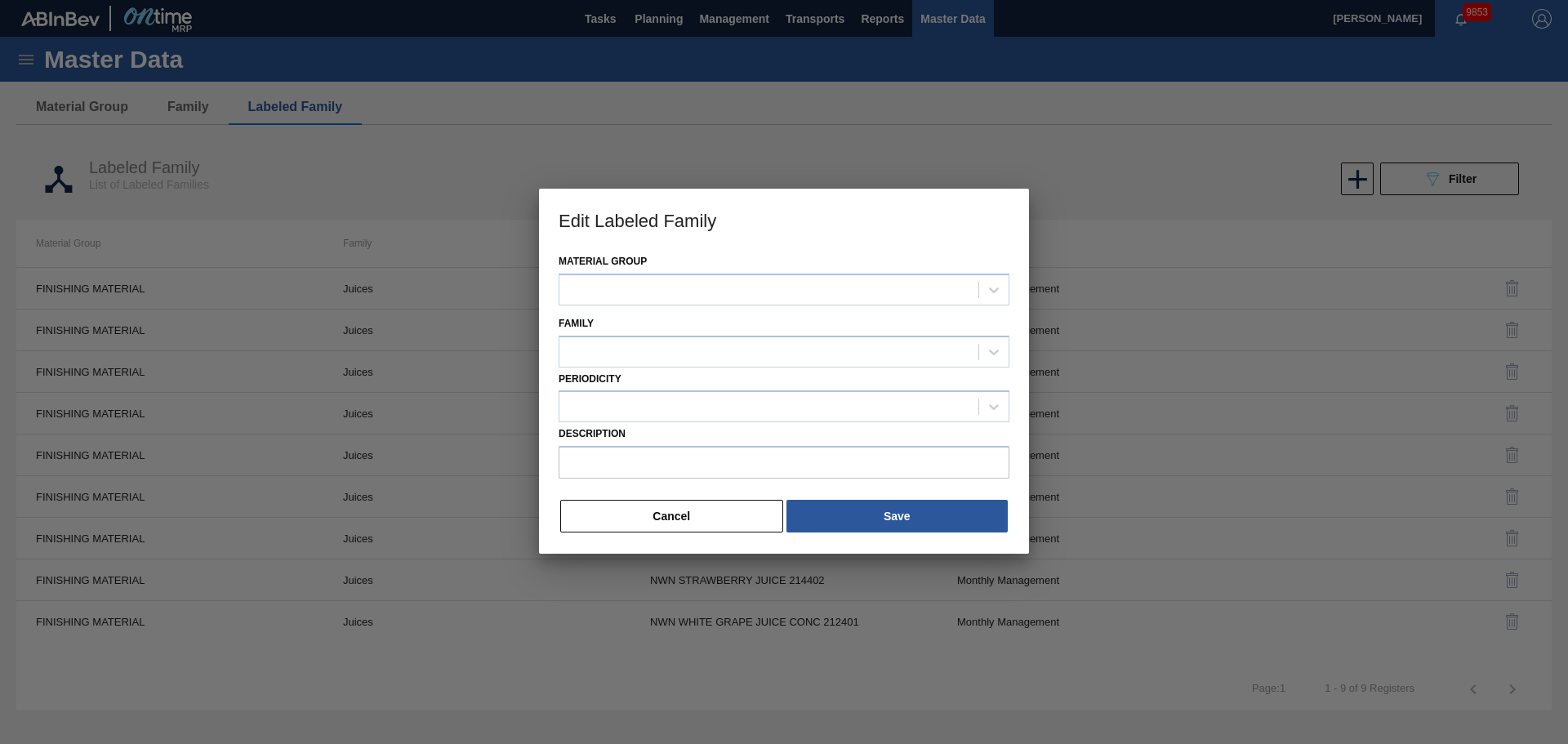
type input "NWN MANGO JUICE 216013"
click at [594, 360] on div "Juices" at bounding box center [769, 353] width 419 height 23
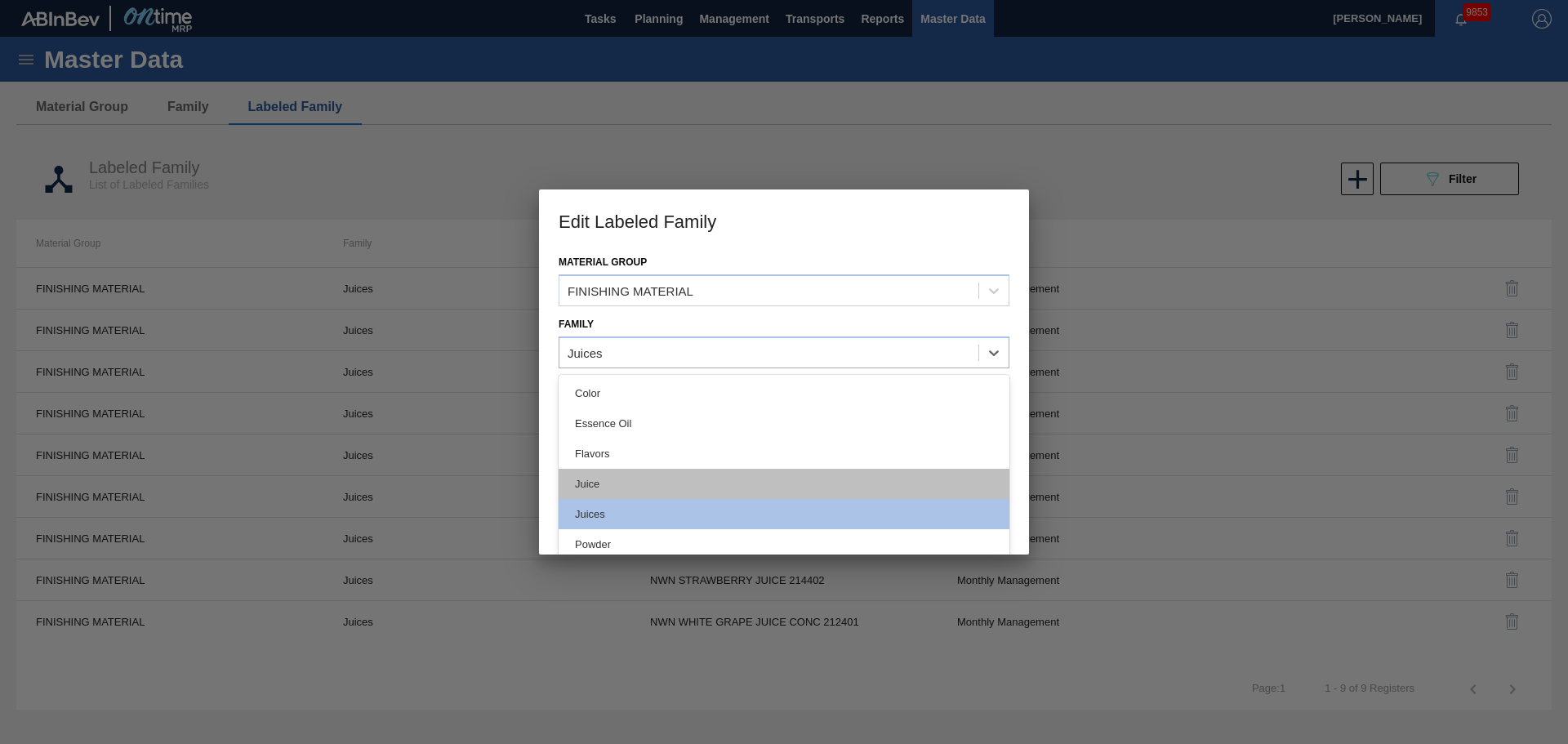
click at [633, 482] on div "Juice" at bounding box center [784, 484] width 451 height 31
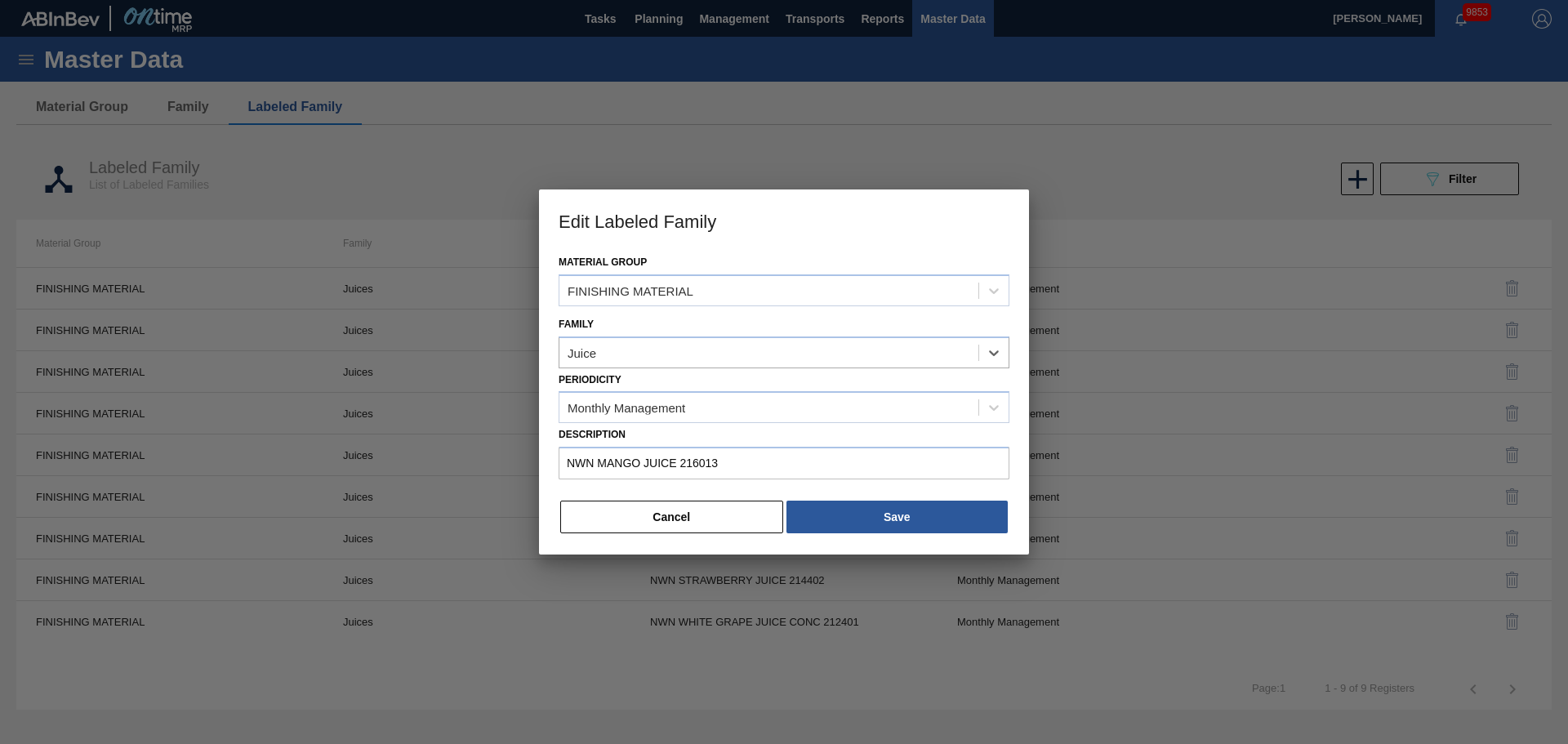
click at [889, 534] on div "Cancel Save" at bounding box center [784, 517] width 451 height 36
click at [888, 524] on button "Save" at bounding box center [897, 517] width 221 height 32
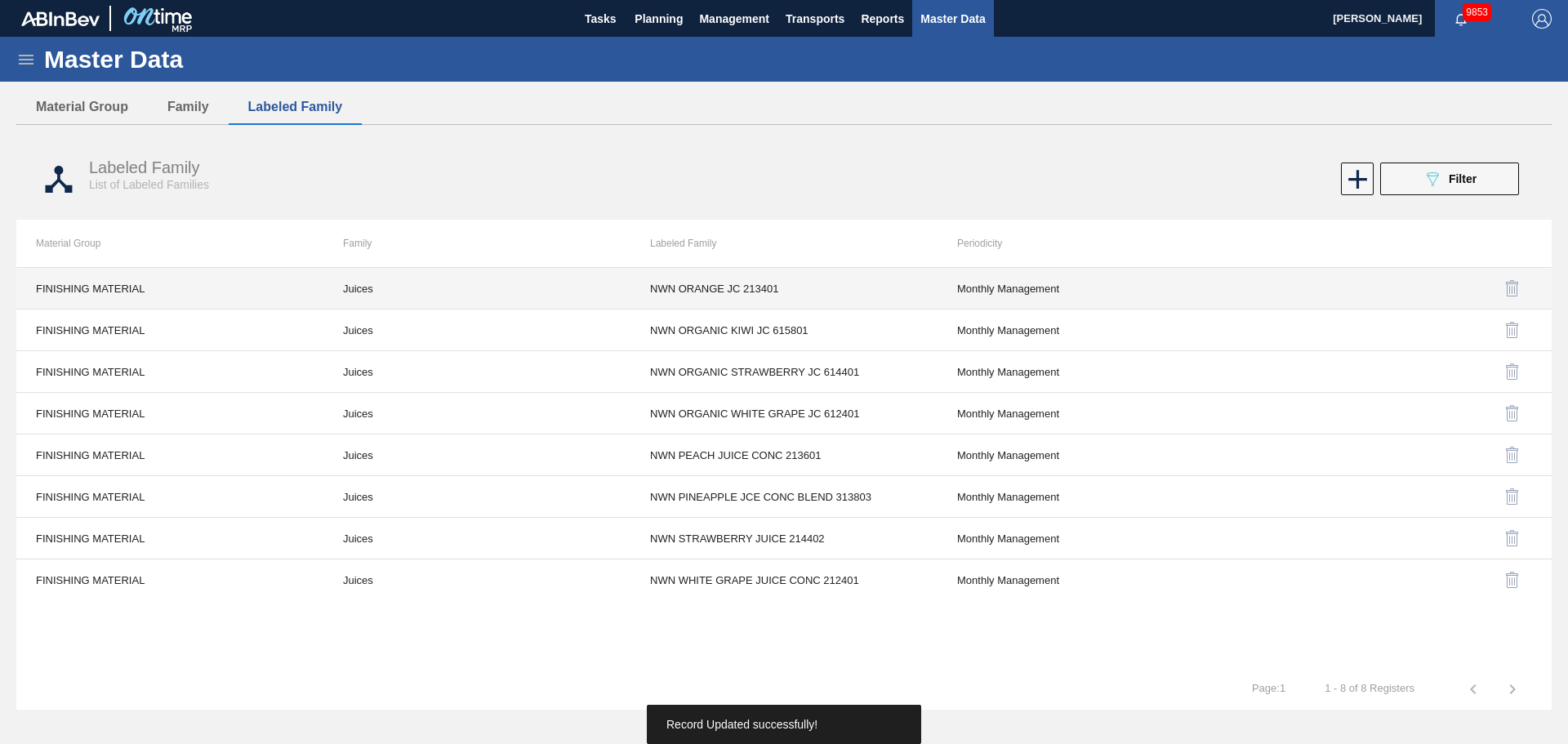
click at [355, 291] on td "Juices" at bounding box center [477, 289] width 307 height 41
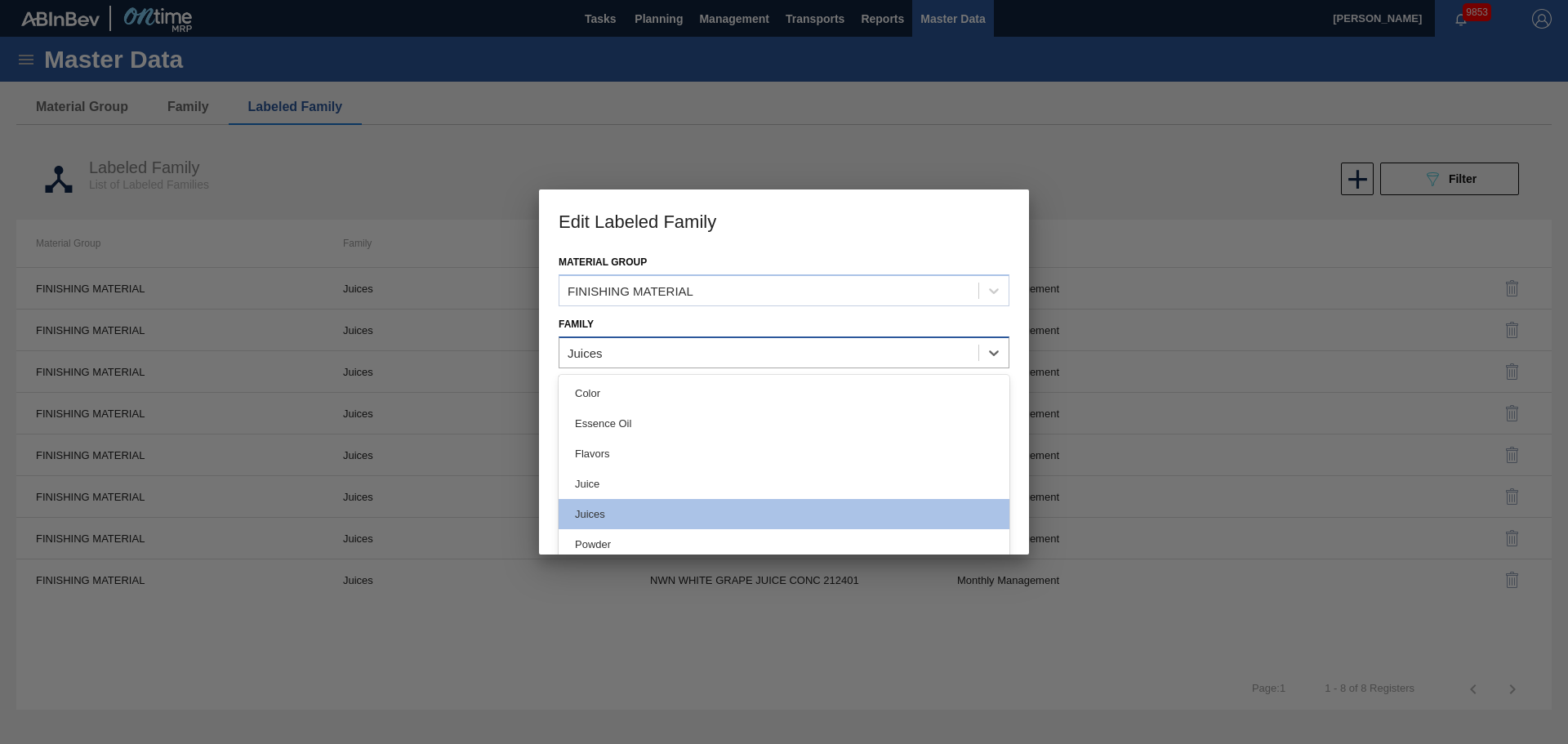
click at [605, 354] on div "Juices" at bounding box center [769, 353] width 419 height 23
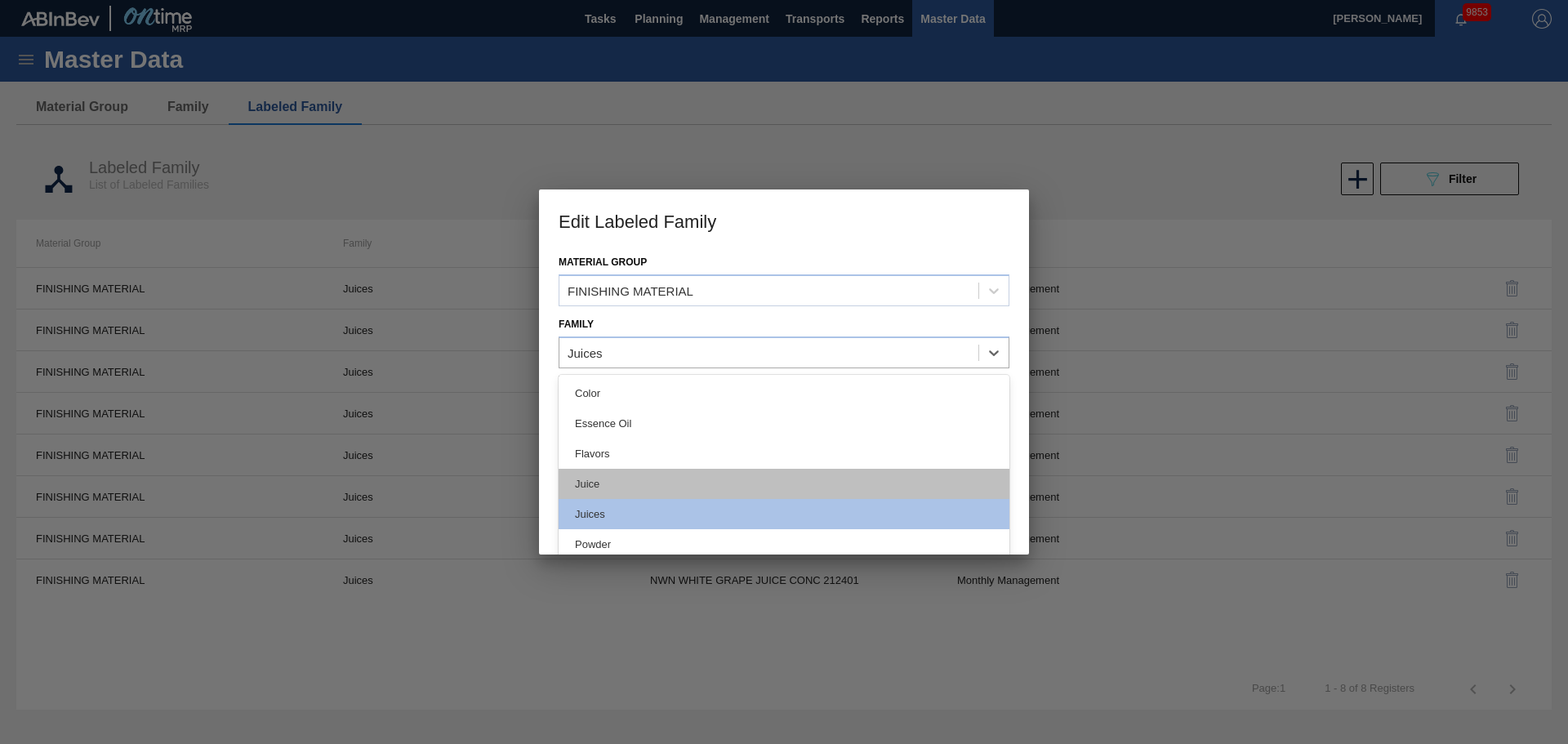
click at [616, 478] on div "Juice" at bounding box center [784, 484] width 451 height 31
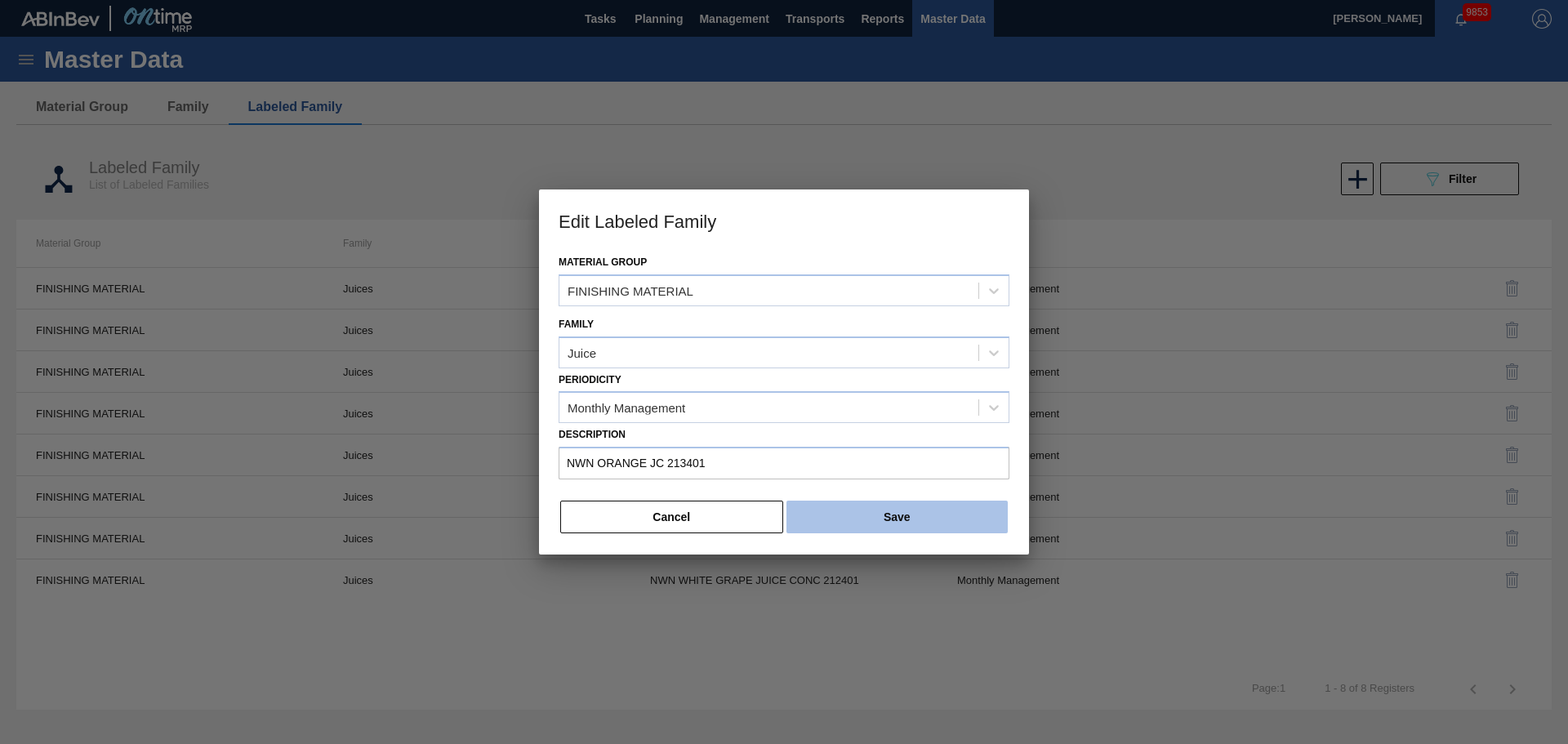
click at [856, 509] on button "Save" at bounding box center [897, 517] width 221 height 32
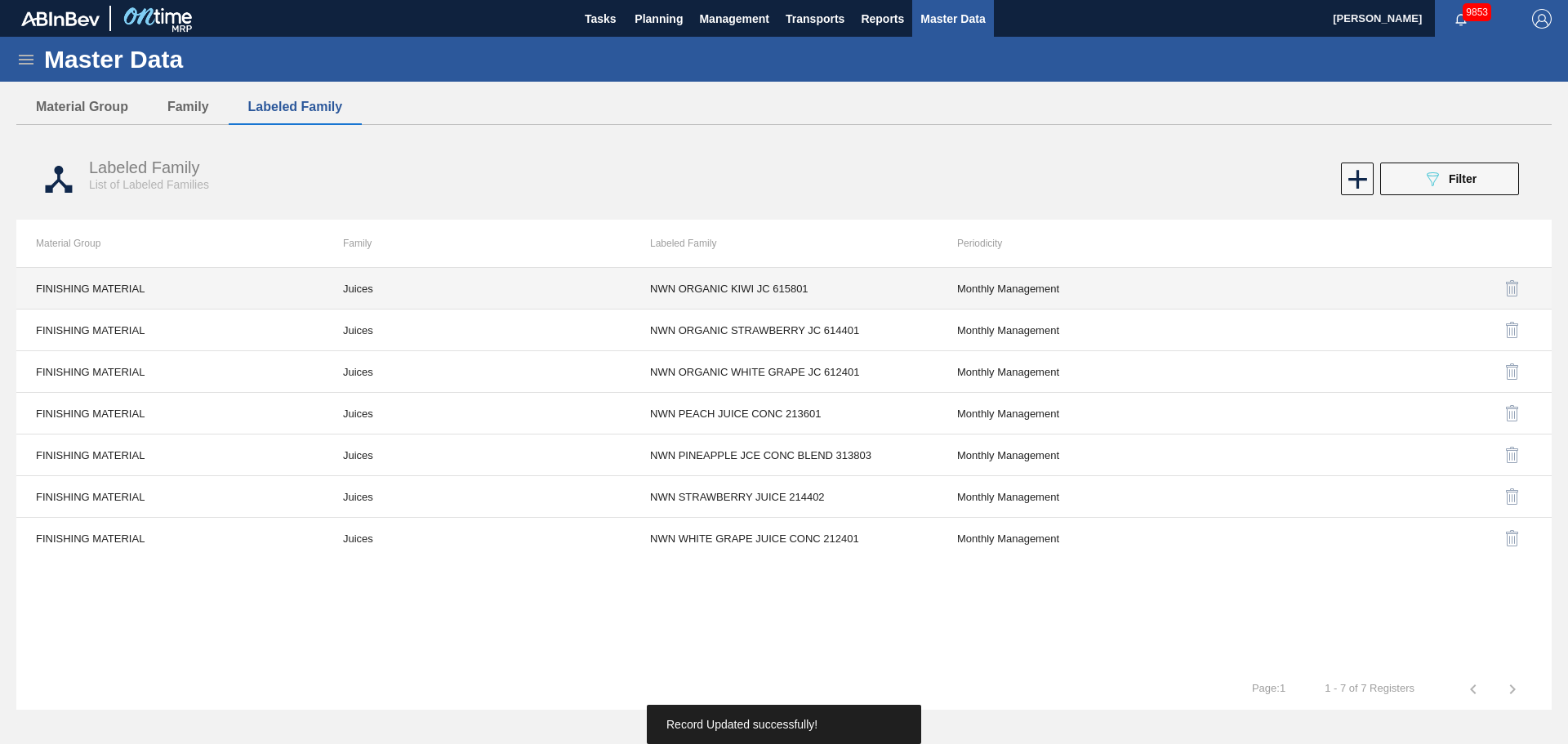
click at [353, 297] on td "Juices" at bounding box center [477, 289] width 307 height 41
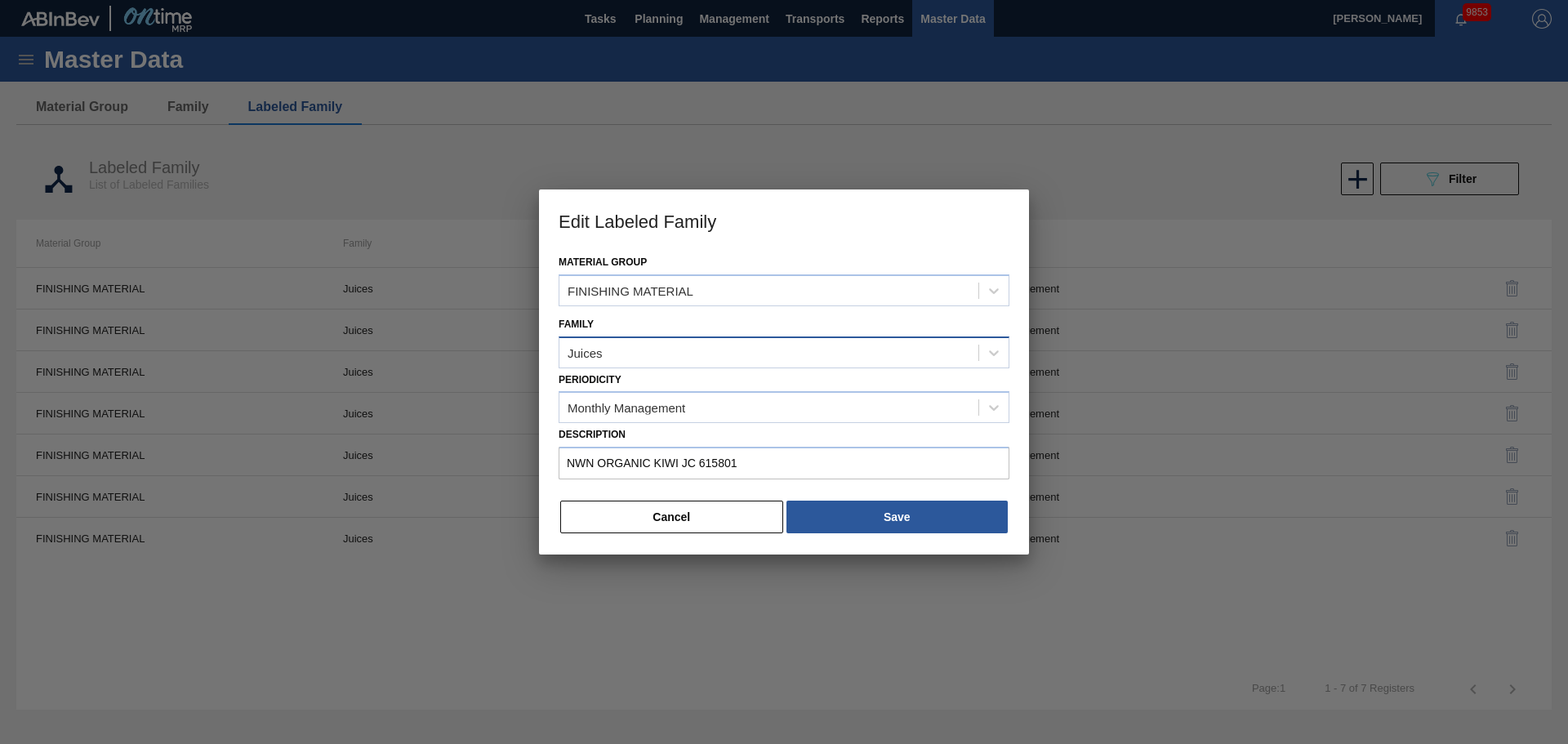
click at [601, 356] on div "Juices" at bounding box center [585, 352] width 35 height 13
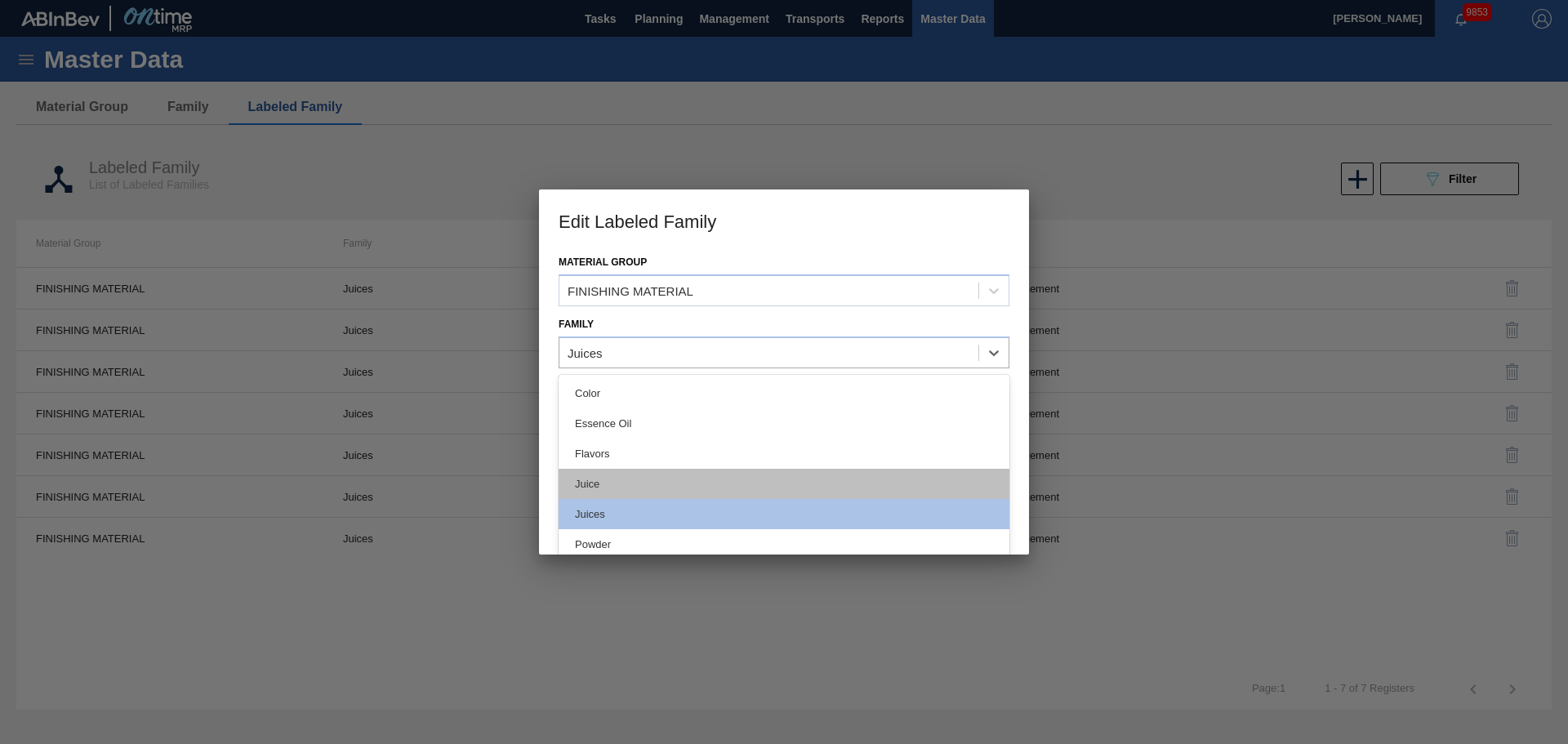
click at [608, 471] on div "Juice" at bounding box center [784, 484] width 451 height 31
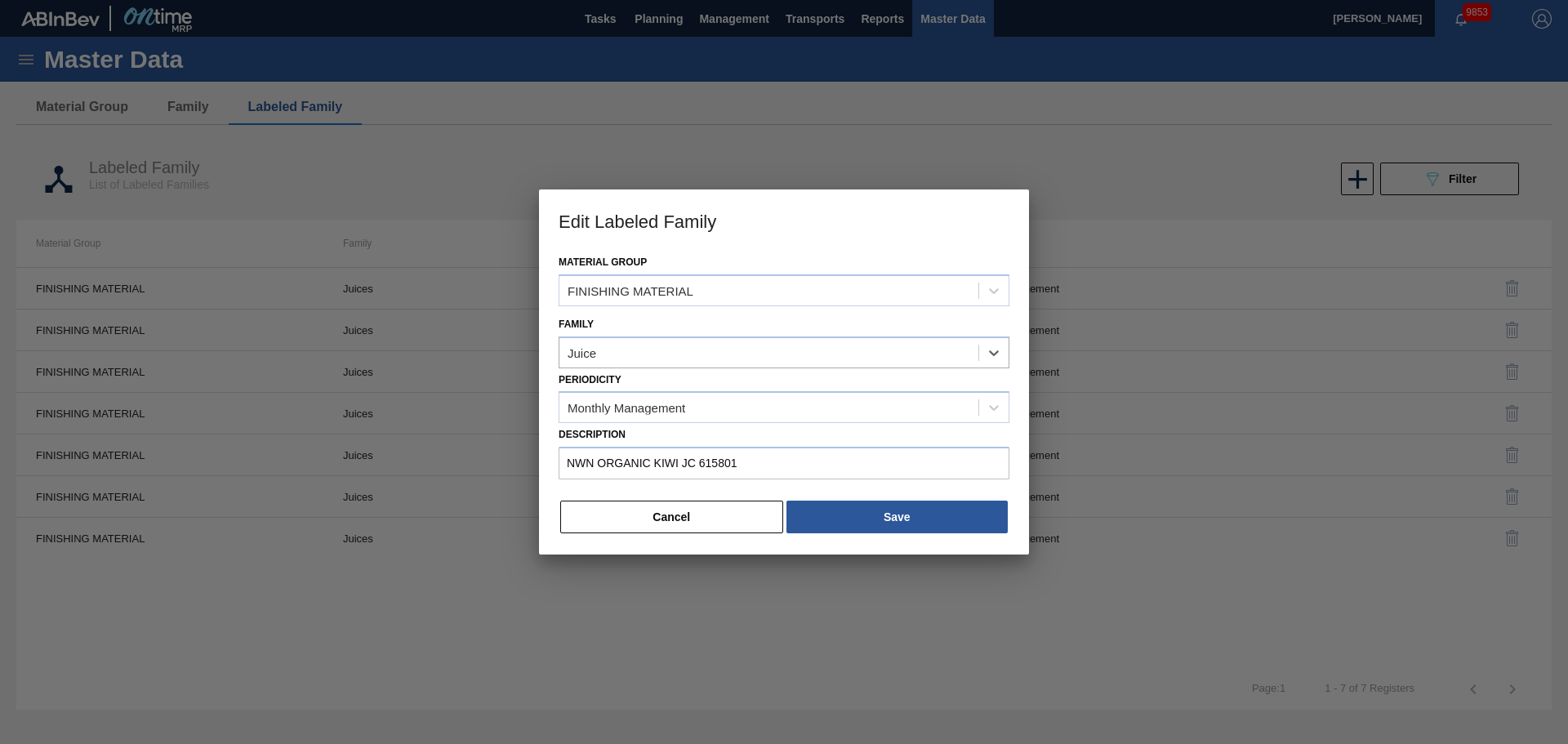
click at [892, 537] on div "Material Group FINISHING MATERIAL Family option Juice, selected. Select is focu…" at bounding box center [784, 403] width 490 height 304
click at [887, 523] on button "Save" at bounding box center [897, 517] width 221 height 32
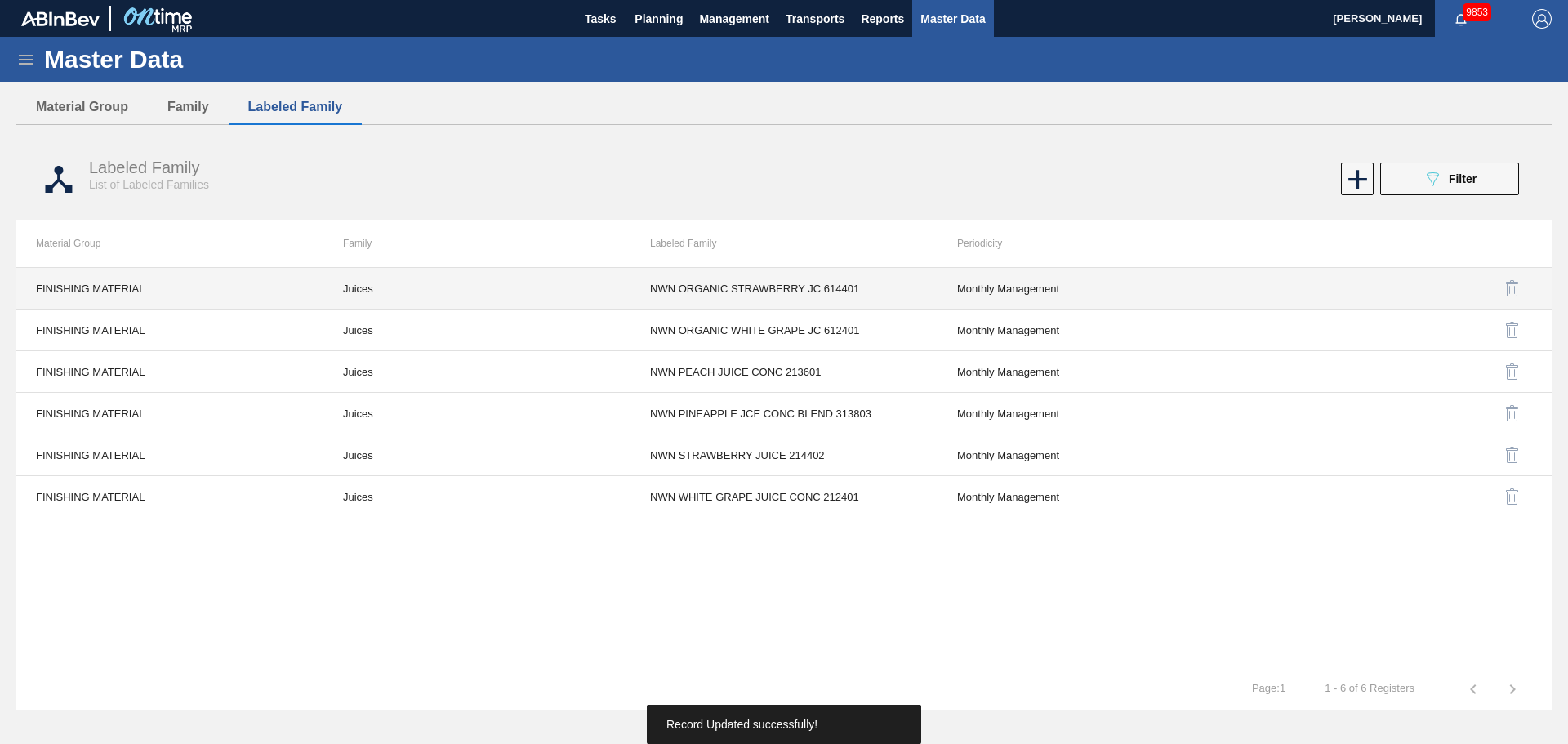
click at [366, 290] on td "Juices" at bounding box center [477, 289] width 307 height 41
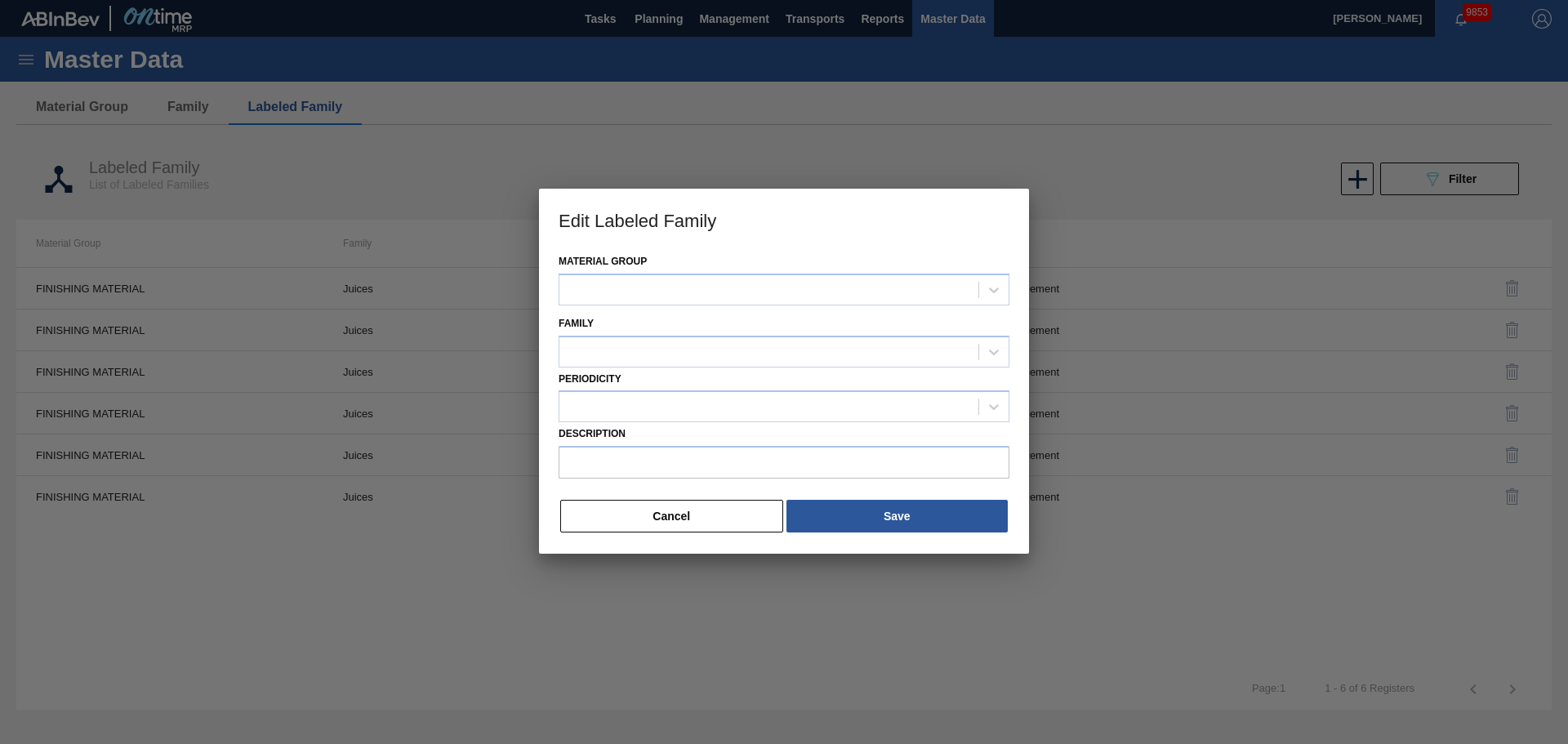
type input "NWN ORGANIC STRAWBERRY JC 614401"
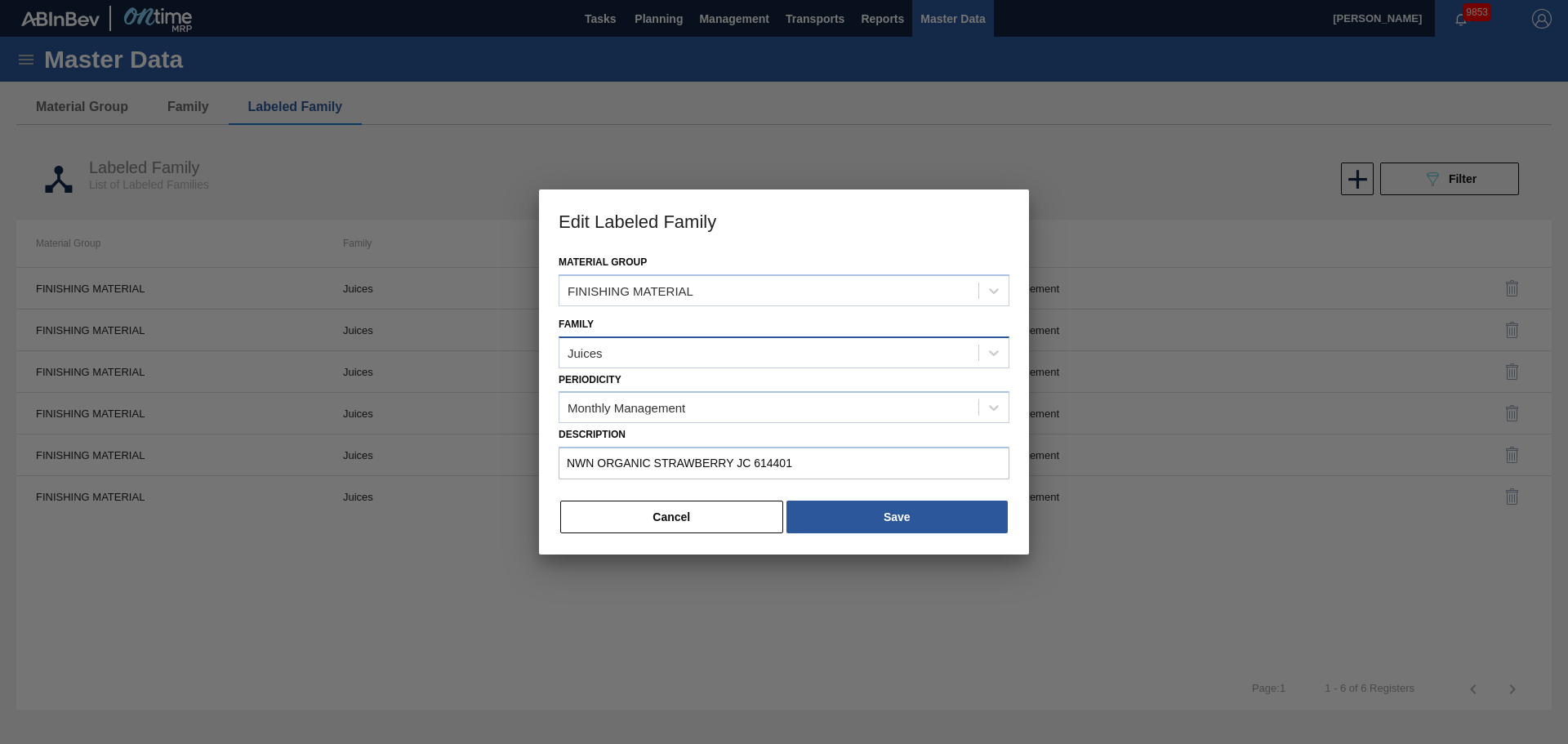
click at [587, 356] on div "Juices" at bounding box center [585, 352] width 35 height 13
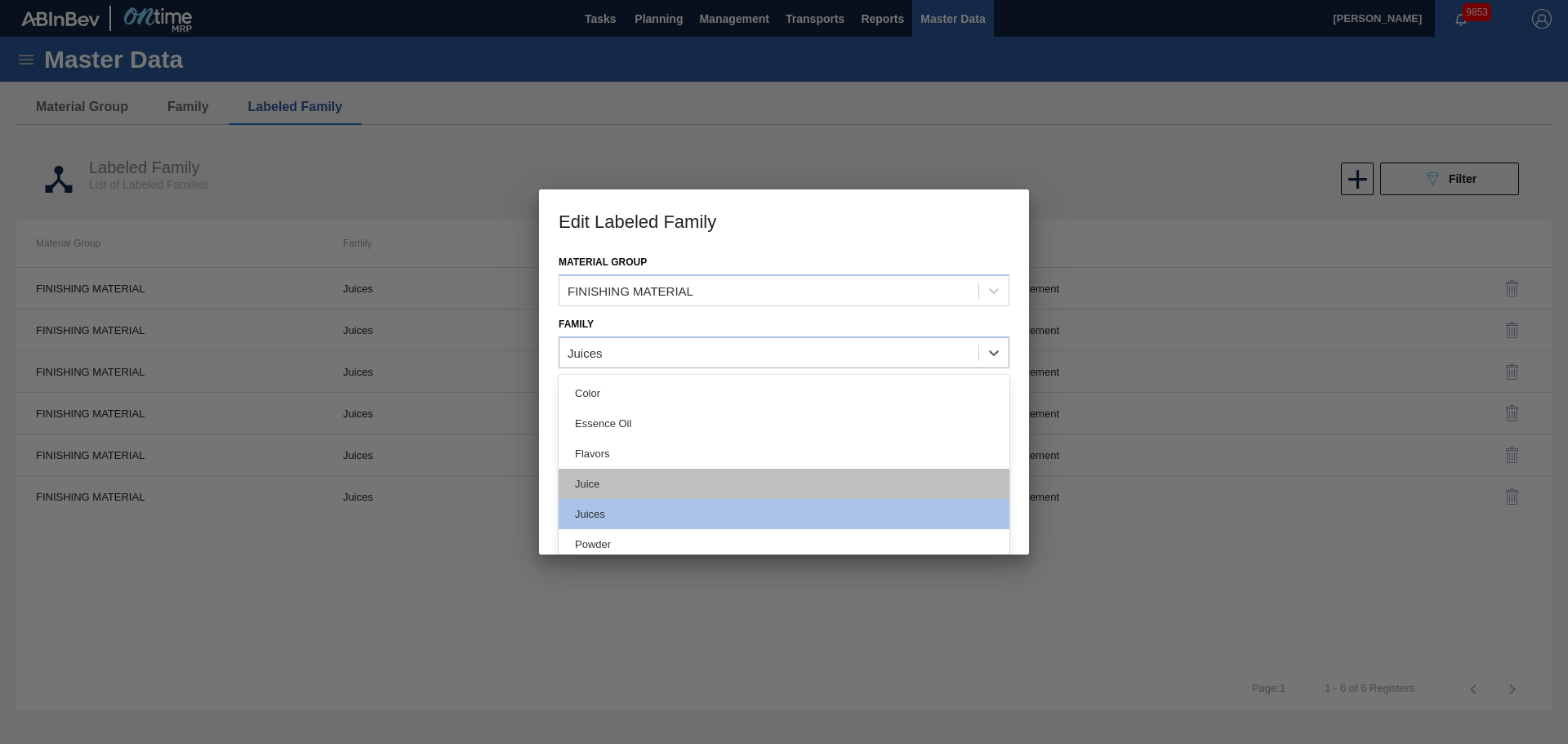
click at [632, 476] on div "Juice" at bounding box center [784, 484] width 451 height 31
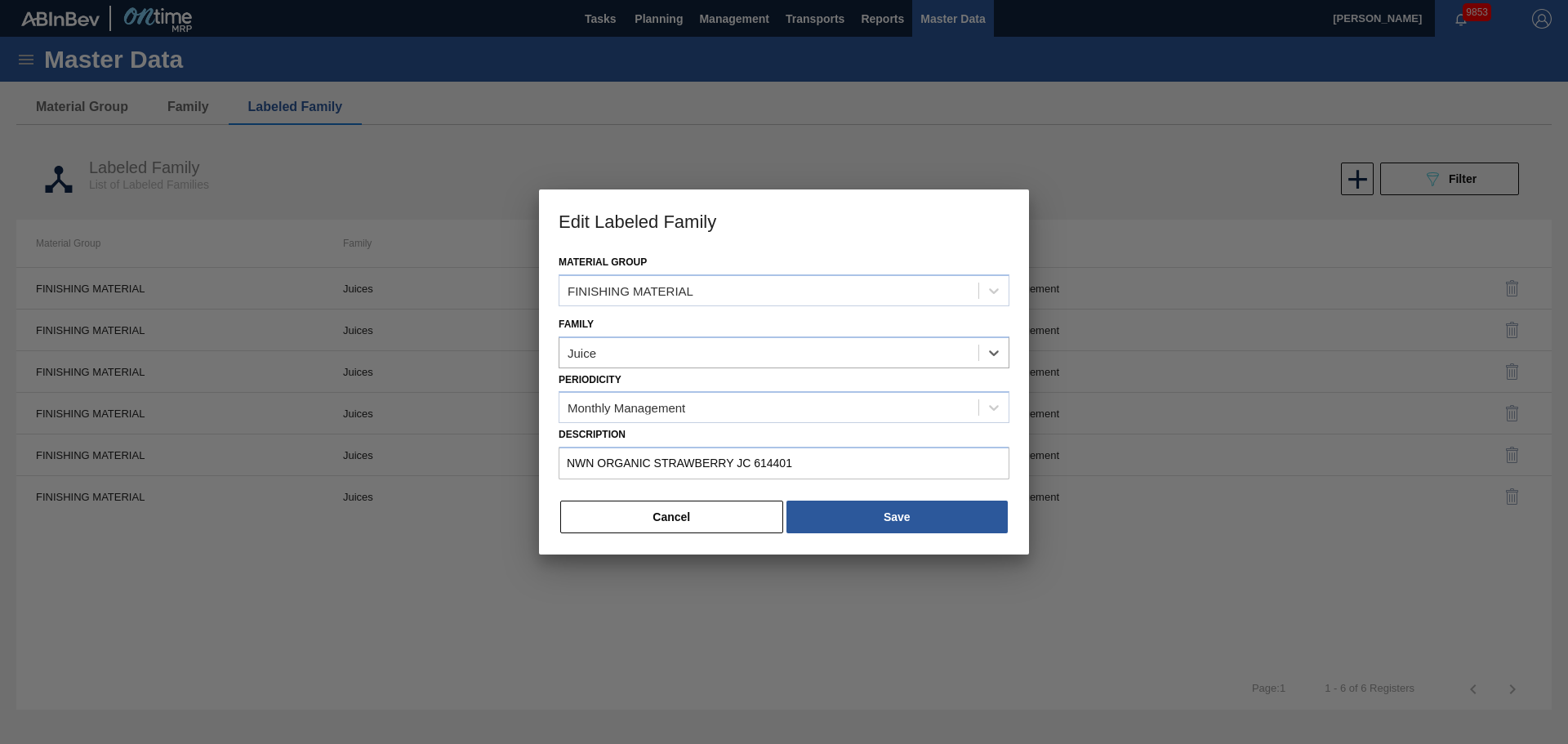
click at [894, 537] on div "Material Group FINISHING MATERIAL Family option Juice, selected. Select is focu…" at bounding box center [784, 403] width 490 height 304
click at [895, 530] on button "Save" at bounding box center [897, 517] width 221 height 32
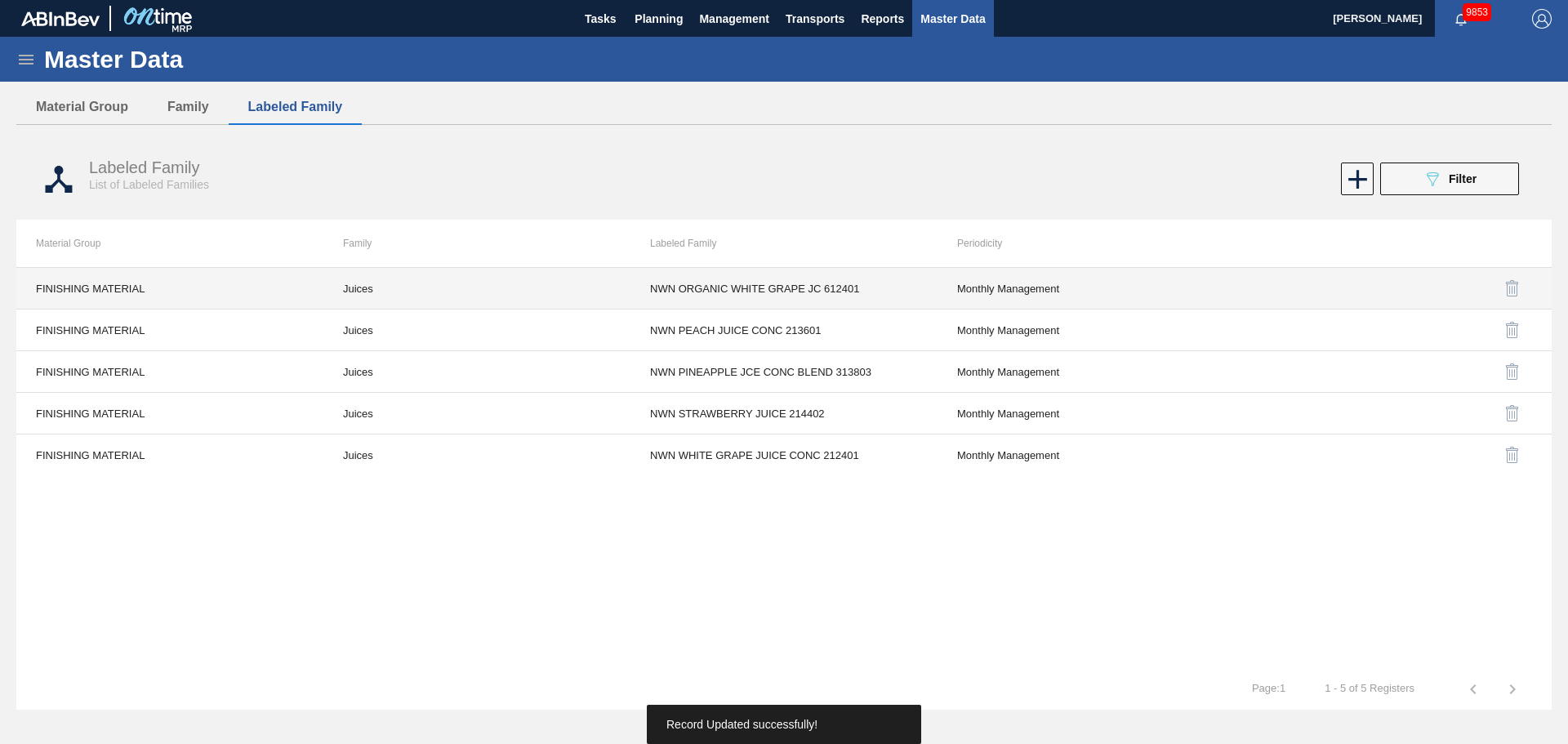
click at [355, 286] on td "Juices" at bounding box center [477, 289] width 307 height 41
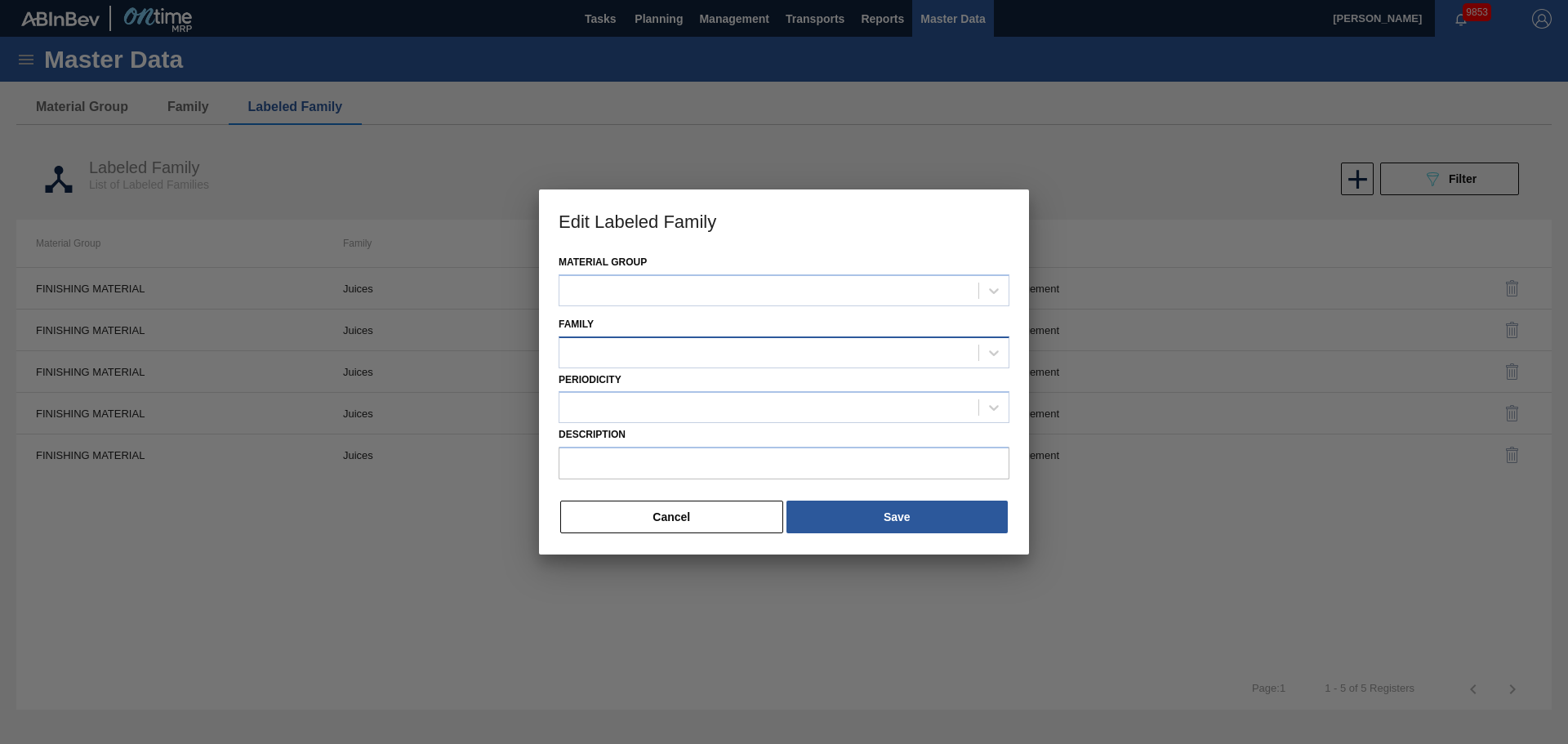
click at [644, 347] on div at bounding box center [769, 353] width 419 height 23
type input "NWN ORGANIC WHITE GRAPE JC 612401"
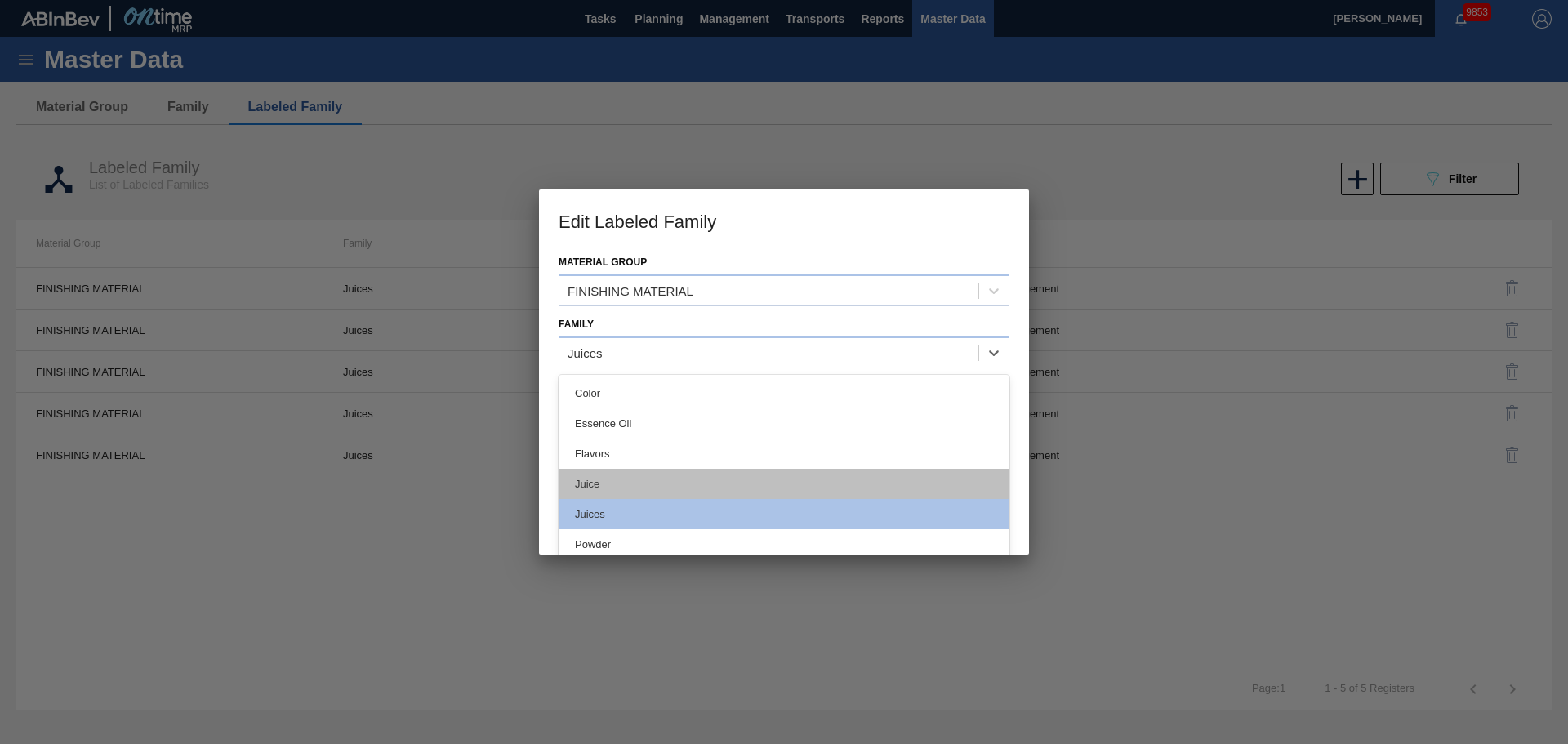
click at [625, 469] on div "Juice" at bounding box center [784, 484] width 451 height 31
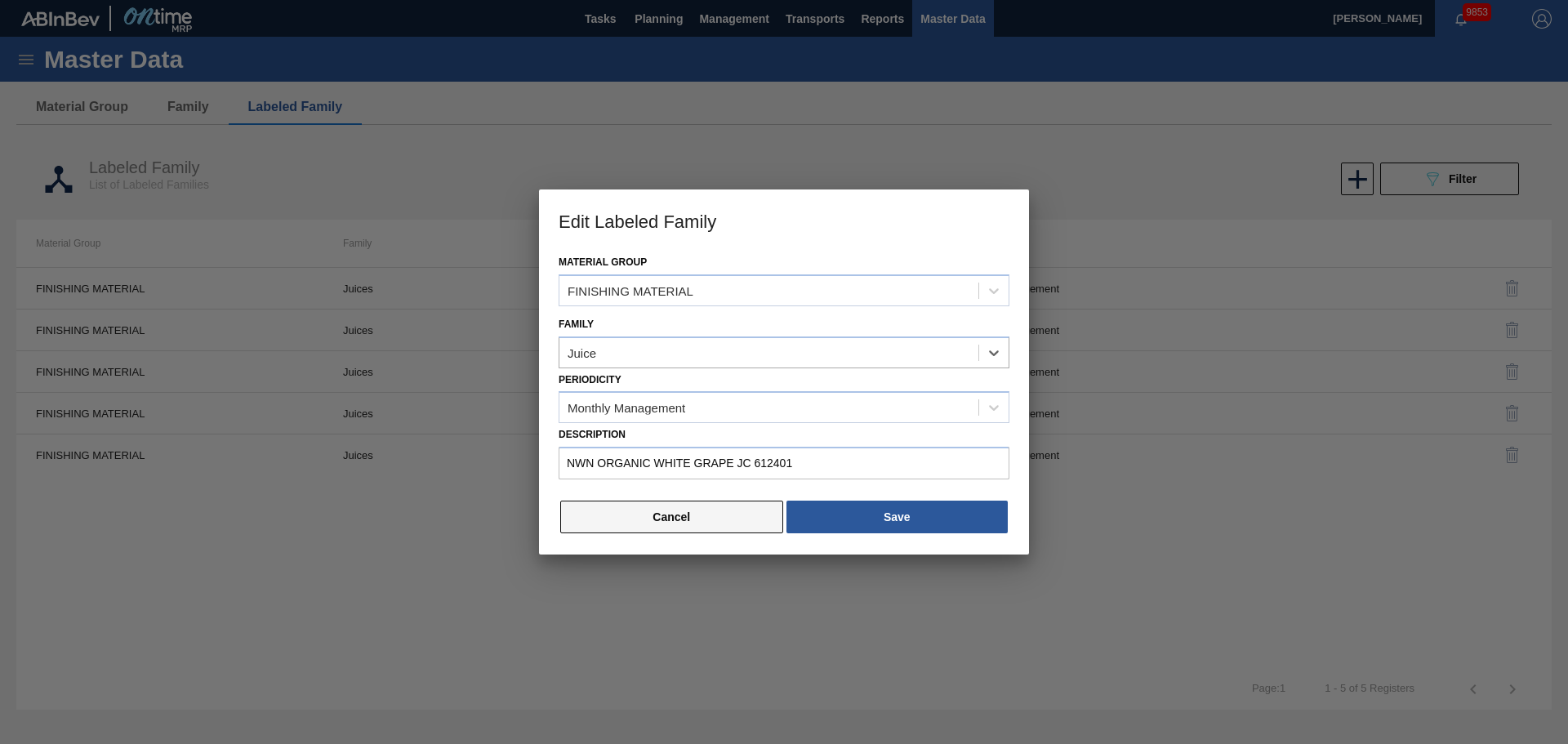
click at [734, 501] on button "Cancel" at bounding box center [672, 517] width 223 height 32
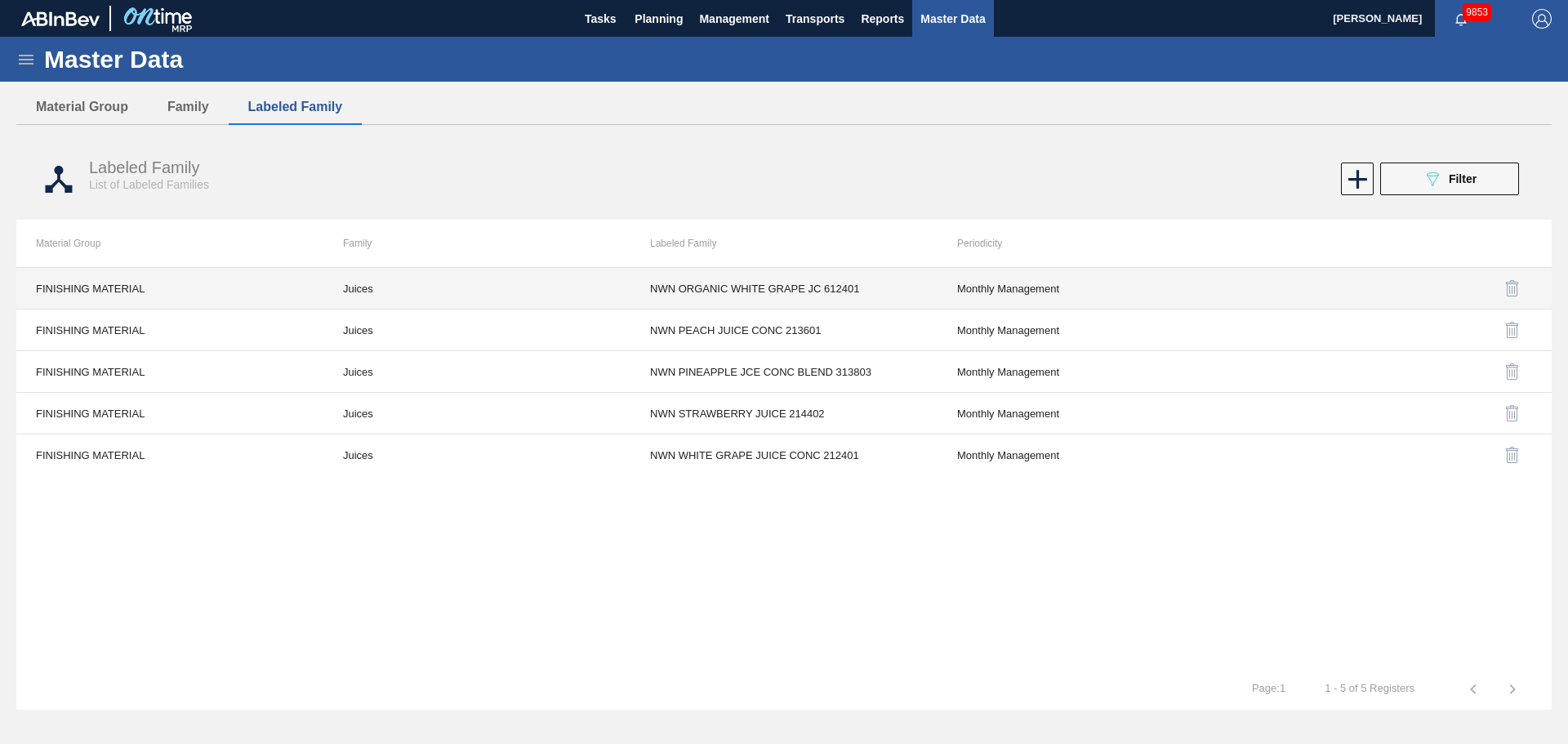
click at [354, 300] on td "Juices" at bounding box center [477, 289] width 307 height 41
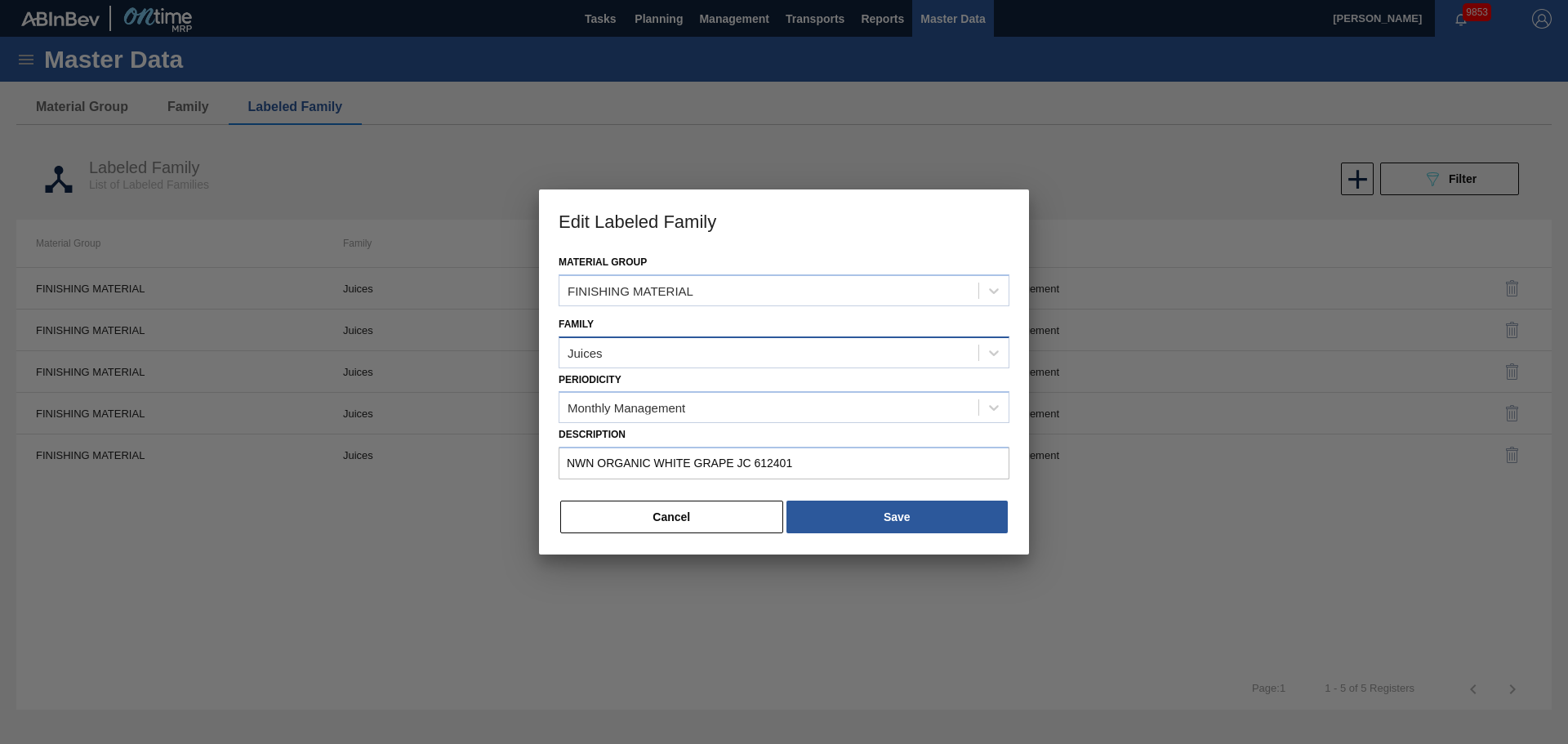
click at [622, 358] on div "Juices" at bounding box center [769, 353] width 419 height 23
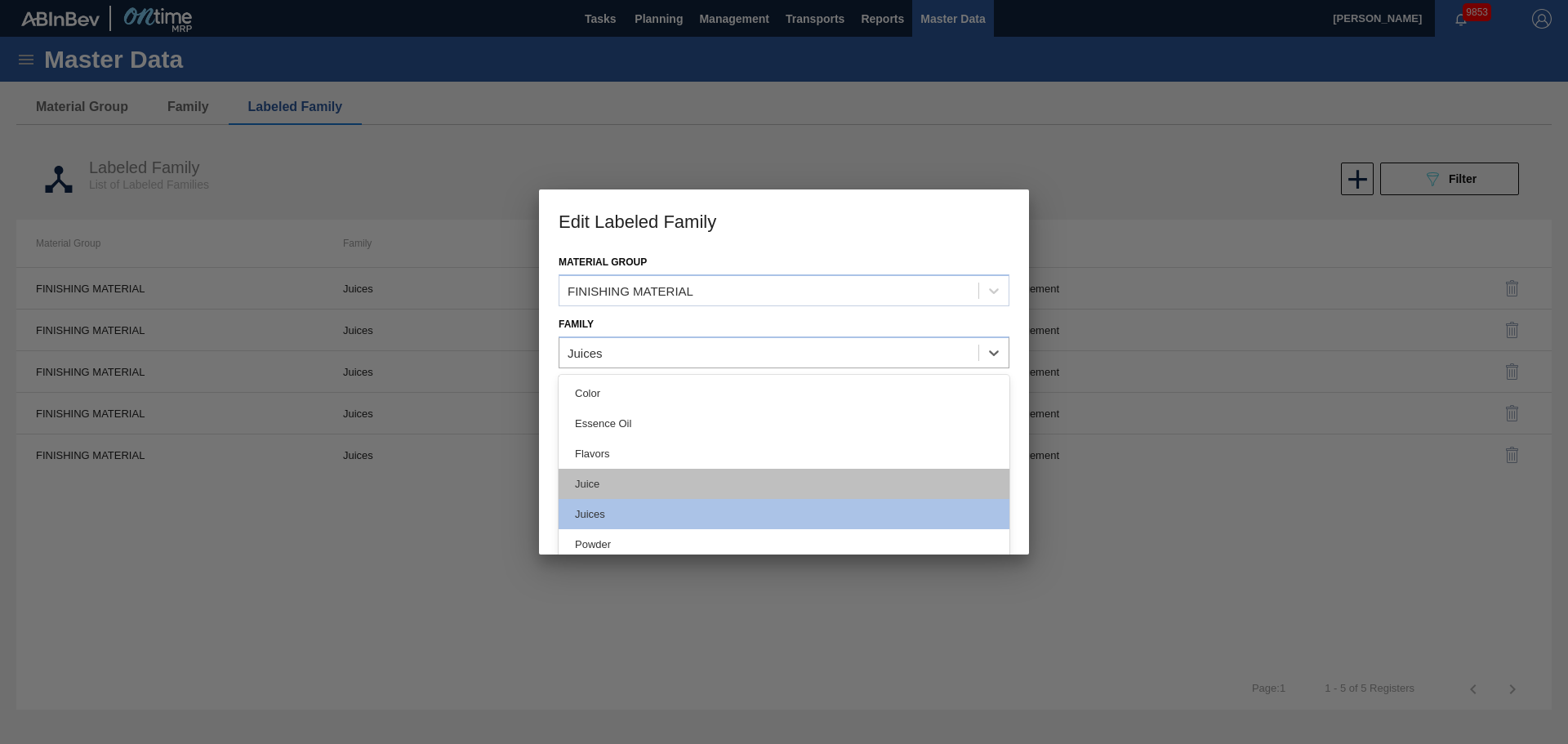
click at [605, 487] on div "Juice" at bounding box center [784, 484] width 451 height 31
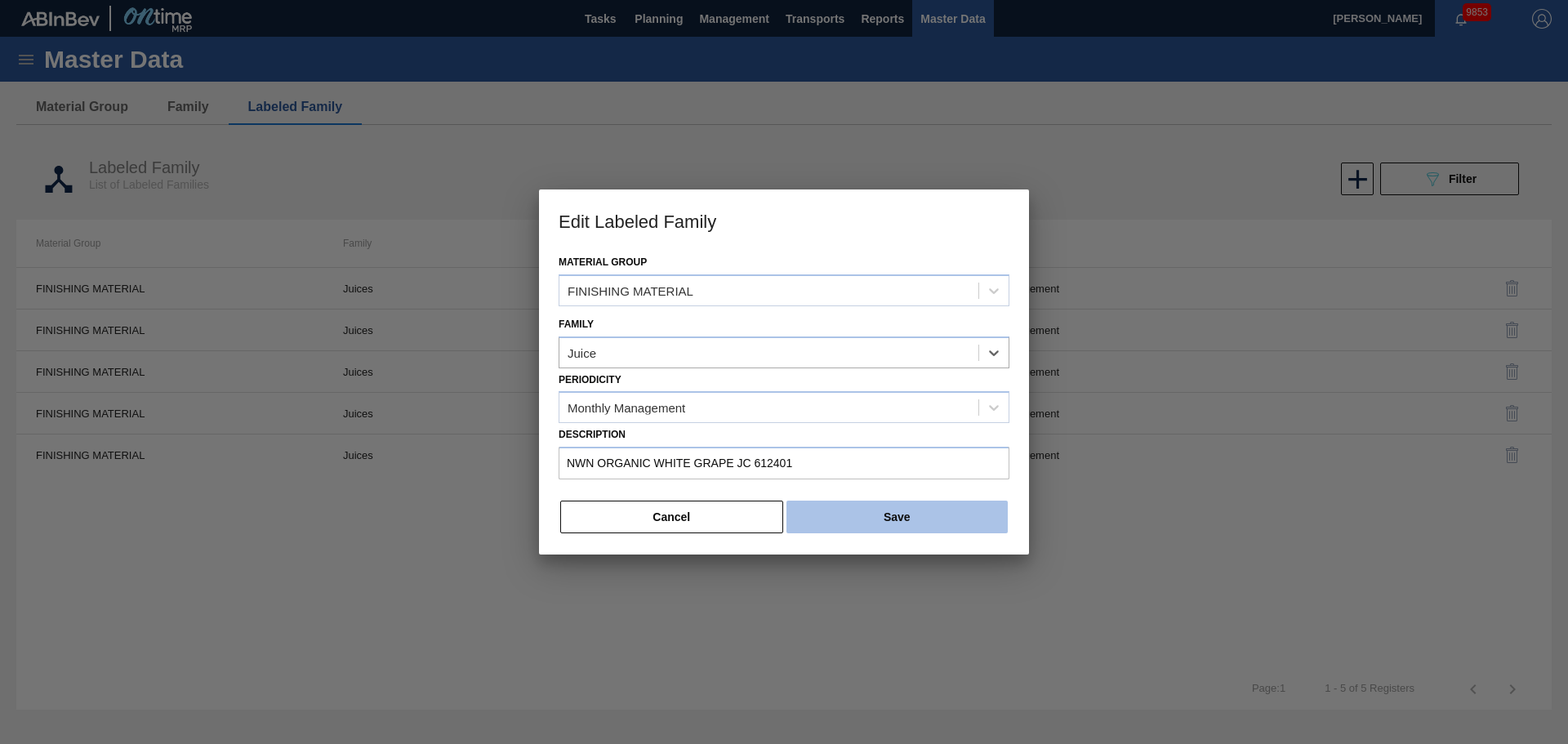
drag, startPoint x: 838, startPoint y: 486, endPoint x: 852, endPoint y: 510, distance: 27.8
click at [839, 487] on div "Material Group FINISHING MATERIAL Family option Juice, selected. Select is focu…" at bounding box center [784, 403] width 490 height 304
click at [852, 510] on button "Save" at bounding box center [897, 517] width 221 height 32
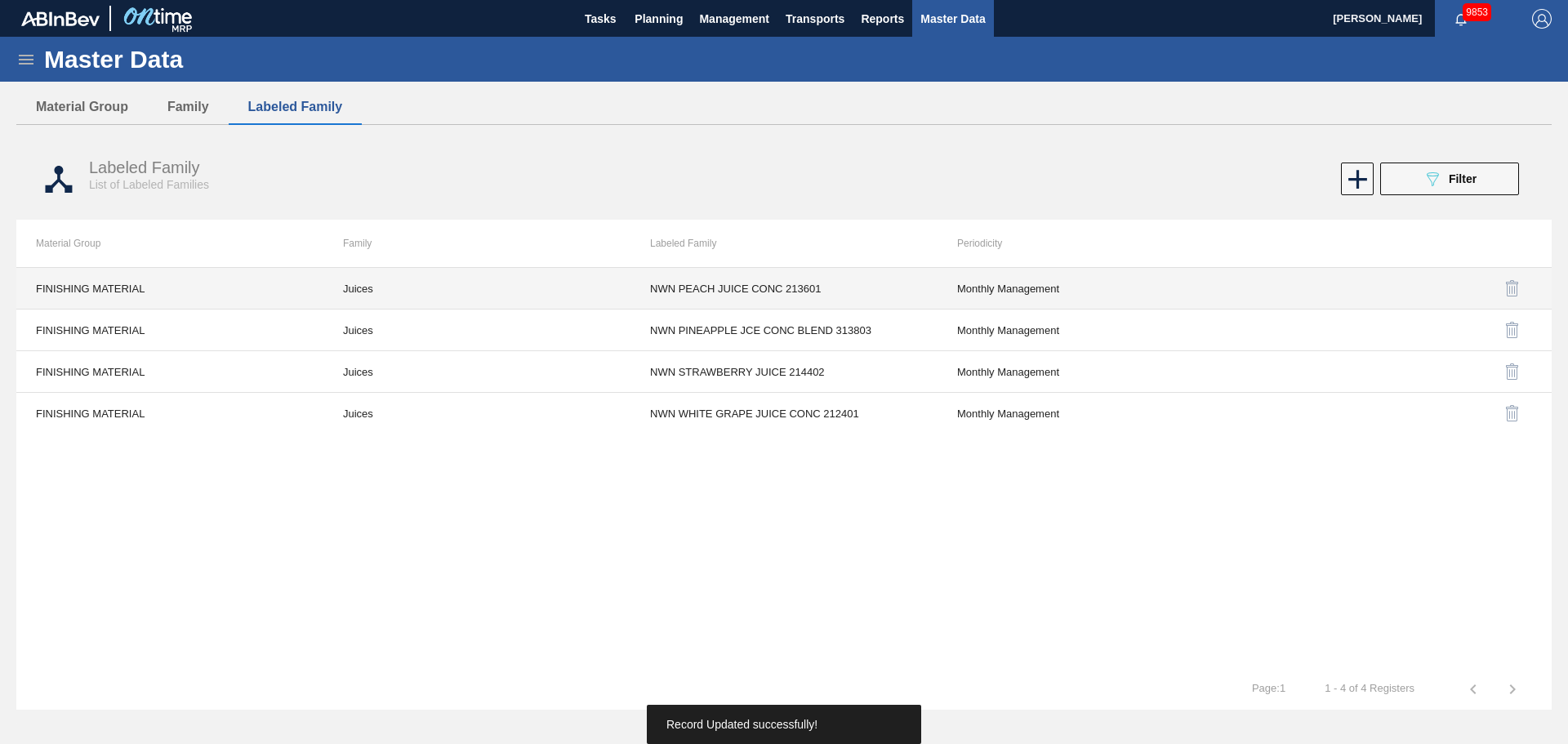
click at [379, 285] on td "Juices" at bounding box center [477, 289] width 307 height 41
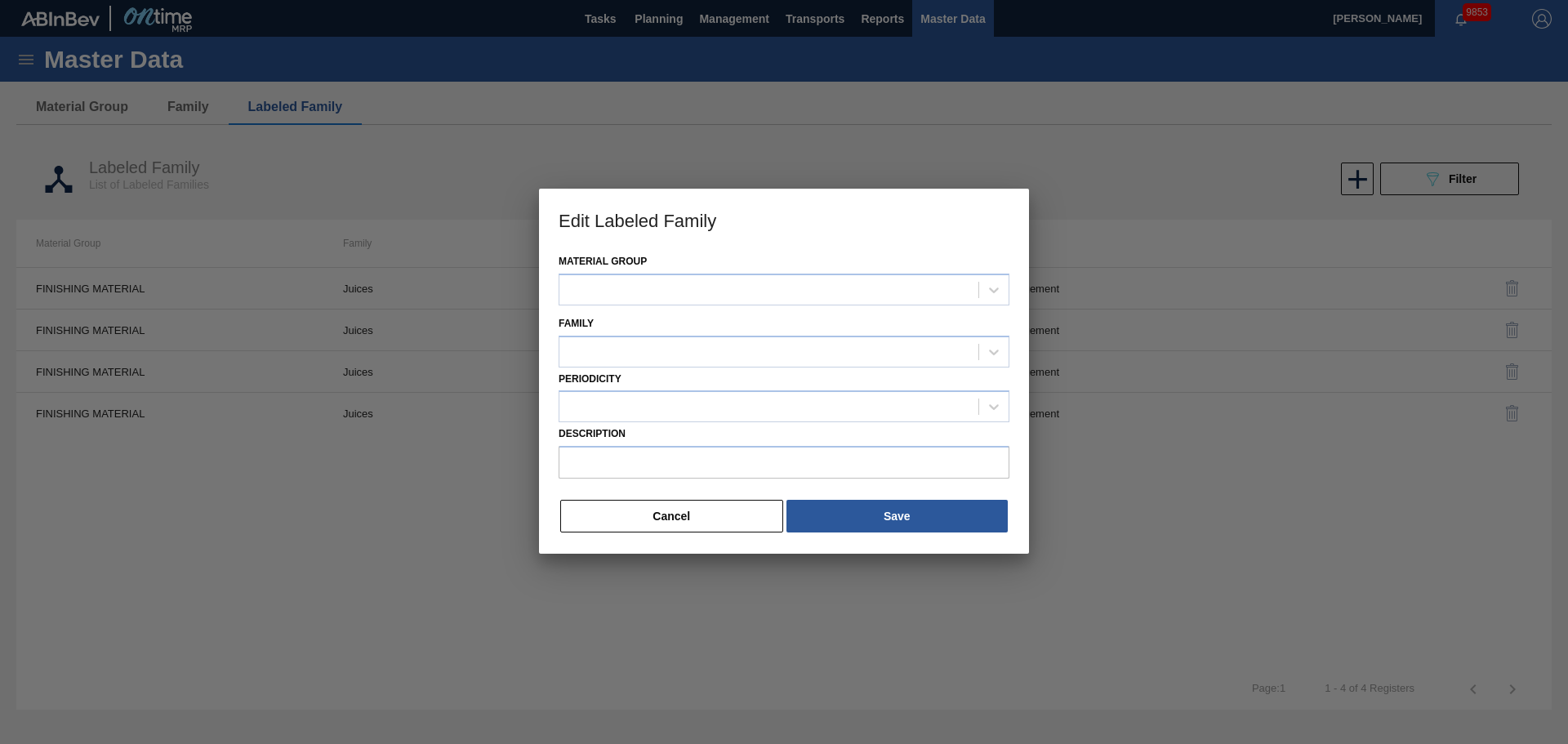
type input "NWN PEACH JUICE CONC 213601"
click at [716, 368] on div "Periodicity Monthly Management" at bounding box center [784, 396] width 451 height 56
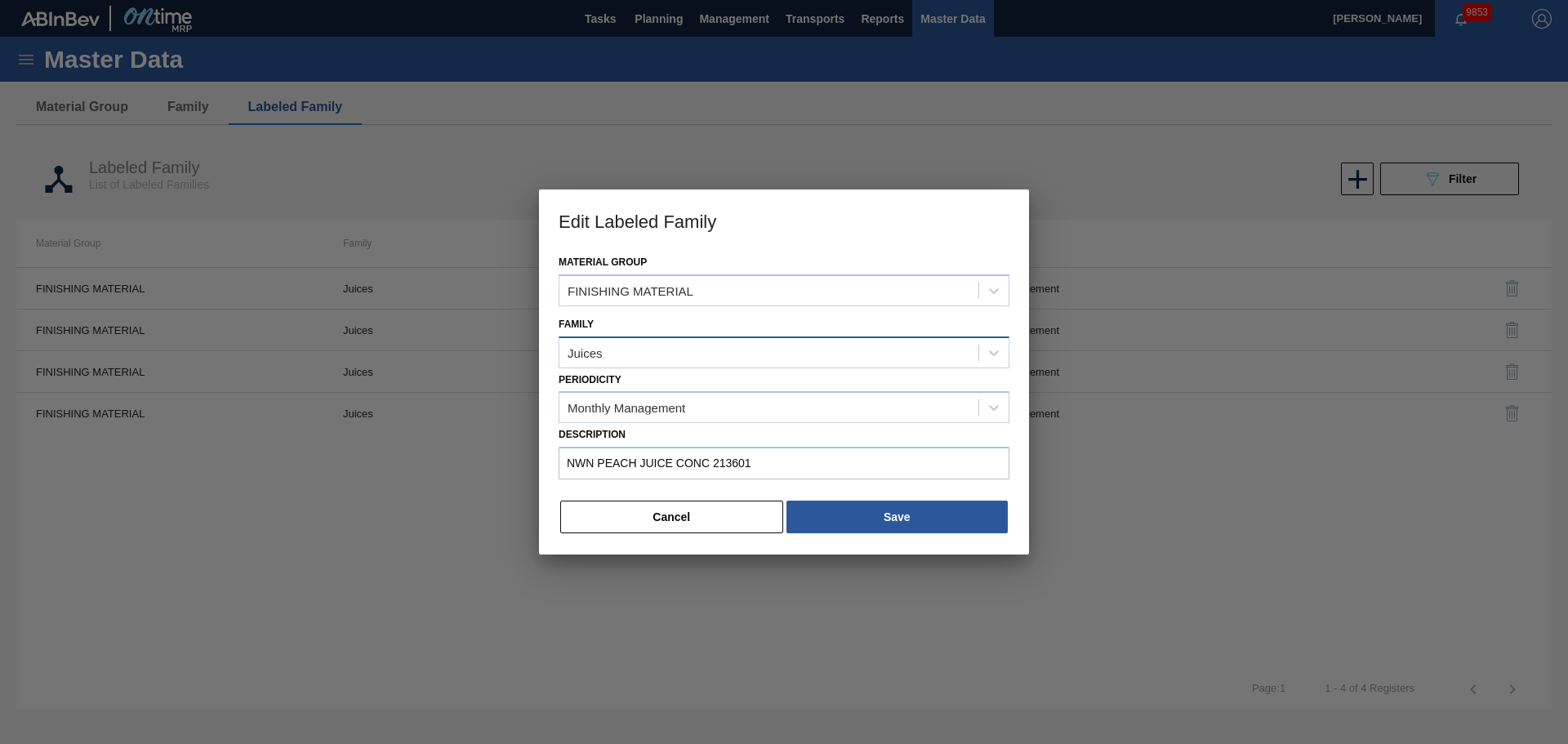
click at [616, 354] on div "Juices" at bounding box center [769, 353] width 419 height 23
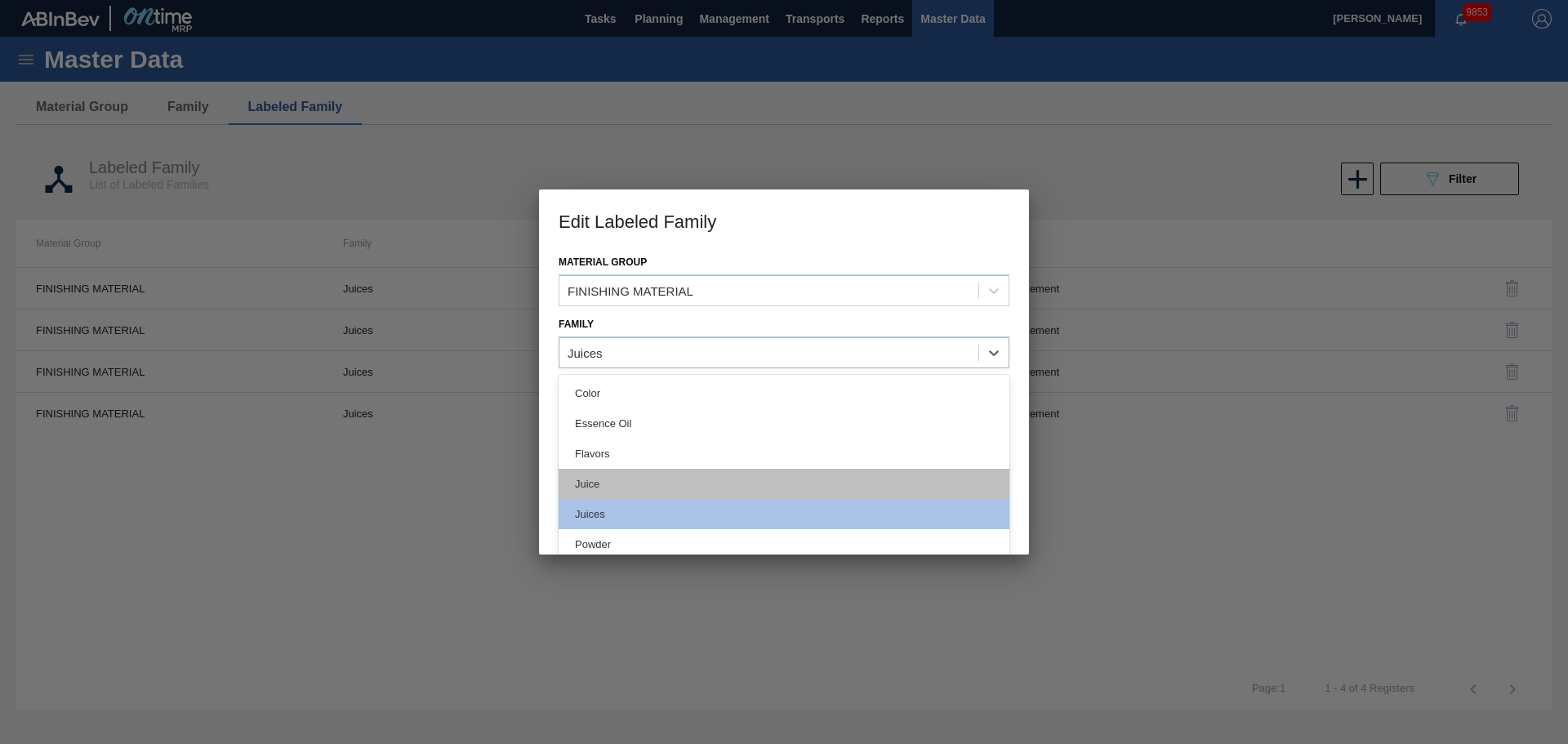
click at [616, 483] on div "Juice" at bounding box center [784, 484] width 451 height 31
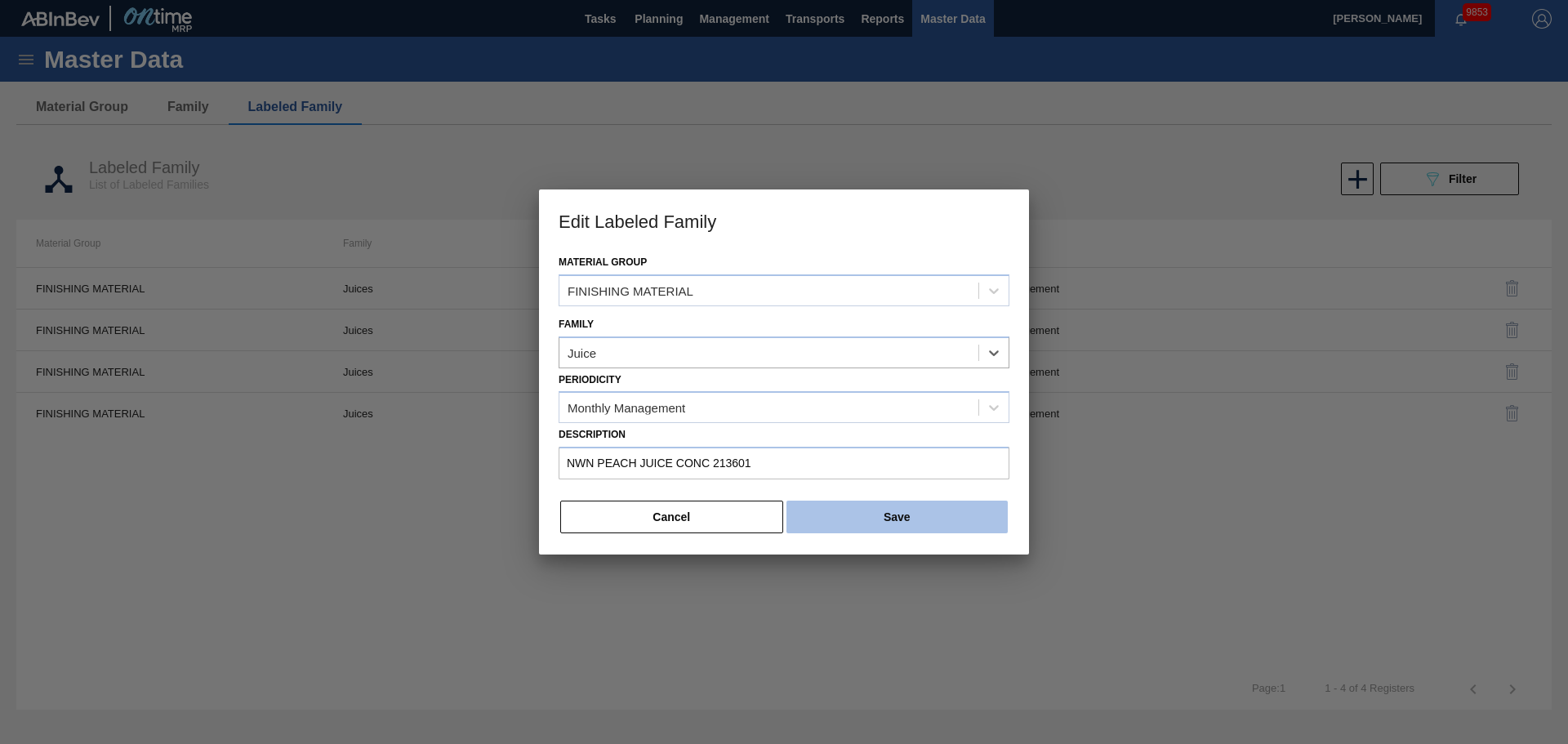
click at [830, 512] on button "Save" at bounding box center [897, 517] width 221 height 32
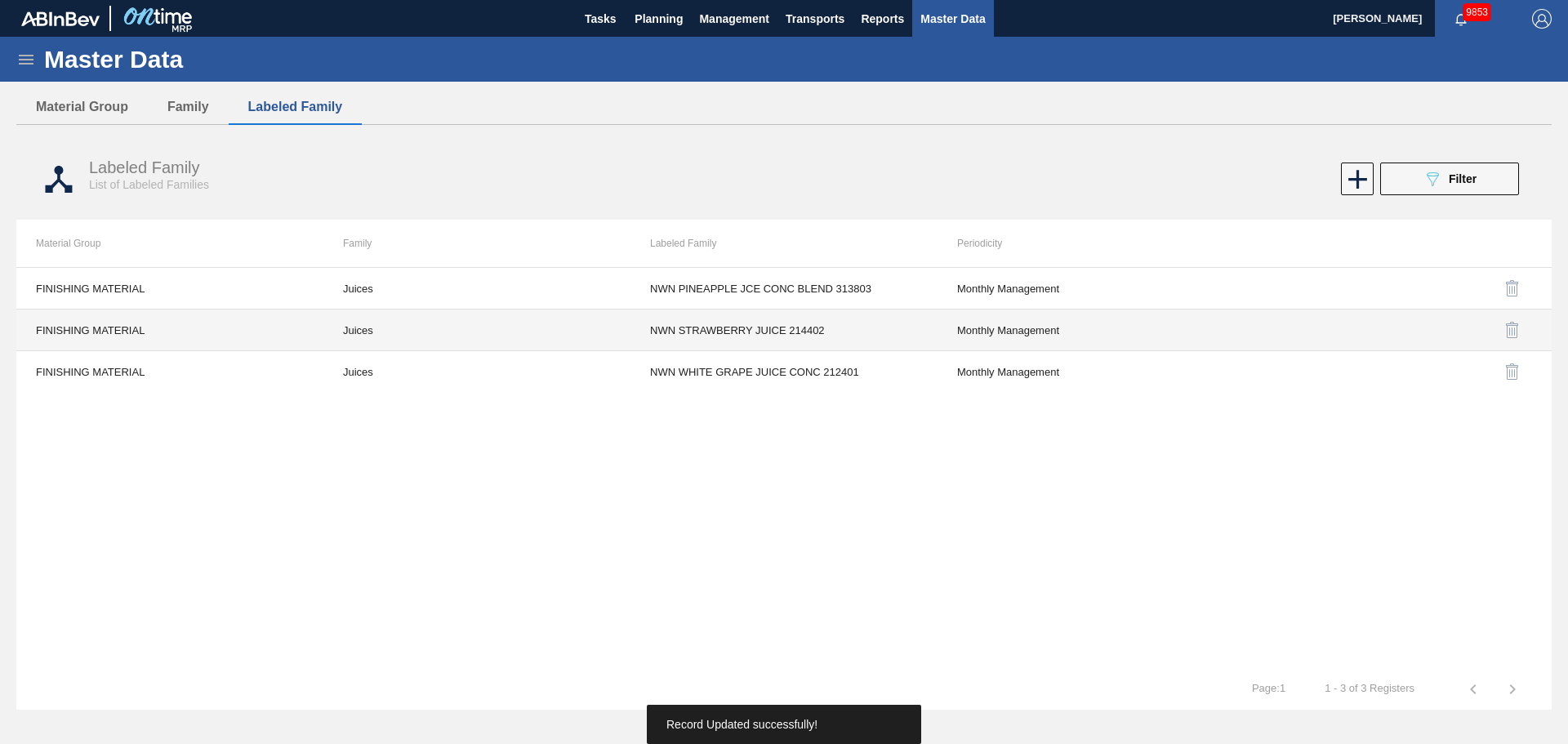
click at [375, 288] on td "Juices" at bounding box center [477, 289] width 307 height 41
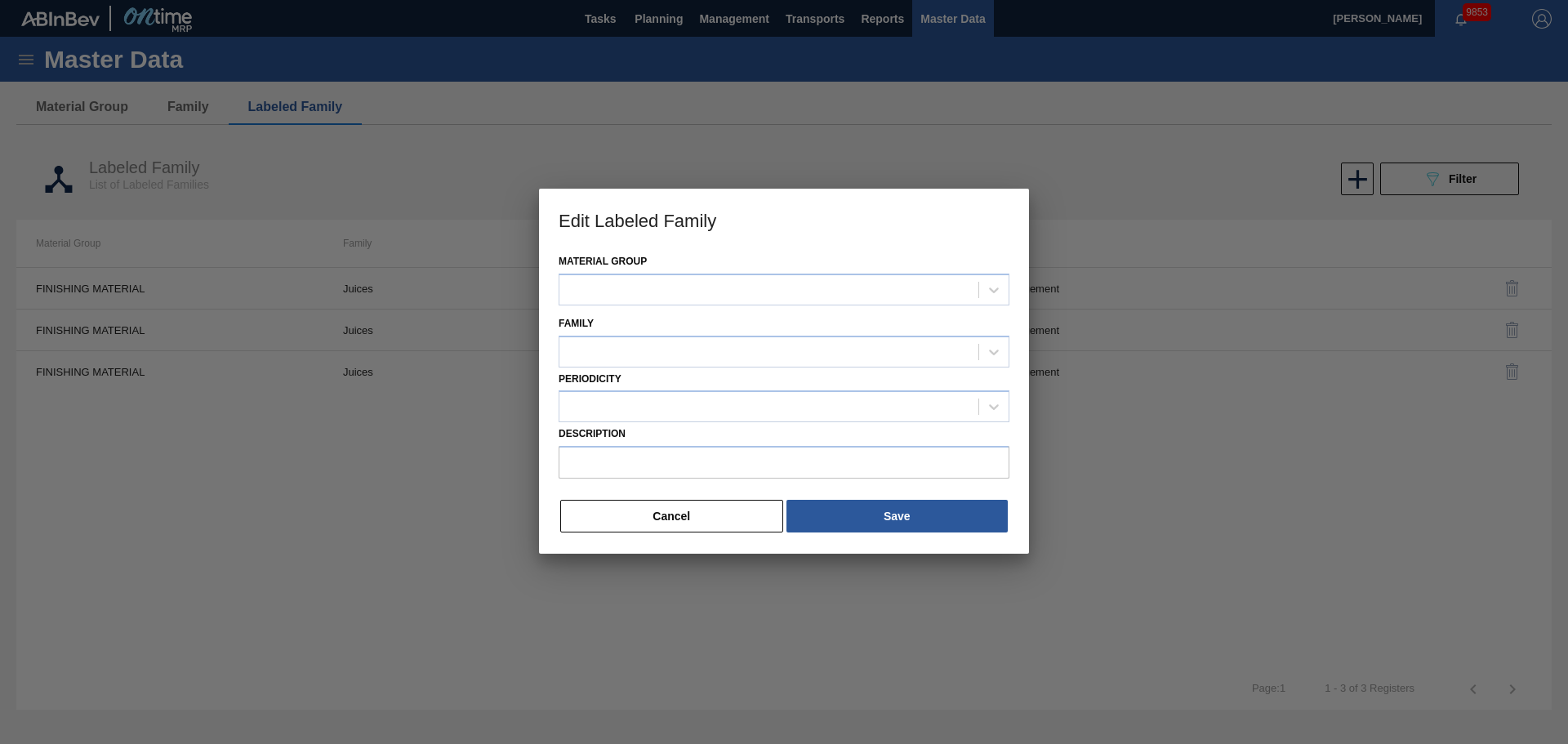
type input "NWN PINEAPPLE JCE CONC BLEND 313803"
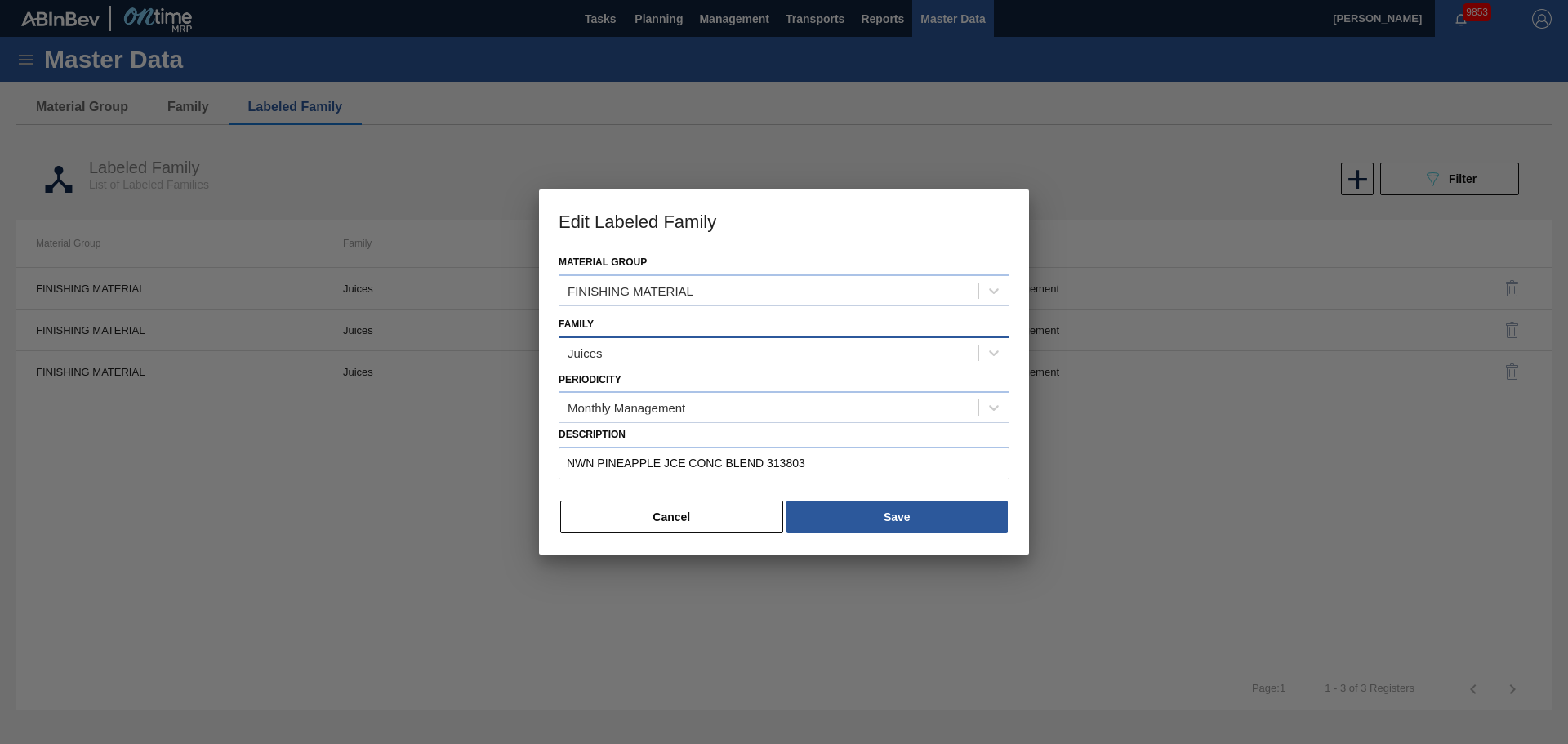
click at [595, 344] on div "Juices" at bounding box center [769, 353] width 419 height 23
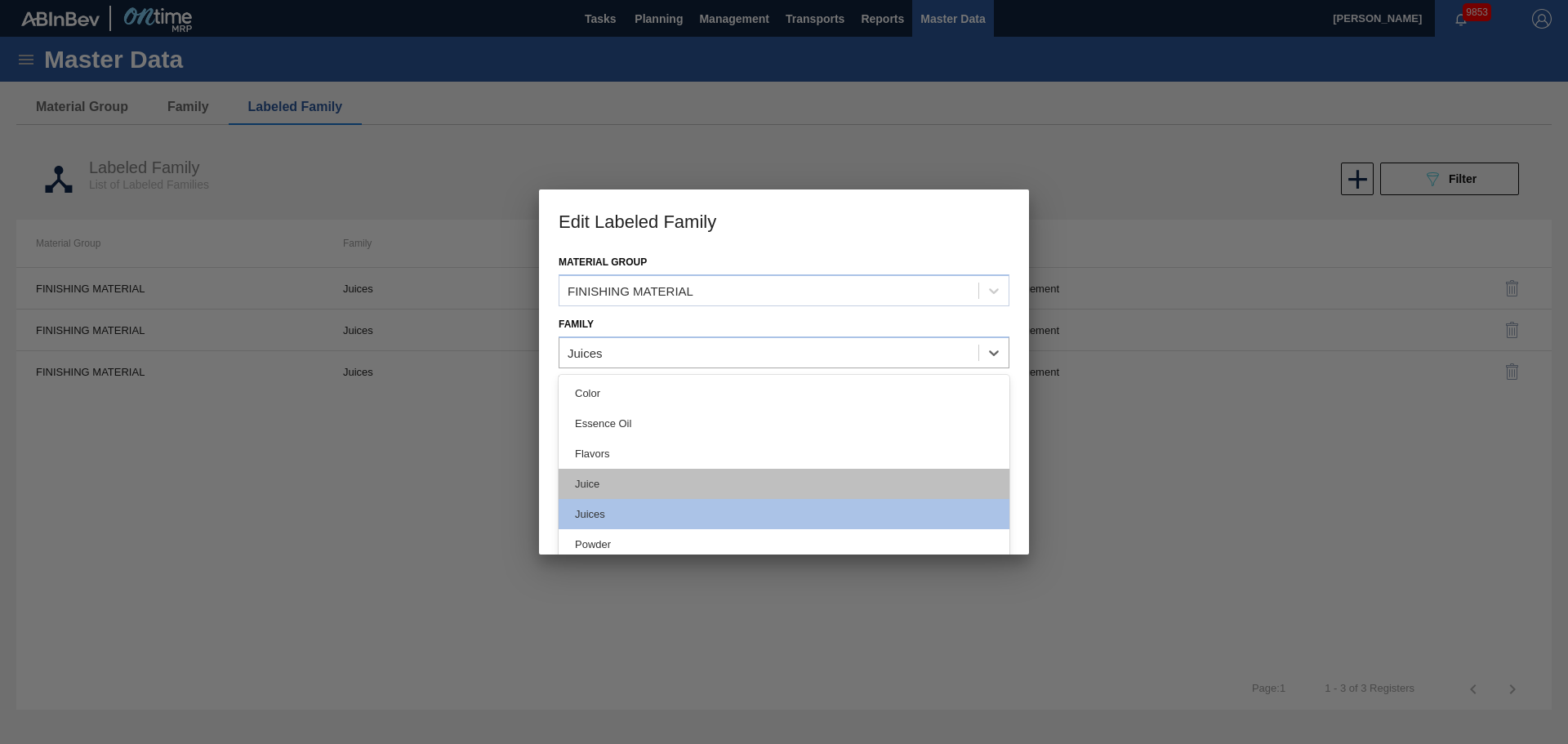
click at [617, 480] on div "Juice" at bounding box center [784, 484] width 451 height 31
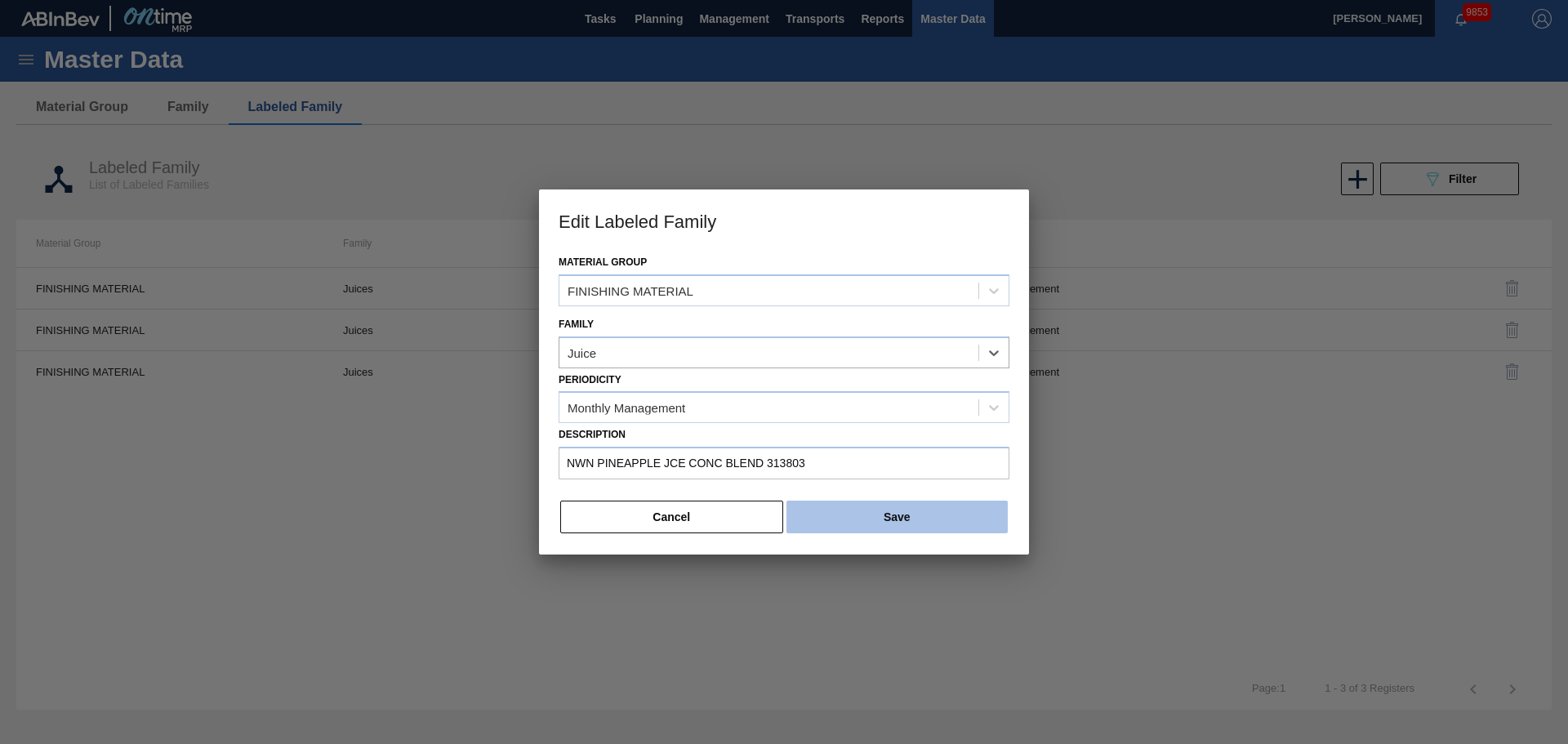
click at [900, 507] on button "Save" at bounding box center [897, 517] width 221 height 32
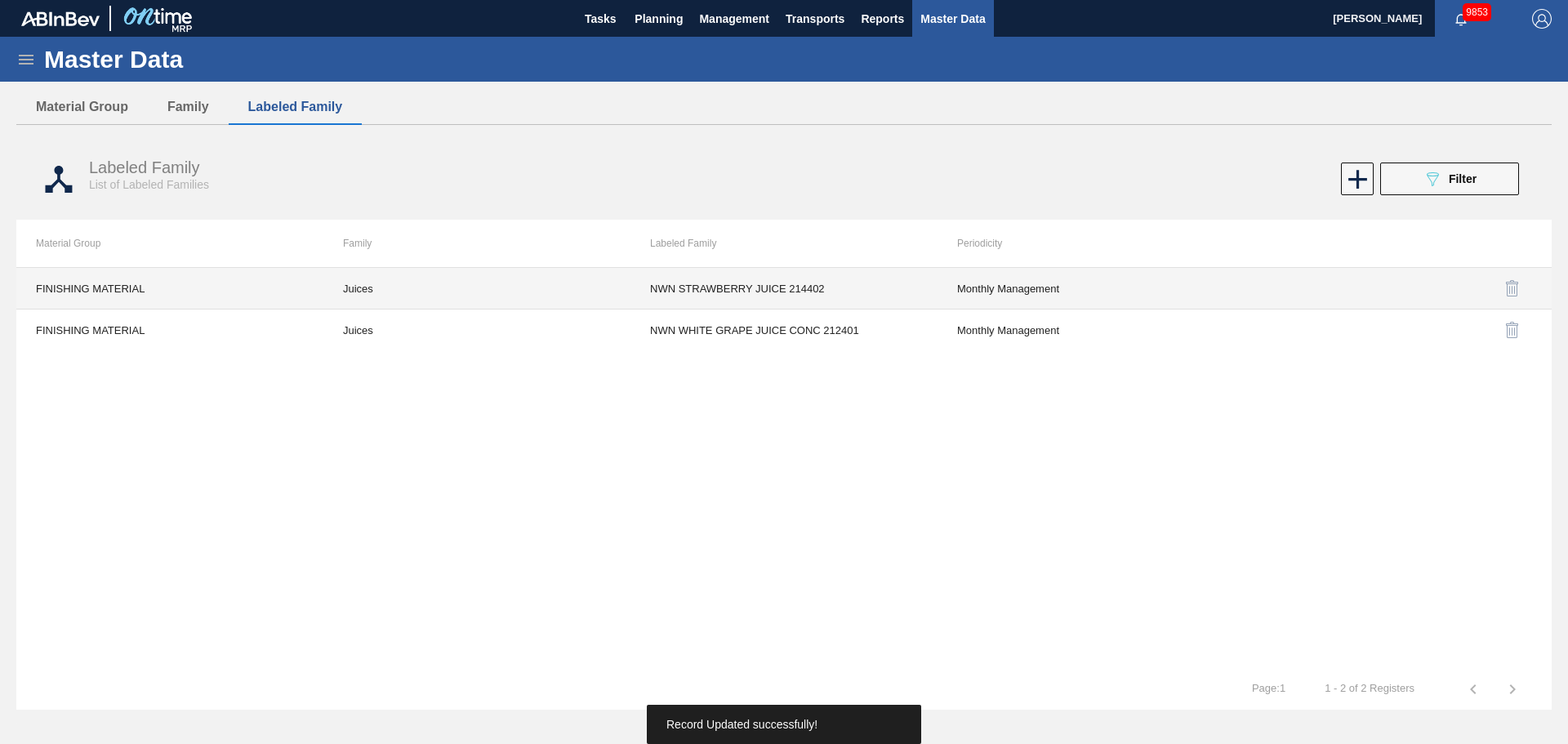
click at [354, 271] on td "Juices" at bounding box center [477, 289] width 307 height 41
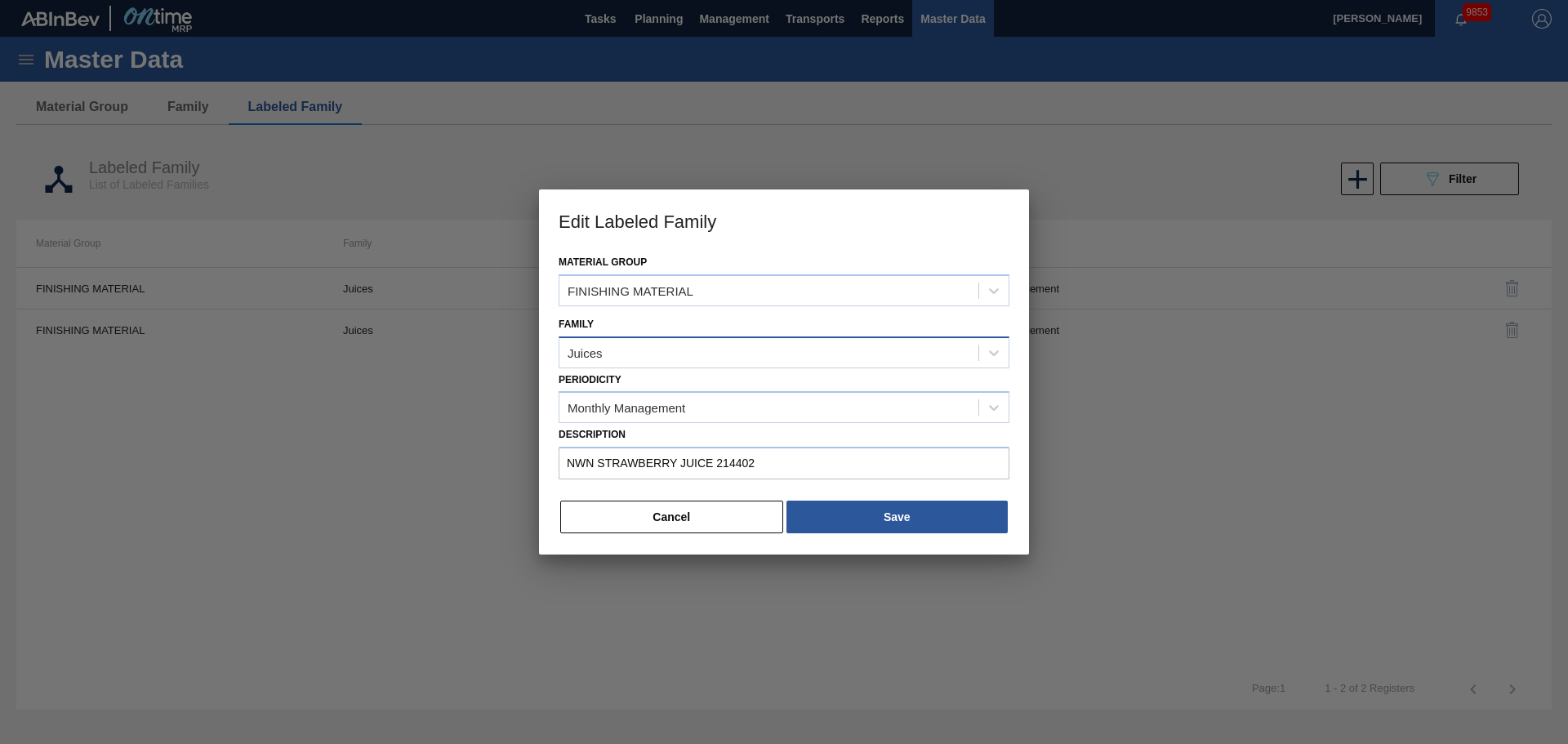
click at [636, 354] on div "Juices" at bounding box center [769, 353] width 419 height 23
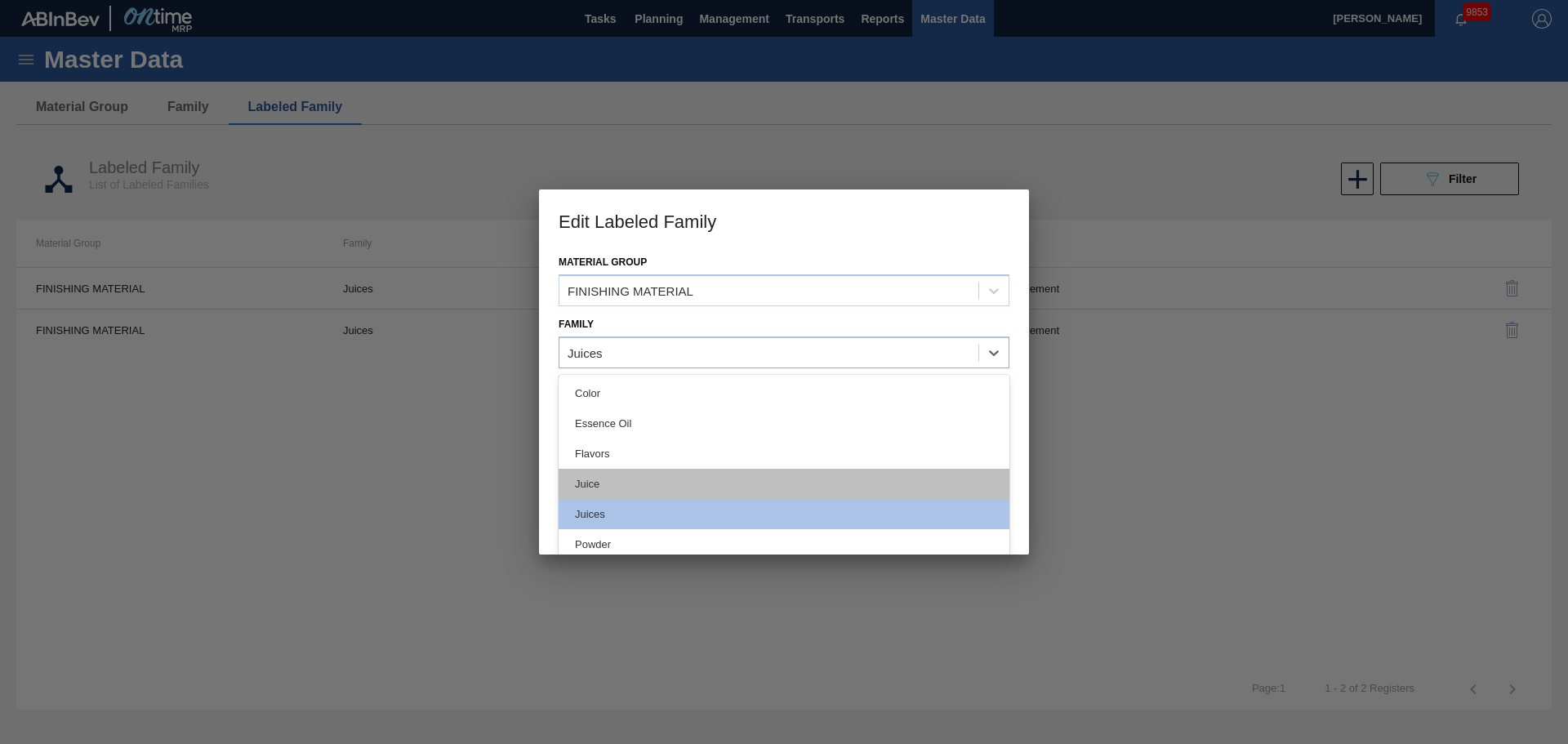
drag, startPoint x: 614, startPoint y: 472, endPoint x: 695, endPoint y: 484, distance: 81.9
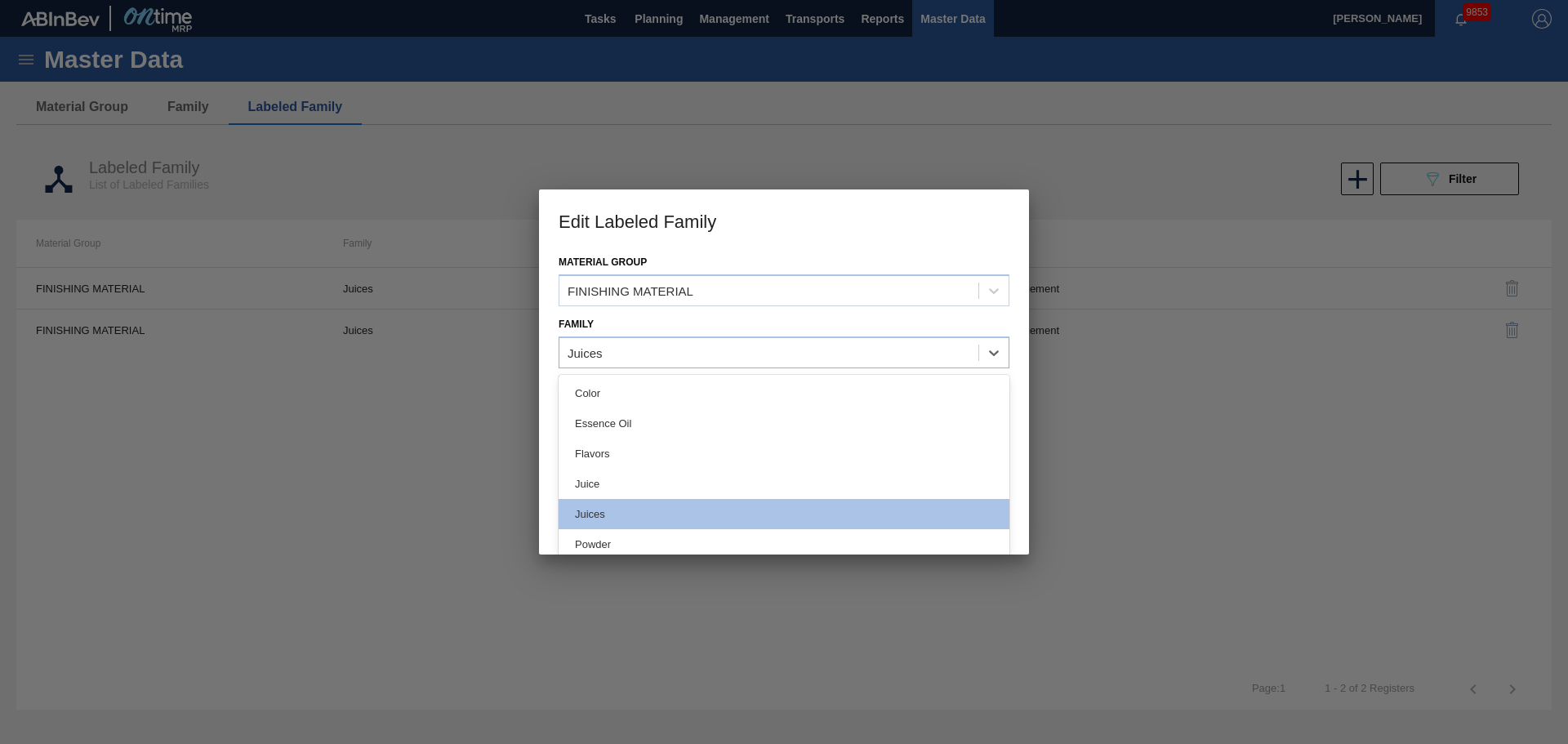
click at [614, 473] on div "Juice" at bounding box center [784, 484] width 451 height 31
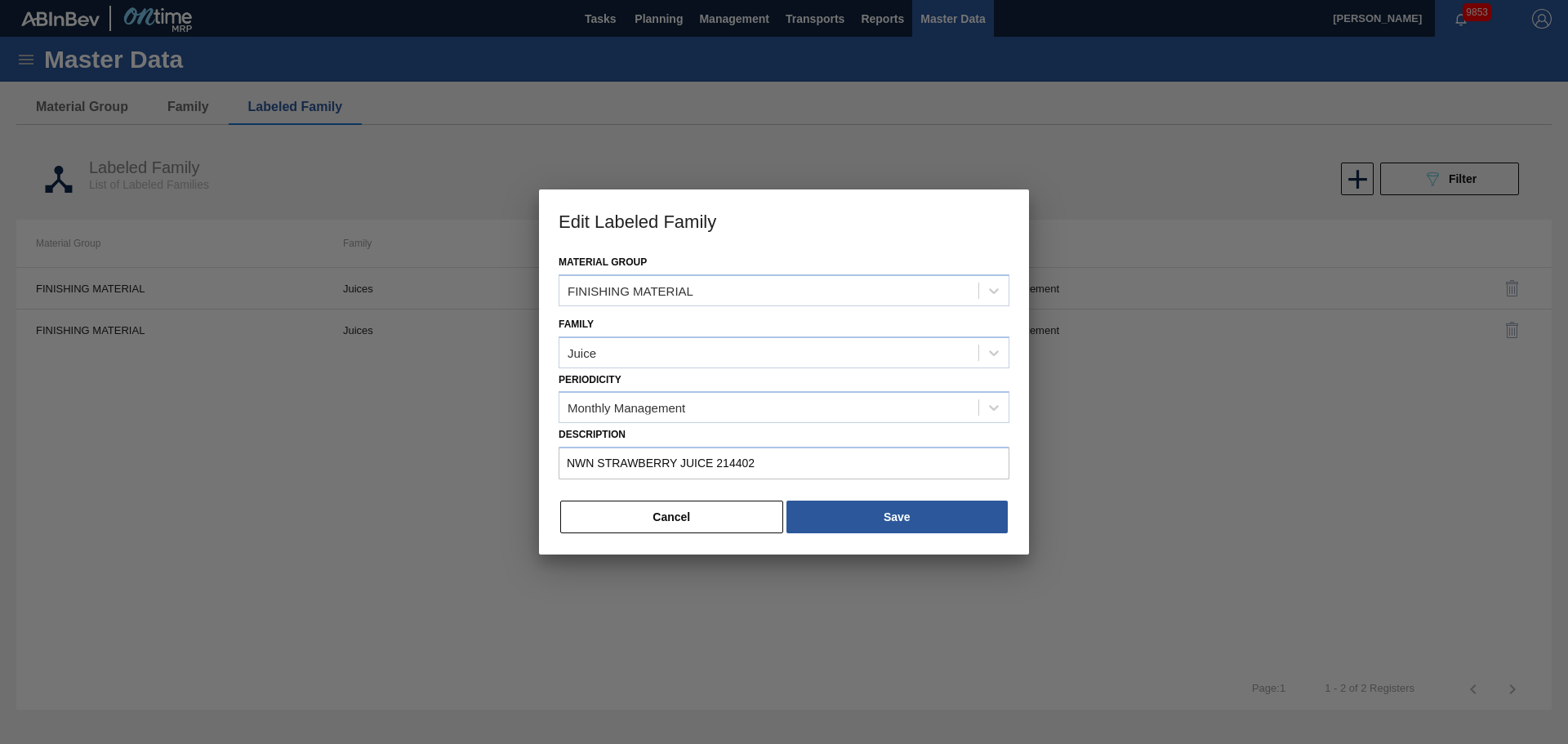
click at [899, 495] on div "Material Group FINISHING MATERIAL Family Juice Periodicity Monthly Management D…" at bounding box center [784, 403] width 490 height 304
click at [892, 516] on button "Save" at bounding box center [897, 517] width 221 height 32
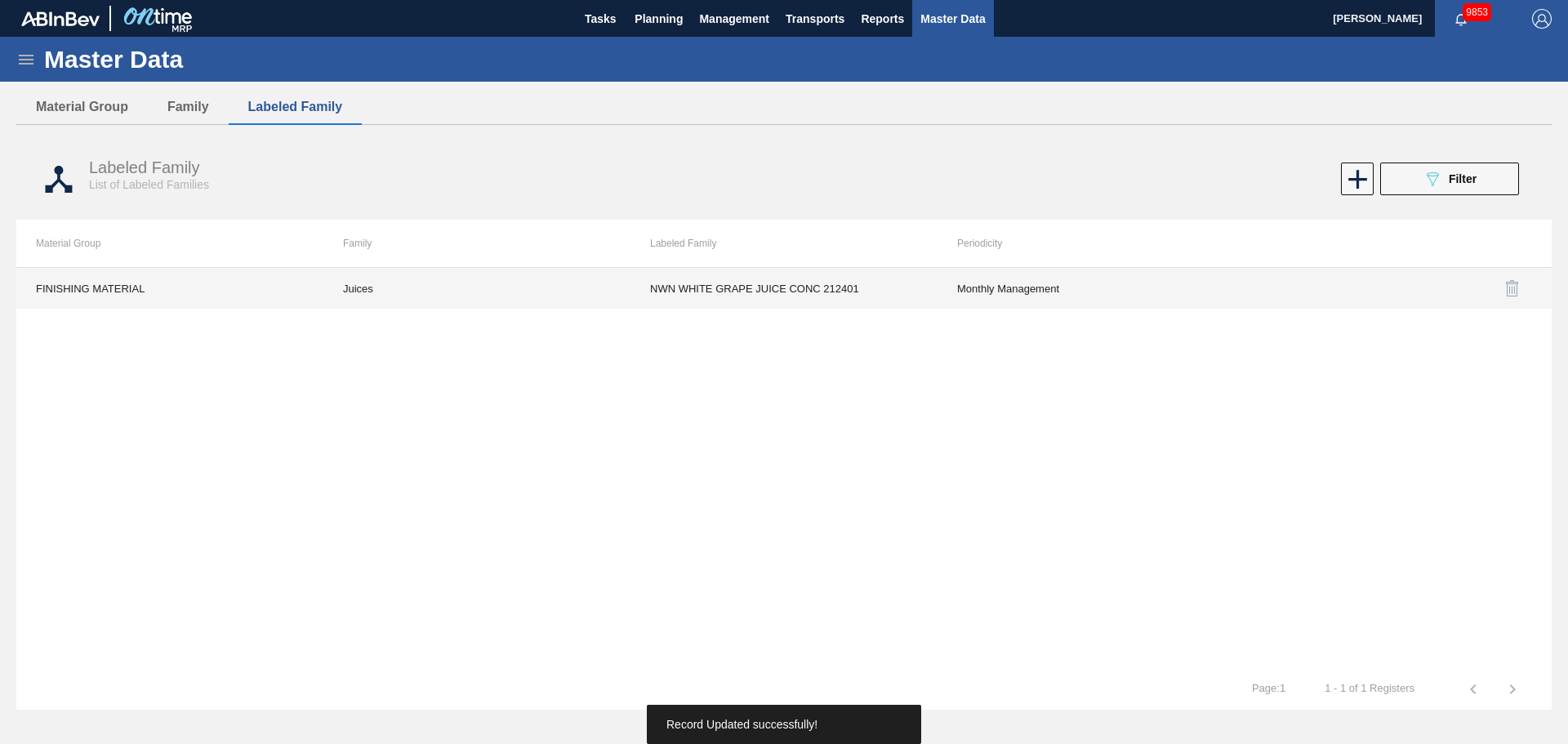
click at [360, 290] on td "Juices" at bounding box center [477, 288] width 307 height 40
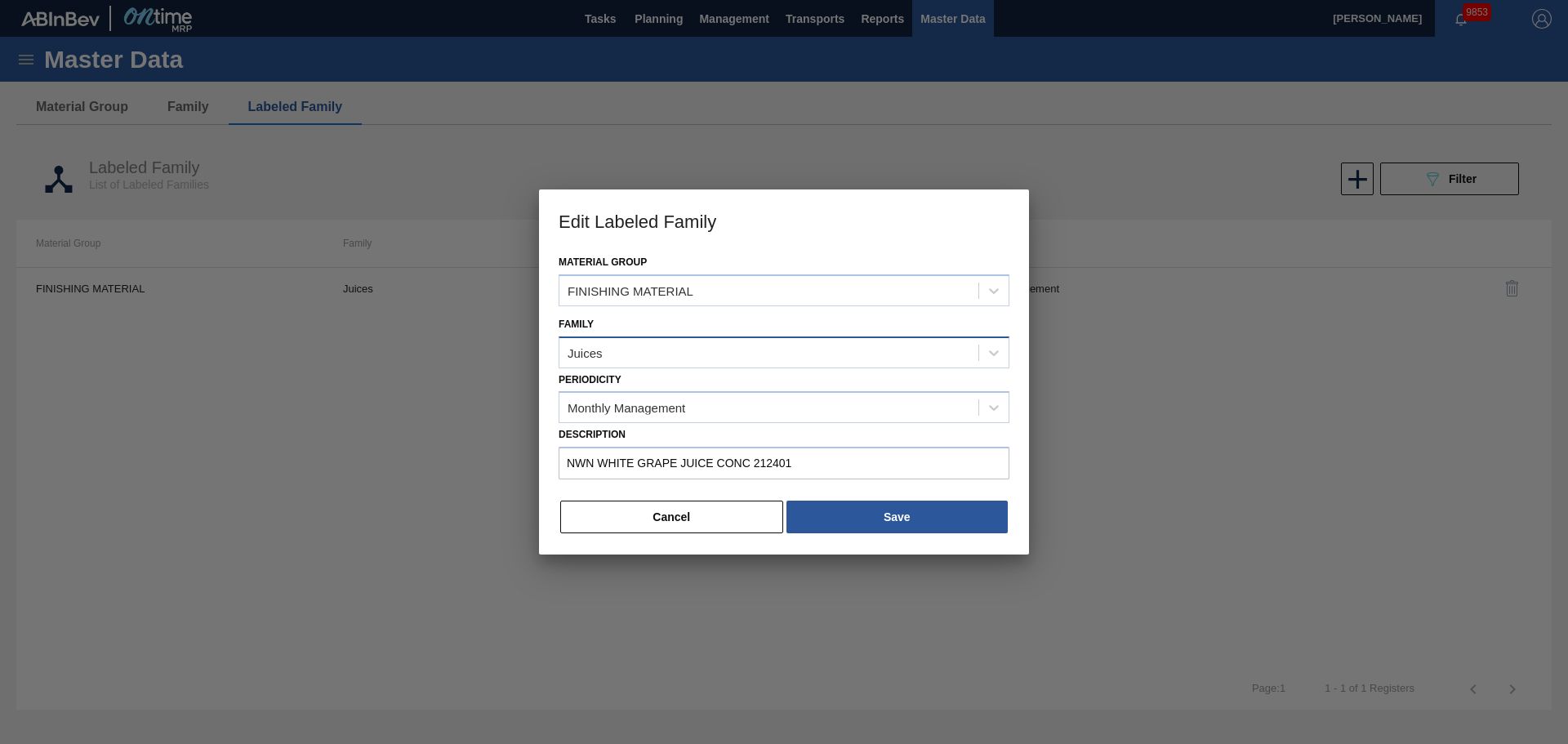
click at [655, 344] on div "Juices" at bounding box center [769, 353] width 419 height 23
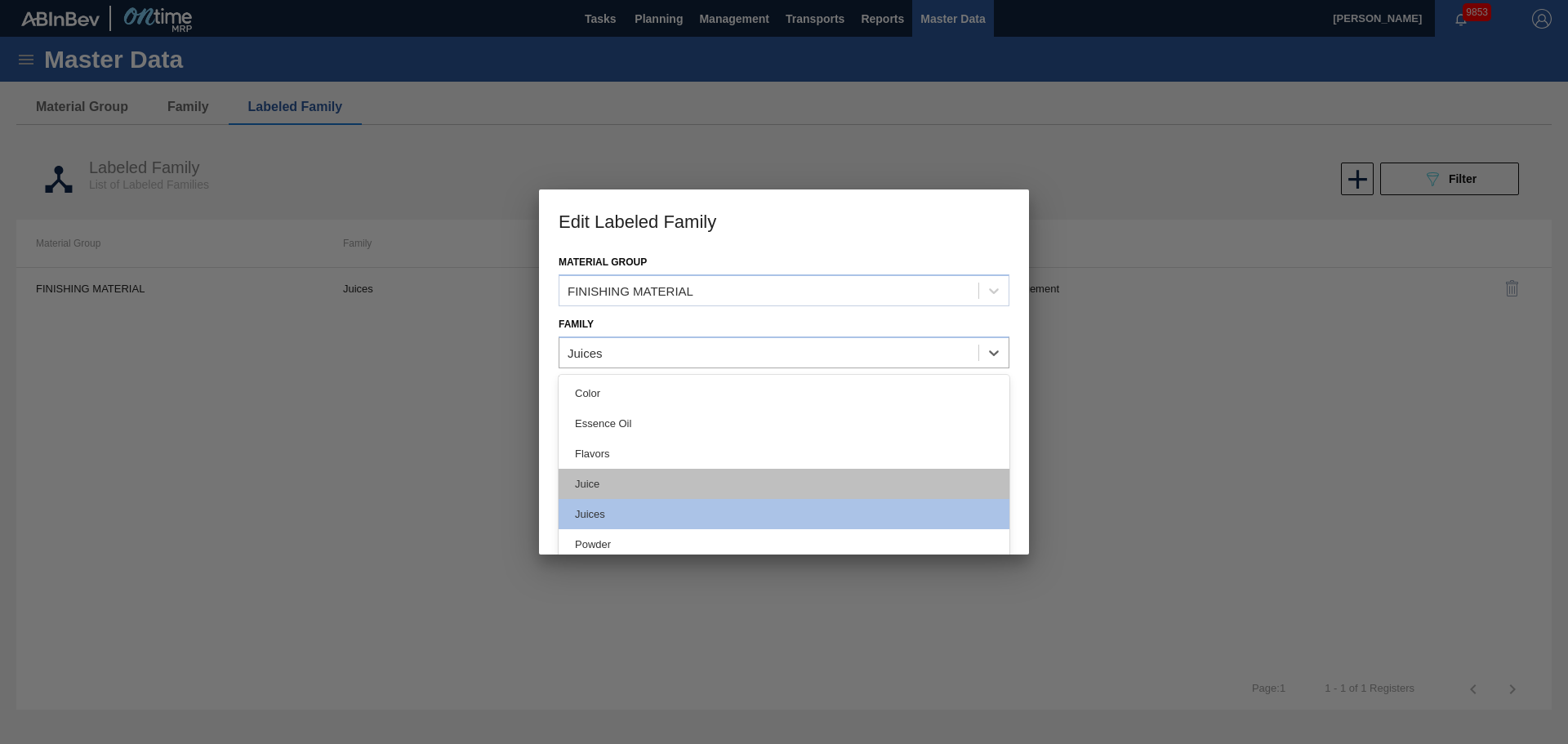
click at [611, 483] on div "Juice" at bounding box center [784, 484] width 451 height 31
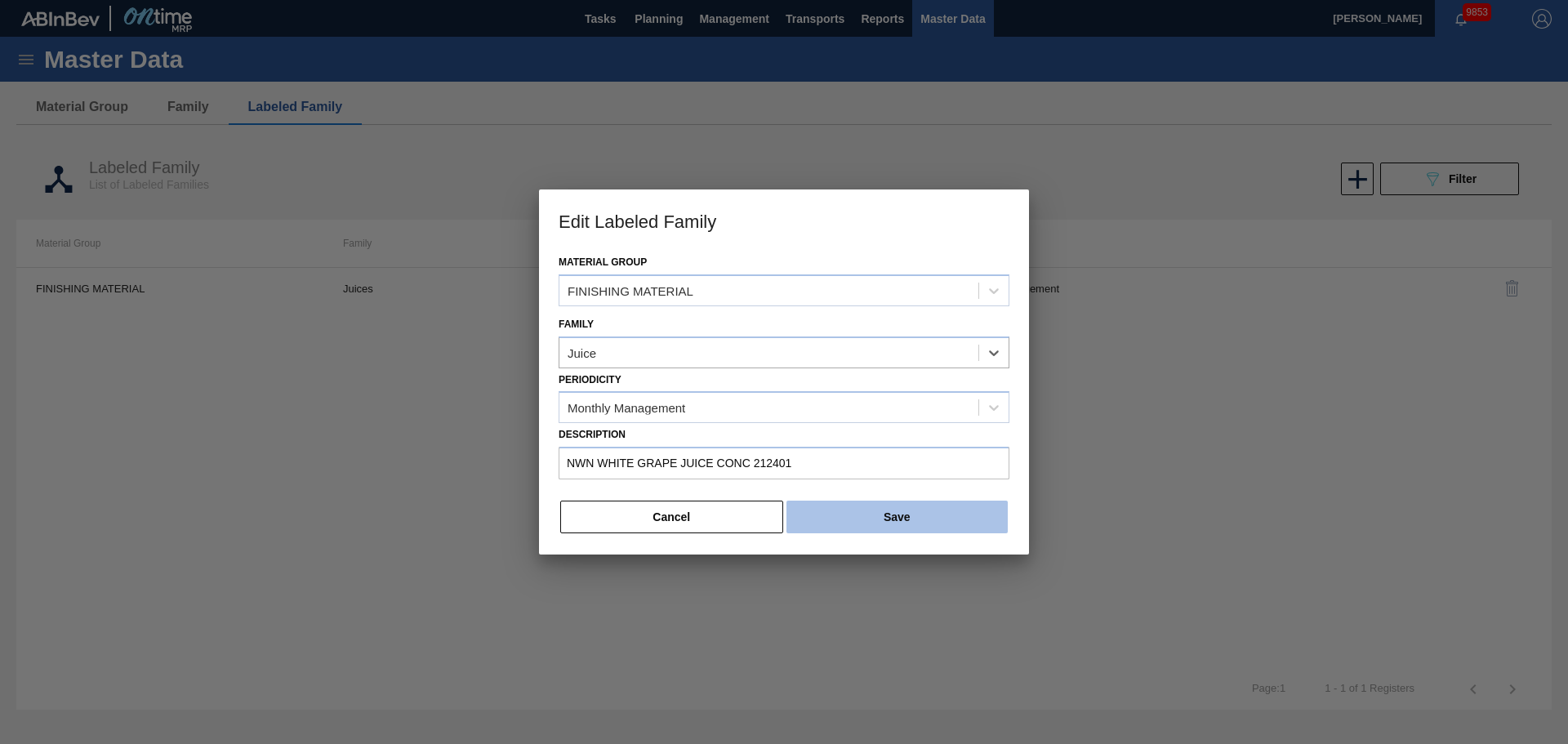
click at [900, 515] on button "Save" at bounding box center [897, 517] width 221 height 32
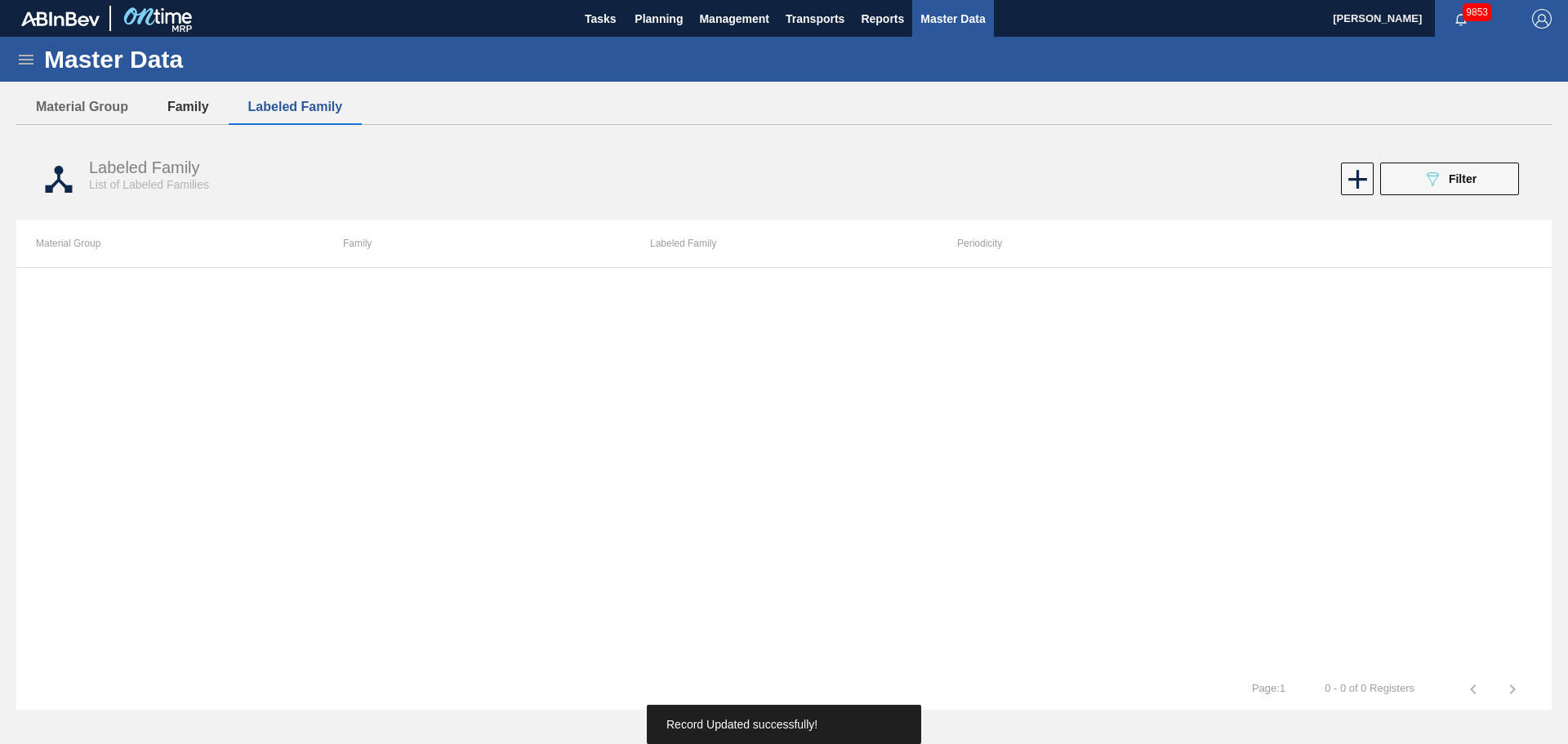
click at [162, 110] on button "Family" at bounding box center [188, 107] width 81 height 34
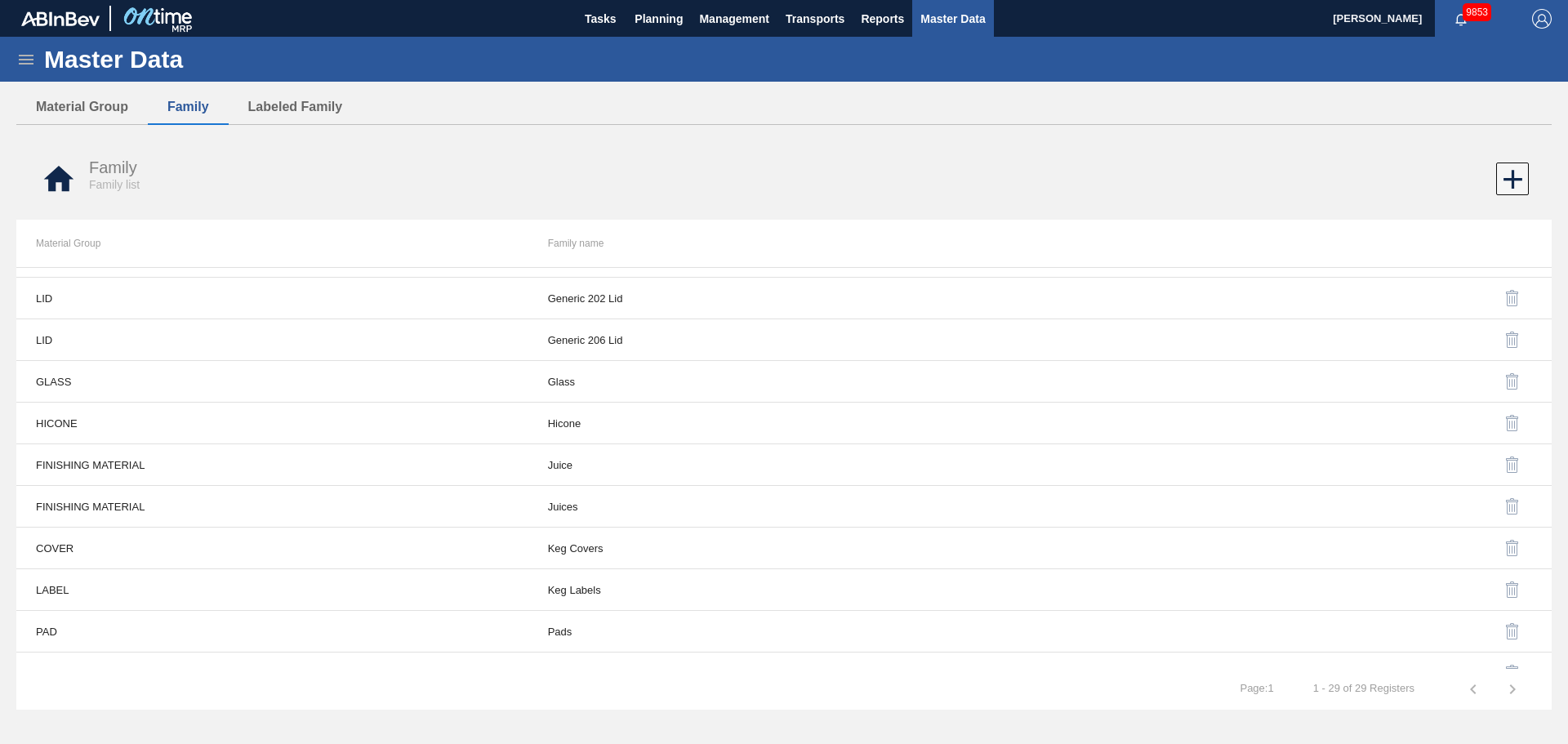
click at [1511, 507] on img "button" at bounding box center [1513, 506] width 20 height 20
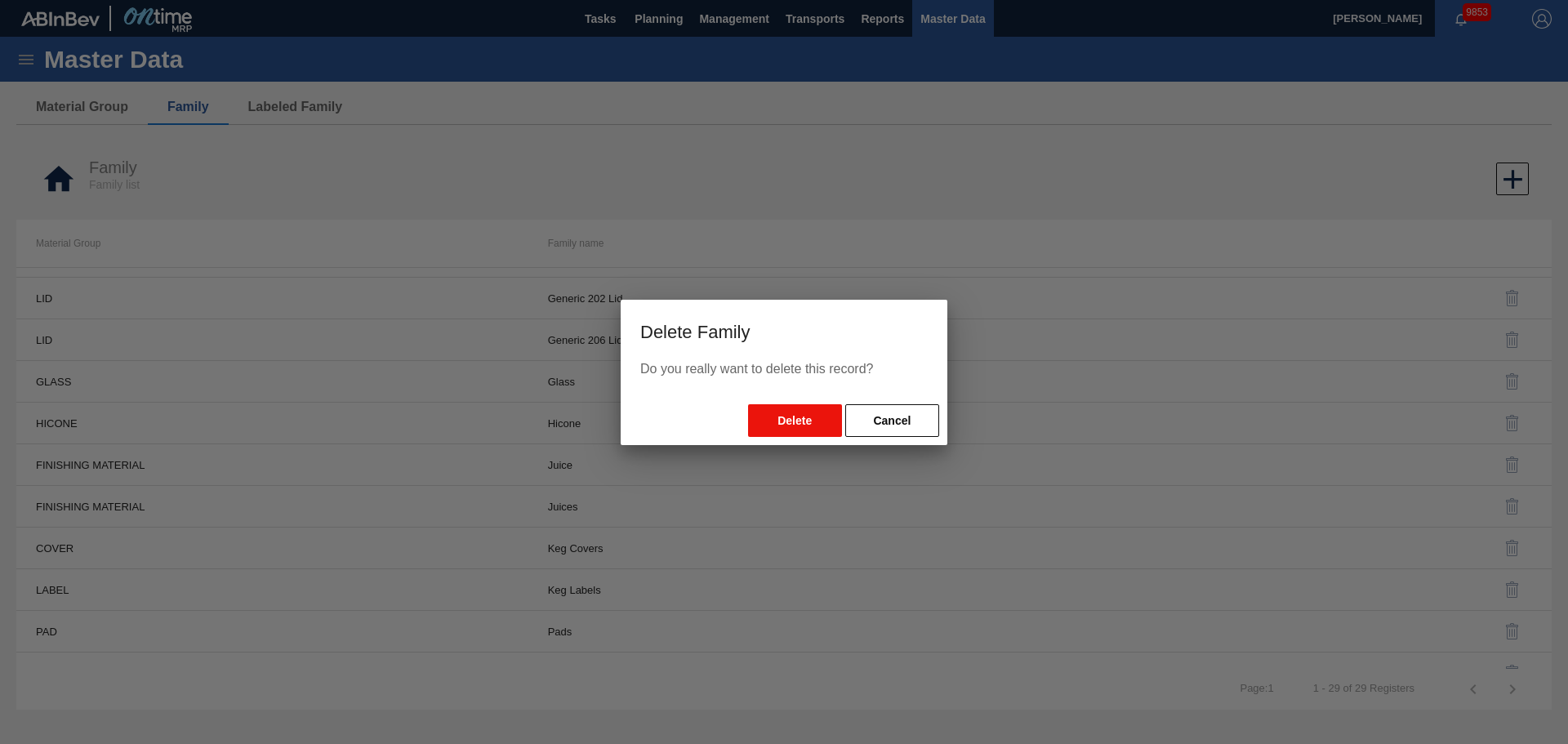
click at [807, 406] on button "Delete" at bounding box center [795, 420] width 94 height 32
click at [793, 416] on button "Delete" at bounding box center [795, 420] width 94 height 32
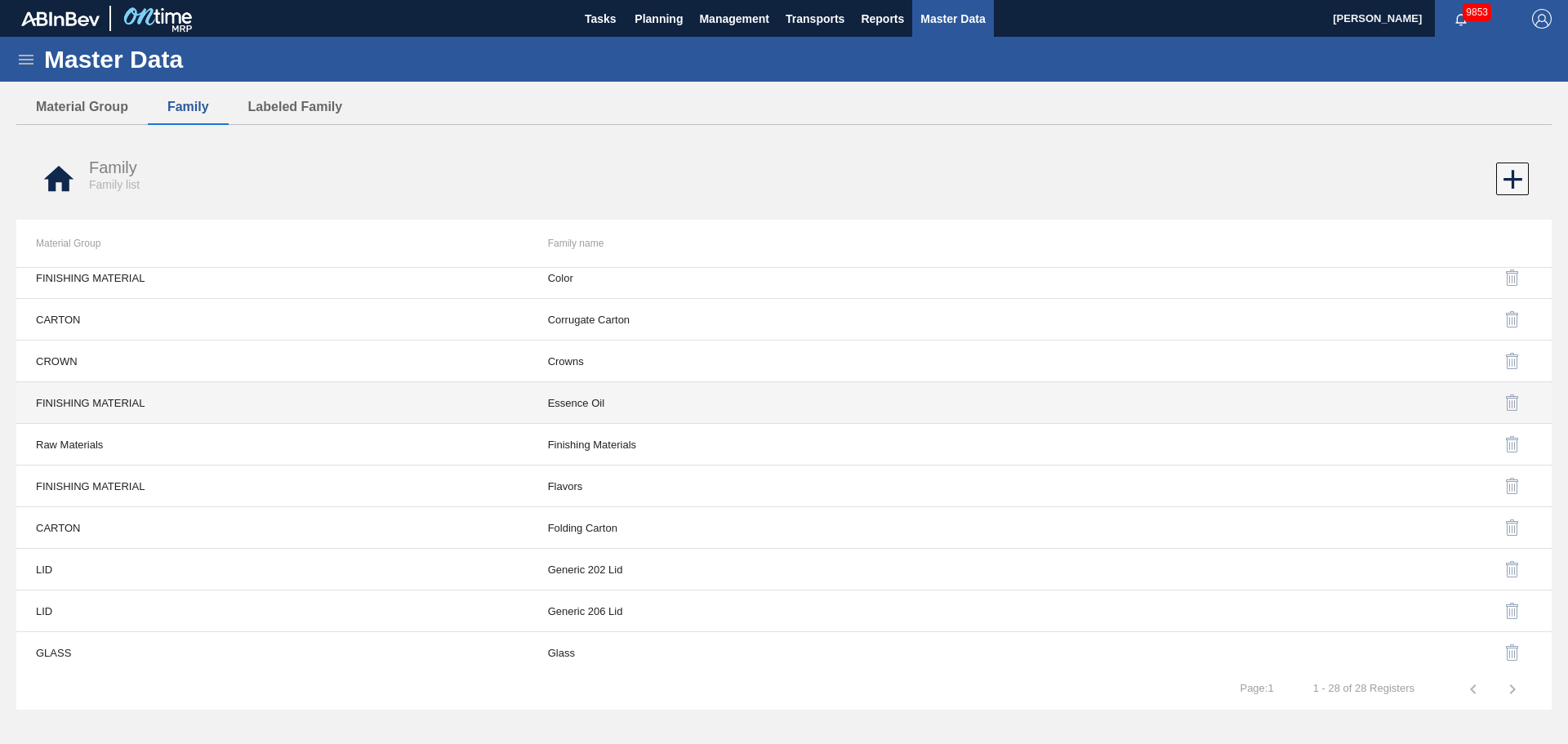
scroll to position [327, 0]
